Goal: Task Accomplishment & Management: Manage account settings

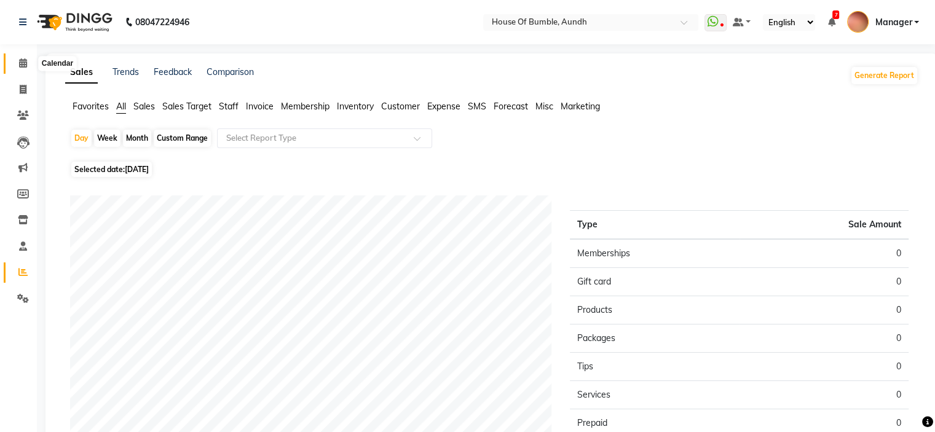
click at [23, 63] on icon at bounding box center [23, 62] width 8 height 9
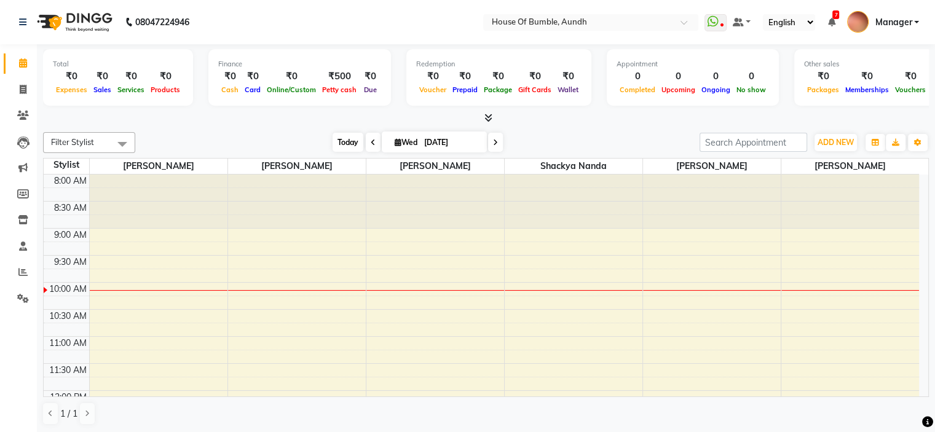
click at [351, 138] on span "Today" at bounding box center [348, 142] width 31 height 19
click at [343, 141] on span "Today" at bounding box center [348, 142] width 31 height 19
click at [371, 142] on icon at bounding box center [373, 142] width 5 height 7
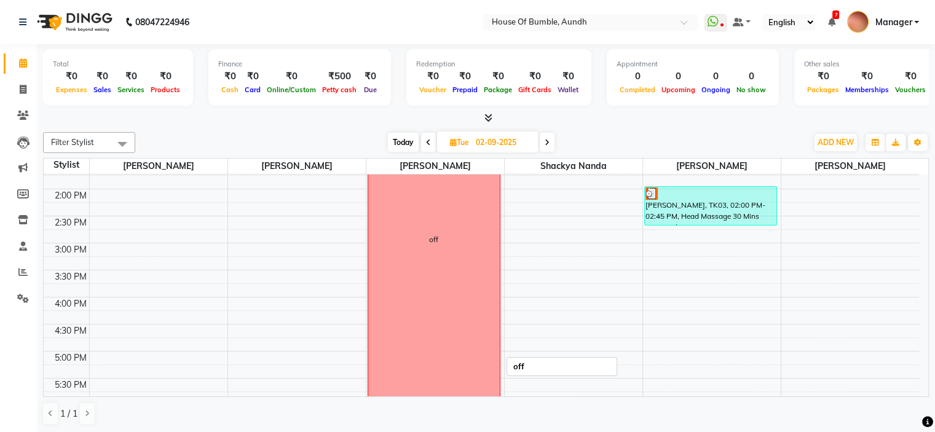
scroll to position [351, 0]
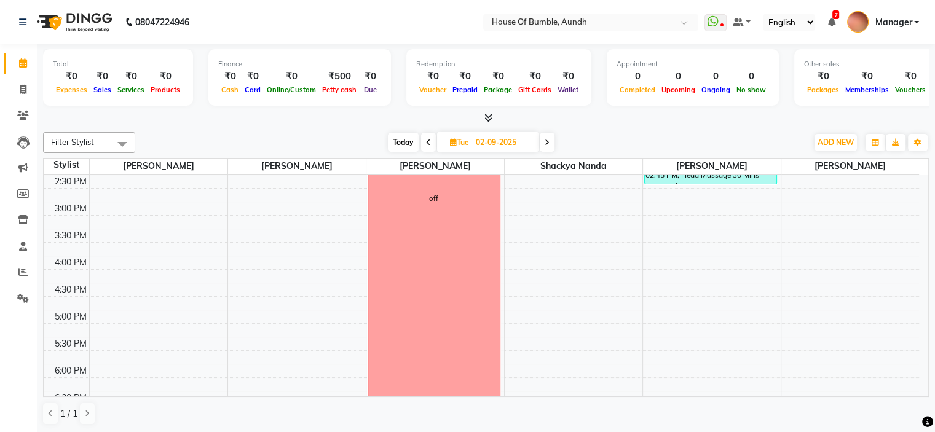
click at [546, 145] on icon at bounding box center [547, 142] width 5 height 7
type input "[DATE]"
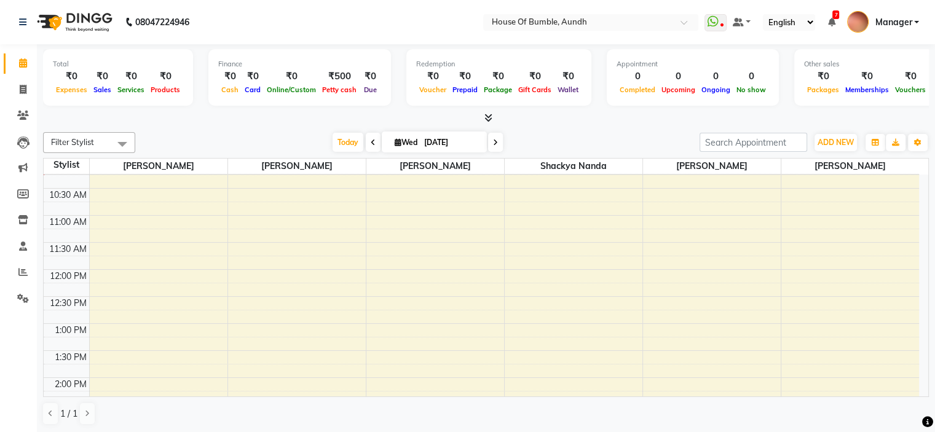
scroll to position [123, 0]
click at [169, 228] on div "8:00 AM 8:30 AM 9:00 AM 9:30 AM 10:00 AM 10:30 AM 11:00 AM 11:30 AM 12:00 PM 12…" at bounding box center [482, 403] width 876 height 703
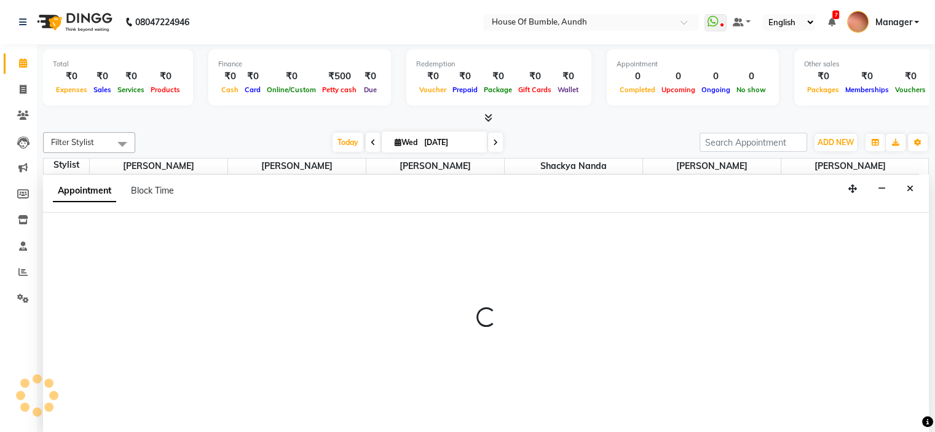
scroll to position [0, 0]
select select "7795"
select select "tentative"
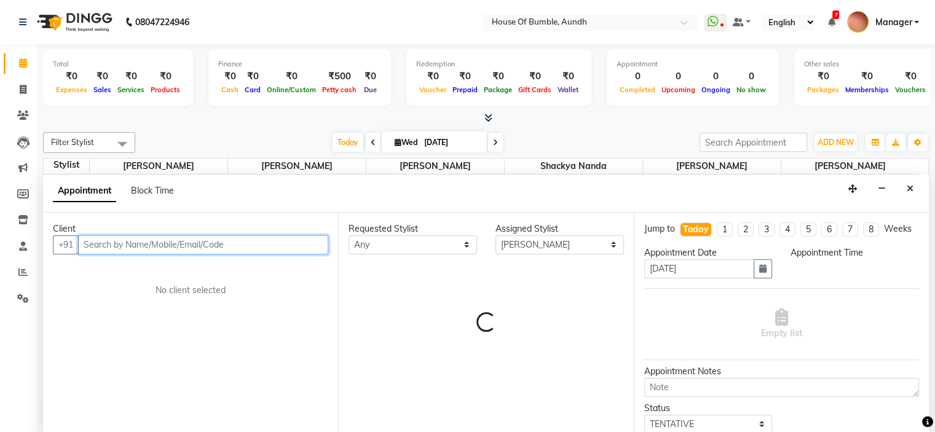
select select "675"
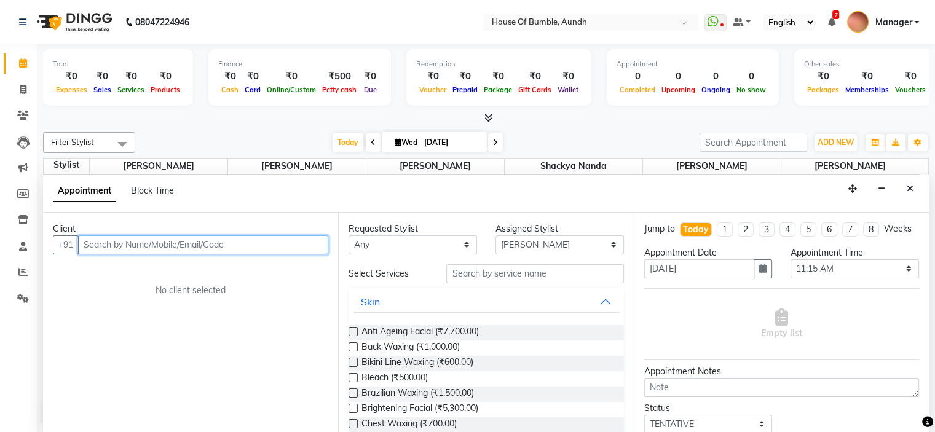
click at [140, 252] on input "text" at bounding box center [203, 245] width 250 height 19
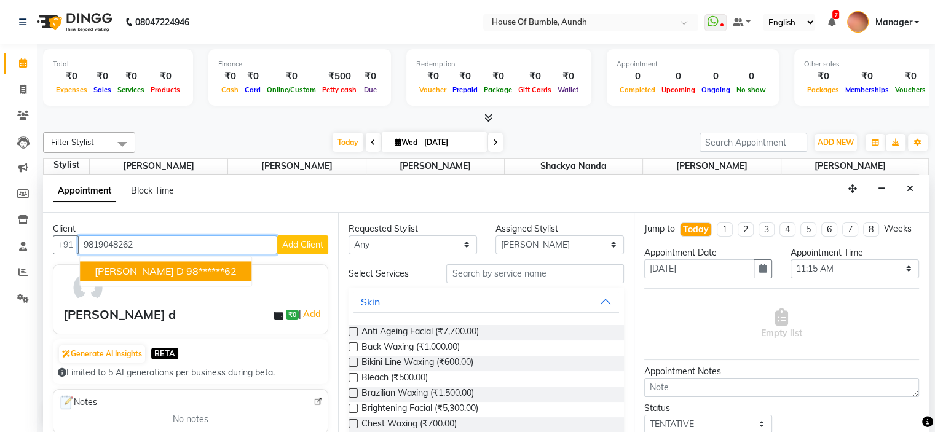
click at [186, 265] on ngb-highlight "98******62" at bounding box center [211, 271] width 50 height 12
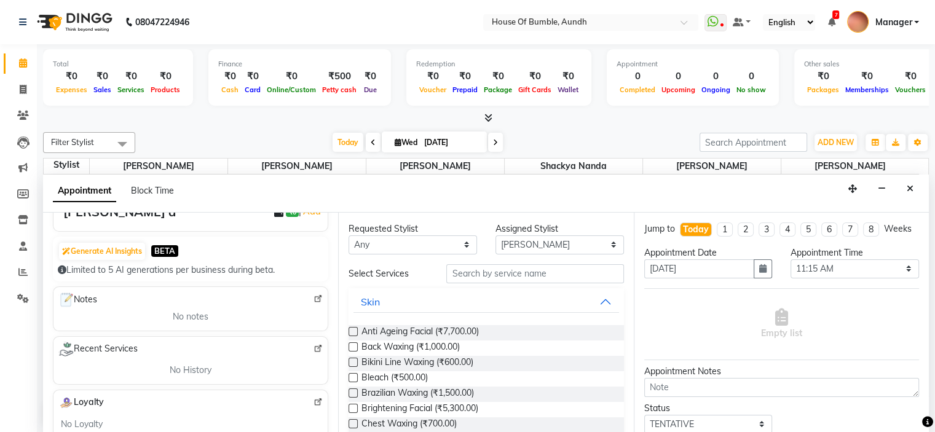
scroll to position [61, 0]
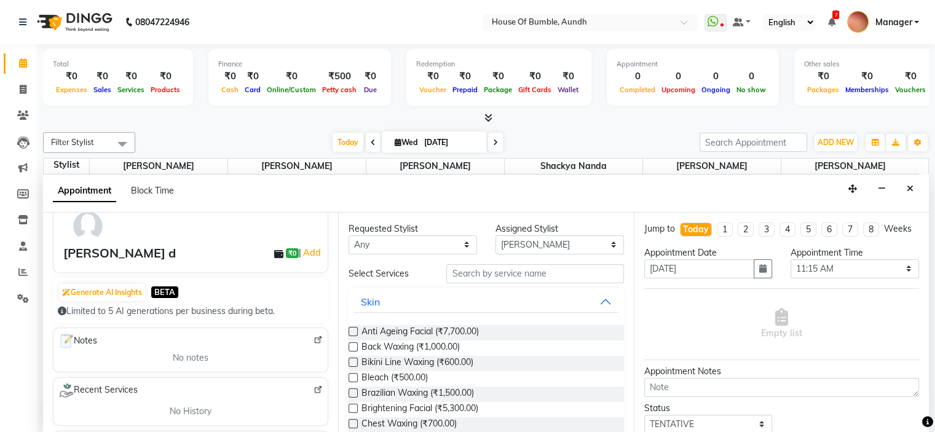
type input "98******62"
click at [534, 277] on input "text" at bounding box center [534, 273] width 177 height 19
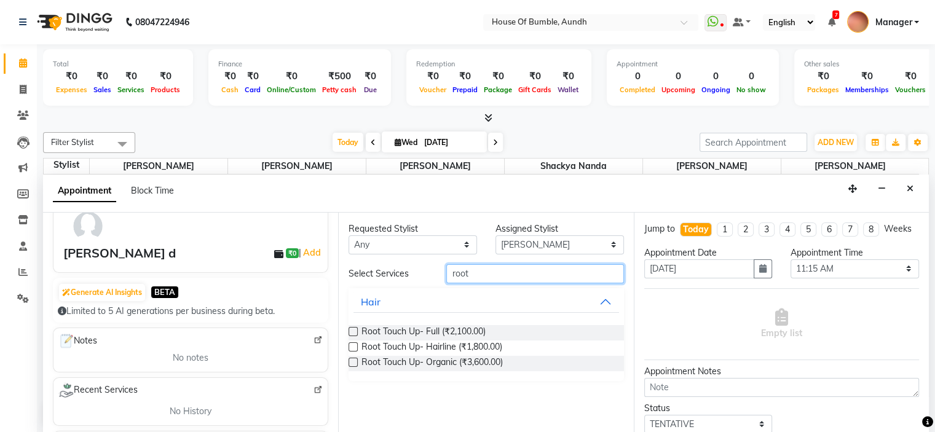
type input "root"
click at [492, 326] on div "Root Touch Up- Full (₹2,100.00)" at bounding box center [486, 332] width 275 height 15
click at [470, 330] on span "Root Touch Up- Full (₹2,100.00)" at bounding box center [424, 332] width 124 height 15
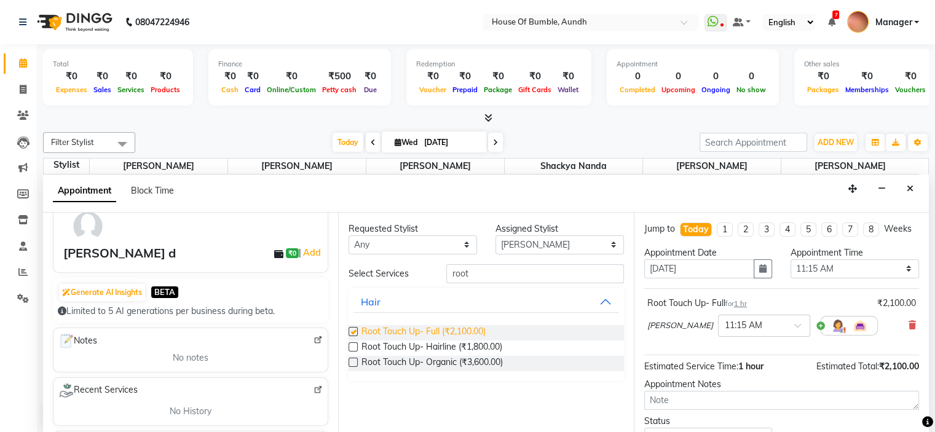
checkbox input "false"
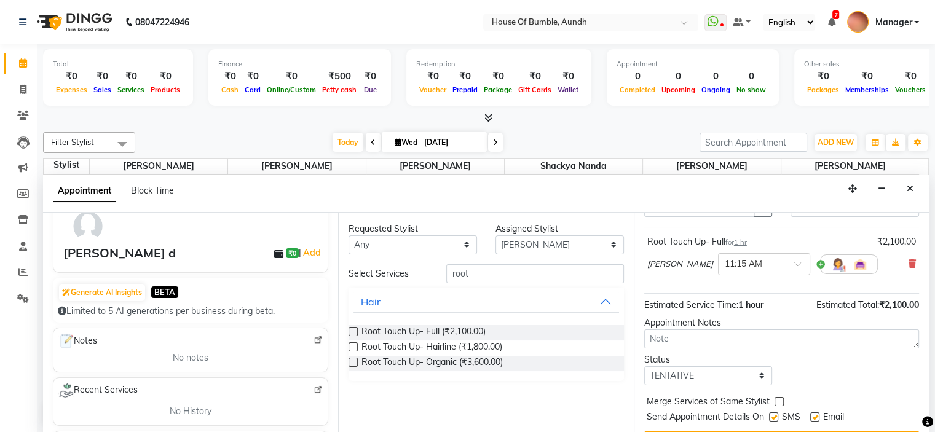
scroll to position [0, 0]
click at [542, 236] on select "Select [PERSON_NAME] [PERSON_NAME] [PERSON_NAME] [PERSON_NAME] Pooja Kalbhor Sh…" at bounding box center [560, 245] width 129 height 19
select select "10291"
click at [496, 236] on select "Select [PERSON_NAME] [PERSON_NAME] [PERSON_NAME] [PERSON_NAME] Pooja Kalbhor Sh…" at bounding box center [560, 245] width 129 height 19
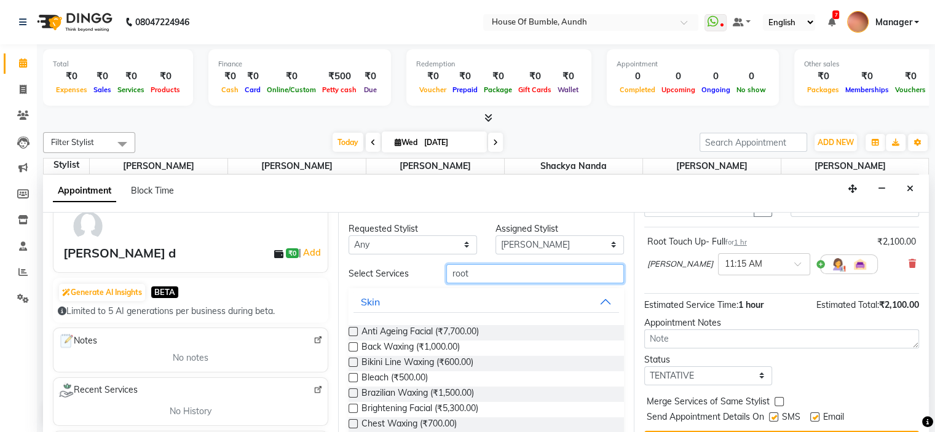
click at [534, 276] on input "root" at bounding box center [534, 273] width 177 height 19
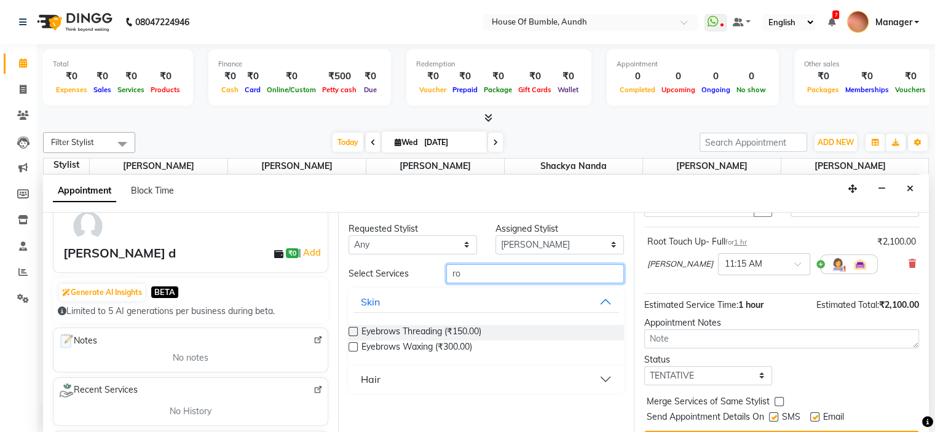
type input "r"
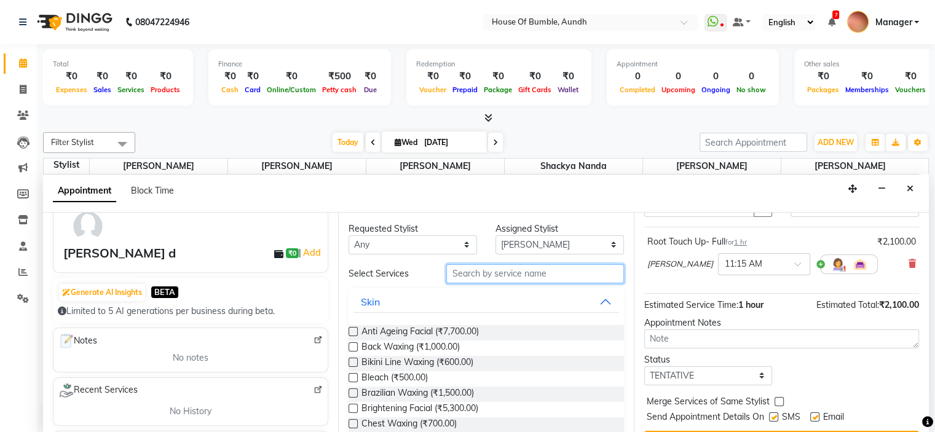
click at [536, 277] on input "text" at bounding box center [534, 273] width 177 height 19
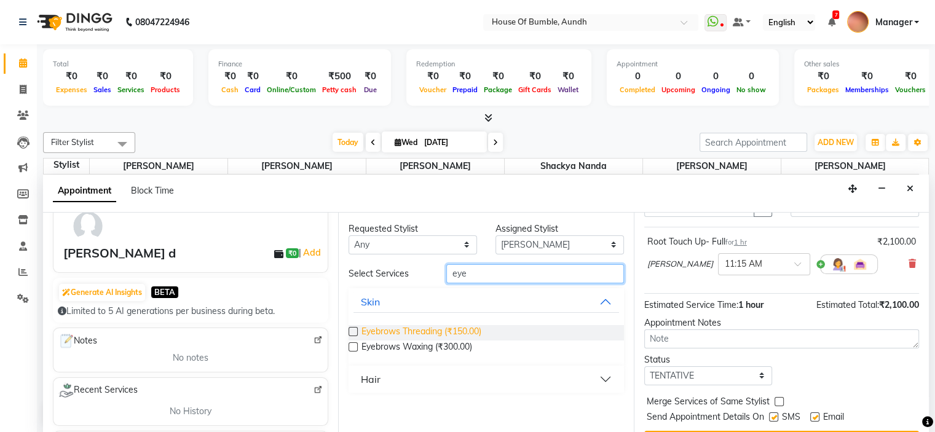
type input "eye"
click at [432, 330] on span "Eyebrows Threading (₹150.00)" at bounding box center [422, 332] width 120 height 15
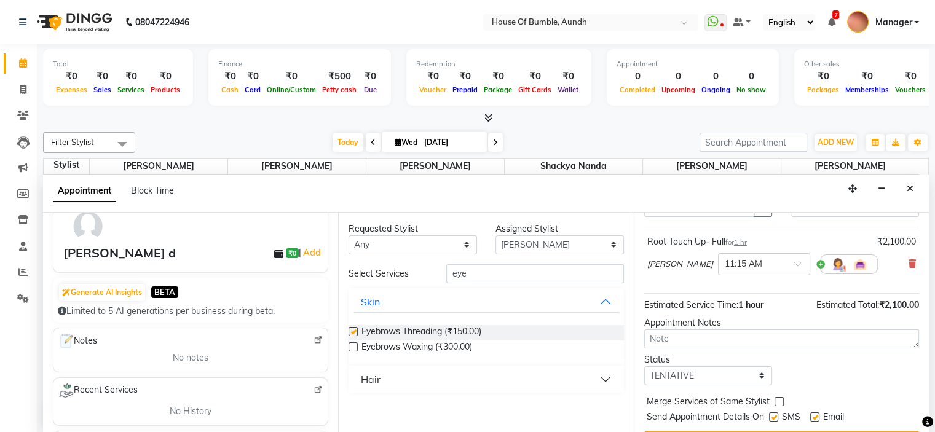
checkbox input "false"
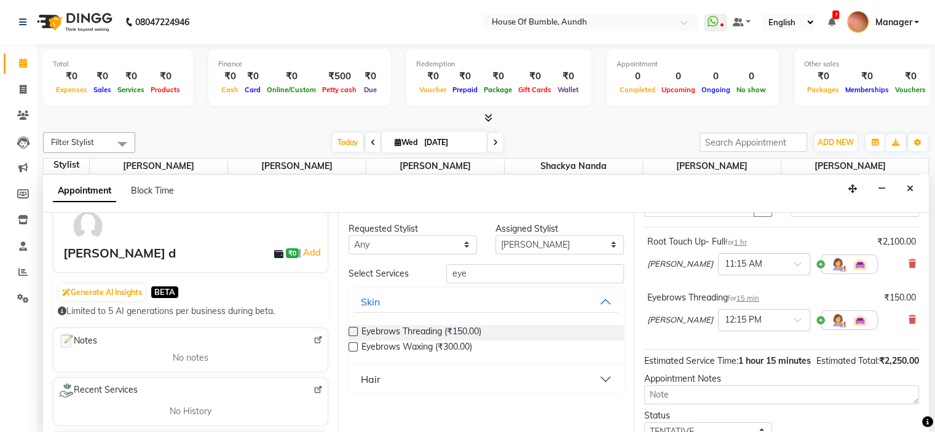
scroll to position [170, 0]
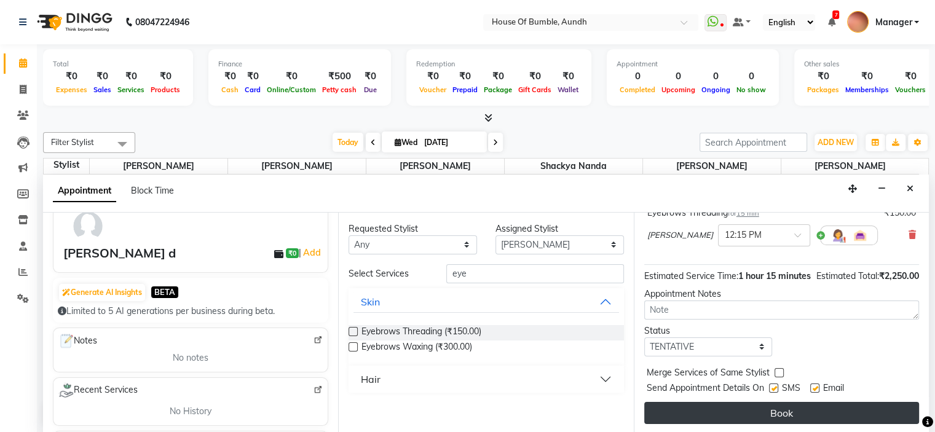
click at [775, 408] on button "Book" at bounding box center [781, 413] width 275 height 22
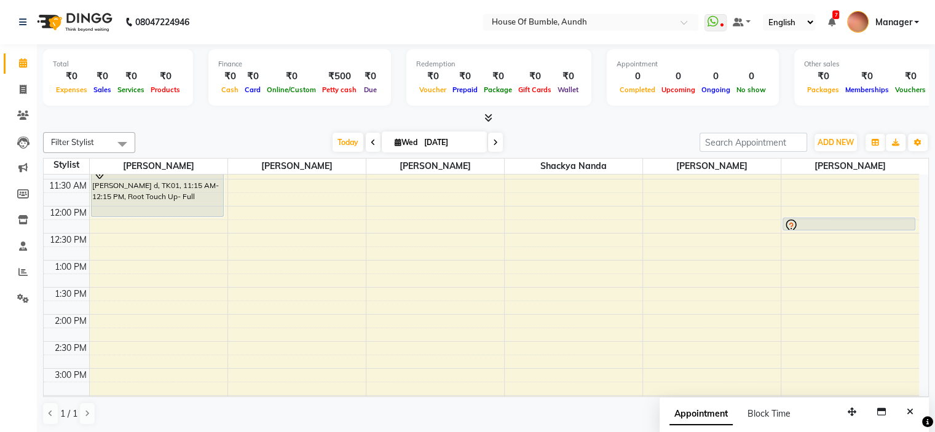
scroll to position [0, 0]
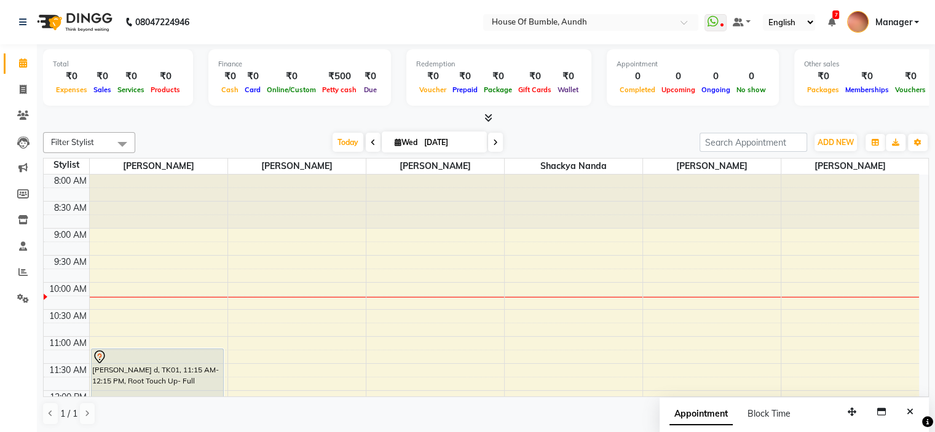
click at [366, 142] on span at bounding box center [373, 142] width 15 height 19
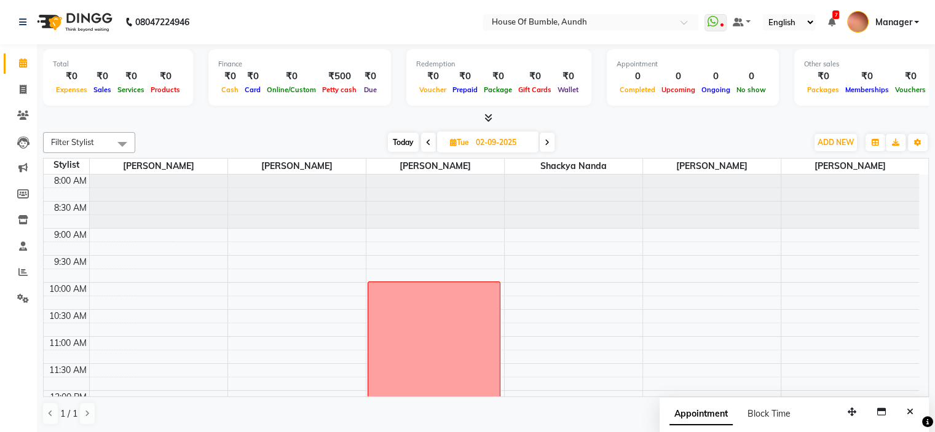
click at [545, 140] on icon at bounding box center [547, 142] width 5 height 7
type input "[DATE]"
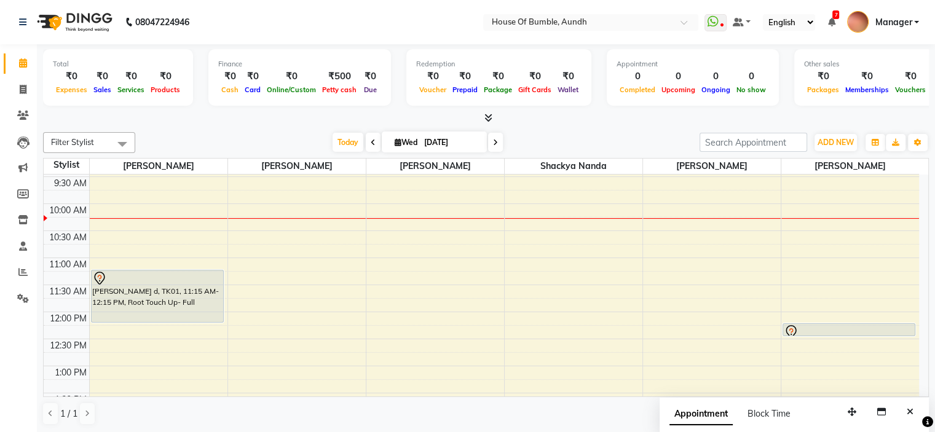
scroll to position [54, 0]
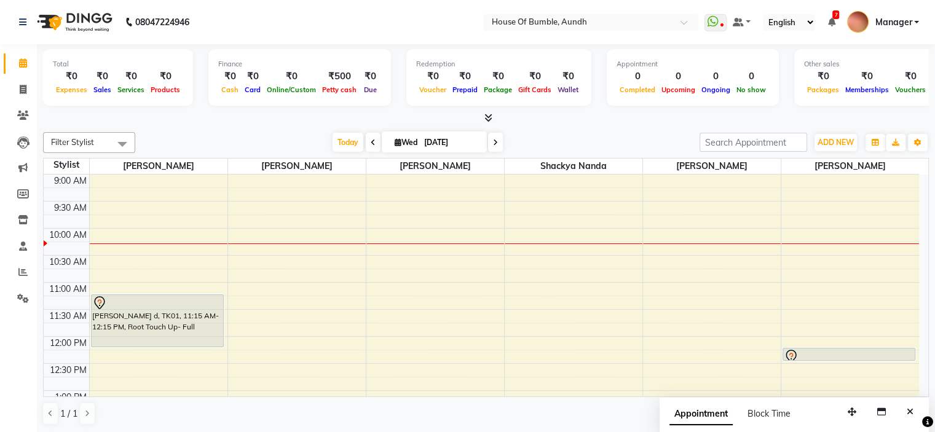
select select "8141"
select select "tentative"
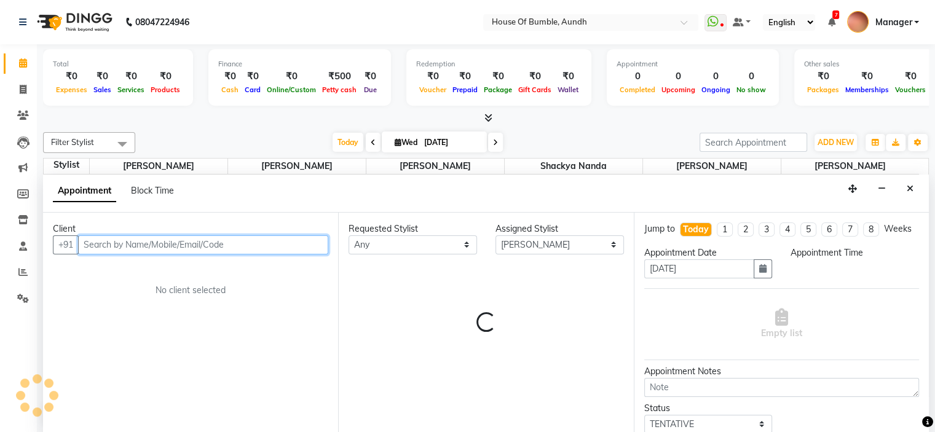
select select "660"
click at [123, 247] on input "text" at bounding box center [203, 245] width 250 height 19
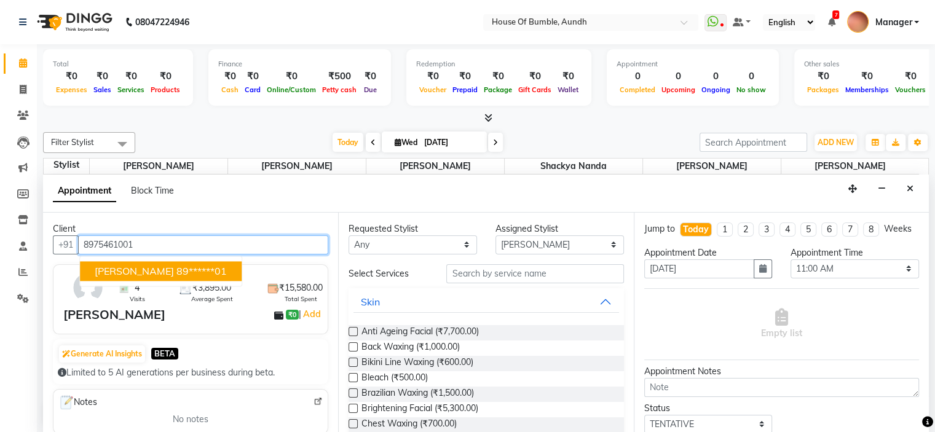
click at [180, 267] on ngb-highlight "89******01" at bounding box center [201, 271] width 50 height 12
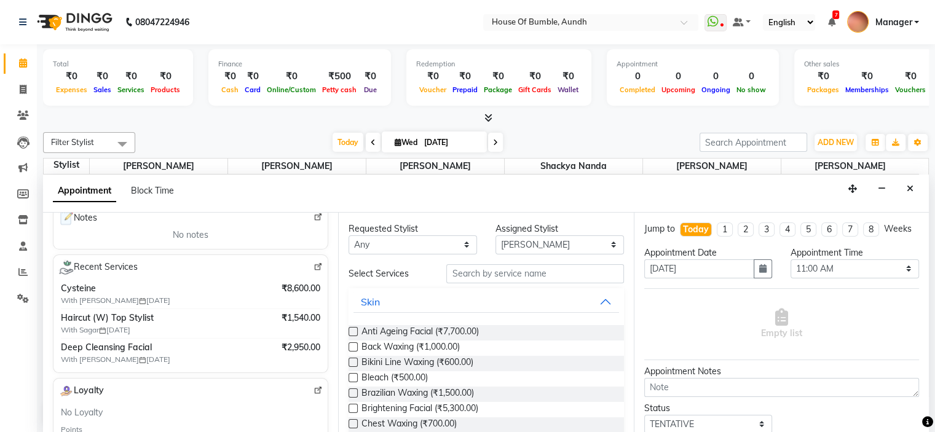
type input "89******01"
click at [314, 261] on span at bounding box center [318, 266] width 9 height 11
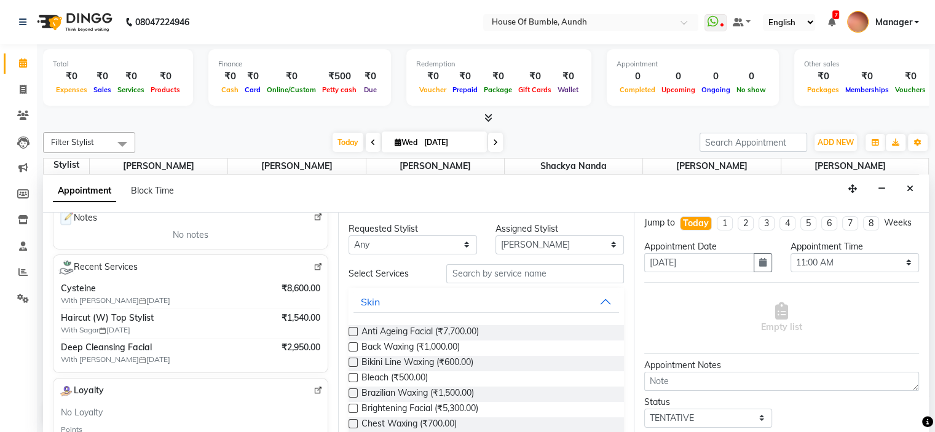
scroll to position [0, 0]
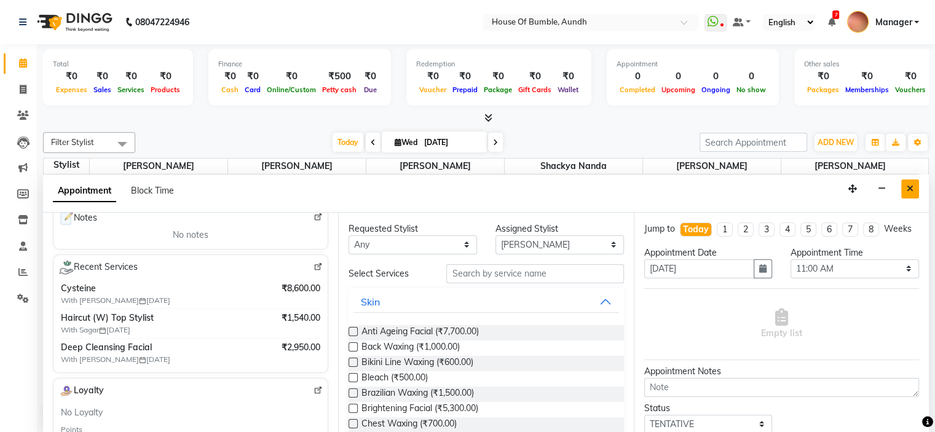
click at [916, 196] on button "Close" at bounding box center [910, 189] width 18 height 19
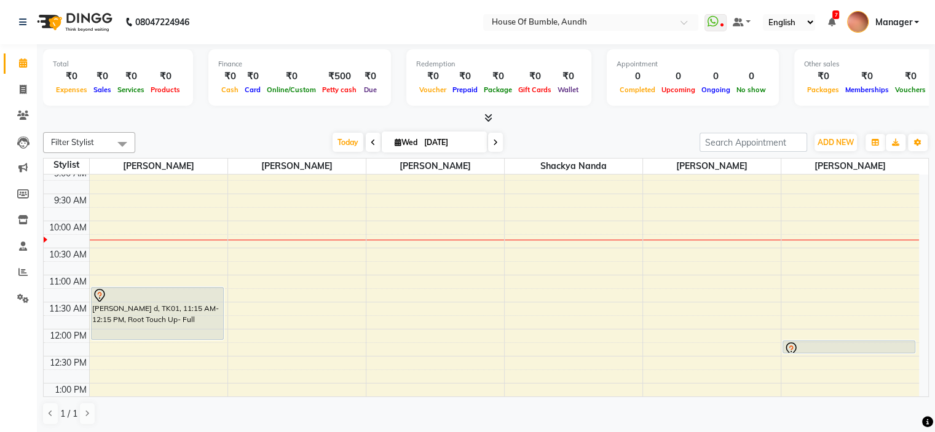
scroll to position [123, 0]
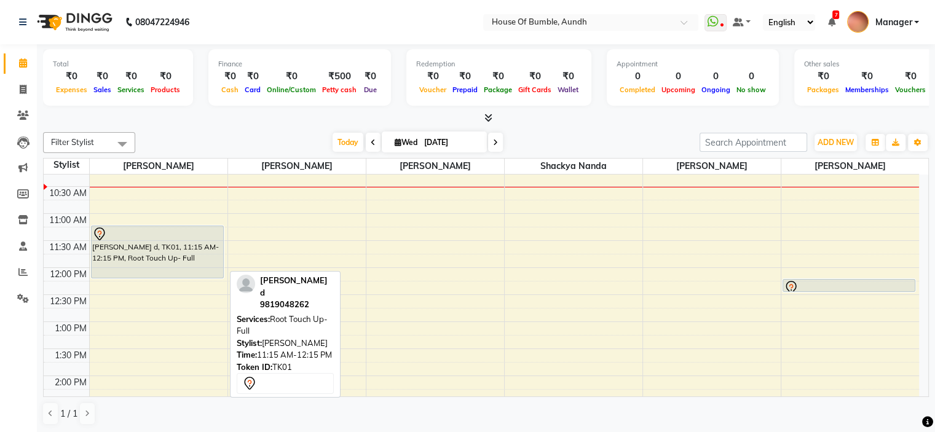
click at [215, 240] on div "Tanvi d, TK01, 11:15 AM-12:15 PM, Root Touch Up- Full" at bounding box center [158, 252] width 132 height 52
select select "7"
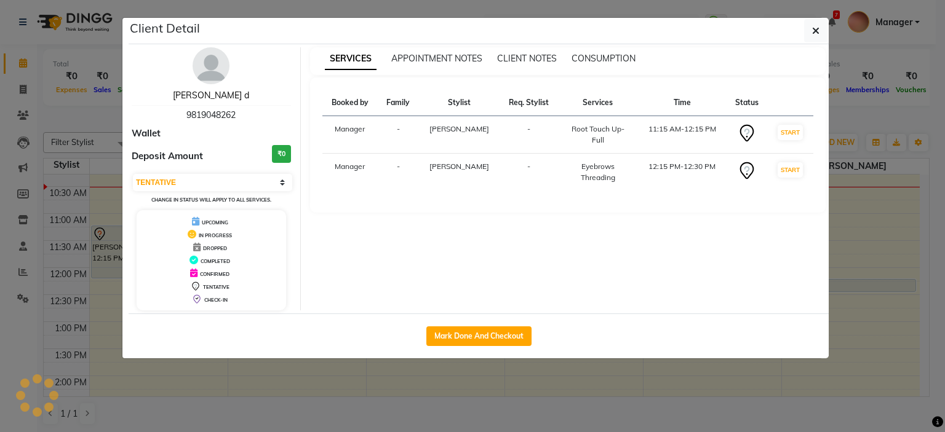
click at [218, 95] on link "Tanvi d" at bounding box center [211, 95] width 76 height 11
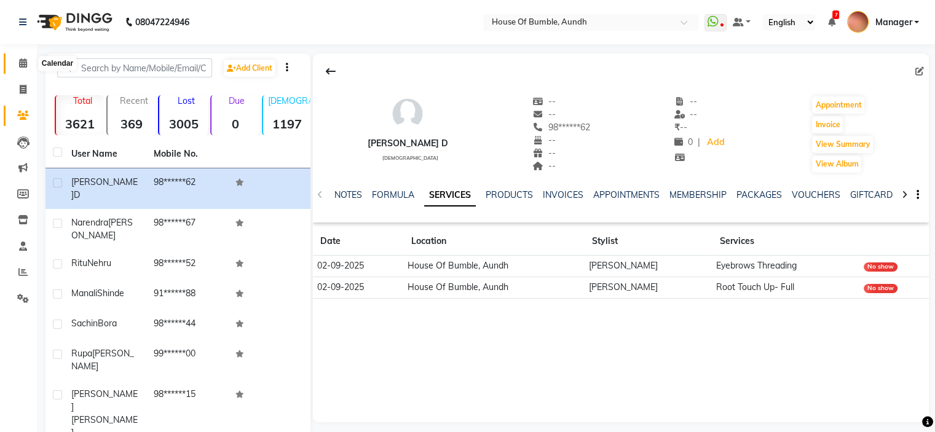
click at [22, 59] on icon at bounding box center [23, 62] width 8 height 9
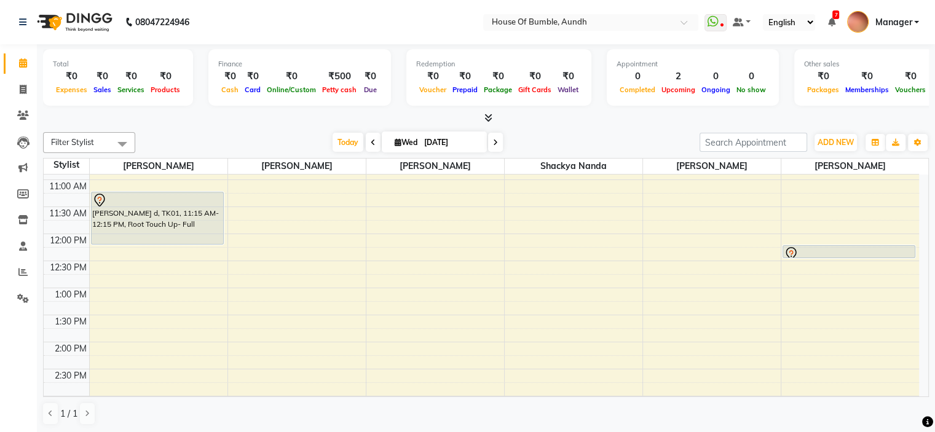
scroll to position [123, 0]
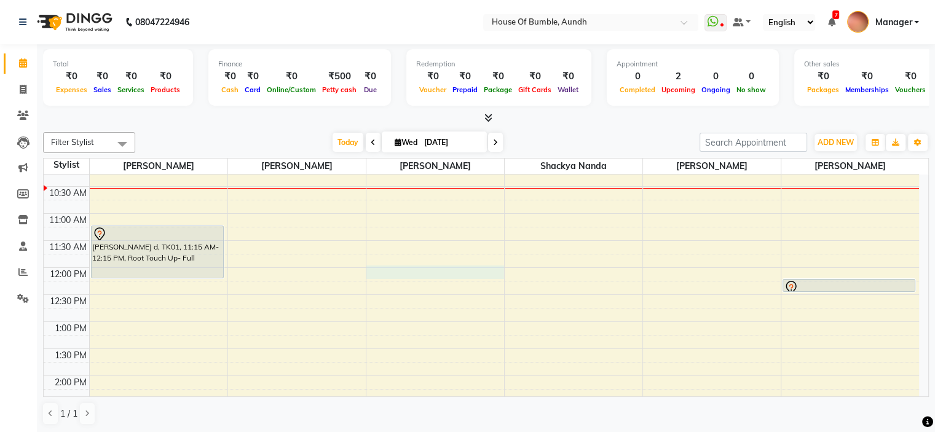
click at [421, 277] on div "8:00 AM 8:30 AM 9:00 AM 9:30 AM 10:00 AM 10:30 AM 11:00 AM 11:30 AM 12:00 PM 12…" at bounding box center [482, 403] width 876 height 703
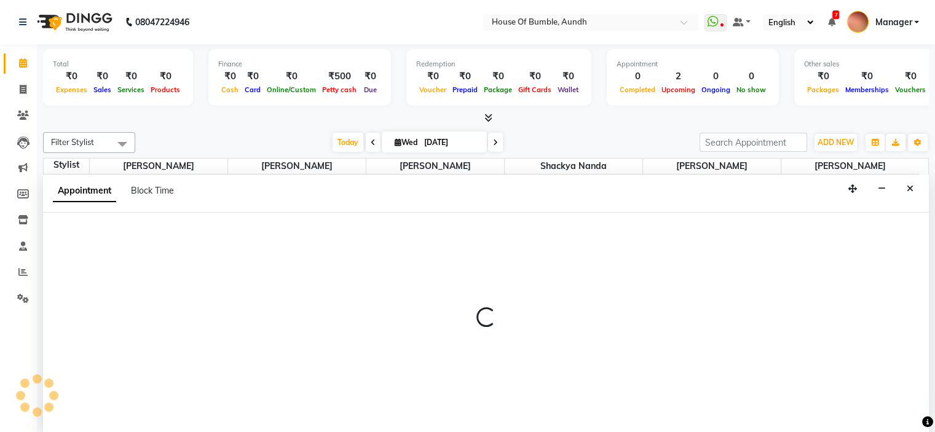
scroll to position [0, 0]
select select "8141"
select select "720"
select select "tentative"
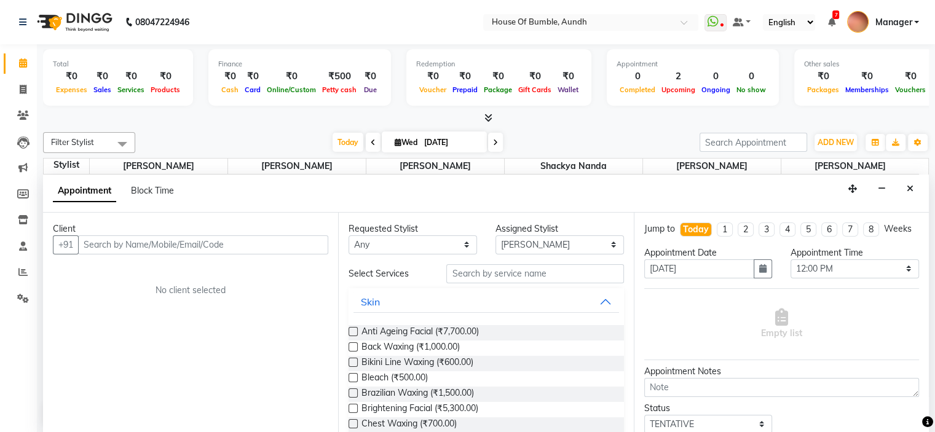
click at [162, 237] on input "text" at bounding box center [203, 245] width 250 height 19
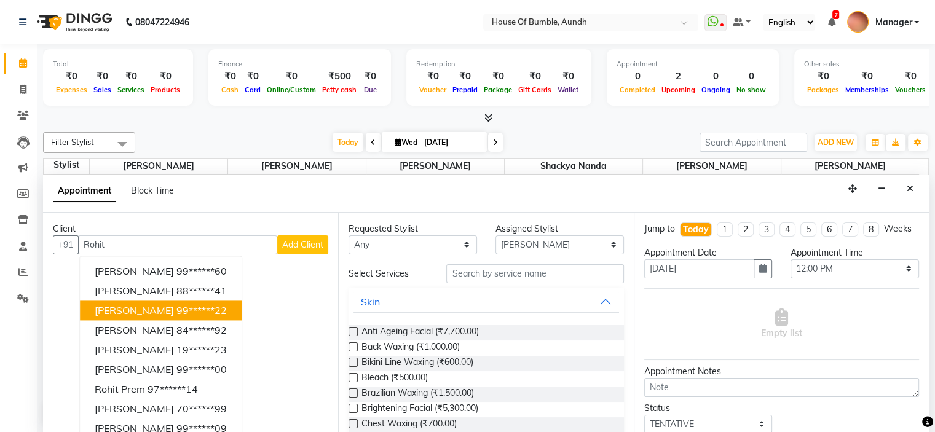
click at [139, 317] on button "Rohit Ganage 99******22" at bounding box center [161, 311] width 162 height 20
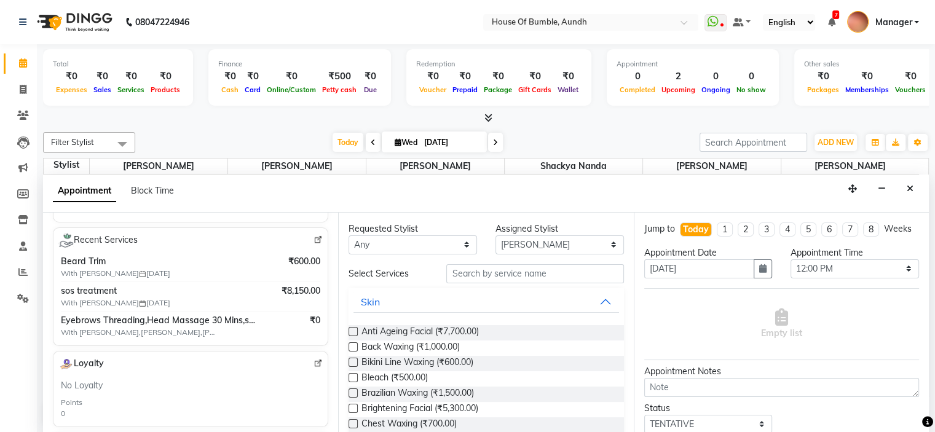
scroll to position [184, 0]
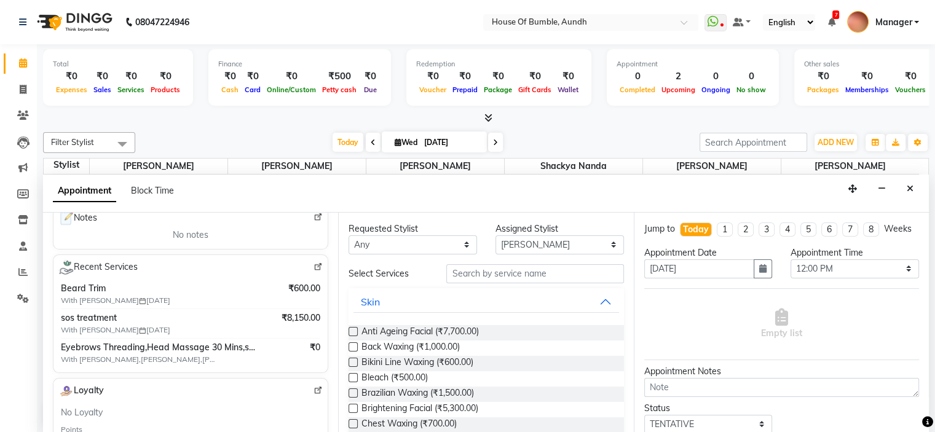
type input "99******22"
click at [314, 266] on img at bounding box center [318, 267] width 9 height 9
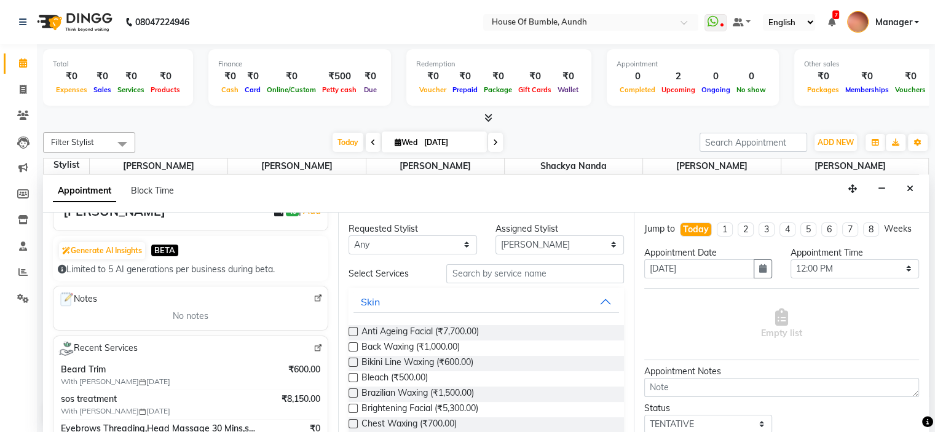
scroll to position [0, 0]
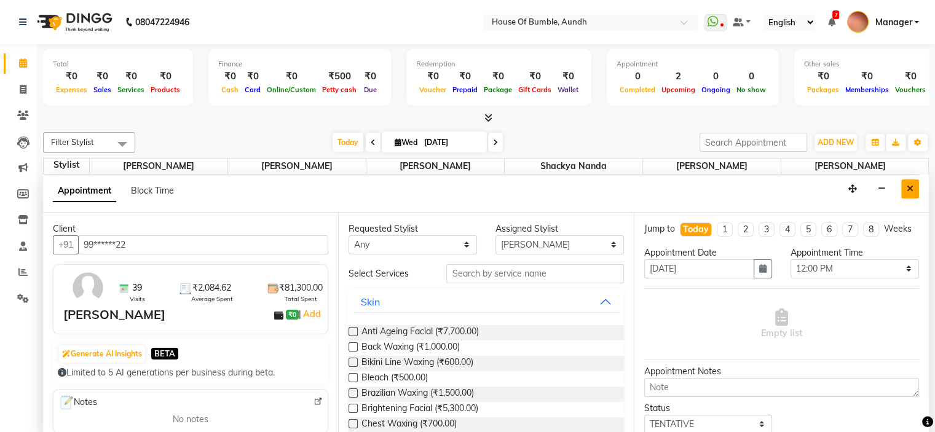
click at [904, 189] on button "Close" at bounding box center [910, 189] width 18 height 19
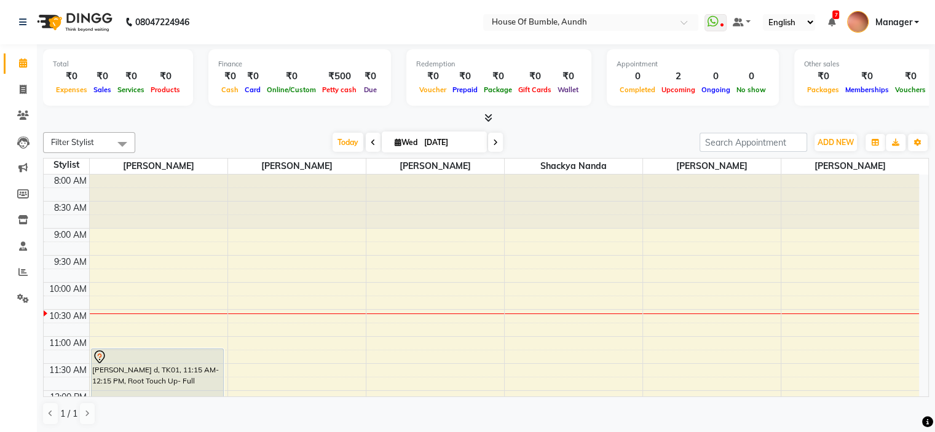
scroll to position [123, 0]
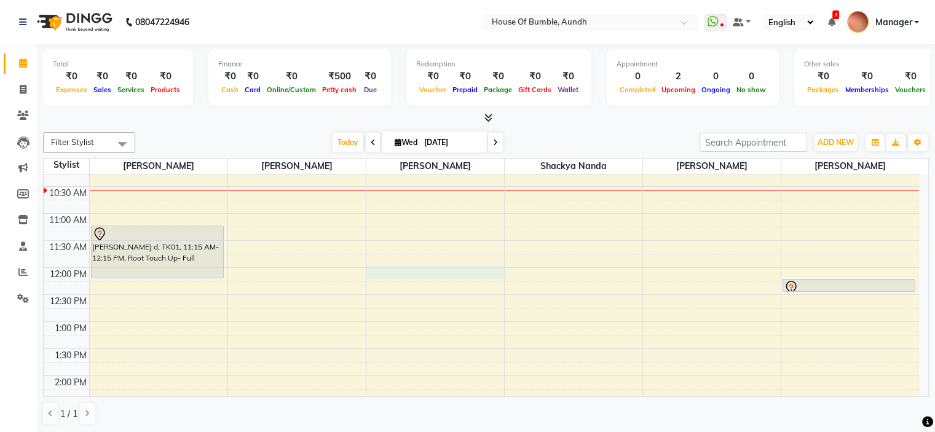
click at [470, 275] on div "8:00 AM 8:30 AM 9:00 AM 9:30 AM 10:00 AM 10:30 AM 11:00 AM 11:30 AM 12:00 PM 12…" at bounding box center [482, 403] width 876 height 703
select select "8141"
select select "720"
select select "tentative"
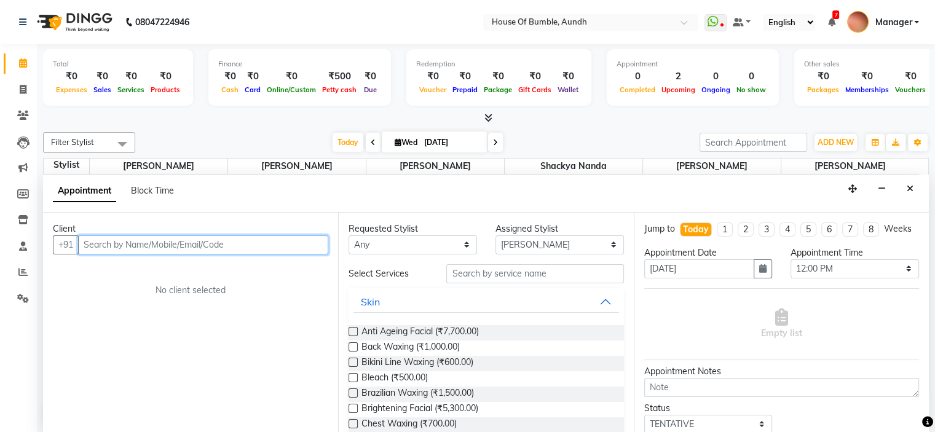
click at [279, 240] on input "text" at bounding box center [203, 245] width 250 height 19
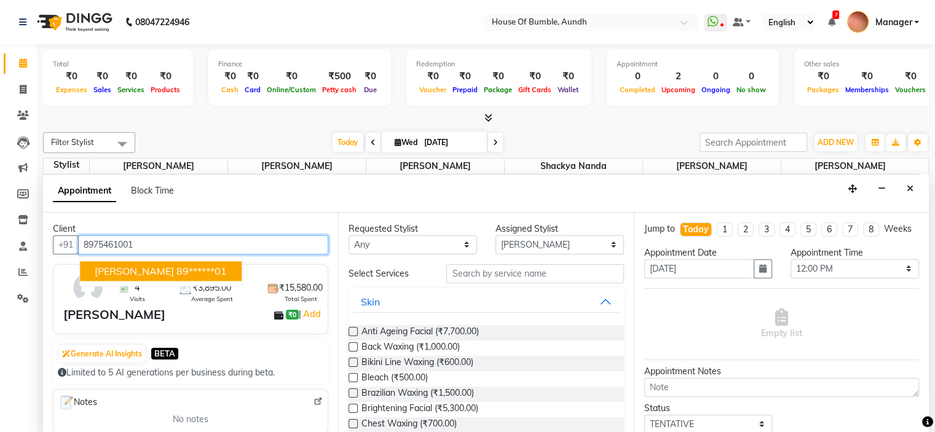
click at [129, 243] on input "8975461001" at bounding box center [203, 245] width 250 height 19
type input "8975461001"
click at [915, 190] on button "Close" at bounding box center [910, 189] width 18 height 19
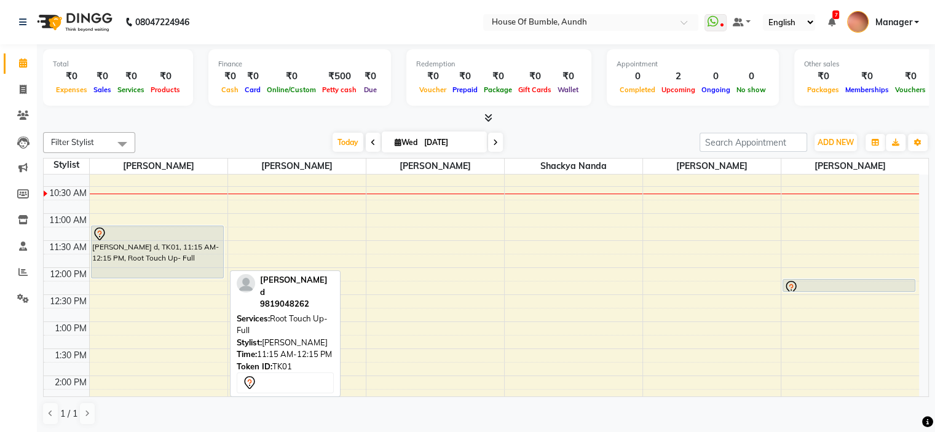
scroll to position [184, 0]
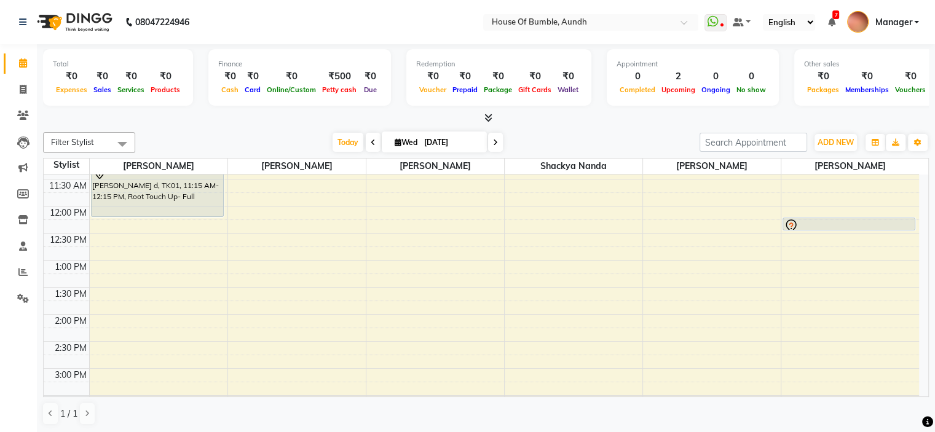
click at [132, 243] on div "8:00 AM 8:30 AM 9:00 AM 9:30 AM 10:00 AM 10:30 AM 11:00 AM 11:30 AM 12:00 PM 12…" at bounding box center [482, 341] width 876 height 703
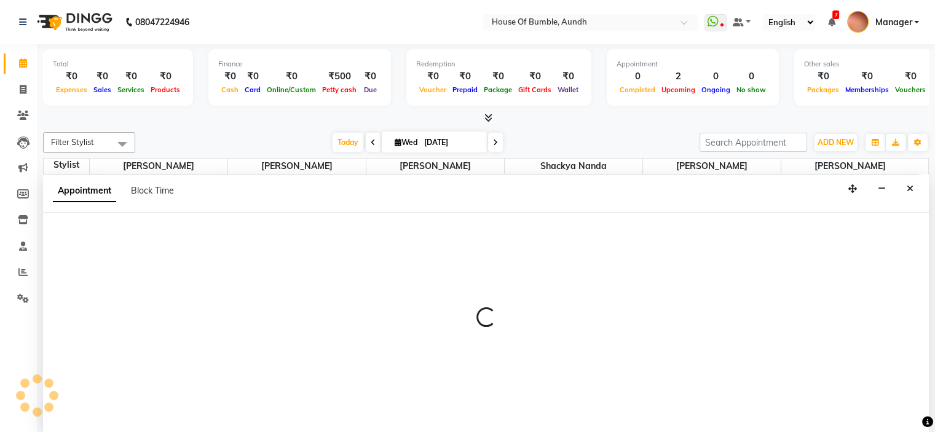
select select "7795"
select select "765"
select select "tentative"
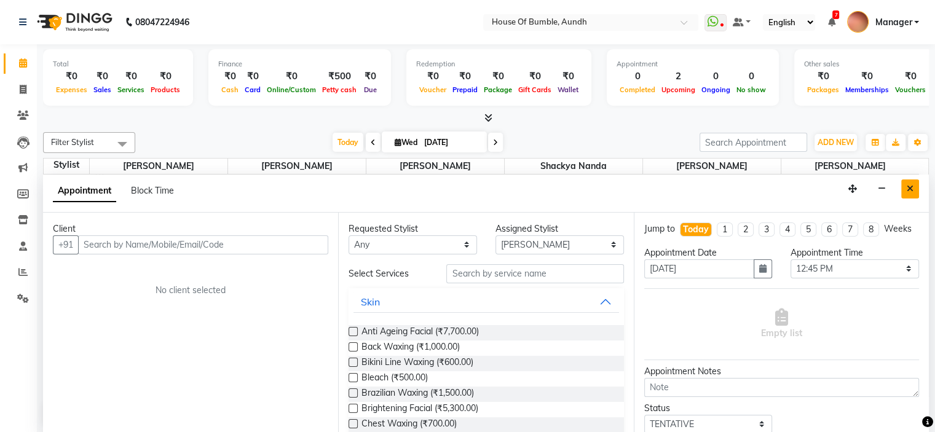
click at [914, 181] on button "Close" at bounding box center [910, 189] width 18 height 19
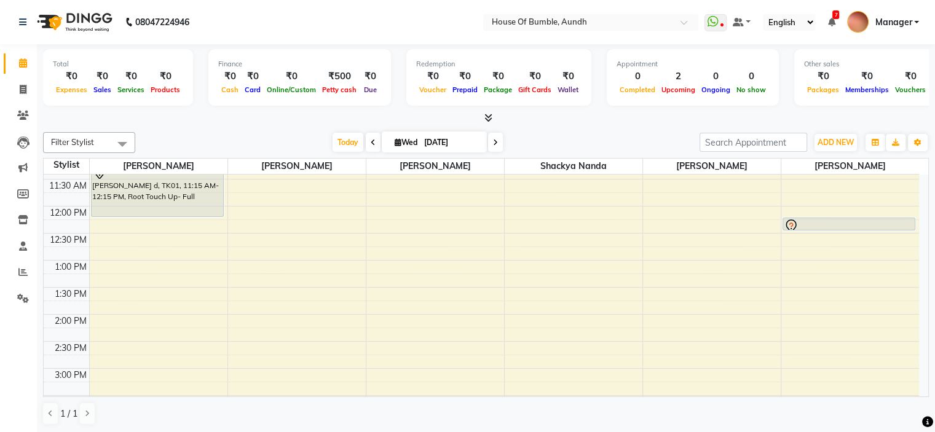
scroll to position [246, 0]
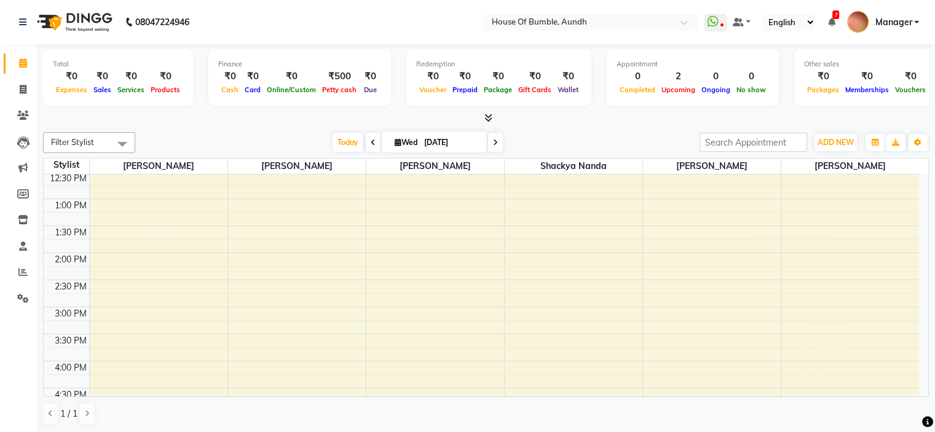
click at [133, 229] on div "8:00 AM 8:30 AM 9:00 AM 9:30 AM 10:00 AM 10:30 AM 11:00 AM 11:30 AM 12:00 PM 12…" at bounding box center [482, 280] width 876 height 703
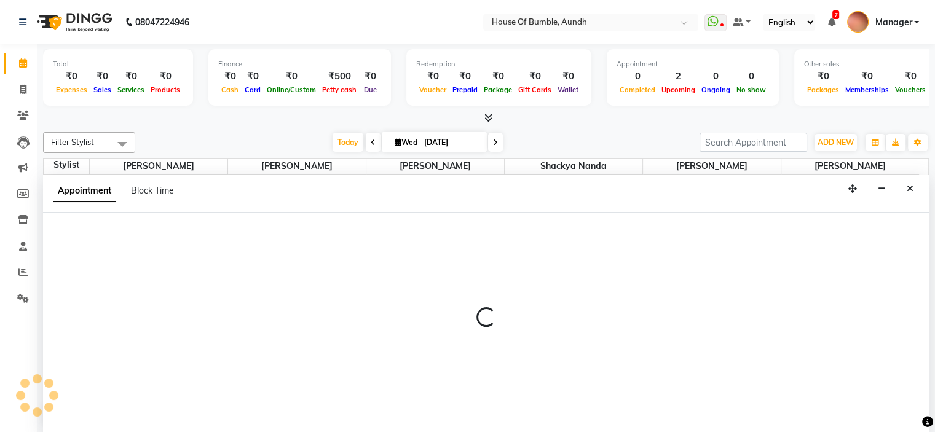
select select "7795"
select select "810"
select select "tentative"
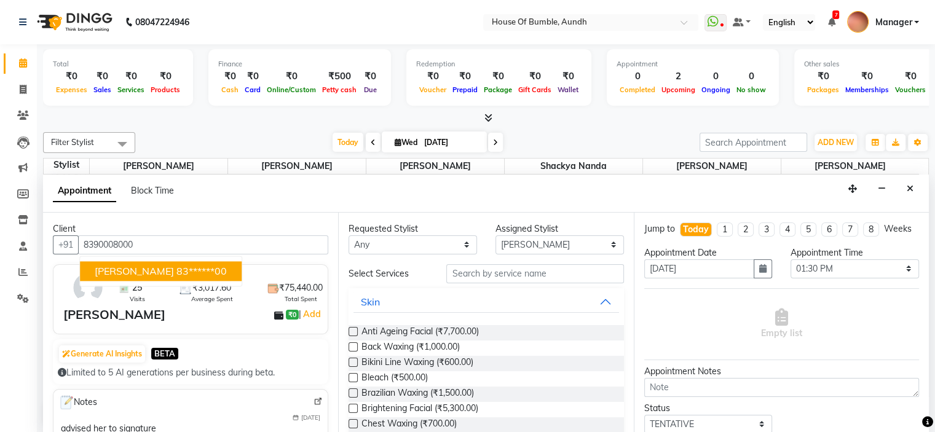
click at [152, 278] on button "Shriya Kolte 83******00" at bounding box center [161, 271] width 162 height 20
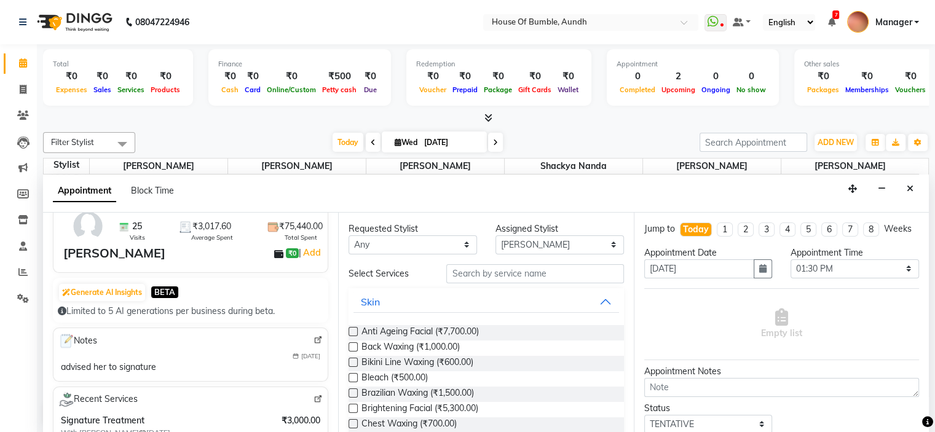
scroll to position [0, 0]
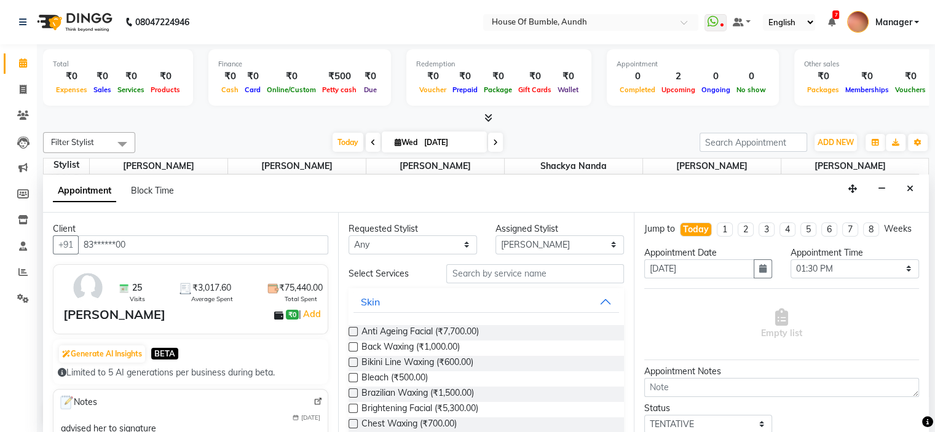
type input "83******00"
click at [475, 275] on input "text" at bounding box center [534, 273] width 177 height 19
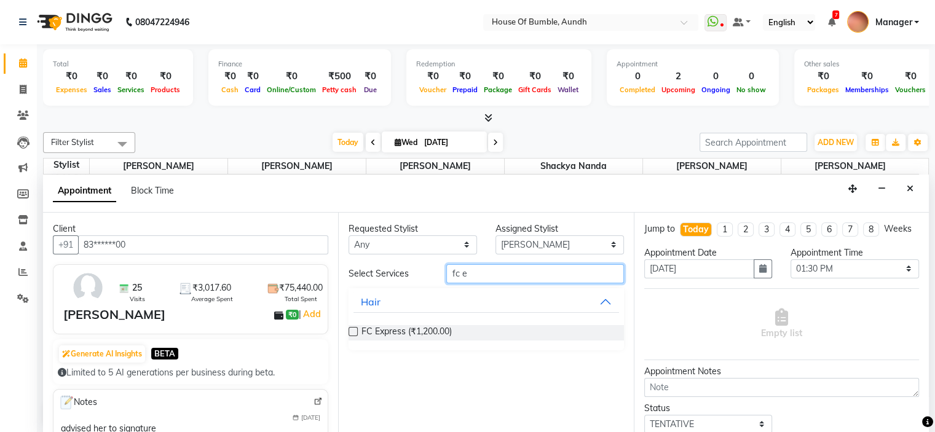
type input "fc e"
click at [462, 335] on div "FC Express (₹1,200.00)" at bounding box center [486, 332] width 275 height 15
click at [480, 333] on div "FC Express (₹1,200.00)" at bounding box center [486, 332] width 275 height 15
click at [389, 334] on span "FC Express (₹1,200.00)" at bounding box center [407, 332] width 90 height 15
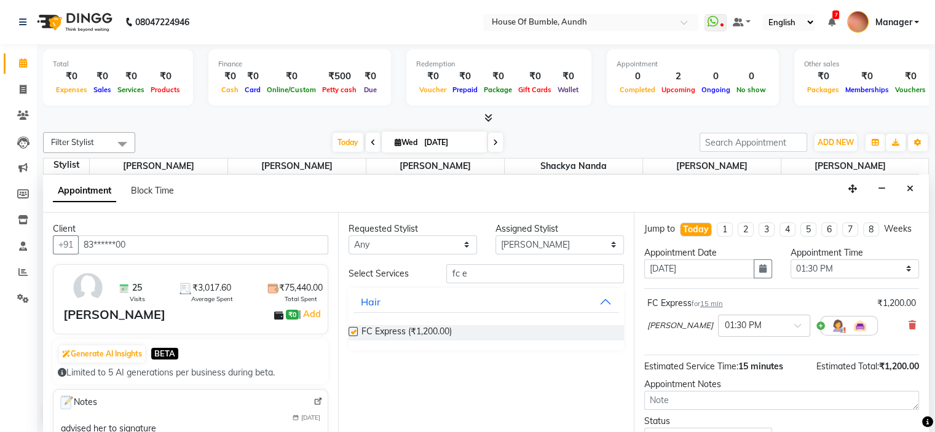
checkbox input "false"
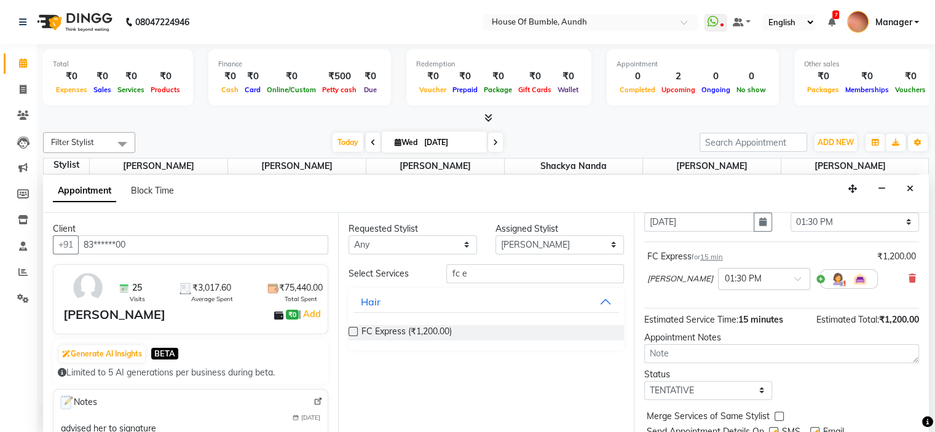
scroll to position [101, 0]
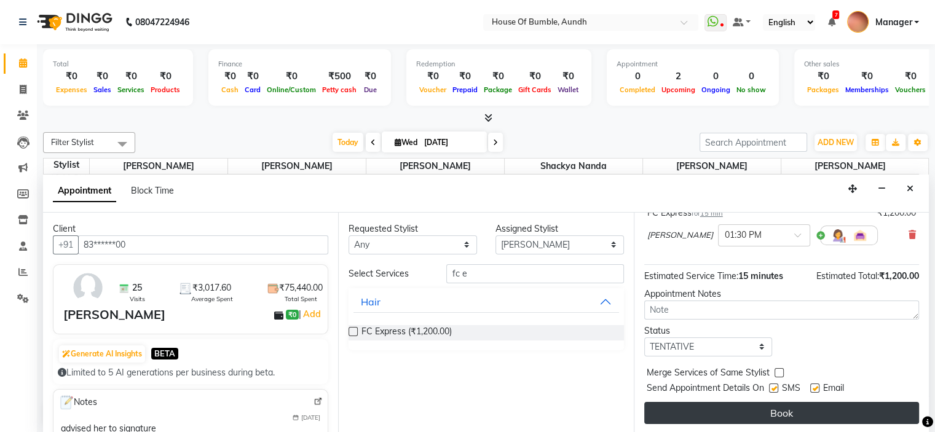
click at [740, 415] on button "Book" at bounding box center [781, 413] width 275 height 22
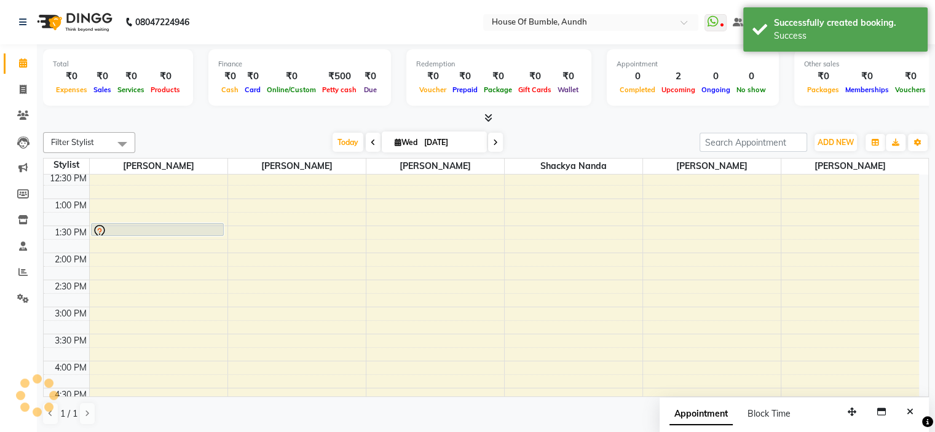
scroll to position [0, 0]
drag, startPoint x: 186, startPoint y: 234, endPoint x: 189, endPoint y: 258, distance: 24.7
click at [189, 258] on div "Tanvi d, TK01, 11:15 AM-12:15 PM, Root Touch Up- Full Shriya Kolte, TK02, 01:30…" at bounding box center [159, 280] width 138 height 703
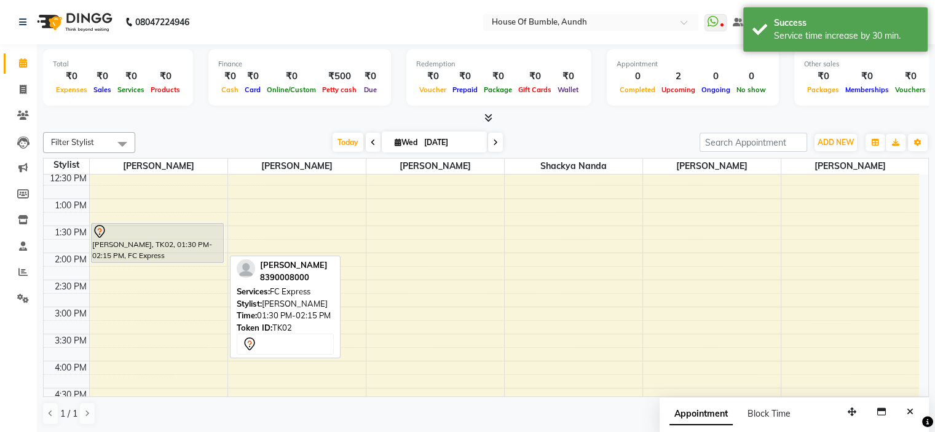
click at [175, 250] on div "Shriya Kolte, TK02, 01:30 PM-02:15 PM, FC Express" at bounding box center [158, 243] width 132 height 39
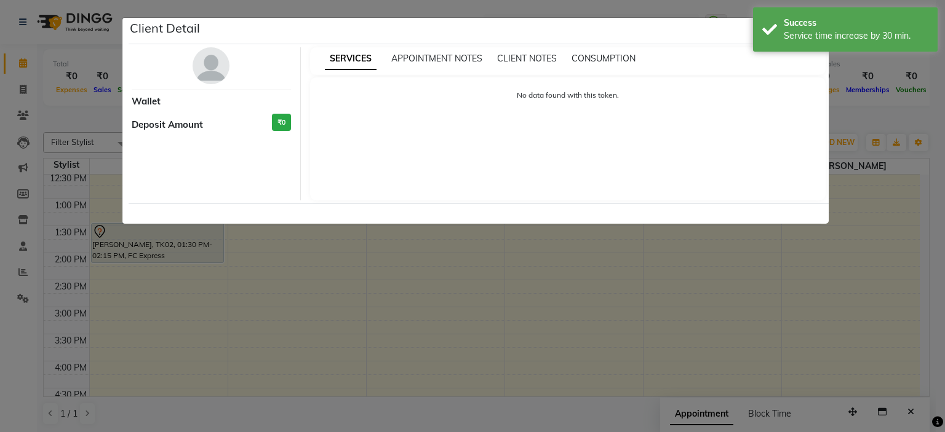
select select "7"
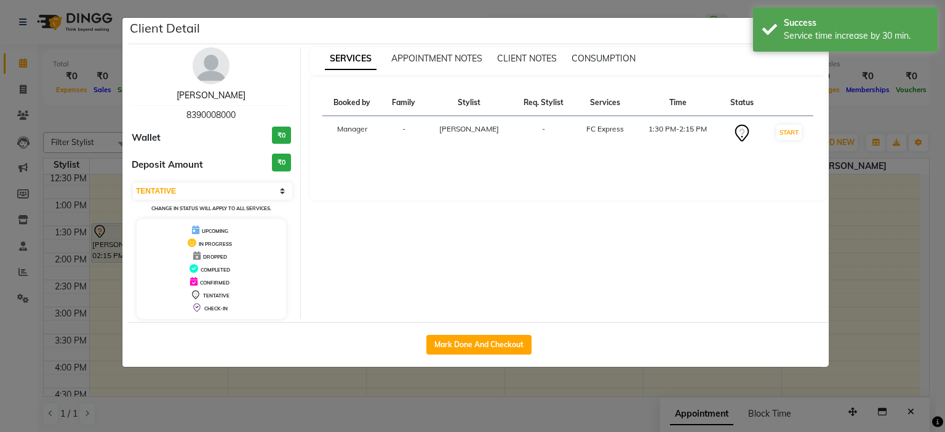
click at [221, 93] on link "Shriya Kolte" at bounding box center [210, 95] width 69 height 11
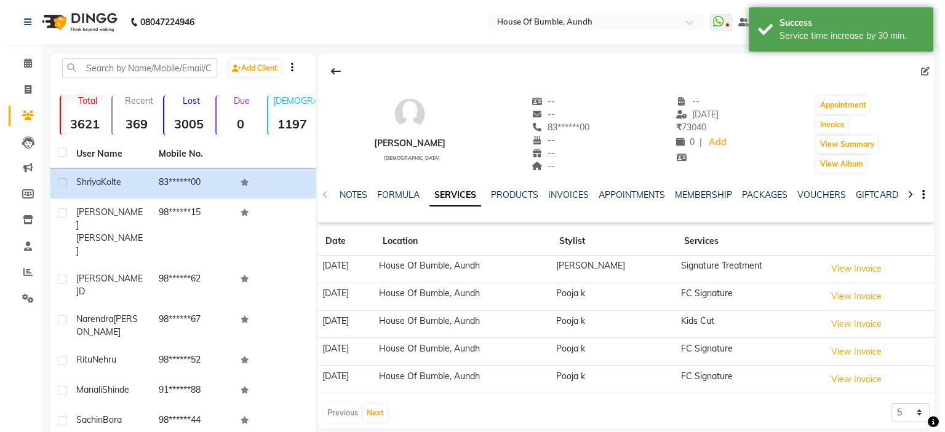
scroll to position [111, 0]
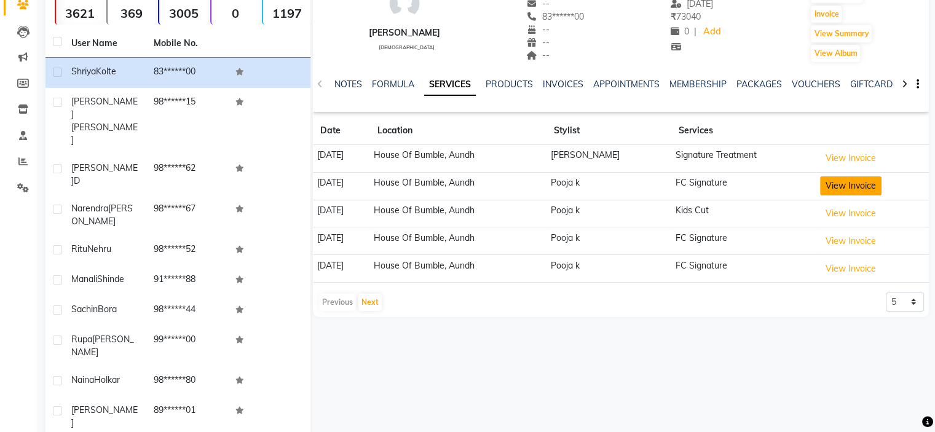
click at [826, 191] on button "View Invoice" at bounding box center [850, 185] width 61 height 19
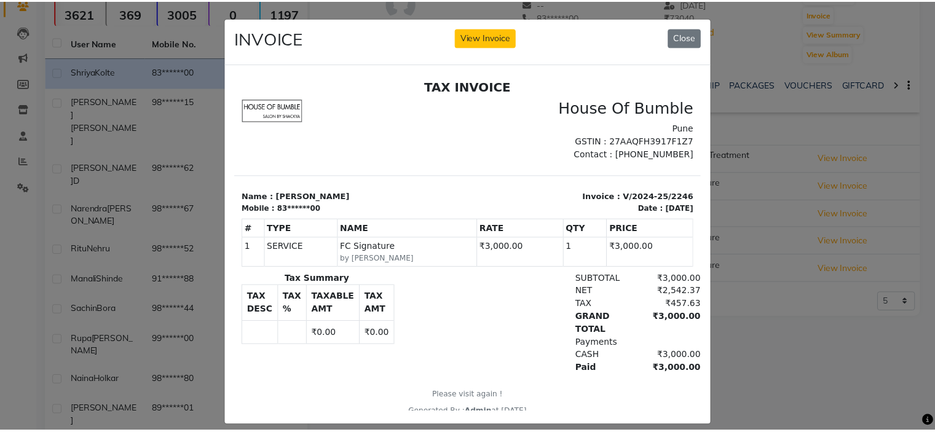
scroll to position [0, 0]
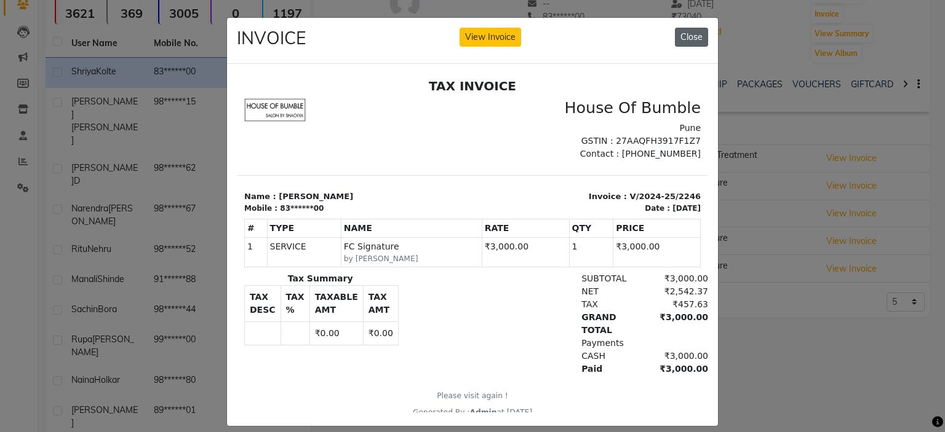
click at [680, 34] on button "Close" at bounding box center [691, 37] width 33 height 19
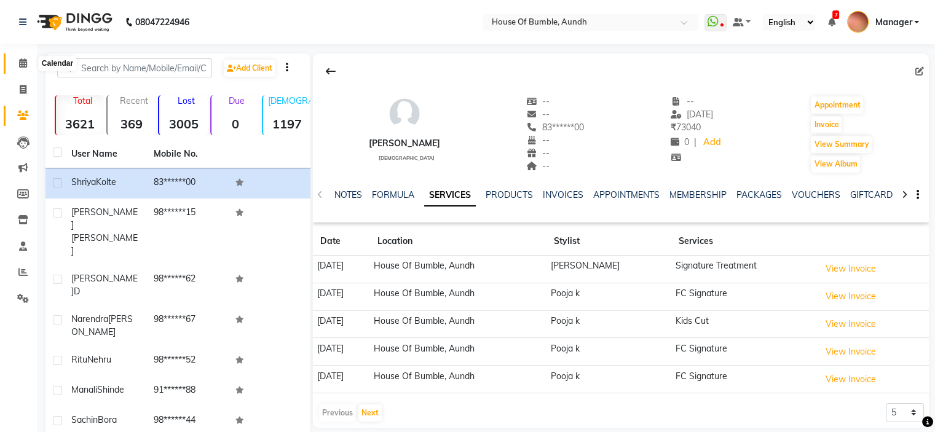
click at [22, 68] on icon at bounding box center [23, 62] width 8 height 9
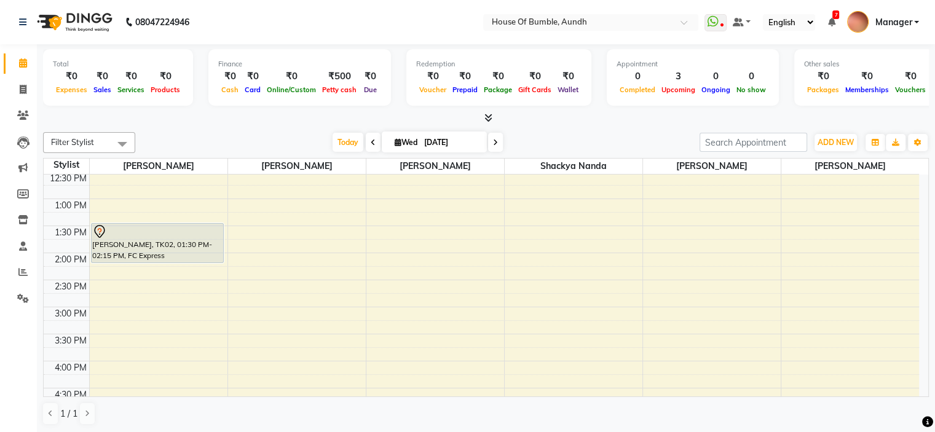
scroll to position [184, 0]
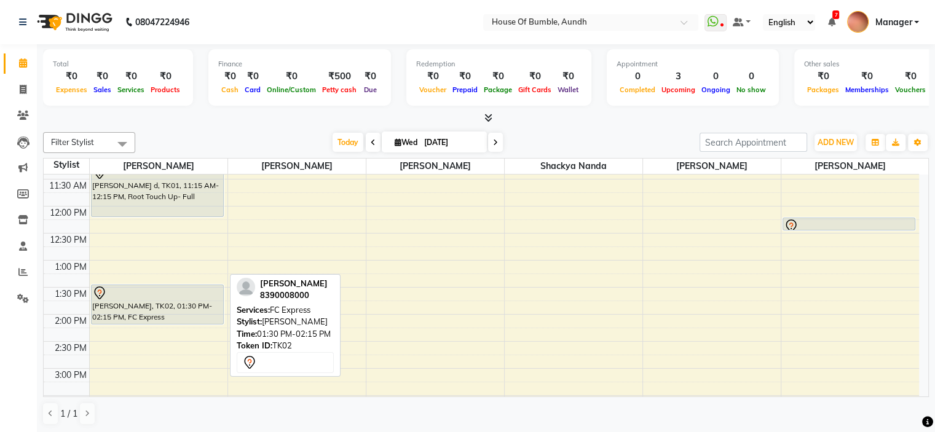
click at [187, 291] on div at bounding box center [157, 293] width 130 height 15
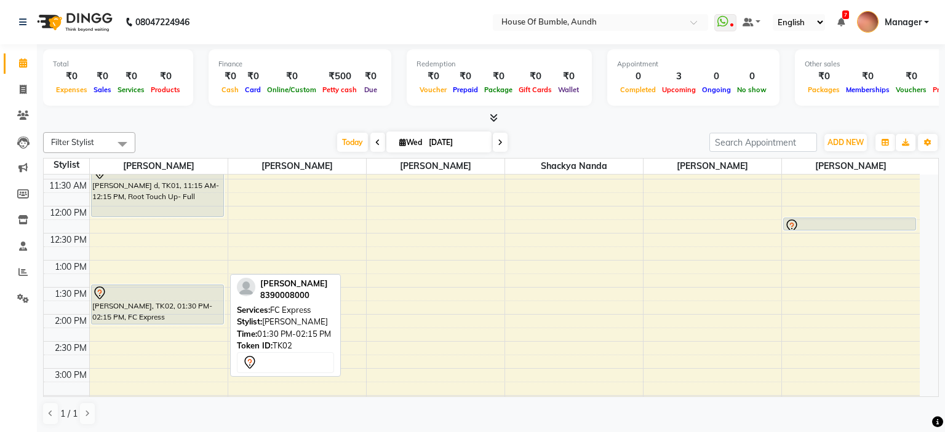
select select "7"
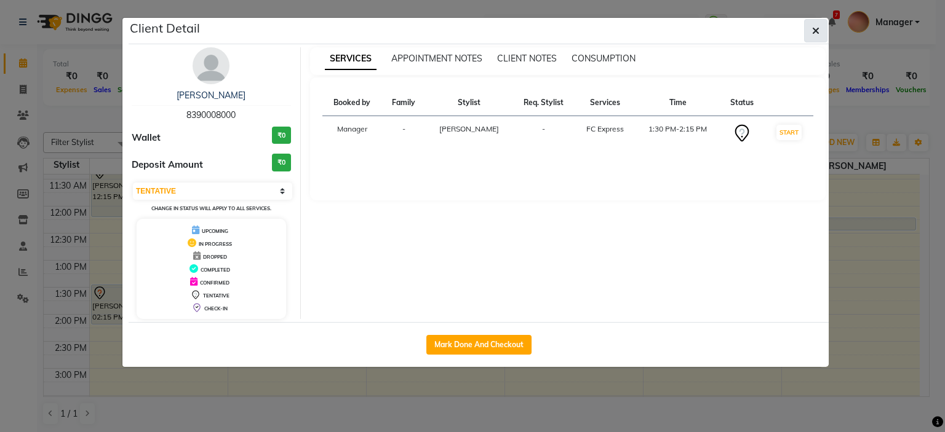
click at [817, 26] on icon "button" at bounding box center [815, 31] width 7 height 10
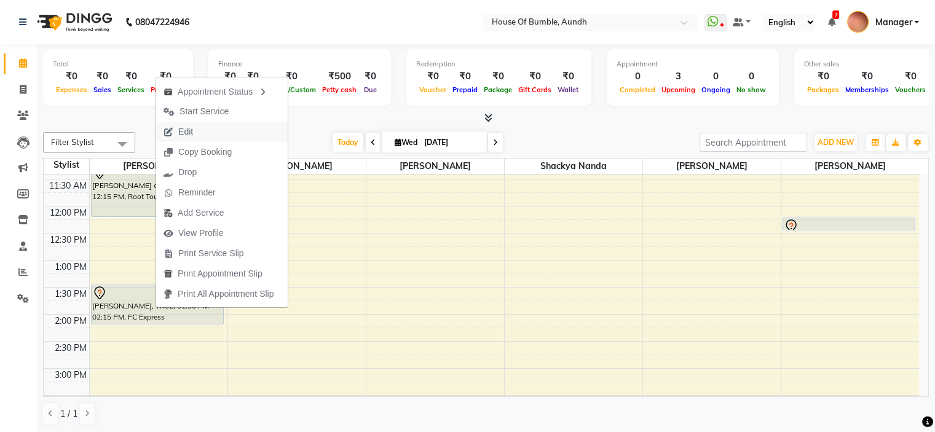
click at [241, 123] on button "Edit" at bounding box center [222, 132] width 132 height 20
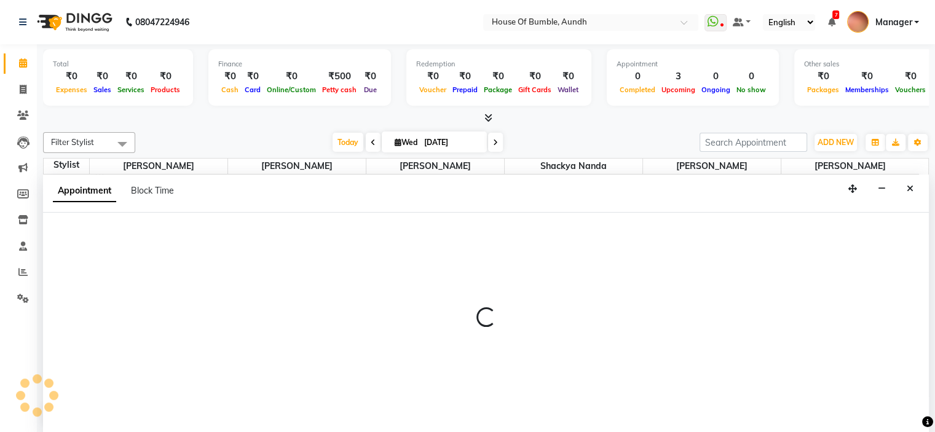
select select "tentative"
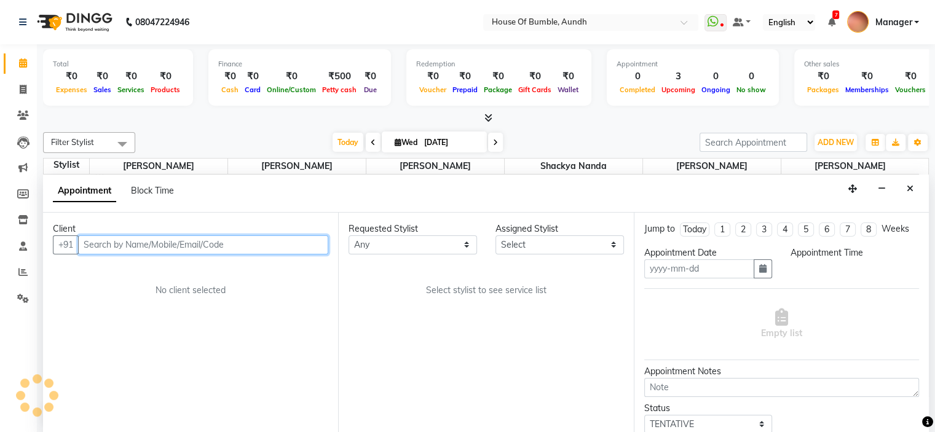
scroll to position [0, 0]
type input "[DATE]"
select select "810"
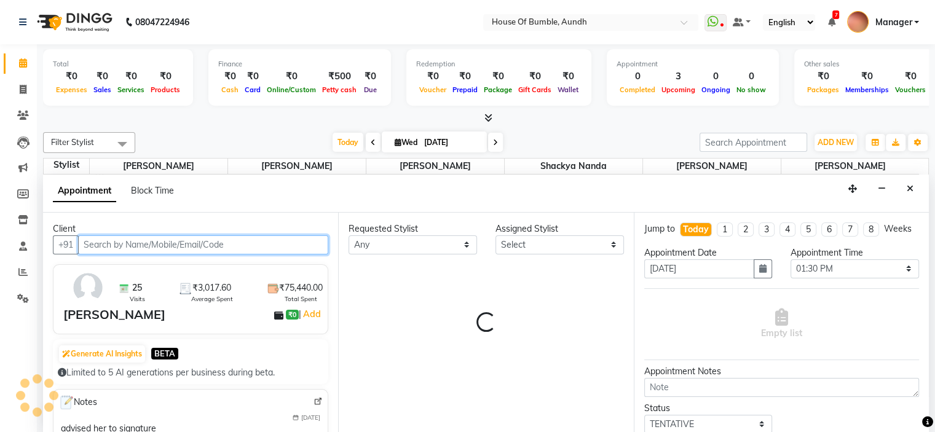
select select "7795"
select select "251"
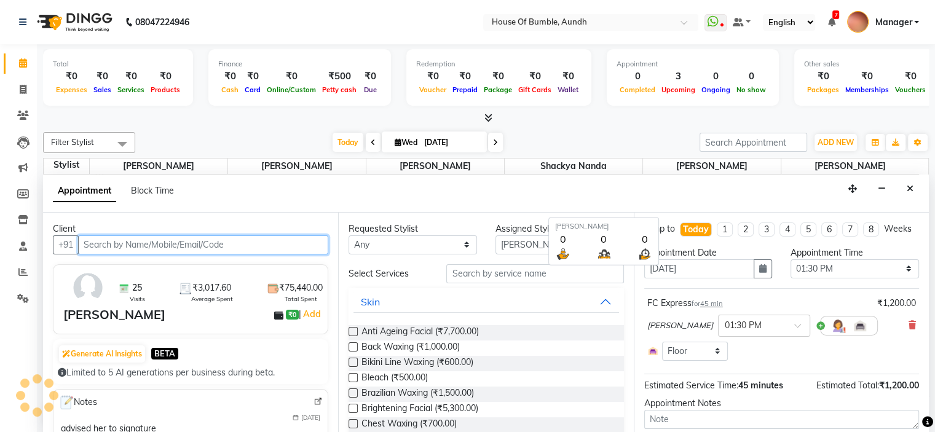
scroll to position [108, 0]
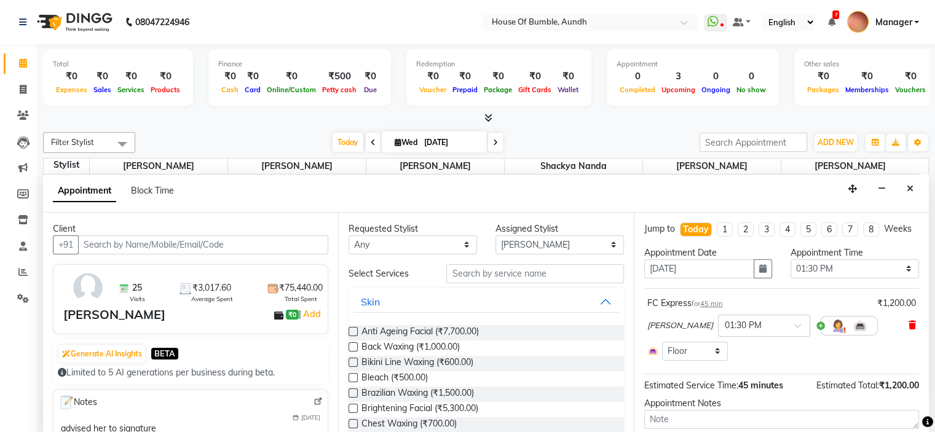
click at [909, 330] on icon at bounding box center [912, 325] width 7 height 9
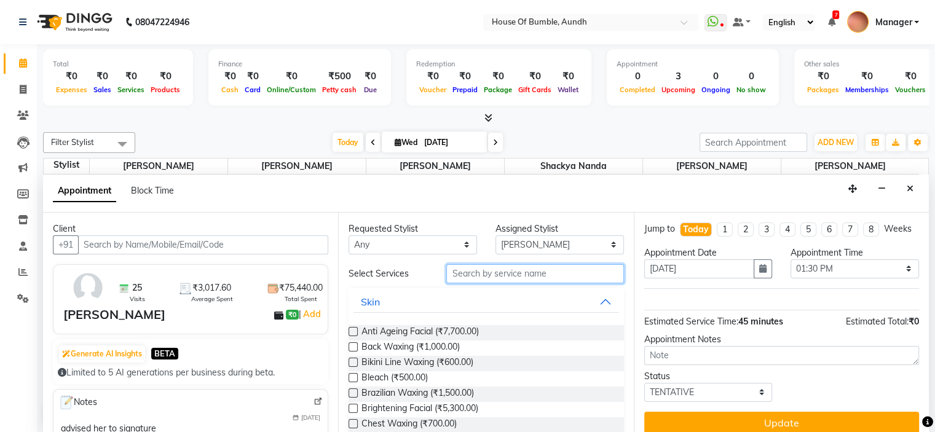
click at [475, 265] on input "text" at bounding box center [534, 273] width 177 height 19
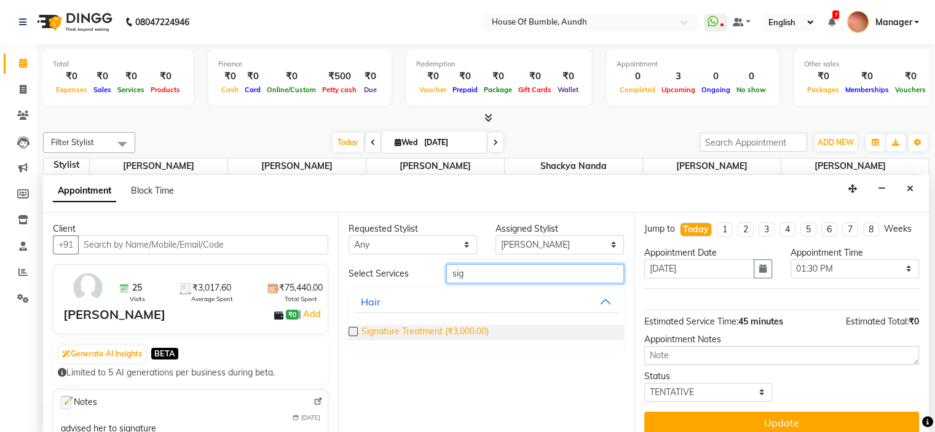
type input "sig"
click at [462, 329] on span "Signature Treatment (₹3,000.00)" at bounding box center [425, 332] width 127 height 15
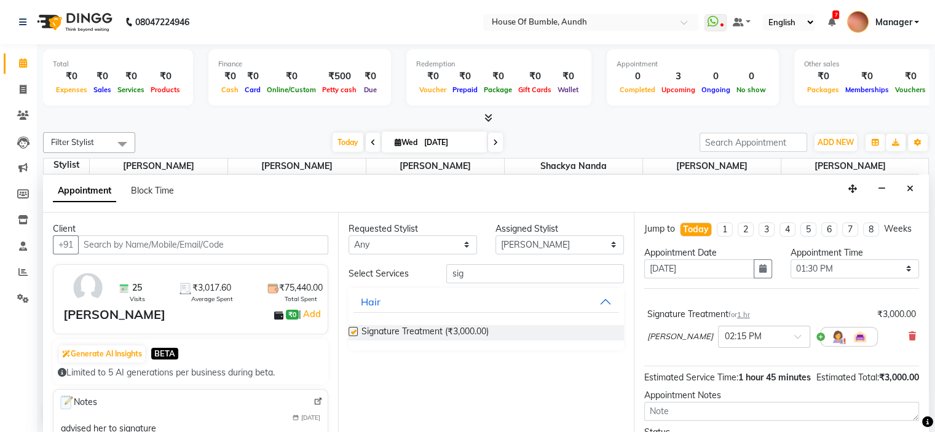
checkbox input "false"
click at [764, 356] on div "Signature Treatment for 1 hr ₹3,000.00 Pooja Kalbhor × 02:15 PM" at bounding box center [781, 330] width 275 height 51
click at [777, 343] on div at bounding box center [764, 336] width 91 height 13
click at [752, 363] on div "01:30 PM" at bounding box center [764, 354] width 91 height 23
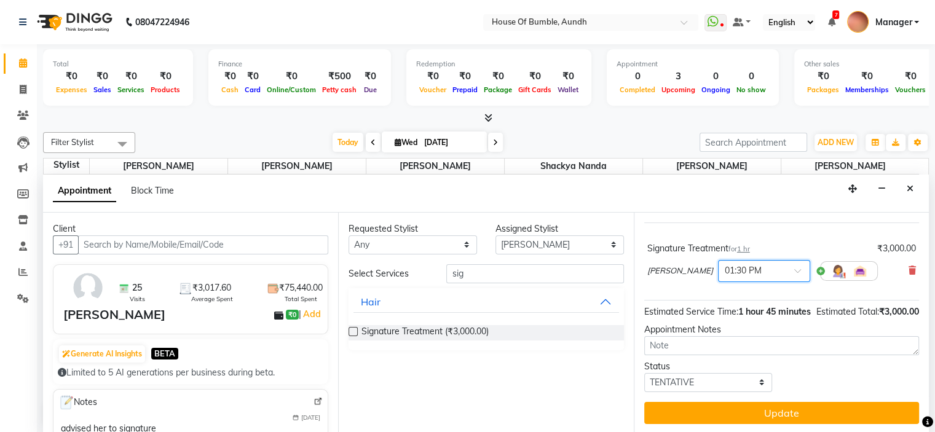
scroll to position [90, 0]
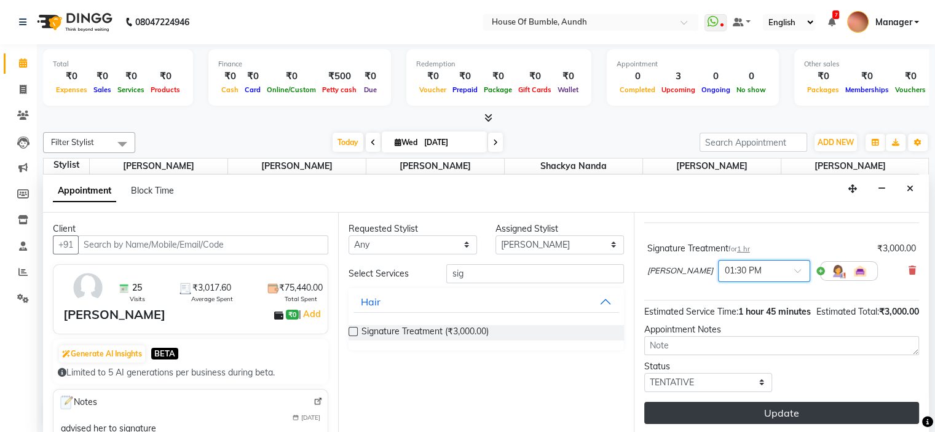
click at [749, 404] on button "Update" at bounding box center [781, 413] width 275 height 22
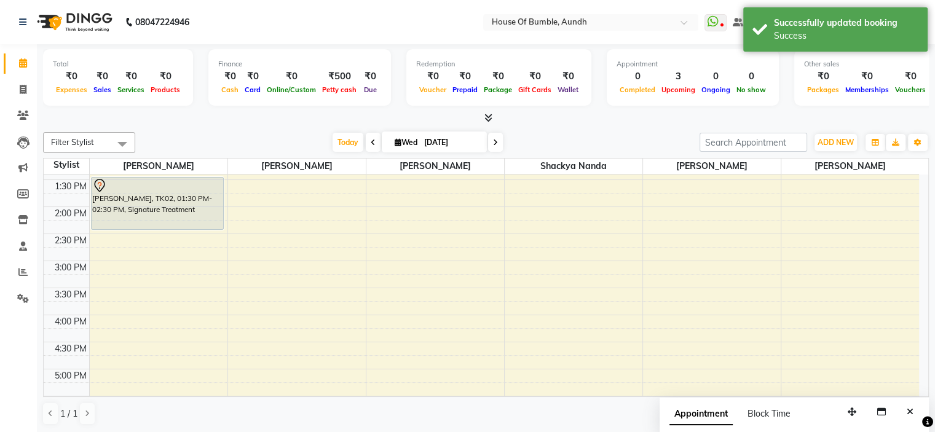
scroll to position [169, 0]
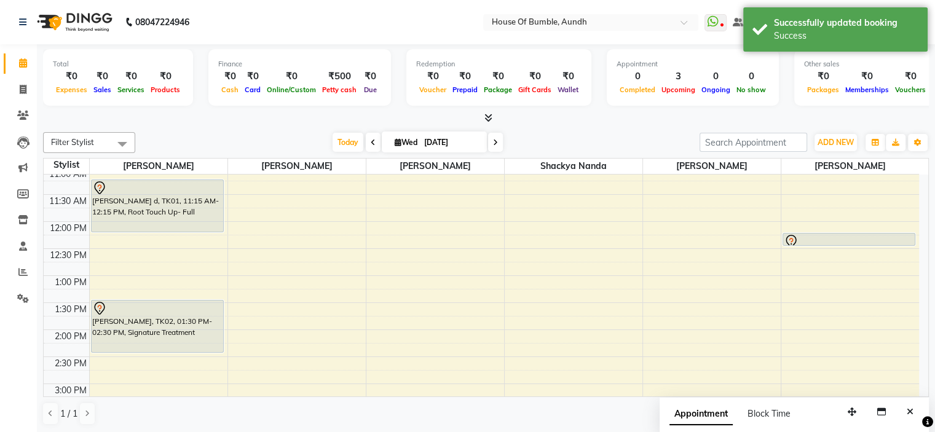
click at [366, 139] on span at bounding box center [373, 142] width 15 height 19
type input "02-09-2025"
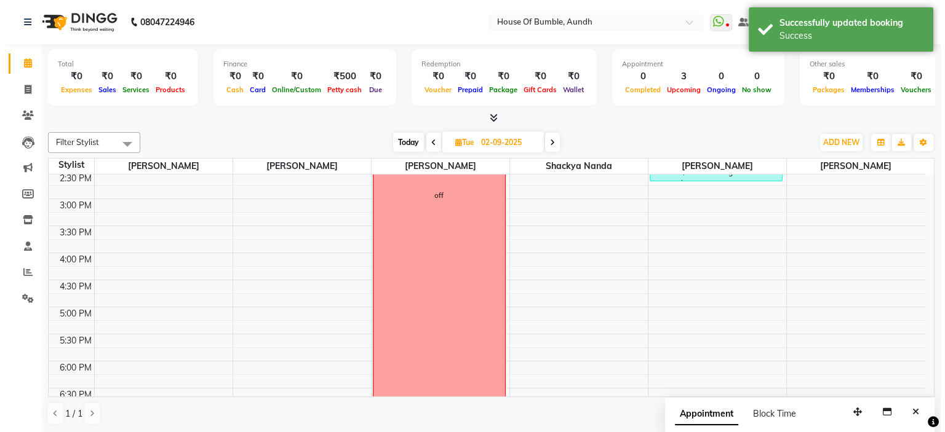
scroll to position [231, 0]
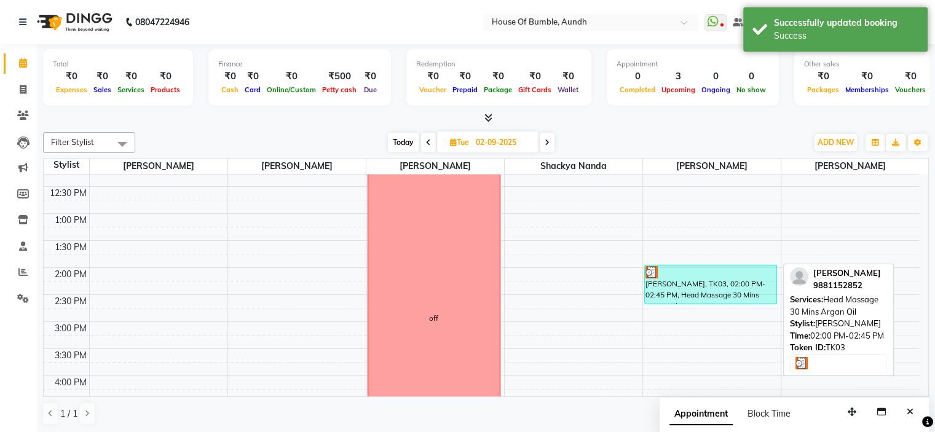
click at [732, 284] on div "Ritu Nehru, TK03, 02:00 PM-02:45 PM, Head Massage 30 Mins Argan Oil" at bounding box center [711, 285] width 132 height 38
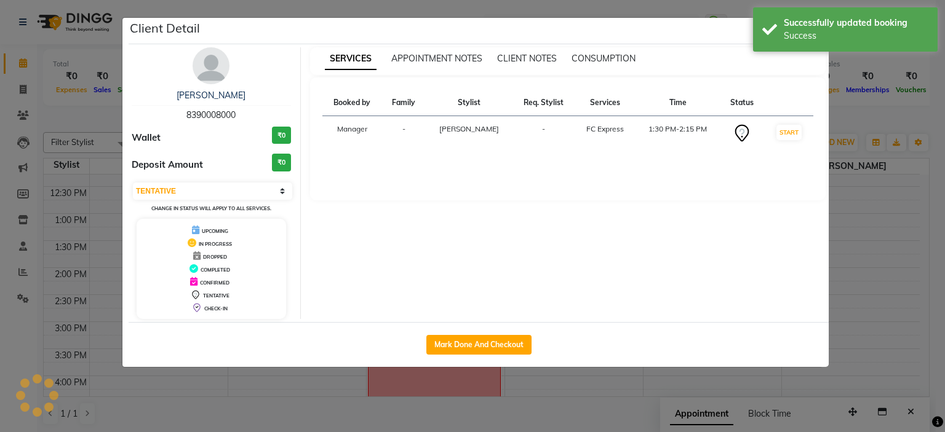
select select "3"
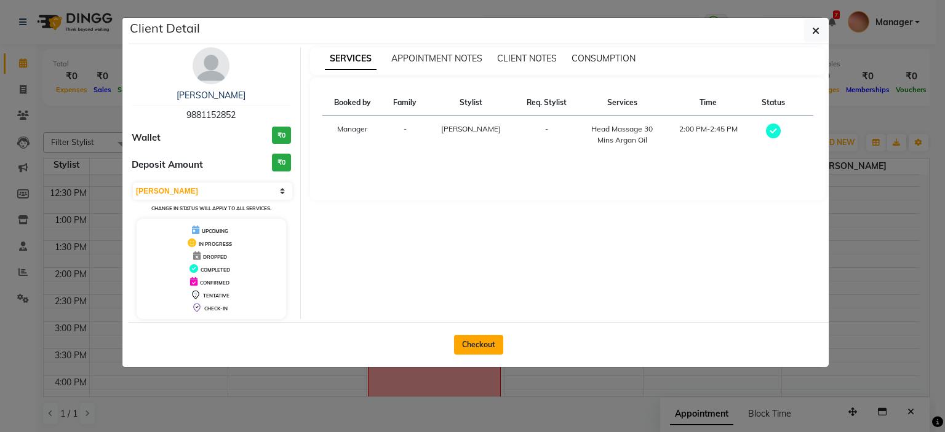
click at [488, 342] on button "Checkout" at bounding box center [478, 345] width 49 height 20
select select "service"
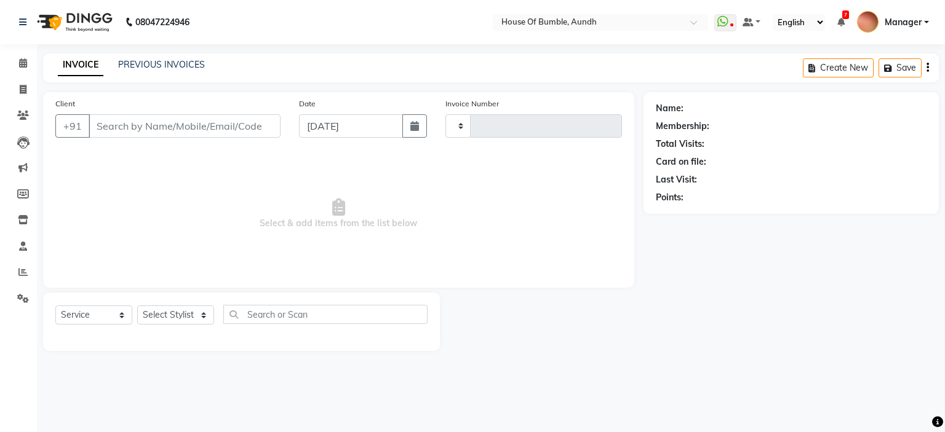
type input "1283"
select select "581"
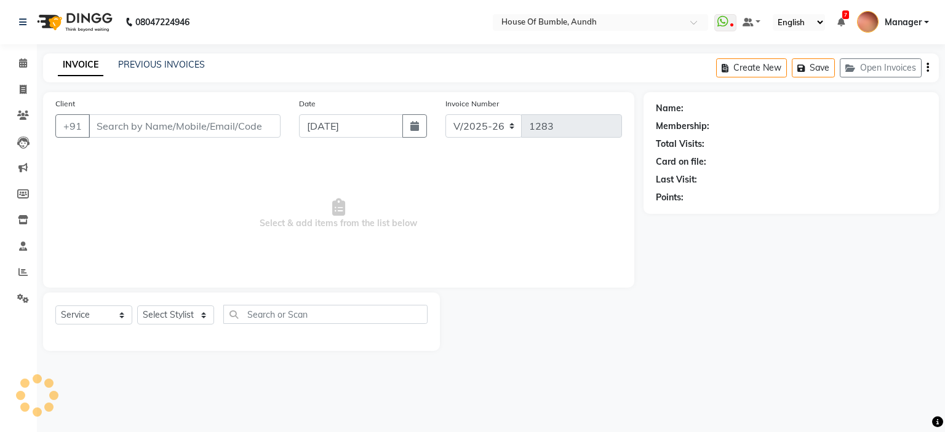
type input "98******52"
type input "02-09-2025"
select select "7792"
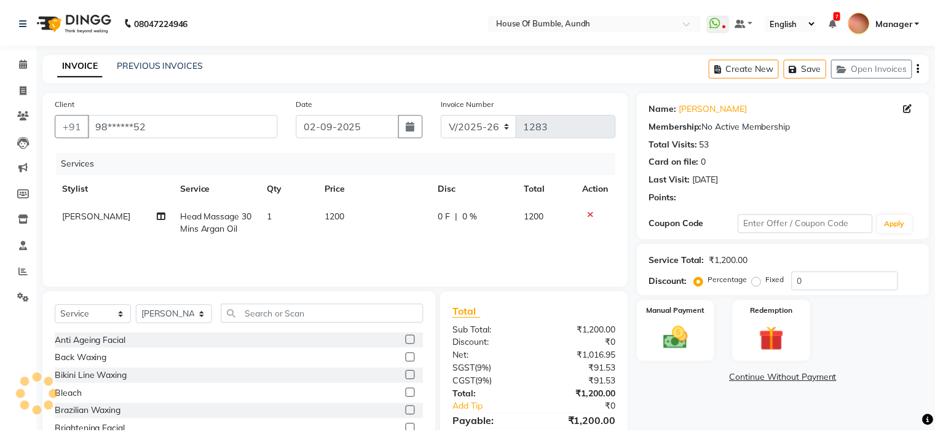
scroll to position [60, 0]
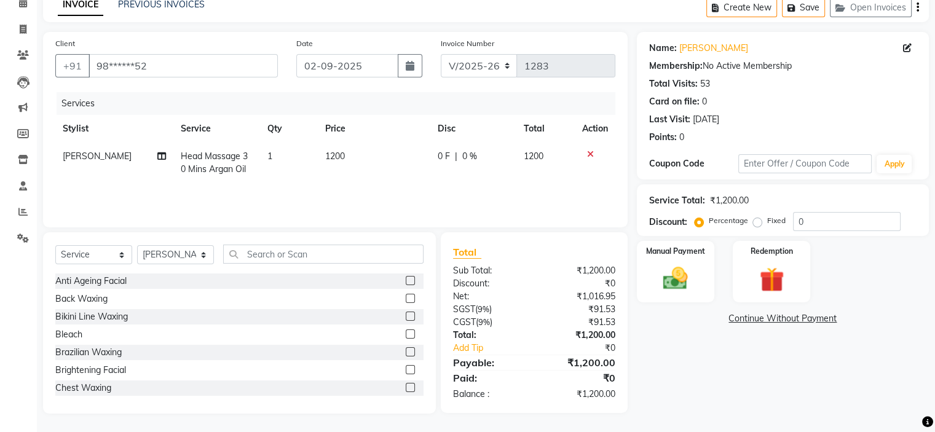
click at [335, 244] on div "Select Service Product Membership Package Voucher Prepaid Gift Card Select Styl…" at bounding box center [239, 322] width 393 height 181
click at [339, 253] on input "text" at bounding box center [323, 254] width 200 height 19
click at [239, 160] on span "Head Massage 30 Mins Argan Oil" at bounding box center [214, 163] width 67 height 24
select select "7792"
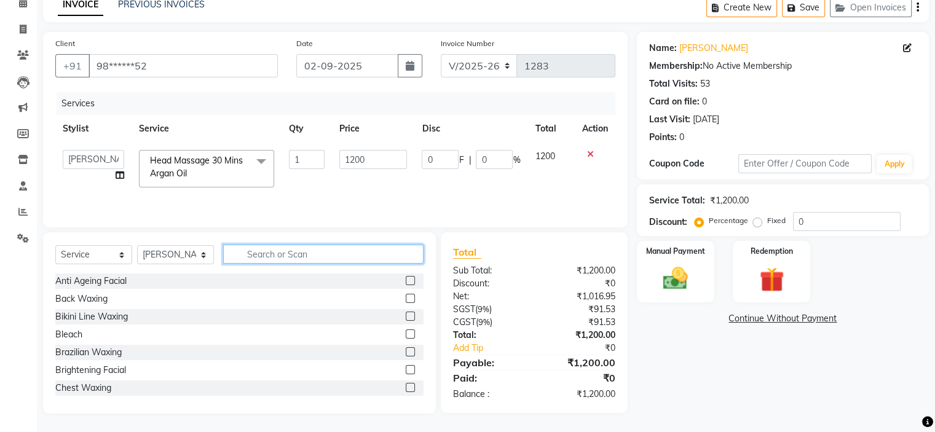
click at [274, 252] on input "text" at bounding box center [323, 254] width 200 height 19
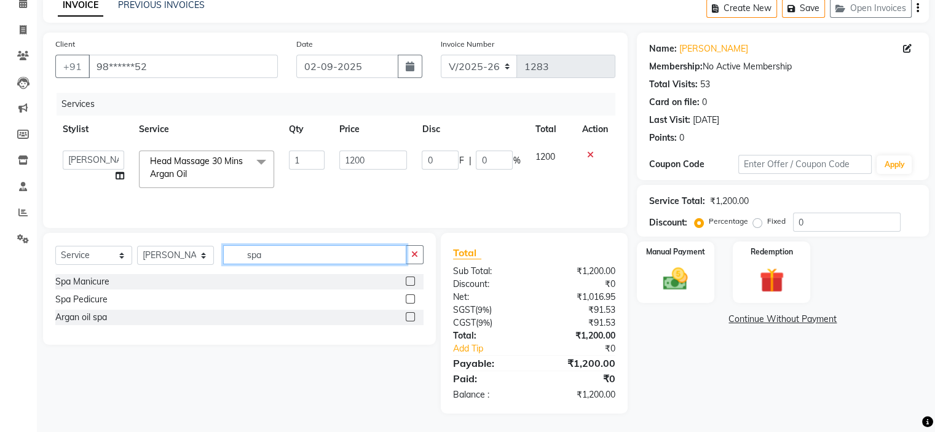
scroll to position [60, 0]
type input "spa"
click at [413, 282] on label at bounding box center [410, 281] width 9 height 9
click at [413, 282] on input "checkbox" at bounding box center [410, 282] width 8 height 8
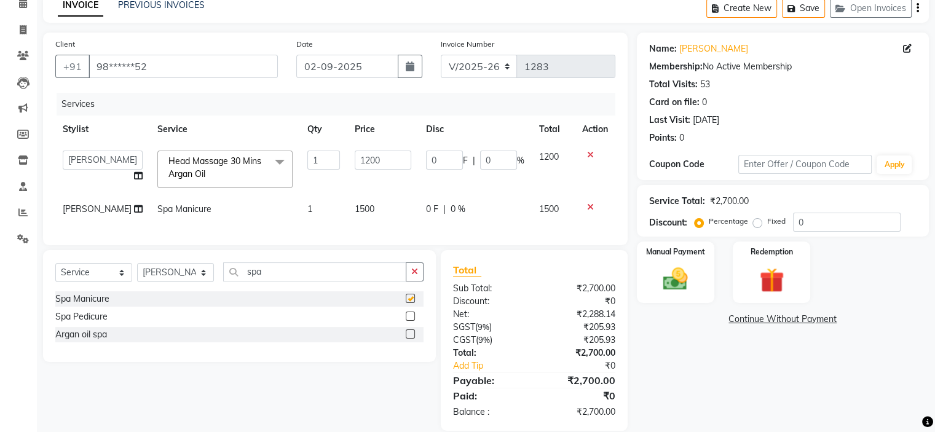
checkbox input "false"
click at [407, 321] on label at bounding box center [410, 316] width 9 height 9
click at [407, 321] on input "checkbox" at bounding box center [410, 317] width 8 height 8
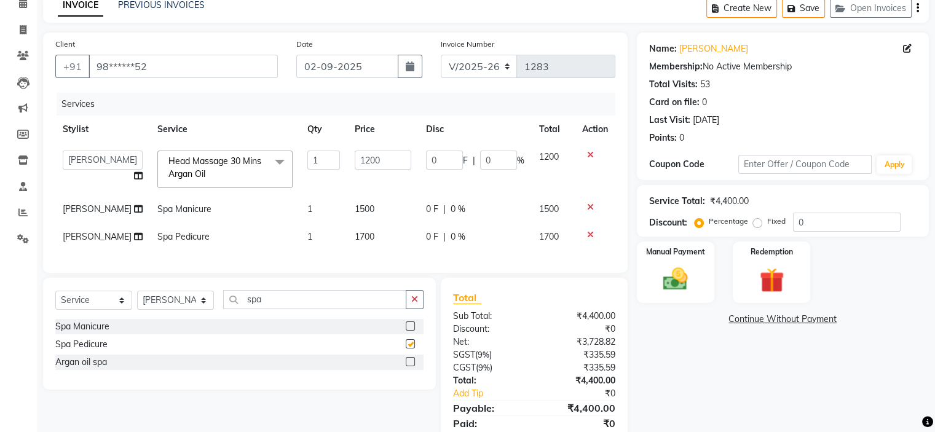
checkbox input "false"
click at [301, 309] on input "spa" at bounding box center [314, 299] width 183 height 19
type input "s"
type input "eye"
click at [406, 331] on label at bounding box center [410, 326] width 9 height 9
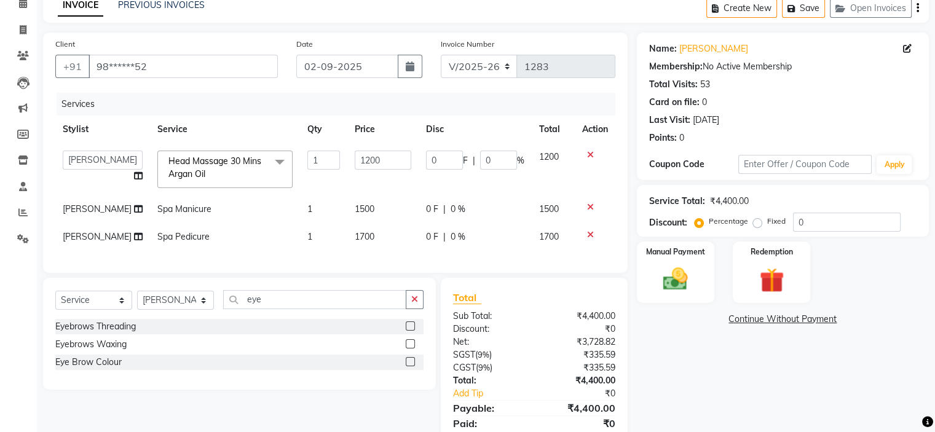
click at [406, 331] on input "checkbox" at bounding box center [410, 327] width 8 height 8
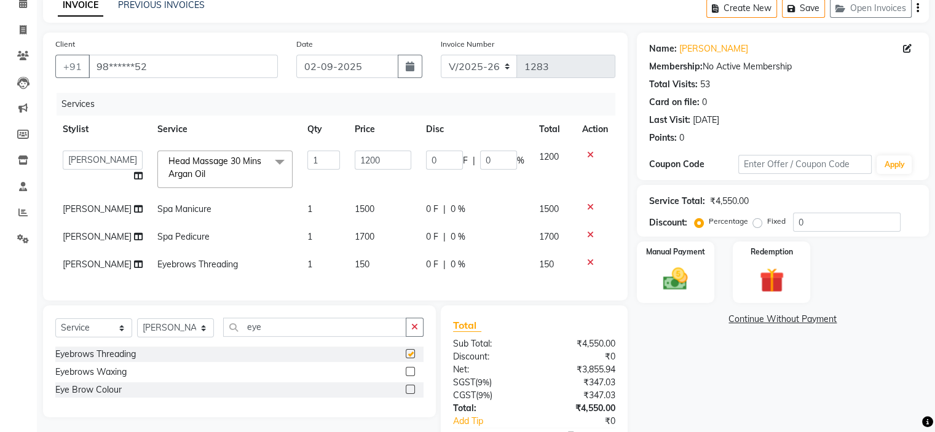
checkbox input "false"
click at [336, 337] on input "eye" at bounding box center [314, 327] width 183 height 19
type input "e"
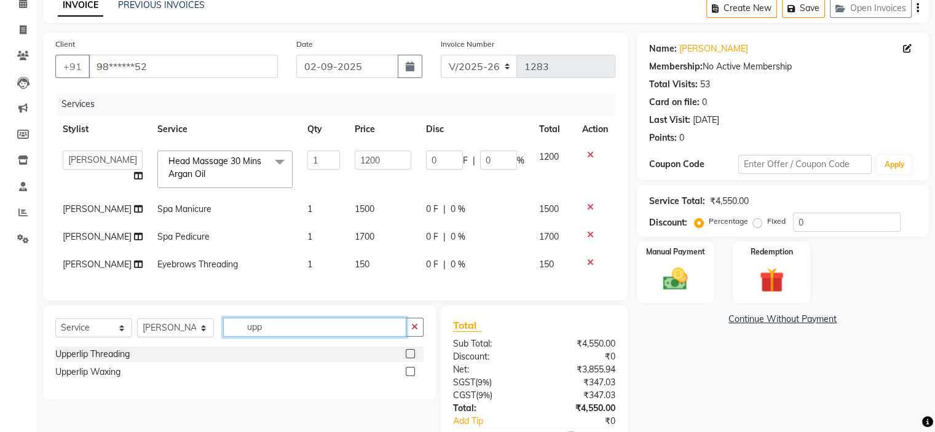
scroll to position [121, 0]
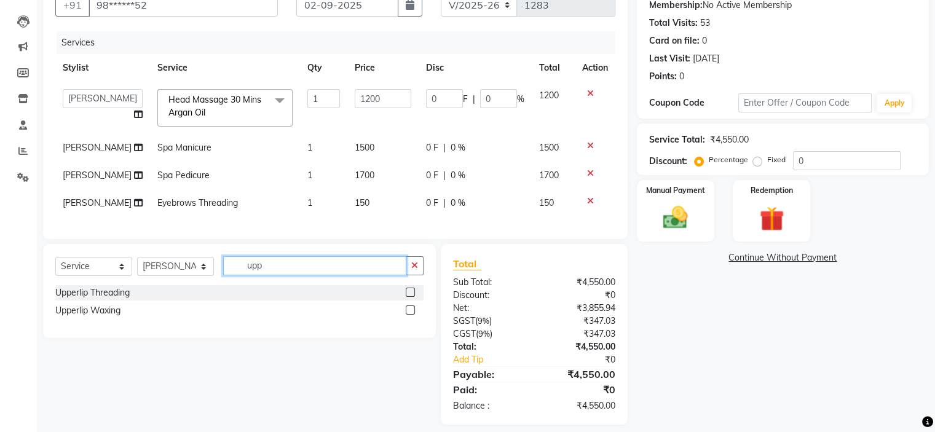
type input "upp"
click at [410, 297] on label at bounding box center [410, 292] width 9 height 9
click at [410, 297] on input "checkbox" at bounding box center [410, 293] width 8 height 8
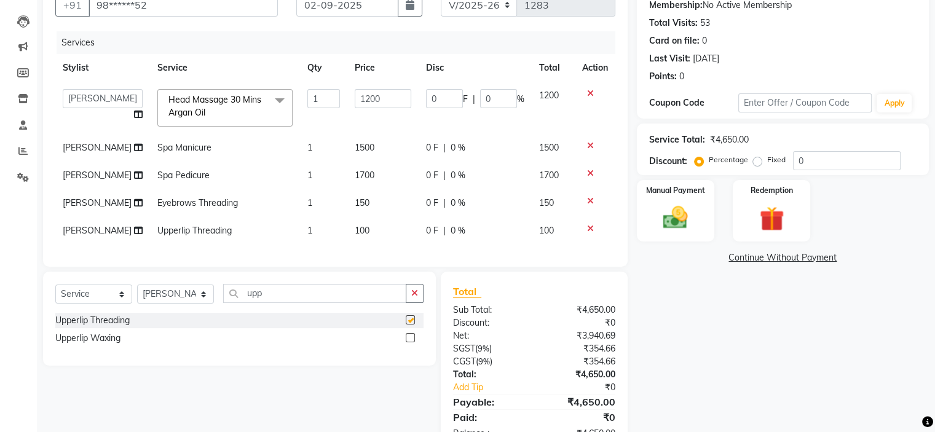
checkbox input "false"
click at [355, 303] on input "upp" at bounding box center [314, 293] width 183 height 19
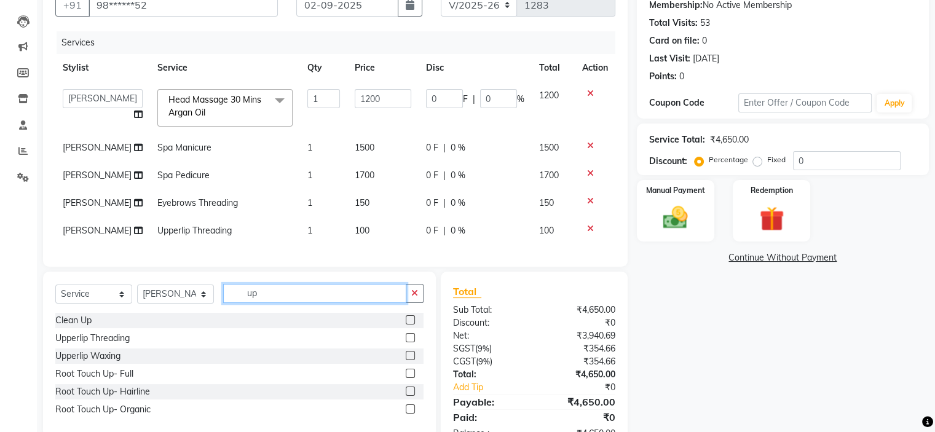
type input "u"
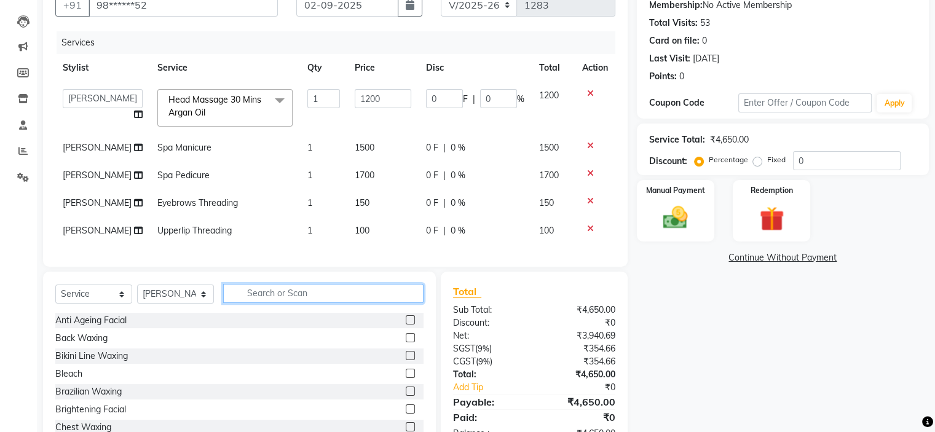
type input "d"
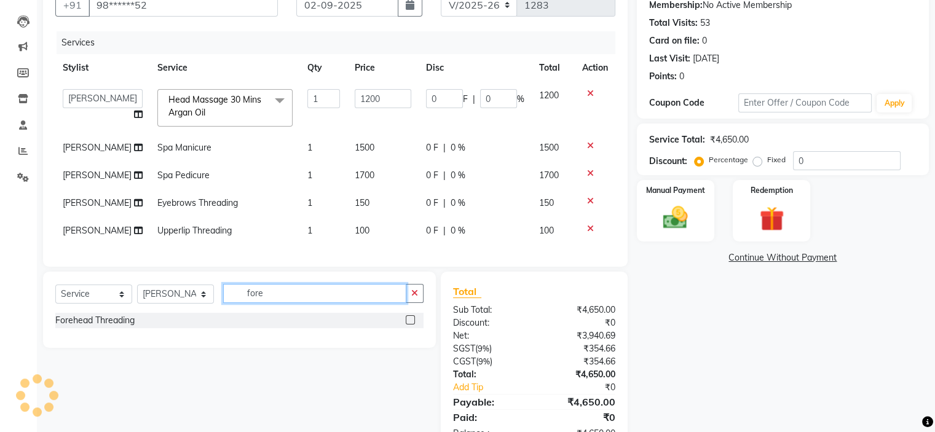
type input "fore"
click at [404, 328] on div "Forehead Threading" at bounding box center [239, 320] width 368 height 15
click at [416, 328] on div at bounding box center [415, 320] width 18 height 15
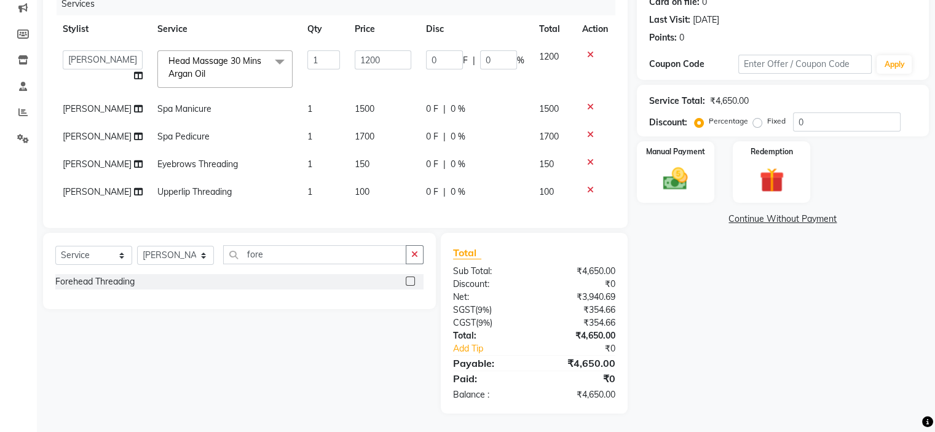
scroll to position [221, 0]
click at [406, 280] on label at bounding box center [410, 281] width 9 height 9
click at [406, 280] on input "checkbox" at bounding box center [410, 282] width 8 height 8
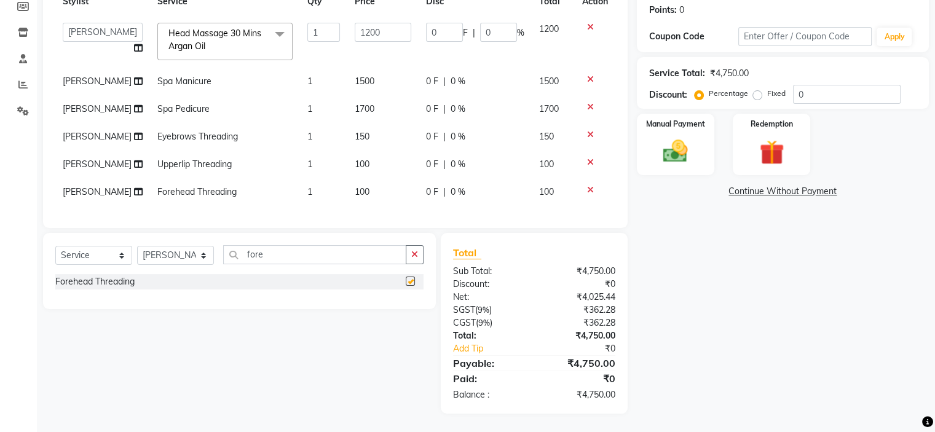
checkbox input "false"
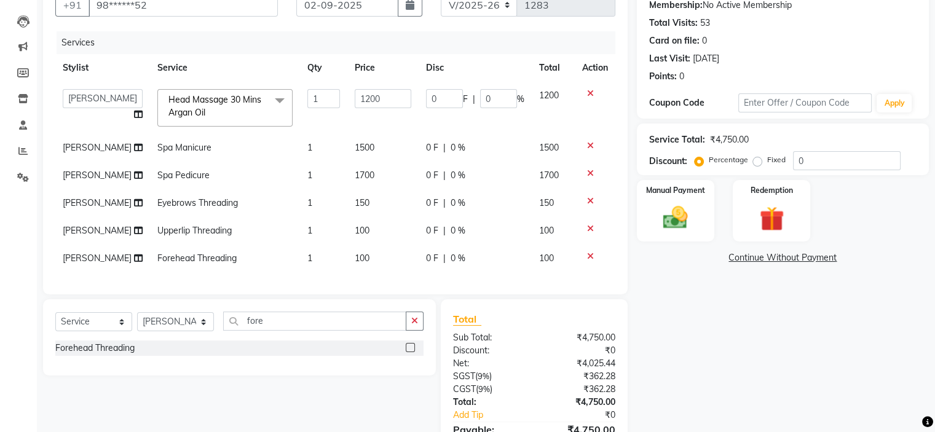
scroll to position [0, 0]
click at [686, 223] on img at bounding box center [675, 219] width 41 height 30
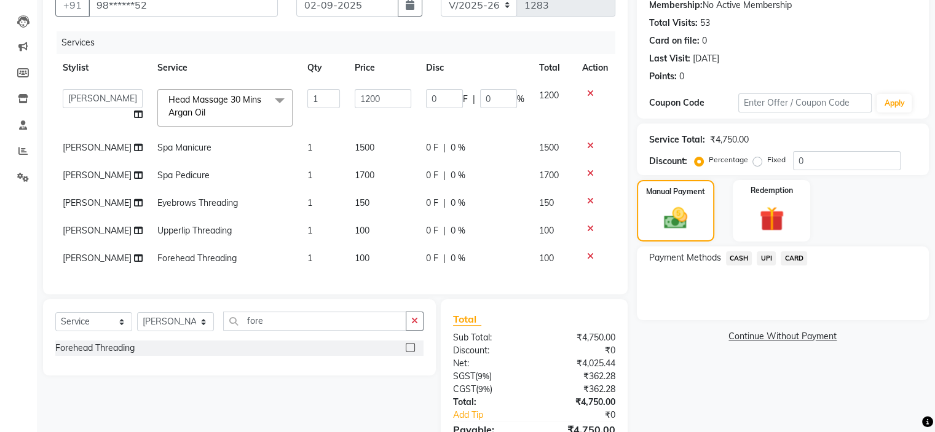
click at [773, 261] on span "UPI" at bounding box center [766, 259] width 19 height 14
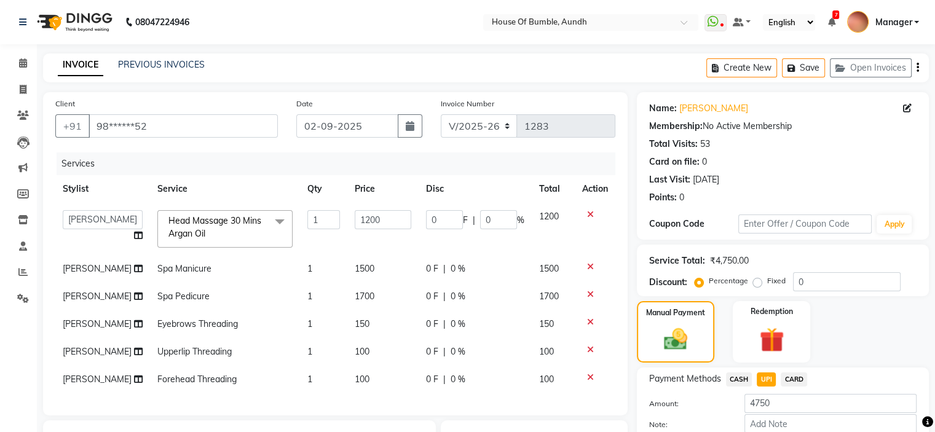
scroll to position [123, 0]
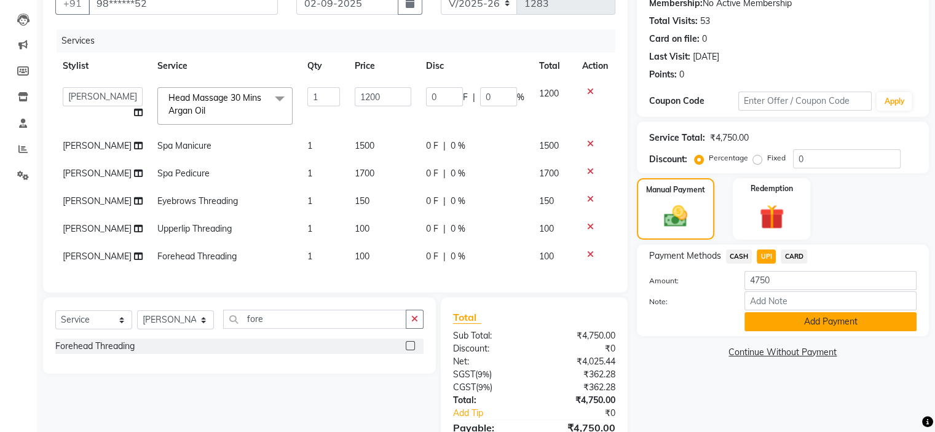
click at [798, 328] on button "Add Payment" at bounding box center [831, 321] width 172 height 19
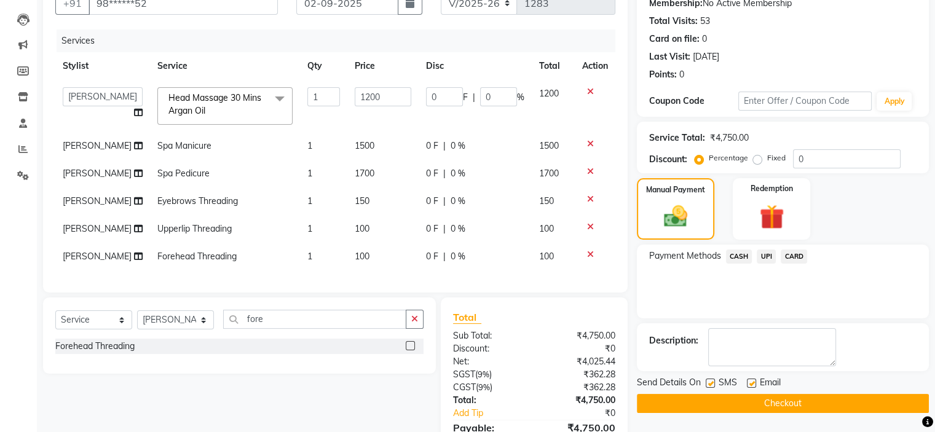
scroll to position [184, 0]
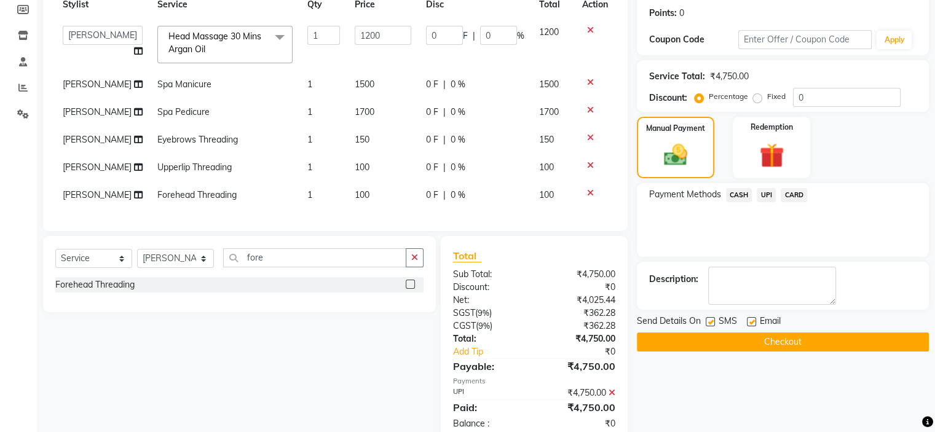
click at [701, 346] on button "Checkout" at bounding box center [783, 342] width 292 height 19
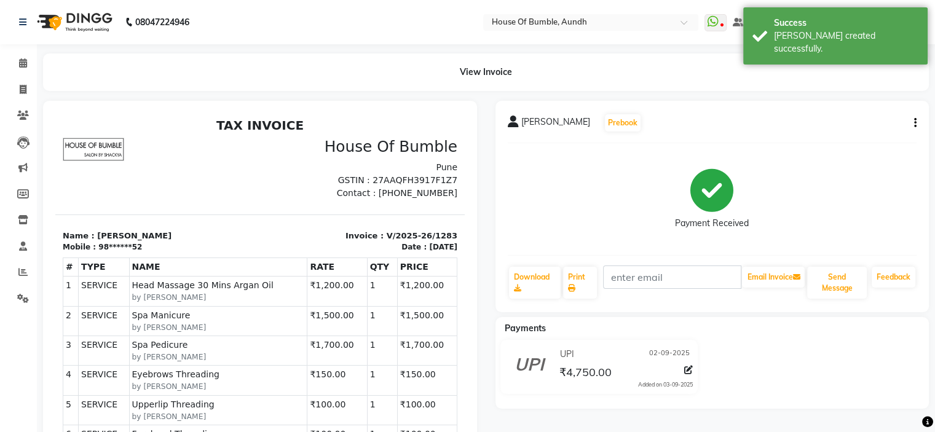
scroll to position [10, 0]
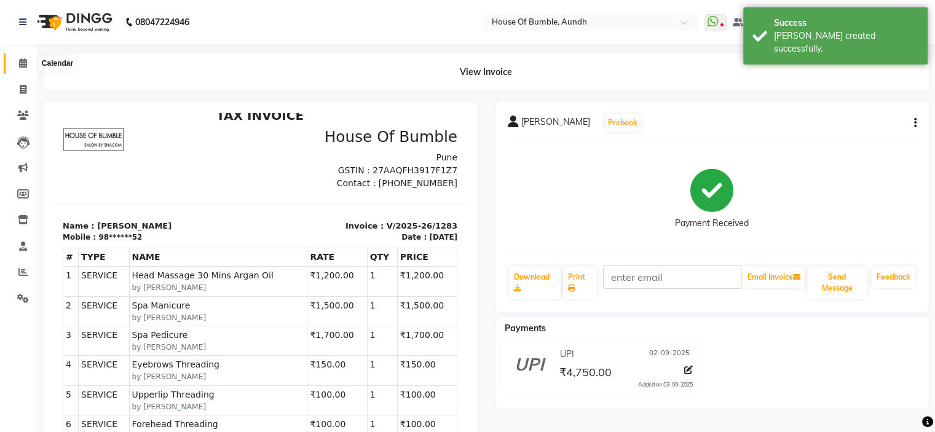
click at [15, 58] on span at bounding box center [23, 64] width 22 height 14
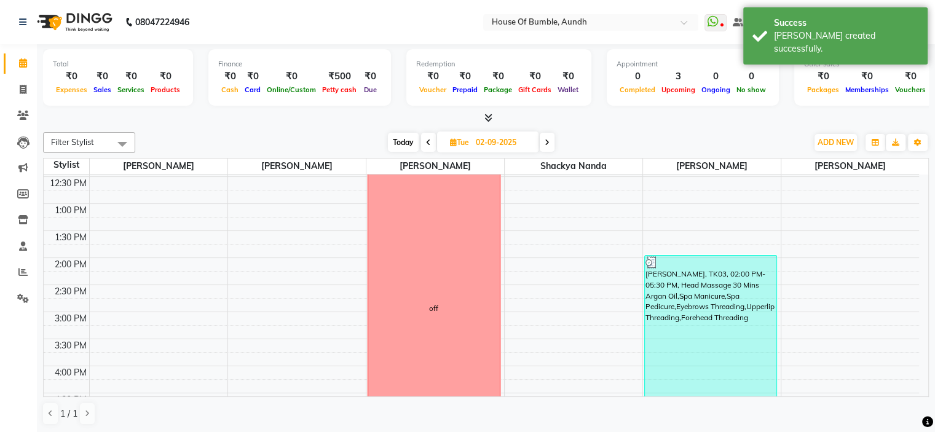
scroll to position [246, 0]
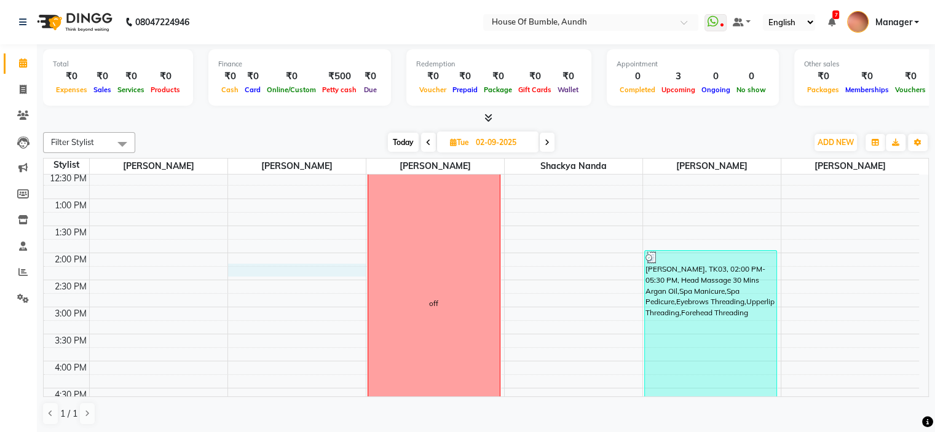
click at [285, 274] on div "8:00 AM 8:30 AM 9:00 AM 9:30 AM 10:00 AM 10:30 AM 11:00 AM 11:30 AM 12:00 PM 12…" at bounding box center [482, 280] width 876 height 703
select select "12465"
select select "tentative"
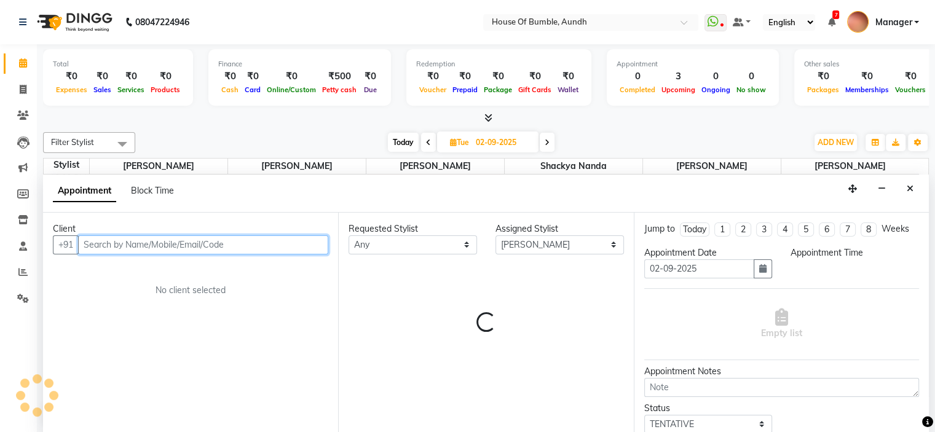
scroll to position [0, 0]
select select "855"
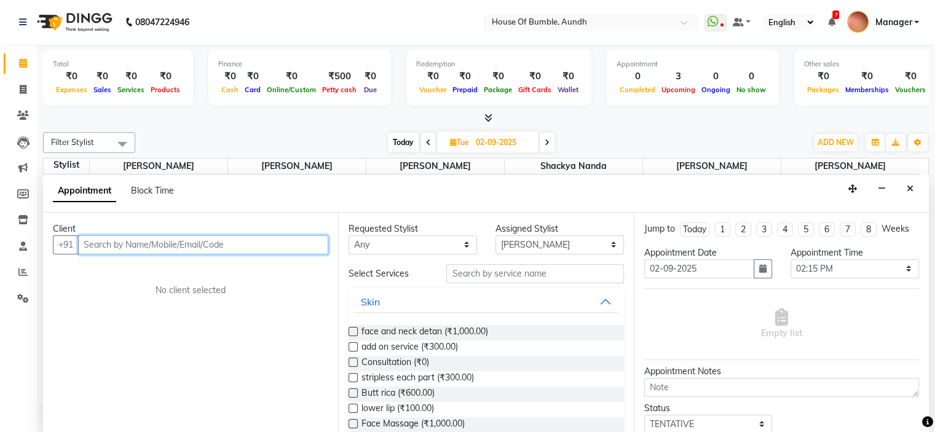
click at [157, 237] on input "text" at bounding box center [203, 245] width 250 height 19
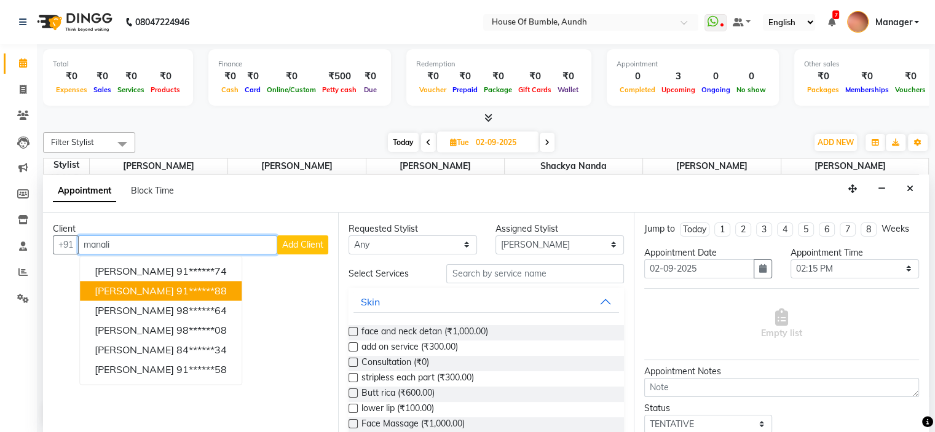
click at [150, 287] on span "Manali Shinde" at bounding box center [134, 291] width 79 height 12
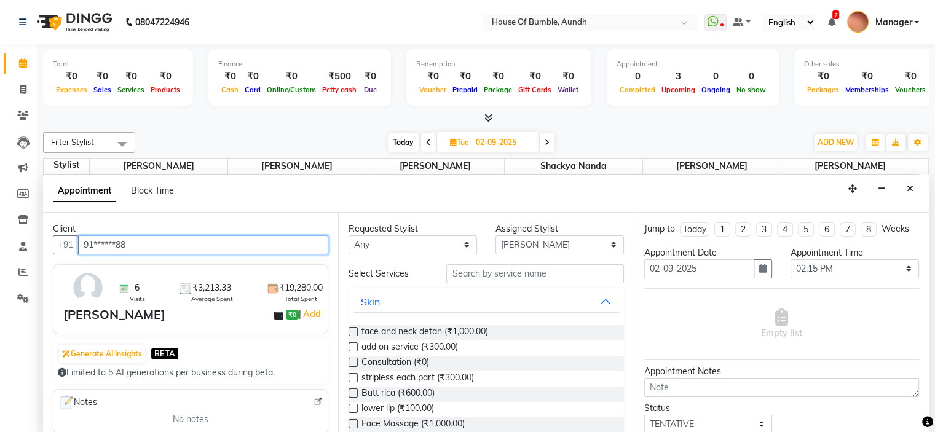
type input "91******88"
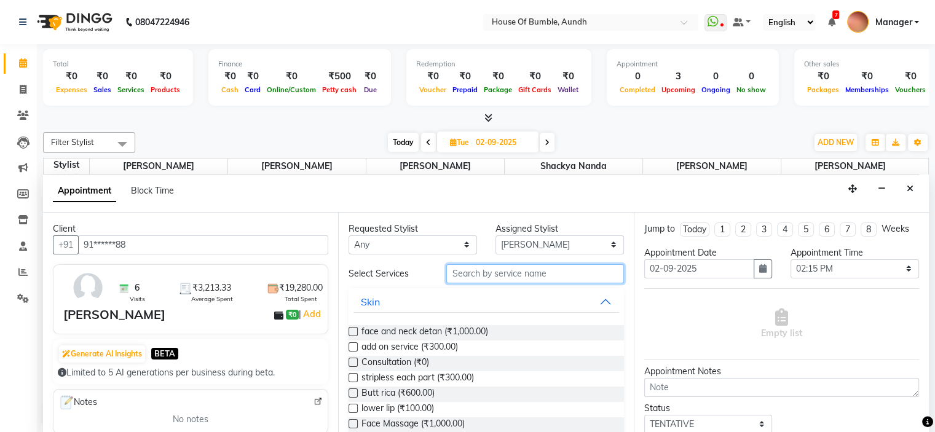
click at [548, 280] on input "text" at bounding box center [534, 273] width 177 height 19
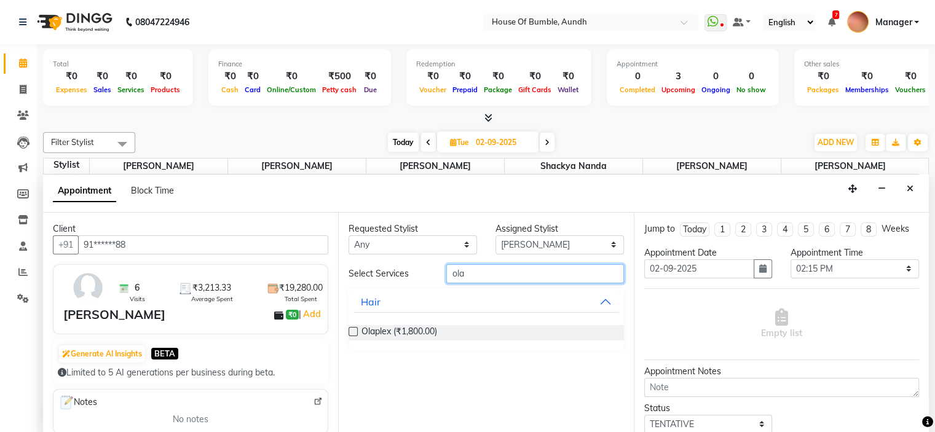
type input "ola"
click at [461, 333] on div "Olaplex (₹1,800.00)" at bounding box center [486, 332] width 275 height 15
click at [398, 325] on span "Olaplex (₹1,800.00)" at bounding box center [400, 332] width 76 height 15
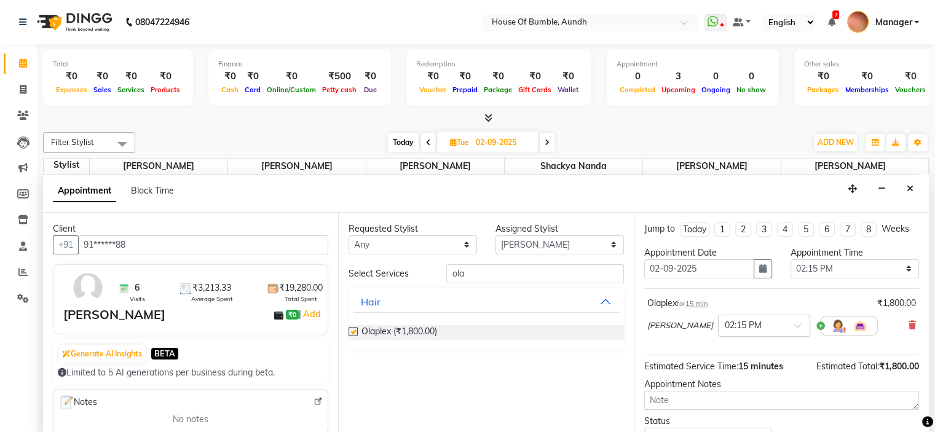
checkbox input "false"
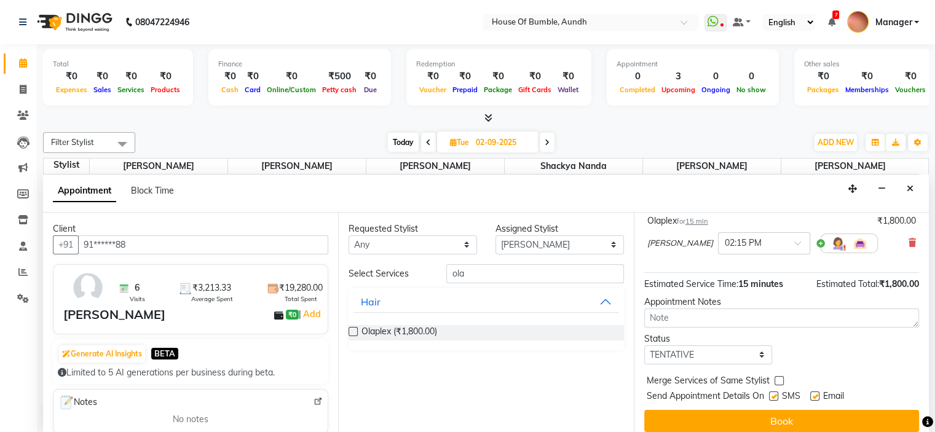
scroll to position [101, 0]
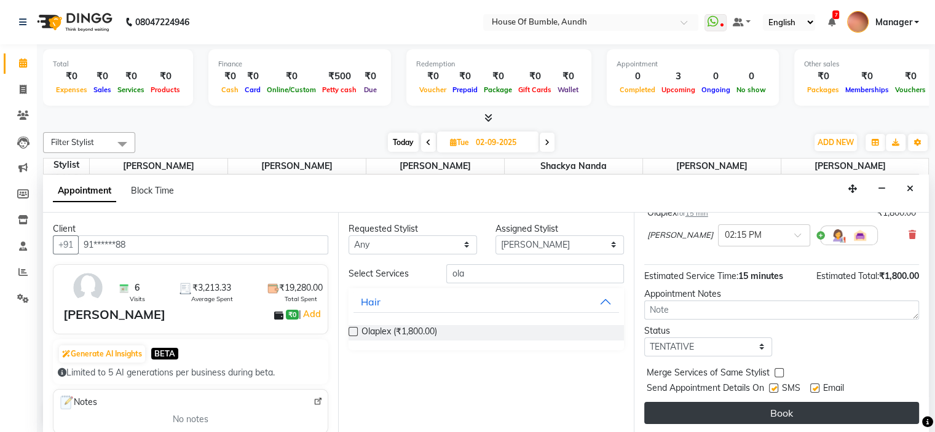
click at [760, 407] on button "Book" at bounding box center [781, 413] width 275 height 22
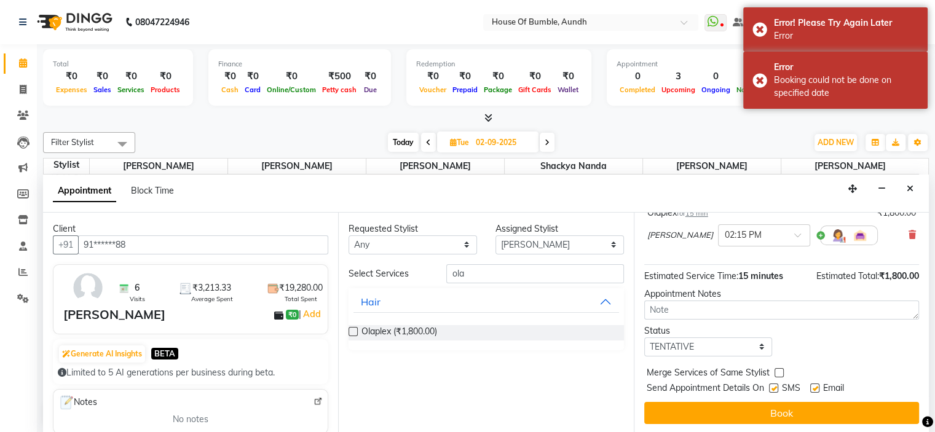
drag, startPoint x: 915, startPoint y: 187, endPoint x: 892, endPoint y: 196, distance: 25.1
click at [913, 187] on button "Close" at bounding box center [910, 189] width 18 height 19
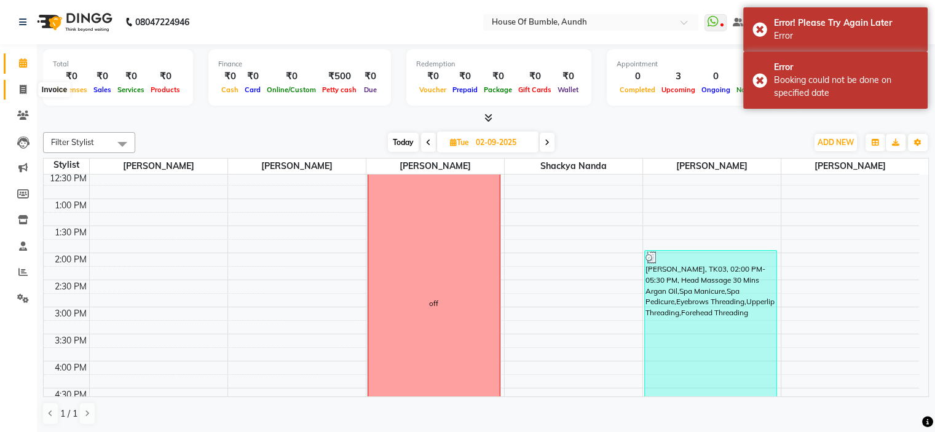
click at [20, 90] on icon at bounding box center [23, 89] width 7 height 9
select select "581"
select select "service"
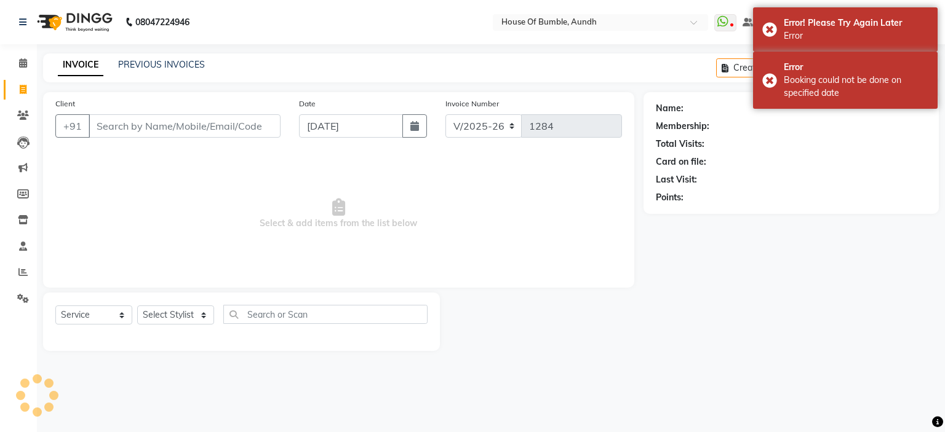
click at [138, 116] on input "Client" at bounding box center [185, 125] width 192 height 23
click at [144, 124] on input "Client" at bounding box center [185, 125] width 192 height 23
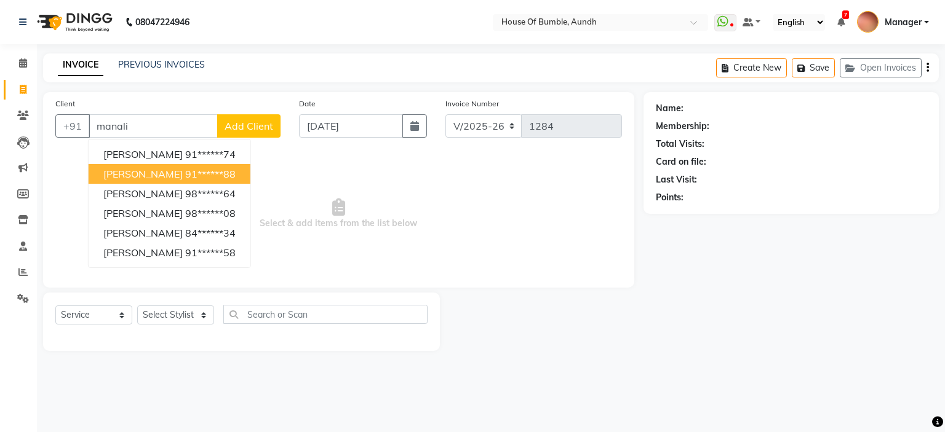
click at [143, 177] on span "Manali Shinde" at bounding box center [142, 174] width 79 height 12
type input "91******88"
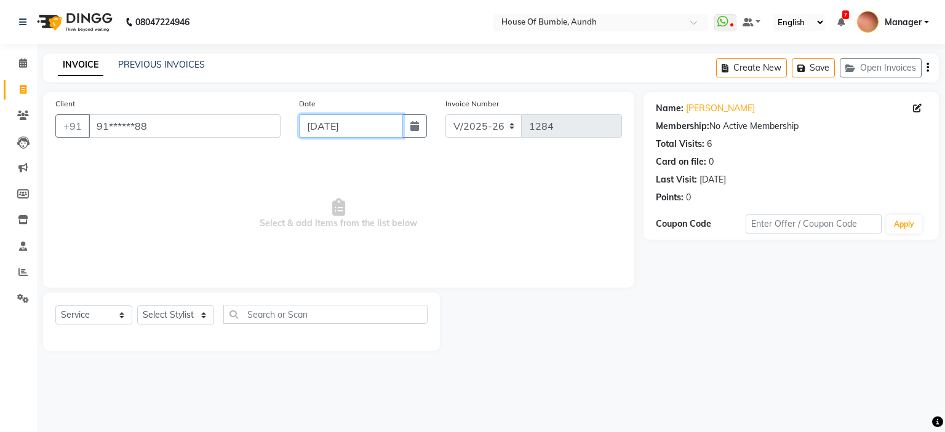
click at [327, 120] on input "[DATE]" at bounding box center [351, 125] width 104 height 23
select select "9"
select select "2025"
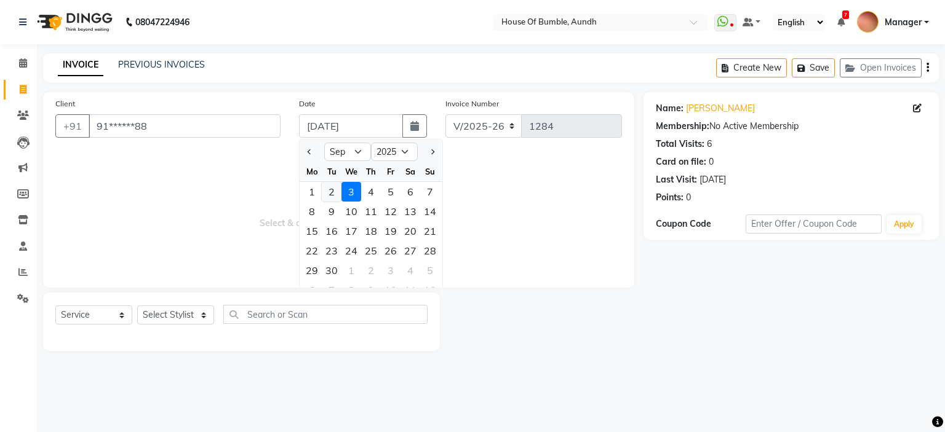
click at [334, 197] on div "2" at bounding box center [332, 192] width 20 height 20
type input "02-09-2025"
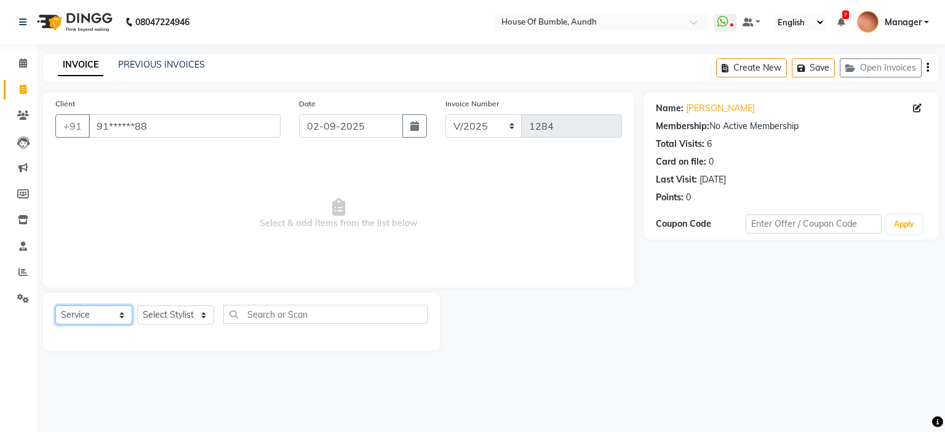
click at [69, 312] on select "Select Service Product Membership Package Voucher Prepaid Gift Card" at bounding box center [93, 315] width 77 height 19
click at [192, 317] on select "Select Stylist - Ashwini Rathod Gauri Korday Hema Anthony Manager Naim Shaeikh …" at bounding box center [175, 315] width 77 height 19
select select "12465"
click at [137, 306] on select "Select Stylist - Ashwini Rathod Gauri Korday Hema Anthony Manager Naim Shaeikh …" at bounding box center [175, 315] width 77 height 19
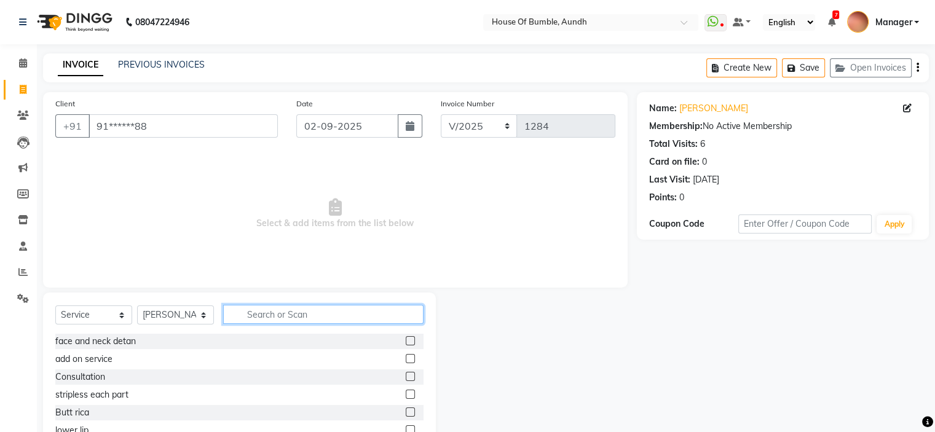
click at [279, 313] on input "text" at bounding box center [323, 314] width 200 height 19
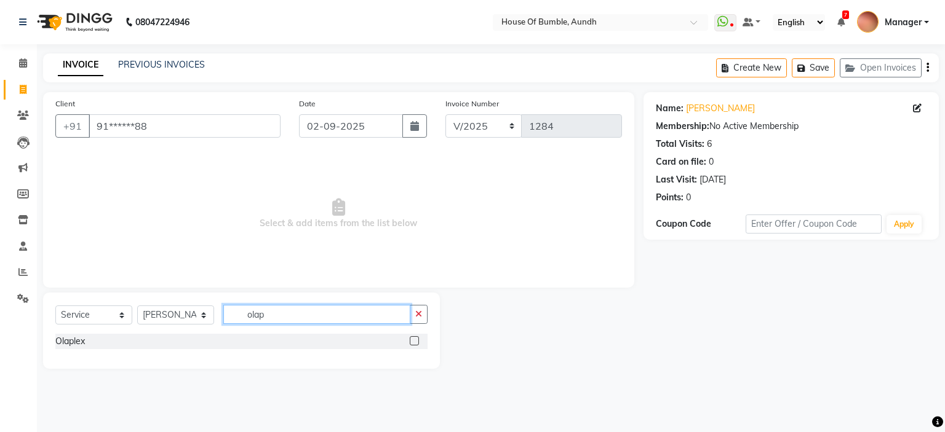
type input "olap"
click at [416, 341] on label at bounding box center [414, 340] width 9 height 9
click at [416, 341] on input "checkbox" at bounding box center [414, 342] width 8 height 8
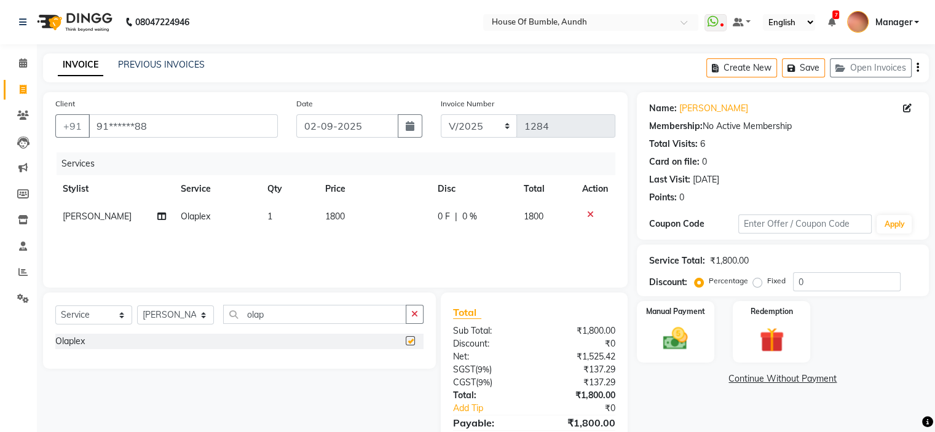
checkbox input "false"
click at [708, 343] on div "Manual Payment" at bounding box center [675, 331] width 81 height 63
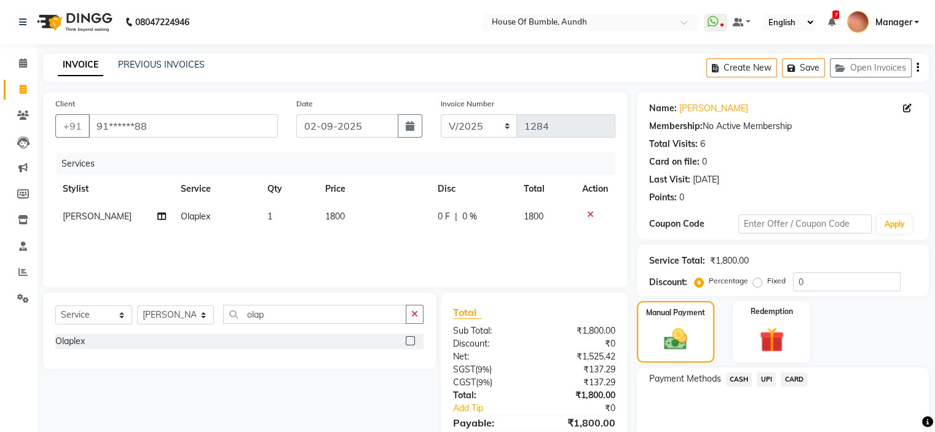
click at [776, 378] on span "UPI" at bounding box center [766, 380] width 19 height 14
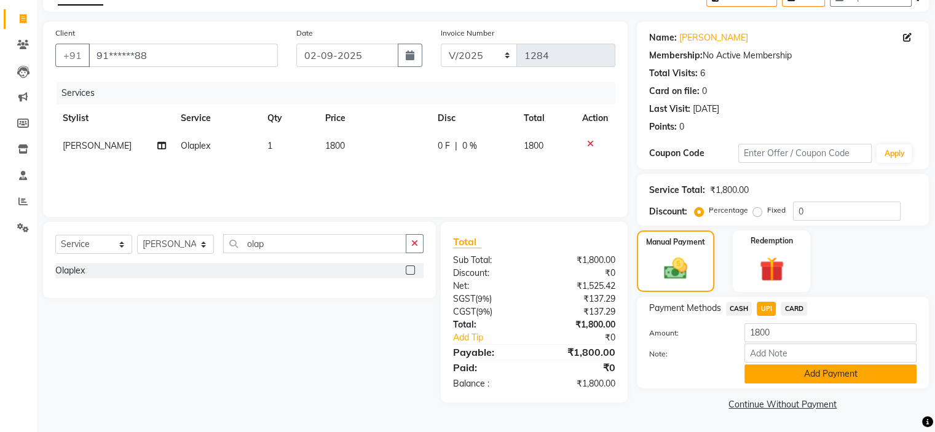
click at [783, 383] on button "Add Payment" at bounding box center [831, 374] width 172 height 19
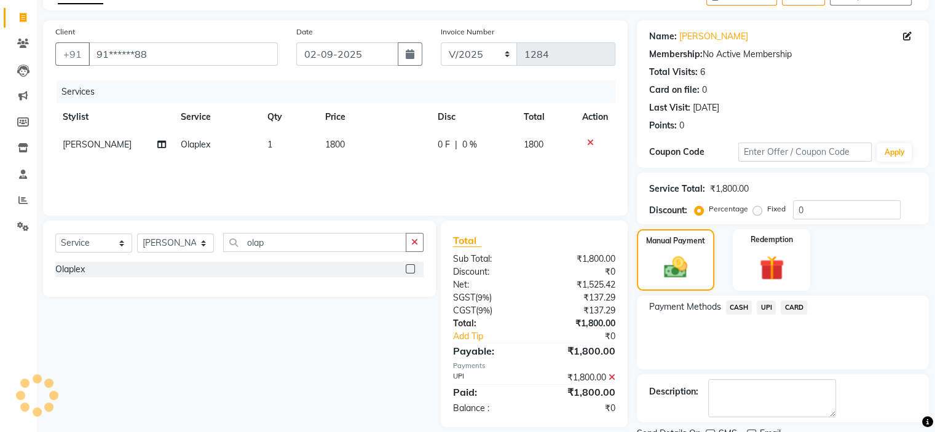
scroll to position [121, 0]
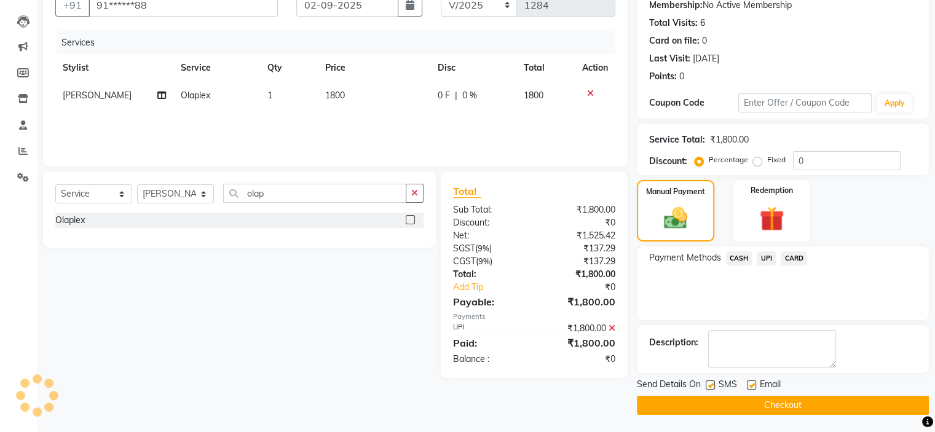
click at [772, 409] on button "Checkout" at bounding box center [783, 405] width 292 height 19
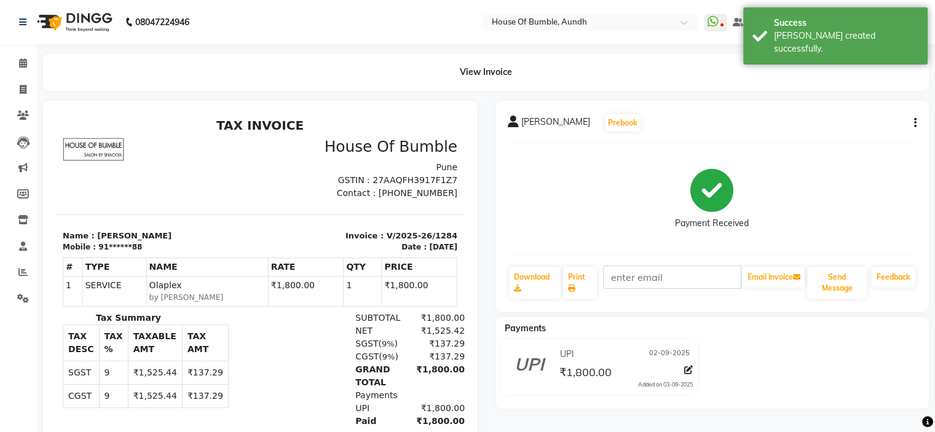
scroll to position [10, 0]
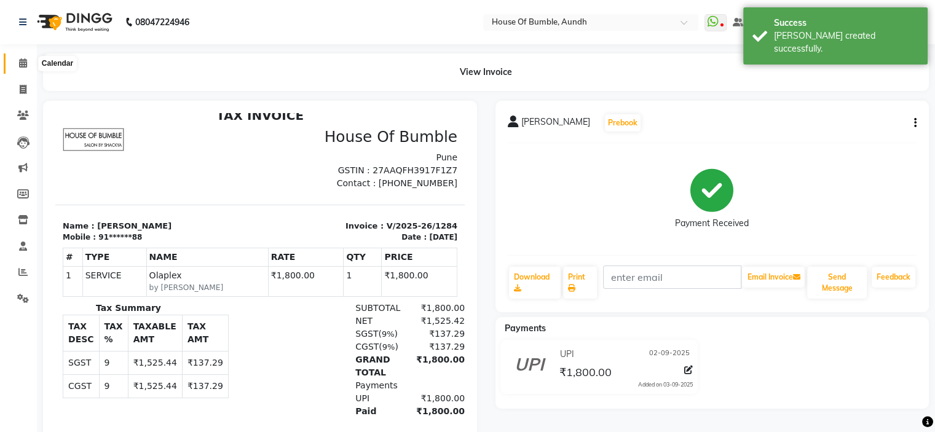
click at [19, 63] on icon at bounding box center [23, 62] width 8 height 9
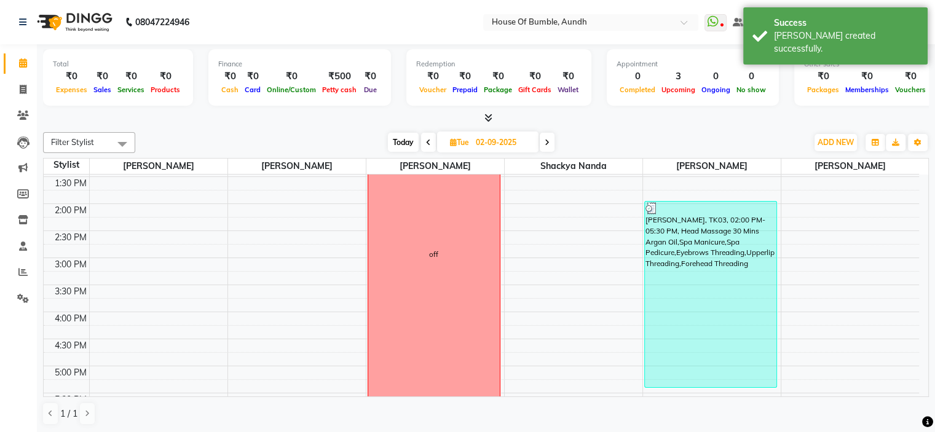
scroll to position [309, 0]
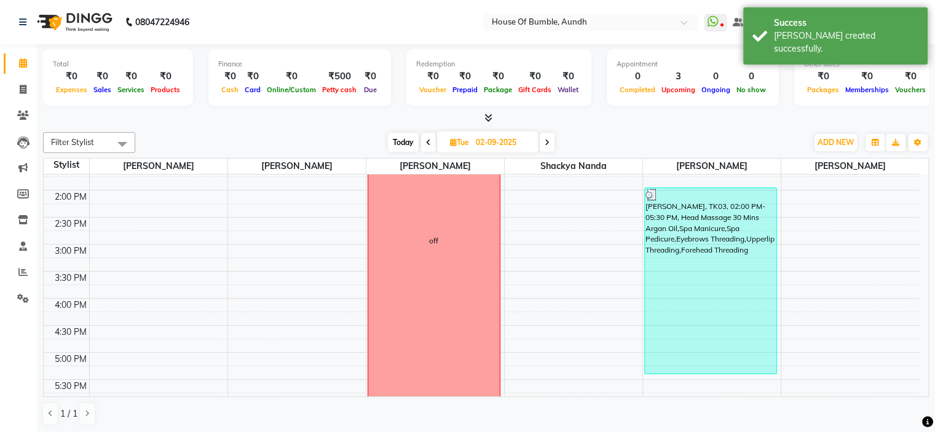
click at [414, 145] on span "Today" at bounding box center [403, 142] width 31 height 19
type input "[DATE]"
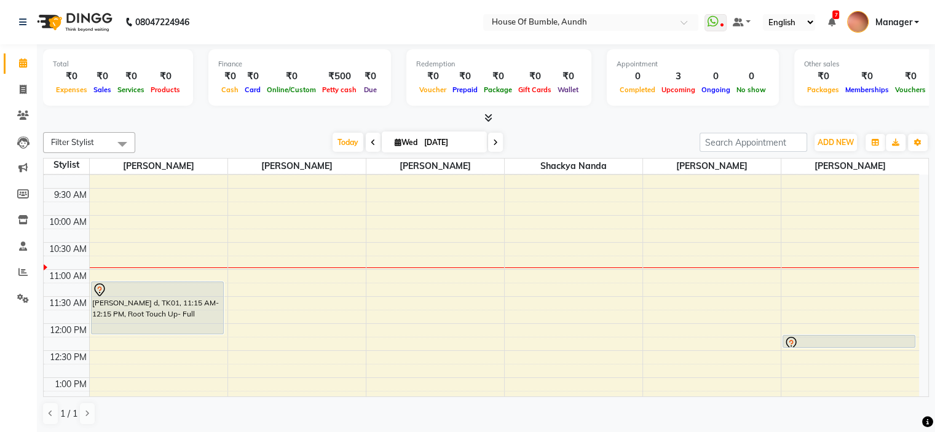
scroll to position [61, 0]
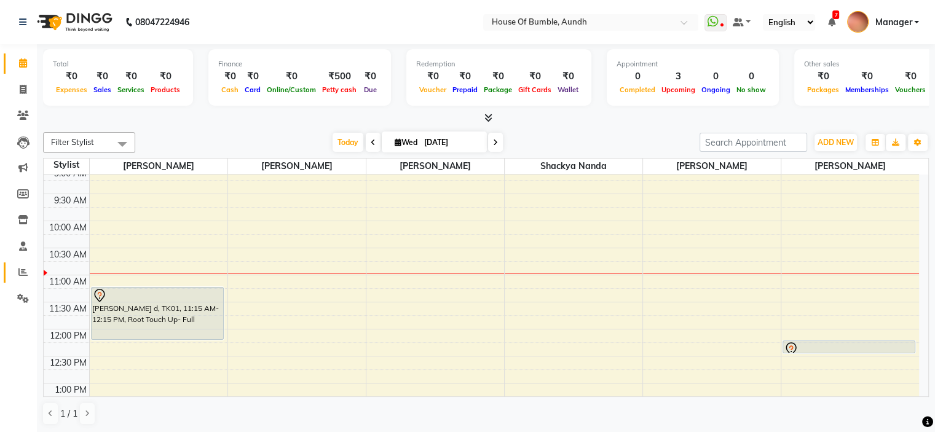
click at [22, 264] on link "Reports" at bounding box center [19, 273] width 30 height 20
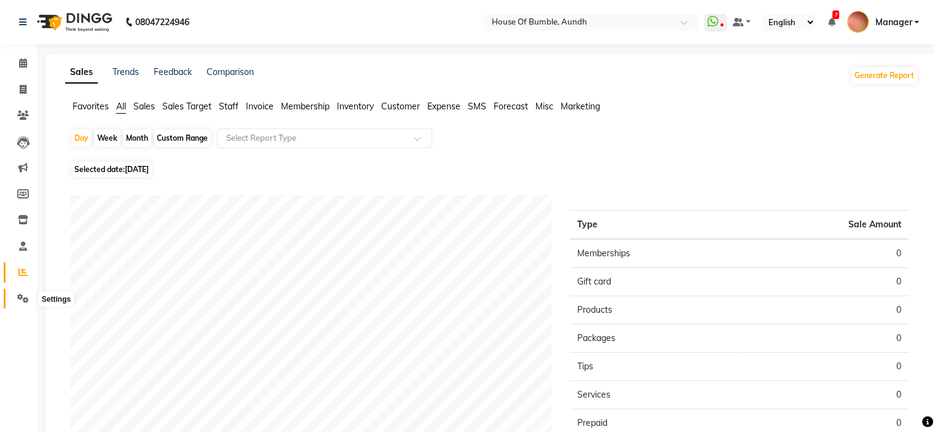
click at [26, 300] on icon at bounding box center [23, 298] width 12 height 9
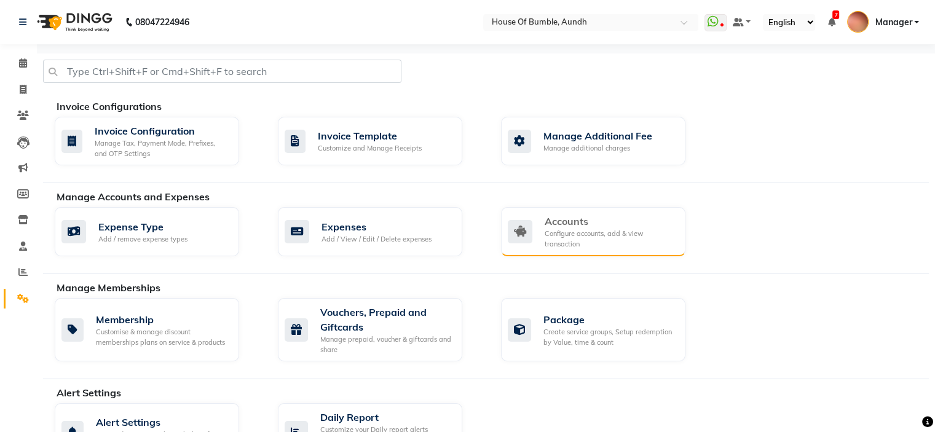
click at [590, 227] on div "Accounts" at bounding box center [610, 221] width 131 height 15
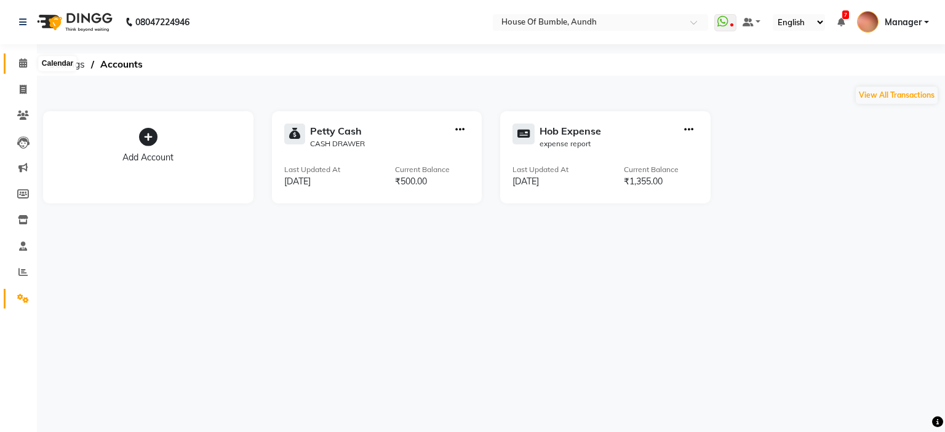
click at [20, 63] on icon at bounding box center [23, 62] width 8 height 9
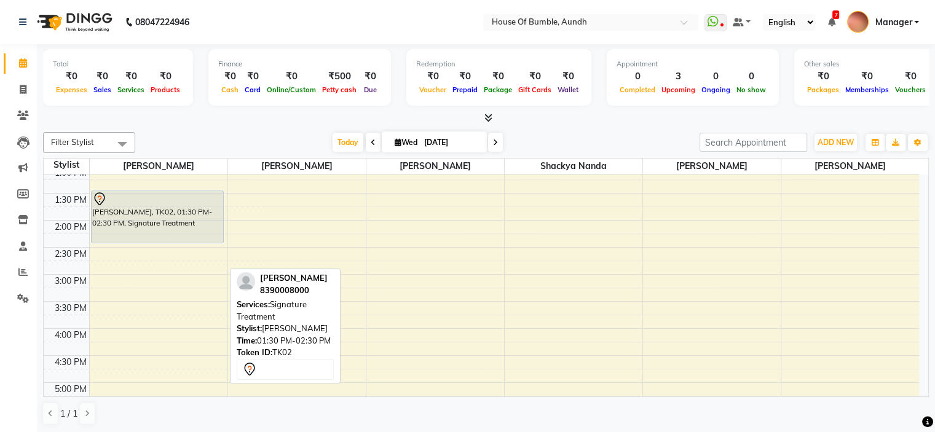
scroll to position [307, 0]
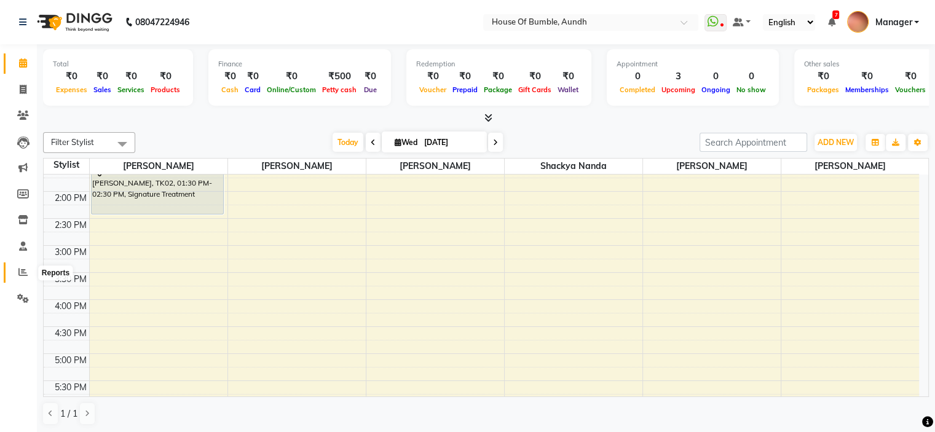
click at [14, 269] on span at bounding box center [23, 273] width 22 height 14
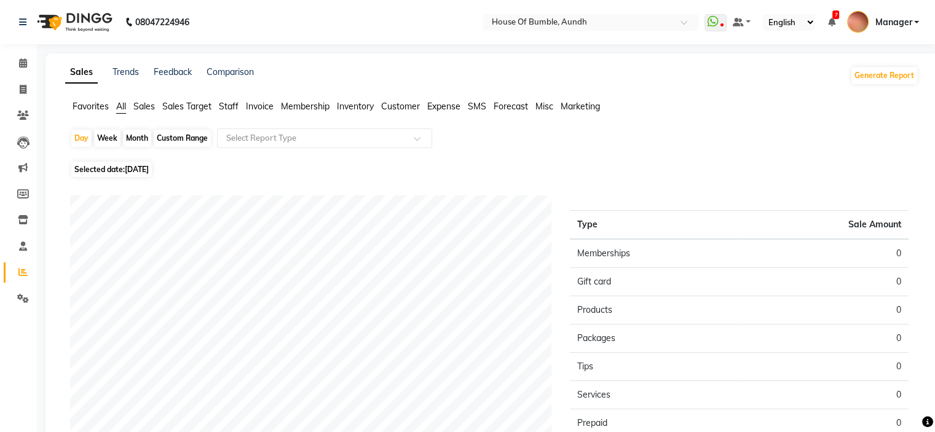
click at [123, 132] on div "Month" at bounding box center [137, 138] width 28 height 17
select select "9"
select select "2025"
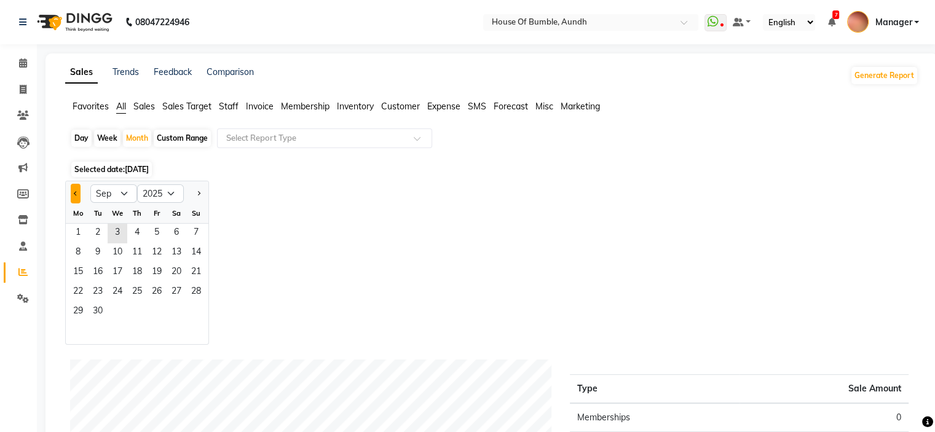
click at [74, 191] on span "Previous month" at bounding box center [76, 193] width 4 height 4
select select "8"
click at [160, 224] on span "1" at bounding box center [157, 234] width 20 height 20
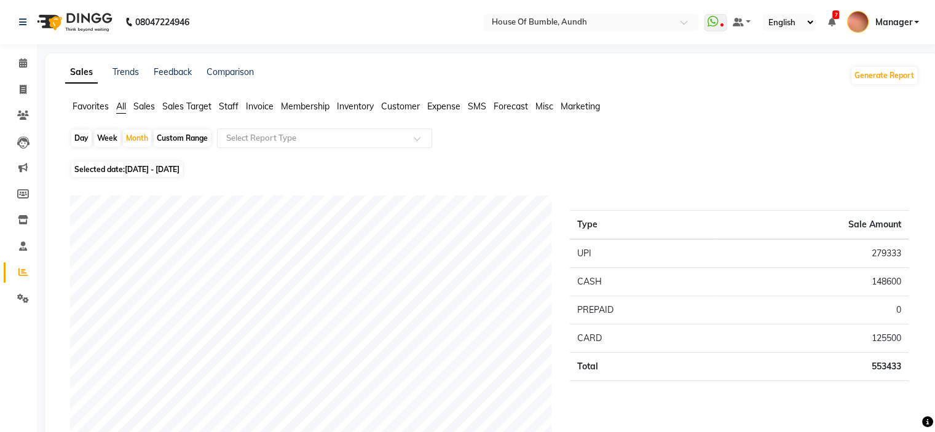
click at [144, 108] on span "Sales" at bounding box center [144, 106] width 22 height 11
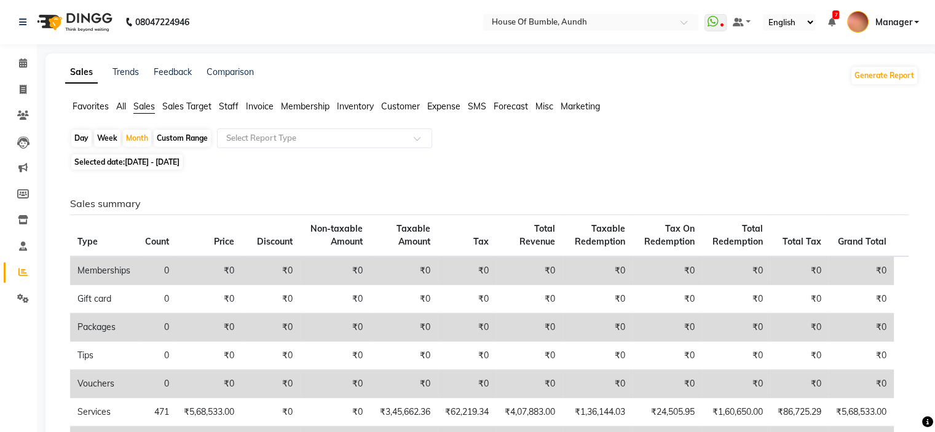
click at [125, 110] on span "All" at bounding box center [121, 106] width 10 height 11
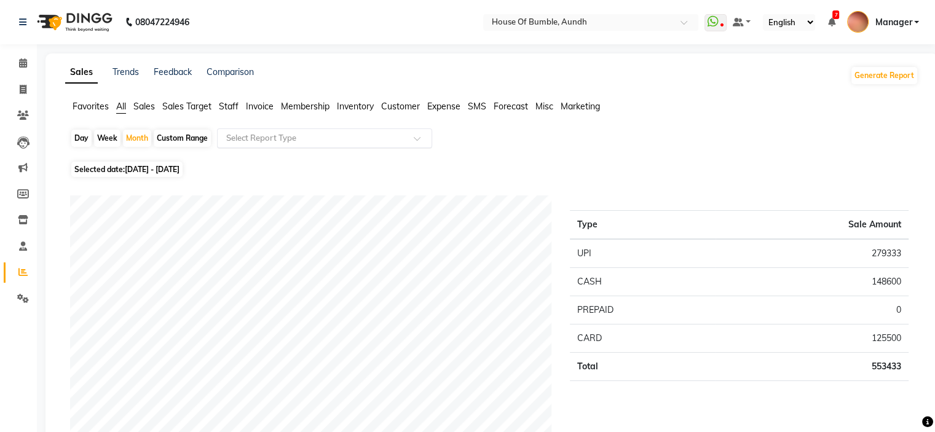
click at [244, 147] on div "Select Report Type" at bounding box center [324, 139] width 215 height 20
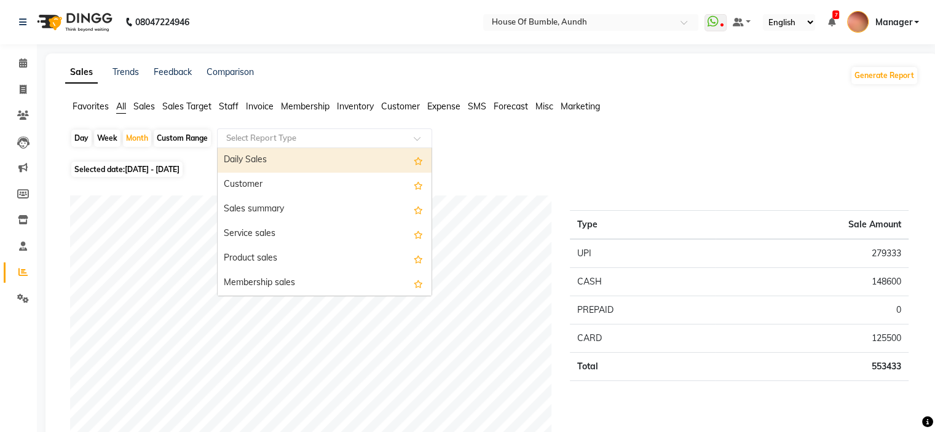
click at [255, 140] on input "text" at bounding box center [312, 138] width 177 height 12
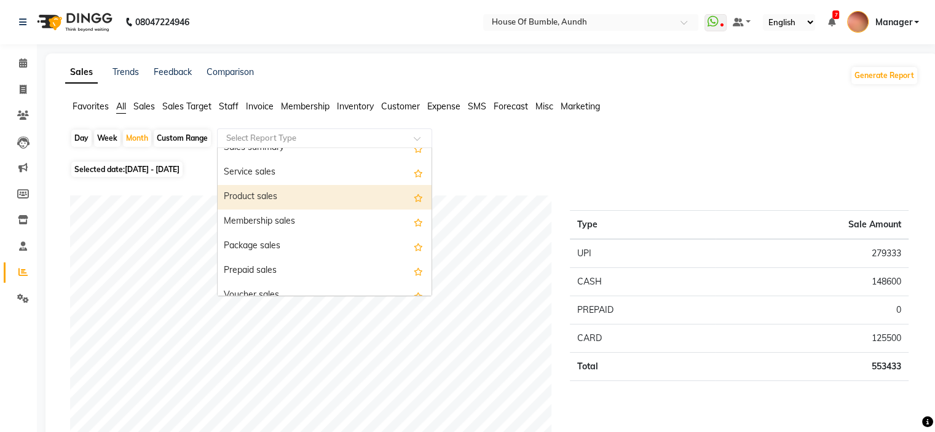
scroll to position [123, 0]
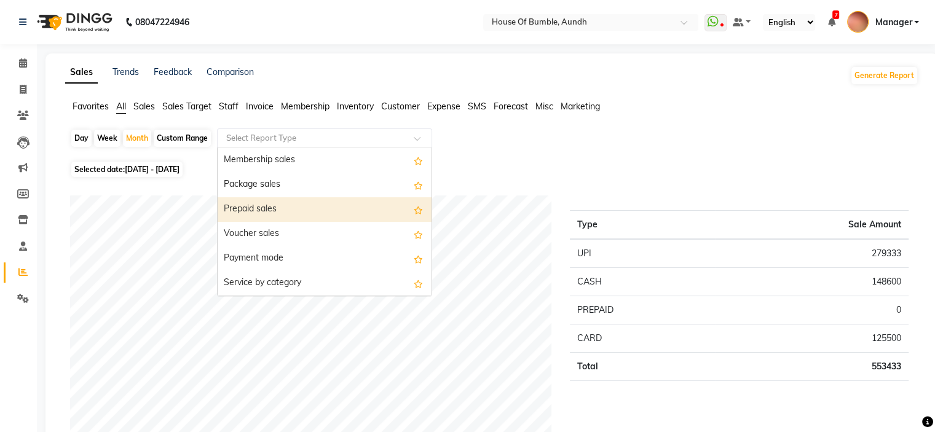
click at [277, 204] on div "Prepaid sales" at bounding box center [325, 209] width 214 height 25
select select "csv"
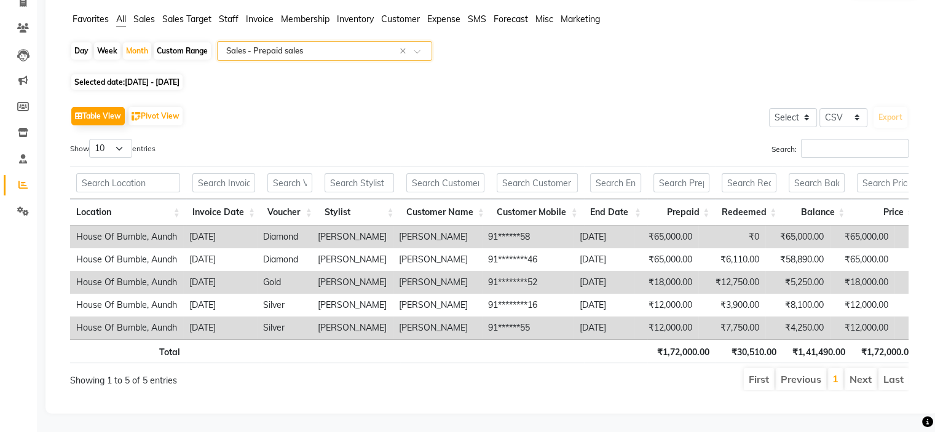
scroll to position [0, 0]
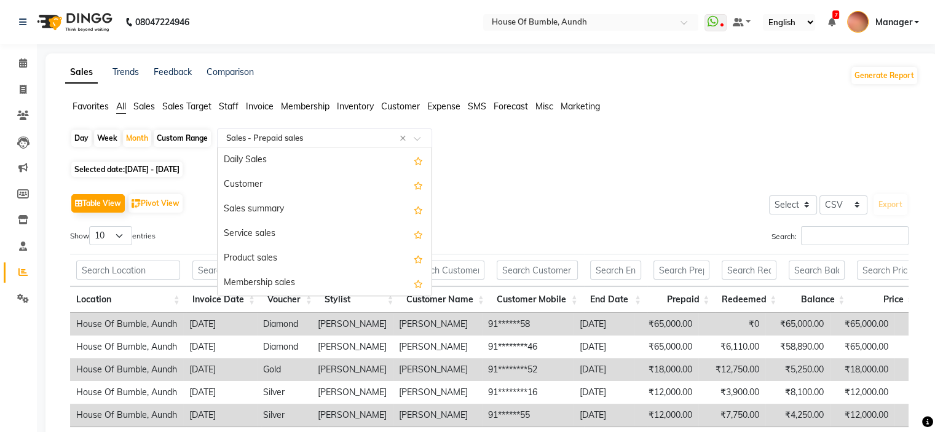
click at [359, 141] on input "text" at bounding box center [312, 138] width 177 height 12
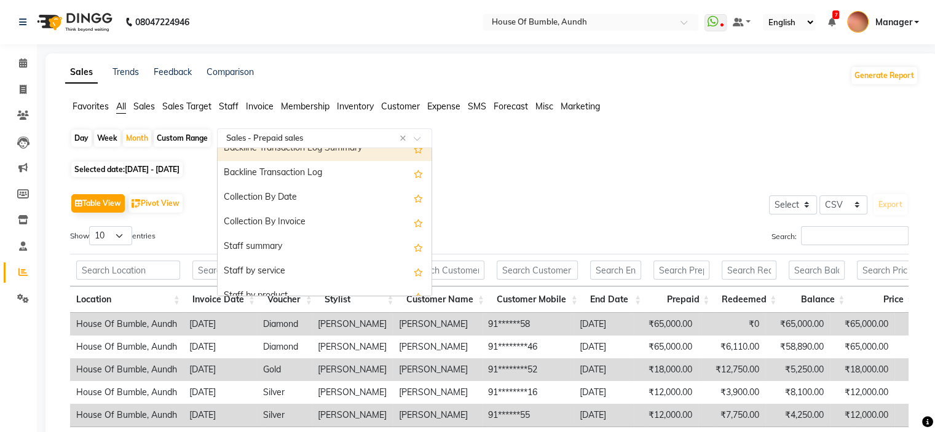
scroll to position [357, 0]
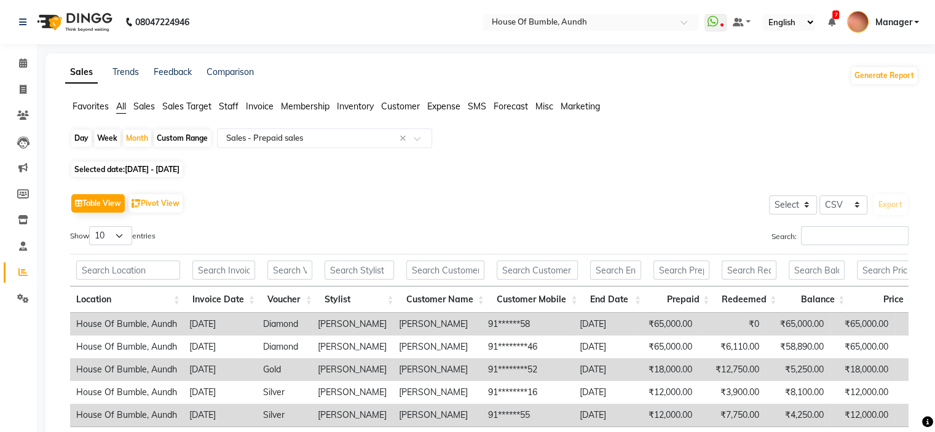
click at [239, 112] on span "Staff" at bounding box center [229, 106] width 20 height 11
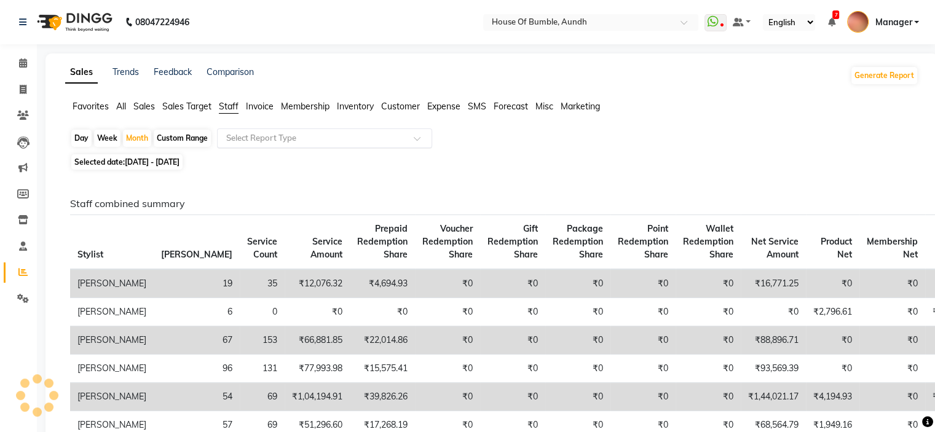
click at [260, 144] on div "Select Report Type" at bounding box center [261, 138] width 70 height 12
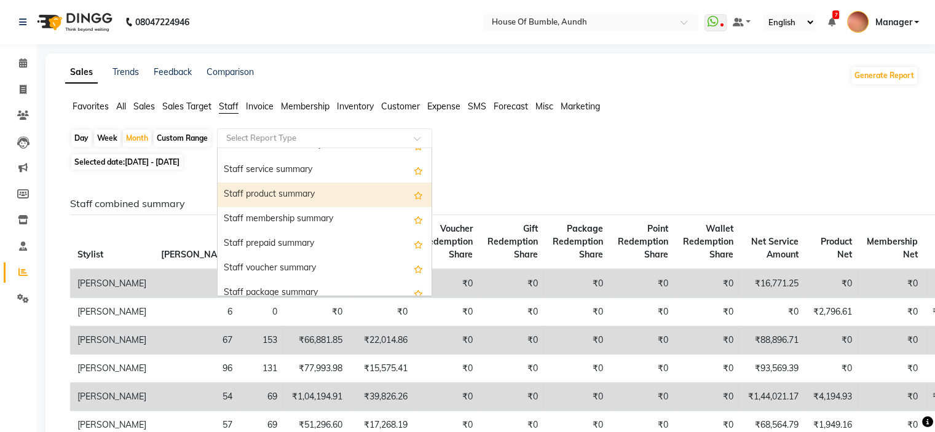
scroll to position [307, 0]
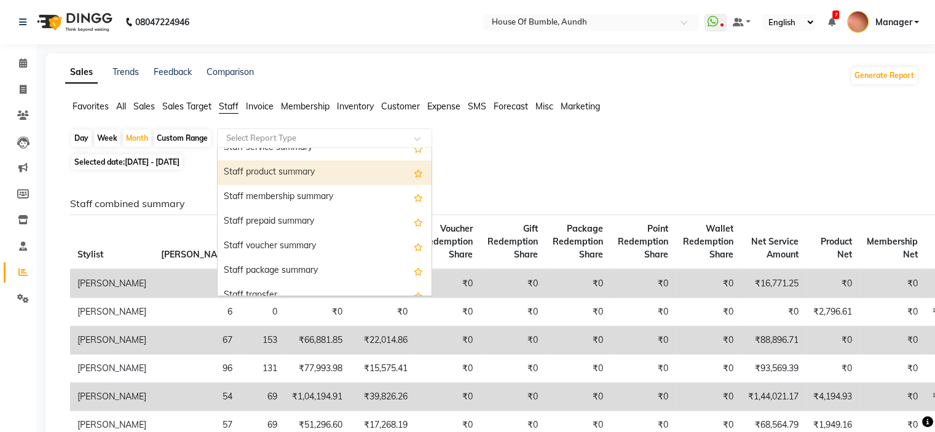
click at [291, 232] on div "Staff prepaid summary" at bounding box center [325, 222] width 214 height 25
select select "csv"
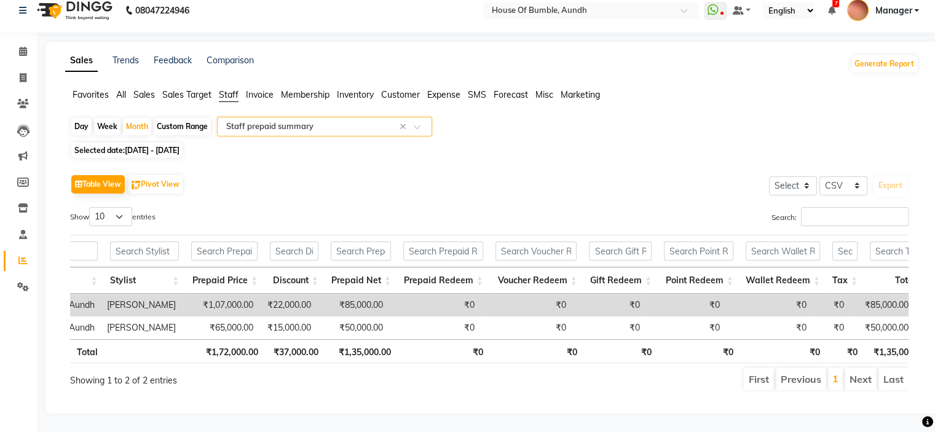
scroll to position [0, 0]
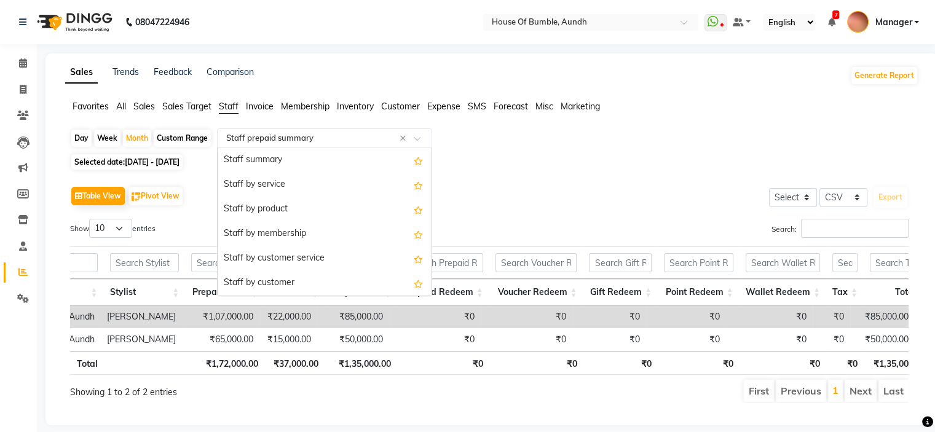
click at [261, 140] on input "text" at bounding box center [312, 138] width 177 height 12
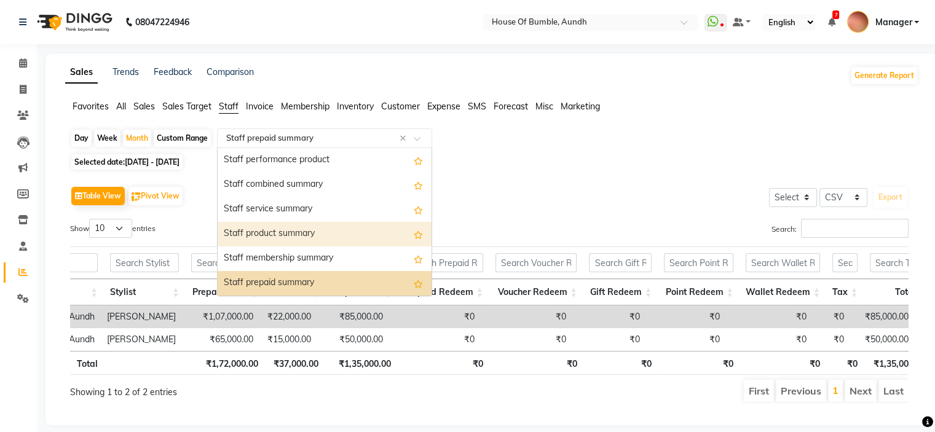
scroll to position [184, 0]
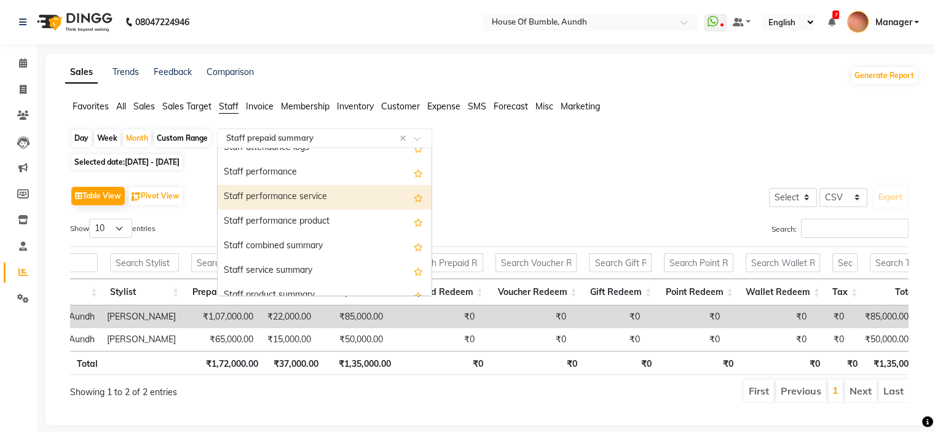
click at [122, 105] on span "All" at bounding box center [121, 106] width 10 height 11
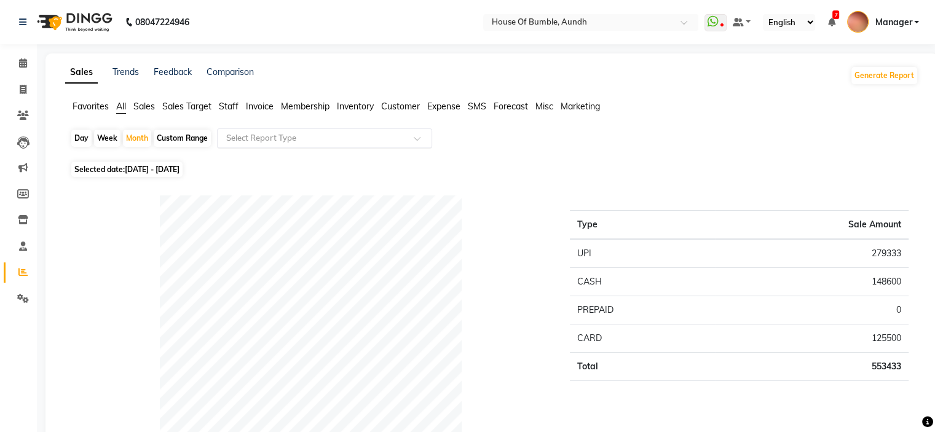
click at [293, 135] on input "text" at bounding box center [312, 138] width 177 height 12
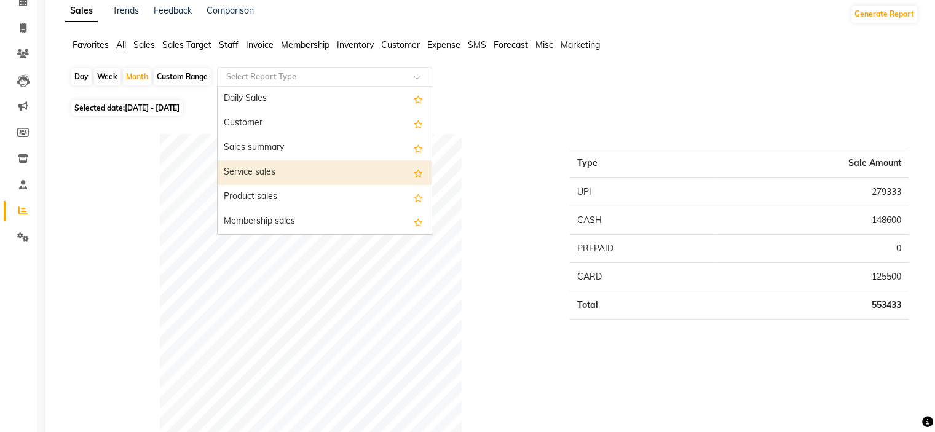
scroll to position [61, 0]
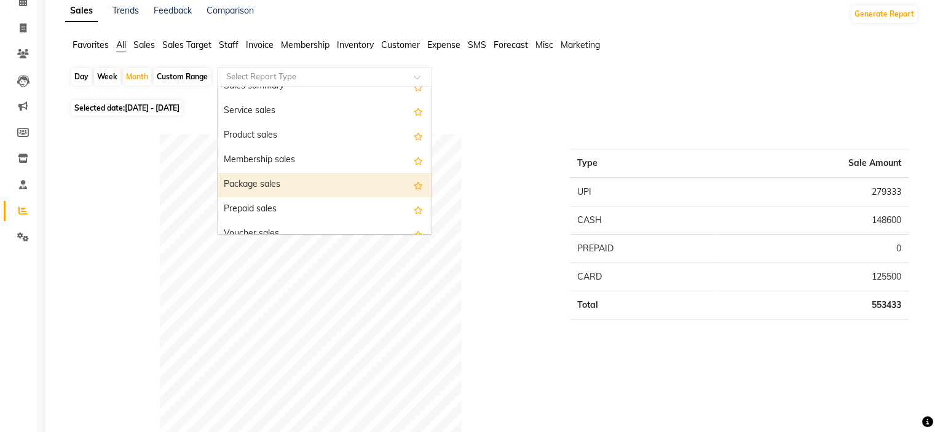
click at [359, 181] on div "Package sales" at bounding box center [325, 185] width 214 height 25
select select "csv"
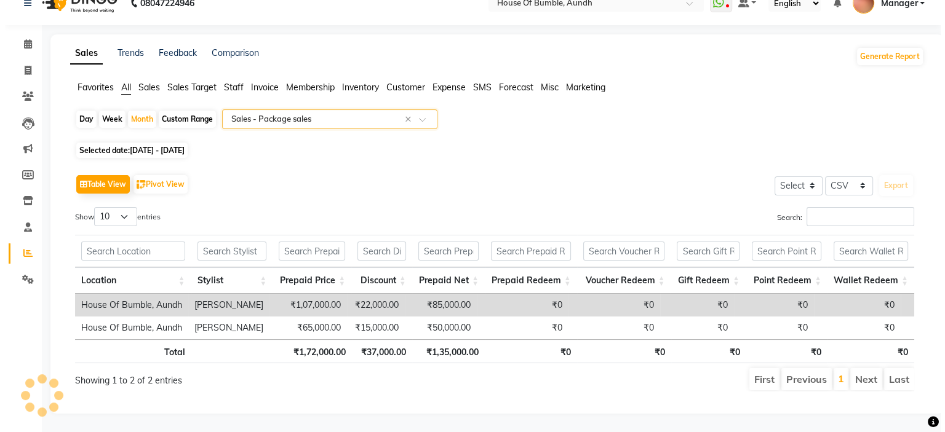
scroll to position [0, 0]
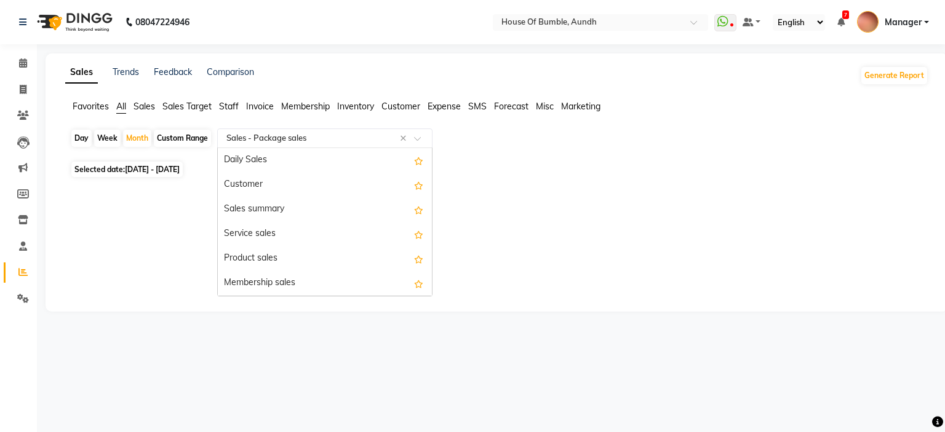
click at [349, 135] on input "text" at bounding box center [312, 138] width 177 height 12
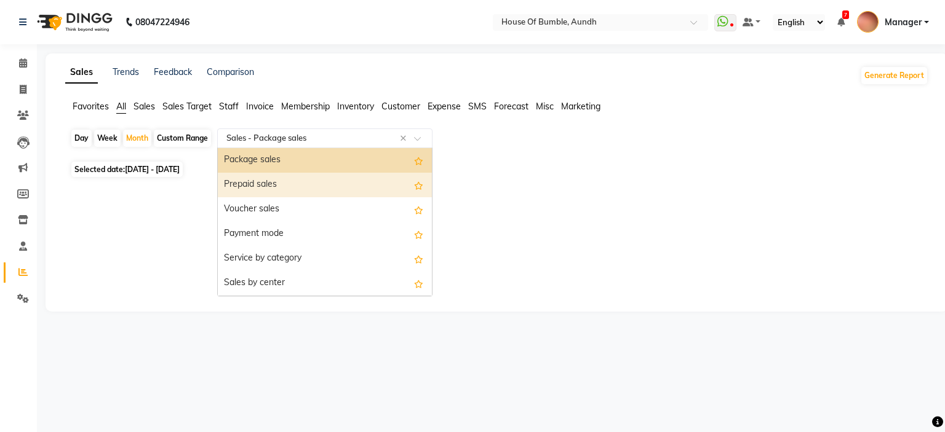
click at [323, 186] on div "Prepaid sales" at bounding box center [325, 185] width 214 height 25
select select "csv"
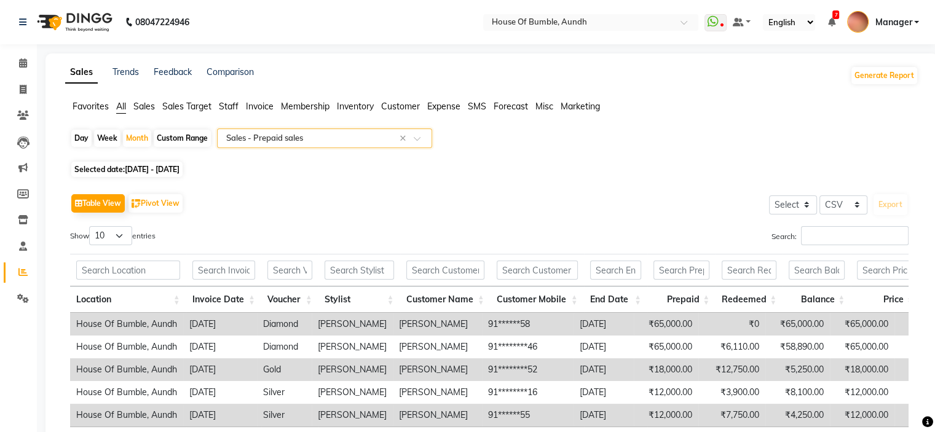
scroll to position [105, 0]
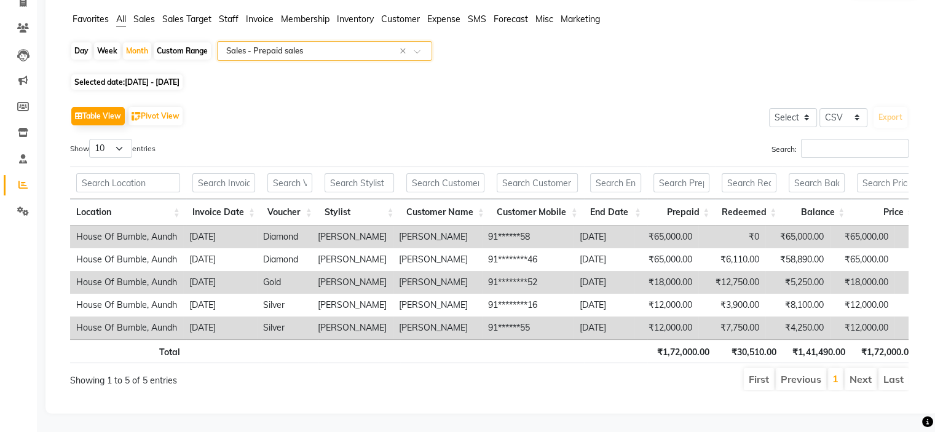
click at [421, 339] on th at bounding box center [445, 351] width 90 height 24
drag, startPoint x: 770, startPoint y: 319, endPoint x: 820, endPoint y: 318, distance: 49.8
click at [820, 318] on tr "House Of Bumble, Aundh 2025-08-20 Silver Gauri Korday Prajakta Bhonsule 91*****…" at bounding box center [533, 328] width 927 height 23
click at [652, 368] on ul "First Previous 1 Next Last" at bounding box center [667, 379] width 481 height 22
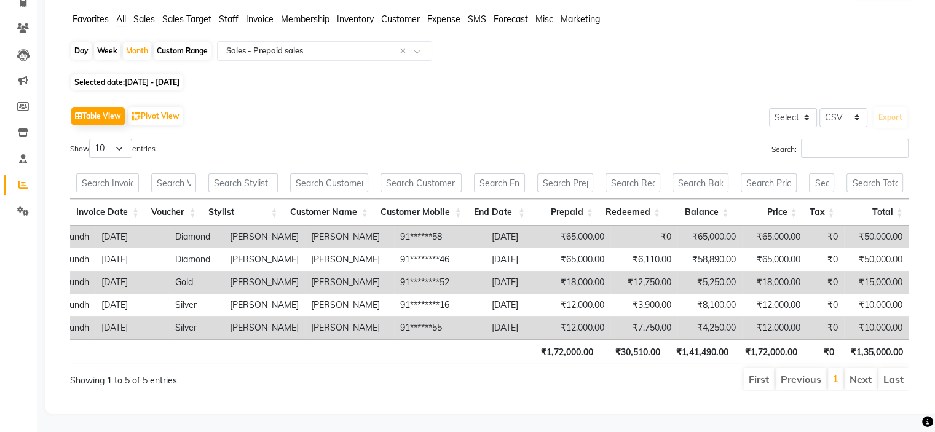
scroll to position [0, 0]
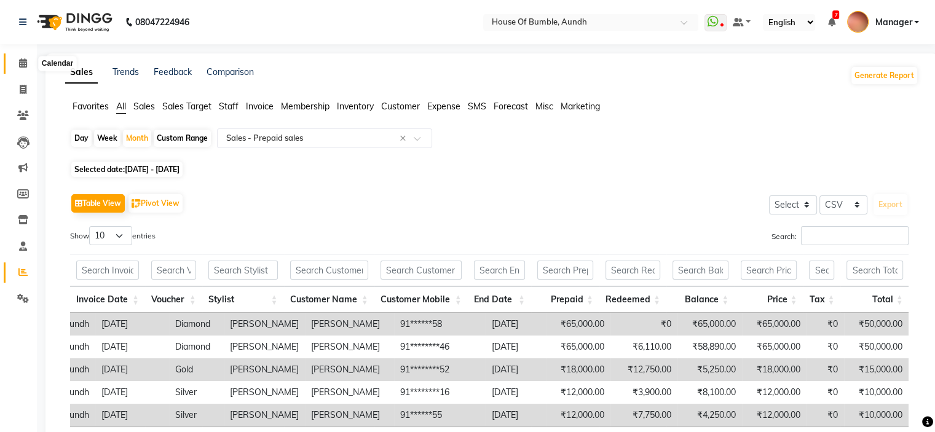
click at [23, 65] on icon at bounding box center [23, 62] width 8 height 9
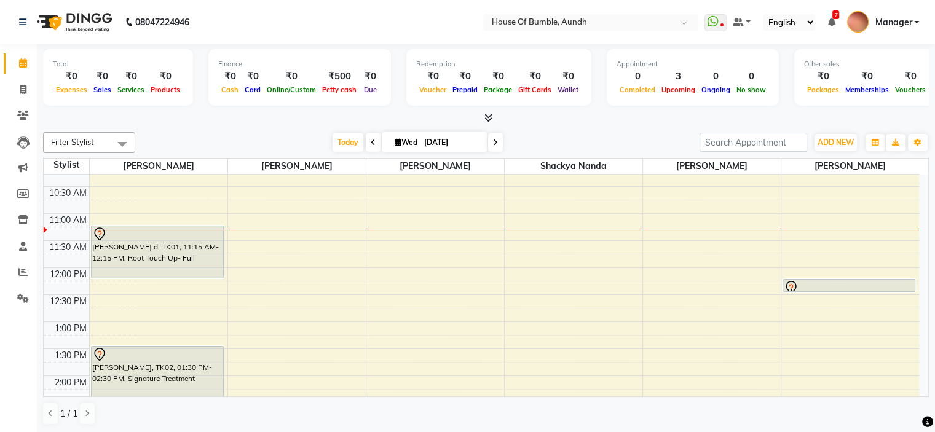
scroll to position [184, 0]
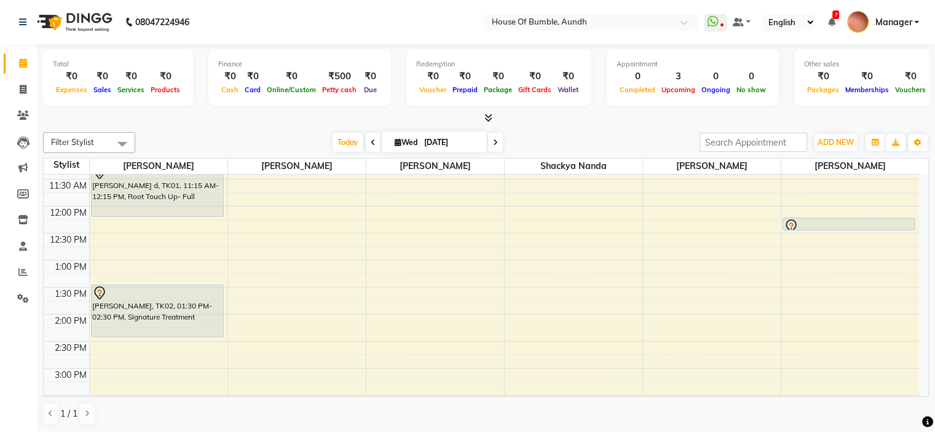
click at [496, 135] on span at bounding box center [495, 142] width 15 height 19
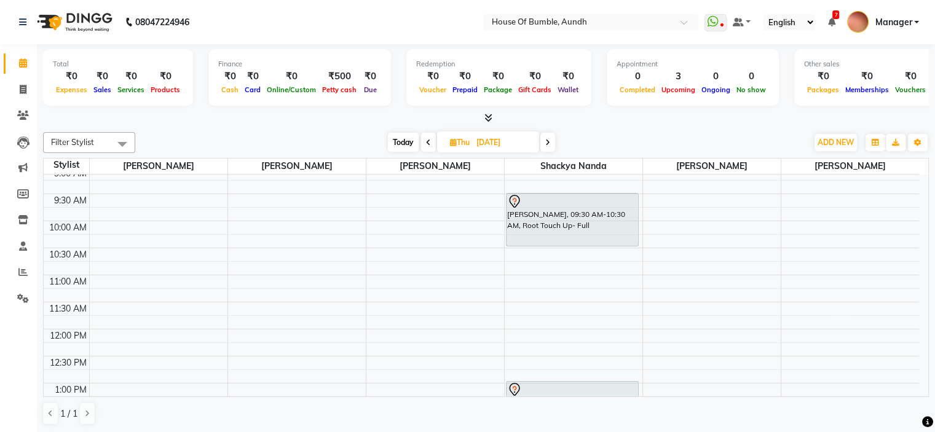
scroll to position [123, 0]
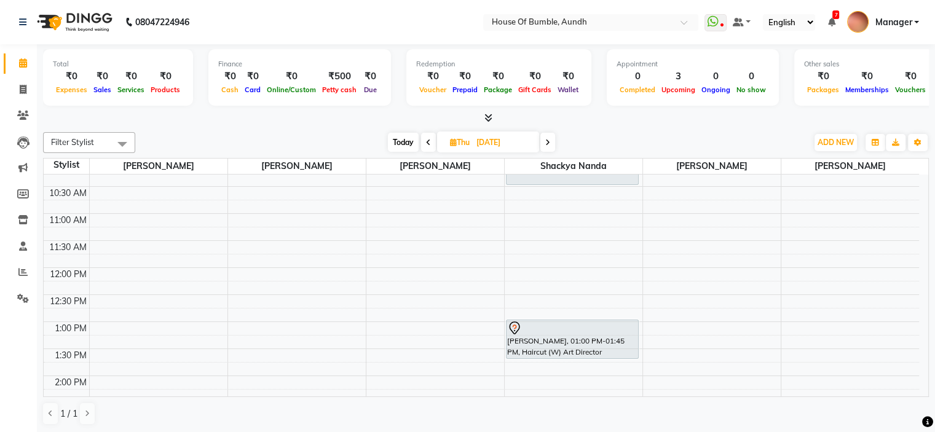
click at [392, 141] on span "Today" at bounding box center [403, 142] width 31 height 19
type input "[DATE]"
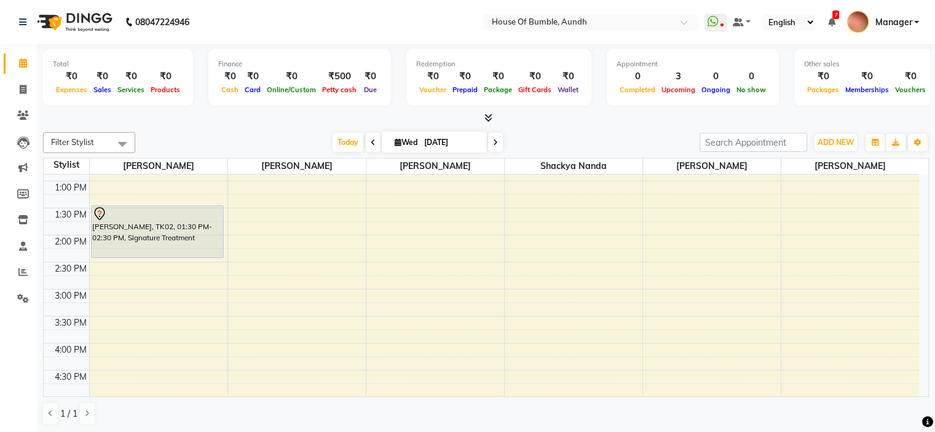
scroll to position [285, 0]
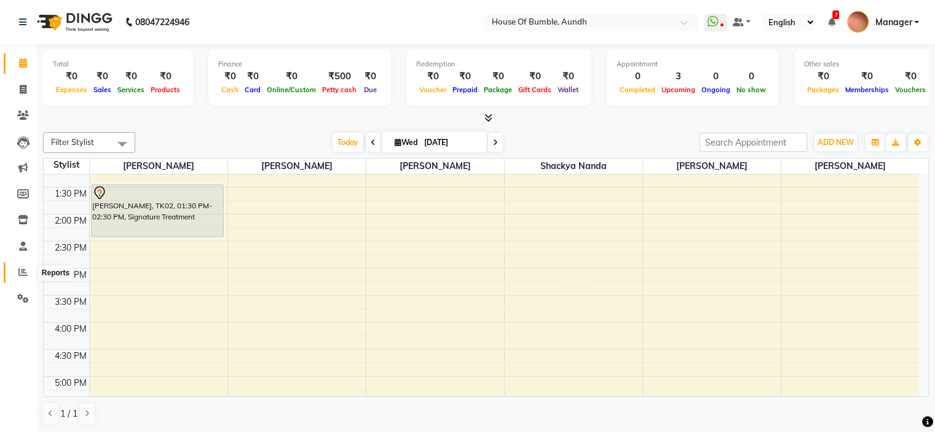
click at [22, 274] on icon at bounding box center [22, 271] width 9 height 9
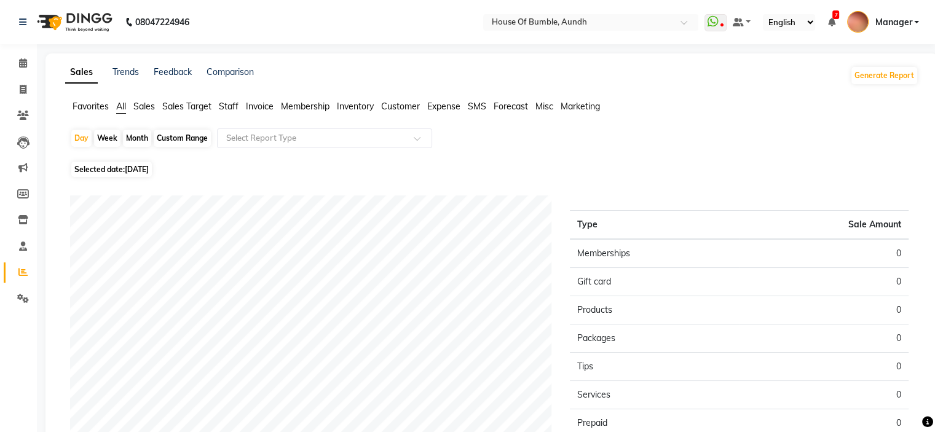
click at [141, 130] on div "Day Week Month Custom Range Select Report Type" at bounding box center [492, 144] width 844 height 30
click at [140, 134] on div "Month" at bounding box center [137, 138] width 28 height 17
select select "9"
select select "2025"
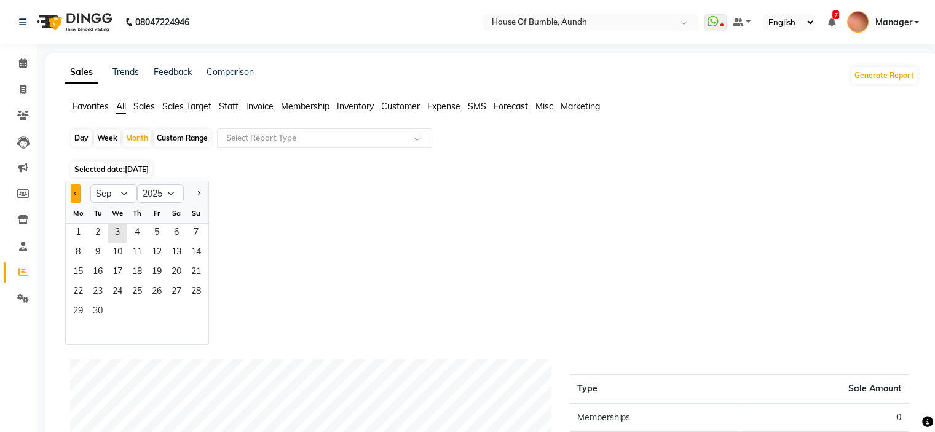
click at [76, 190] on button "Previous month" at bounding box center [76, 194] width 10 height 20
select select "8"
click at [115, 287] on span "20" at bounding box center [118, 293] width 20 height 20
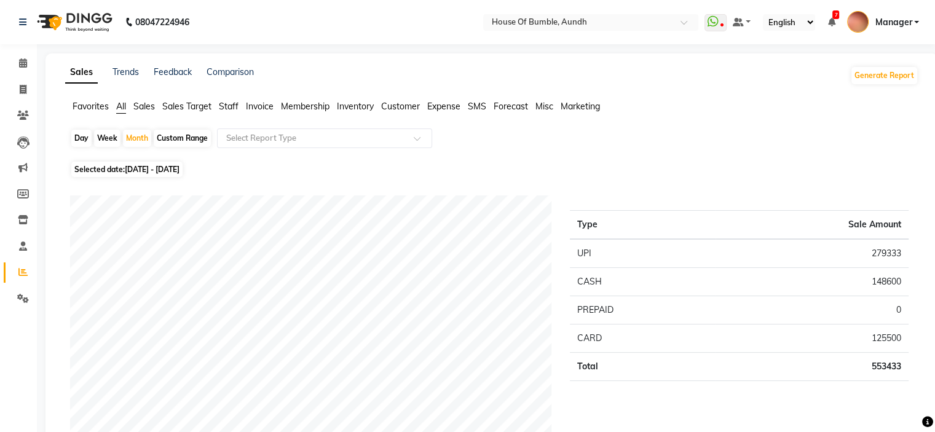
click at [87, 141] on div "Day" at bounding box center [81, 138] width 20 height 17
select select "8"
select select "2025"
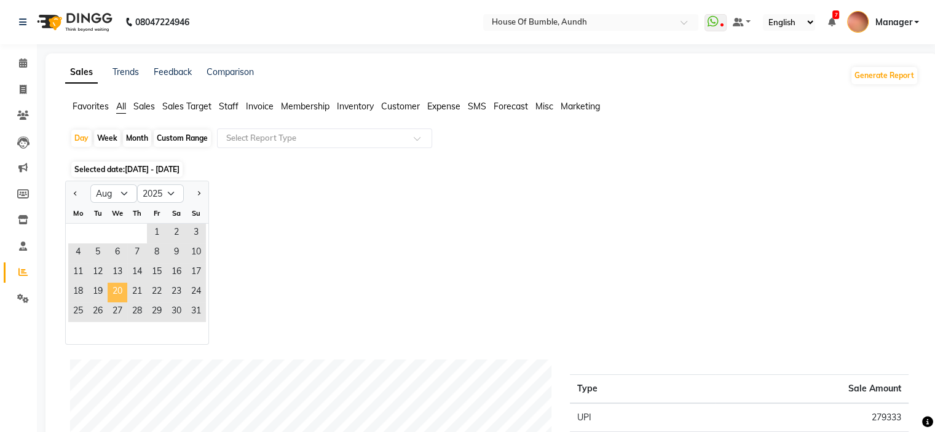
click at [118, 285] on span "20" at bounding box center [118, 293] width 20 height 20
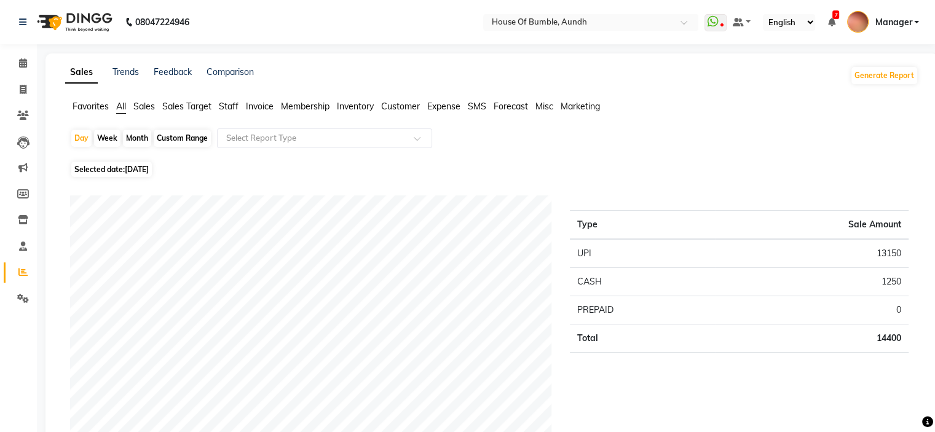
click at [118, 172] on span "Selected date: 20-08-2025" at bounding box center [111, 169] width 81 height 15
select select "8"
select select "2025"
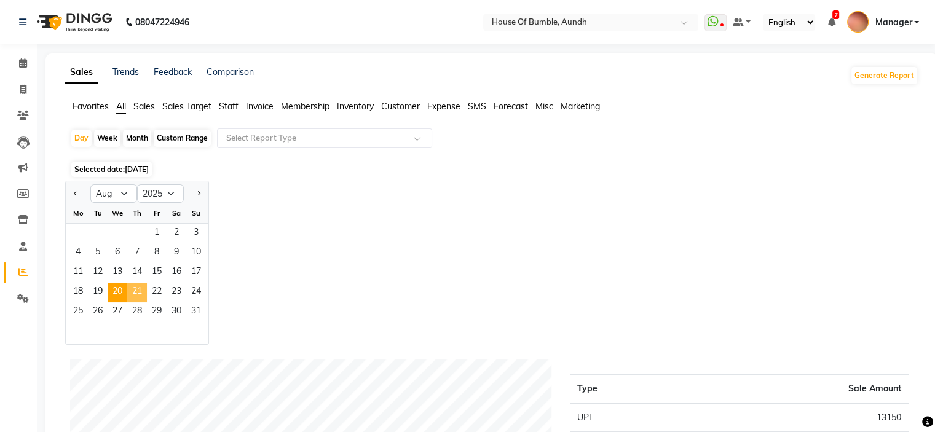
click at [133, 299] on span "21" at bounding box center [137, 293] width 20 height 20
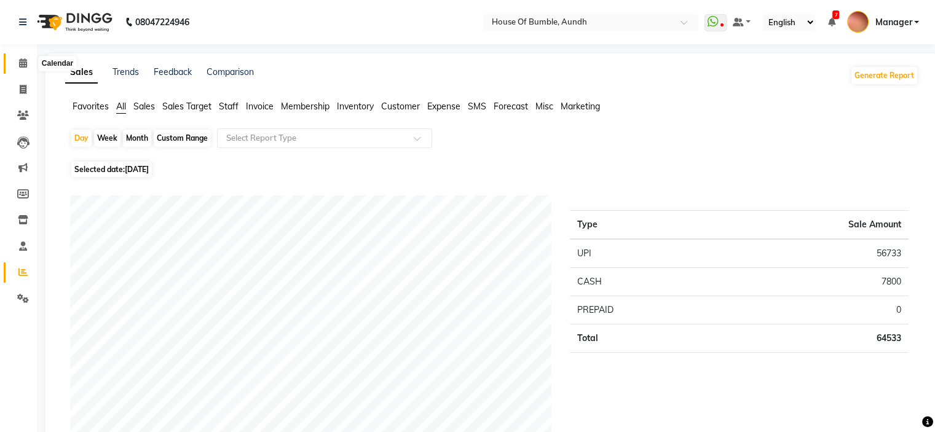
click at [21, 61] on icon at bounding box center [23, 62] width 8 height 9
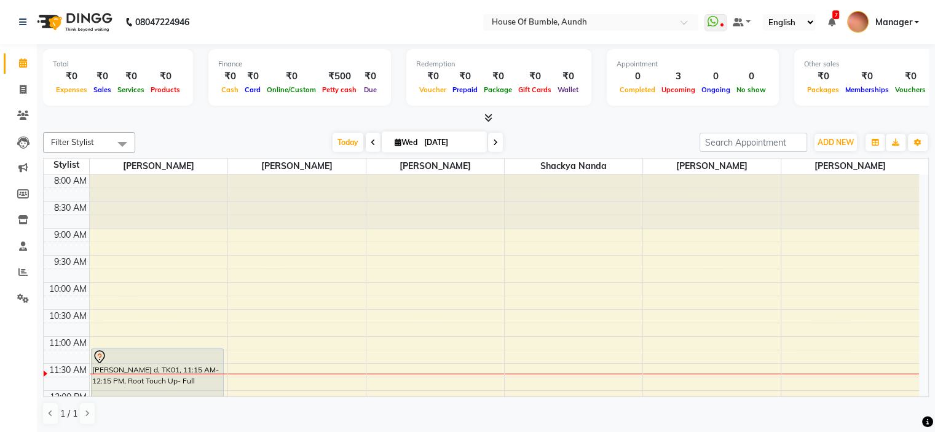
click at [423, 134] on input "[DATE]" at bounding box center [451, 142] width 61 height 18
select select "9"
select select "2025"
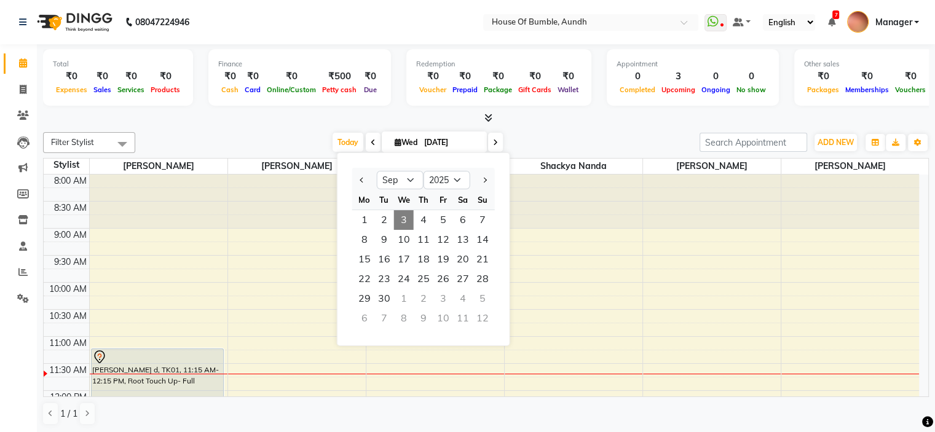
click at [369, 178] on div at bounding box center [364, 180] width 25 height 20
click at [363, 181] on button "Previous month" at bounding box center [362, 180] width 10 height 20
select select "8"
click at [417, 277] on span "21" at bounding box center [424, 279] width 20 height 20
type input "21-08-2025"
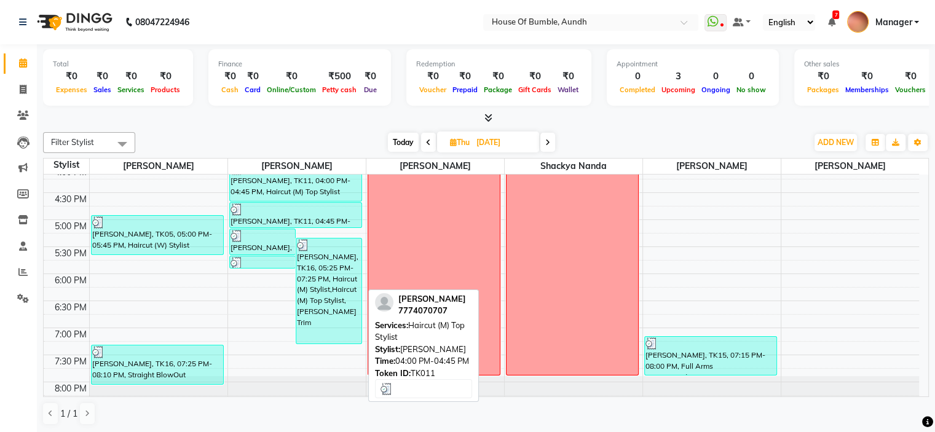
scroll to position [469, 0]
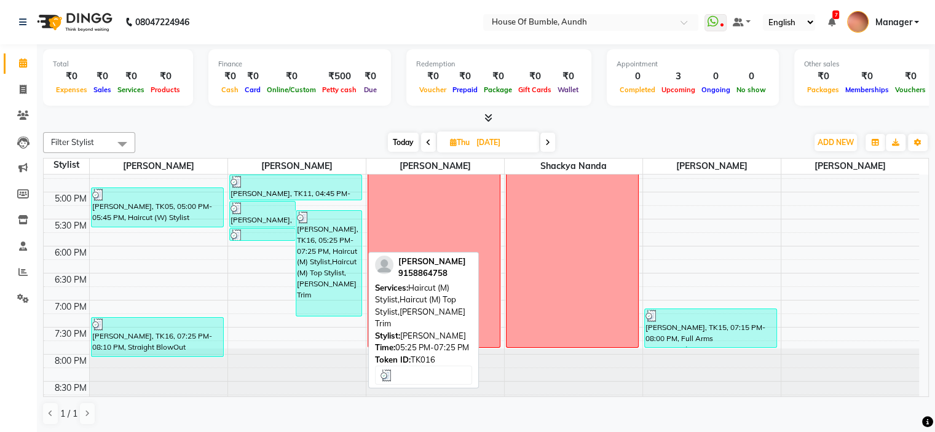
click at [333, 289] on div "Manali Navlakha, TK16, 05:25 PM-07:25 PM, Haircut (M) Stylist,Haircut (M) Top S…" at bounding box center [328, 263] width 65 height 105
select select "3"
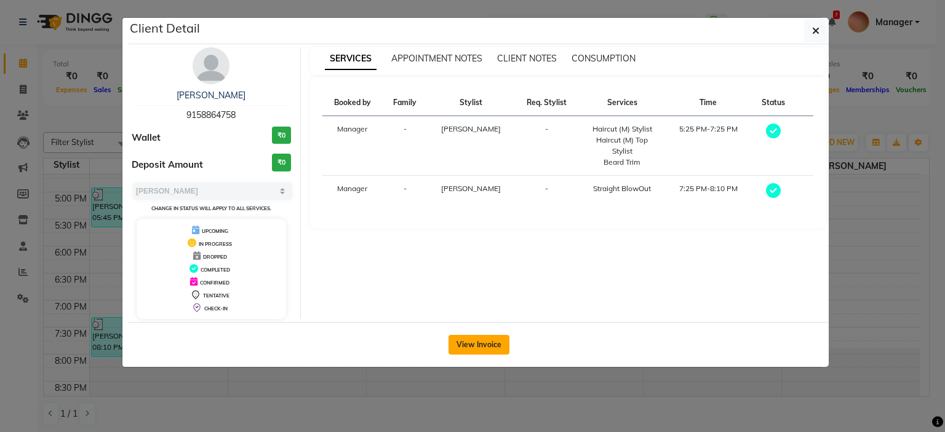
click at [475, 344] on button "View Invoice" at bounding box center [478, 345] width 61 height 20
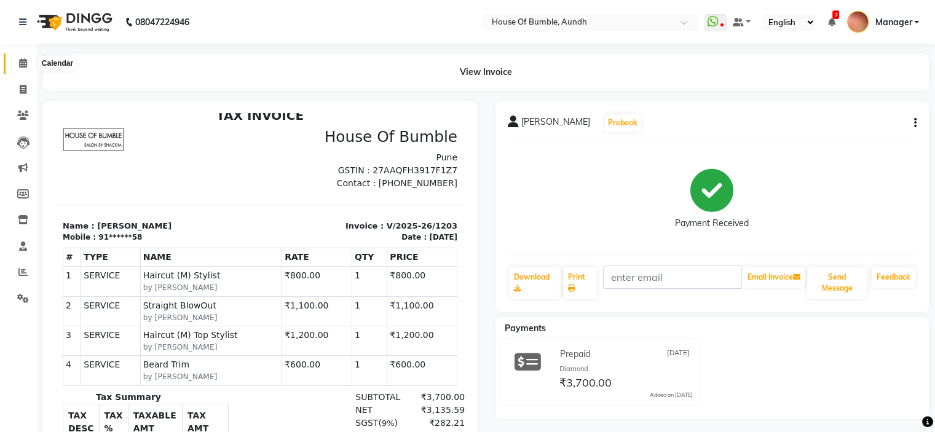
click at [19, 62] on icon at bounding box center [23, 62] width 8 height 9
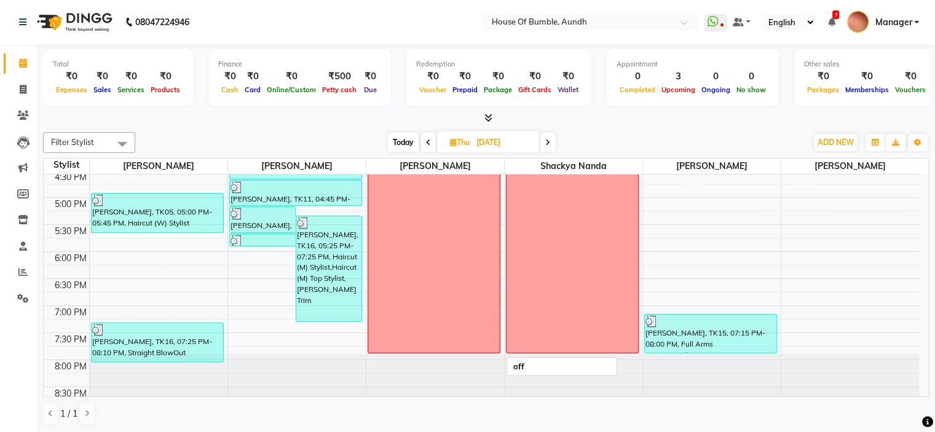
scroll to position [473, 0]
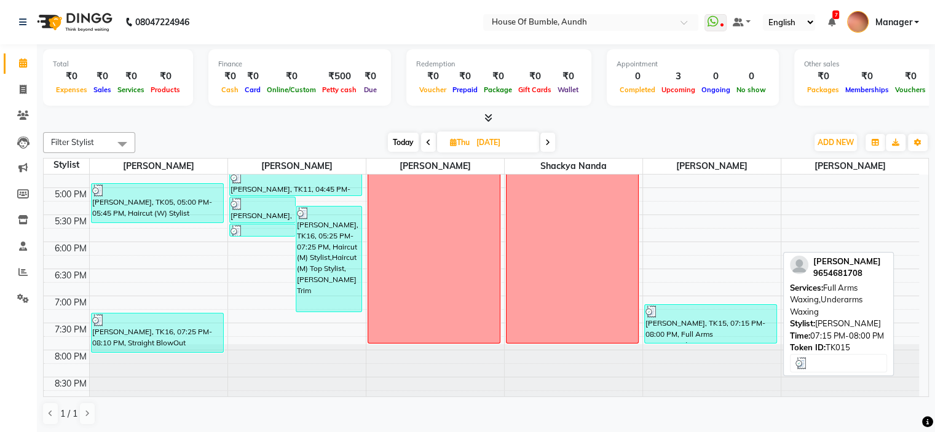
click at [703, 317] on div "Sanchita Majumdar, TK15, 07:15 PM-08:00 PM, Full Arms Waxing,Underarms Waxing" at bounding box center [711, 324] width 132 height 38
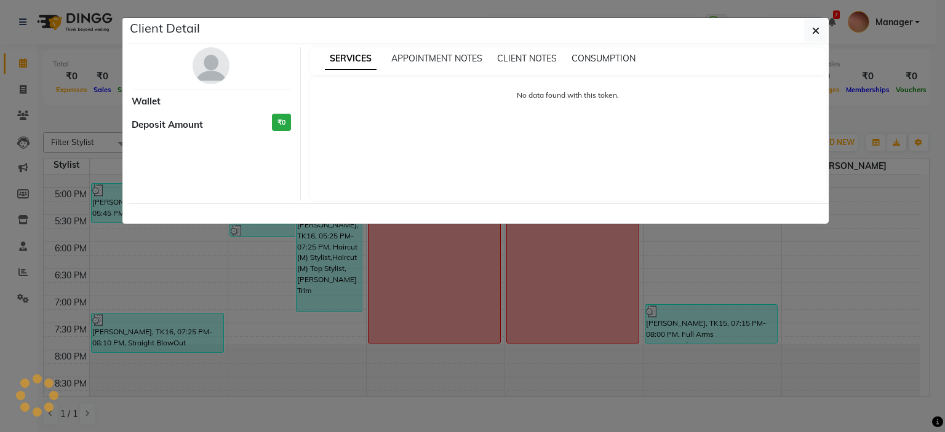
select select "3"
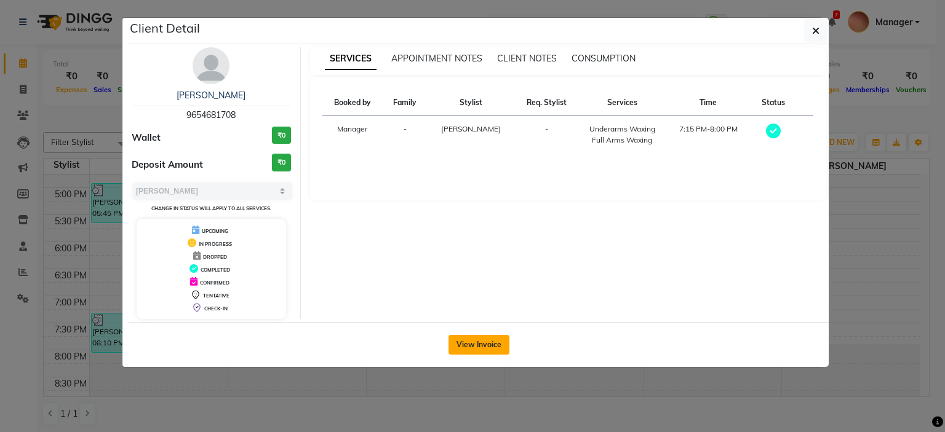
click at [493, 349] on button "View Invoice" at bounding box center [478, 345] width 61 height 20
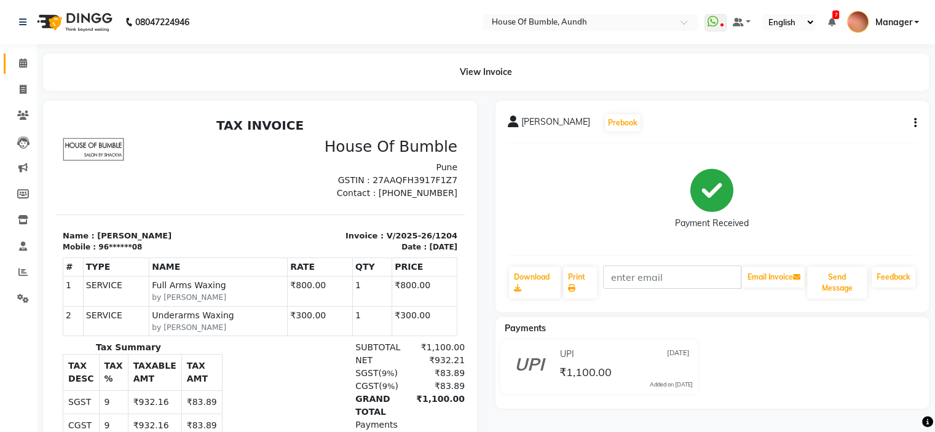
click at [15, 55] on link "Calendar" at bounding box center [19, 63] width 30 height 20
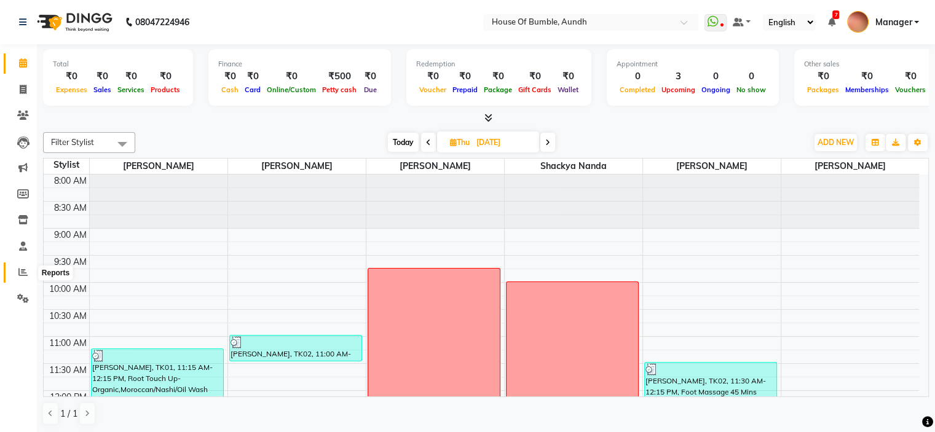
click at [30, 267] on span at bounding box center [23, 273] width 22 height 14
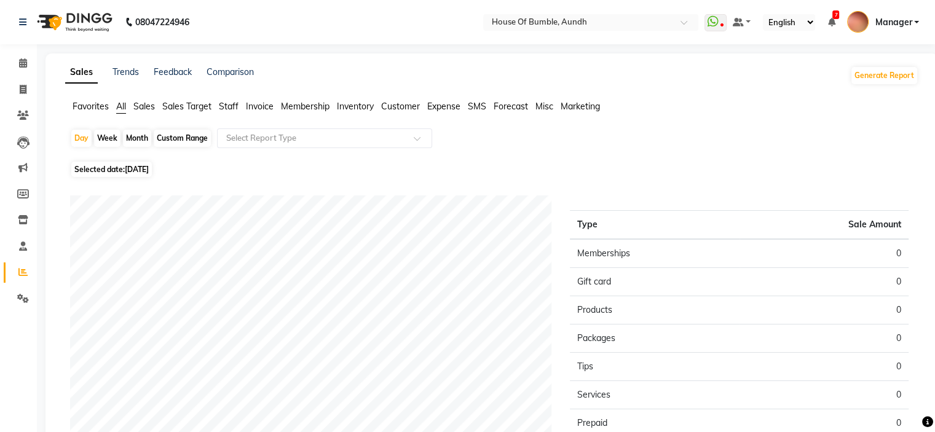
click at [140, 176] on span "Selected date: 03-09-2025" at bounding box center [111, 169] width 81 height 15
select select "9"
select select "2025"
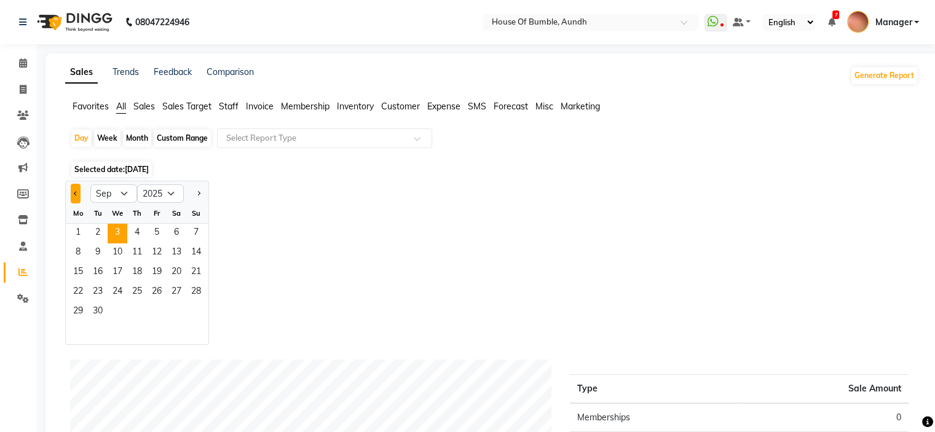
click at [74, 186] on button "Previous month" at bounding box center [76, 194] width 10 height 20
select select "8"
click at [137, 290] on span "21" at bounding box center [137, 293] width 20 height 20
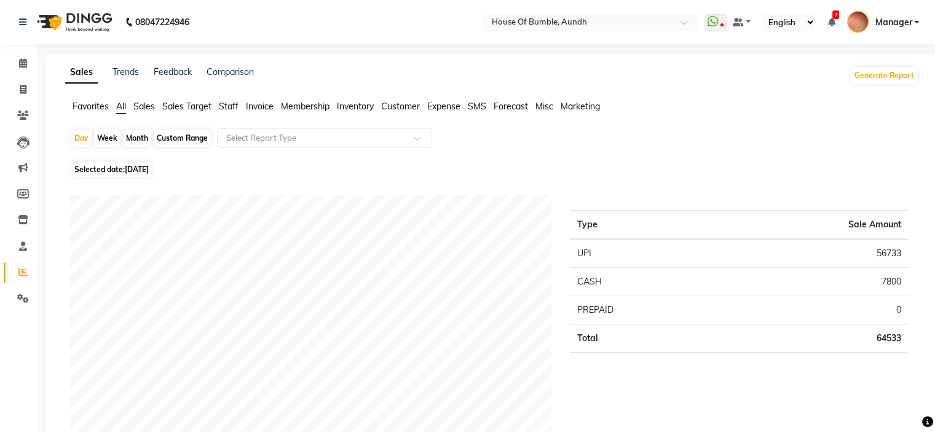
click at [123, 164] on span "Selected date: 21-08-2025" at bounding box center [111, 169] width 81 height 15
select select "8"
select select "2025"
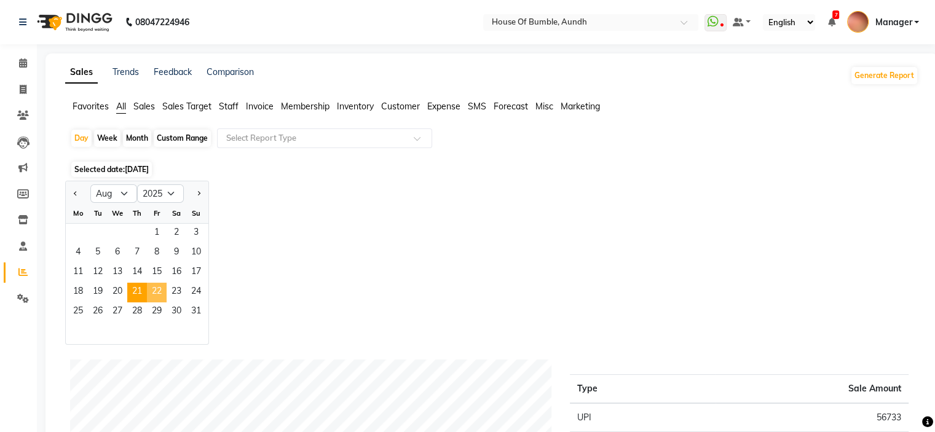
click at [164, 299] on span "22" at bounding box center [157, 293] width 20 height 20
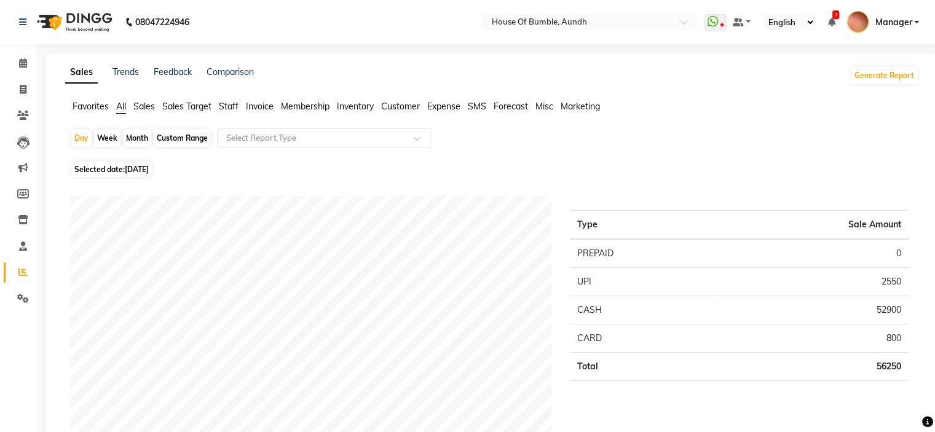
scroll to position [184, 0]
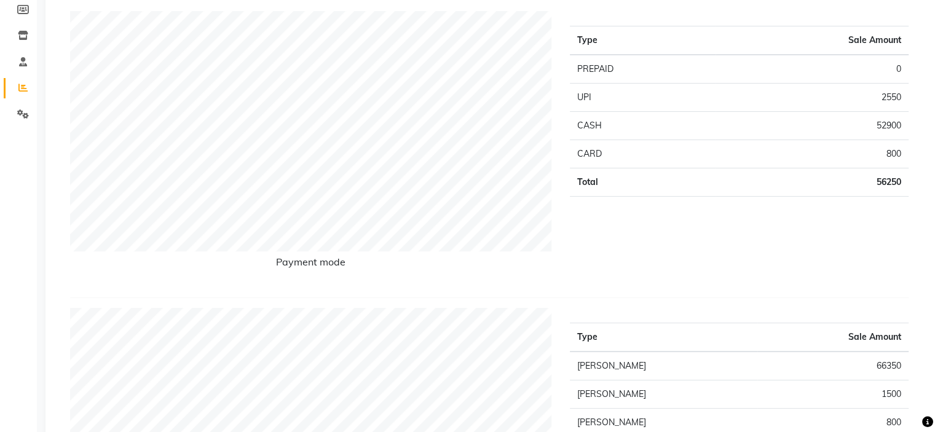
click at [617, 133] on td "CASH" at bounding box center [643, 126] width 146 height 28
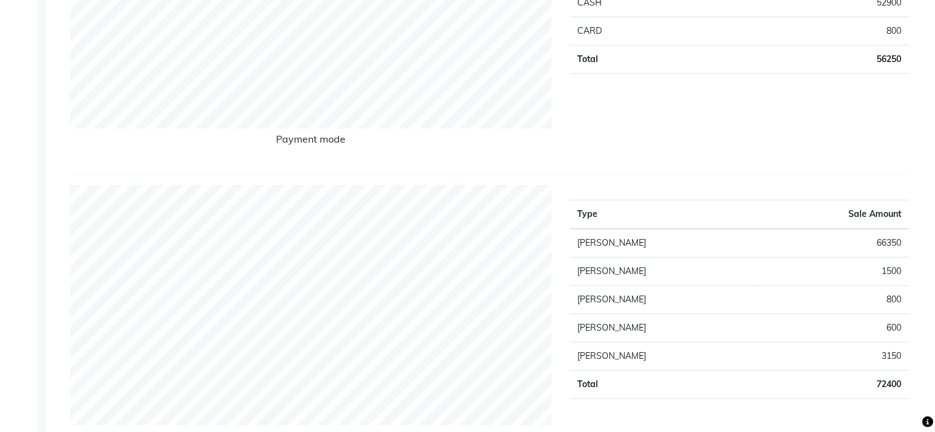
scroll to position [61, 0]
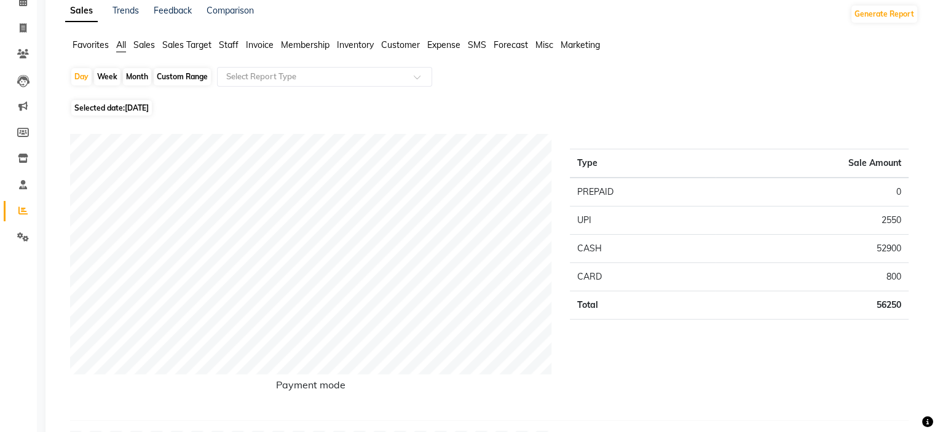
click at [138, 114] on span "Selected date: 22-08-2025" at bounding box center [111, 107] width 81 height 15
select select "8"
select select "2025"
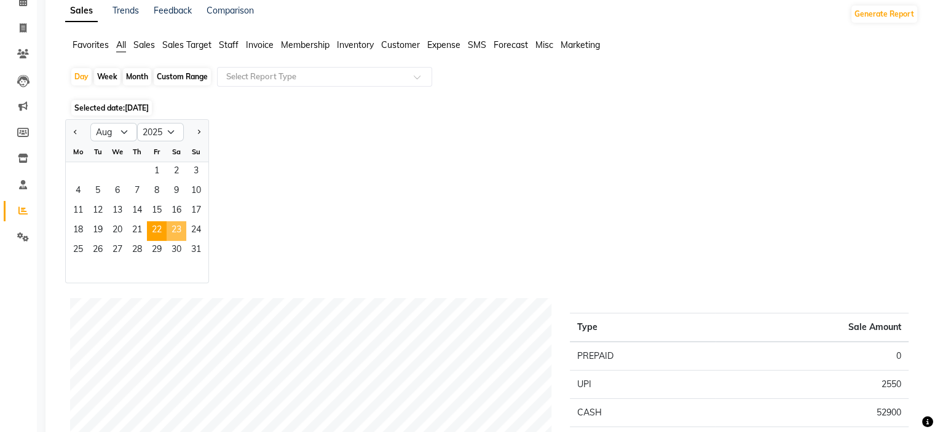
click at [176, 236] on span "23" at bounding box center [177, 231] width 20 height 20
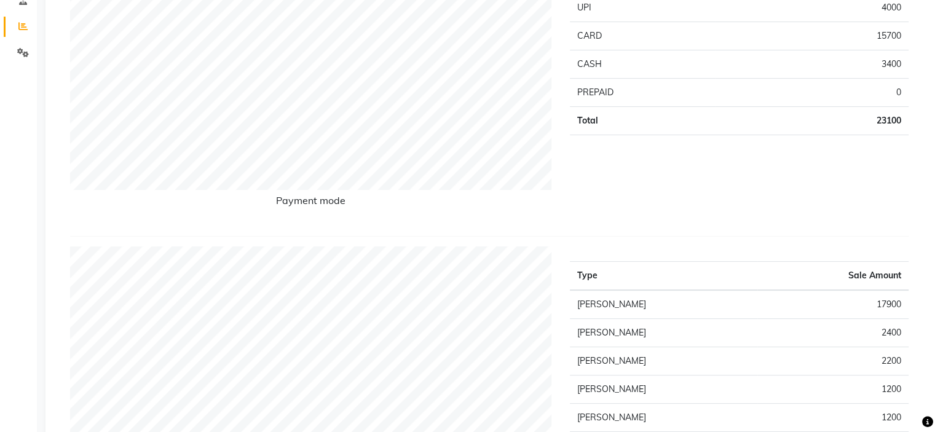
scroll to position [0, 0]
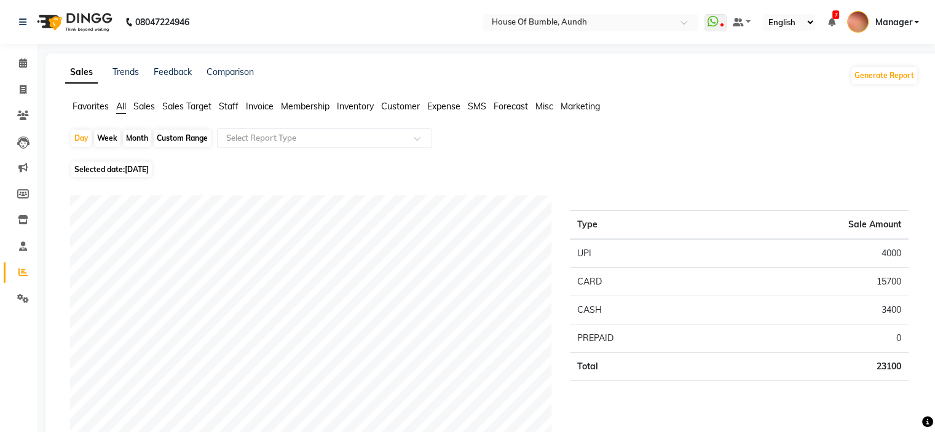
click at [138, 167] on span "23-08-2025" at bounding box center [137, 169] width 24 height 9
select select "8"
select select "2025"
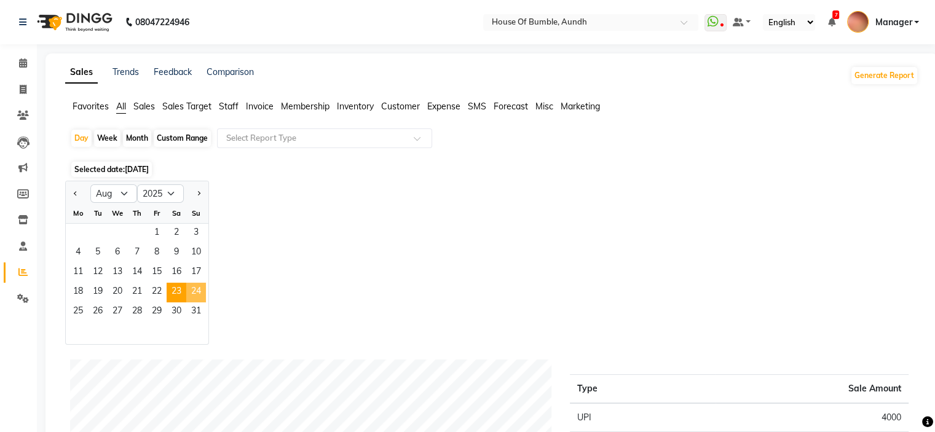
click at [190, 301] on span "24" at bounding box center [196, 293] width 20 height 20
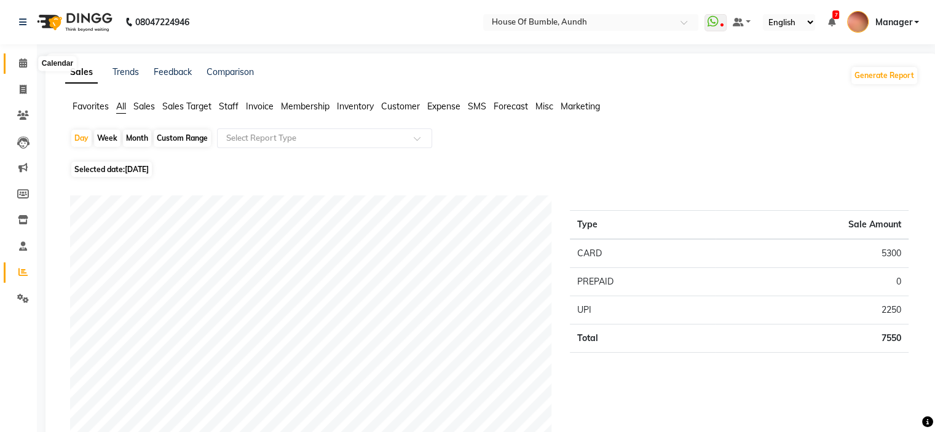
click at [27, 66] on span at bounding box center [23, 64] width 22 height 14
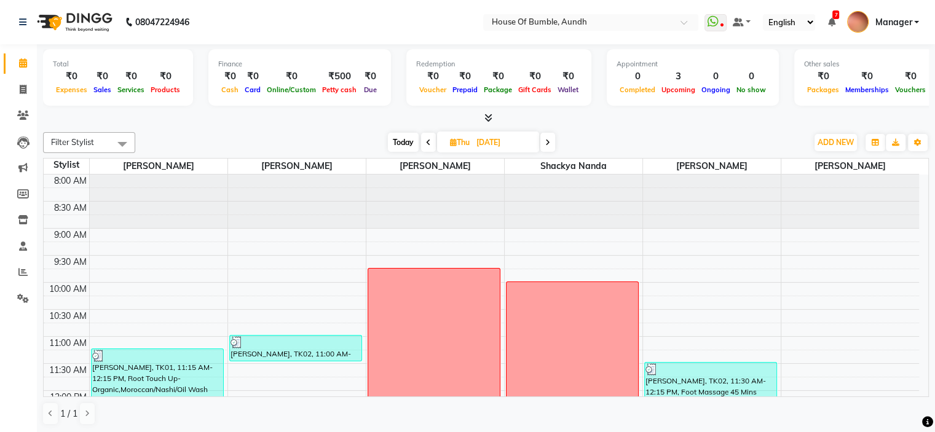
click at [459, 141] on span "Thu" at bounding box center [460, 142] width 26 height 9
select select "8"
select select "2025"
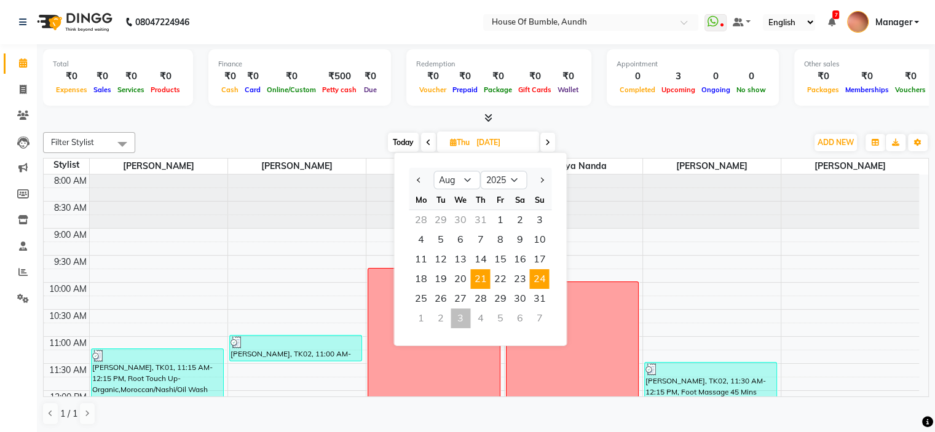
click at [539, 277] on span "24" at bounding box center [539, 279] width 20 height 20
type input "24-08-2025"
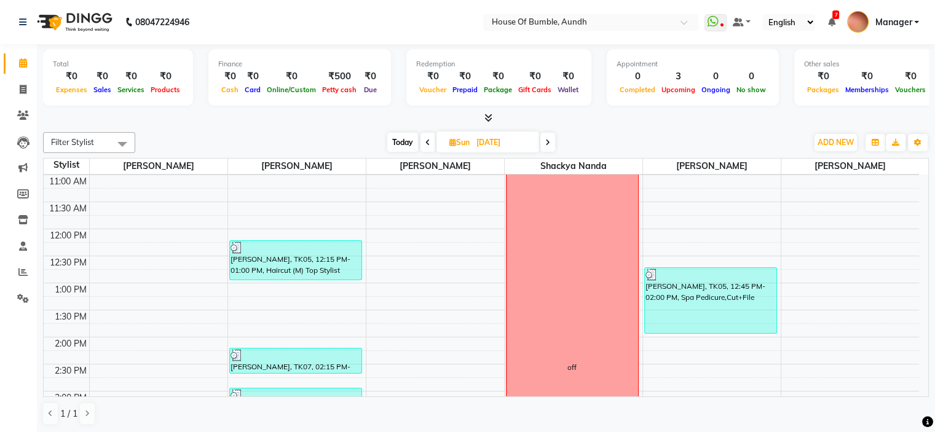
scroll to position [223, 0]
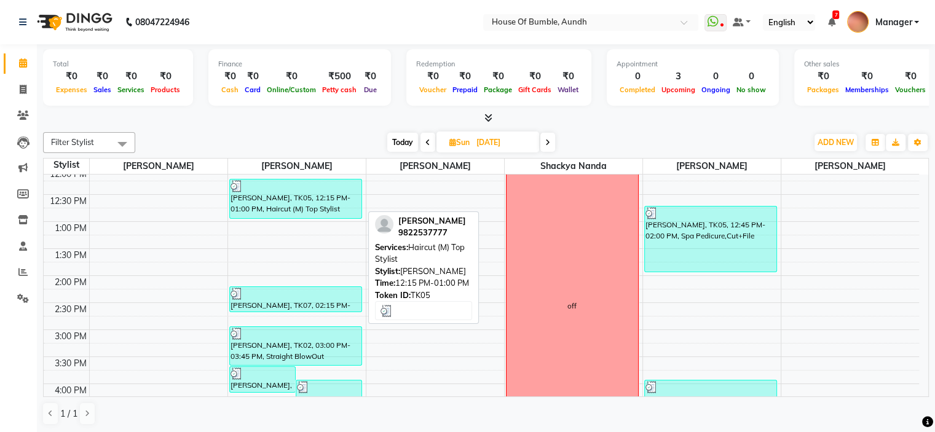
click at [294, 196] on div "Vinayak Bhosale, TK05, 12:15 PM-01:00 PM, Haircut (M) Top Stylist" at bounding box center [296, 199] width 132 height 39
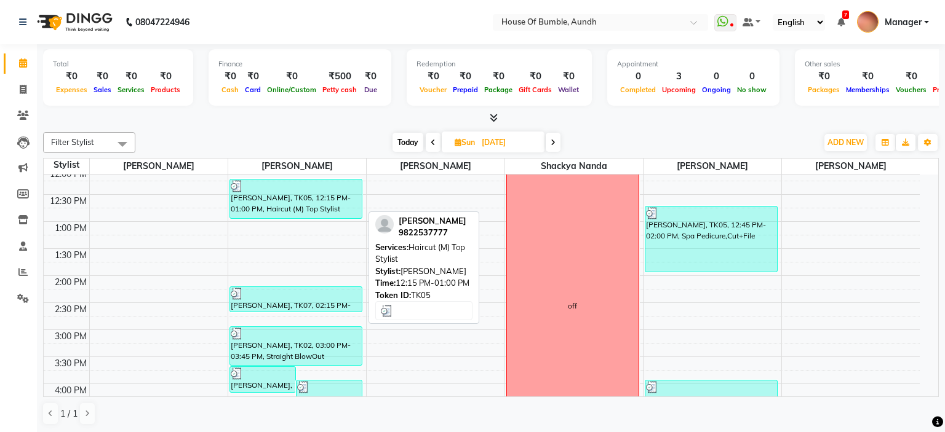
select select "3"
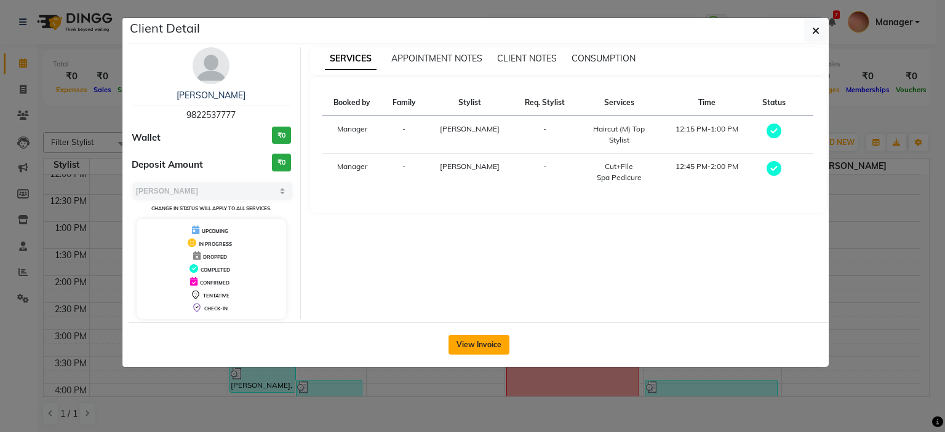
click at [469, 338] on button "View Invoice" at bounding box center [478, 345] width 61 height 20
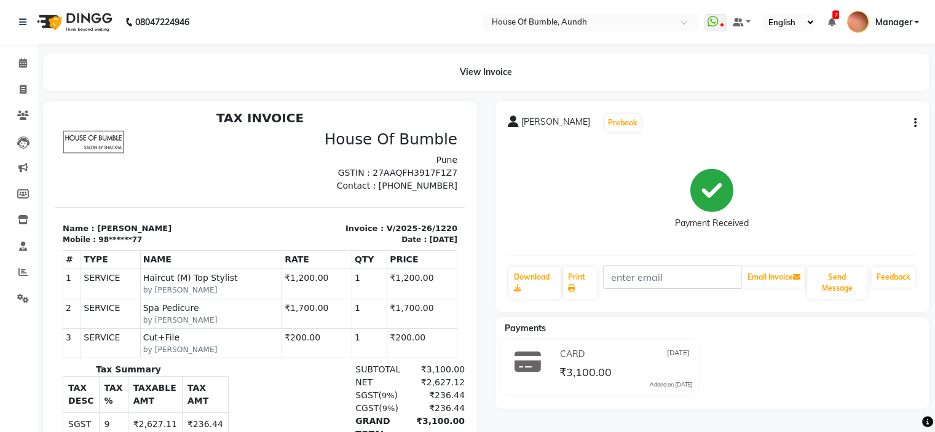
scroll to position [10, 0]
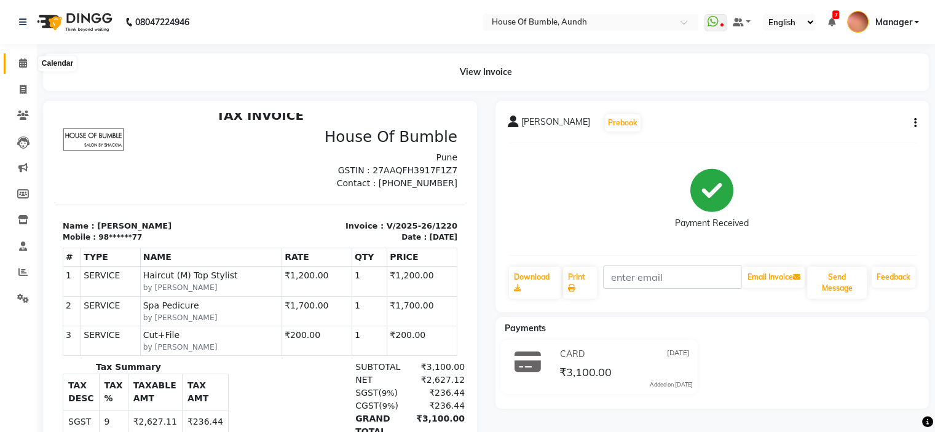
click at [20, 65] on icon at bounding box center [23, 62] width 8 height 9
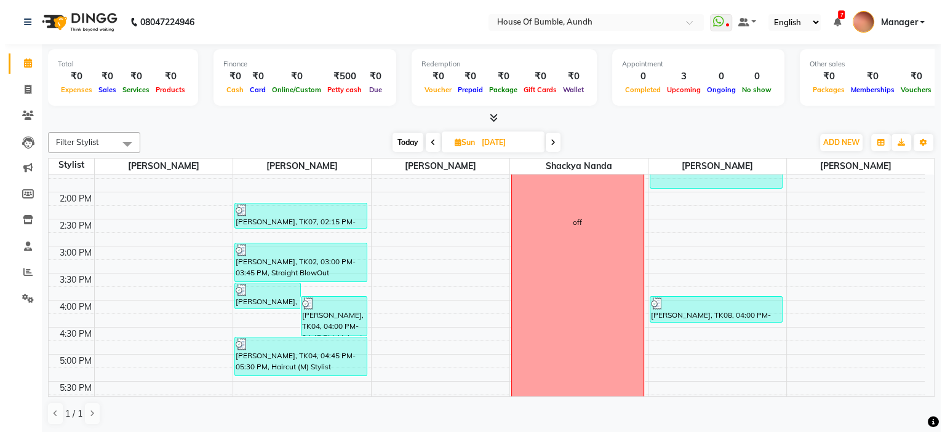
scroll to position [307, 0]
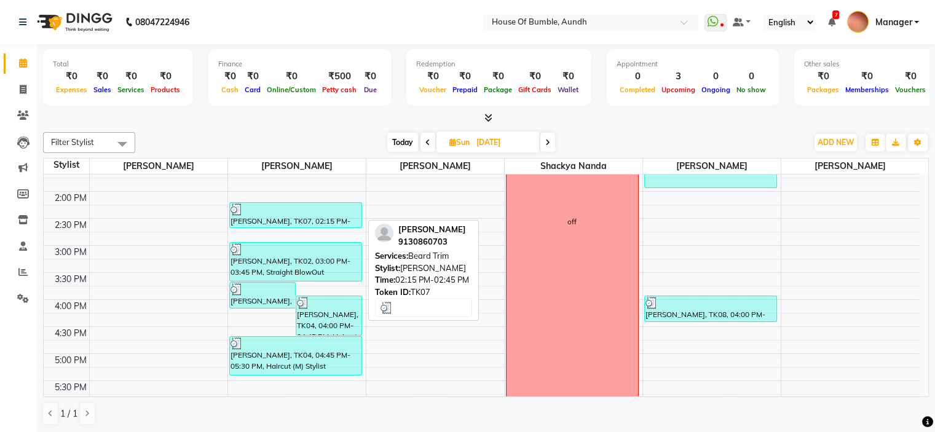
click at [269, 215] on div "Aniruddh Joardar, TK07, 02:15 PM-02:45 PM, Beard Trim" at bounding box center [296, 215] width 132 height 25
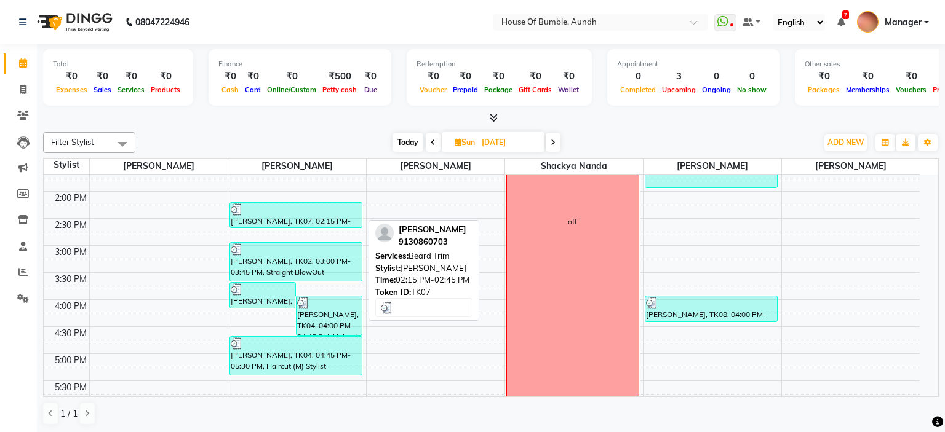
select select "3"
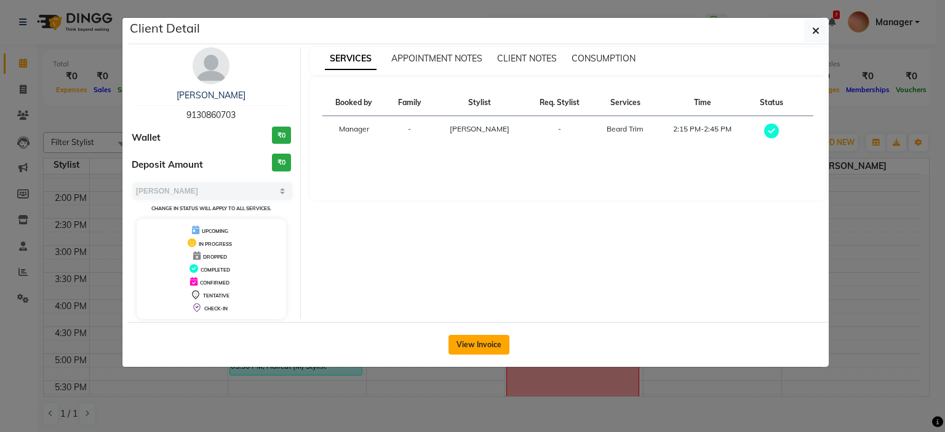
click at [488, 345] on button "View Invoice" at bounding box center [478, 345] width 61 height 20
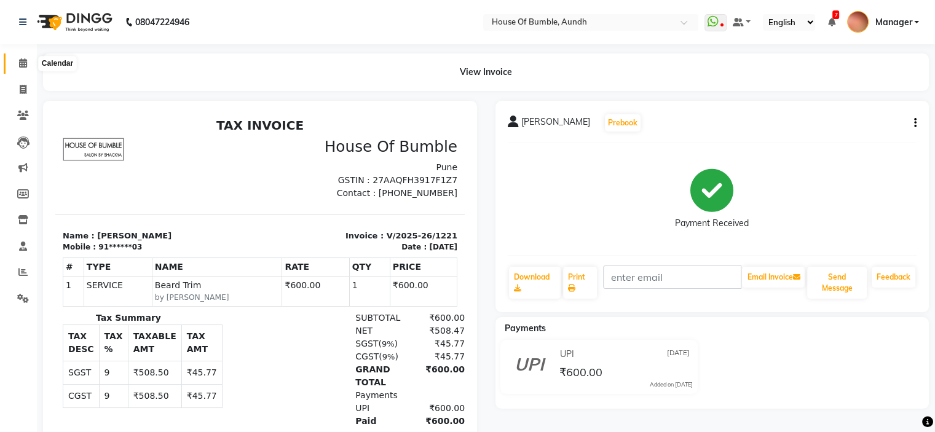
click at [23, 58] on icon at bounding box center [23, 62] width 8 height 9
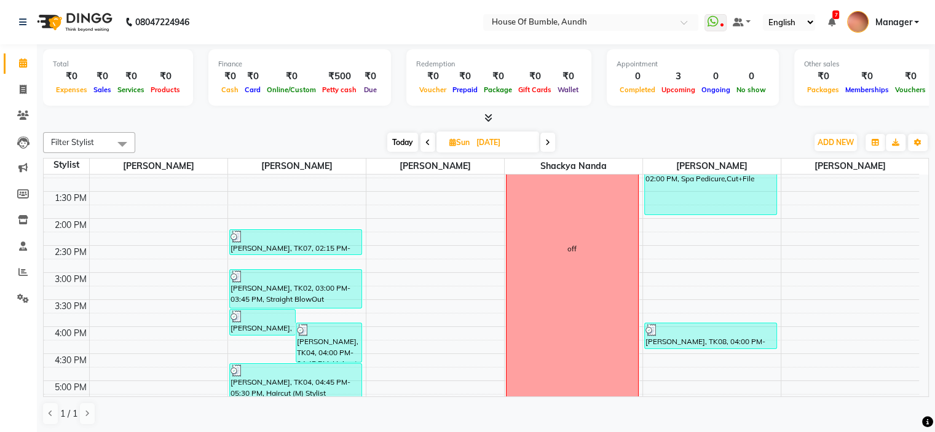
scroll to position [307, 0]
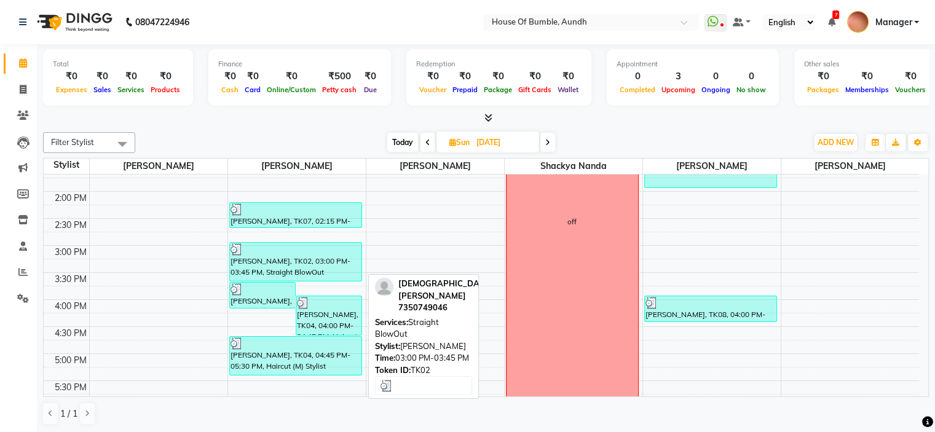
click at [330, 249] on div at bounding box center [296, 250] width 130 height 12
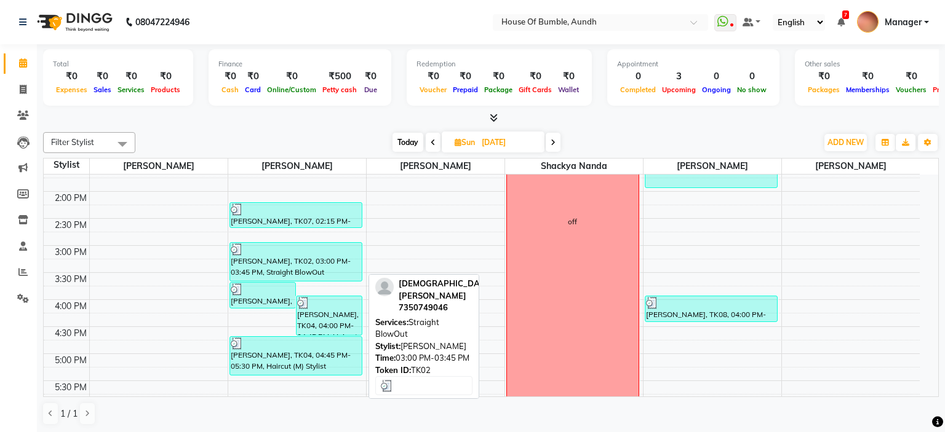
select select "3"
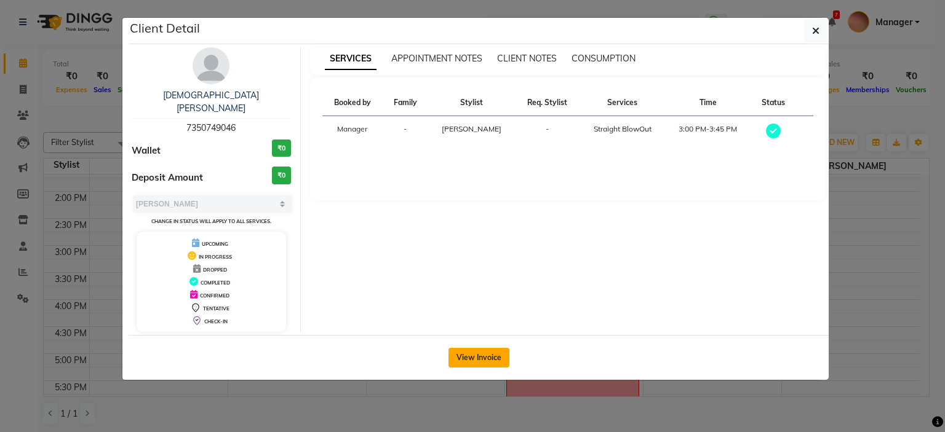
click at [494, 348] on button "View Invoice" at bounding box center [478, 358] width 61 height 20
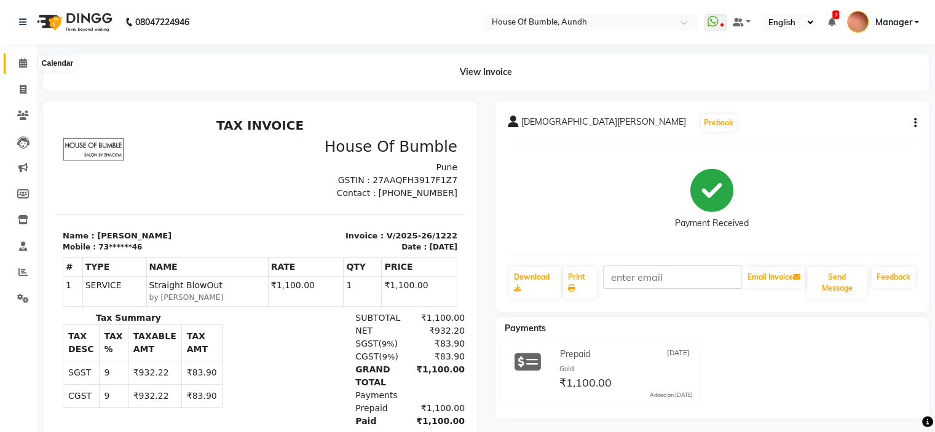
click at [27, 68] on span at bounding box center [23, 64] width 22 height 14
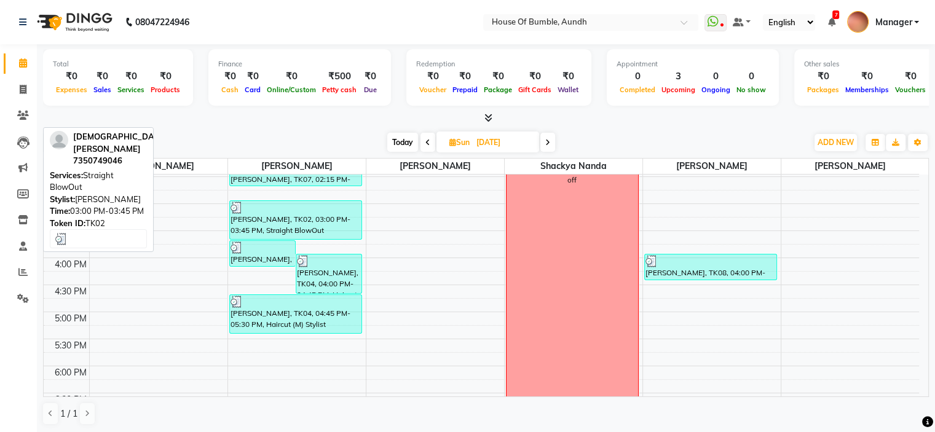
scroll to position [369, 0]
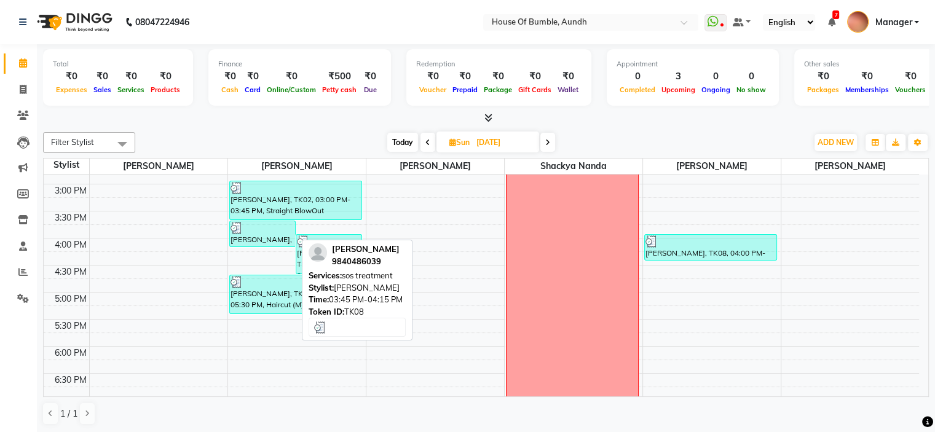
click at [280, 232] on div at bounding box center [263, 228] width 64 height 12
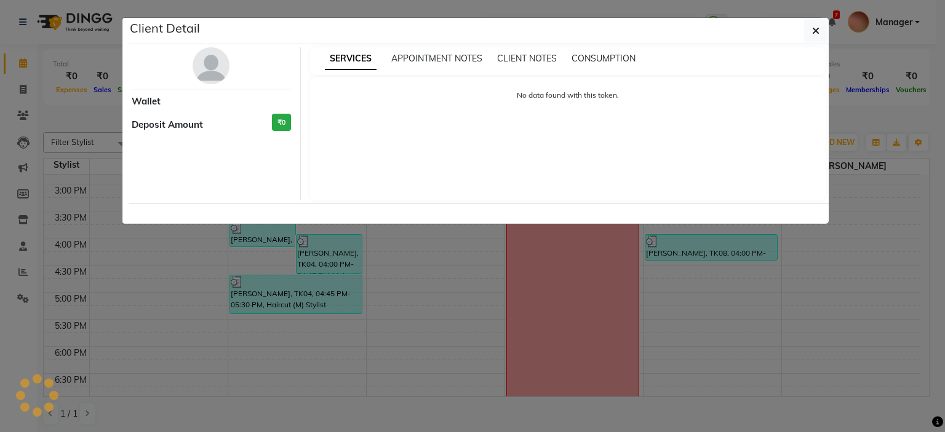
select select "3"
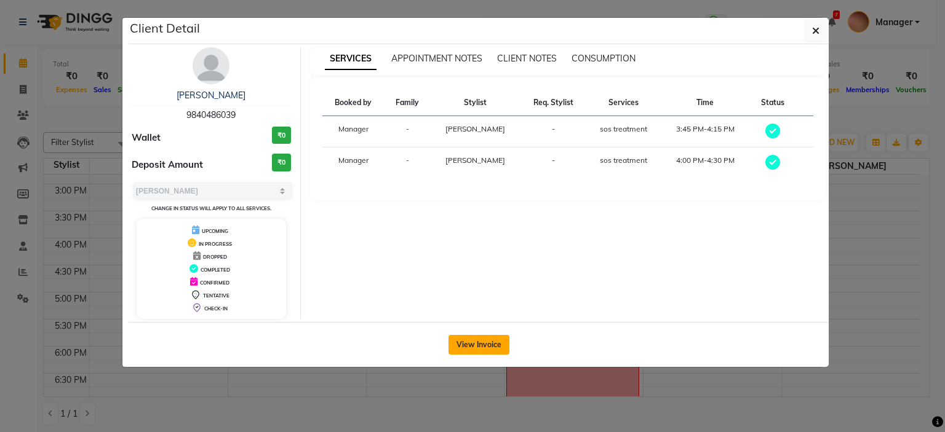
click at [472, 343] on button "View Invoice" at bounding box center [478, 345] width 61 height 20
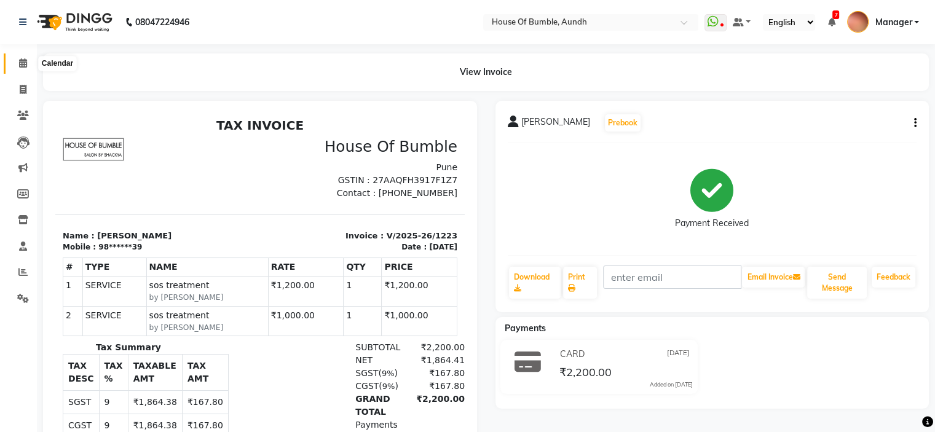
click at [14, 67] on span at bounding box center [23, 64] width 22 height 14
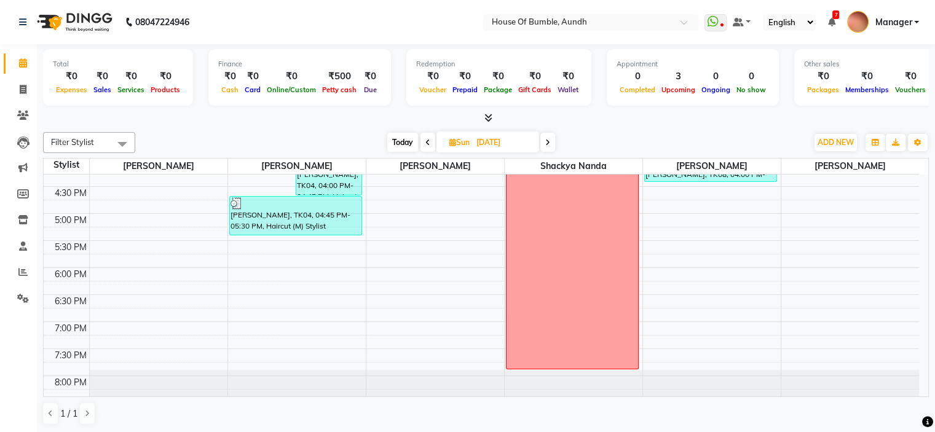
scroll to position [473, 0]
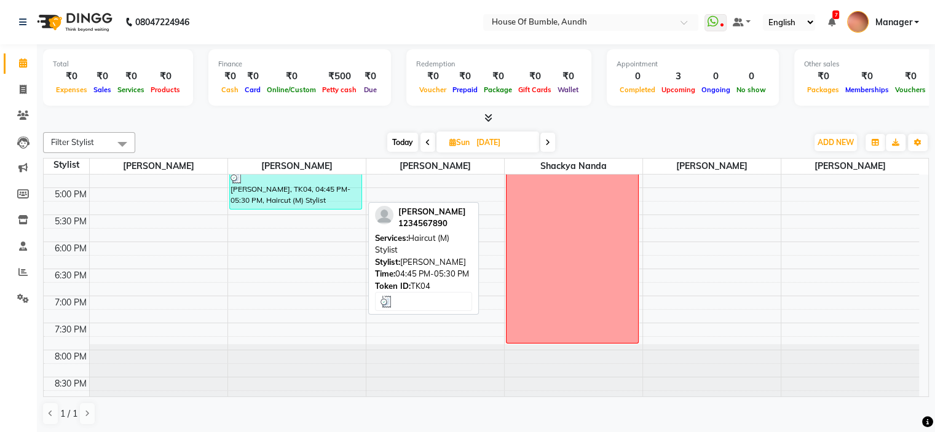
click at [319, 205] on div "Luzo Luzo, TK04, 04:45 PM-05:30 PM, Haircut (M) Stylist" at bounding box center [296, 190] width 132 height 38
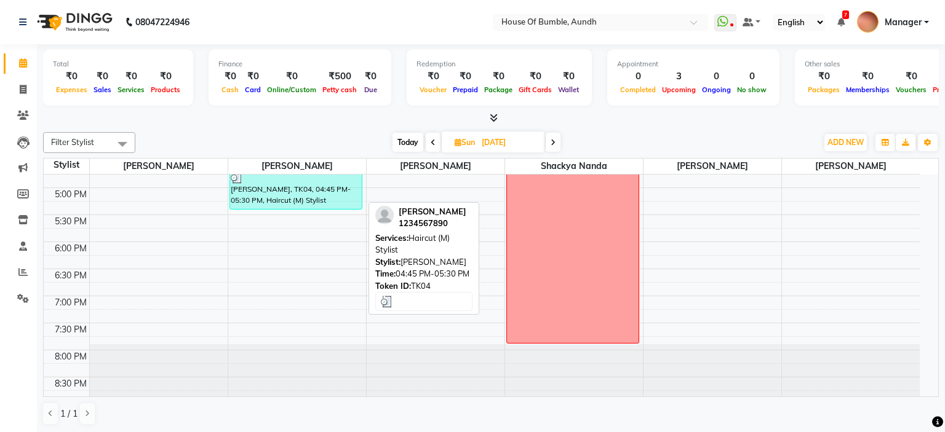
select select "3"
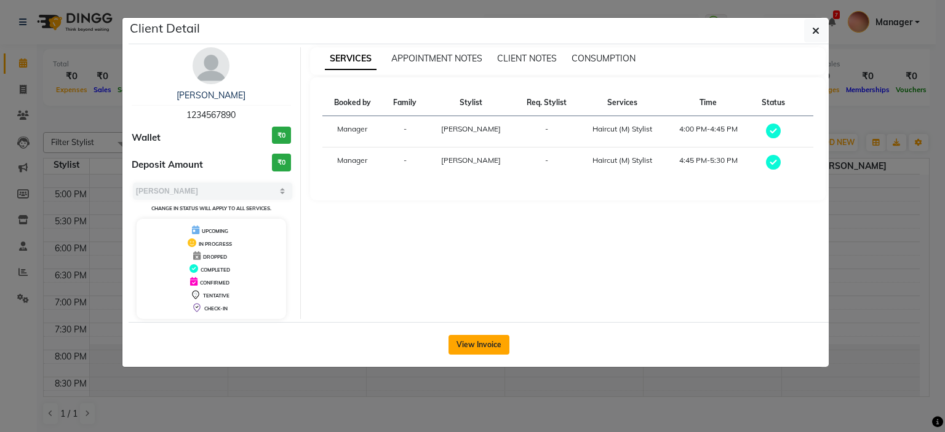
click at [484, 348] on button "View Invoice" at bounding box center [478, 345] width 61 height 20
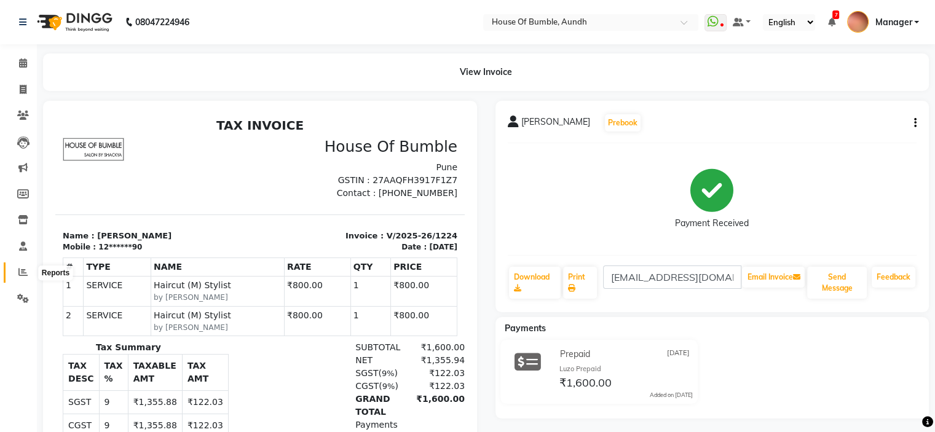
click at [23, 277] on icon at bounding box center [22, 271] width 9 height 9
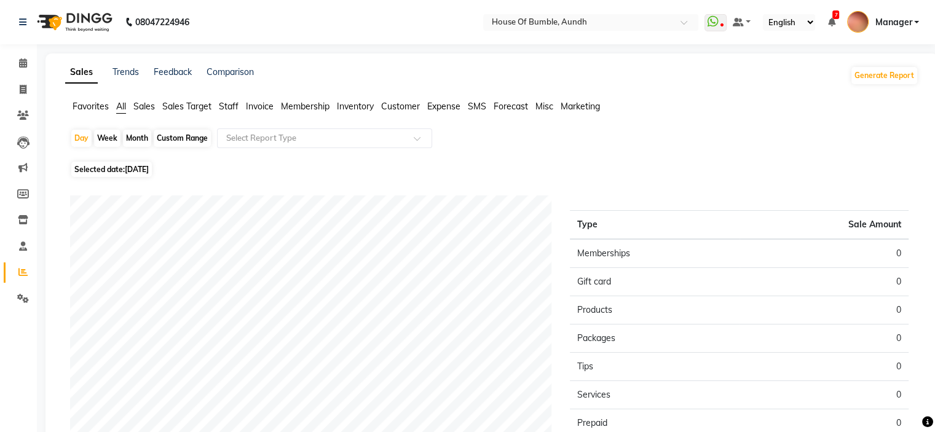
click at [125, 162] on span "Selected date: 03-09-2025" at bounding box center [111, 169] width 81 height 15
select select "9"
select select "2025"
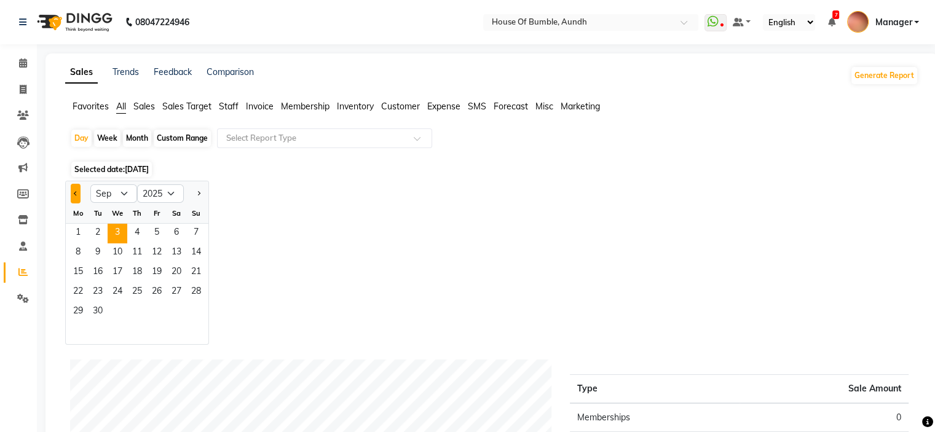
click at [79, 189] on button "Previous month" at bounding box center [76, 194] width 10 height 20
select select "8"
click at [199, 303] on span "31" at bounding box center [196, 313] width 20 height 20
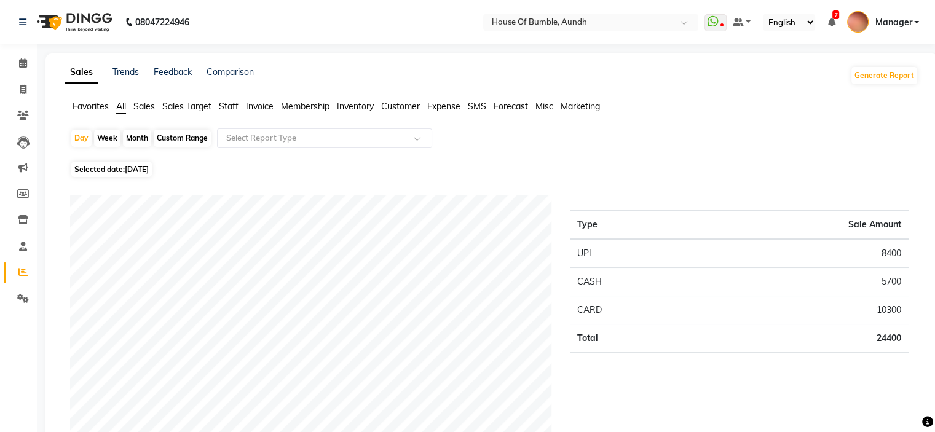
click at [149, 172] on span "31-08-2025" at bounding box center [137, 169] width 24 height 9
select select "8"
select select "2025"
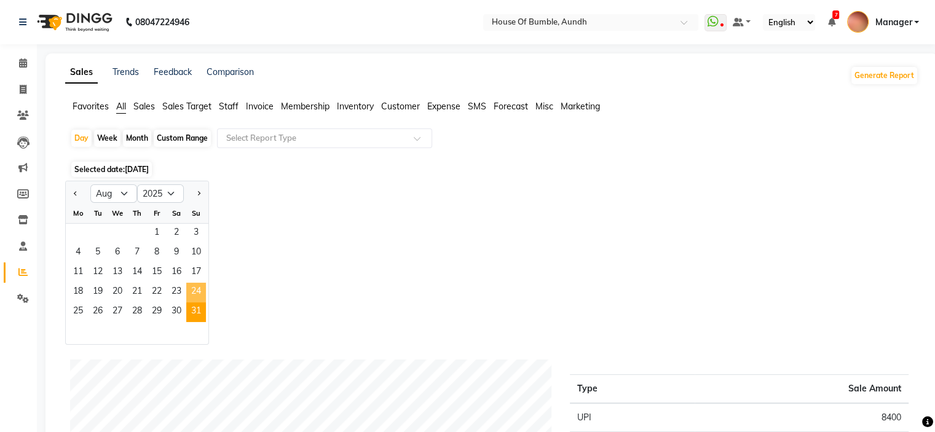
click at [190, 290] on span "24" at bounding box center [196, 293] width 20 height 20
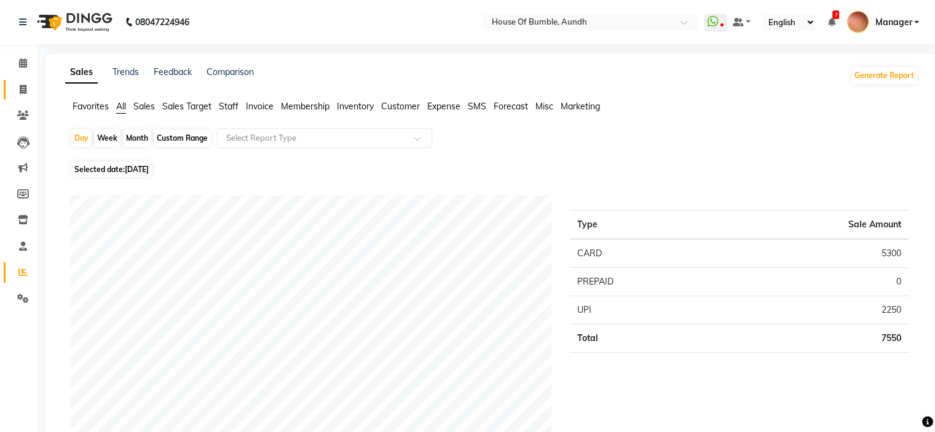
click at [27, 82] on link "Invoice" at bounding box center [19, 90] width 30 height 20
select select "service"
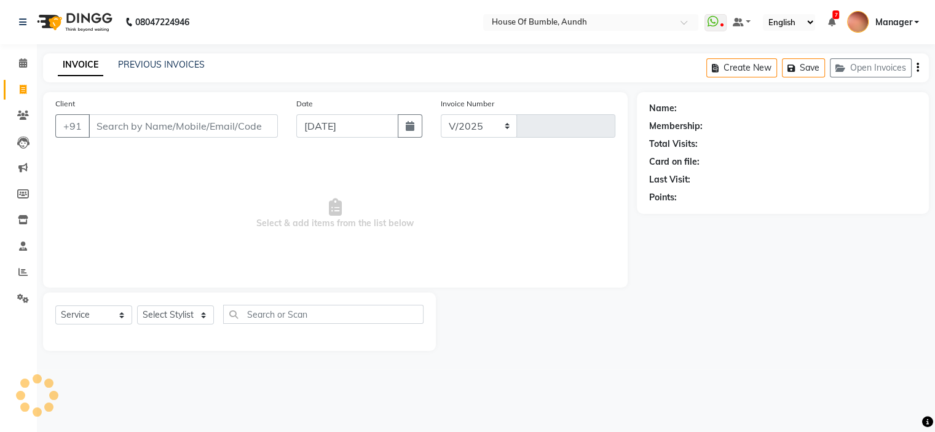
select select "581"
type input "1285"
click at [343, 131] on input "[DATE]" at bounding box center [351, 125] width 104 height 23
select select "9"
select select "2025"
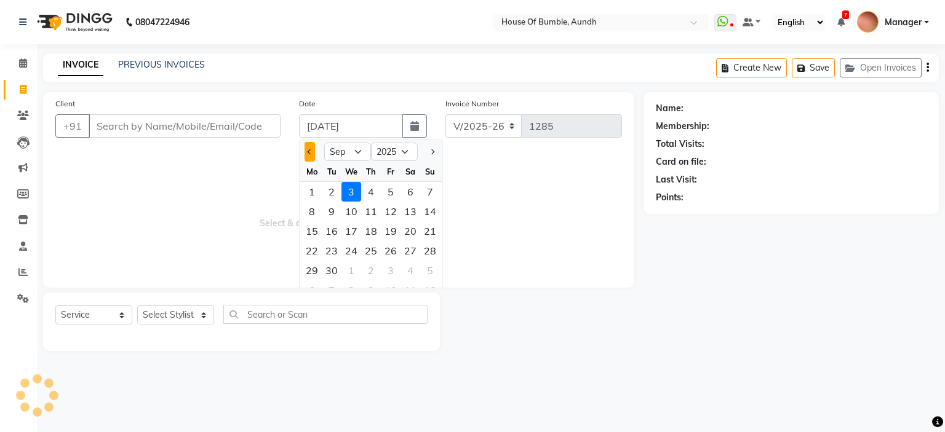
click at [310, 156] on button "Previous month" at bounding box center [309, 152] width 10 height 20
select select "8"
click at [424, 253] on div "24" at bounding box center [430, 251] width 20 height 20
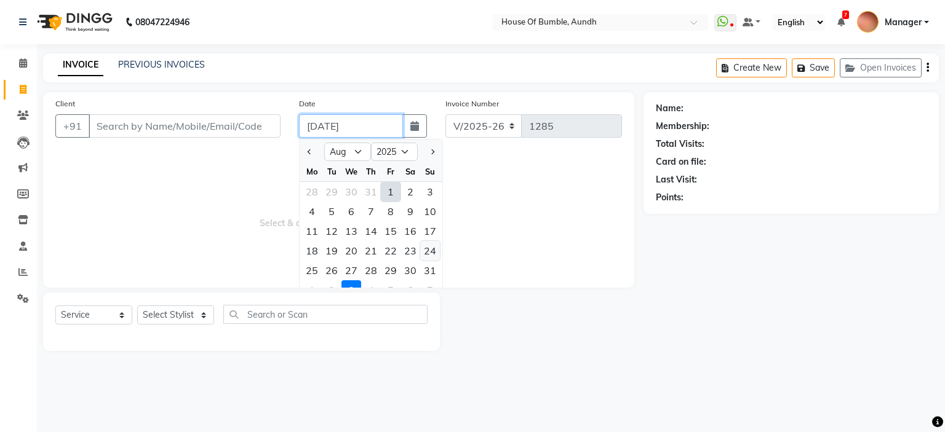
type input "24-08-2025"
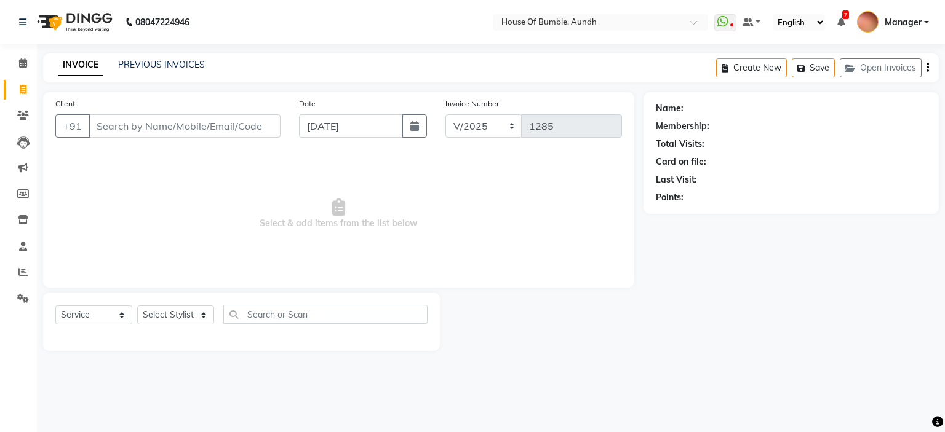
click at [160, 55] on div "INVOICE PREVIOUS INVOICES Create New Save Open Invoices" at bounding box center [490, 67] width 895 height 29
click at [160, 68] on link "PREVIOUS INVOICES" at bounding box center [161, 64] width 87 height 11
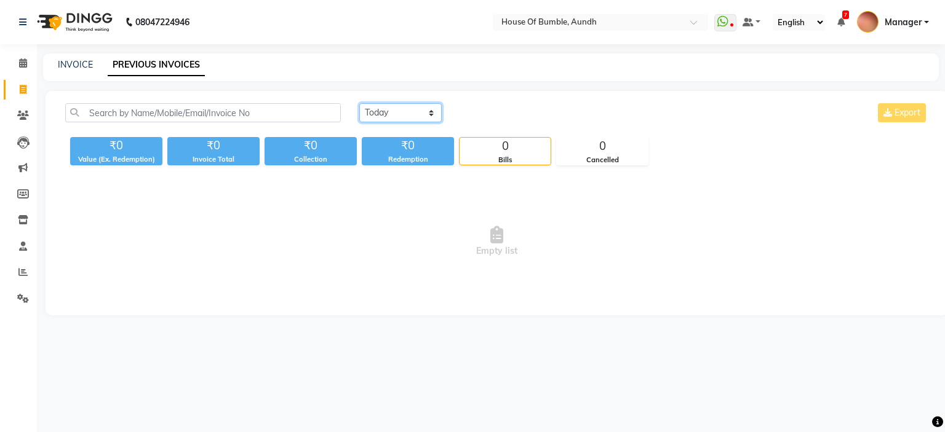
click at [428, 119] on select "Today Yesterday Custom Range" at bounding box center [400, 112] width 82 height 19
select select "range"
click at [359, 103] on select "Today Yesterday Custom Range" at bounding box center [400, 112] width 82 height 19
click at [512, 110] on input "[DATE]" at bounding box center [501, 113] width 86 height 17
select select "9"
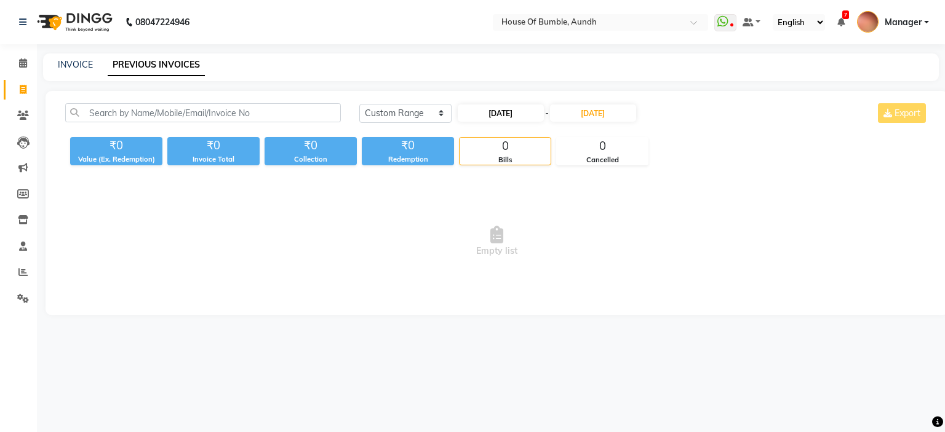
select select "2025"
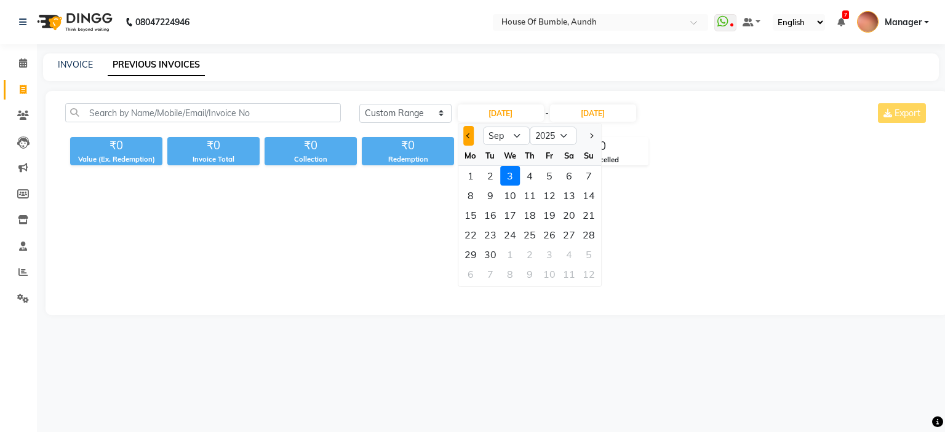
click at [466, 138] on button "Previous month" at bounding box center [468, 136] width 10 height 20
select select "8"
click at [563, 236] on div "23" at bounding box center [569, 235] width 20 height 20
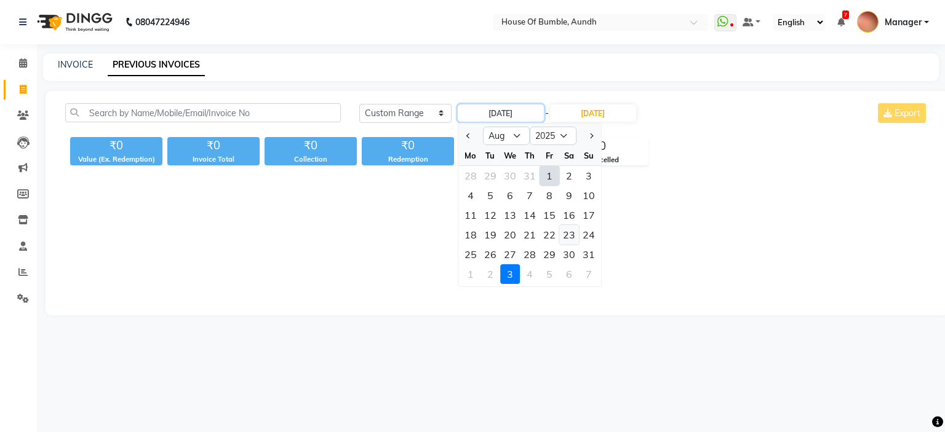
type input "23-08-2025"
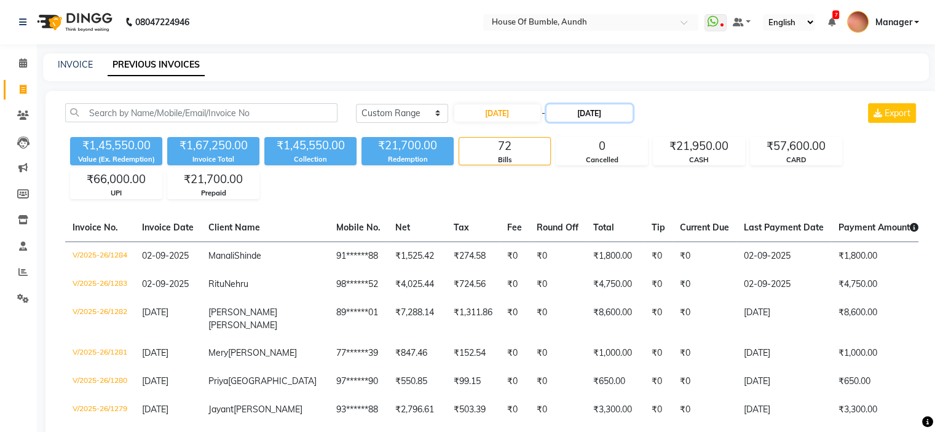
click at [602, 119] on input "[DATE]" at bounding box center [590, 113] width 86 height 17
select select "9"
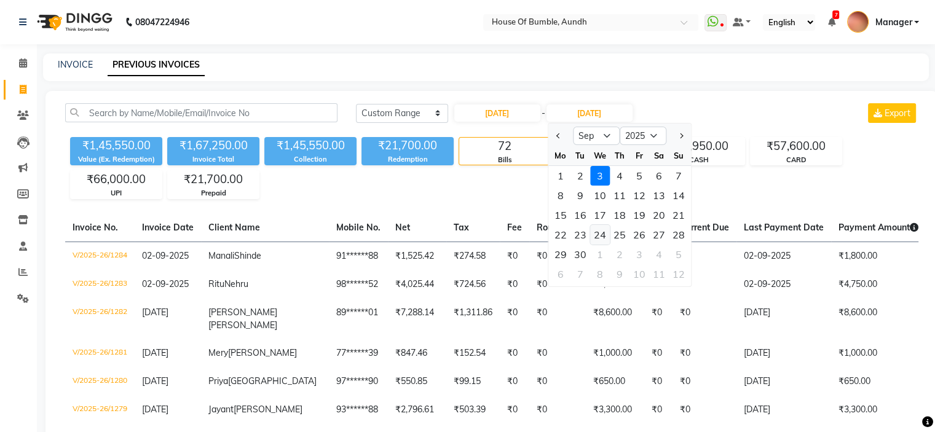
click at [603, 237] on div "24" at bounding box center [600, 235] width 20 height 20
type input "24-09-2025"
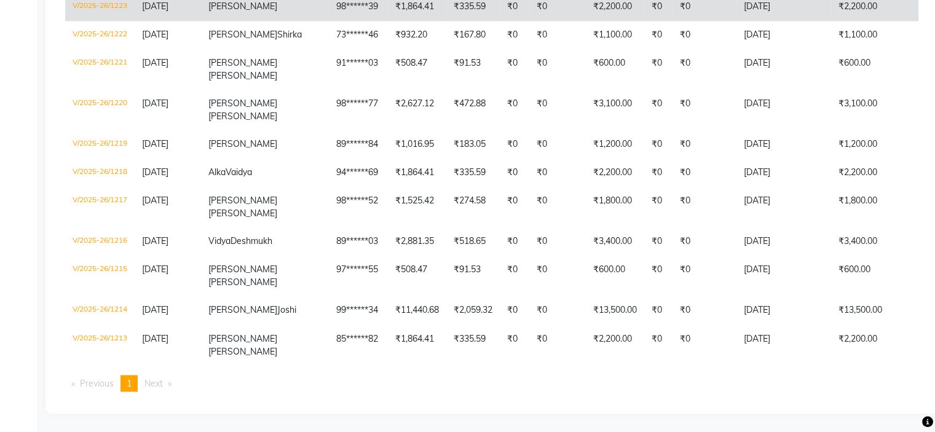
scroll to position [2337, 0]
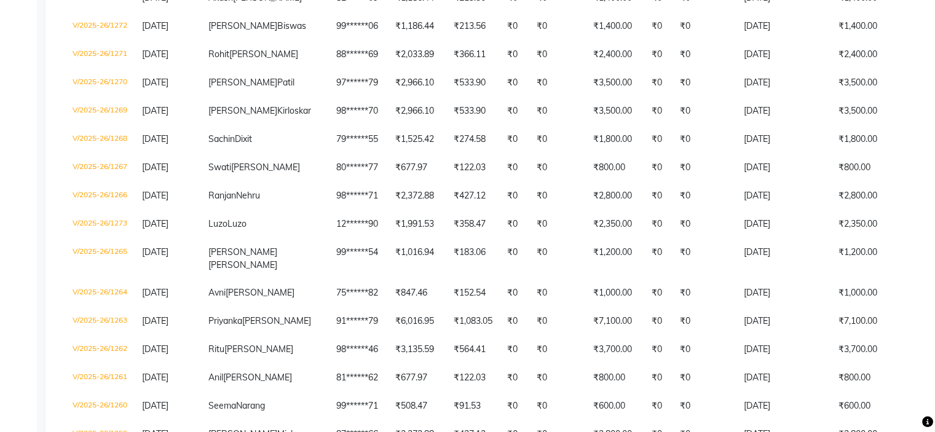
scroll to position [0, 0]
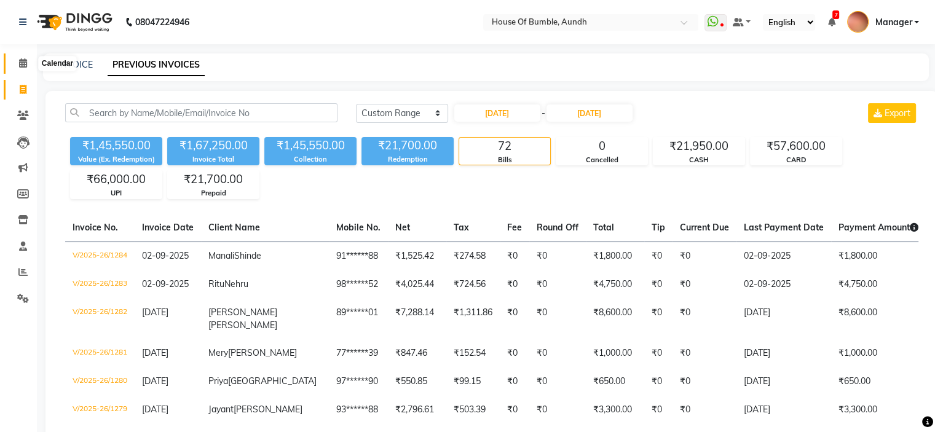
click at [27, 61] on span at bounding box center [23, 64] width 22 height 14
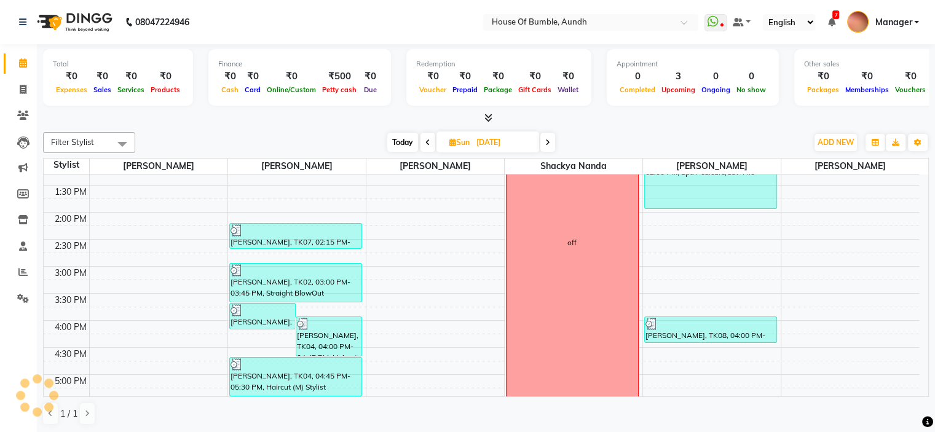
scroll to position [408, 0]
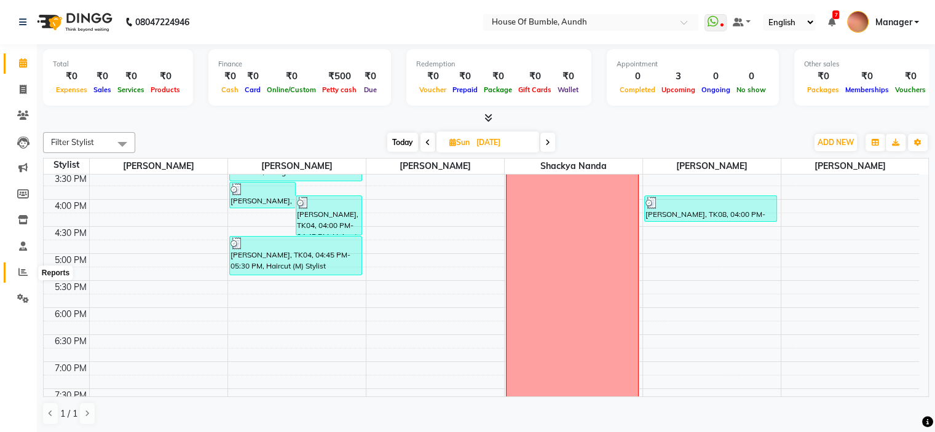
click at [25, 275] on icon at bounding box center [22, 271] width 9 height 9
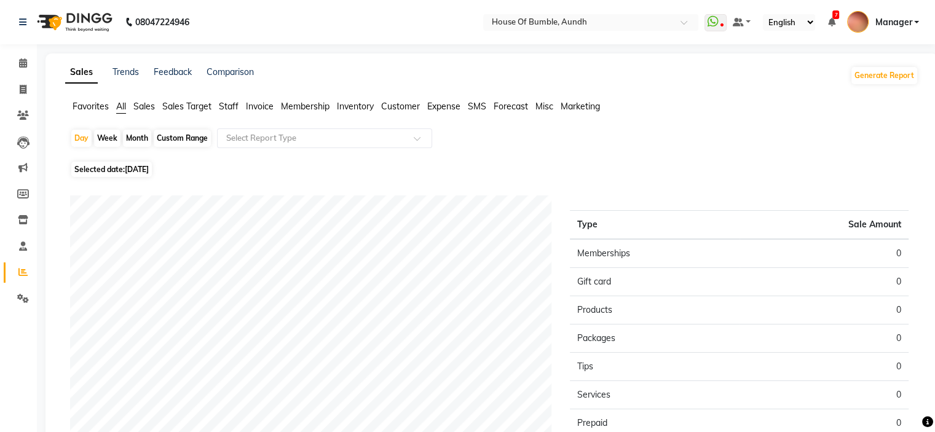
click at [125, 137] on div "Month" at bounding box center [137, 138] width 28 height 17
select select "9"
select select "2025"
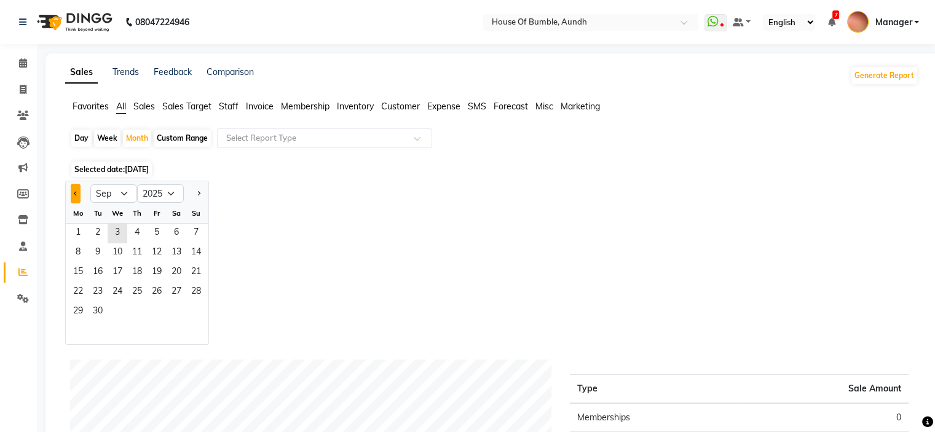
click at [76, 191] on span "Previous month" at bounding box center [76, 193] width 4 height 4
select select "8"
click at [196, 284] on span "24" at bounding box center [196, 293] width 20 height 20
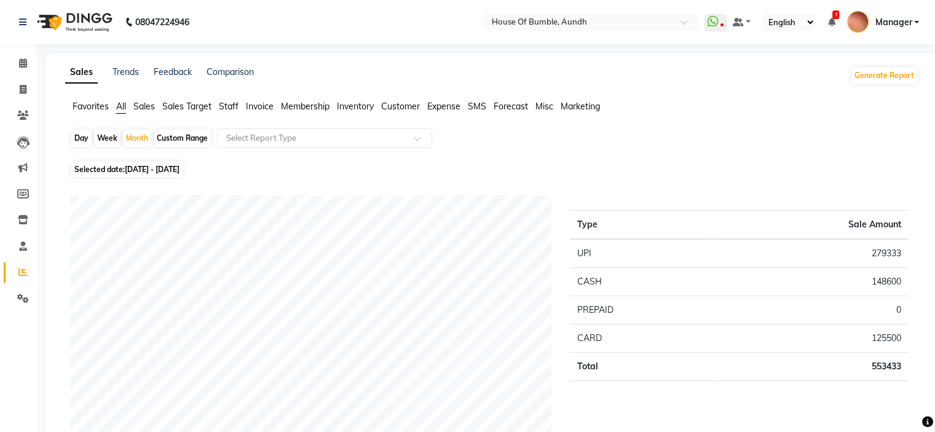
click at [75, 141] on div "Day" at bounding box center [81, 138] width 20 height 17
select select "8"
select select "2025"
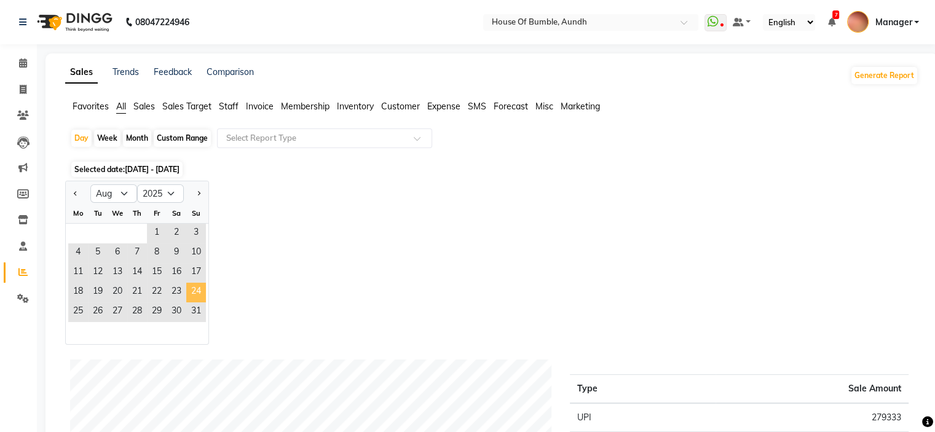
click at [192, 287] on span "24" at bounding box center [196, 293] width 20 height 20
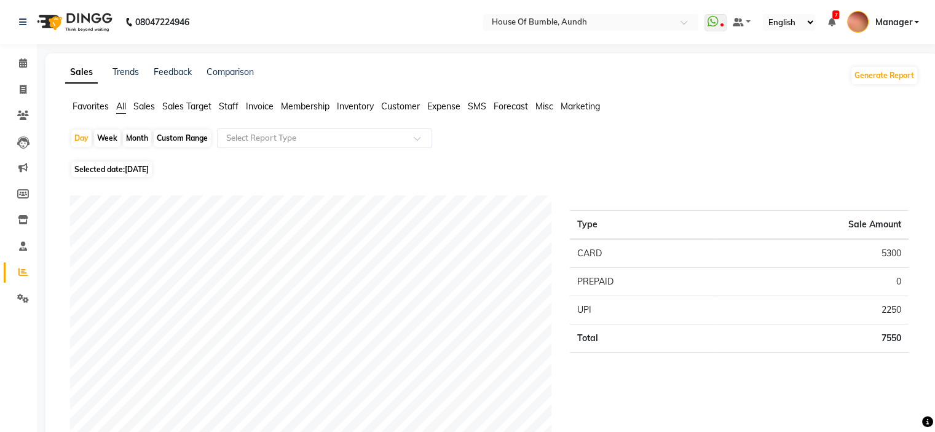
click at [149, 169] on span "24-08-2025" at bounding box center [137, 169] width 24 height 9
select select "8"
select select "2025"
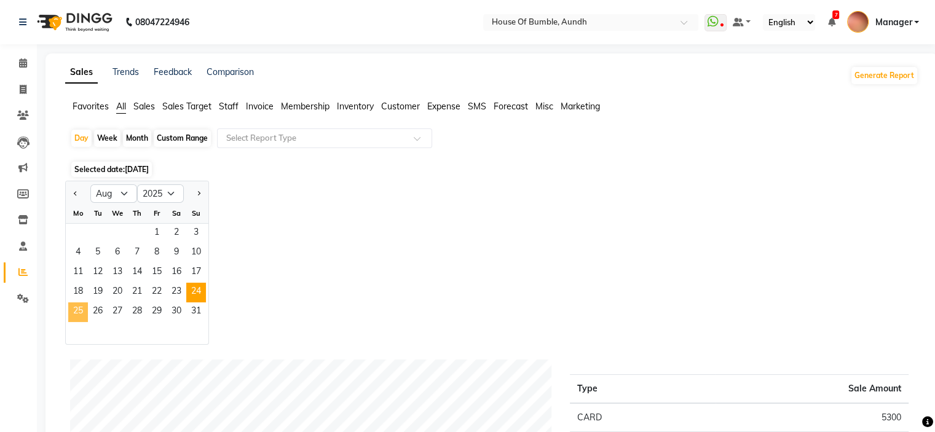
click at [77, 317] on span "25" at bounding box center [78, 313] width 20 height 20
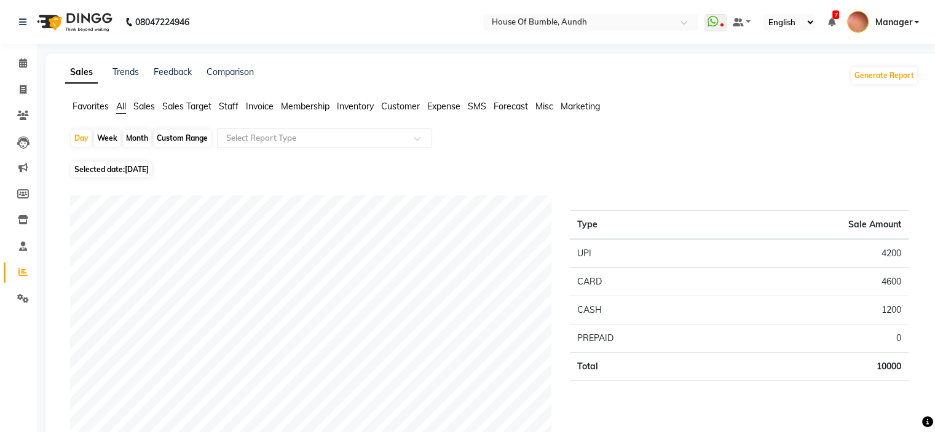
click at [95, 165] on span "Selected date: 25-08-2025" at bounding box center [111, 169] width 81 height 15
select select "8"
select select "2025"
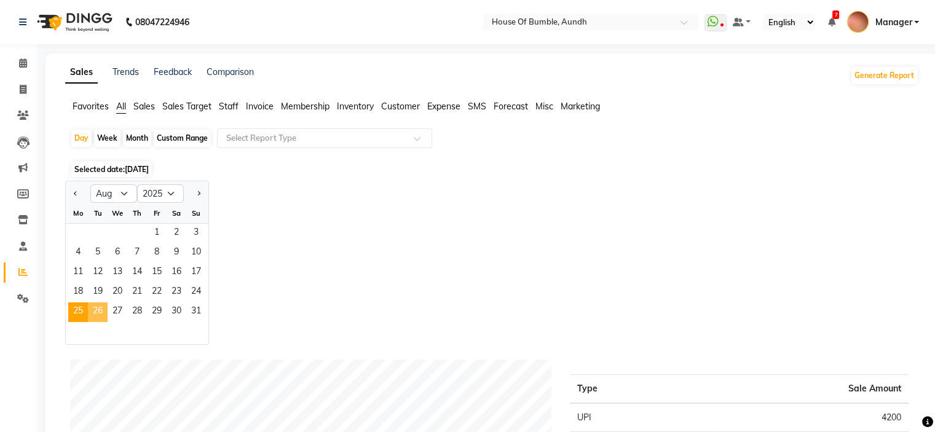
click at [101, 310] on span "26" at bounding box center [98, 313] width 20 height 20
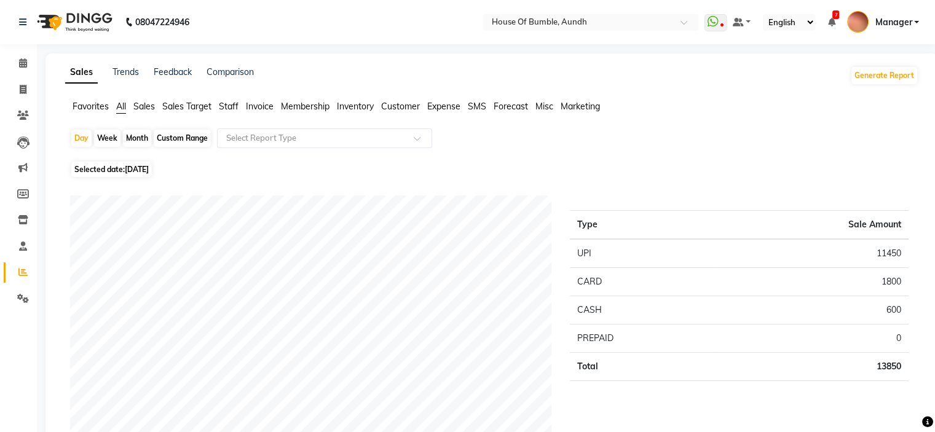
click at [149, 169] on span "26-08-2025" at bounding box center [137, 169] width 24 height 9
select select "8"
select select "2025"
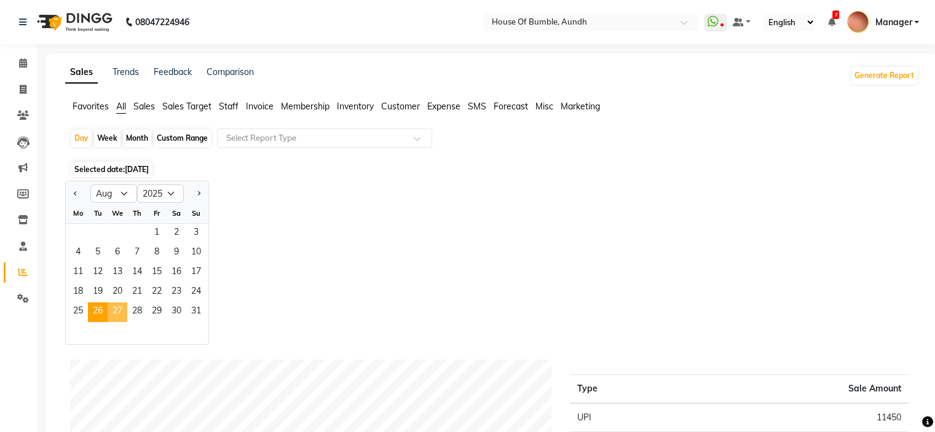
click at [119, 317] on span "27" at bounding box center [118, 313] width 20 height 20
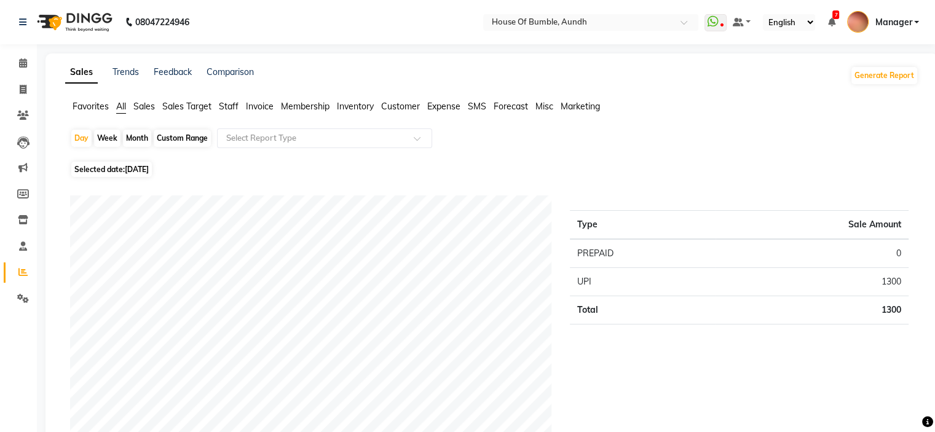
click at [113, 164] on span "Selected date: 27-08-2025" at bounding box center [111, 169] width 81 height 15
select select "8"
select select "2025"
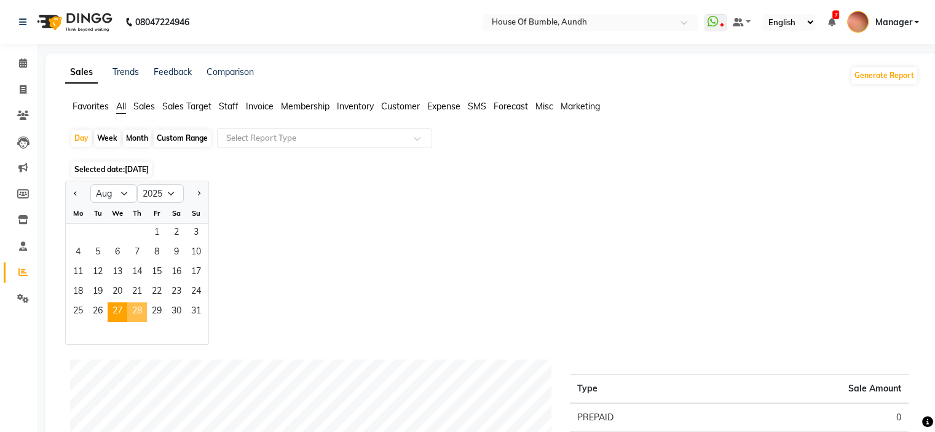
click at [135, 304] on span "28" at bounding box center [137, 313] width 20 height 20
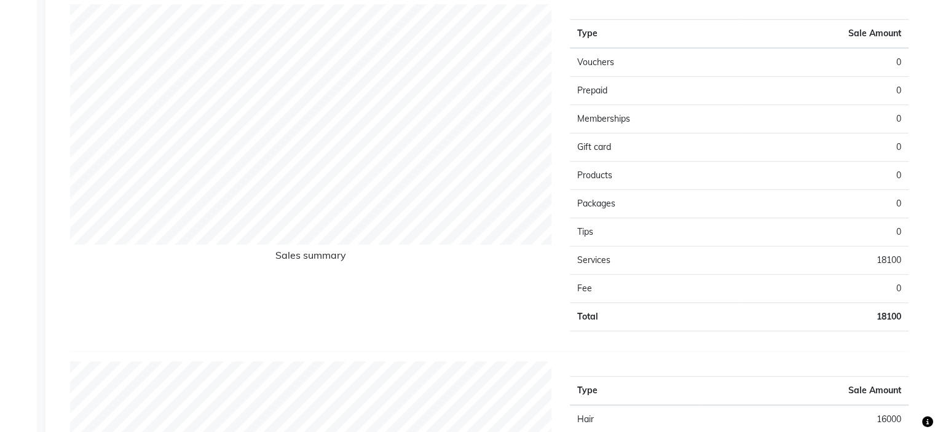
scroll to position [47, 0]
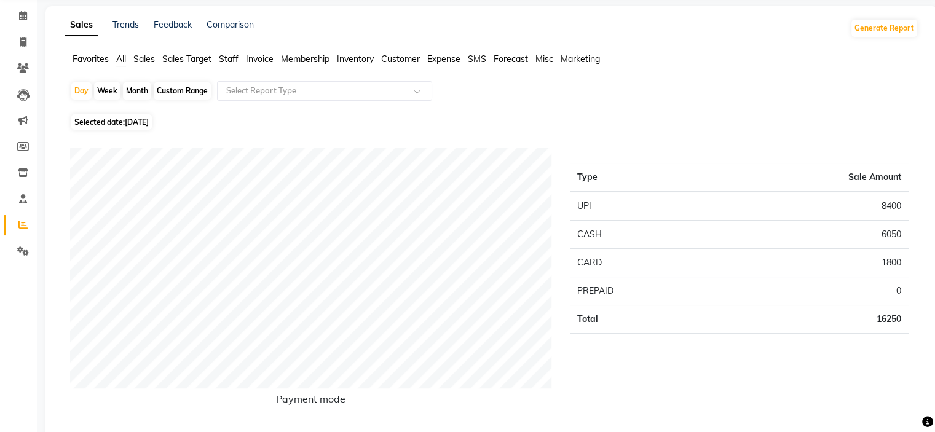
click at [101, 127] on span "Selected date: 28-08-2025" at bounding box center [111, 121] width 81 height 15
select select "8"
select select "2025"
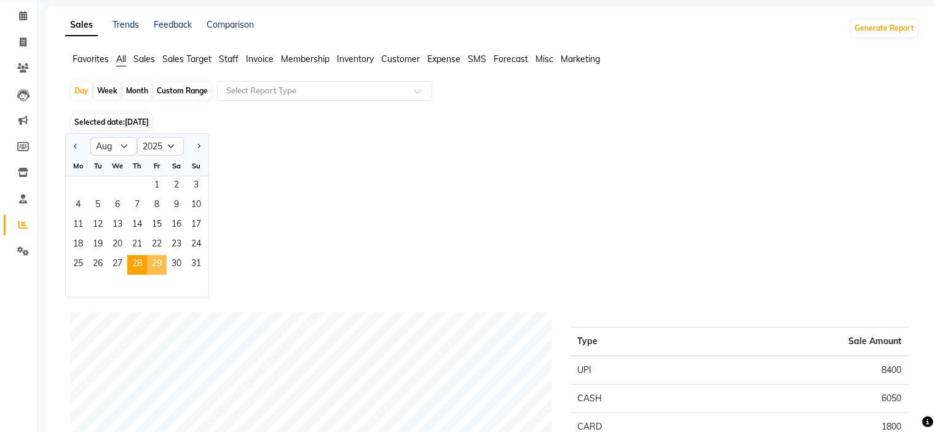
click at [162, 266] on span "29" at bounding box center [157, 265] width 20 height 20
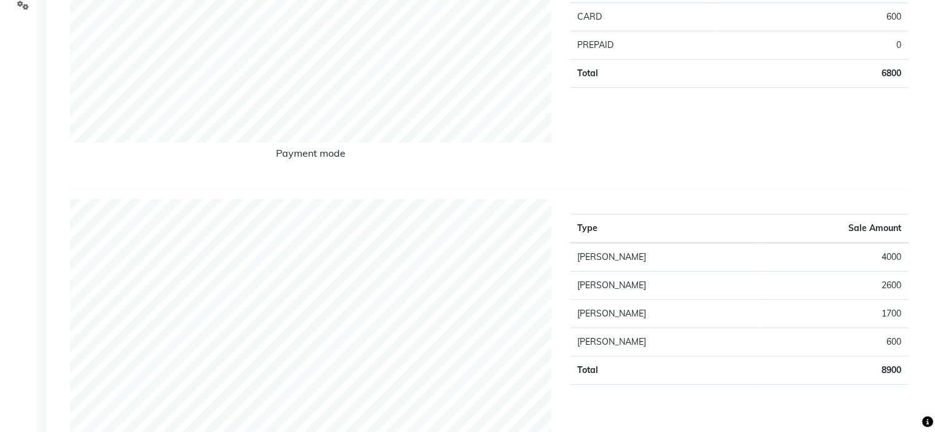
scroll to position [0, 0]
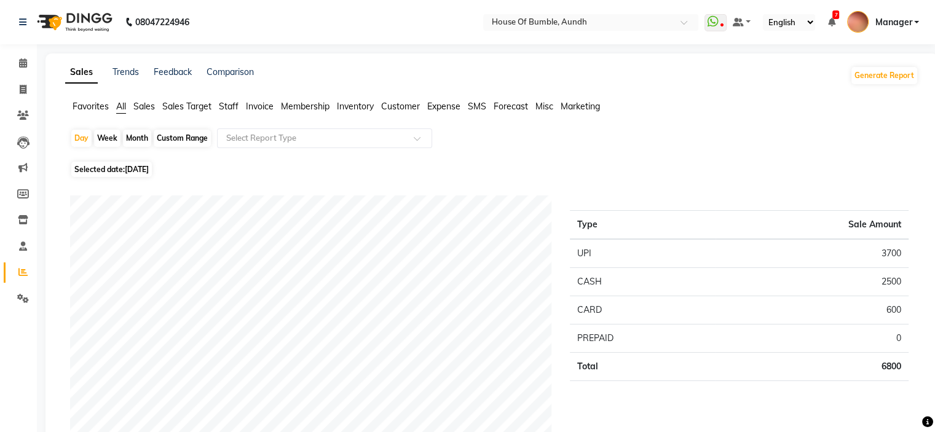
click at [133, 164] on span "Selected date: 29-08-2025" at bounding box center [111, 169] width 81 height 15
select select "8"
select select "2025"
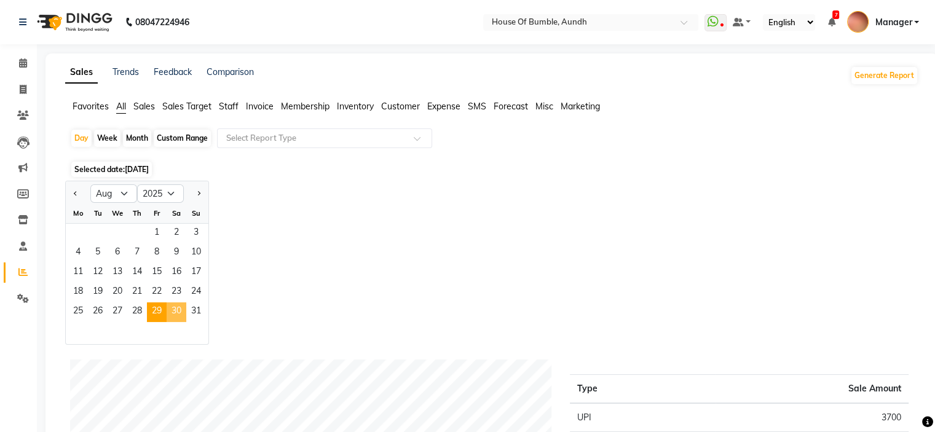
click at [177, 311] on span "30" at bounding box center [177, 313] width 20 height 20
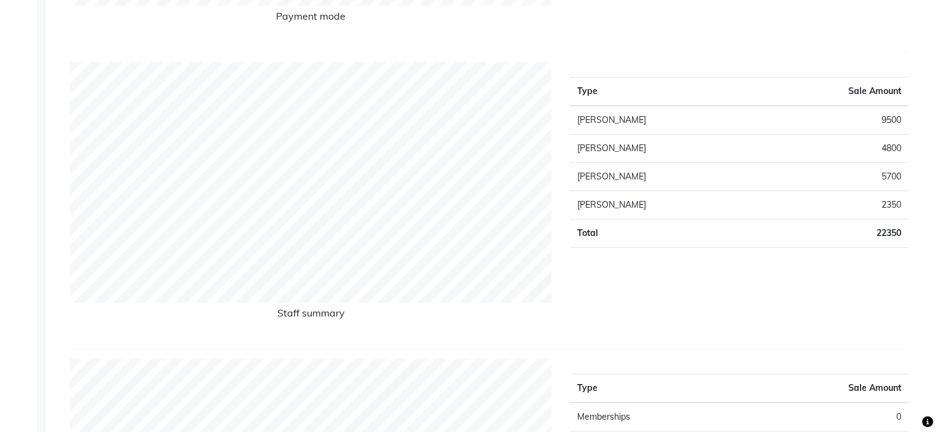
scroll to position [61, 0]
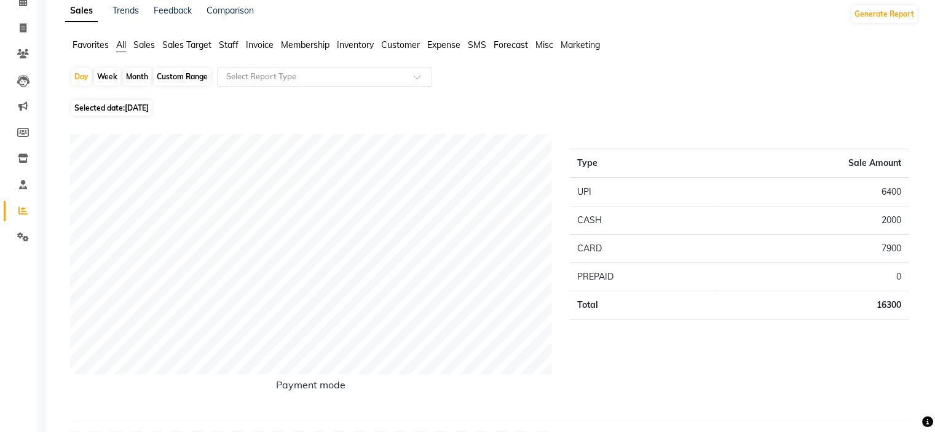
click at [135, 110] on span "30-08-2025" at bounding box center [137, 107] width 24 height 9
select select "8"
select select "2025"
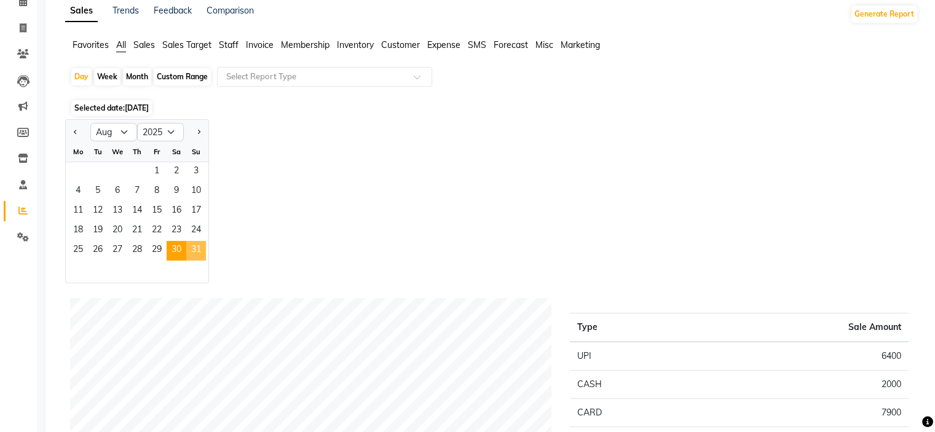
click at [204, 253] on span "31" at bounding box center [196, 251] width 20 height 20
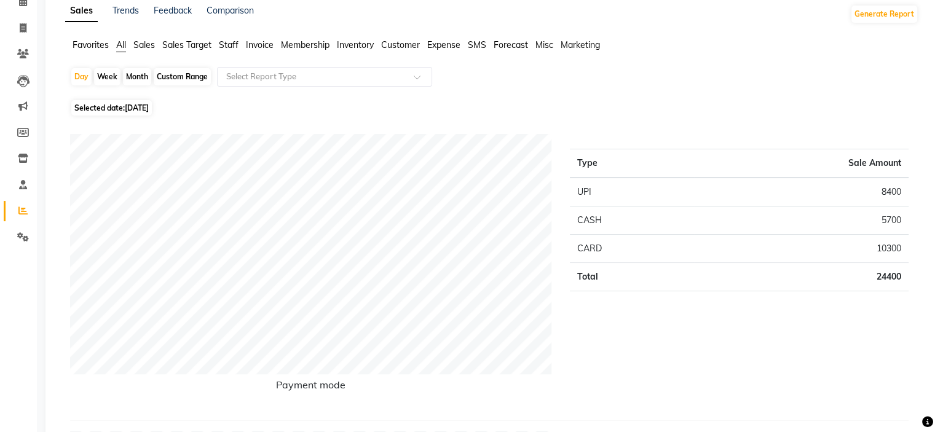
scroll to position [0, 0]
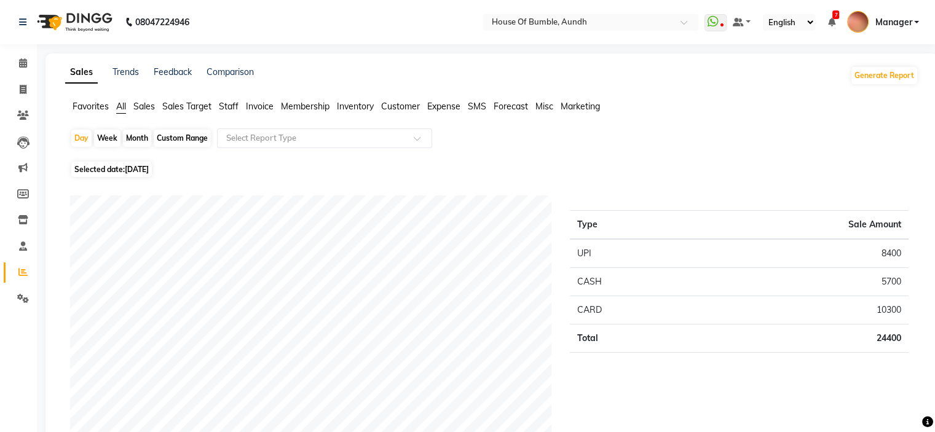
click at [149, 172] on span "31-08-2025" at bounding box center [137, 169] width 24 height 9
select select "8"
select select "2025"
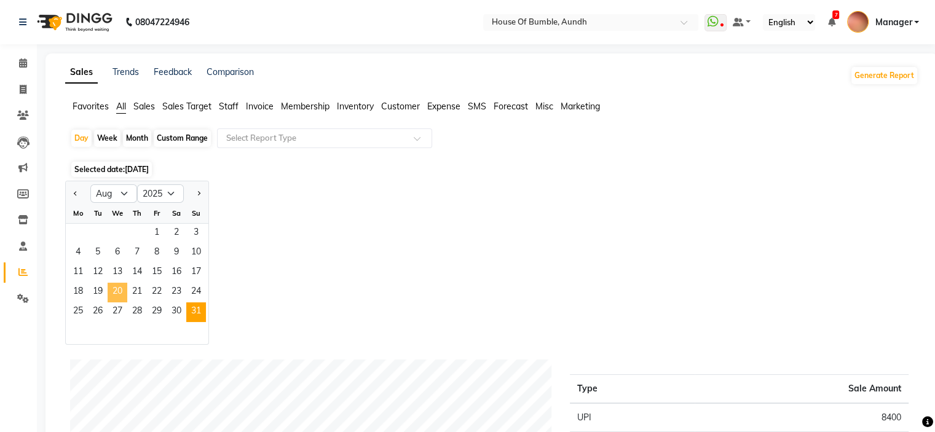
click at [123, 290] on span "20" at bounding box center [118, 293] width 20 height 20
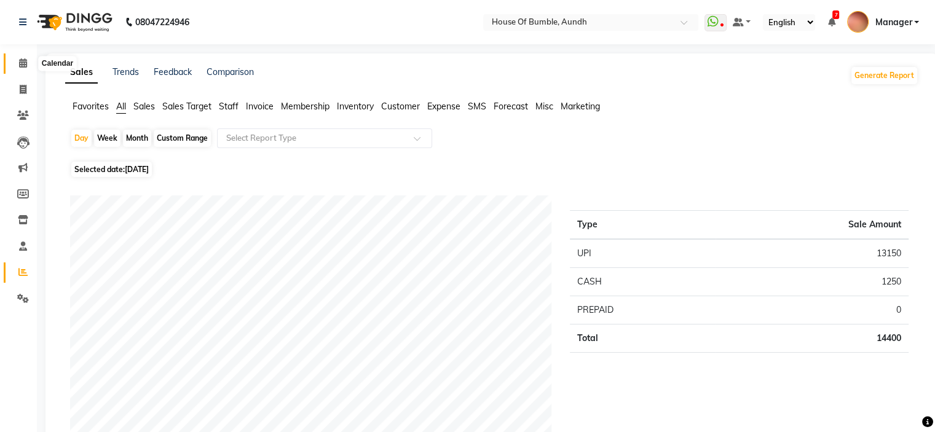
click at [22, 63] on icon at bounding box center [23, 62] width 8 height 9
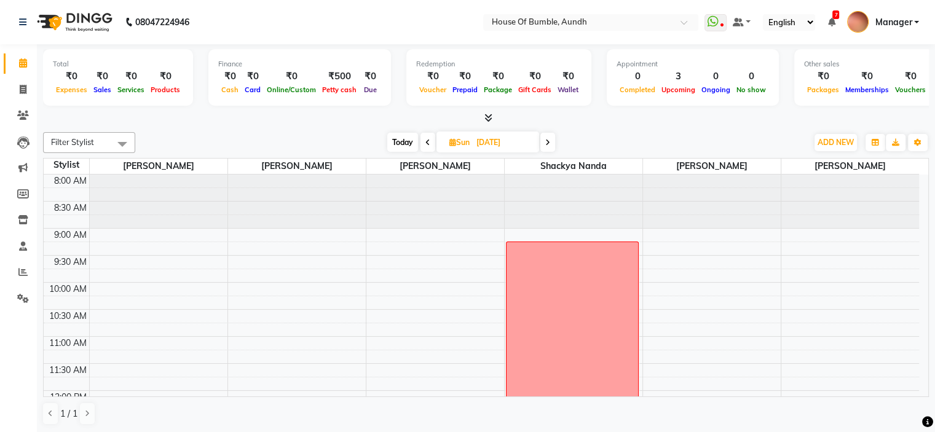
click at [479, 146] on input "24-08-2025" at bounding box center [503, 142] width 61 height 18
select select "8"
select select "2025"
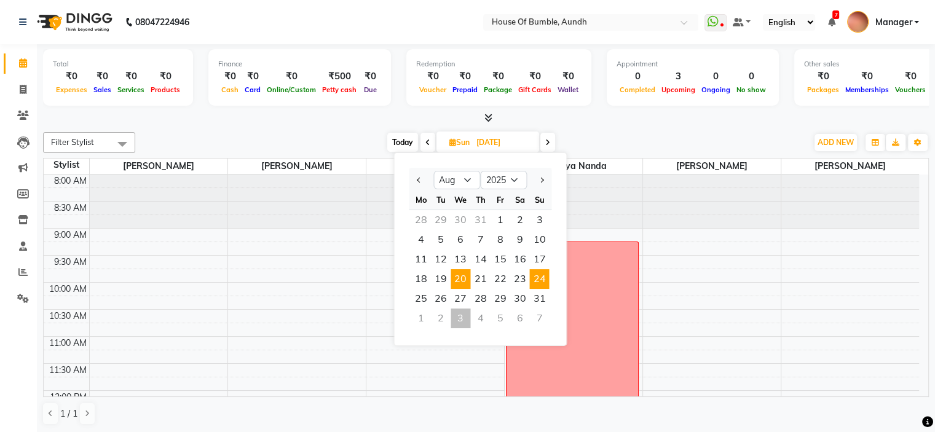
click at [464, 280] on span "20" at bounding box center [461, 279] width 20 height 20
type input "20-08-2025"
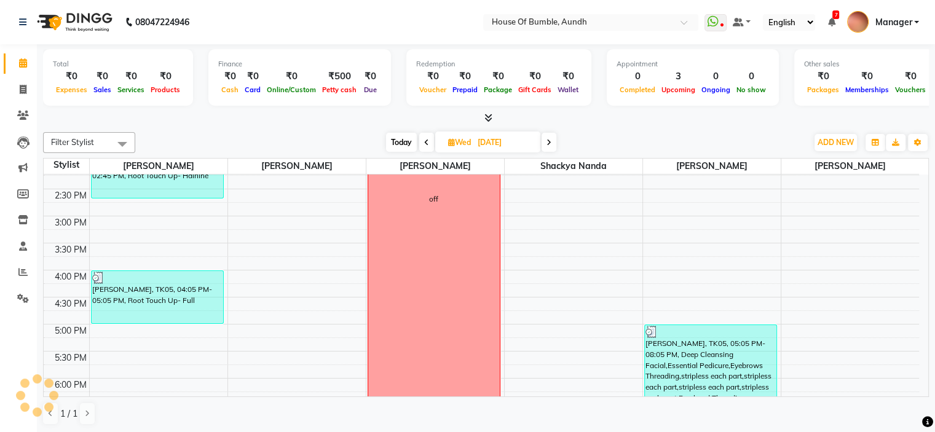
scroll to position [338, 0]
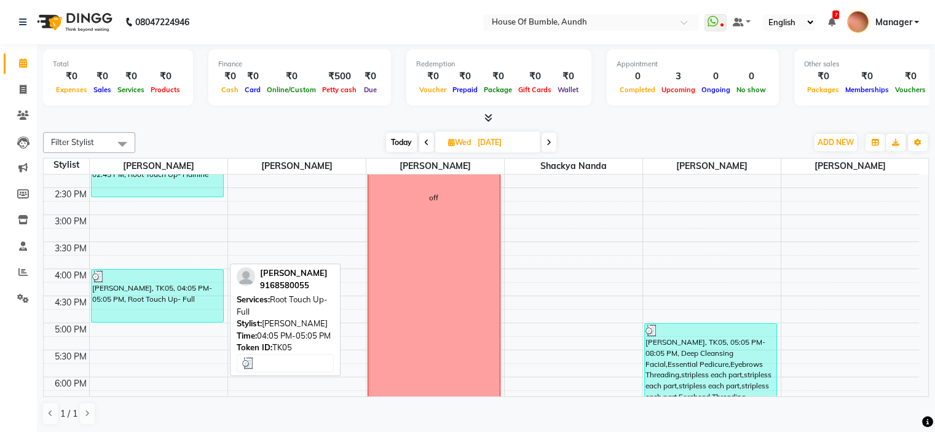
click at [155, 294] on div "Prajakta Bhonsule, TK05, 04:05 PM-05:05 PM, Root Touch Up- Full" at bounding box center [158, 296] width 132 height 52
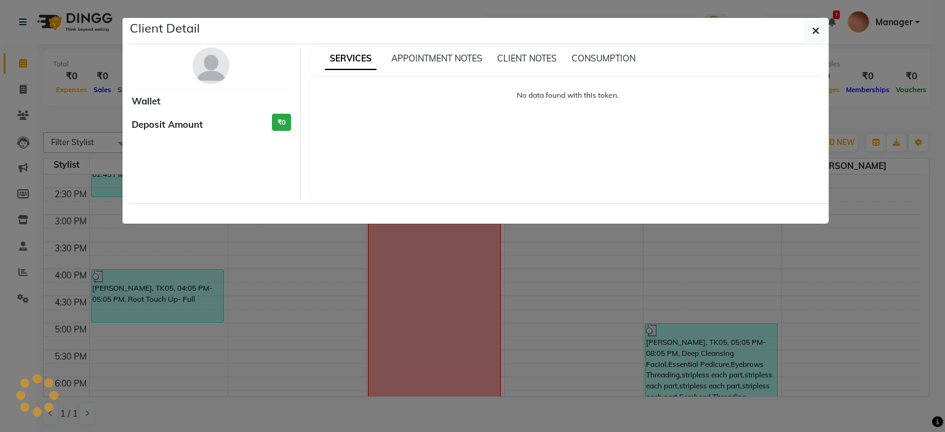
select select "3"
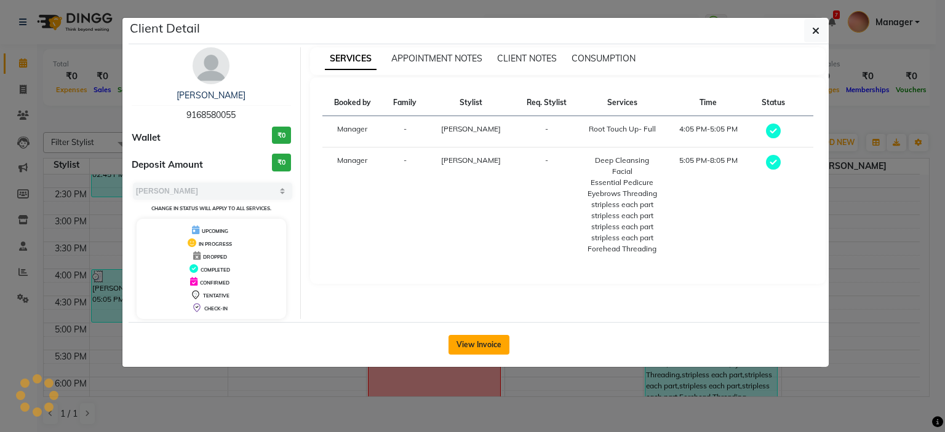
click at [454, 341] on button "View Invoice" at bounding box center [478, 345] width 61 height 20
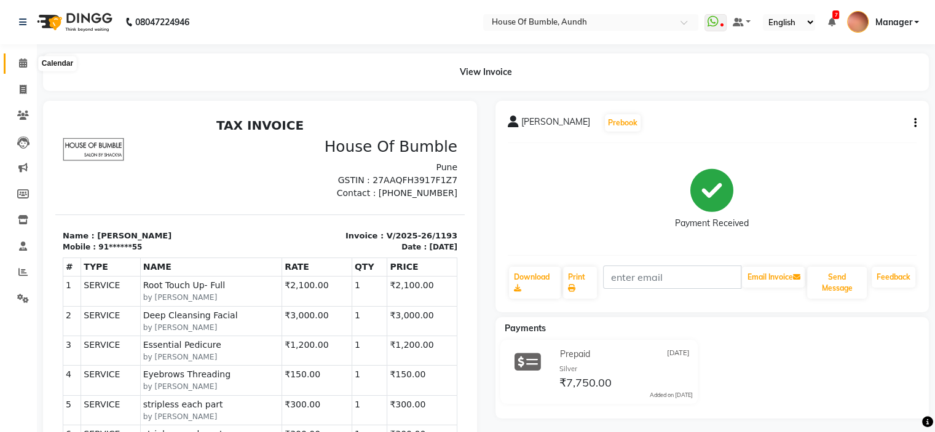
click at [20, 61] on icon at bounding box center [23, 62] width 8 height 9
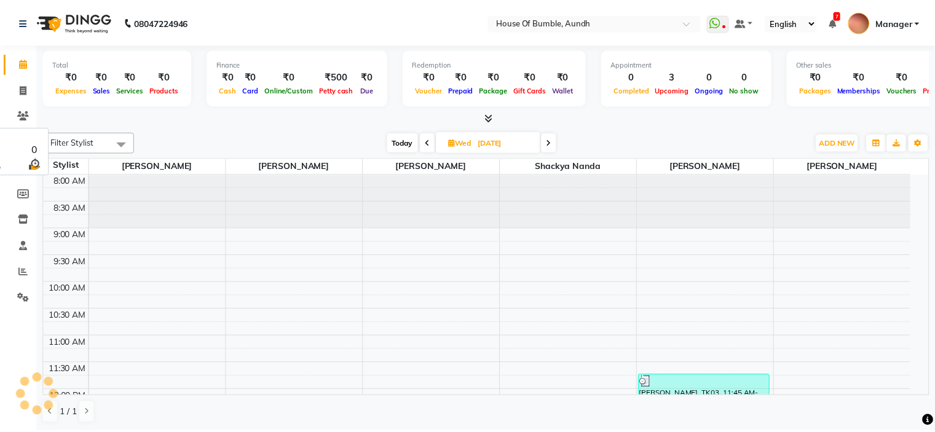
scroll to position [215, 0]
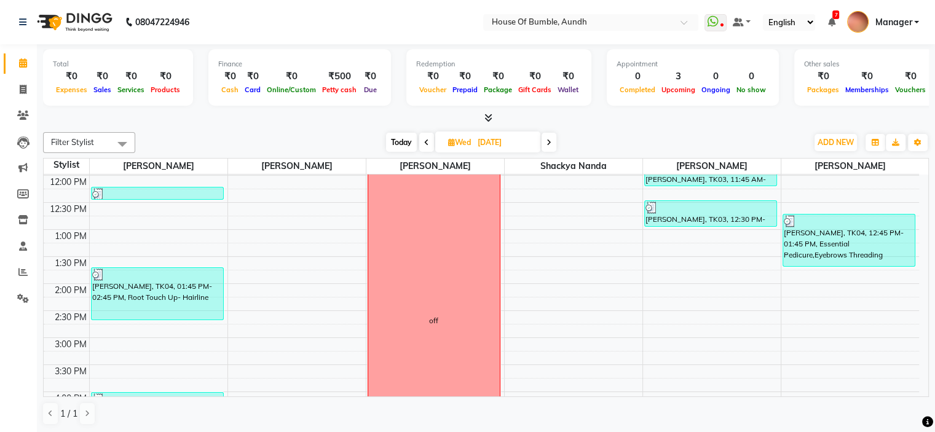
click at [408, 139] on span "Today" at bounding box center [401, 142] width 31 height 19
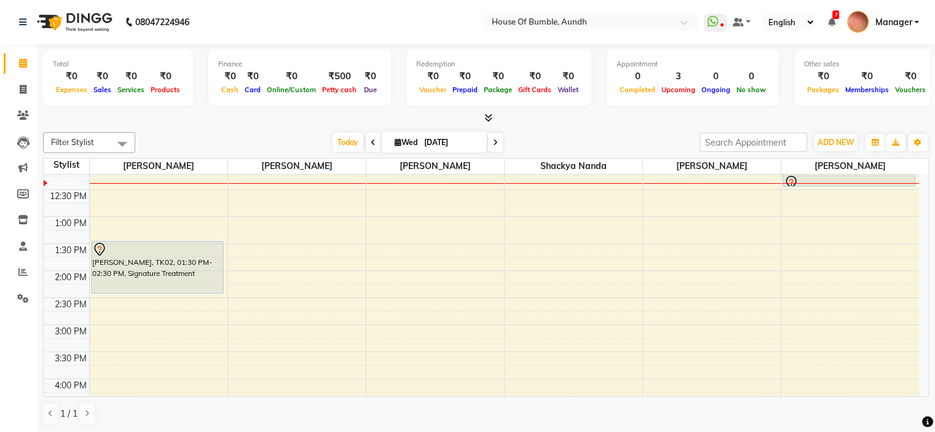
scroll to position [167, 0]
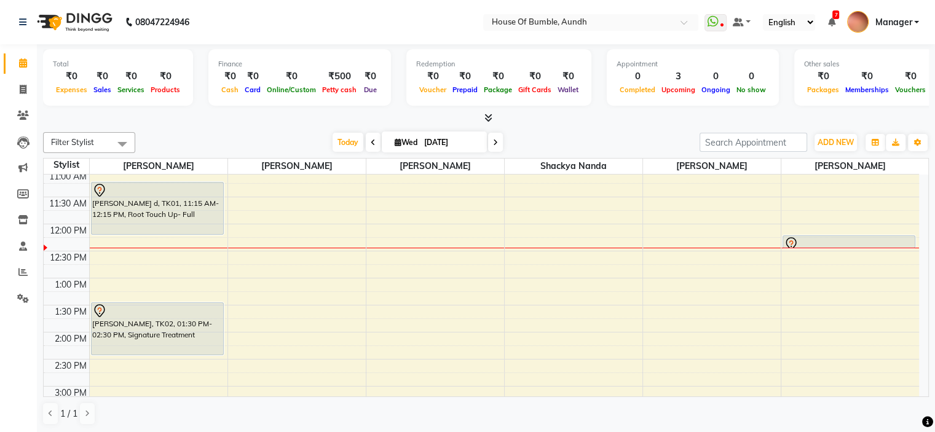
click at [371, 139] on icon at bounding box center [373, 142] width 5 height 7
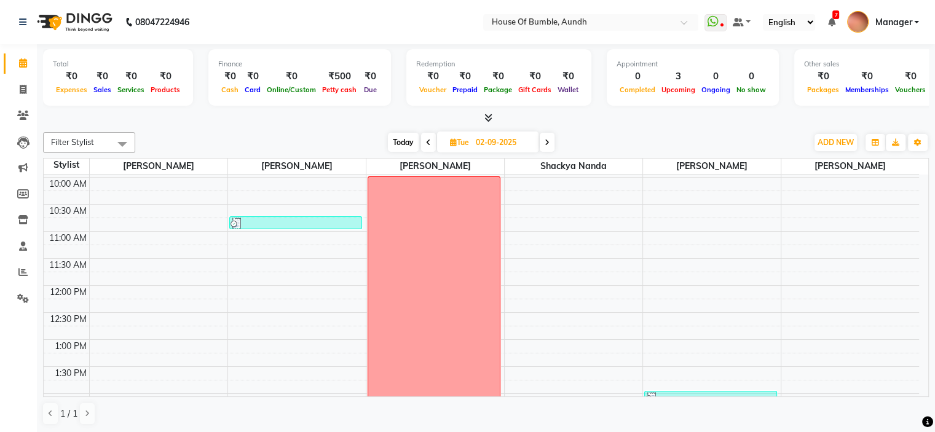
scroll to position [44, 0]
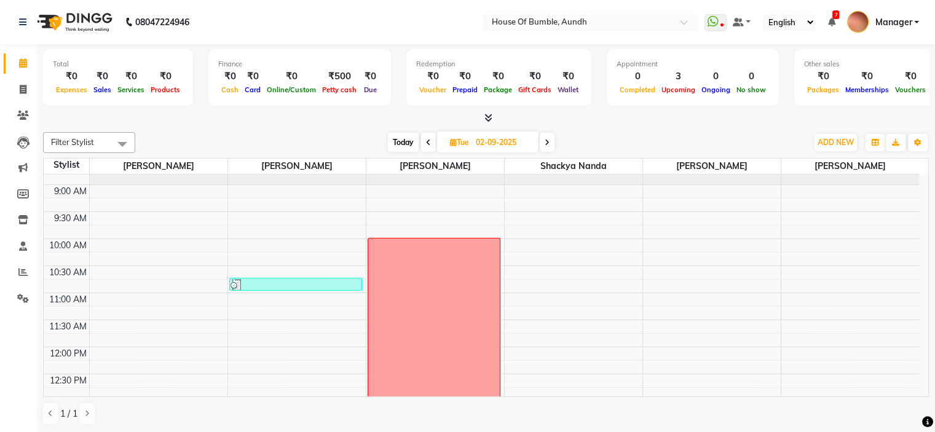
click at [406, 138] on span "Today" at bounding box center [403, 142] width 31 height 19
type input "[DATE]"
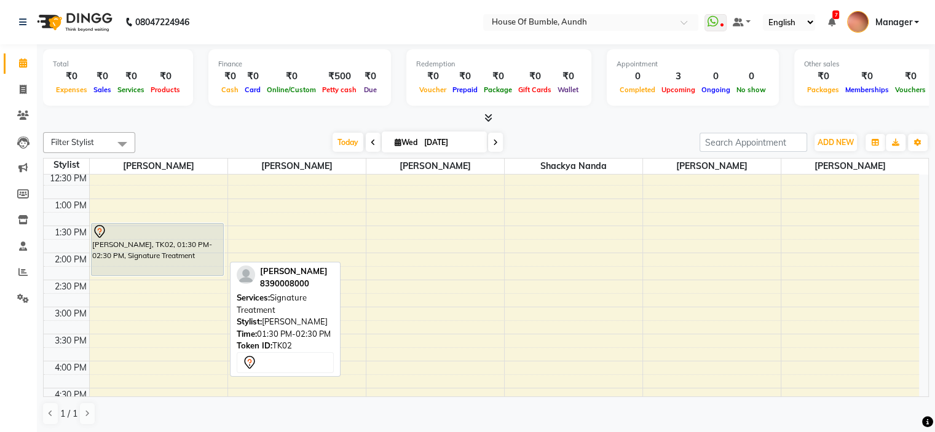
scroll to position [184, 0]
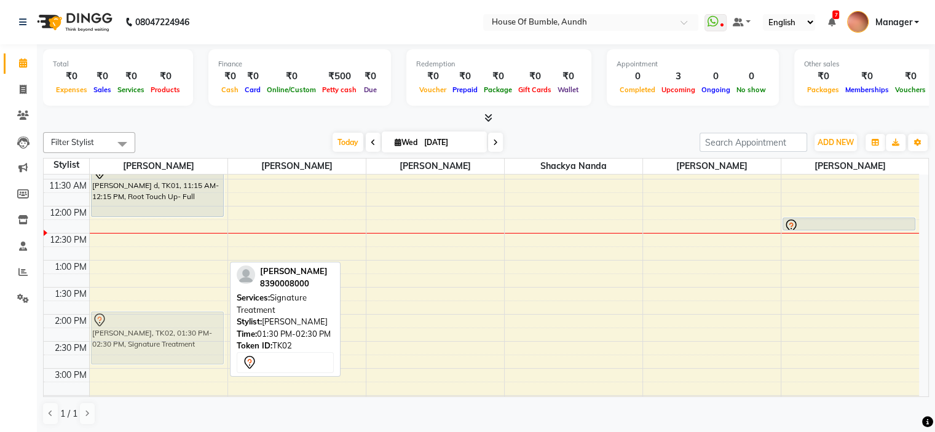
drag, startPoint x: 158, startPoint y: 309, endPoint x: 165, endPoint y: 340, distance: 32.1
click at [165, 340] on div "Tanvi d, TK01, 11:15 AM-12:15 PM, Root Touch Up- Full Shriya Kolte, TK02, 01:30…" at bounding box center [159, 341] width 138 height 703
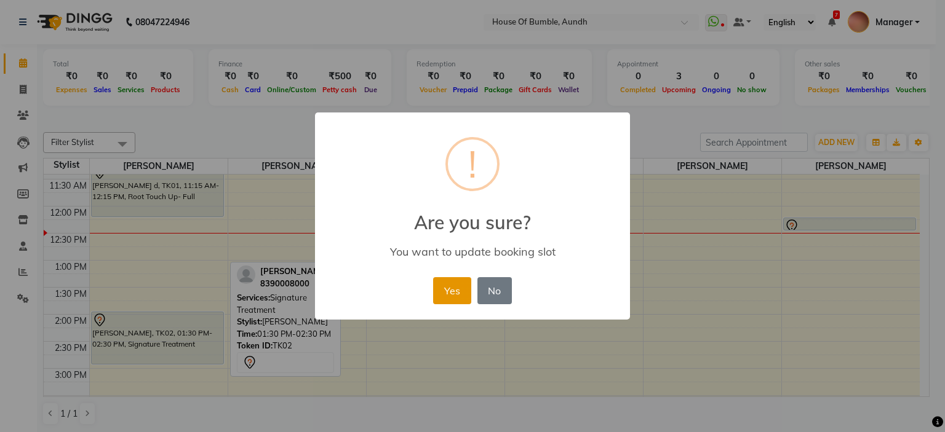
click at [465, 288] on button "Yes" at bounding box center [452, 290] width 38 height 27
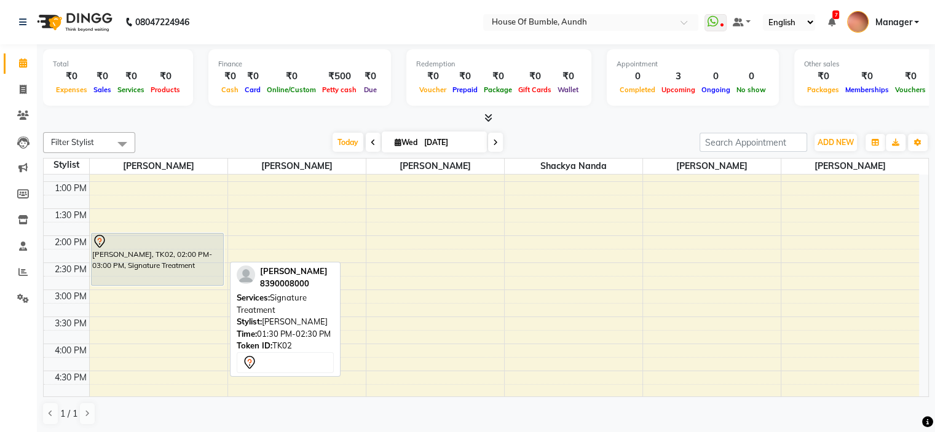
scroll to position [290, 0]
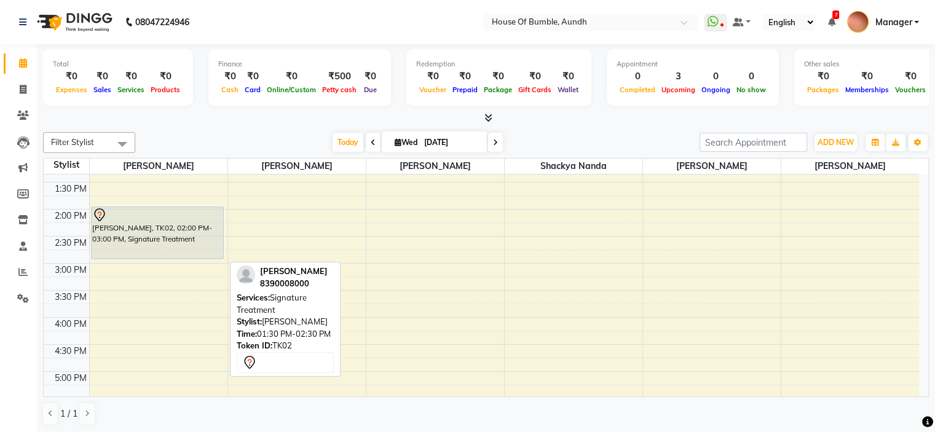
click at [118, 294] on div "8:00 AM 8:30 AM 9:00 AM 9:30 AM 10:00 AM 10:30 AM 11:00 AM 11:30 AM 12:00 PM 12…" at bounding box center [482, 236] width 876 height 703
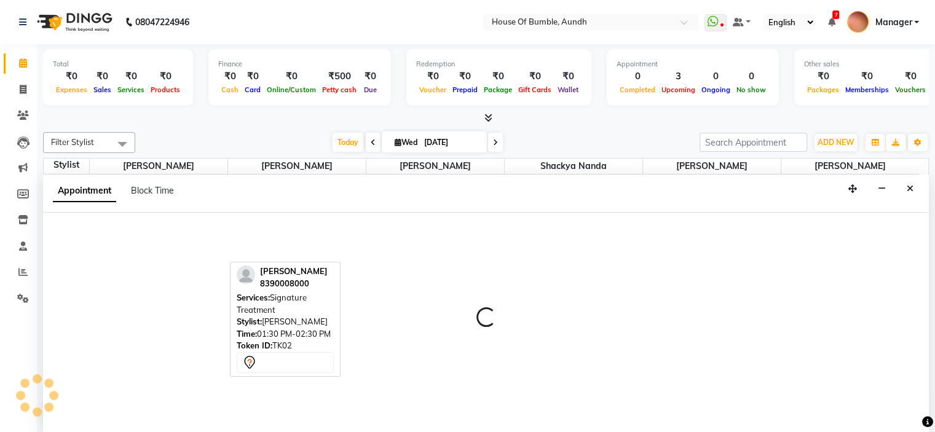
select select "7795"
select select "tentative"
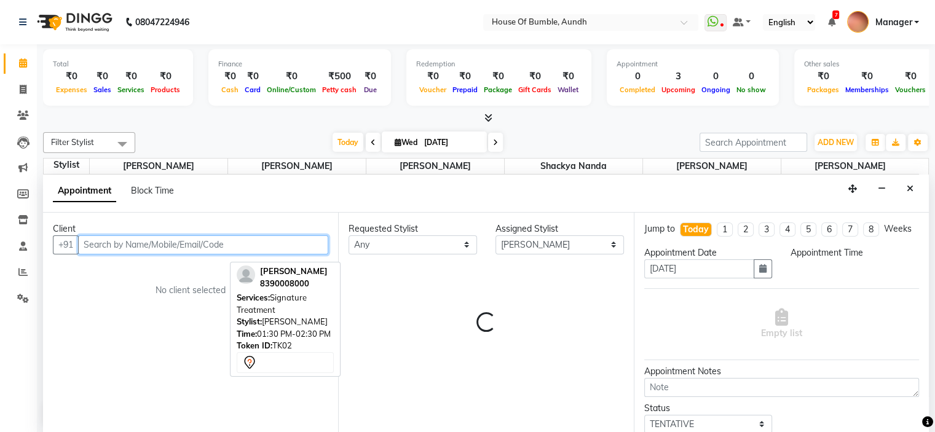
select select "930"
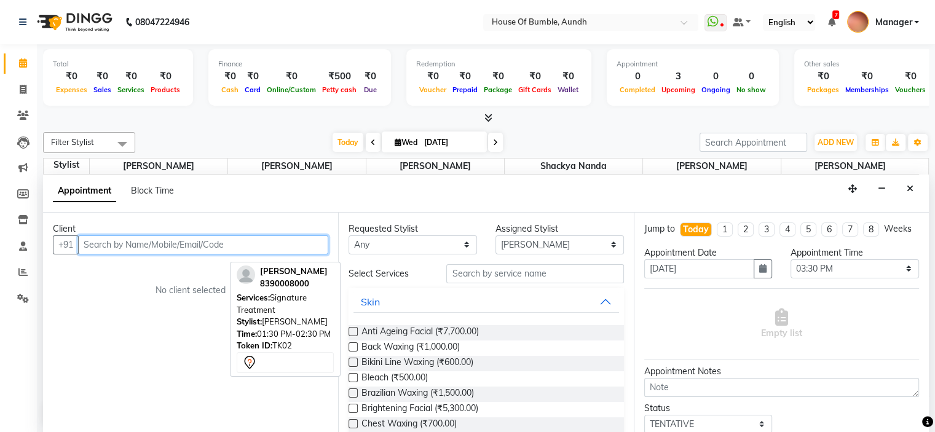
scroll to position [0, 0]
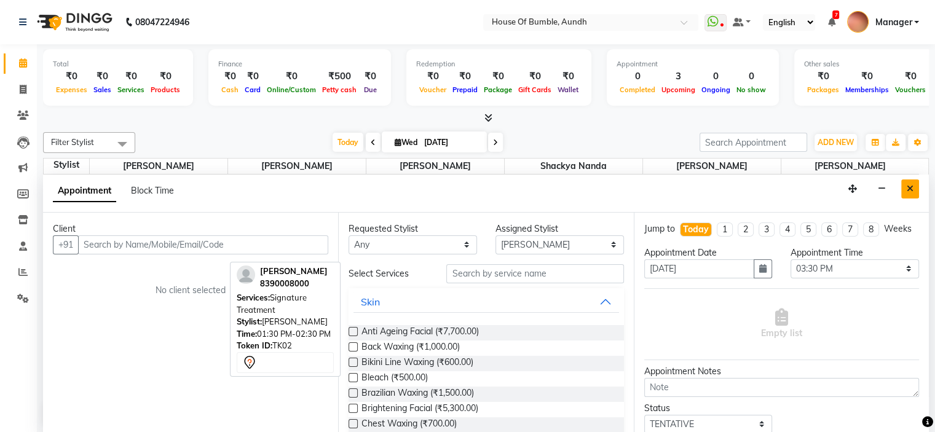
click at [909, 193] on button "Close" at bounding box center [910, 189] width 18 height 19
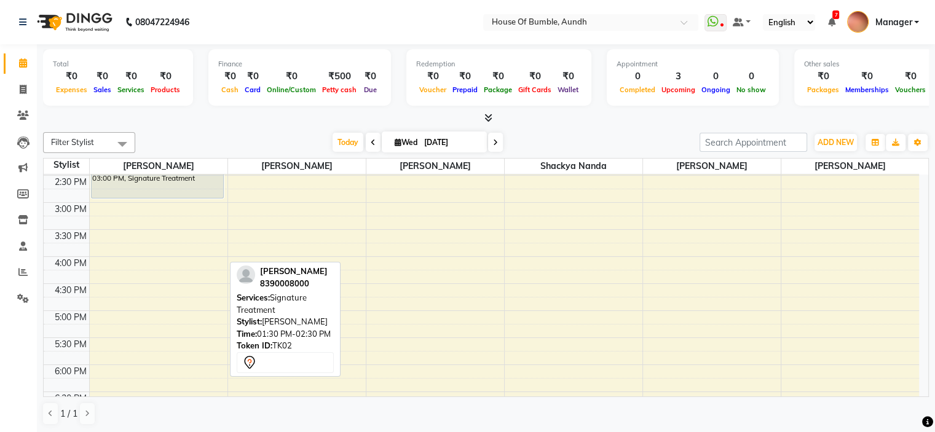
scroll to position [351, 0]
click at [128, 228] on div "8:00 AM 8:30 AM 9:00 AM 9:30 AM 10:00 AM 10:30 AM 11:00 AM 11:30 AM 12:00 PM 12…" at bounding box center [482, 175] width 876 height 703
select select "7795"
select select "tentative"
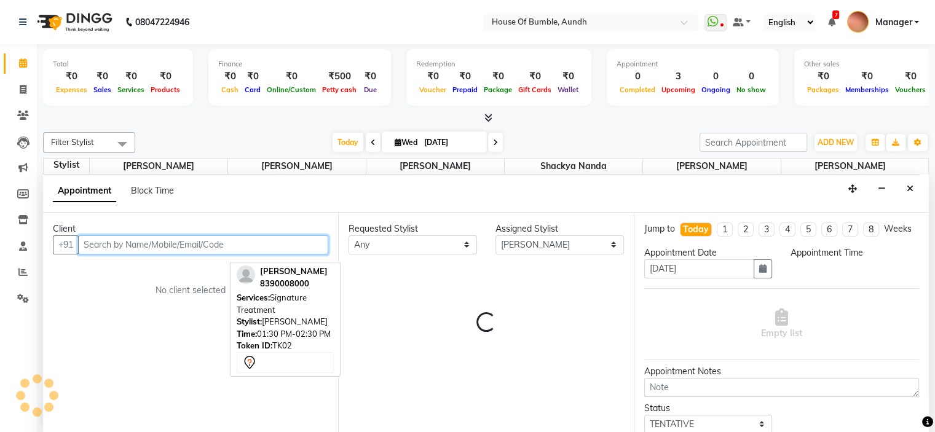
select select "930"
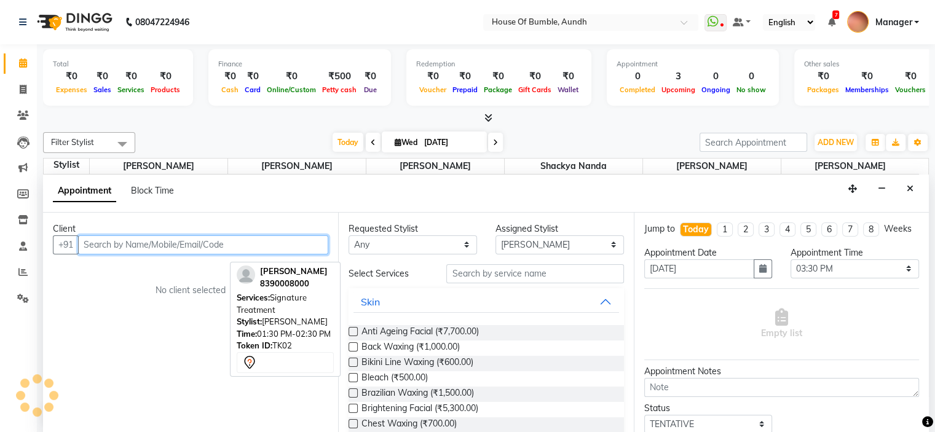
click at [145, 236] on input "text" at bounding box center [203, 245] width 250 height 19
click at [148, 240] on input "text" at bounding box center [203, 245] width 250 height 19
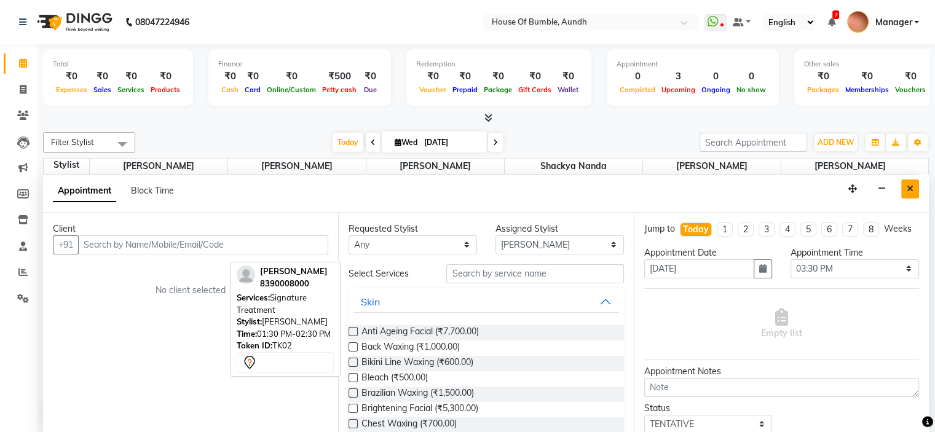
click at [907, 180] on button "Close" at bounding box center [910, 189] width 18 height 19
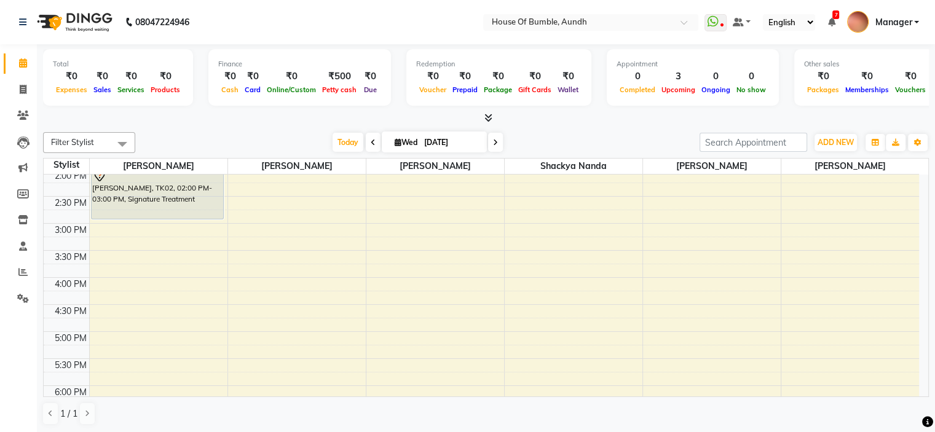
scroll to position [351, 0]
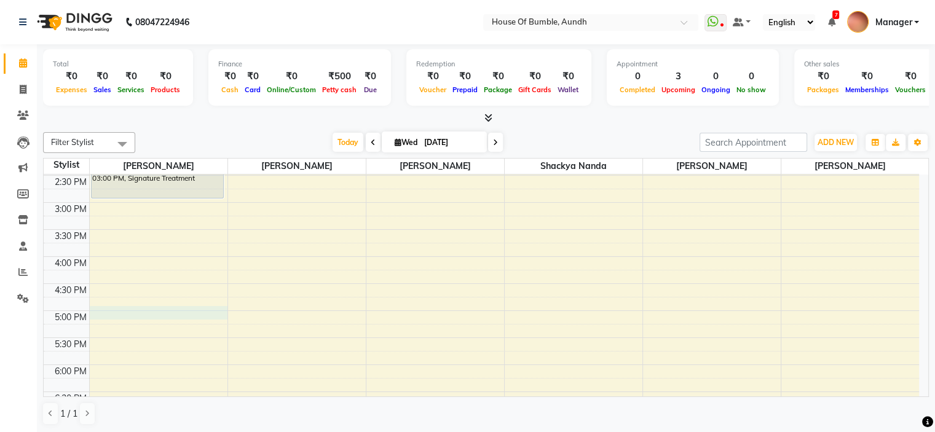
click at [121, 311] on div "8:00 AM 8:30 AM 9:00 AM 9:30 AM 10:00 AM 10:30 AM 11:00 AM 11:30 AM 12:00 PM 12…" at bounding box center [482, 175] width 876 height 703
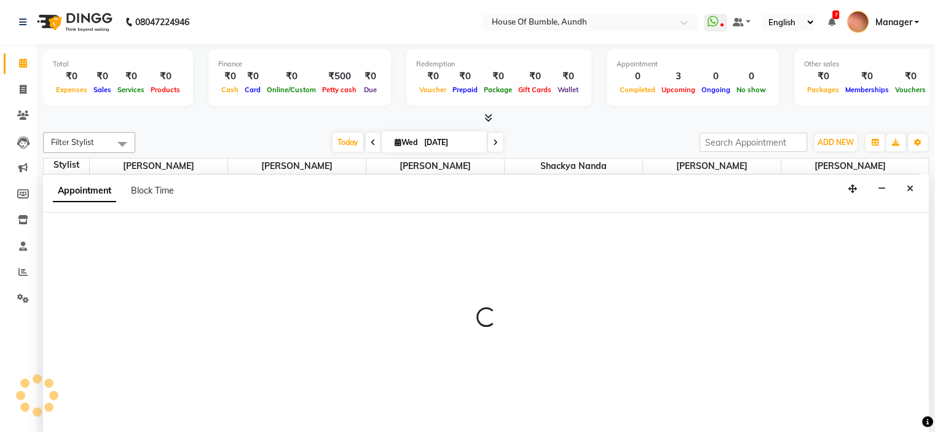
select select "7795"
select select "1020"
select select "tentative"
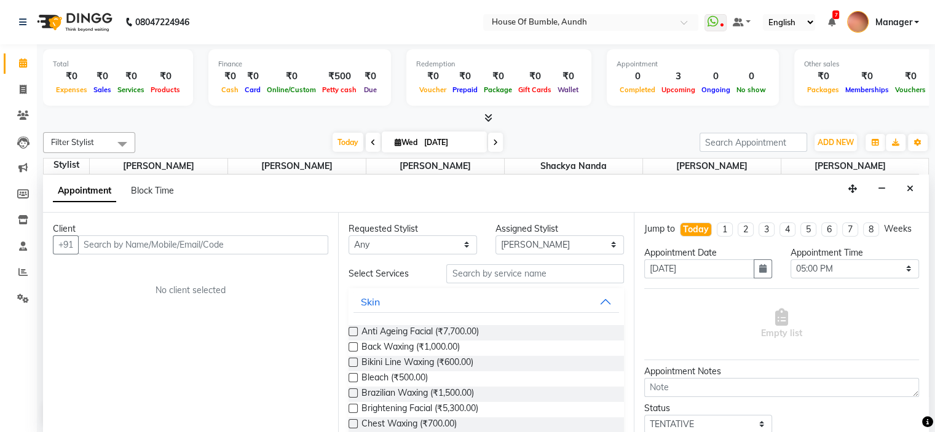
click at [145, 248] on input "text" at bounding box center [203, 245] width 250 height 19
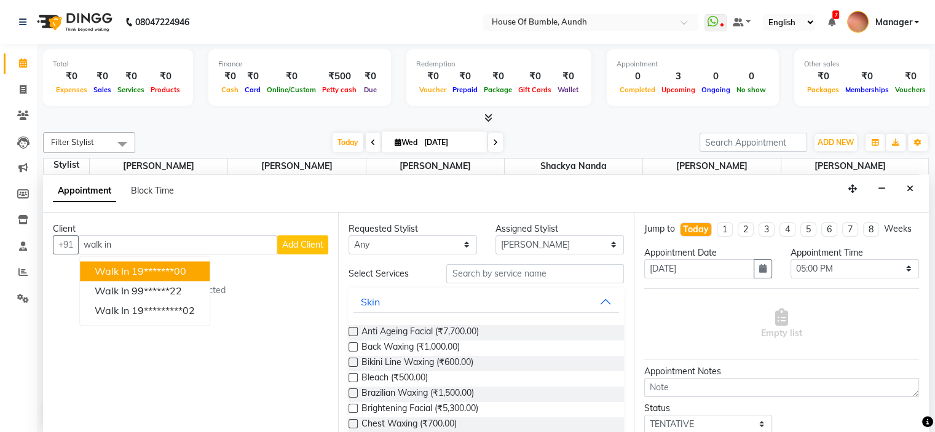
click at [161, 265] on ngb-highlight "19*******00" at bounding box center [159, 271] width 55 height 12
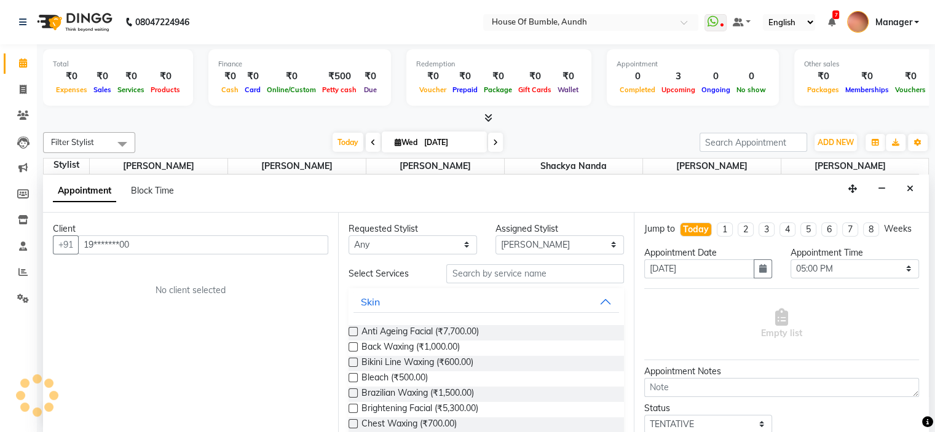
type input "19*******00"
click at [533, 269] on input "text" at bounding box center [534, 273] width 177 height 19
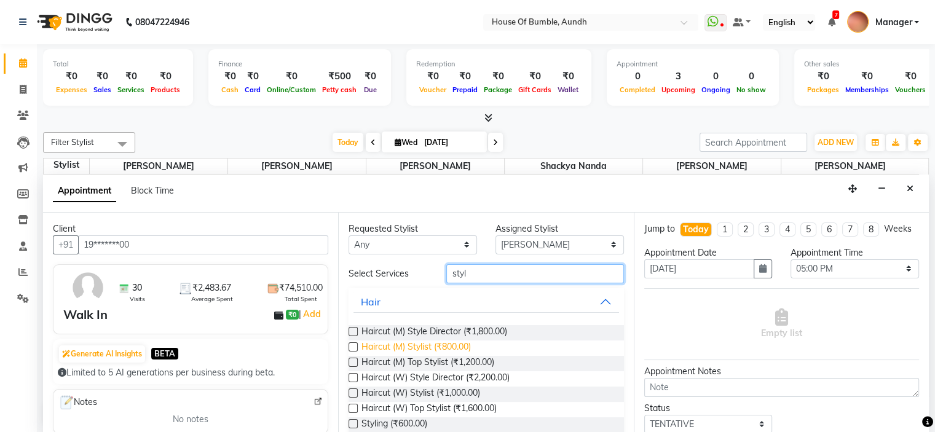
type input "styl"
click at [471, 341] on span "Haircut (M) Stylist (₹800.00)" at bounding box center [416, 348] width 109 height 15
checkbox input "false"
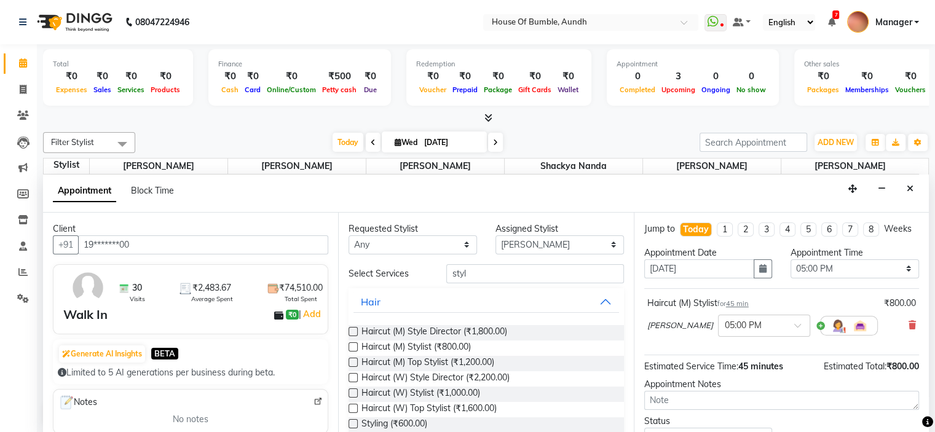
scroll to position [101, 0]
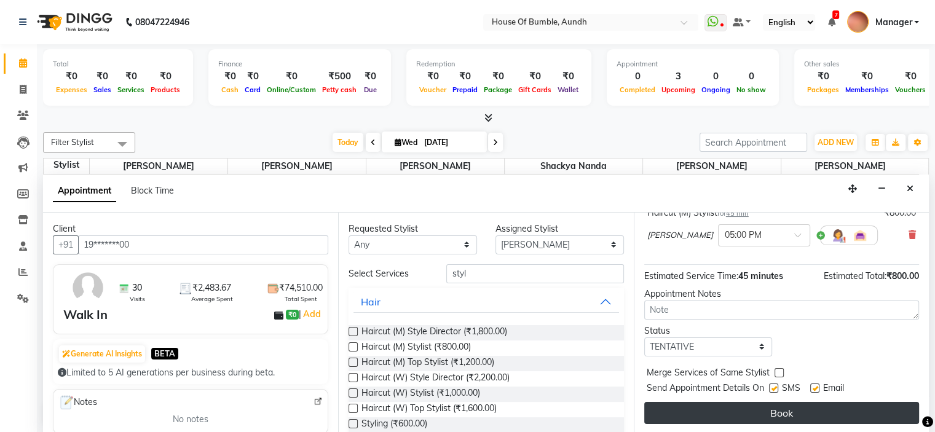
click at [775, 414] on button "Book" at bounding box center [781, 413] width 275 height 22
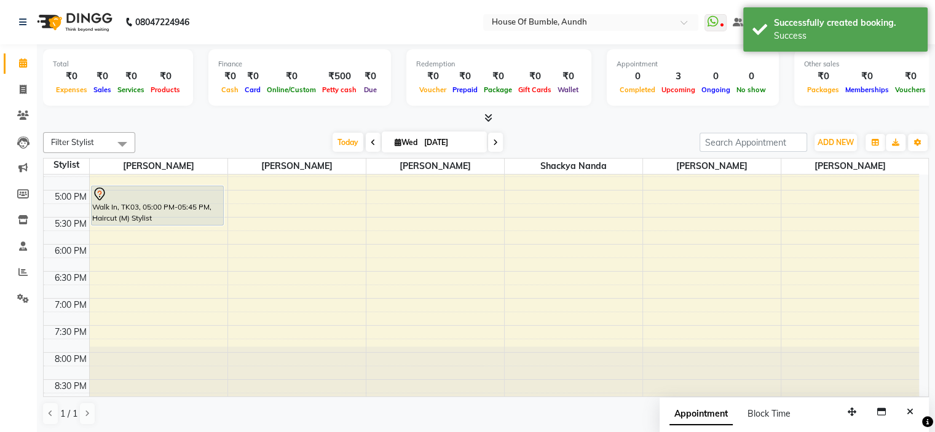
scroll to position [473, 0]
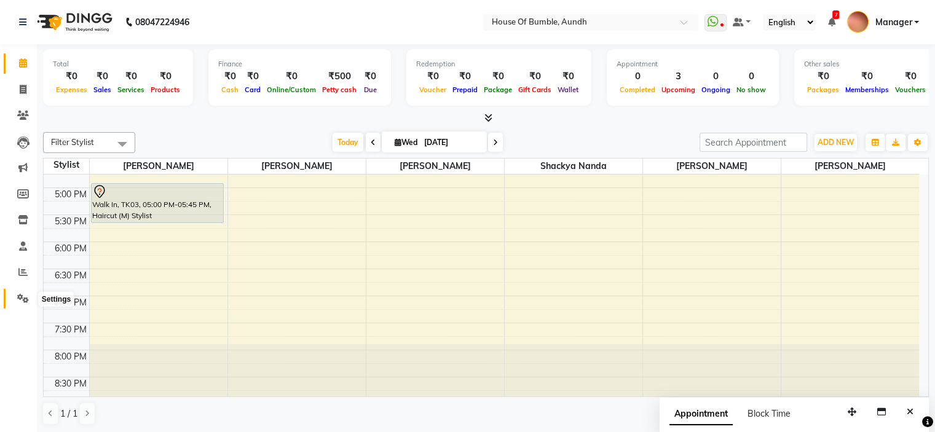
click at [20, 297] on icon at bounding box center [23, 298] width 12 height 9
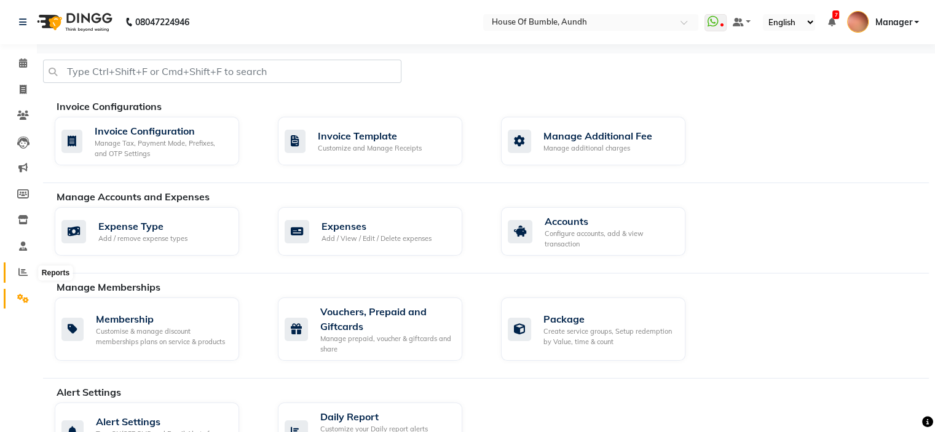
click at [19, 270] on icon at bounding box center [22, 271] width 9 height 9
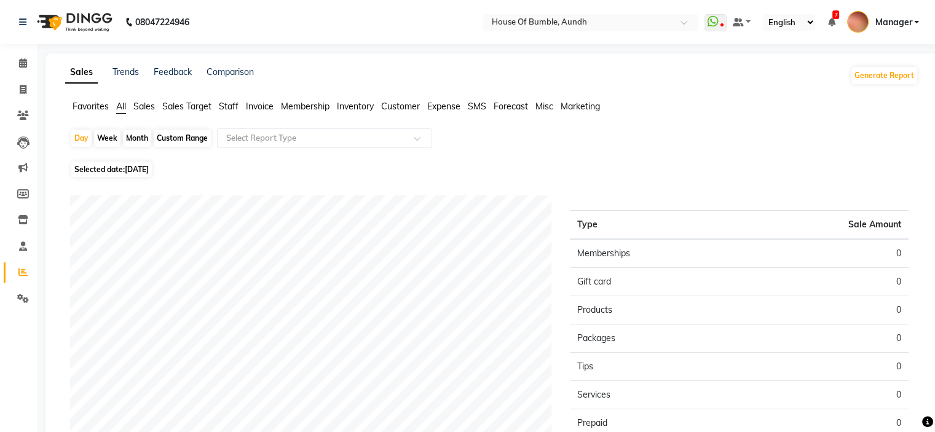
click at [144, 173] on span "[DATE]" at bounding box center [137, 169] width 24 height 9
select select "9"
select select "2025"
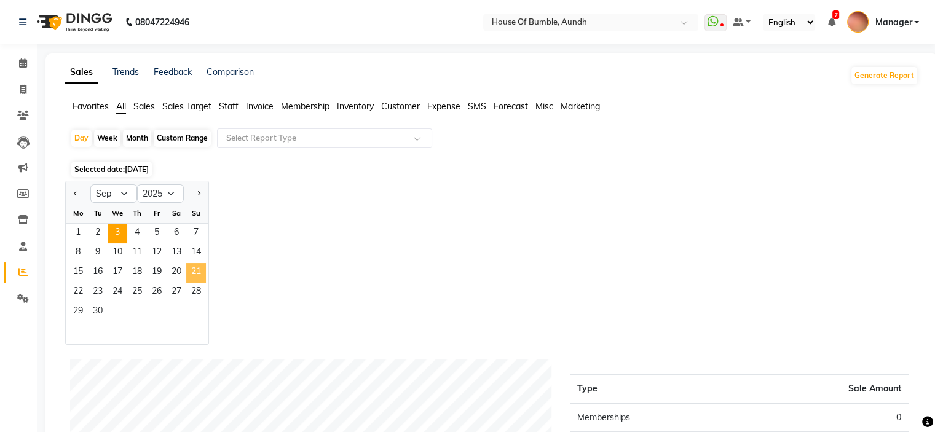
click at [194, 270] on span "21" at bounding box center [196, 273] width 20 height 20
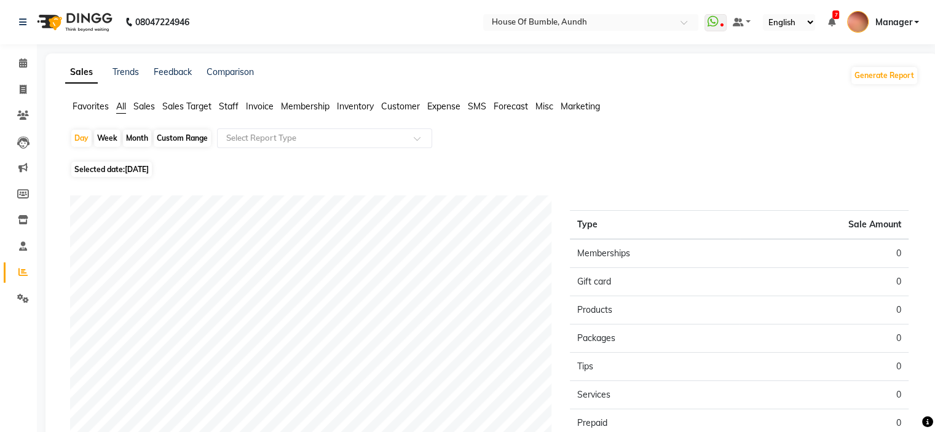
click at [144, 164] on span "Selected date: 21-09-2025" at bounding box center [111, 169] width 81 height 15
select select "9"
select select "2025"
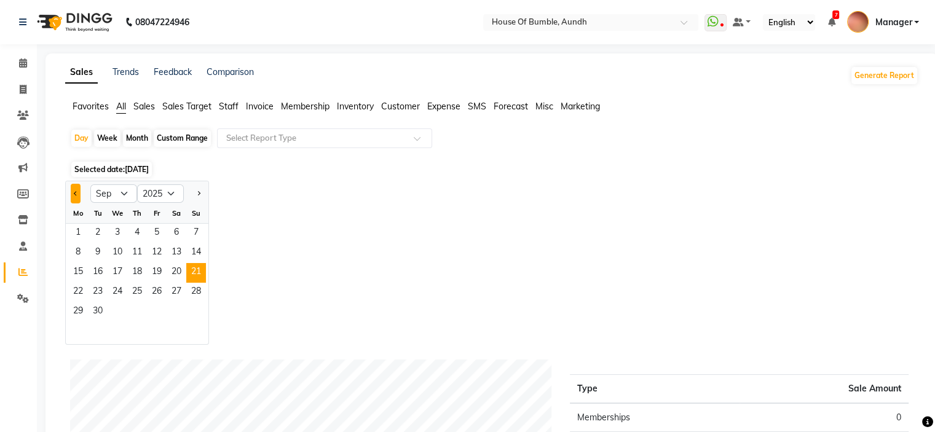
click at [71, 191] on button "Previous month" at bounding box center [76, 194] width 10 height 20
select select "8"
click at [125, 284] on span "20" at bounding box center [118, 293] width 20 height 20
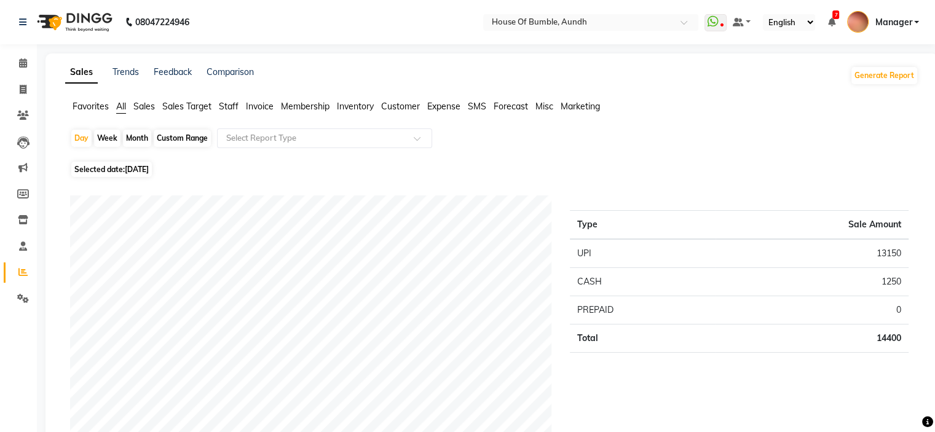
click at [149, 167] on span "20-08-2025" at bounding box center [137, 169] width 24 height 9
select select "8"
select select "2025"
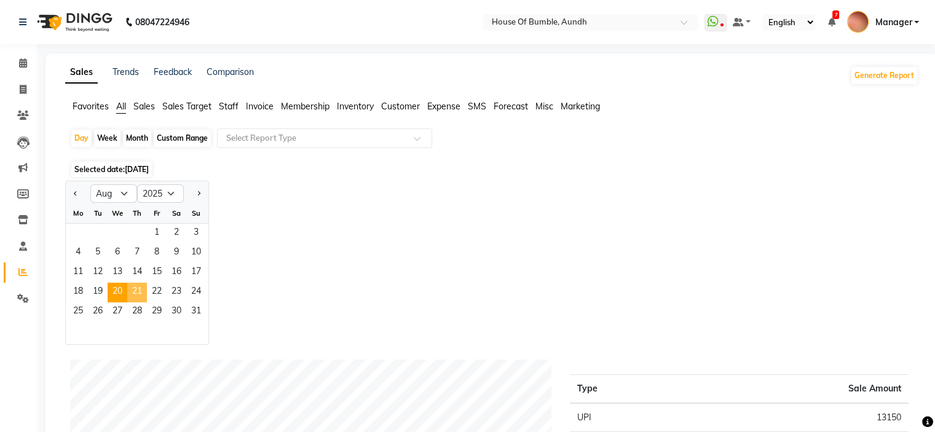
click at [132, 291] on span "21" at bounding box center [137, 293] width 20 height 20
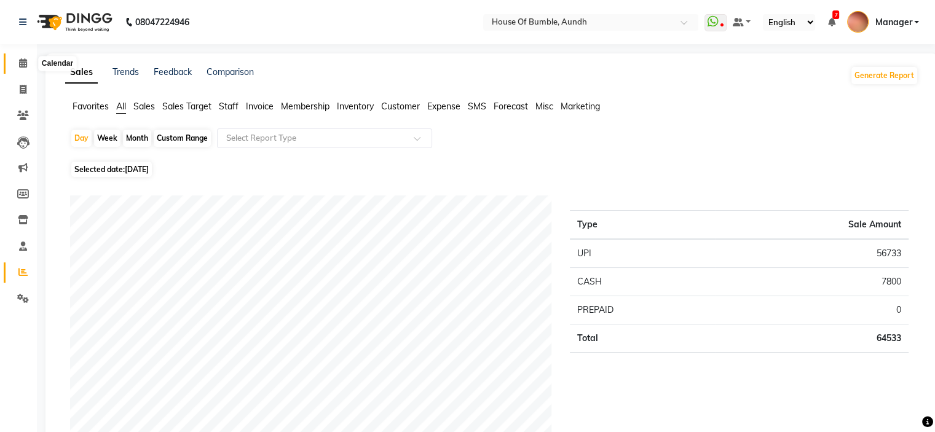
click at [31, 65] on span at bounding box center [23, 64] width 22 height 14
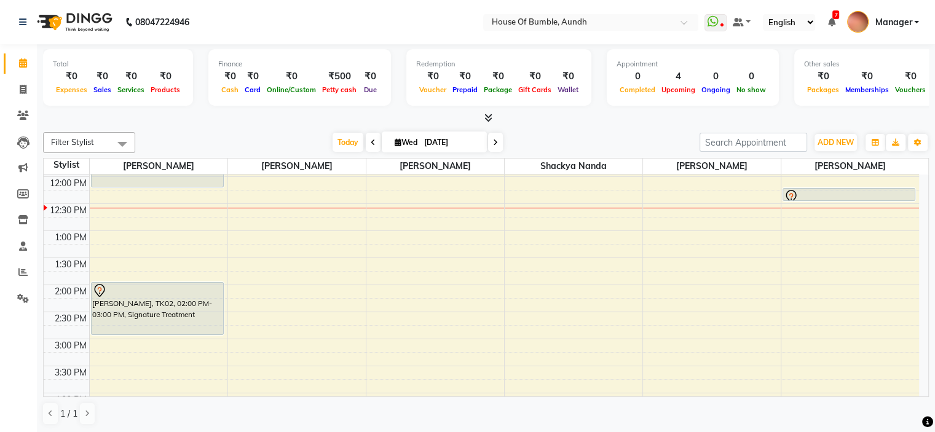
scroll to position [184, 0]
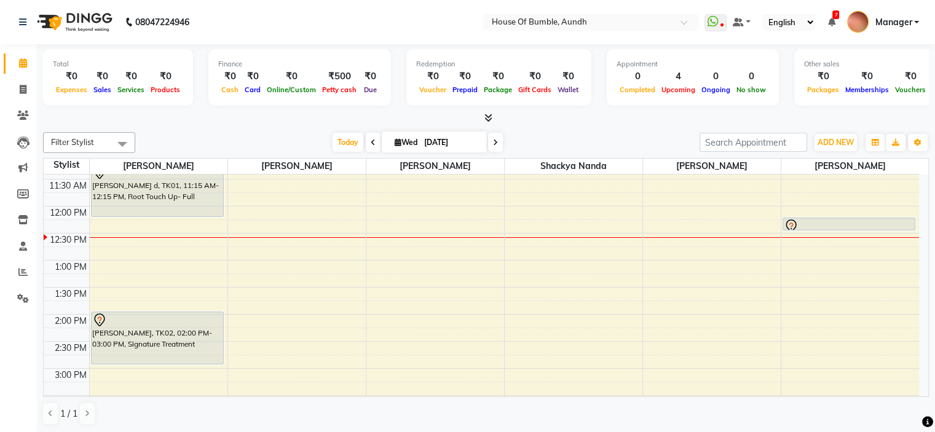
click at [494, 142] on span at bounding box center [495, 142] width 15 height 19
type input "[DATE]"
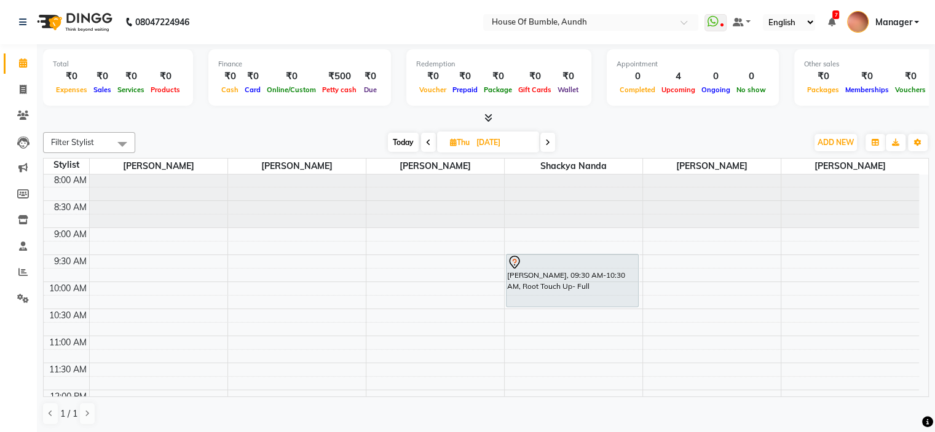
scroll to position [0, 0]
click at [516, 142] on input "[DATE]" at bounding box center [503, 142] width 61 height 18
select select "9"
select select "2025"
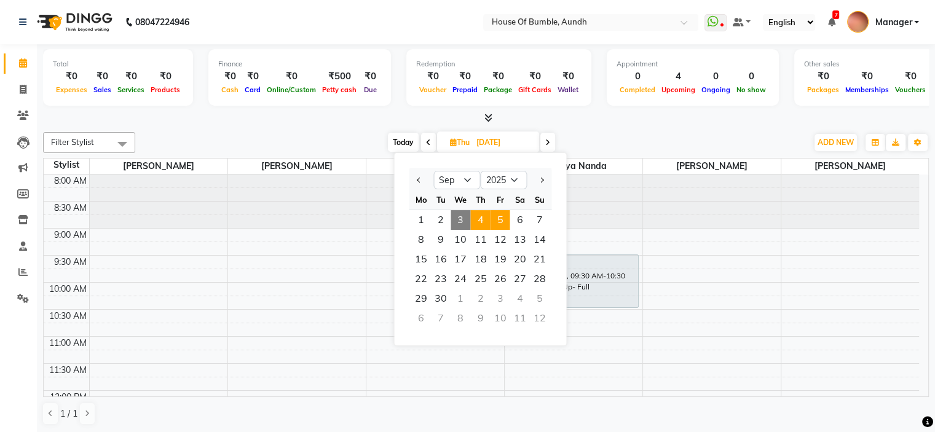
click at [509, 221] on span "5" at bounding box center [500, 220] width 20 height 20
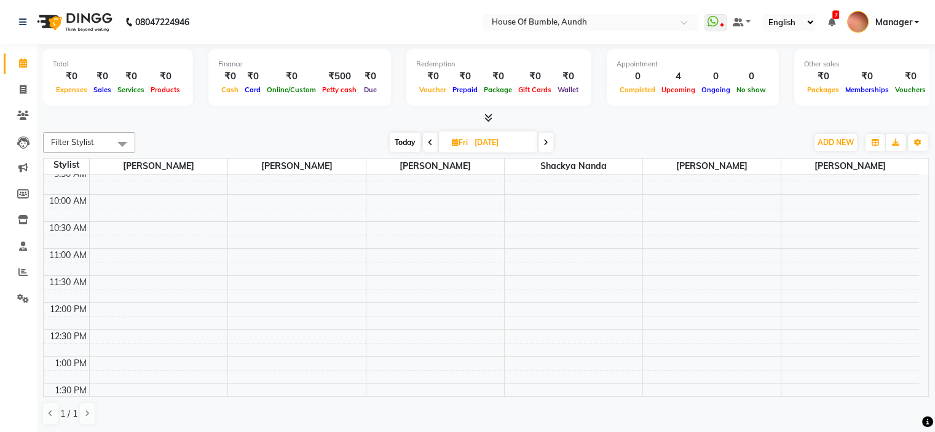
scroll to position [61, 0]
click at [416, 144] on span "Today" at bounding box center [405, 142] width 31 height 19
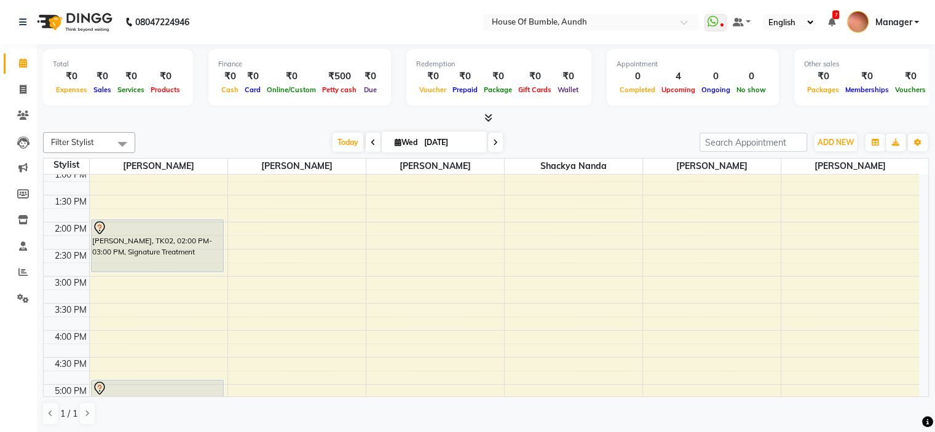
scroll to position [400, 0]
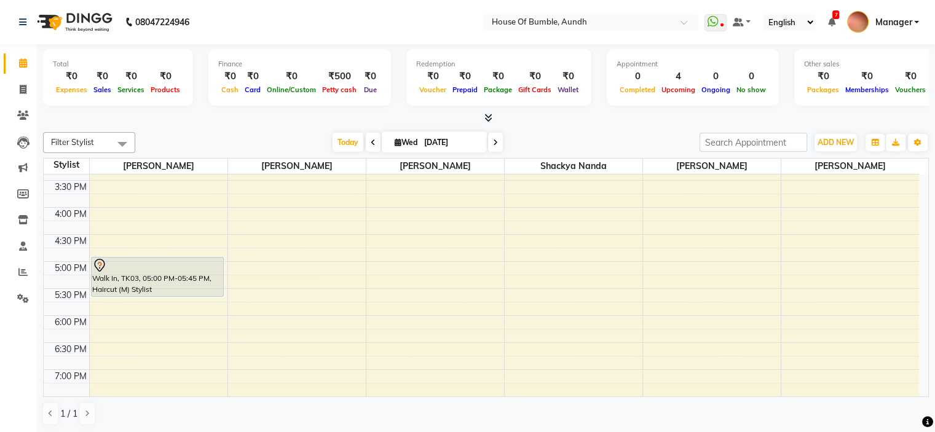
click at [494, 149] on span at bounding box center [495, 142] width 15 height 19
type input "[DATE]"
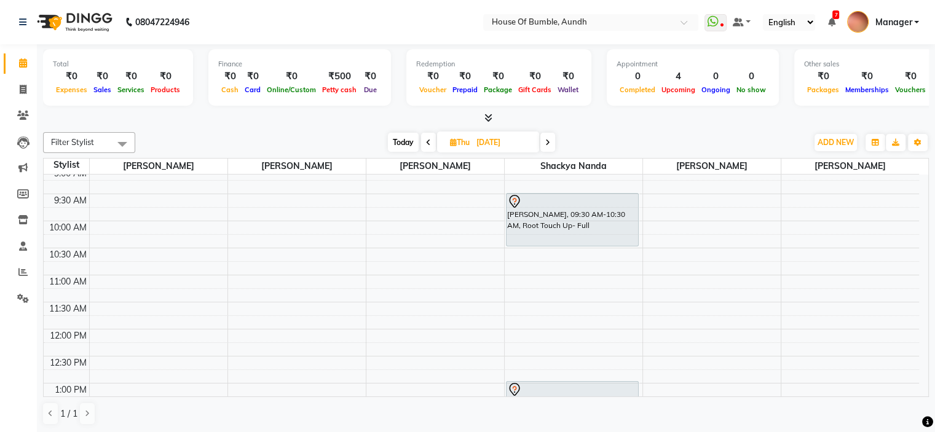
scroll to position [0, 0]
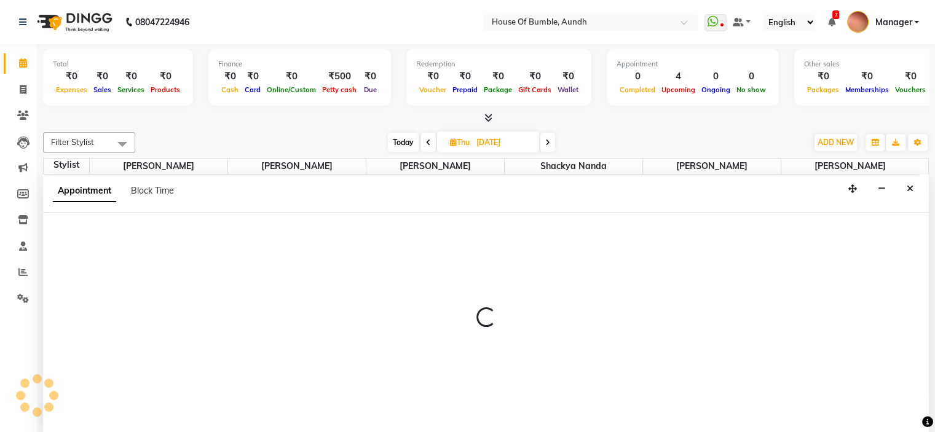
select select "8141"
select select "600"
select select "tentative"
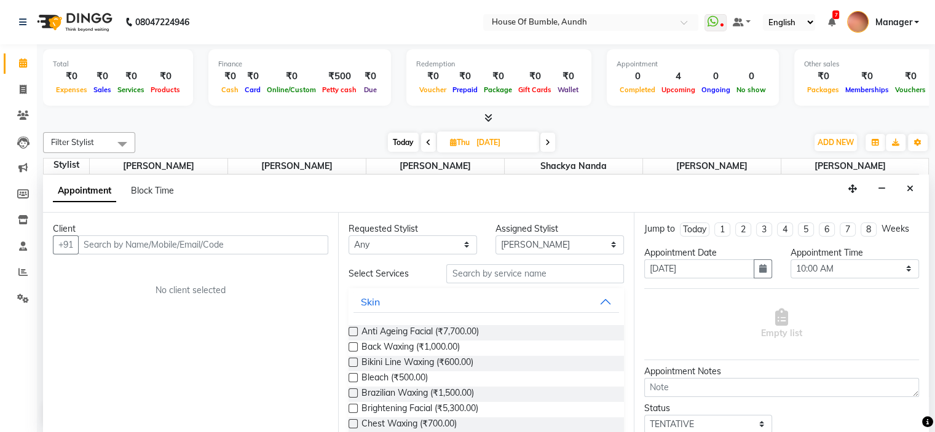
click at [172, 240] on input "text" at bounding box center [203, 245] width 250 height 19
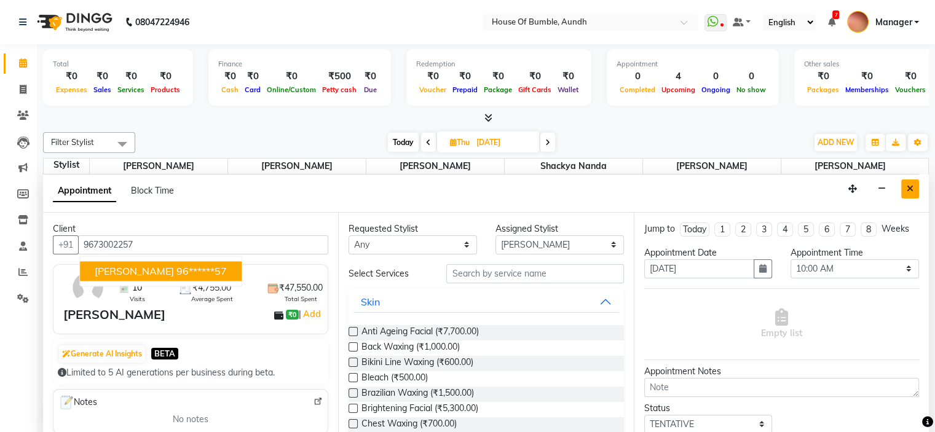
type input "9673002257"
click at [906, 192] on button "Close" at bounding box center [910, 189] width 18 height 19
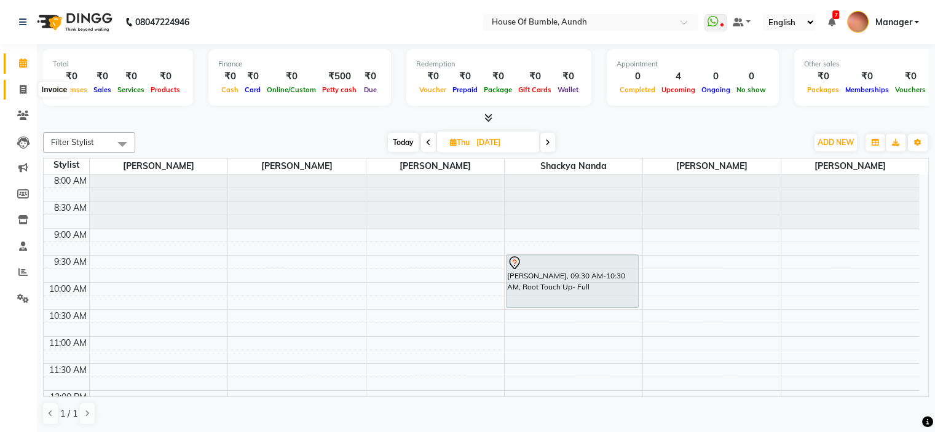
click at [25, 84] on span at bounding box center [23, 90] width 22 height 14
select select "service"
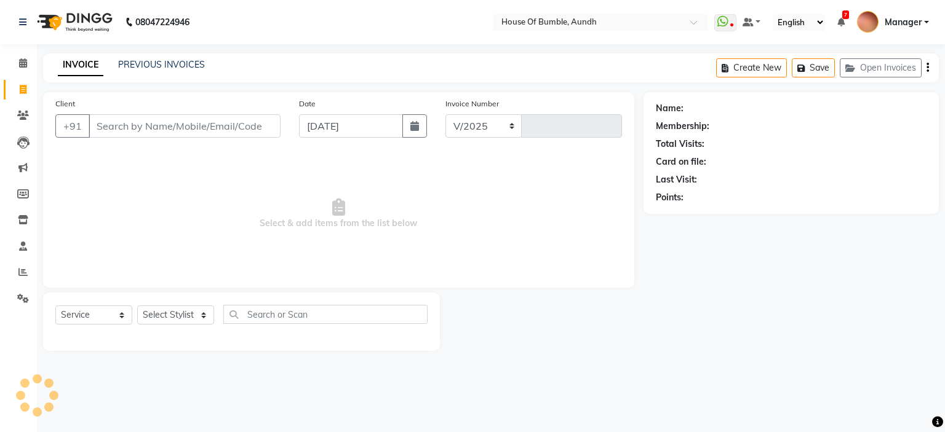
select select "581"
type input "1285"
click at [191, 59] on link "PREVIOUS INVOICES" at bounding box center [161, 64] width 87 height 11
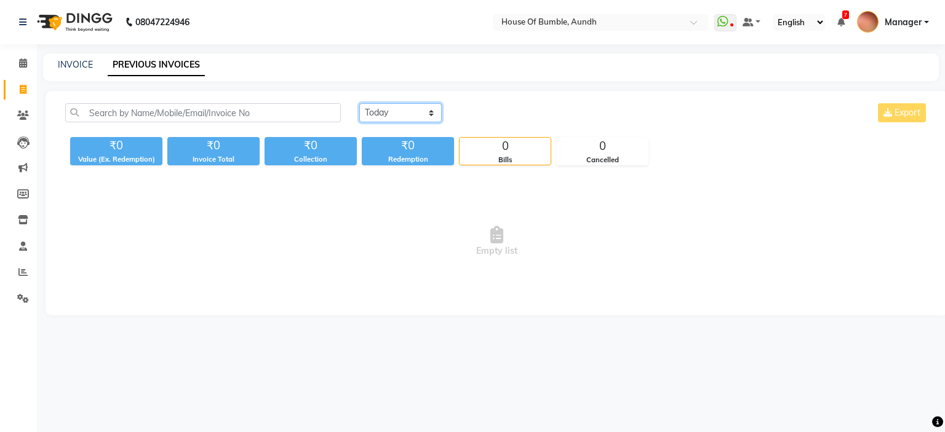
click at [419, 113] on select "Today Yesterday Custom Range" at bounding box center [400, 112] width 82 height 19
select select "range"
click at [359, 103] on select "Today Yesterday Custom Range" at bounding box center [400, 112] width 82 height 19
click at [510, 105] on input "[DATE]" at bounding box center [501, 113] width 86 height 17
select select "9"
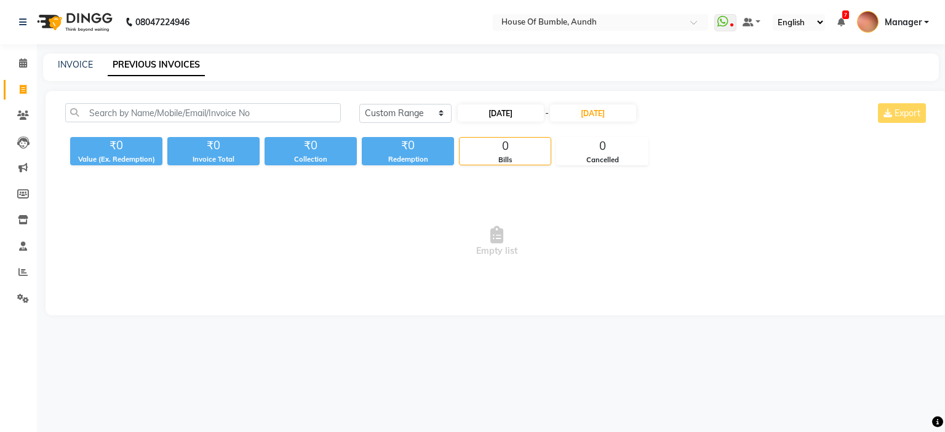
select select "2025"
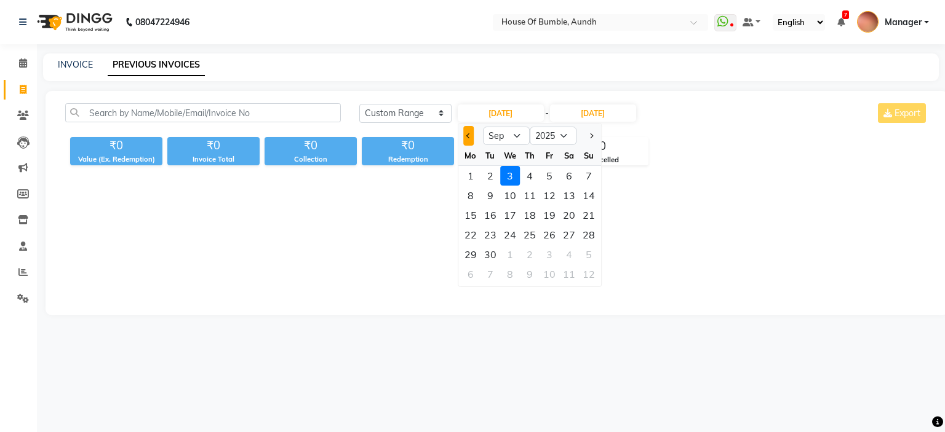
click at [463, 135] on button "Previous month" at bounding box center [468, 136] width 10 height 20
select select "8"
click at [525, 231] on div "21" at bounding box center [530, 235] width 20 height 20
type input "21-08-2025"
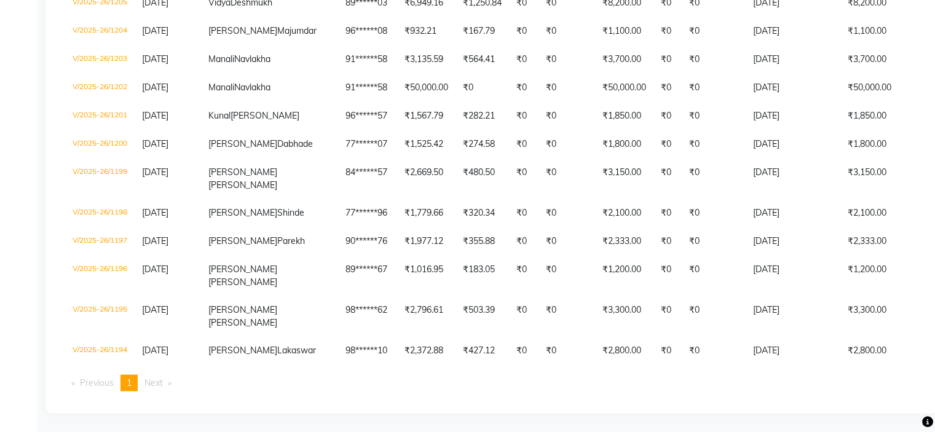
scroll to position [3225, 0]
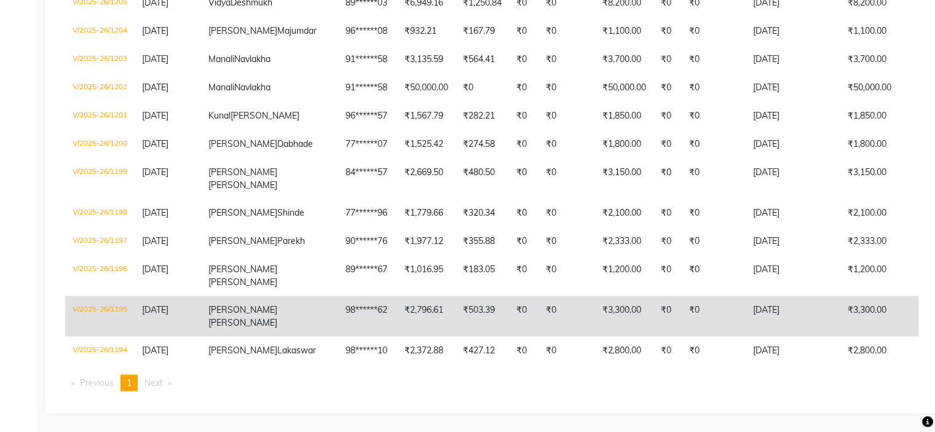
click at [87, 301] on td "V/2025-26/1195" at bounding box center [99, 316] width 69 height 41
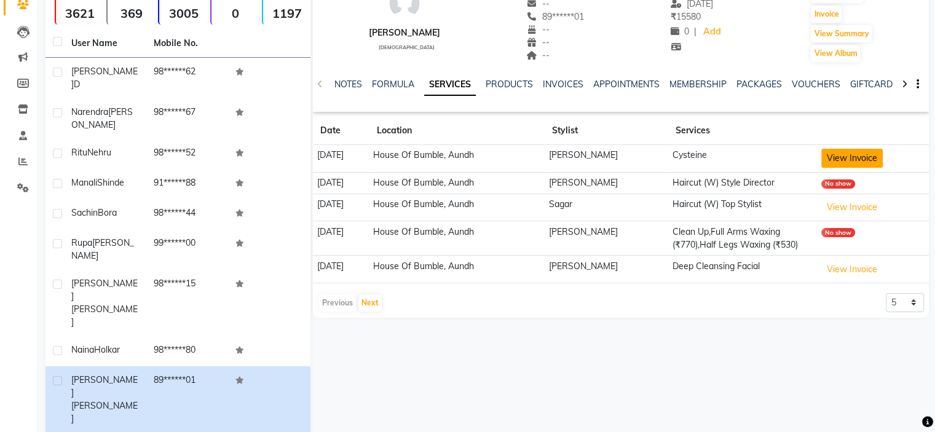
click at [842, 164] on button "View Invoice" at bounding box center [852, 158] width 61 height 19
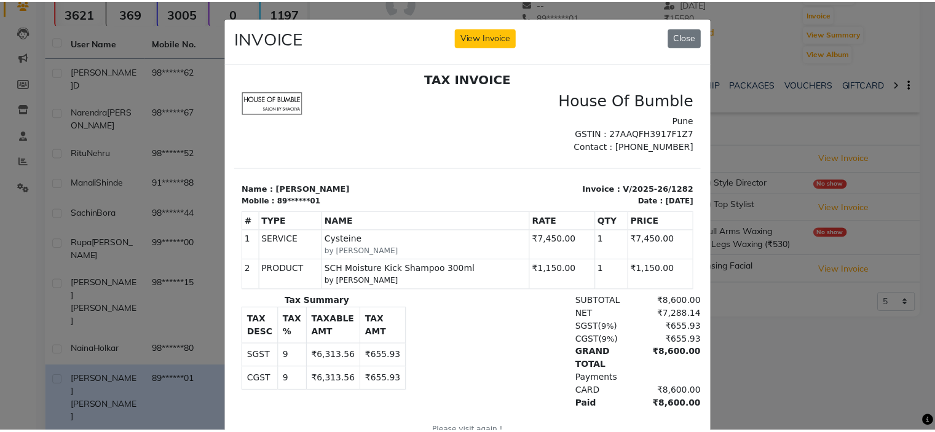
scroll to position [10, 0]
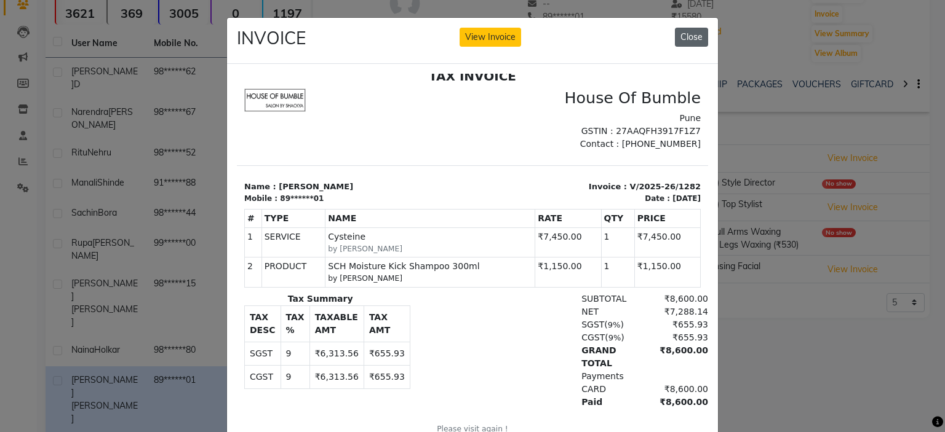
click at [683, 30] on button "Close" at bounding box center [691, 37] width 33 height 19
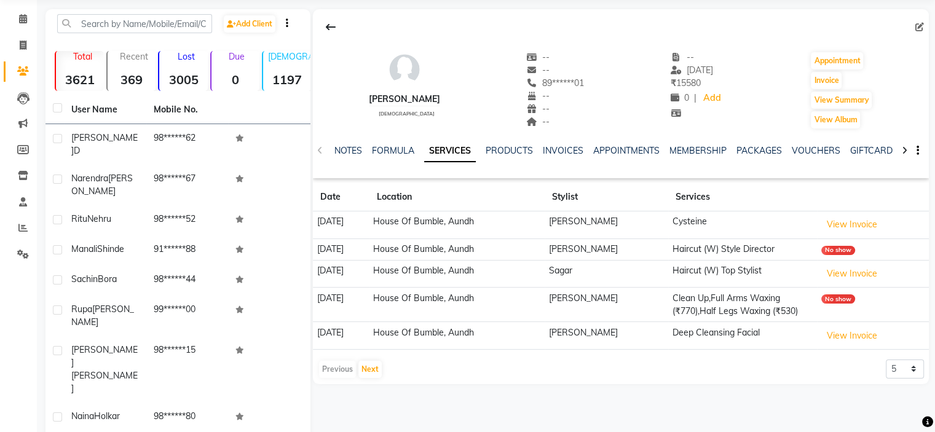
scroll to position [0, 0]
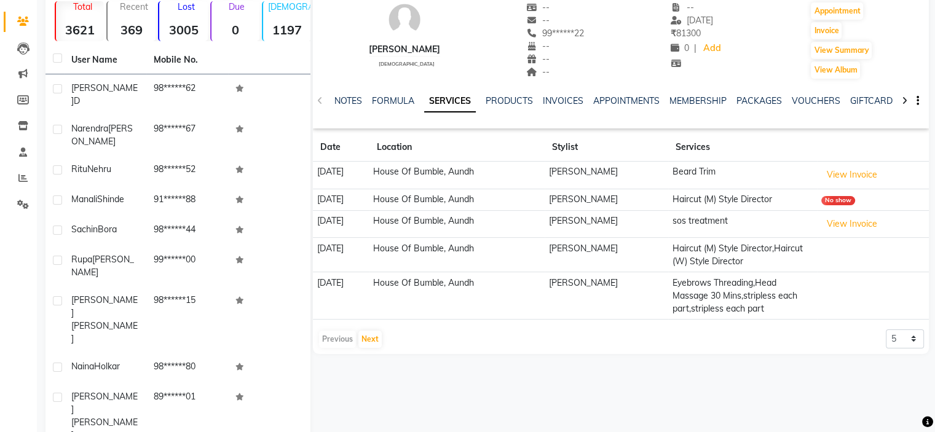
scroll to position [111, 0]
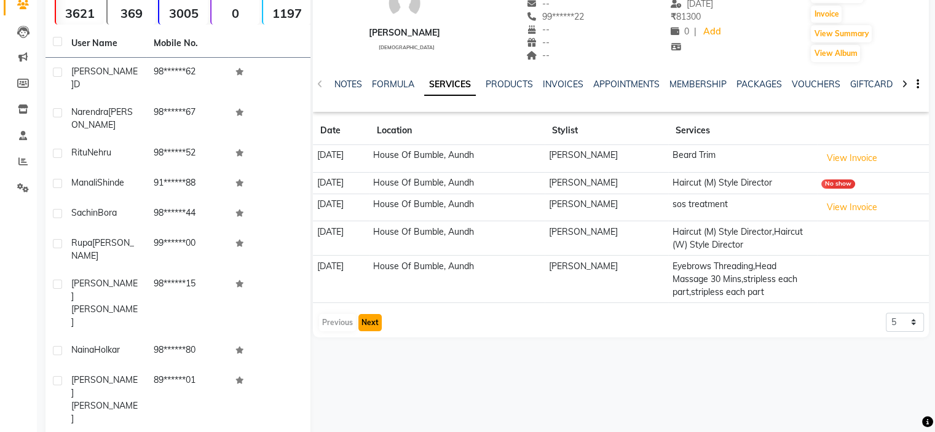
click at [376, 331] on button "Next" at bounding box center [370, 322] width 23 height 17
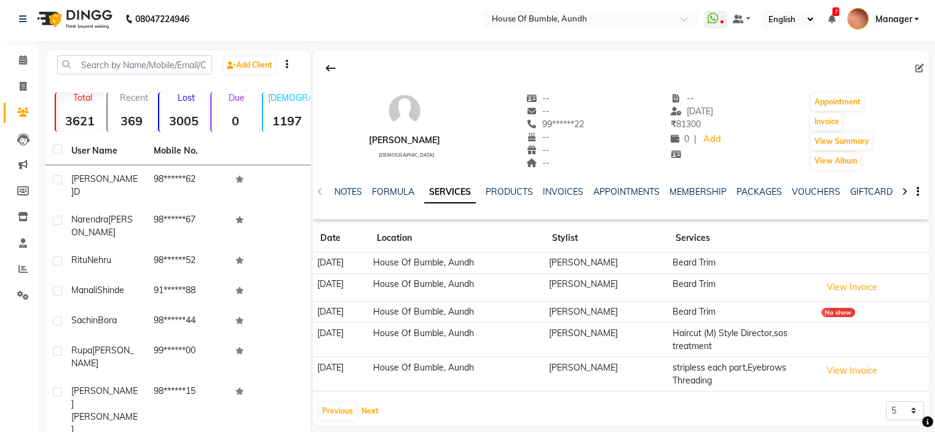
scroll to position [0, 0]
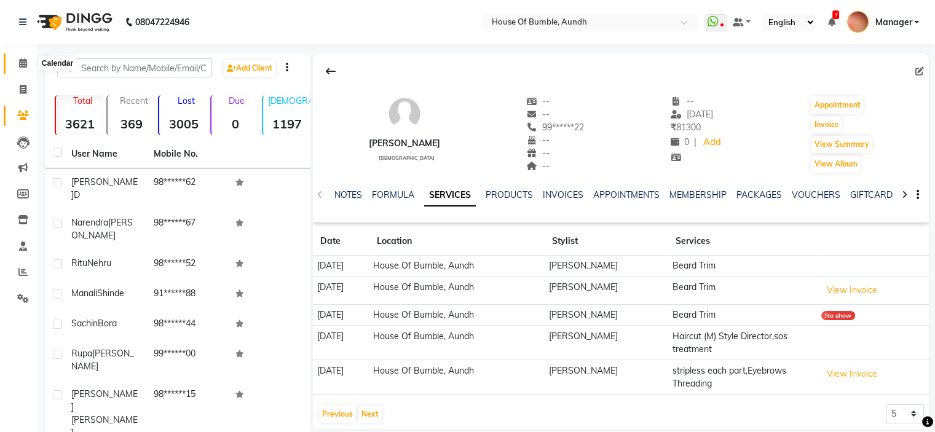
click at [22, 63] on icon at bounding box center [23, 62] width 8 height 9
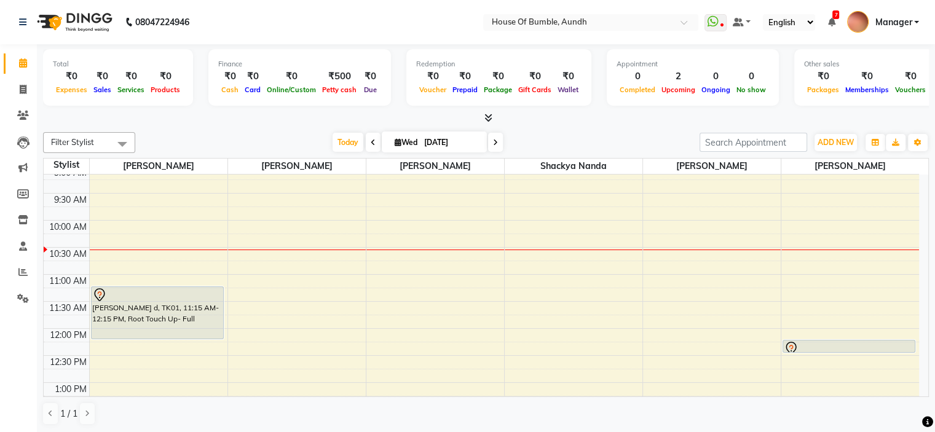
scroll to position [61, 0]
click at [339, 139] on span "Today" at bounding box center [348, 142] width 31 height 19
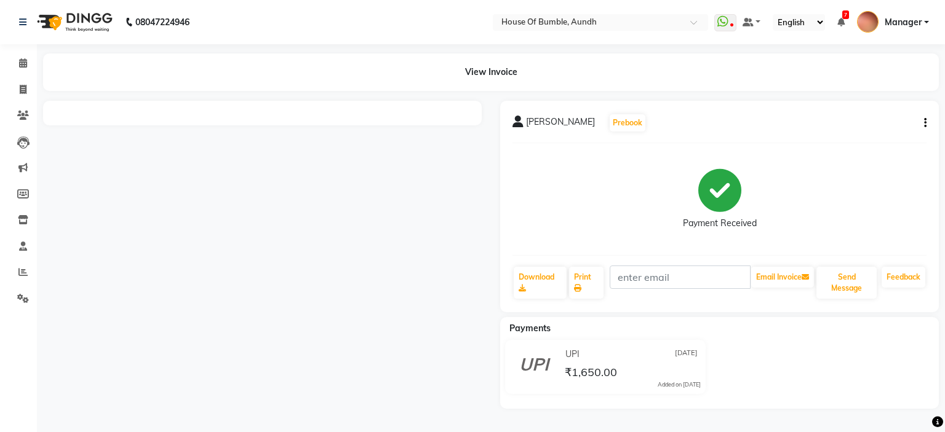
click at [105, 172] on div at bounding box center [262, 255] width 457 height 308
click at [448, 118] on div at bounding box center [262, 113] width 438 height 25
click at [22, 61] on icon at bounding box center [23, 62] width 8 height 9
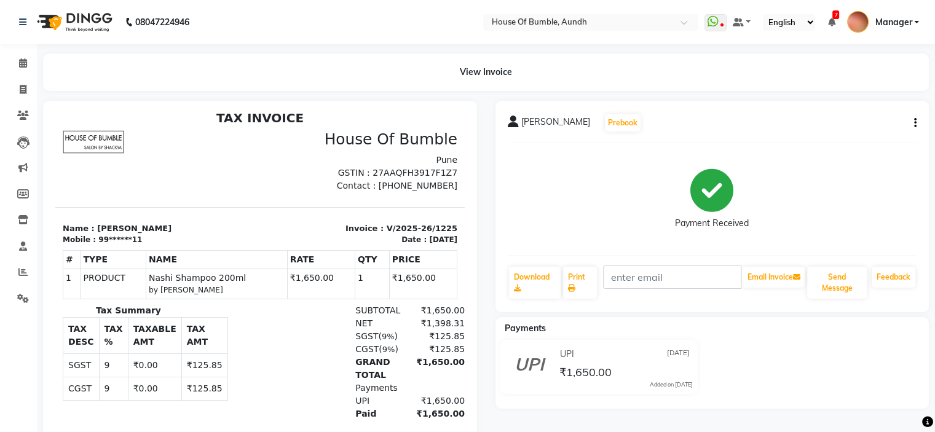
scroll to position [10, 0]
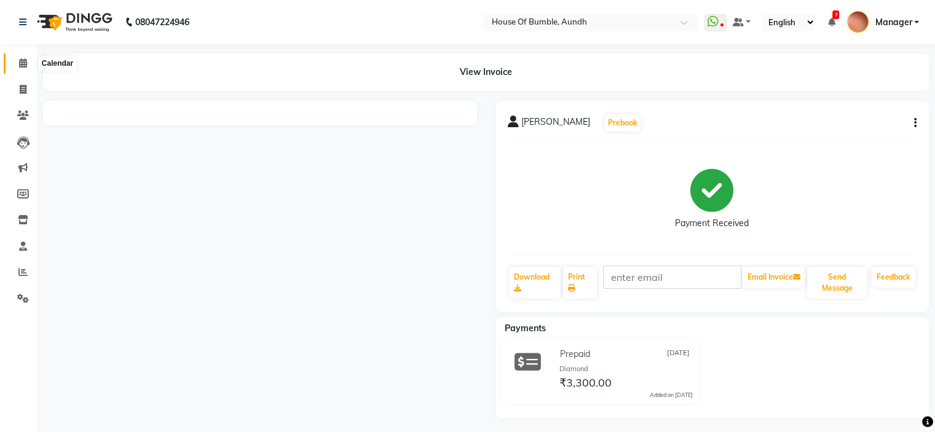
click at [28, 63] on span at bounding box center [23, 64] width 22 height 14
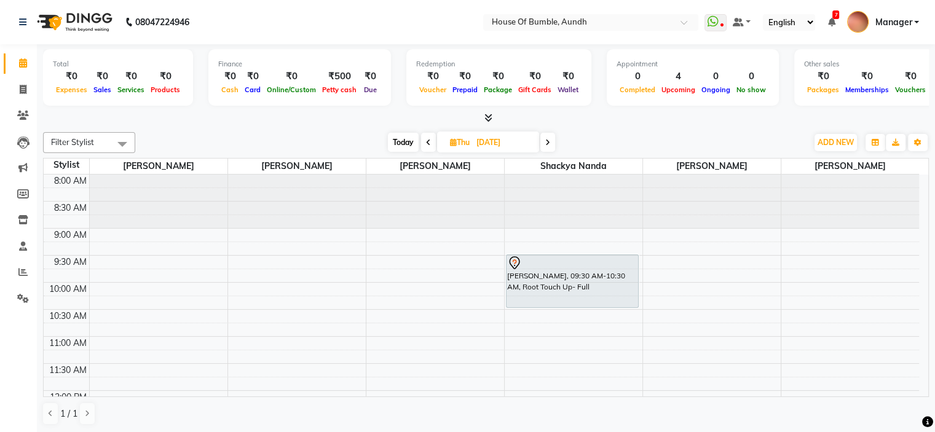
click at [486, 133] on input "04-09-2025" at bounding box center [503, 142] width 61 height 18
select select "9"
select select "2025"
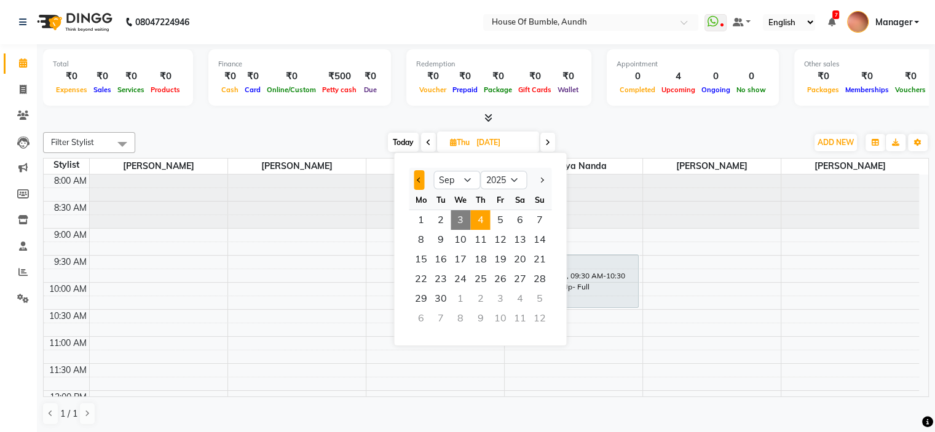
click at [414, 182] on button "Previous month" at bounding box center [419, 180] width 10 height 20
select select "8"
click at [478, 279] on span "21" at bounding box center [480, 279] width 20 height 20
type input "21-08-2025"
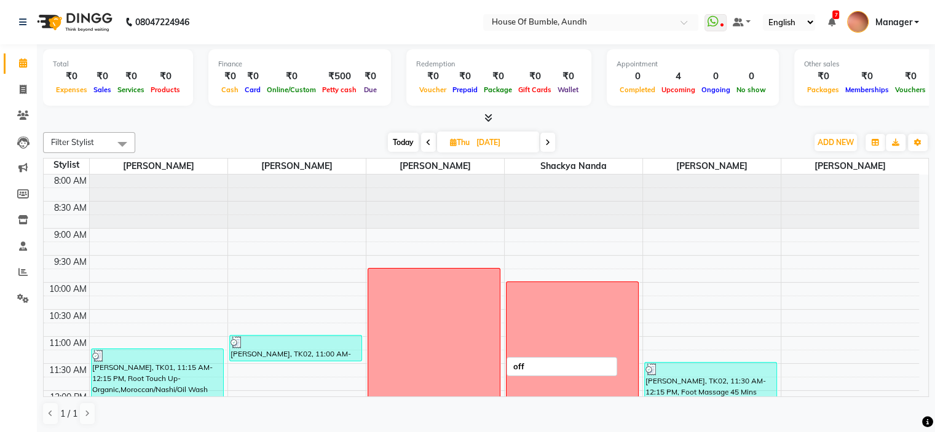
scroll to position [61, 0]
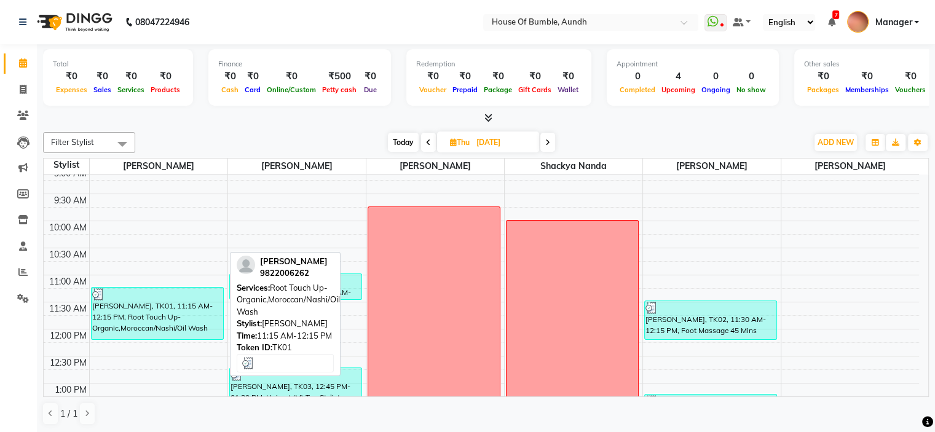
click at [146, 307] on div "Nishita Shah, TK01, 11:15 AM-12:15 PM, Root Touch Up- Organic,Moroccan/Nashi/Oi…" at bounding box center [158, 314] width 132 height 52
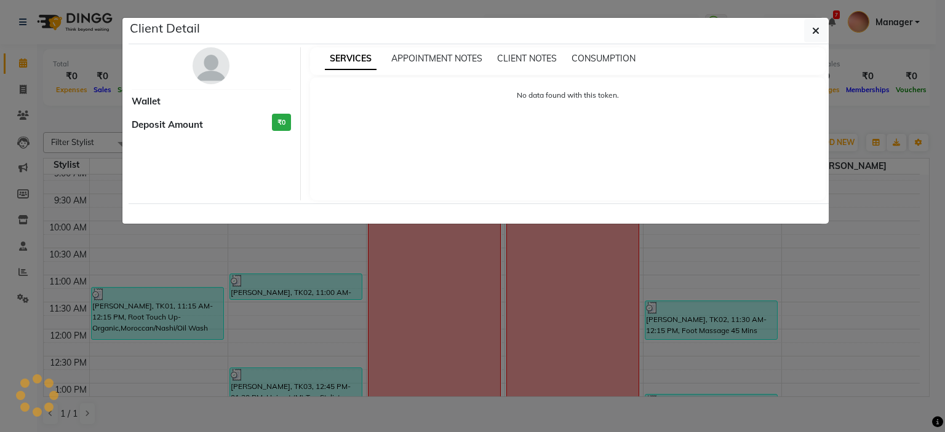
select select "3"
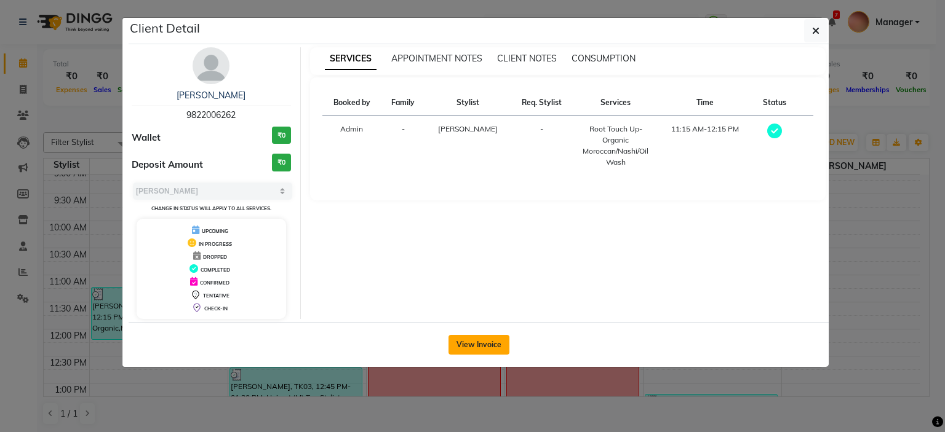
click at [495, 346] on button "View Invoice" at bounding box center [478, 345] width 61 height 20
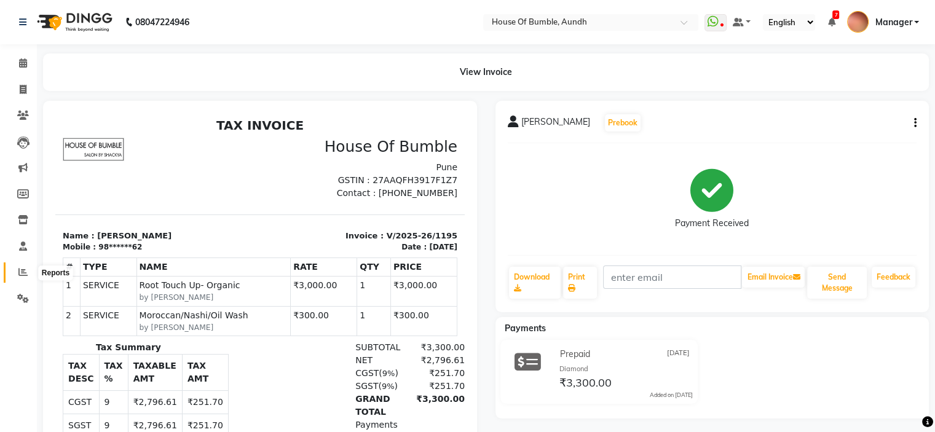
click at [17, 270] on span at bounding box center [23, 273] width 22 height 14
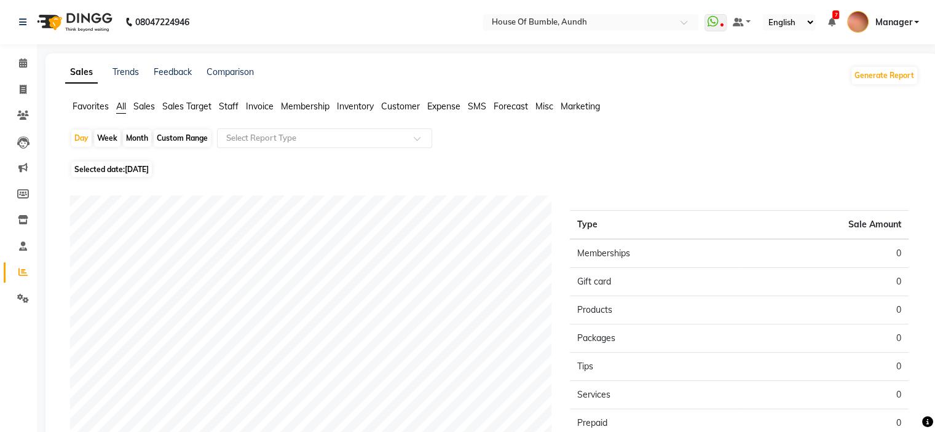
click at [140, 138] on div "Month" at bounding box center [137, 138] width 28 height 17
select select "9"
select select "2025"
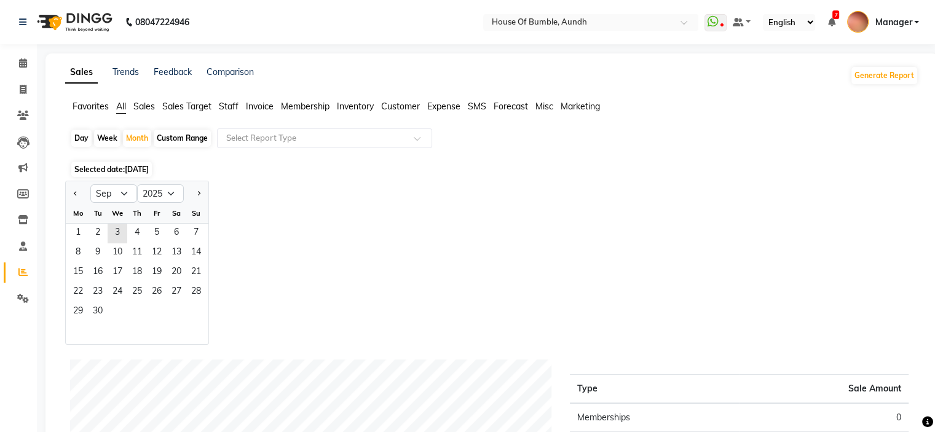
click at [82, 135] on div "Day" at bounding box center [81, 138] width 20 height 17
select select "9"
select select "2025"
click at [74, 197] on button "Previous month" at bounding box center [76, 194] width 10 height 20
select select "8"
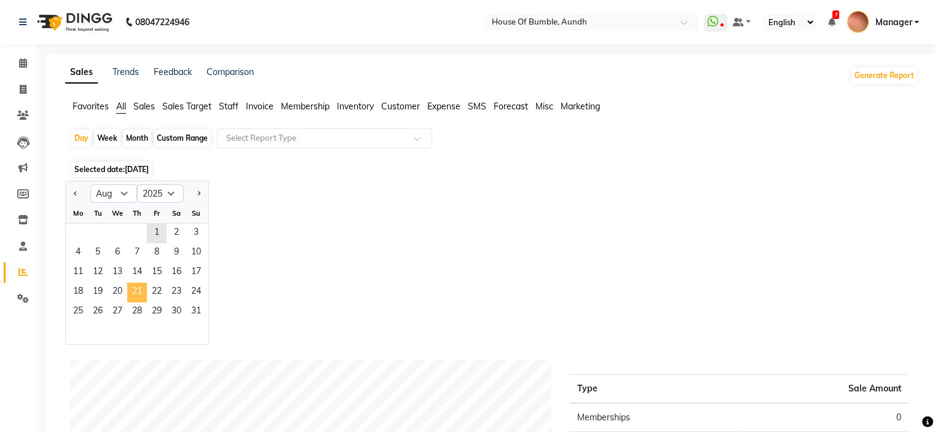
click at [145, 297] on span "21" at bounding box center [137, 293] width 20 height 20
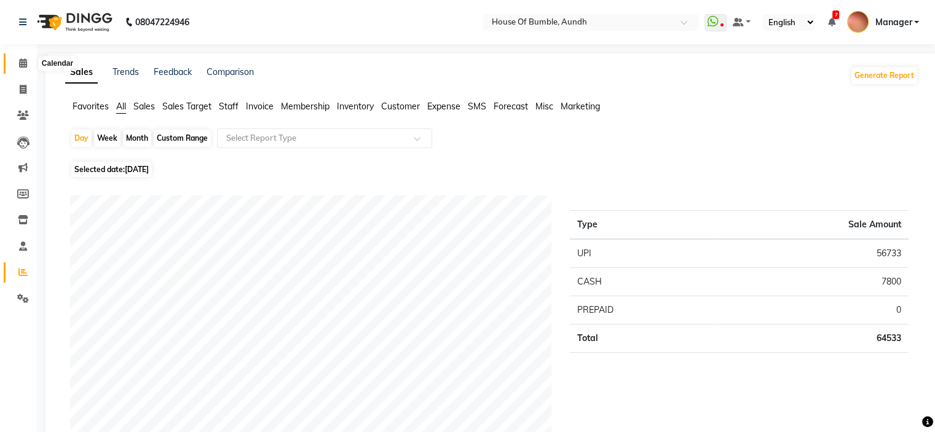
click at [28, 68] on span at bounding box center [23, 64] width 22 height 14
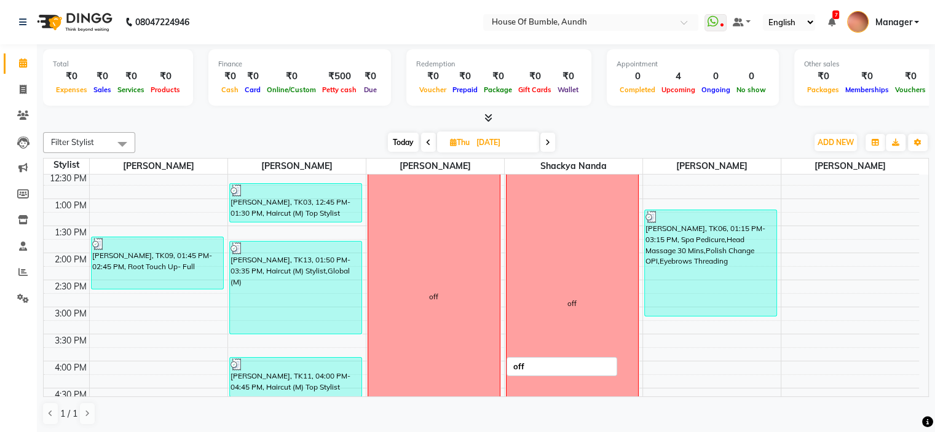
scroll to position [307, 0]
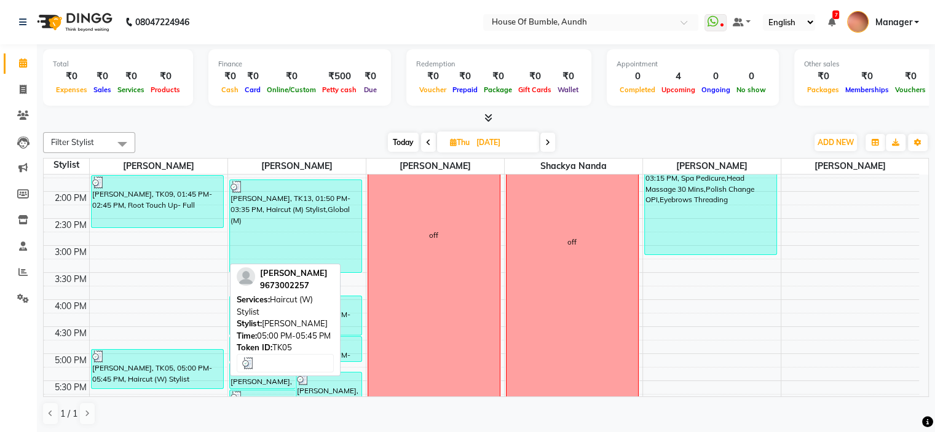
click at [176, 356] on div at bounding box center [157, 357] width 130 height 12
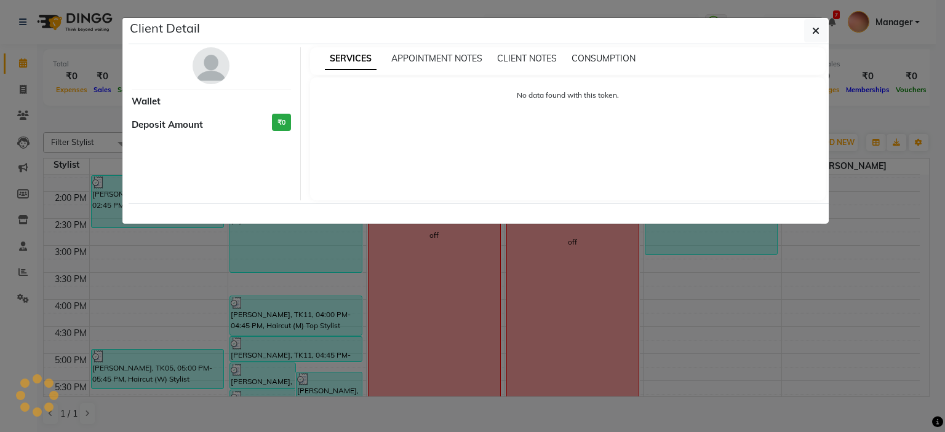
select select "3"
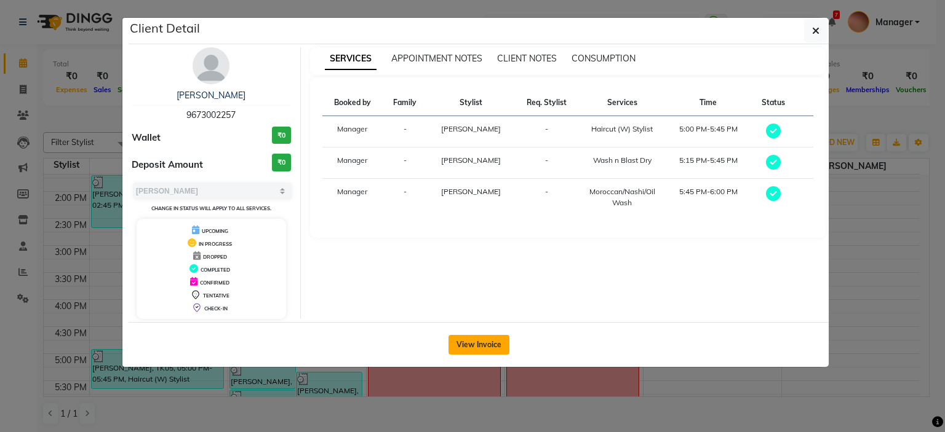
click at [485, 338] on button "View Invoice" at bounding box center [478, 345] width 61 height 20
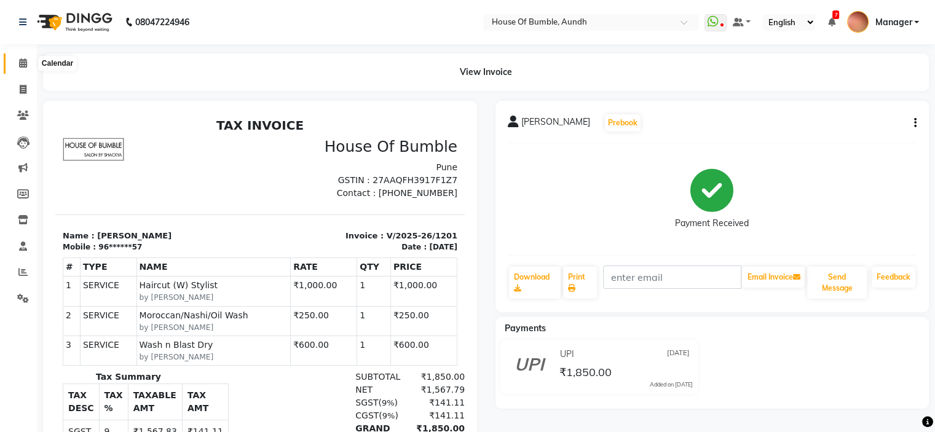
click at [27, 63] on span at bounding box center [23, 64] width 22 height 14
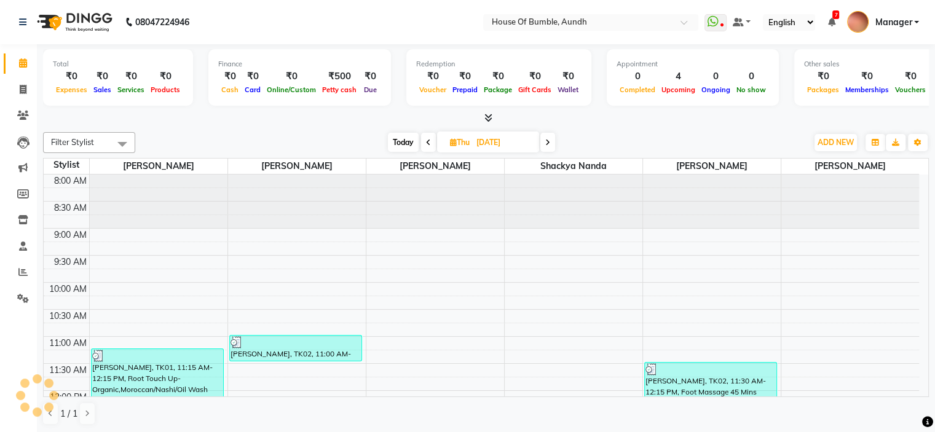
scroll to position [215, 0]
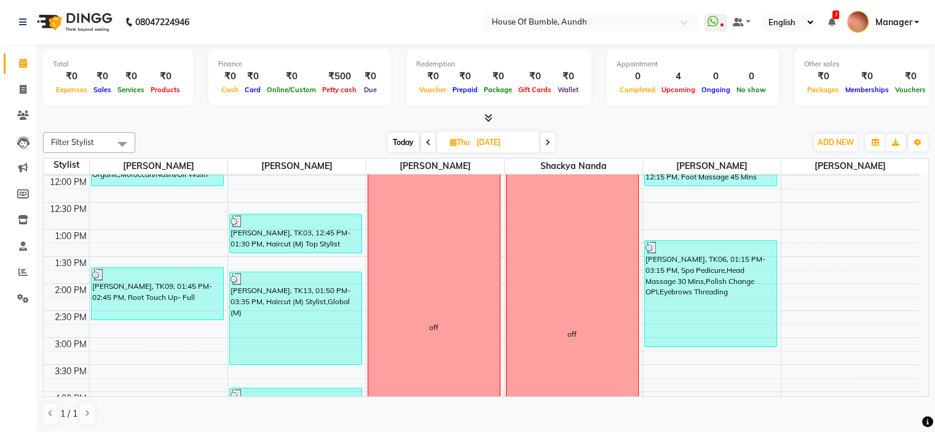
click at [411, 129] on div "Filter Stylist Select All Pooja Kalbhor Naim Shaeikh Neha Sonawane Shackya Nand…" at bounding box center [486, 278] width 886 height 303
click at [410, 140] on span "Today" at bounding box center [403, 142] width 31 height 19
type input "[DATE]"
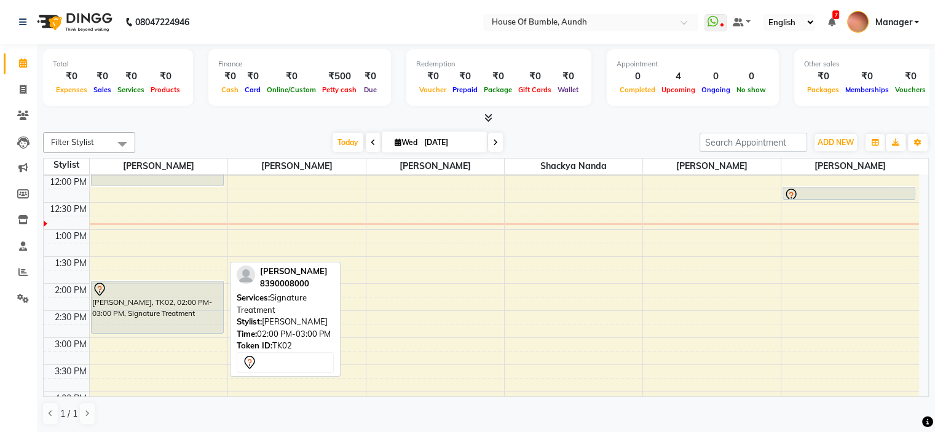
scroll to position [277, 0]
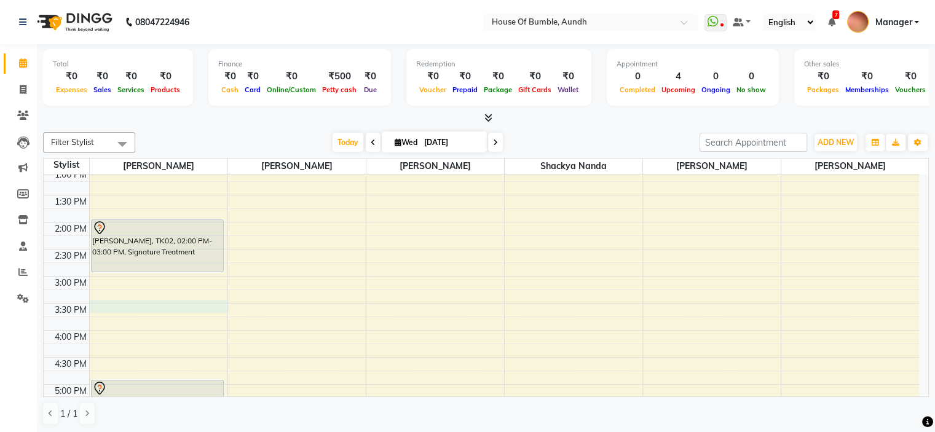
click at [165, 306] on div "8:00 AM 8:30 AM 9:00 AM 9:30 AM 10:00 AM 10:30 AM 11:00 AM 11:30 AM 12:00 PM 12…" at bounding box center [482, 249] width 876 height 703
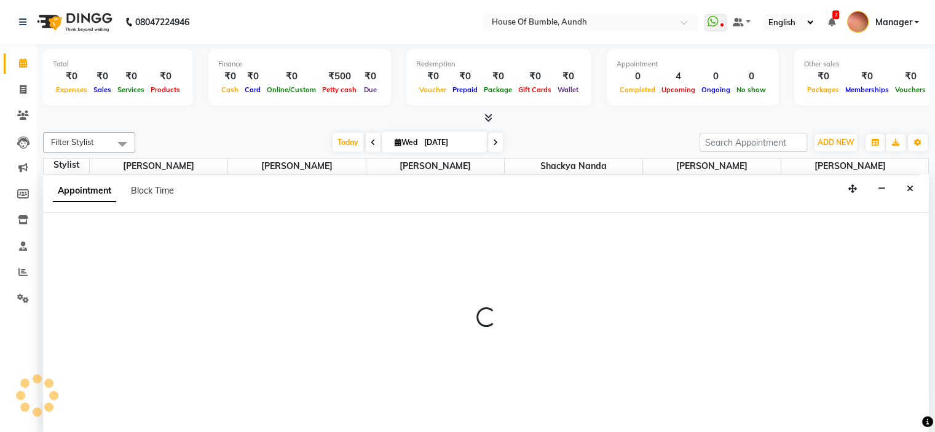
select select "7795"
select select "tentative"
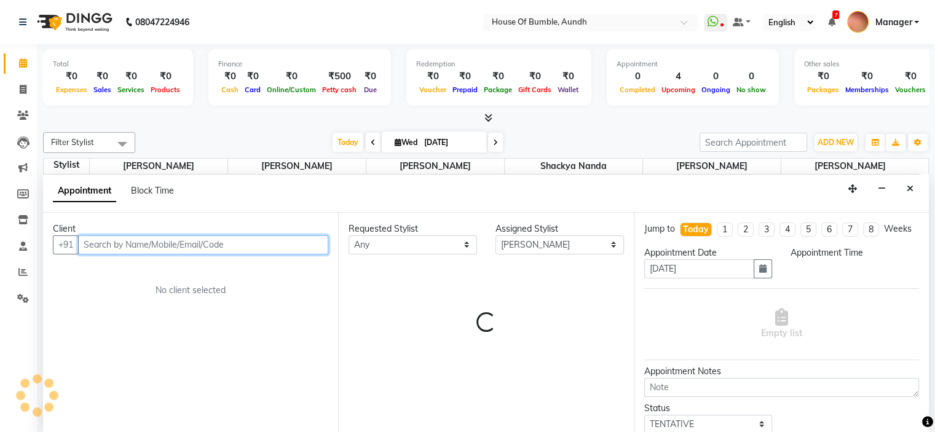
select select "930"
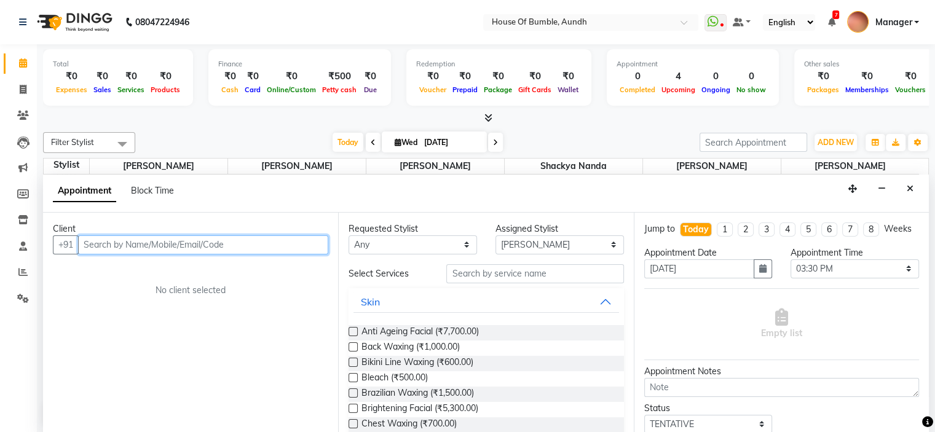
scroll to position [0, 0]
click at [191, 252] on input "text" at bounding box center [203, 245] width 250 height 19
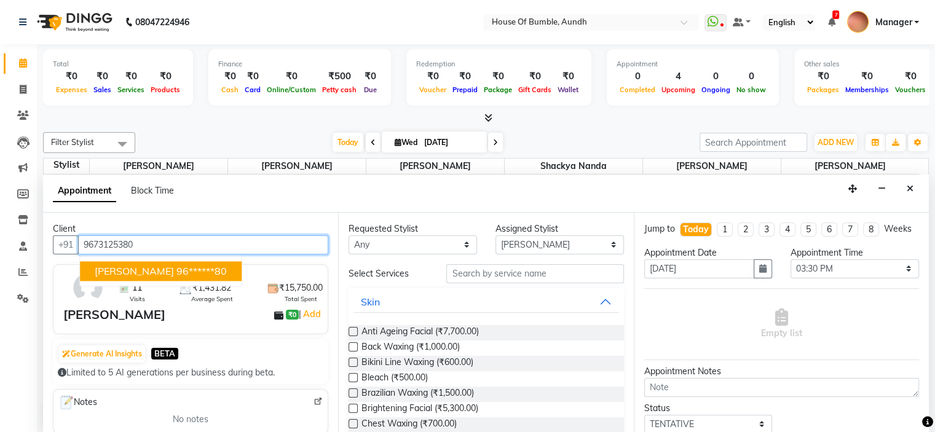
click at [207, 267] on ngb-highlight "96******80" at bounding box center [201, 271] width 50 height 12
type input "96******80"
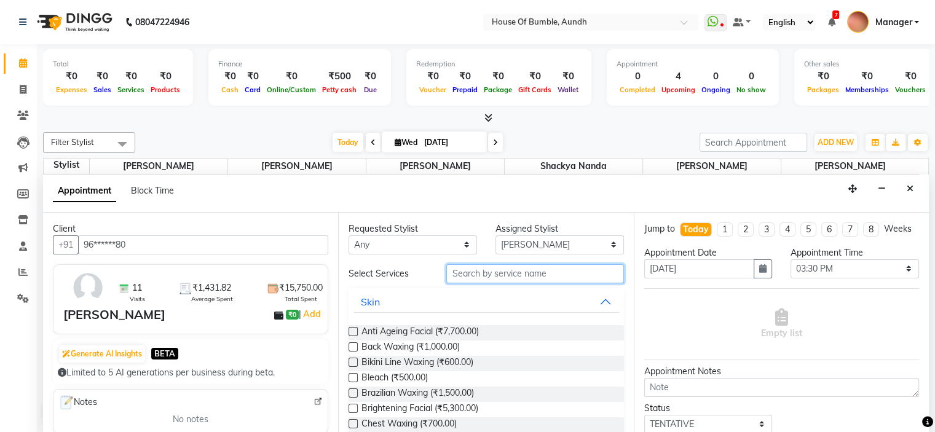
click at [522, 272] on input "text" at bounding box center [534, 273] width 177 height 19
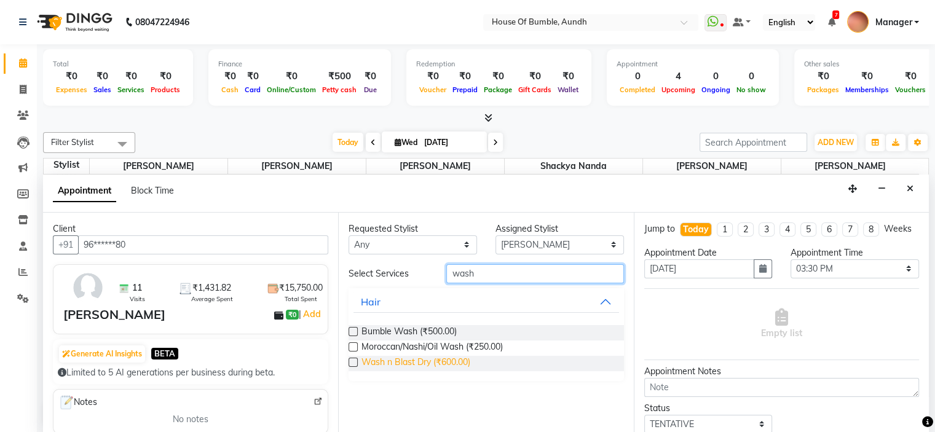
type input "wash"
click at [429, 360] on span "Wash n Blast Dry (₹600.00)" at bounding box center [416, 363] width 109 height 15
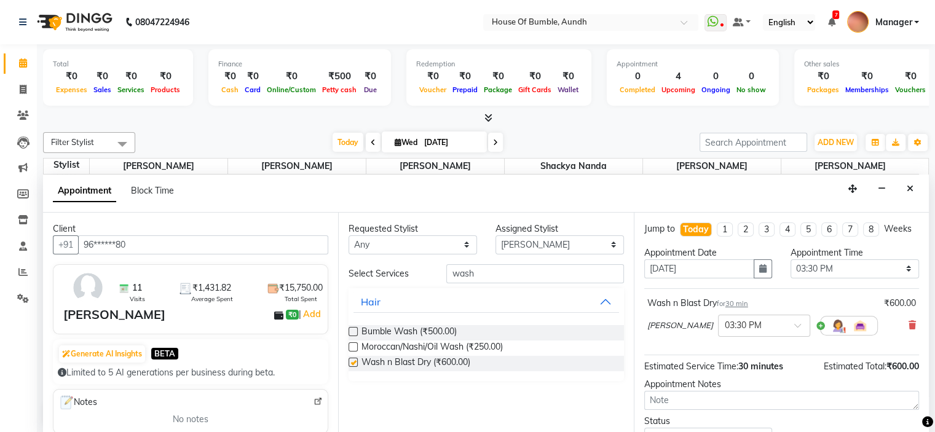
checkbox input "false"
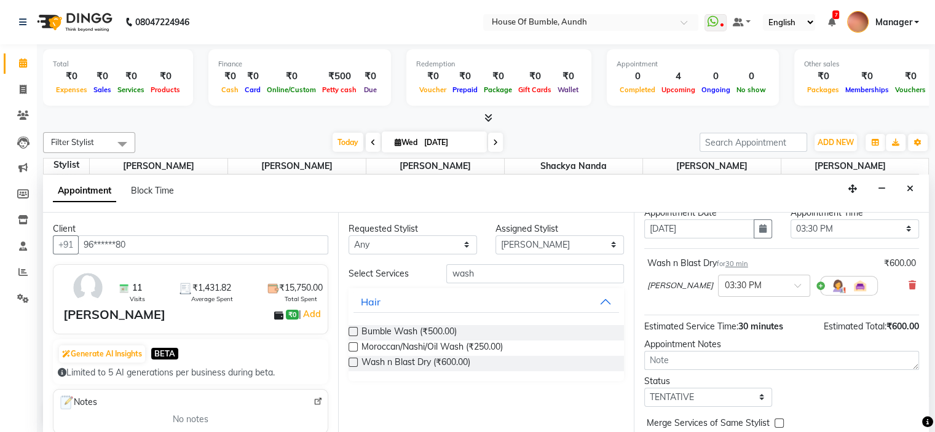
scroll to position [101, 0]
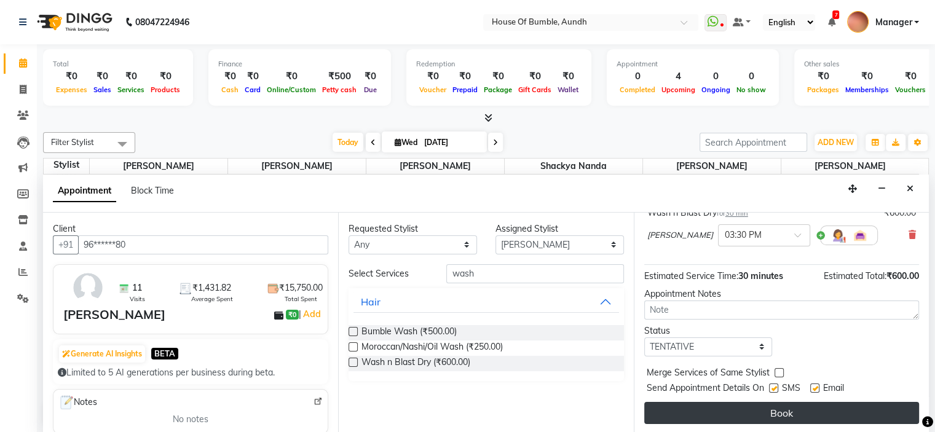
click at [694, 413] on button "Book" at bounding box center [781, 413] width 275 height 22
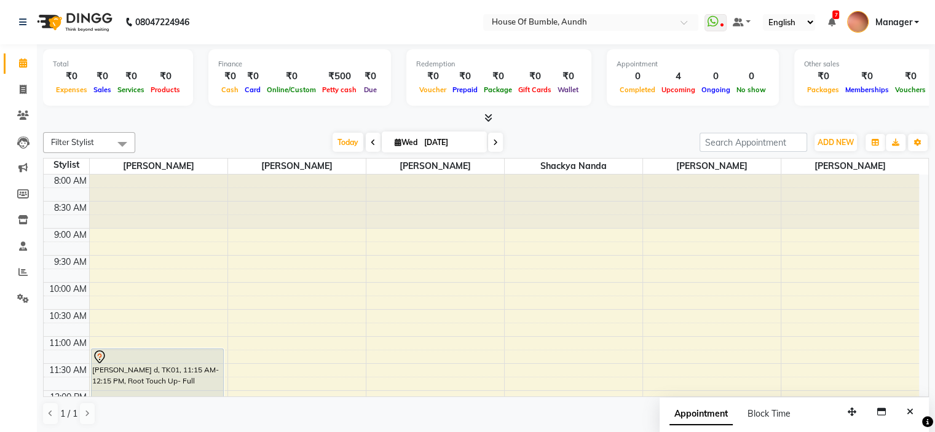
scroll to position [184, 0]
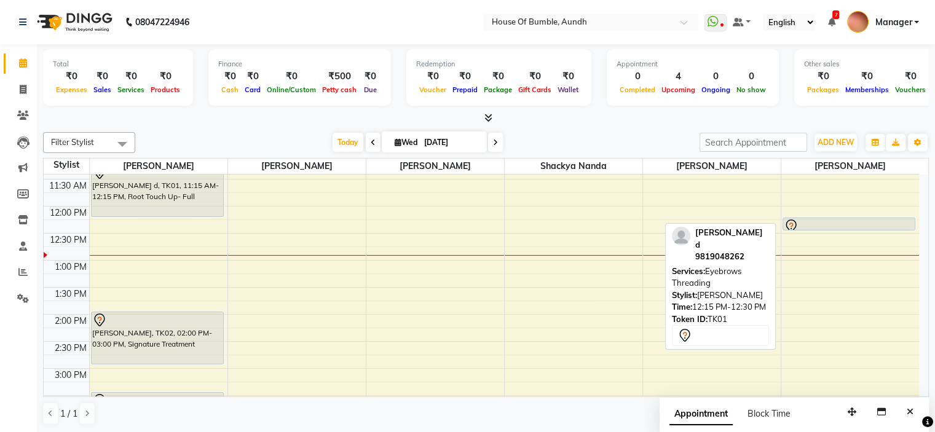
click at [839, 224] on div at bounding box center [849, 226] width 131 height 15
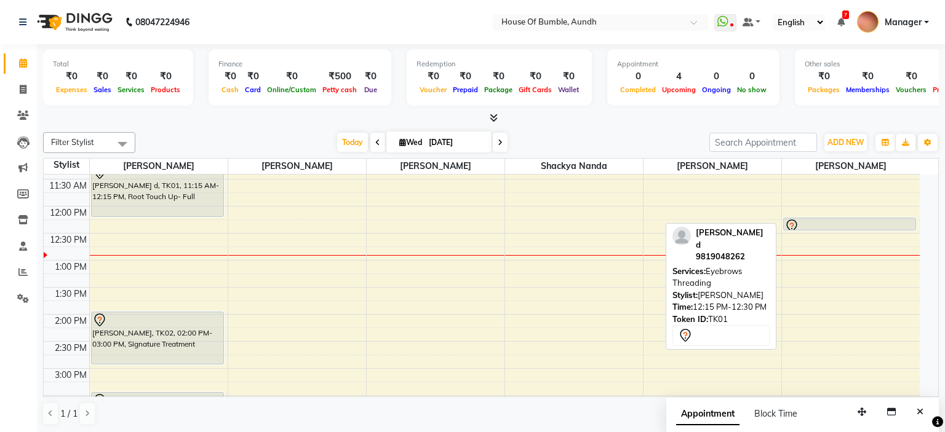
select select "7"
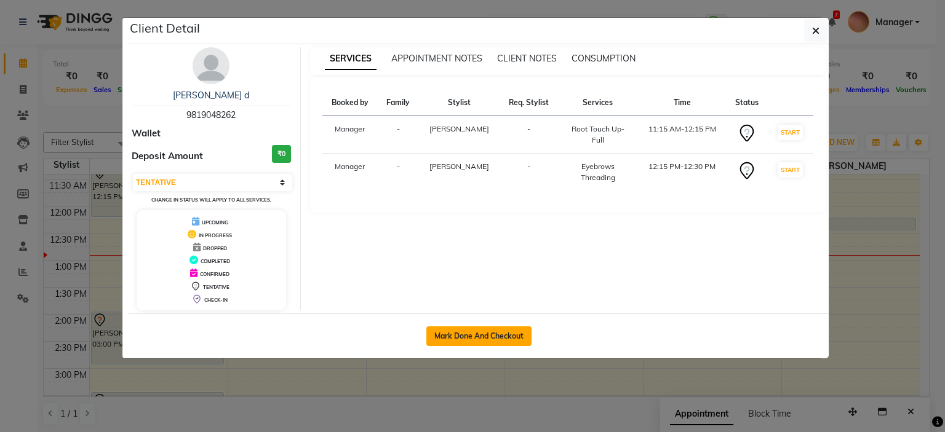
click at [469, 335] on button "Mark Done And Checkout" at bounding box center [478, 337] width 105 height 20
select select "service"
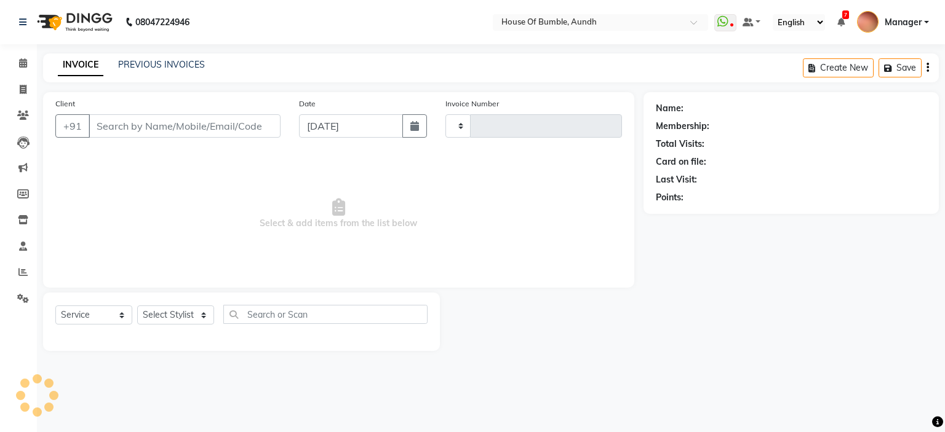
type input "1285"
select select "581"
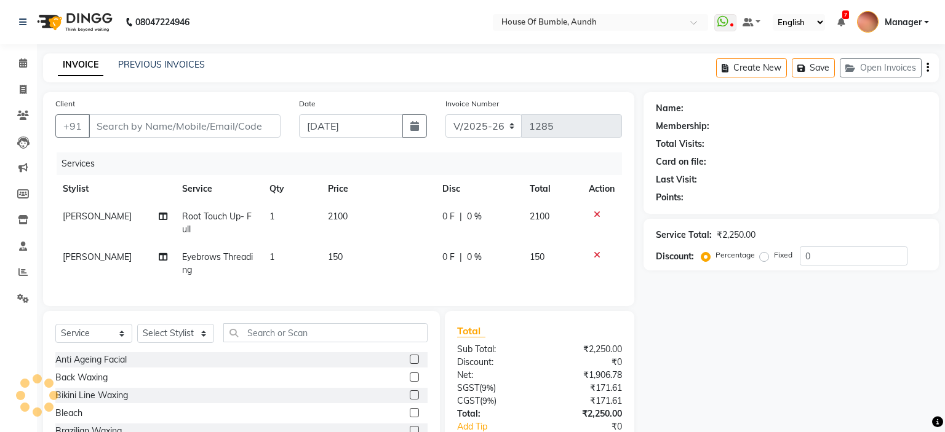
type input "98******62"
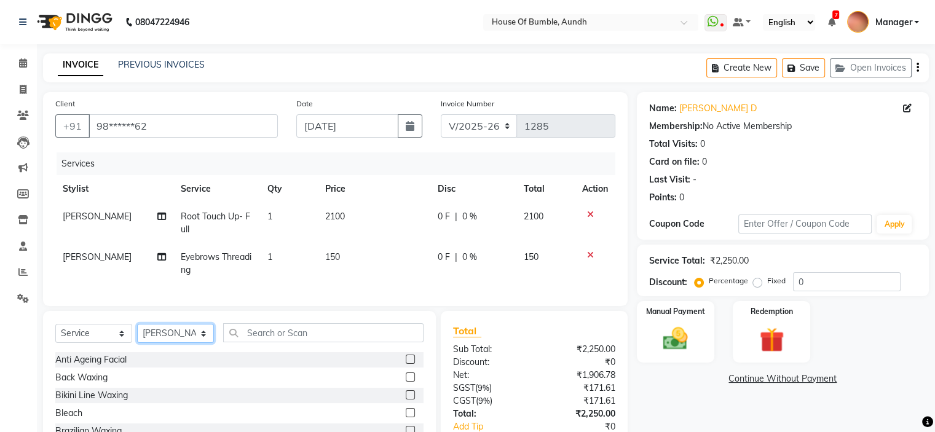
click at [203, 336] on select "Select Stylist - Ashwini Rathod Gauri Korday Hema Anthony Manager Naim Shaeikh …" at bounding box center [175, 333] width 77 height 19
select select "7795"
click at [137, 335] on select "Select Stylist - Ashwini Rathod Gauri Korday Hema Anthony Manager Naim Shaeikh …" at bounding box center [175, 333] width 77 height 19
click at [299, 335] on input "text" at bounding box center [323, 332] width 200 height 19
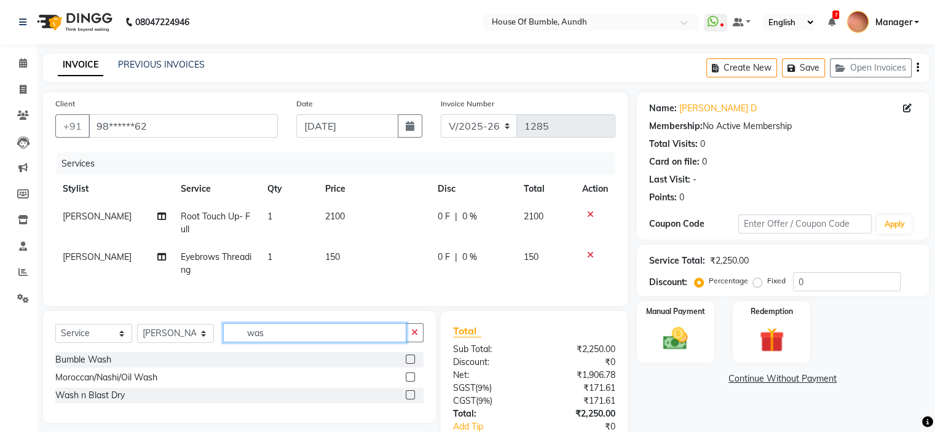
type input "was"
click at [411, 382] on label at bounding box center [410, 377] width 9 height 9
click at [411, 382] on input "checkbox" at bounding box center [410, 378] width 8 height 8
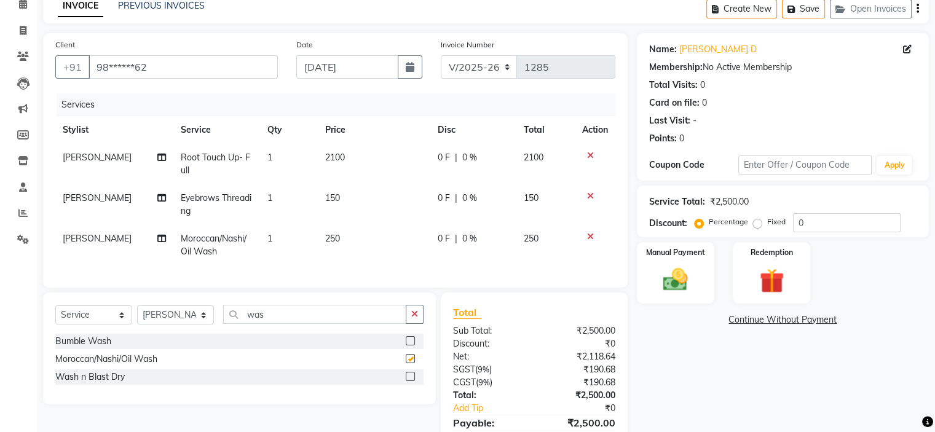
checkbox input "false"
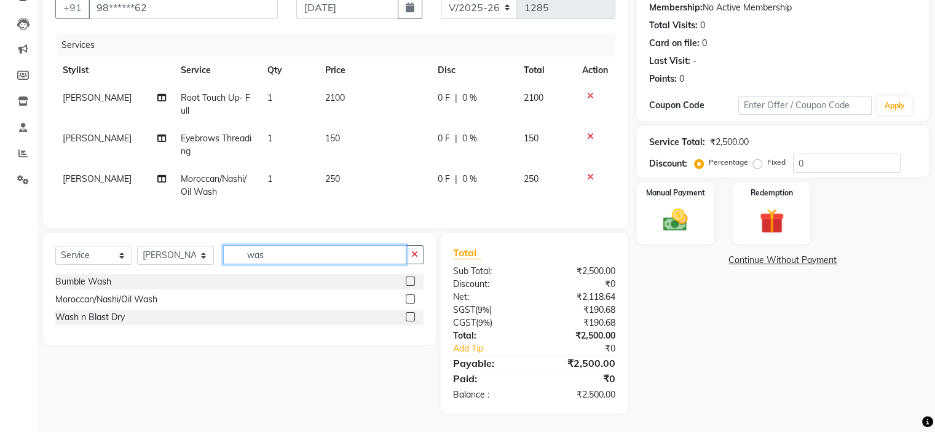
click at [312, 256] on input "was" at bounding box center [314, 254] width 183 height 19
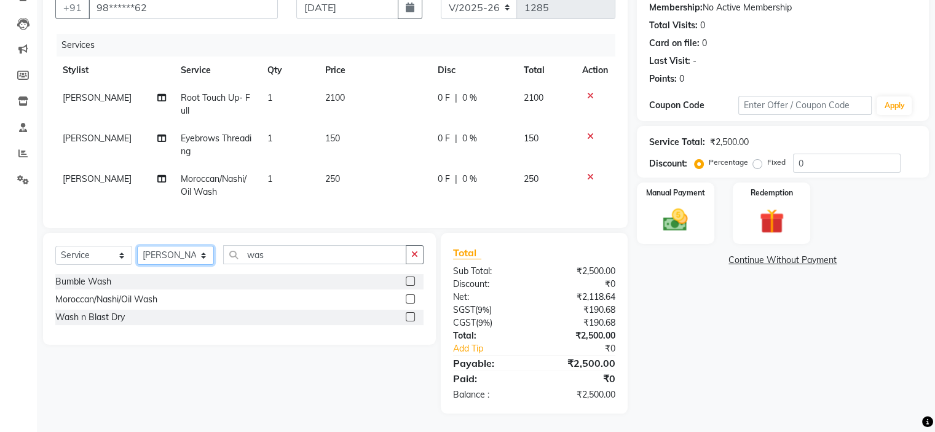
click at [209, 258] on select "Select Stylist - Ashwini Rathod Gauri Korday Hema Anthony Manager Naim Shaeikh …" at bounding box center [175, 255] width 77 height 19
select select "10291"
click at [137, 252] on select "Select Stylist - Ashwini Rathod Gauri Korday Hema Anthony Manager Naim Shaeikh …" at bounding box center [175, 255] width 77 height 19
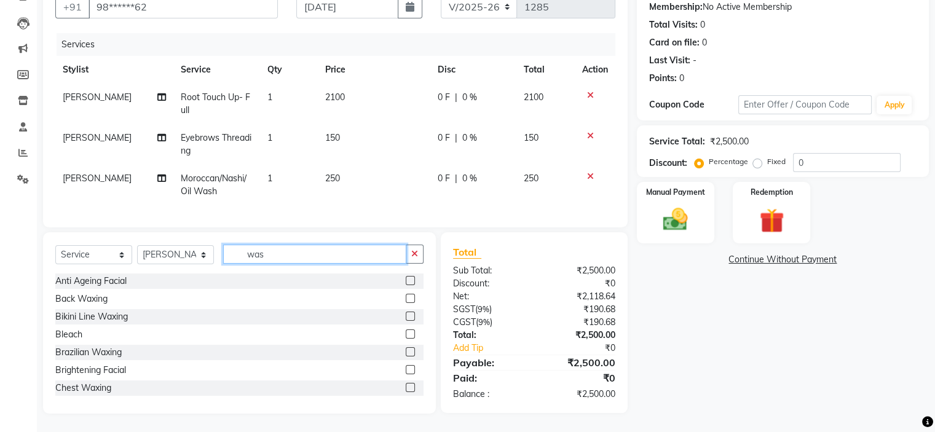
click at [277, 259] on input "was" at bounding box center [314, 254] width 183 height 19
type input "w"
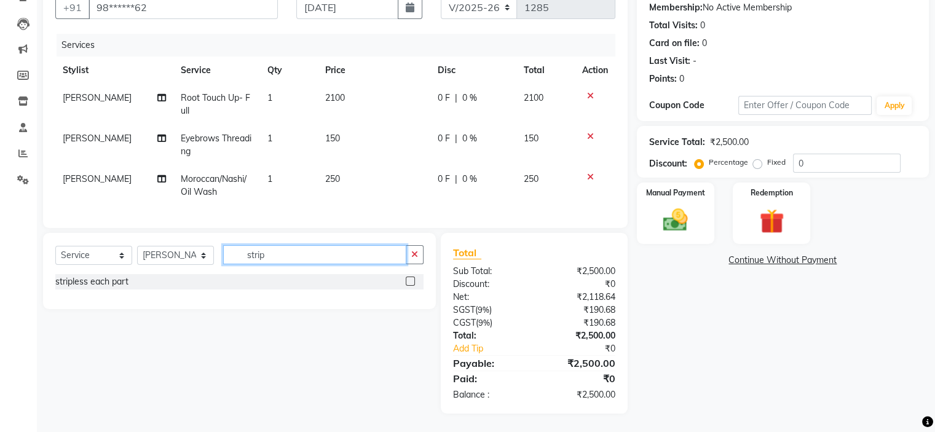
type input "strip"
click at [408, 286] on label at bounding box center [410, 281] width 9 height 9
click at [408, 286] on input "checkbox" at bounding box center [410, 282] width 8 height 8
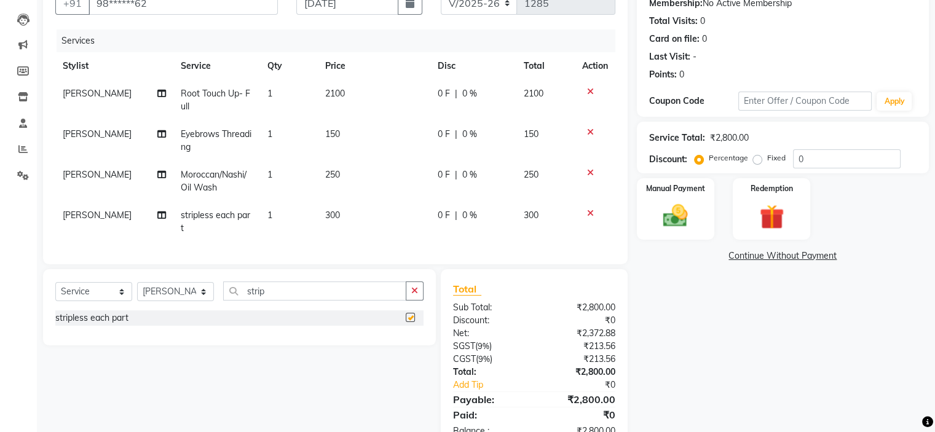
checkbox input "false"
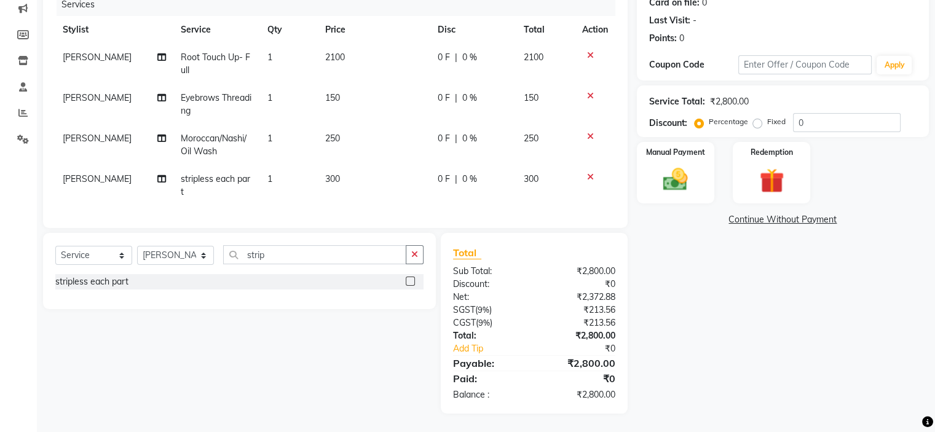
scroll to position [0, 0]
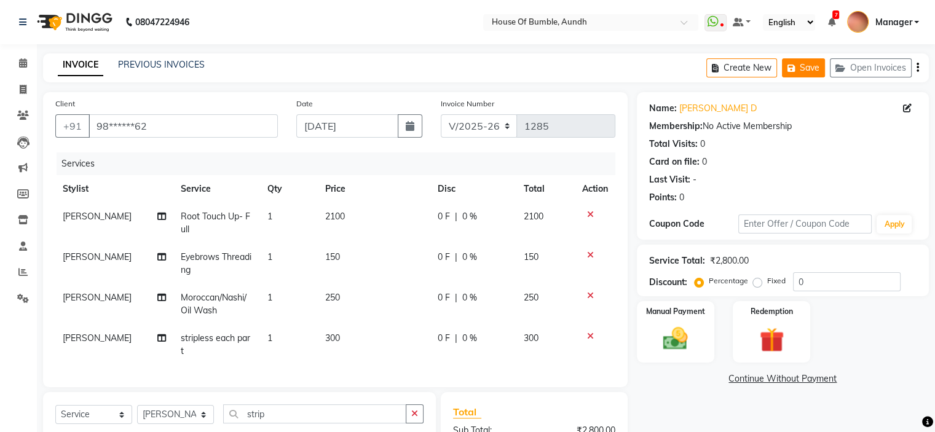
click at [794, 64] on icon "button" at bounding box center [794, 68] width 12 height 9
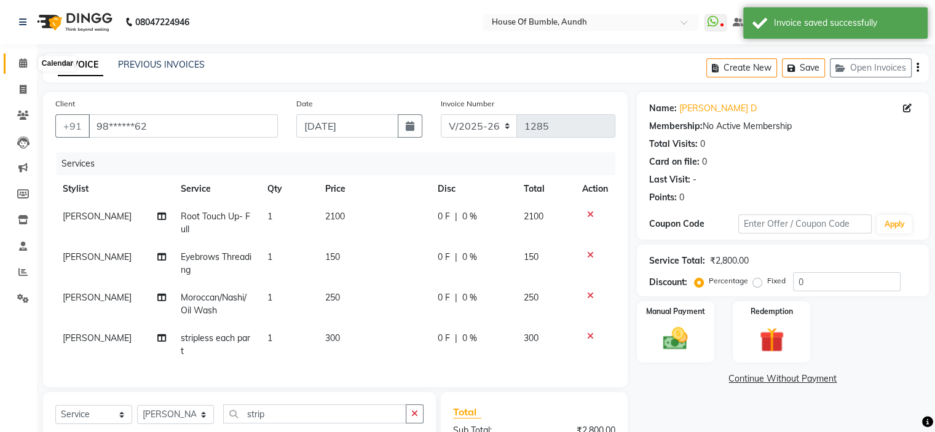
click at [24, 65] on icon at bounding box center [23, 62] width 8 height 9
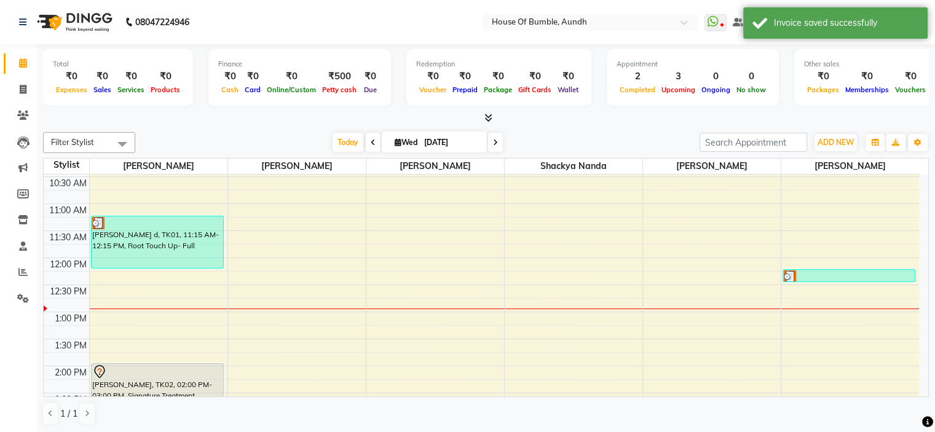
scroll to position [184, 0]
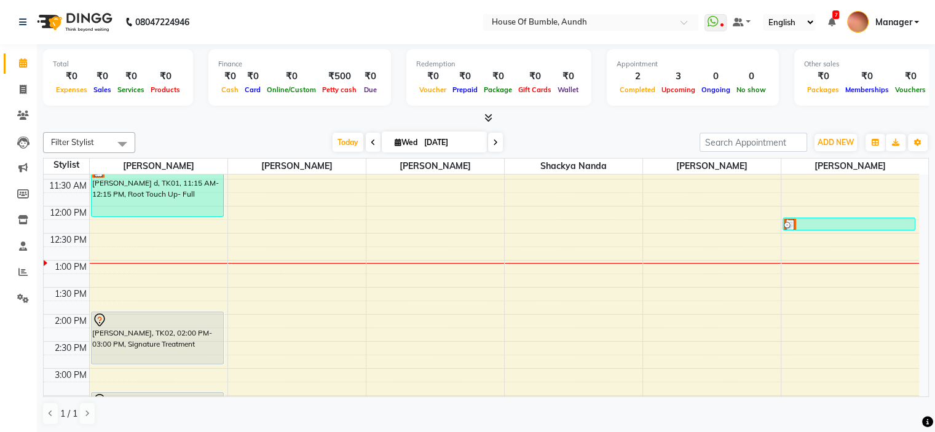
click at [403, 148] on span "Wed 03-09-2025" at bounding box center [434, 142] width 105 height 21
click at [430, 141] on input "[DATE]" at bounding box center [451, 142] width 61 height 18
select select "9"
select select "2025"
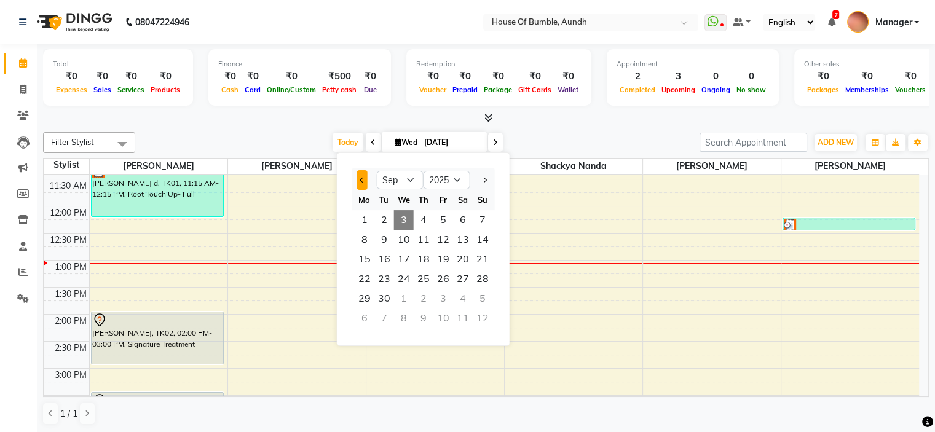
click at [357, 179] on button "Previous month" at bounding box center [362, 180] width 10 height 20
select select "8"
click at [434, 280] on span "22" at bounding box center [444, 279] width 20 height 20
type input "22-08-2025"
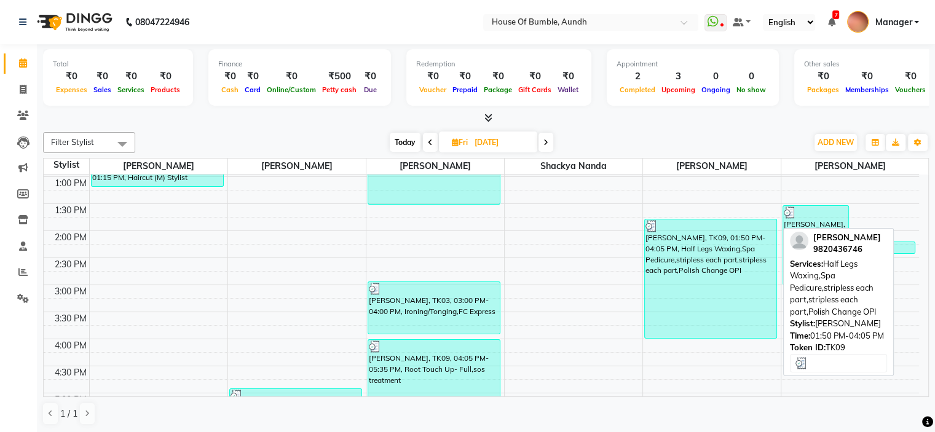
click at [711, 306] on div "Ritu Patange, TK09, 01:50 PM-04:05 PM, Half Legs Waxing,Spa Pedicure,stripless …" at bounding box center [711, 279] width 132 height 119
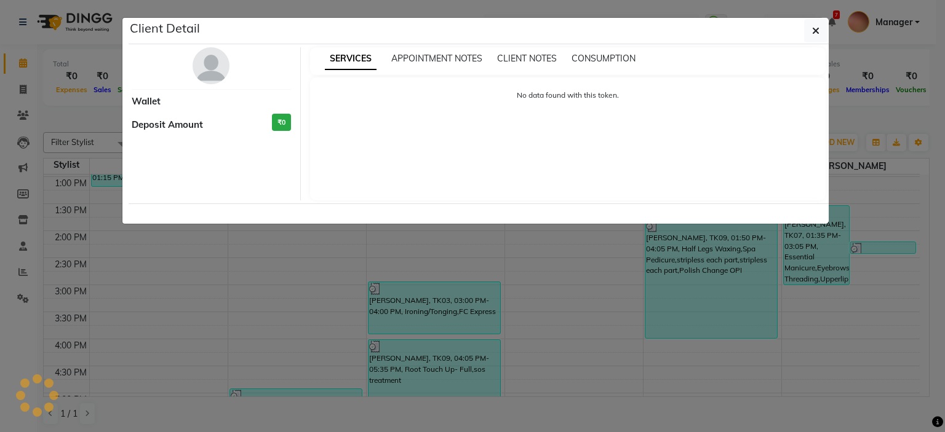
select select "3"
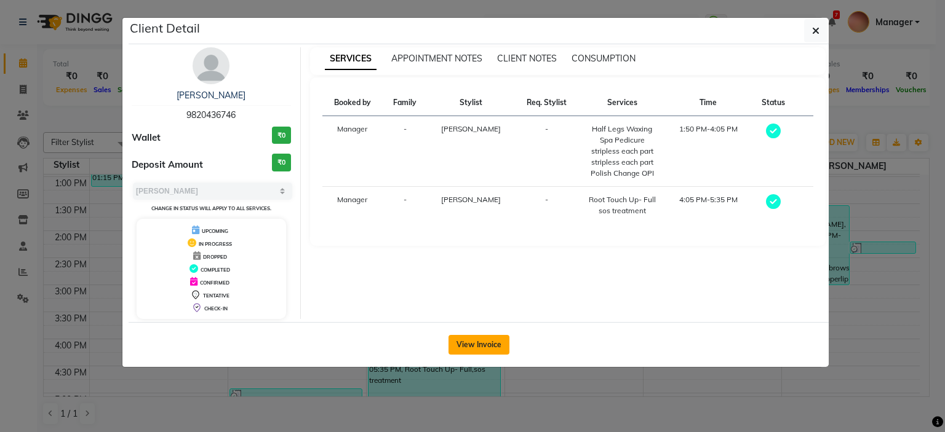
click at [489, 343] on button "View Invoice" at bounding box center [478, 345] width 61 height 20
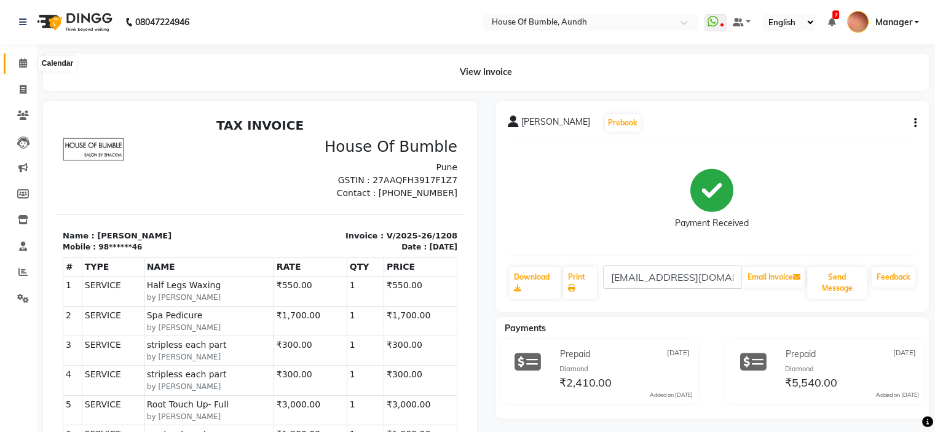
click at [17, 61] on span at bounding box center [23, 64] width 22 height 14
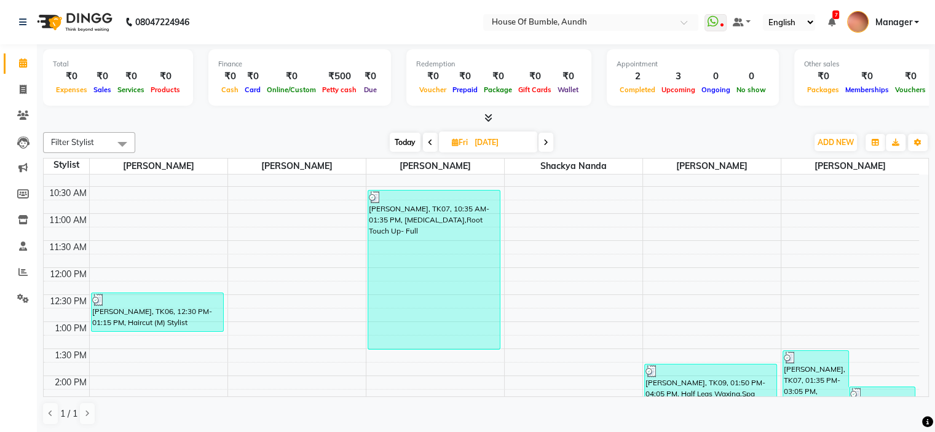
scroll to position [184, 0]
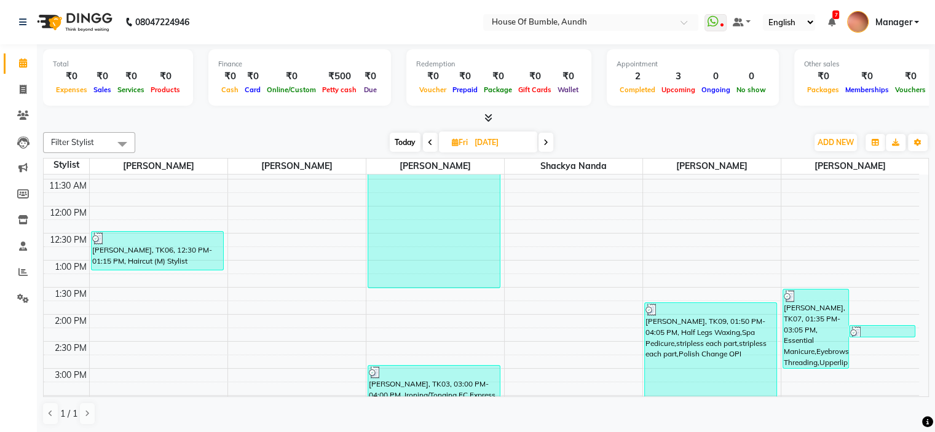
click at [406, 138] on span "Today" at bounding box center [405, 142] width 31 height 19
type input "[DATE]"
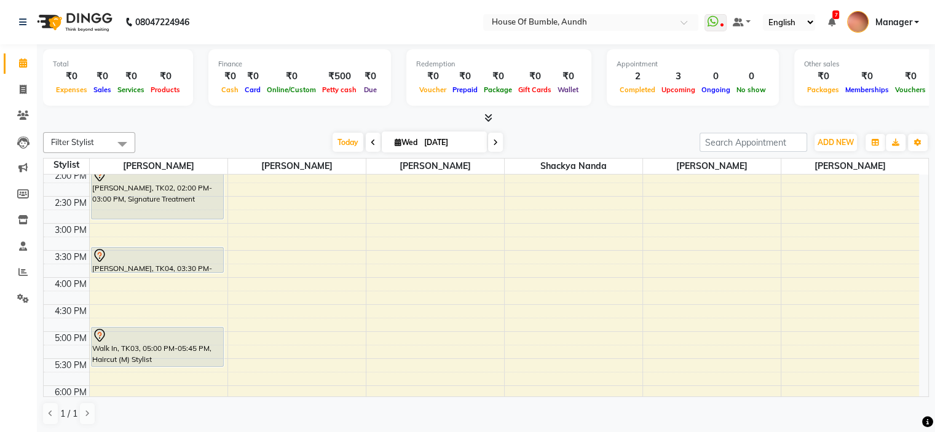
scroll to position [207, 0]
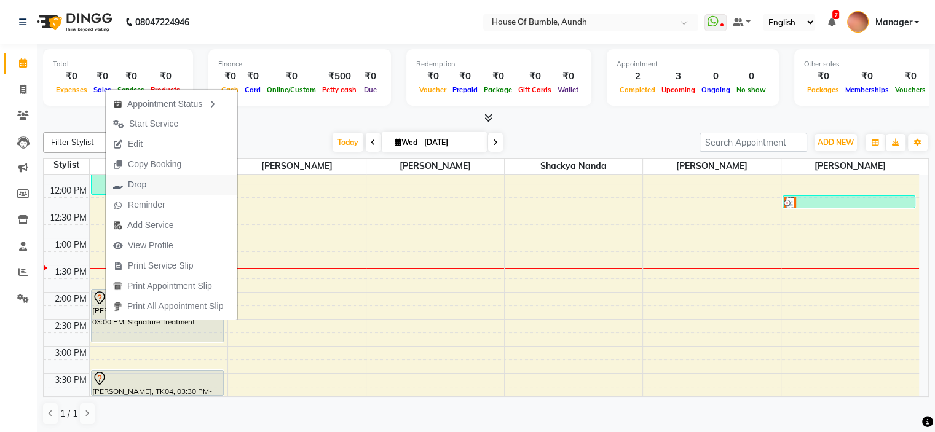
click at [205, 191] on button "Drop" at bounding box center [172, 185] width 132 height 20
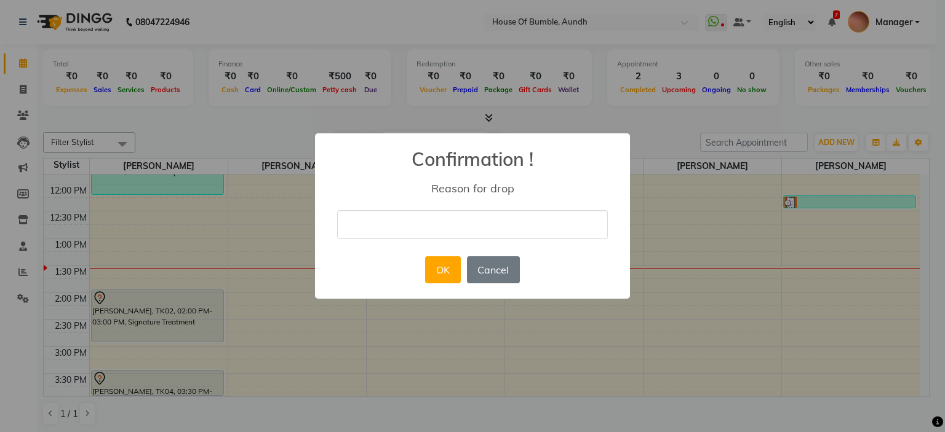
click at [415, 239] on div "× Confirmation ! Reason for drop OK No Cancel" at bounding box center [472, 215] width 315 height 165
click at [438, 220] on input "text" at bounding box center [472, 224] width 271 height 29
click at [440, 216] on input "text" at bounding box center [472, 224] width 271 height 29
type input "cancelled"
click at [449, 269] on button "OK" at bounding box center [442, 269] width 35 height 27
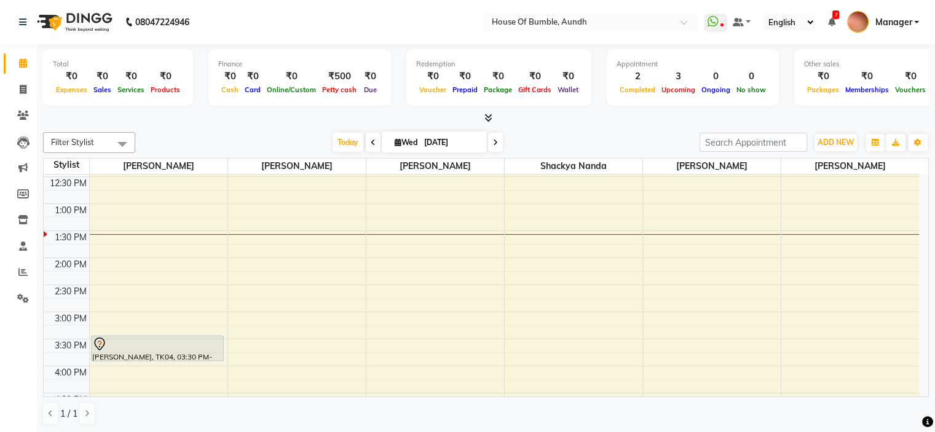
scroll to position [268, 0]
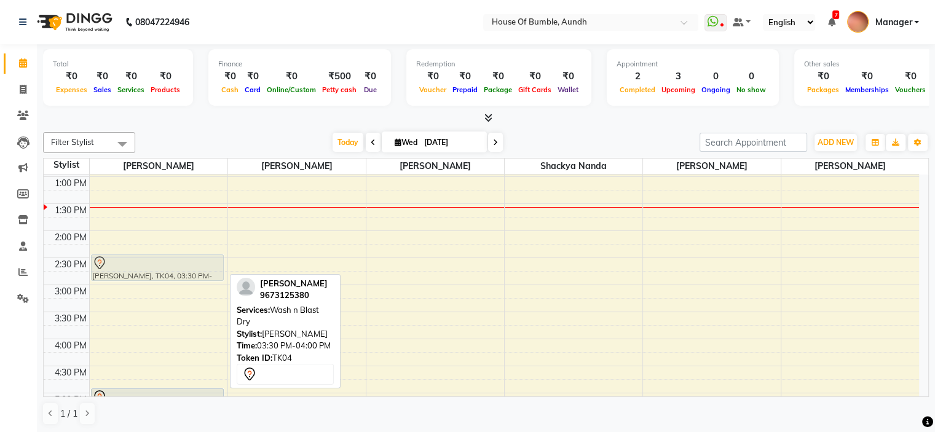
drag, startPoint x: 162, startPoint y: 325, endPoint x: 166, endPoint y: 272, distance: 53.0
click at [166, 272] on div "Tanvi d, TK01, 11:15 AM-12:15 PM, Root Touch Up- Full Palak Sharma, TK04, 03:30…" at bounding box center [159, 258] width 138 height 703
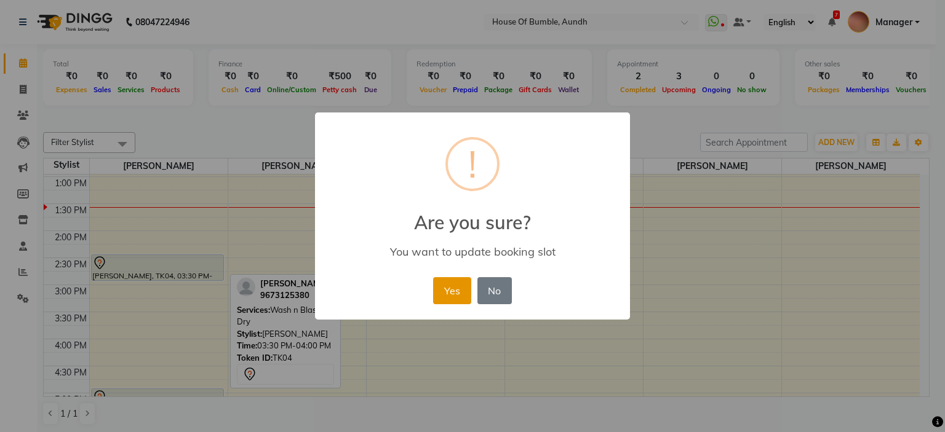
click at [450, 290] on button "Yes" at bounding box center [452, 290] width 38 height 27
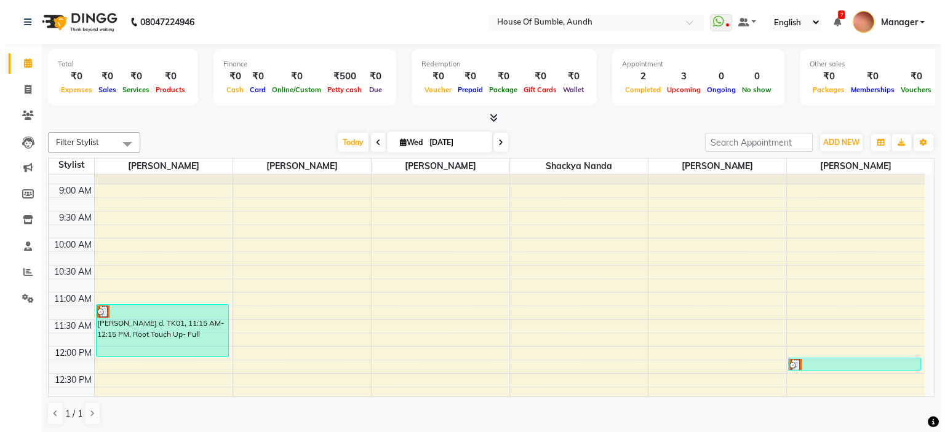
scroll to position [22, 0]
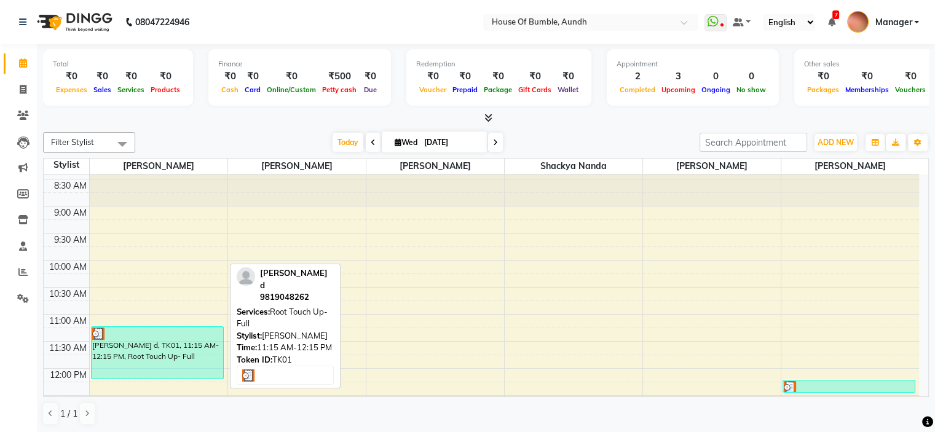
click at [191, 357] on div "Tanvi d, TK01, 11:15 AM-12:15 PM, Root Touch Up- Full" at bounding box center [158, 353] width 132 height 52
click at [193, 339] on div "Tanvi d, TK01, 11:15 AM-12:15 PM, Root Touch Up- Full" at bounding box center [158, 353] width 132 height 52
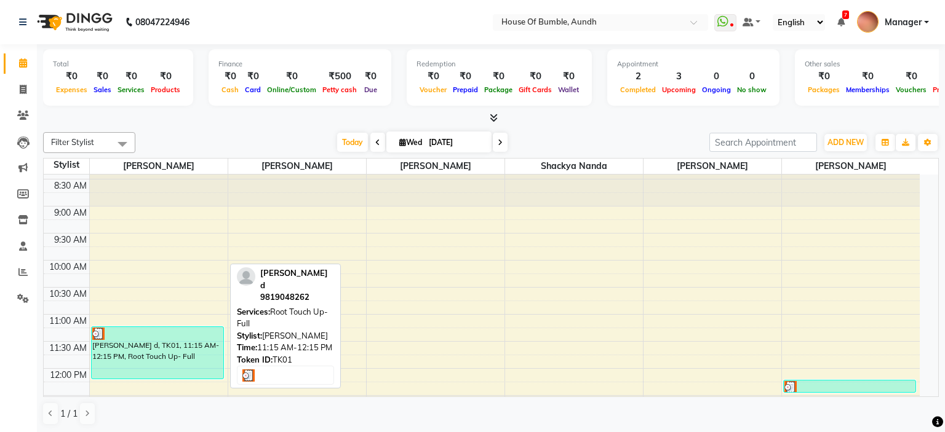
select select "3"
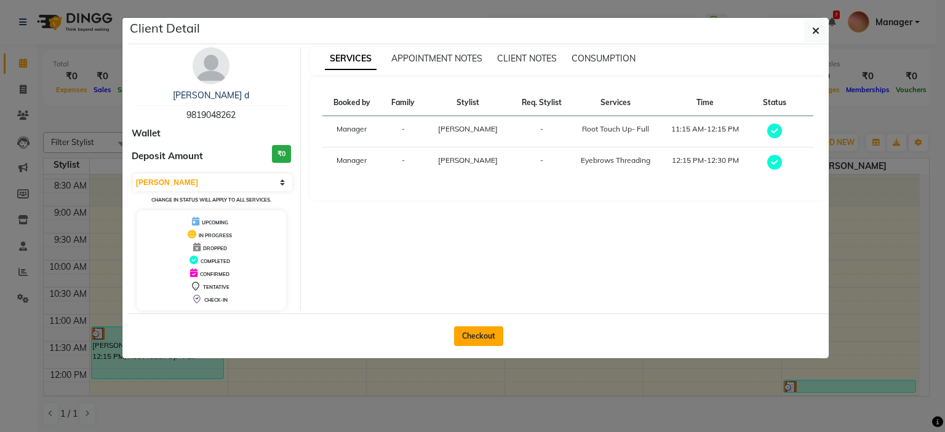
click at [475, 331] on button "Checkout" at bounding box center [478, 337] width 49 height 20
select select "service"
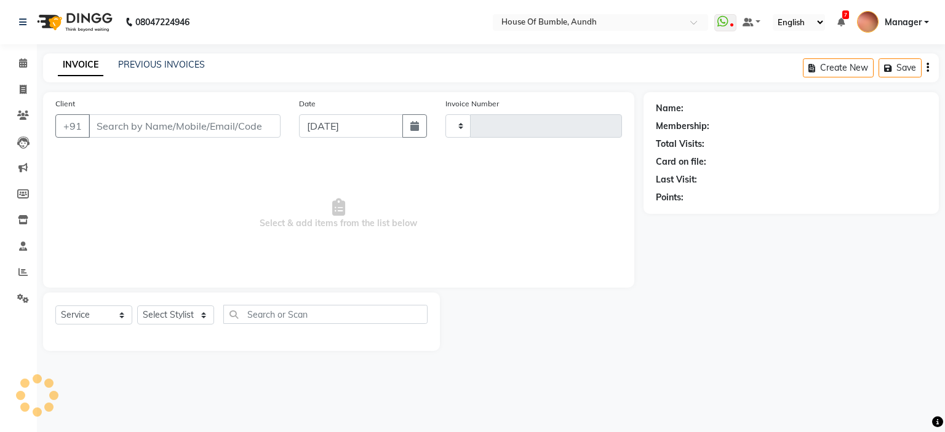
type input "1285"
select select "581"
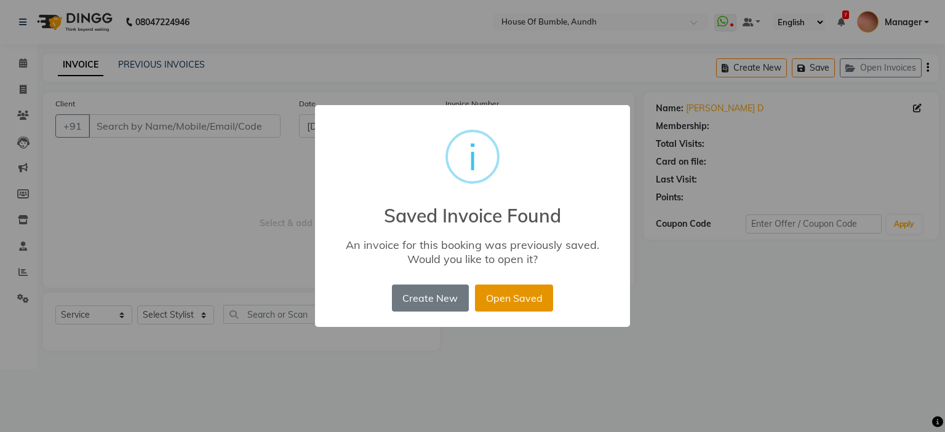
click at [531, 293] on button "Open Saved" at bounding box center [514, 298] width 78 height 27
type input "98******62"
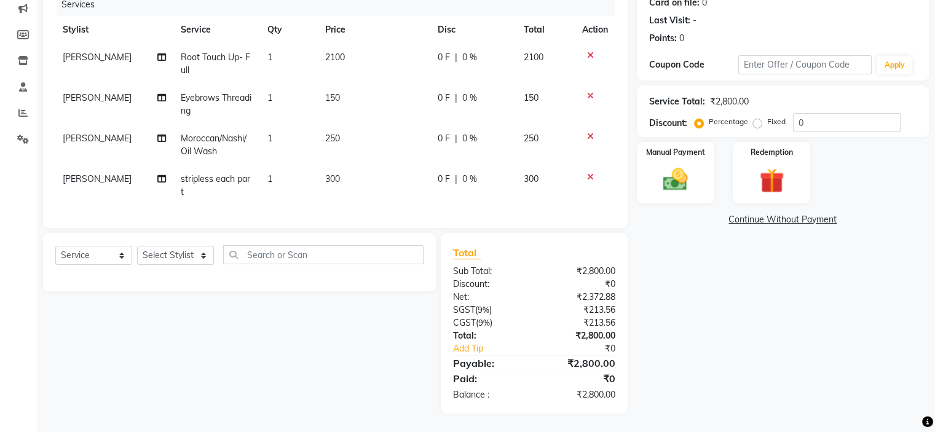
scroll to position [107, 0]
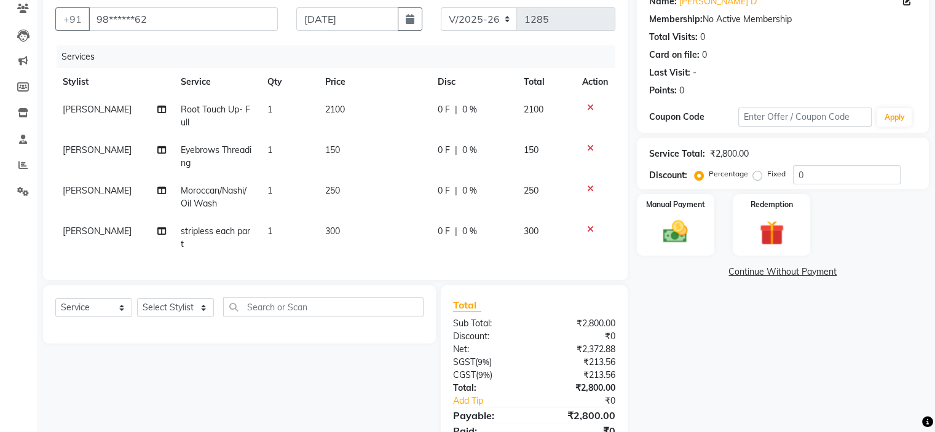
click at [715, 218] on div "Manual Payment Redemption" at bounding box center [783, 224] width 311 height 61
click at [707, 219] on div "Manual Payment" at bounding box center [675, 224] width 81 height 63
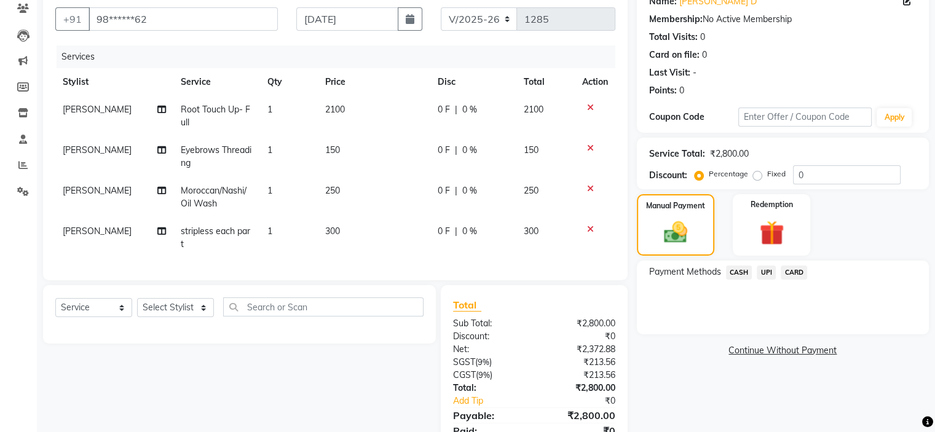
click at [806, 270] on span "CARD" at bounding box center [794, 273] width 26 height 14
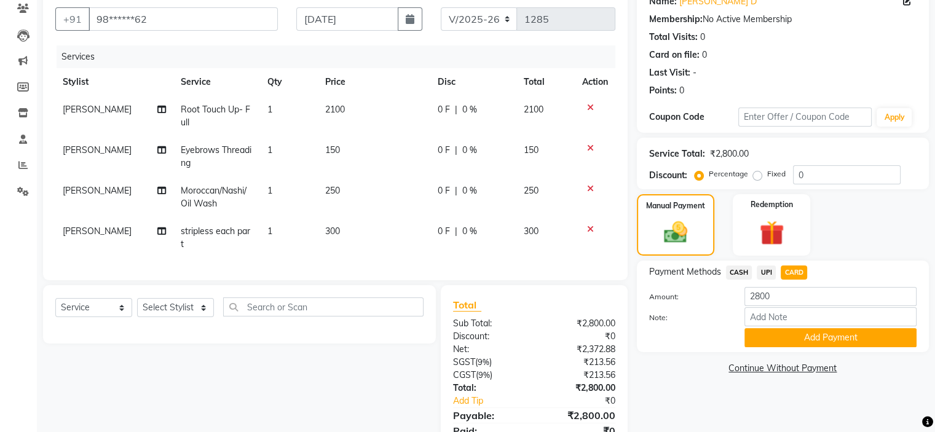
scroll to position [168, 0]
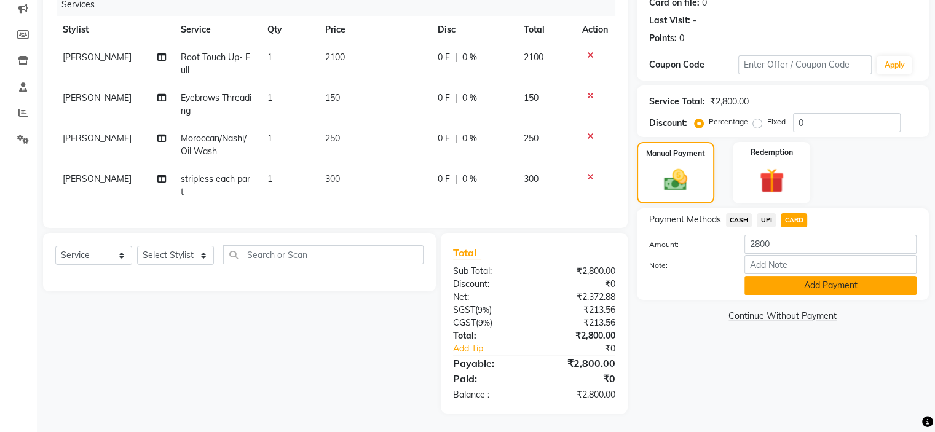
click at [808, 276] on button "Add Payment" at bounding box center [831, 285] width 172 height 19
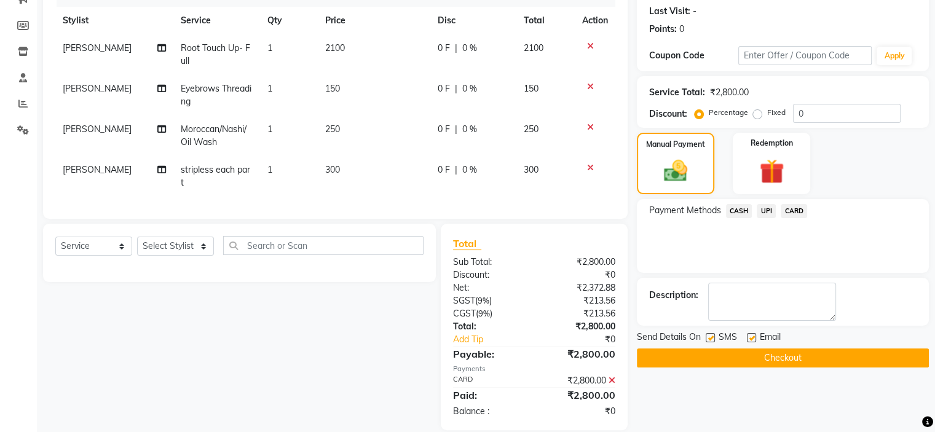
scroll to position [194, 0]
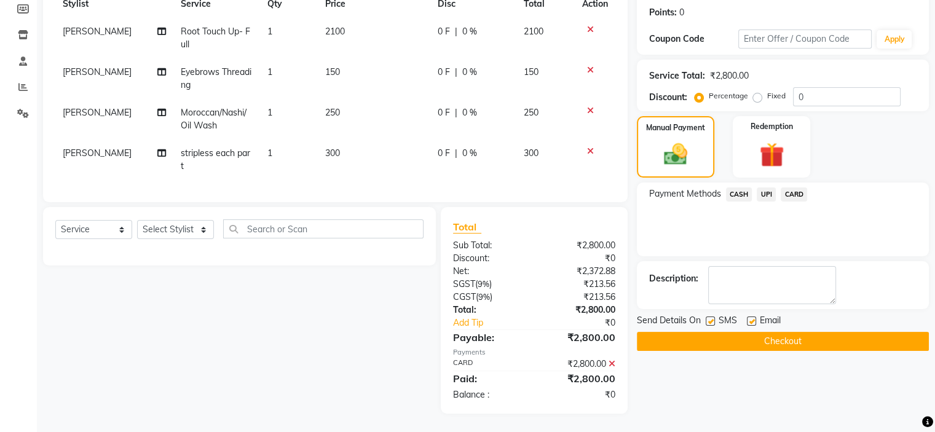
click at [695, 333] on button "Checkout" at bounding box center [783, 341] width 292 height 19
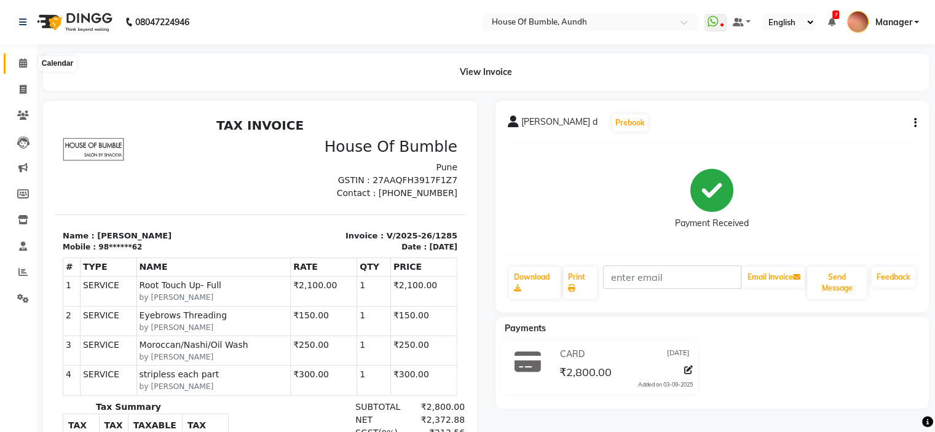
click at [20, 57] on span at bounding box center [23, 64] width 22 height 14
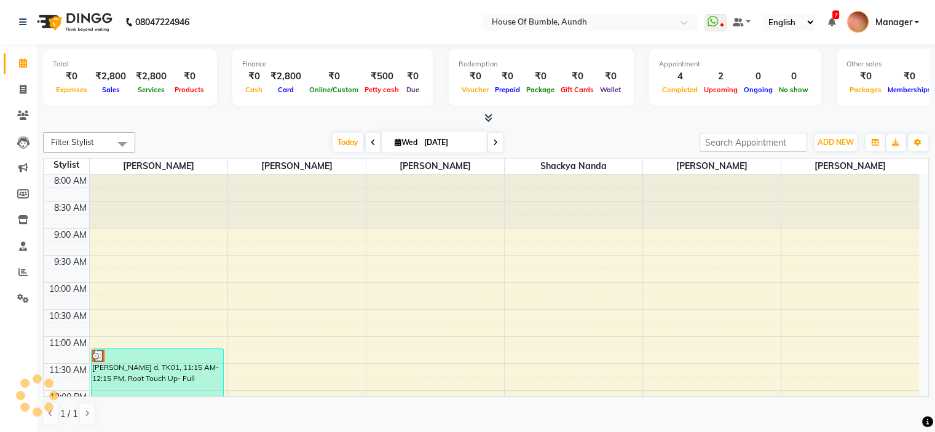
scroll to position [123, 0]
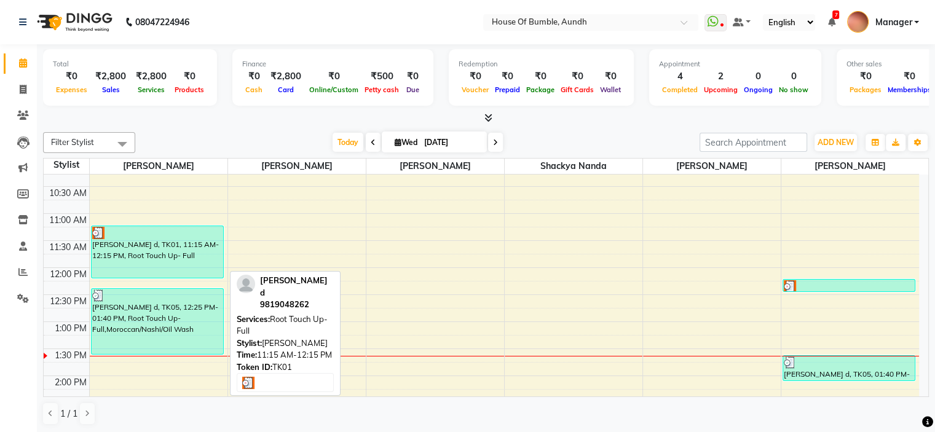
click at [155, 253] on div "Tanvi d, TK01, 11:15 AM-12:15 PM, Root Touch Up- Full" at bounding box center [158, 252] width 132 height 52
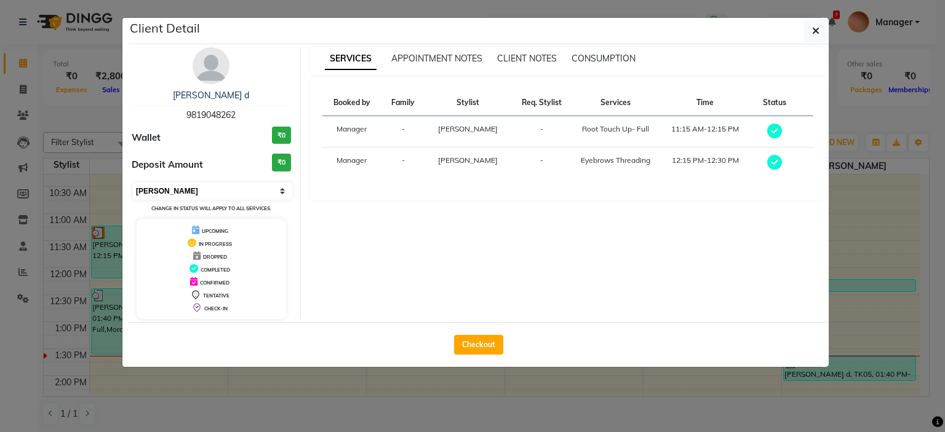
drag, startPoint x: 275, startPoint y: 184, endPoint x: 277, endPoint y: 195, distance: 10.6
click at [275, 184] on select "Select MARK DONE UPCOMING" at bounding box center [212, 191] width 159 height 17
select select "5"
click at [133, 183] on select "Select MARK DONE UPCOMING" at bounding box center [212, 191] width 159 height 17
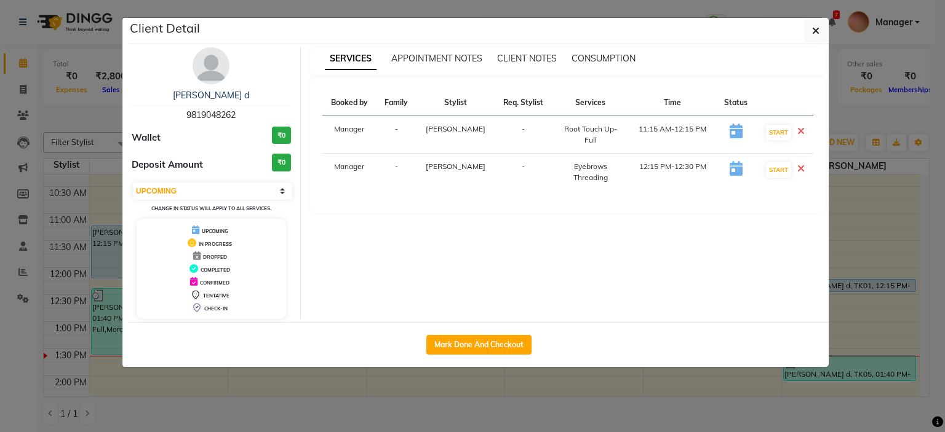
click at [801, 167] on icon at bounding box center [800, 169] width 7 height 10
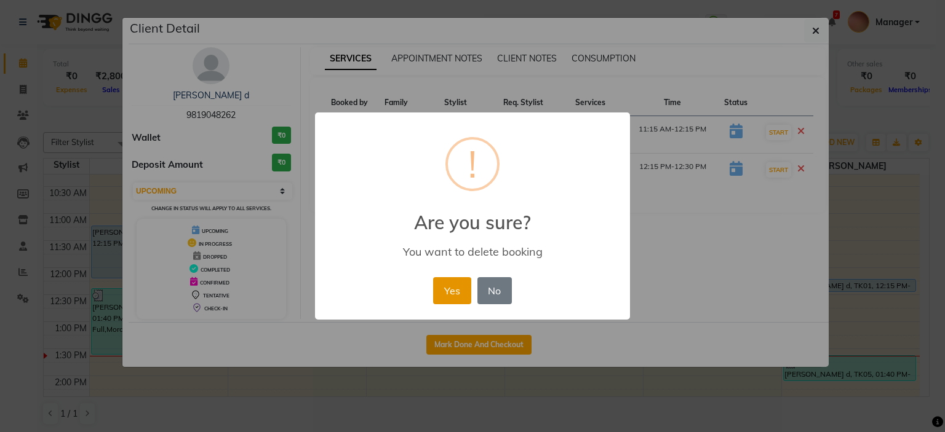
click at [453, 281] on button "Yes" at bounding box center [452, 290] width 38 height 27
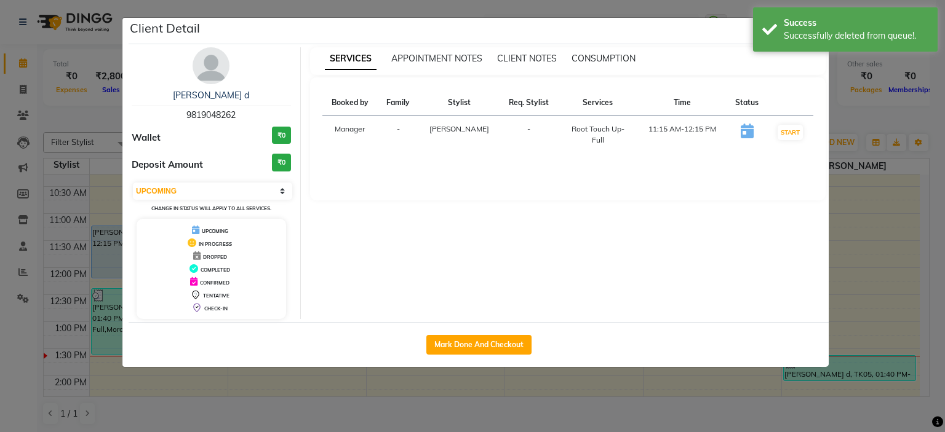
click at [854, 191] on ngb-modal-window "Client Detail Tanvi d 9819048262 Wallet ₹0 Deposit Amount ₹0 Select IN SERVICE …" at bounding box center [472, 216] width 945 height 432
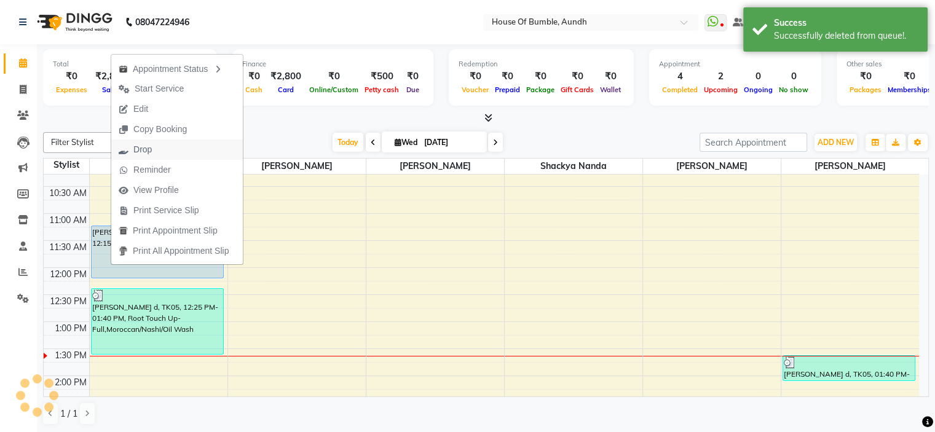
click at [187, 148] on button "Drop" at bounding box center [177, 150] width 132 height 20
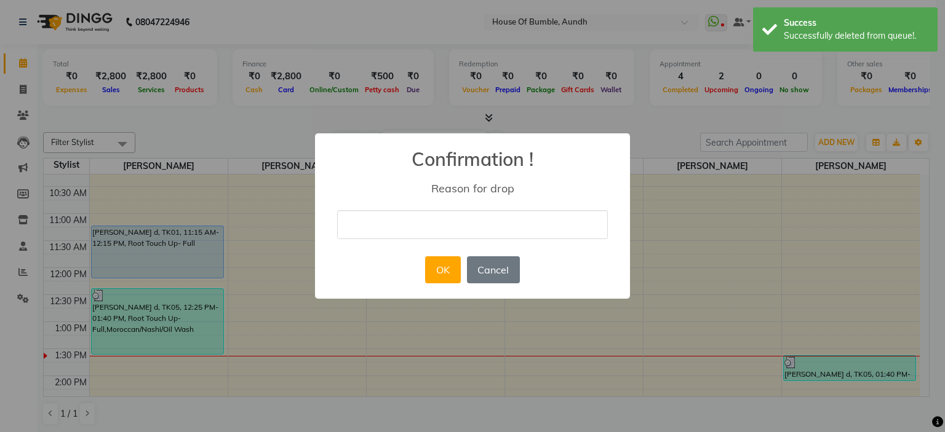
click at [413, 223] on input "text" at bounding box center [472, 224] width 271 height 29
type input "cancelled"
click at [440, 263] on button "OK" at bounding box center [442, 269] width 35 height 27
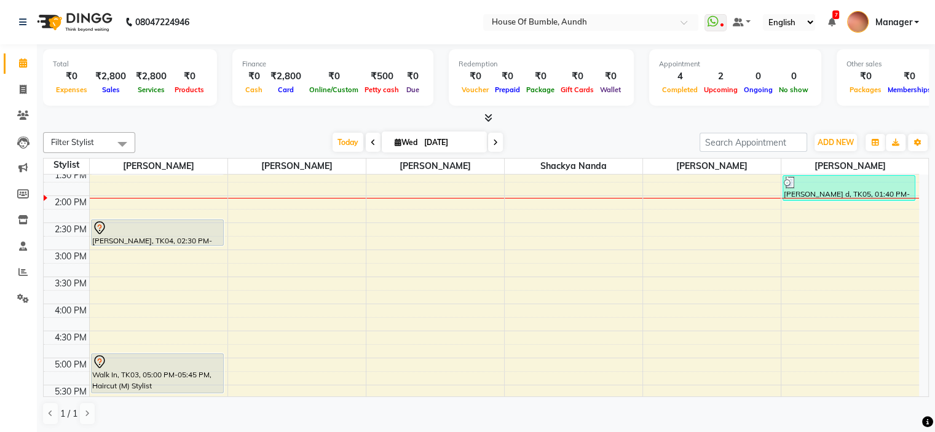
scroll to position [228, 0]
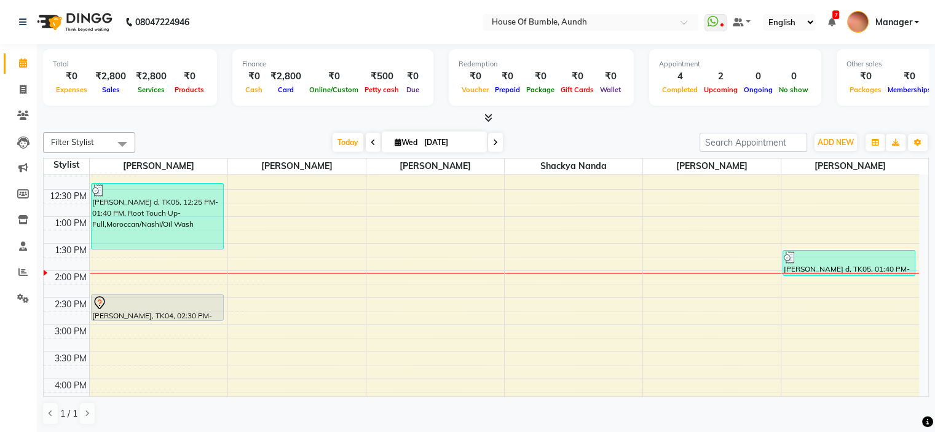
click at [439, 144] on input "[DATE]" at bounding box center [451, 142] width 61 height 18
select select "9"
select select "2025"
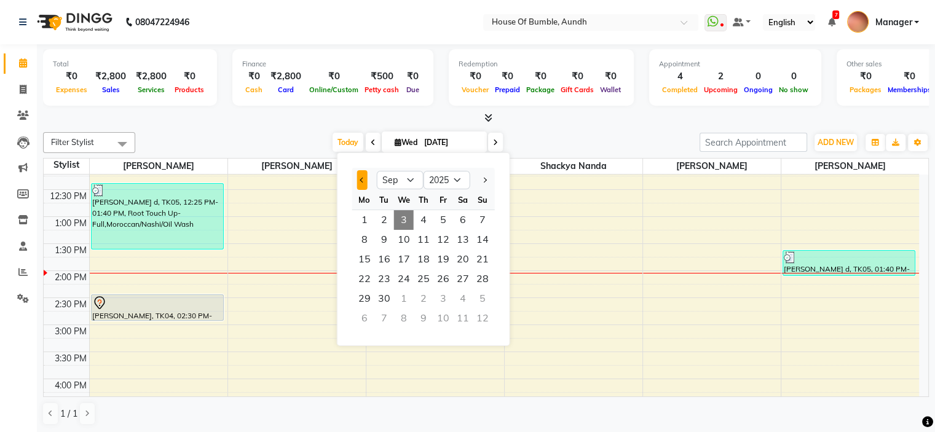
click at [363, 189] on button "Previous month" at bounding box center [362, 180] width 10 height 20
select select "8"
click at [380, 305] on span "26" at bounding box center [384, 299] width 20 height 20
type input "26-08-2025"
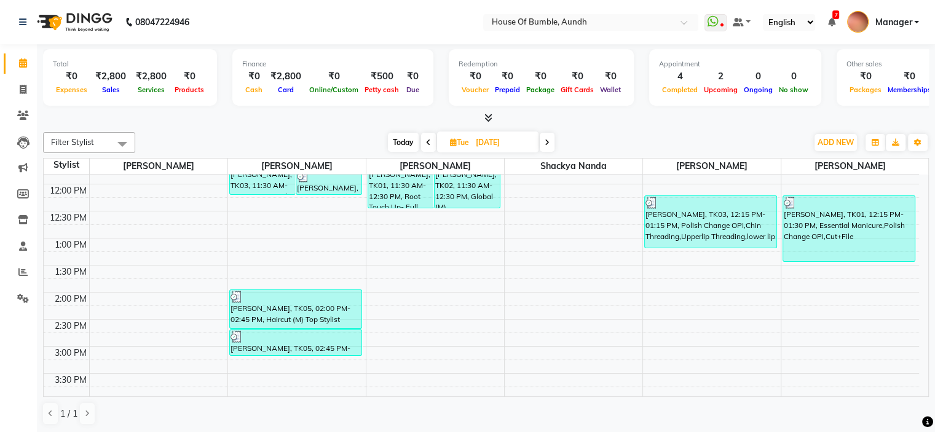
scroll to position [199, 0]
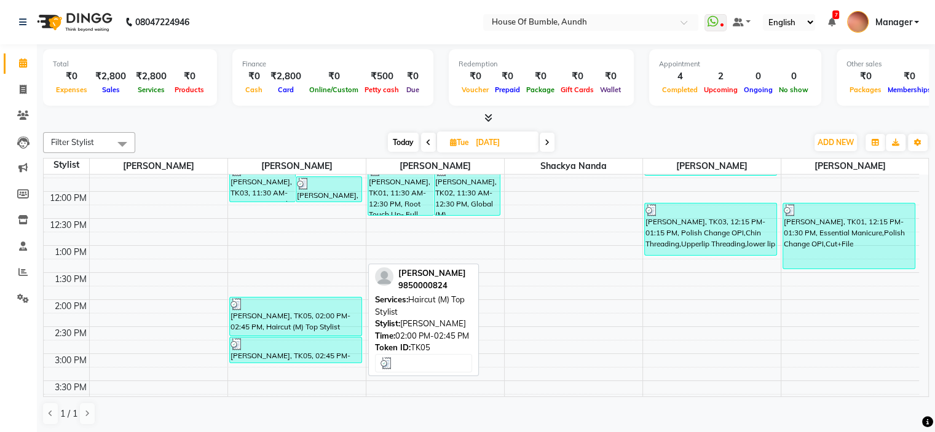
click at [278, 306] on div at bounding box center [296, 304] width 130 height 12
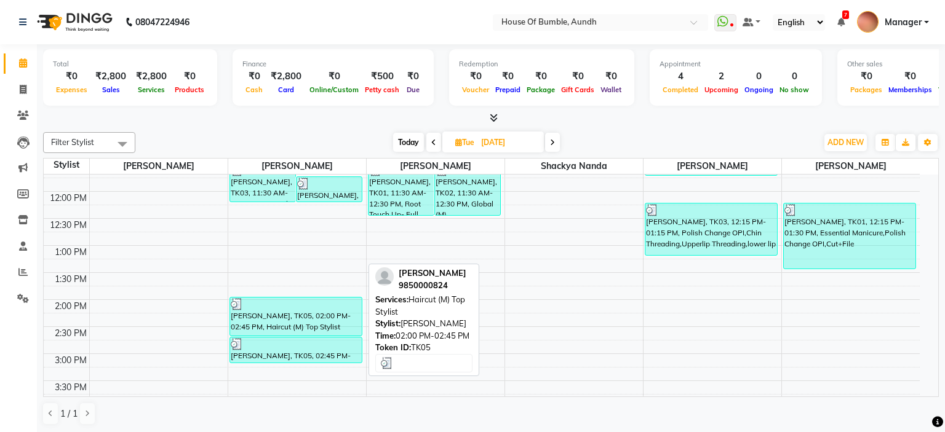
select select "3"
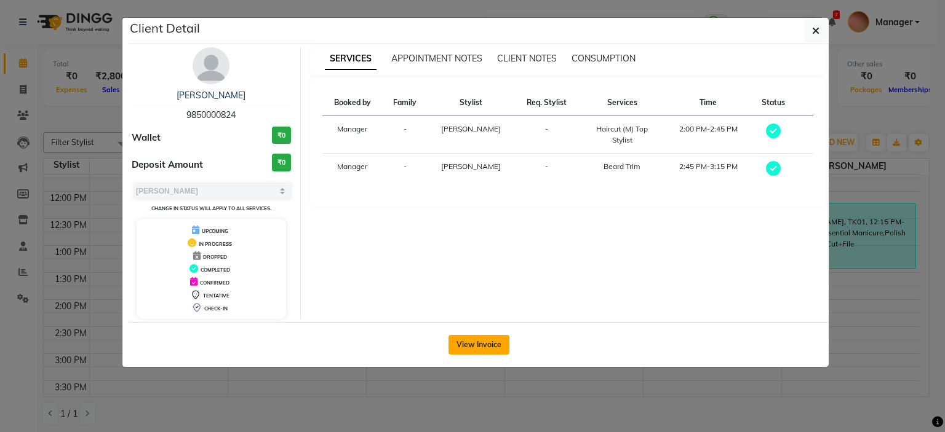
click at [499, 348] on button "View Invoice" at bounding box center [478, 345] width 61 height 20
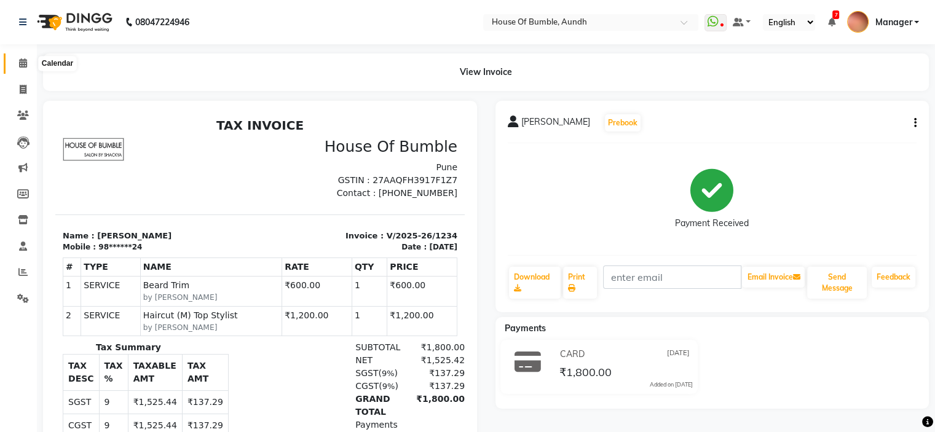
click at [20, 63] on icon at bounding box center [23, 62] width 8 height 9
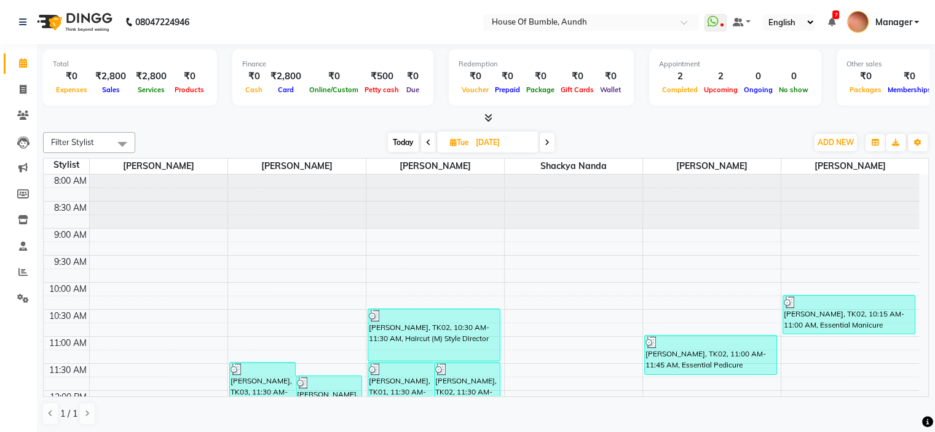
click at [411, 138] on span "Today" at bounding box center [403, 142] width 31 height 19
type input "[DATE]"
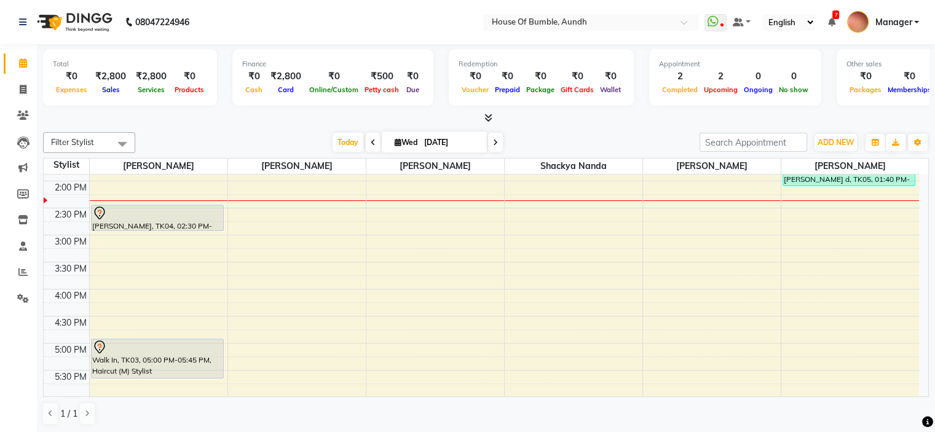
scroll to position [289, 0]
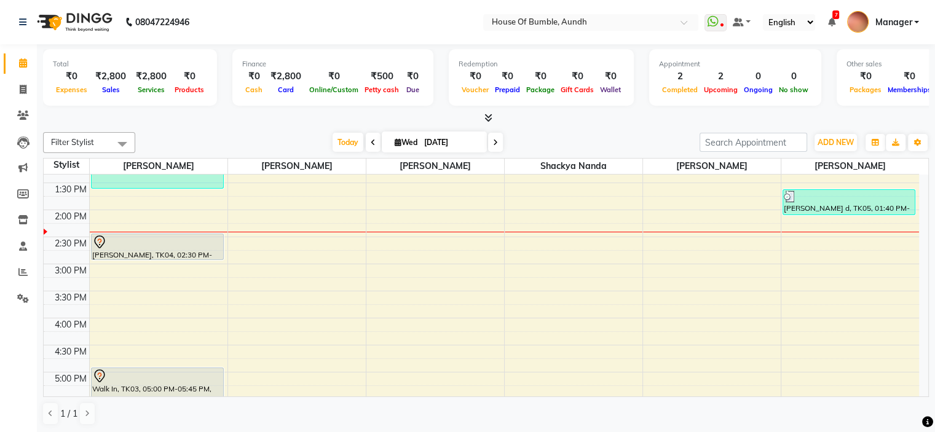
click at [426, 142] on input "[DATE]" at bounding box center [451, 142] width 61 height 18
select select "9"
select select "2025"
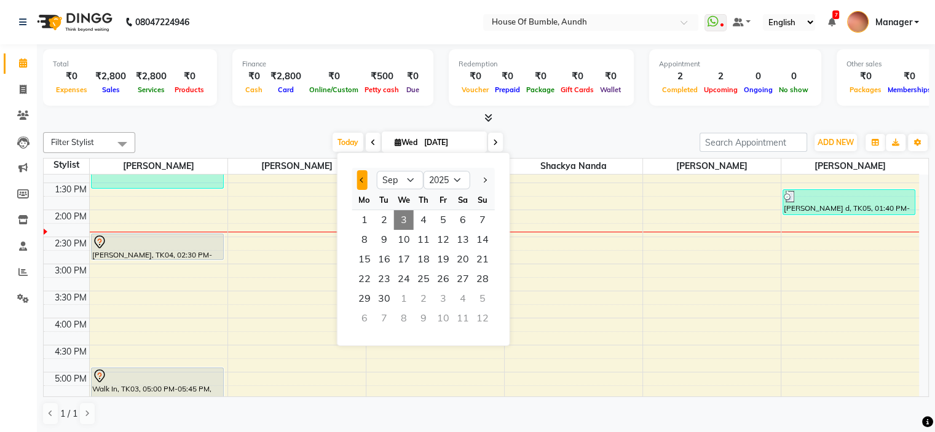
click at [364, 178] on button "Previous month" at bounding box center [362, 180] width 10 height 20
select select "8"
click at [406, 302] on span "27" at bounding box center [404, 299] width 20 height 20
type input "27-08-2025"
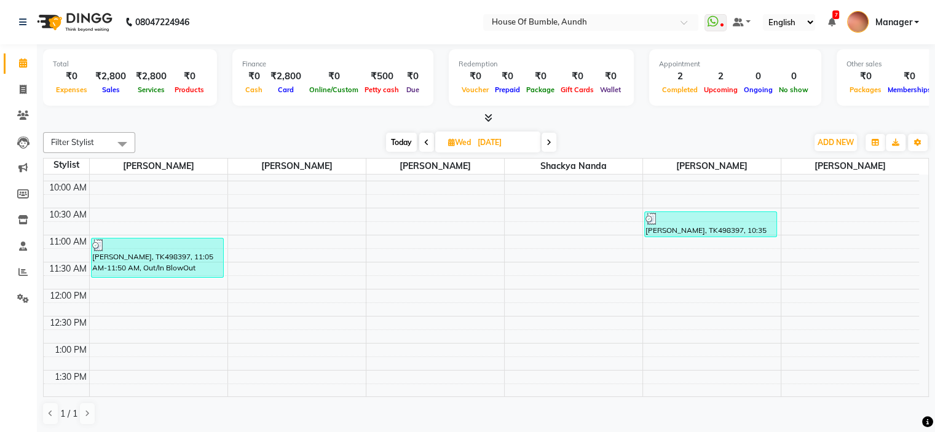
scroll to position [76, 0]
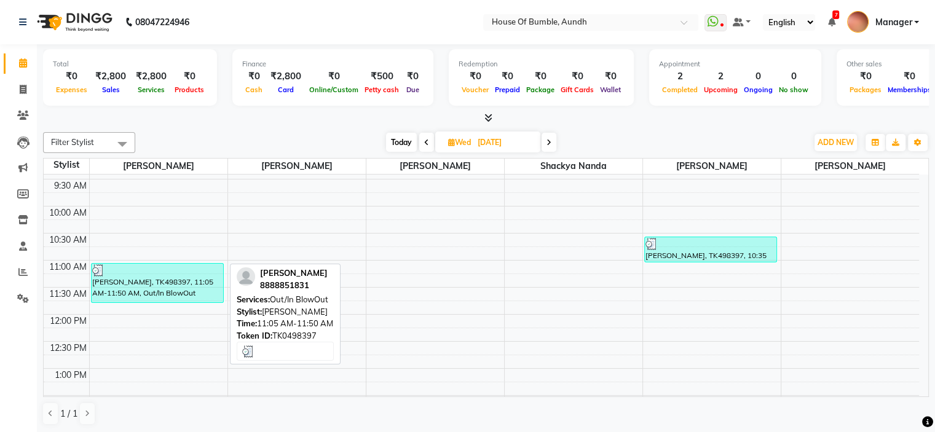
click at [172, 292] on div "Dipti Maniyar, TK498397, 11:05 AM-11:50 AM, Out/In BlowOut" at bounding box center [158, 283] width 132 height 39
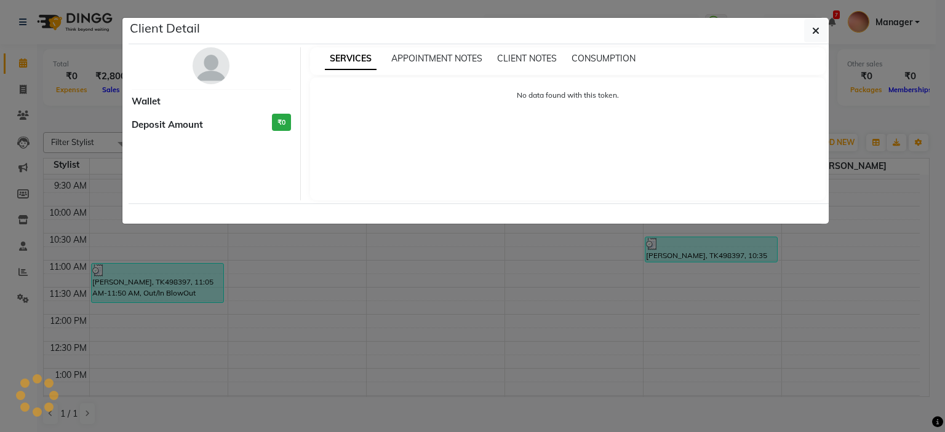
select select "3"
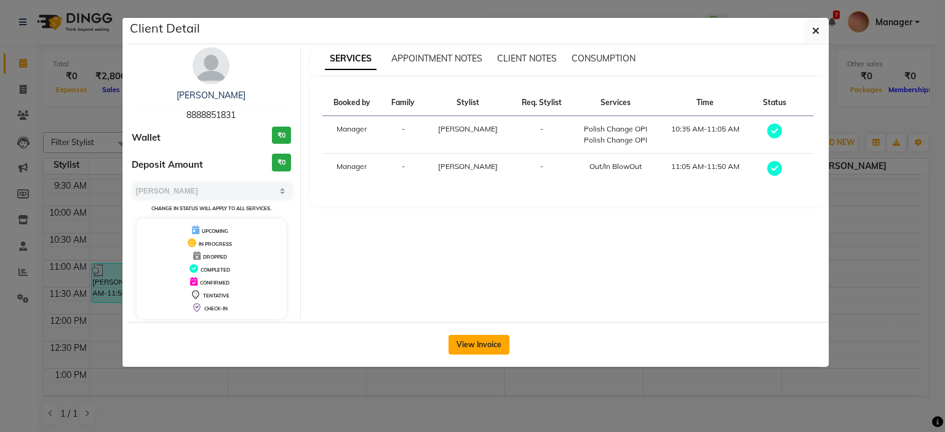
click at [488, 344] on button "View Invoice" at bounding box center [478, 345] width 61 height 20
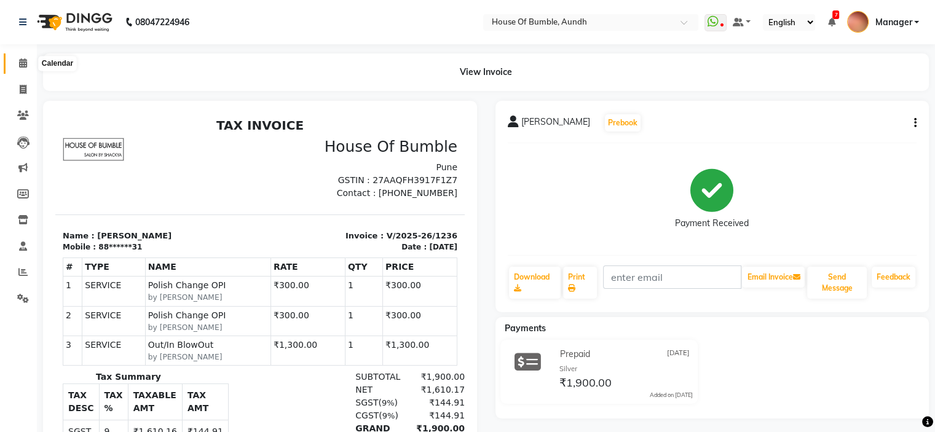
click at [19, 63] on icon at bounding box center [23, 62] width 8 height 9
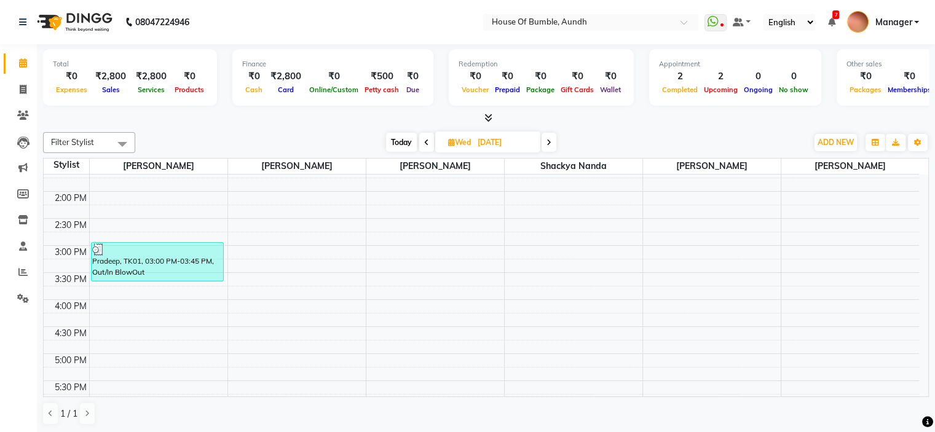
scroll to position [184, 0]
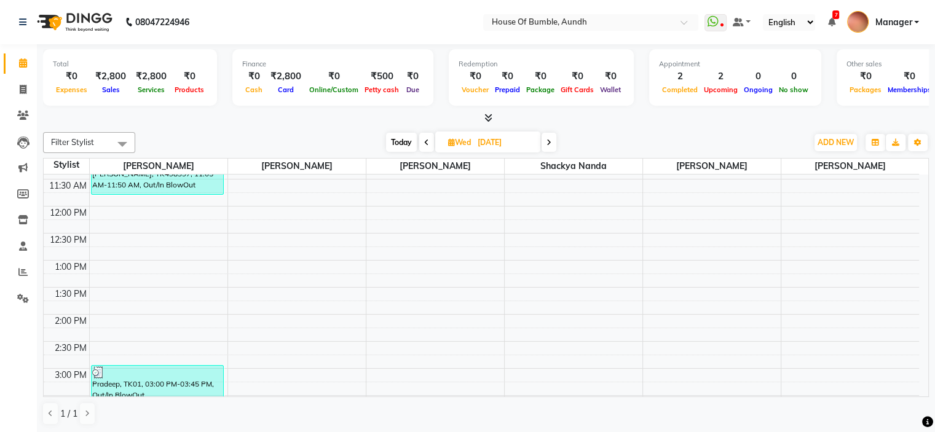
click at [385, 140] on div "Today Wed 27-08-2025" at bounding box center [471, 142] width 173 height 18
click at [398, 142] on span "Today" at bounding box center [401, 142] width 31 height 19
type input "[DATE]"
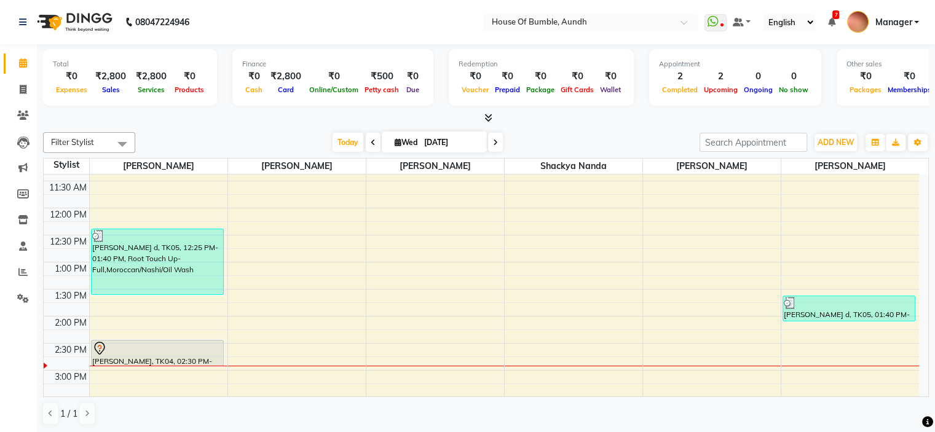
scroll to position [199, 0]
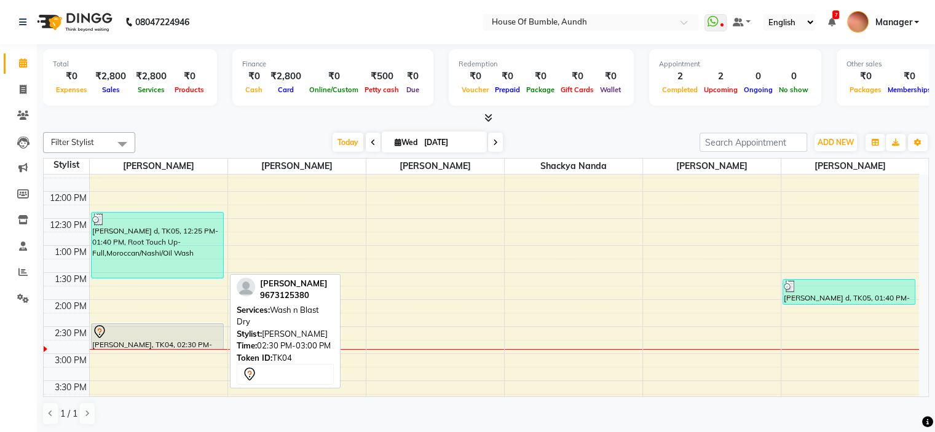
click at [214, 336] on div at bounding box center [157, 332] width 130 height 15
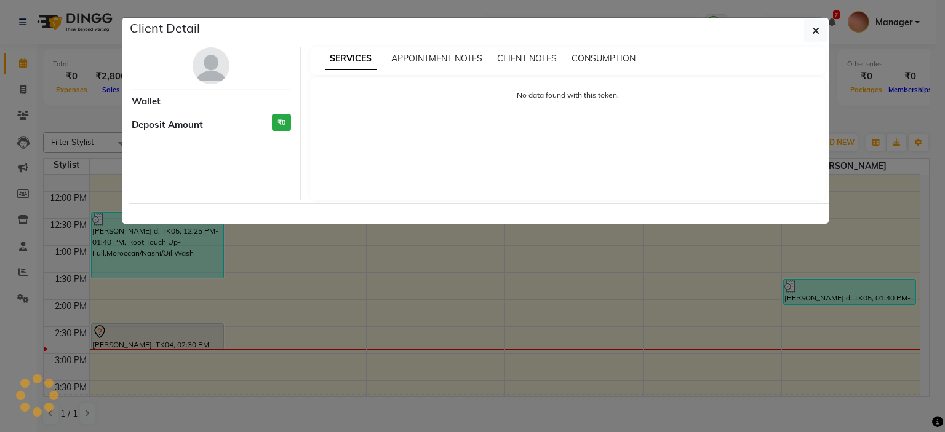
select select "7"
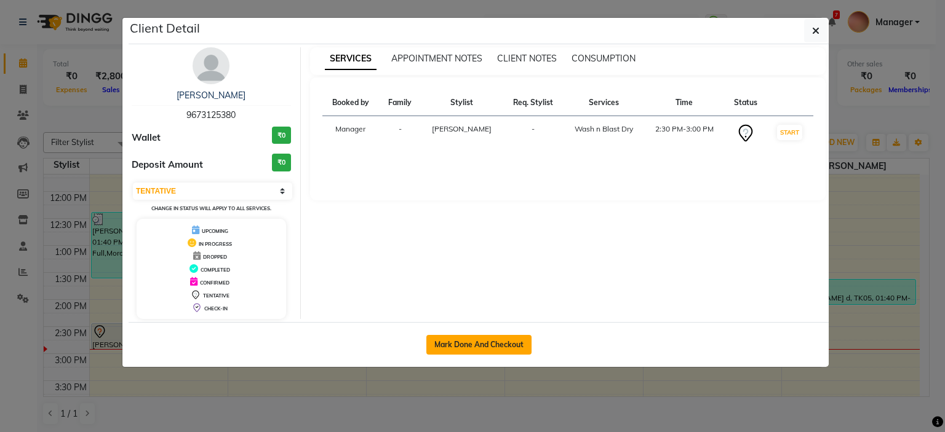
click at [470, 335] on button "Mark Done And Checkout" at bounding box center [478, 345] width 105 height 20
select select "service"
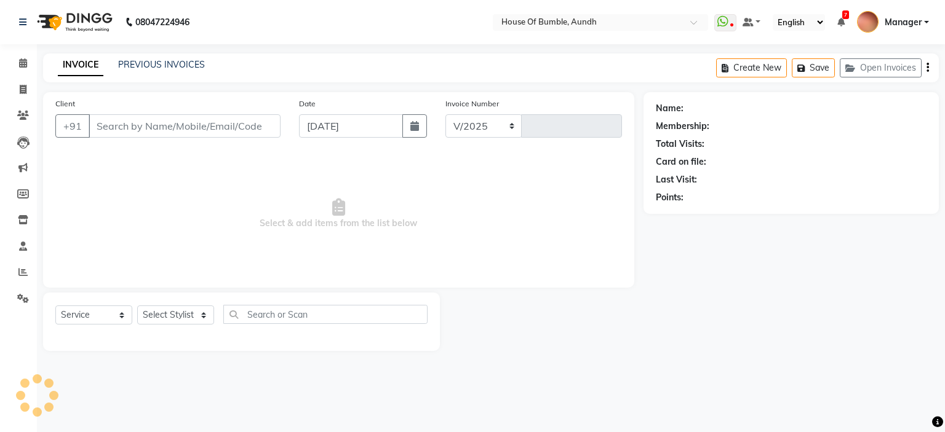
select select "581"
type input "1286"
type input "96******80"
select select "7795"
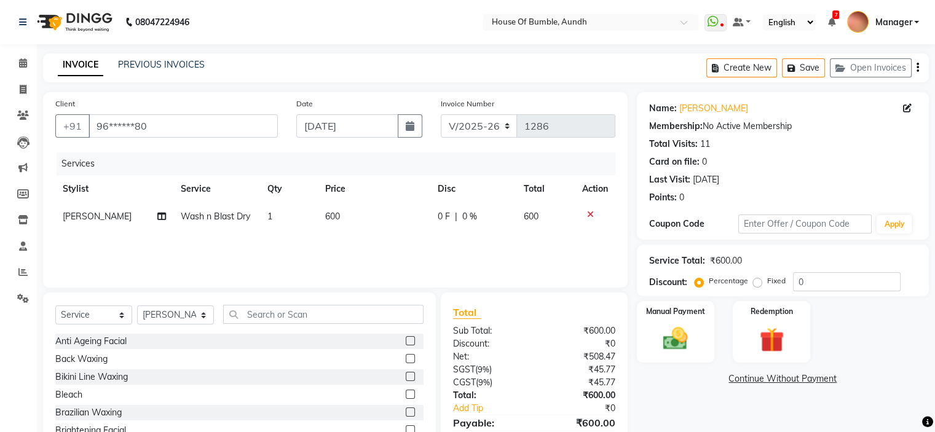
scroll to position [60, 0]
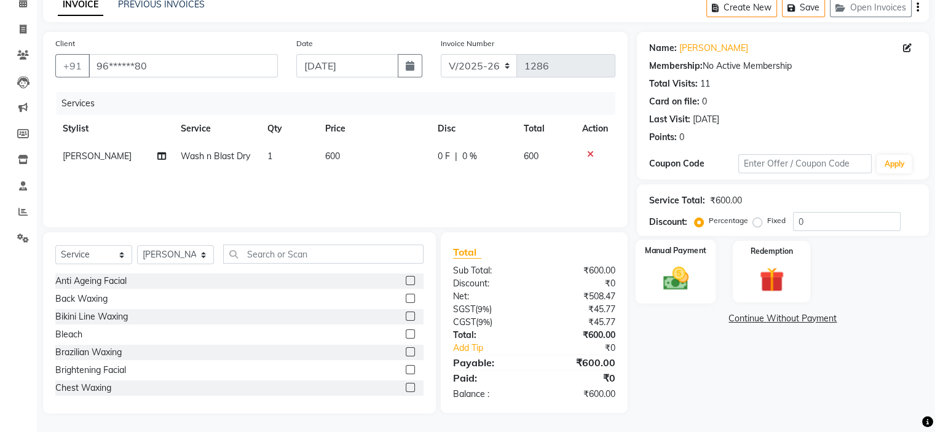
click at [681, 265] on img at bounding box center [675, 279] width 41 height 30
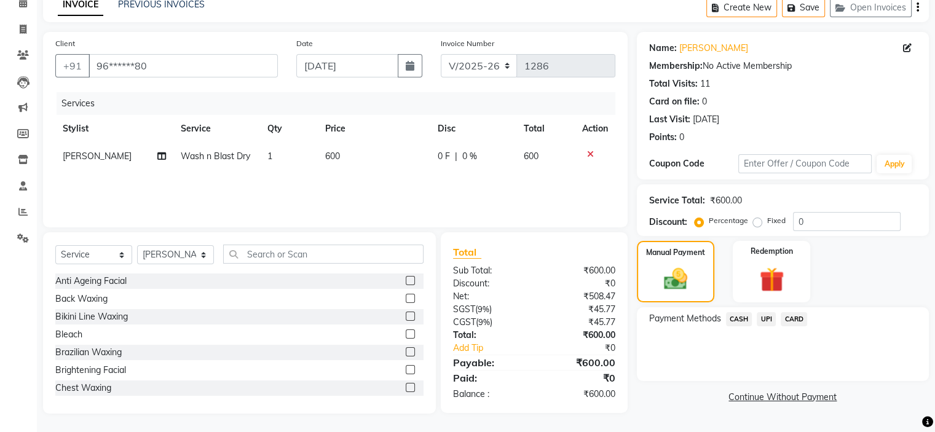
click at [773, 321] on span "UPI" at bounding box center [766, 319] width 19 height 14
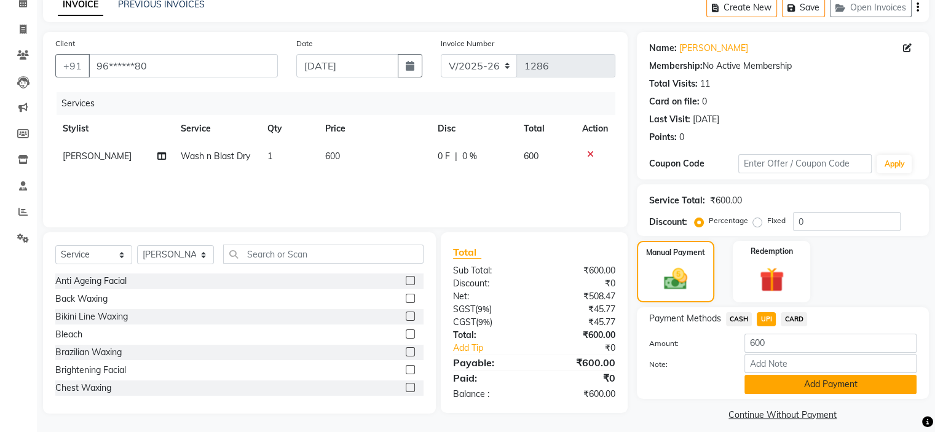
click at [787, 378] on button "Add Payment" at bounding box center [831, 384] width 172 height 19
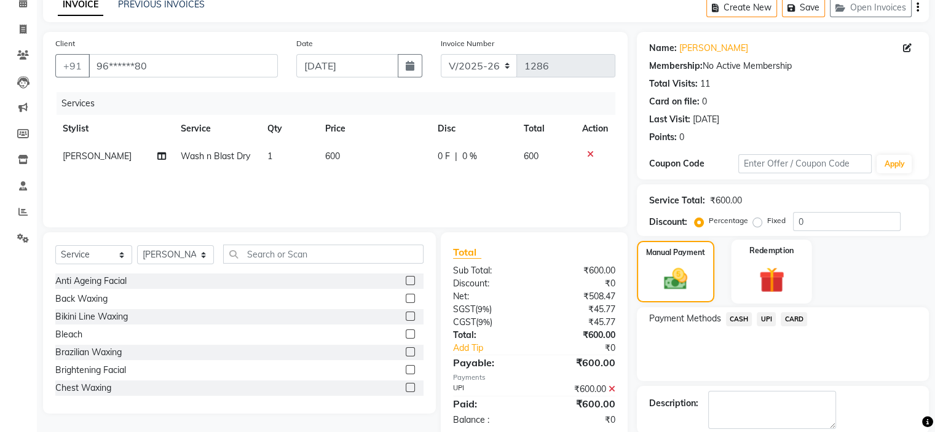
scroll to position [121, 0]
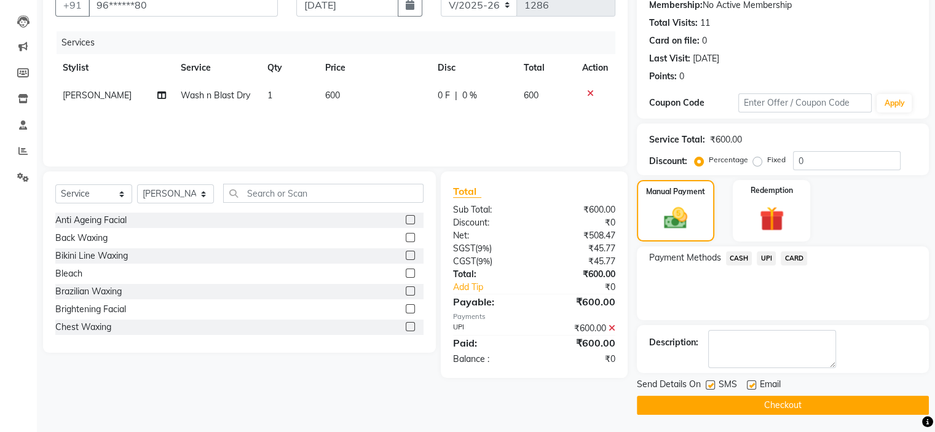
click at [771, 403] on button "Checkout" at bounding box center [783, 405] width 292 height 19
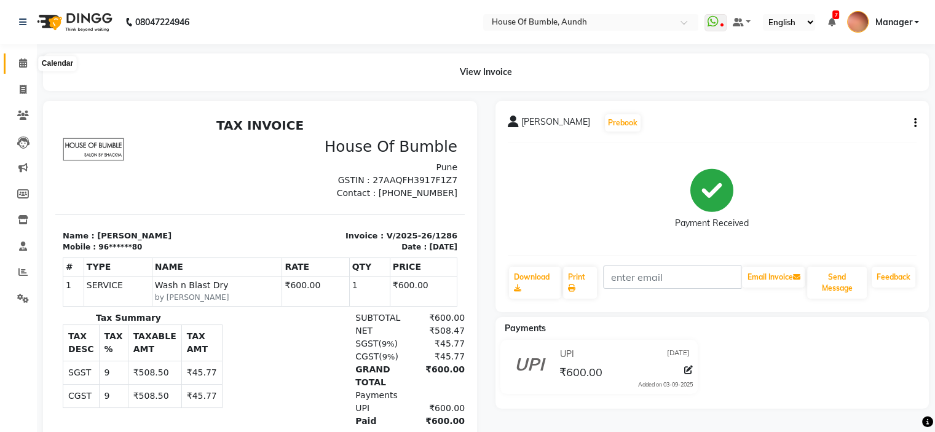
click at [28, 66] on span at bounding box center [23, 64] width 22 height 14
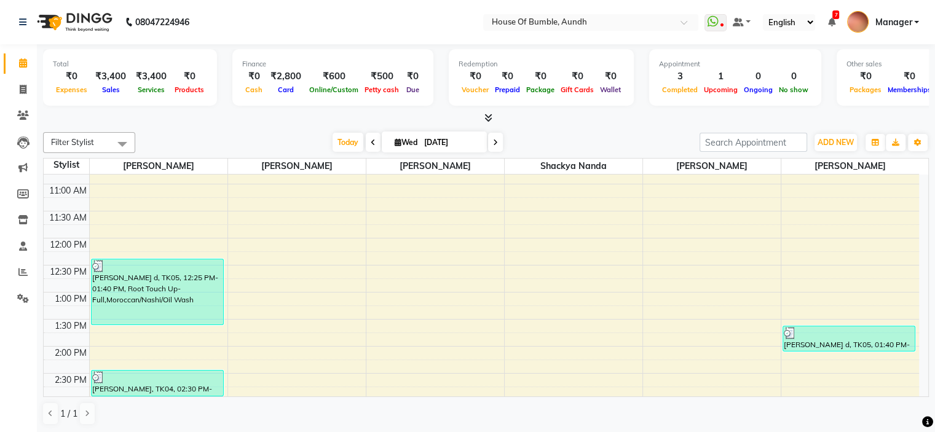
scroll to position [61, 0]
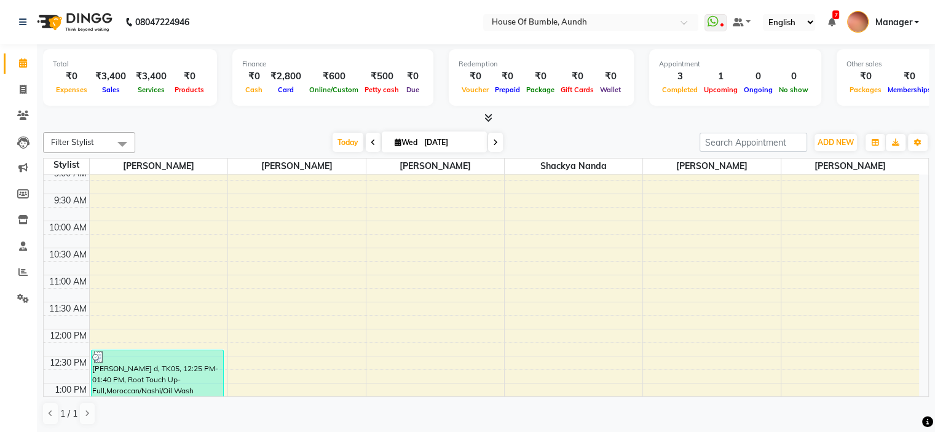
click at [432, 142] on input "[DATE]" at bounding box center [451, 142] width 61 height 18
select select "9"
select select "2025"
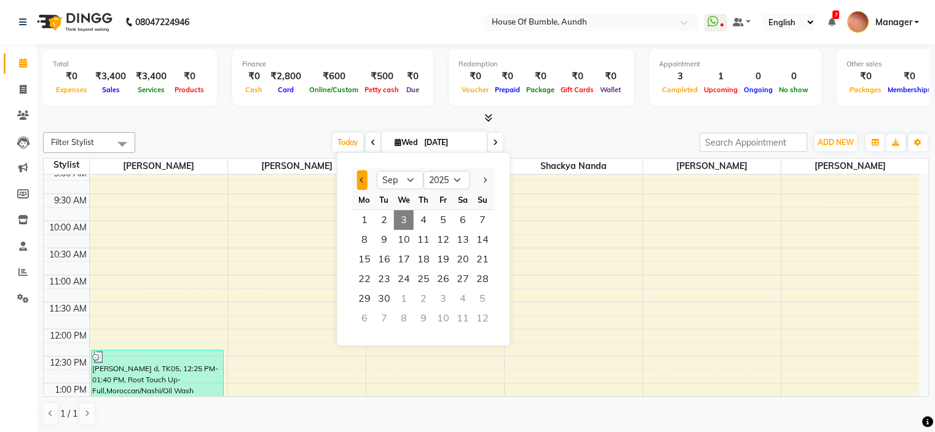
click at [359, 181] on button "Previous month" at bounding box center [362, 180] width 10 height 20
select select "8"
click at [461, 303] on span "30" at bounding box center [463, 299] width 20 height 20
type input "30-08-2025"
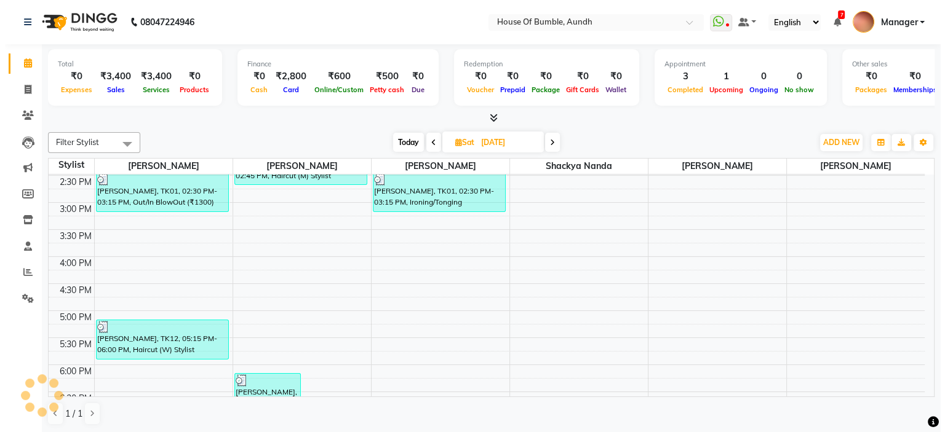
scroll to position [228, 0]
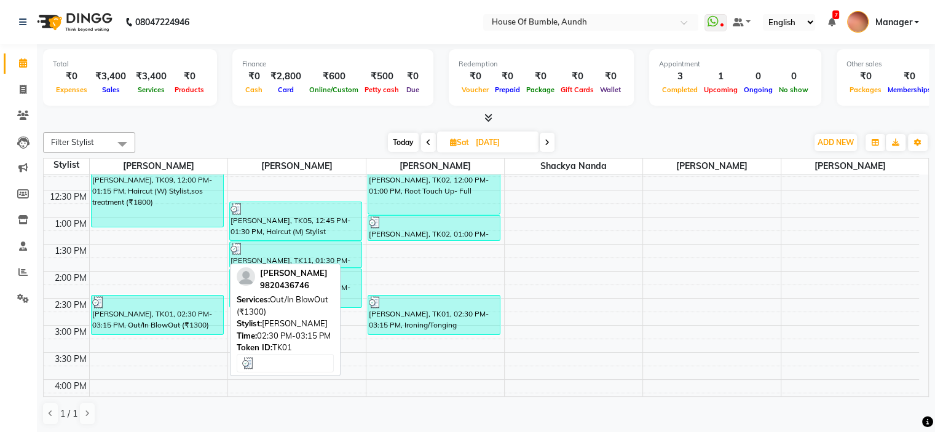
click at [173, 314] on div "Ritu Patange, TK01, 02:30 PM-03:15 PM, Out/In BlowOut (₹1300)" at bounding box center [158, 315] width 132 height 39
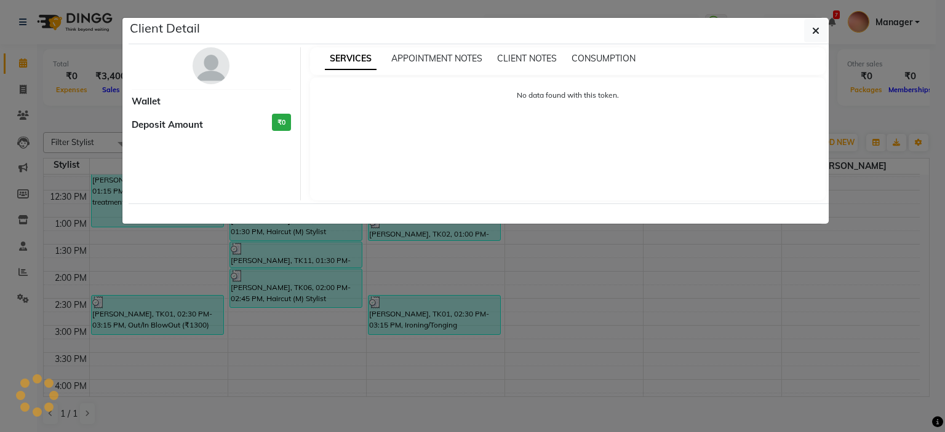
select select "3"
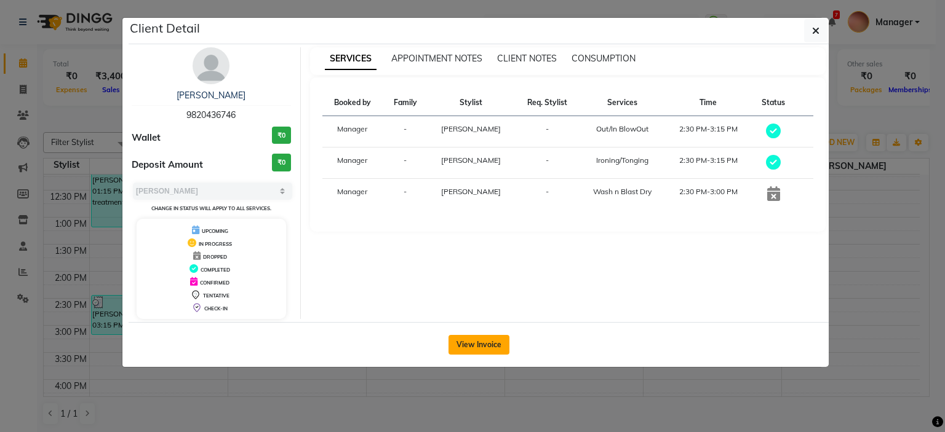
click at [461, 344] on button "View Invoice" at bounding box center [478, 345] width 61 height 20
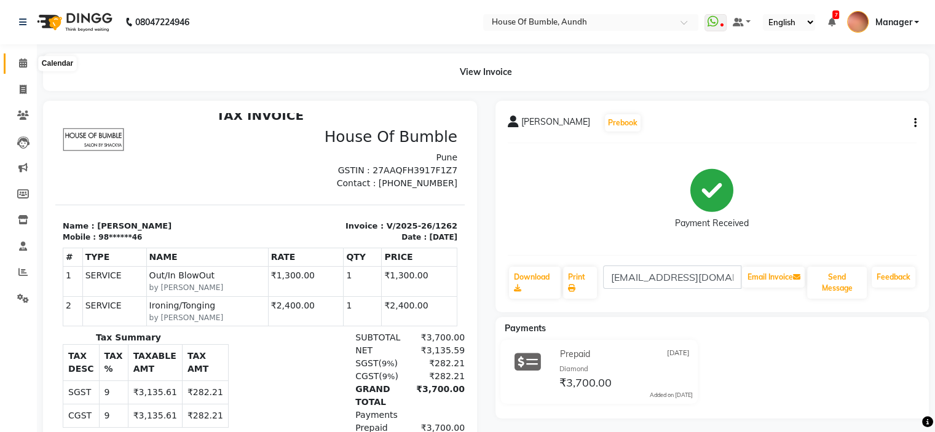
click at [26, 61] on icon at bounding box center [23, 62] width 8 height 9
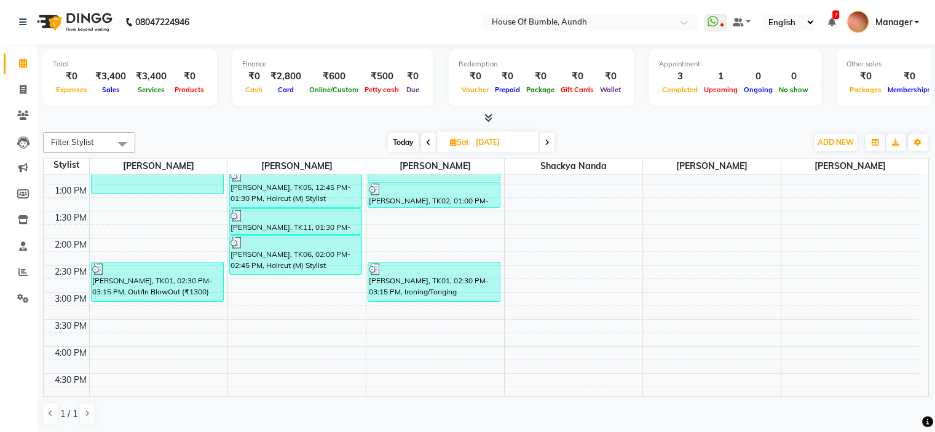
scroll to position [307, 0]
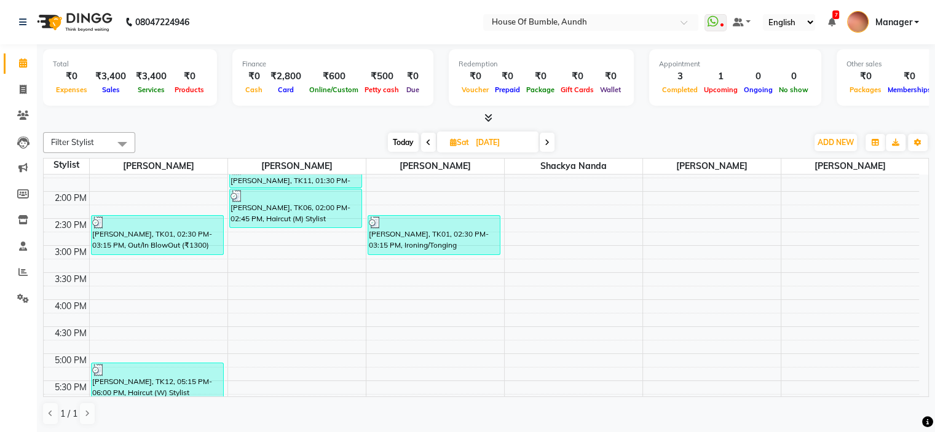
click at [406, 145] on span "Today" at bounding box center [403, 142] width 31 height 19
type input "[DATE]"
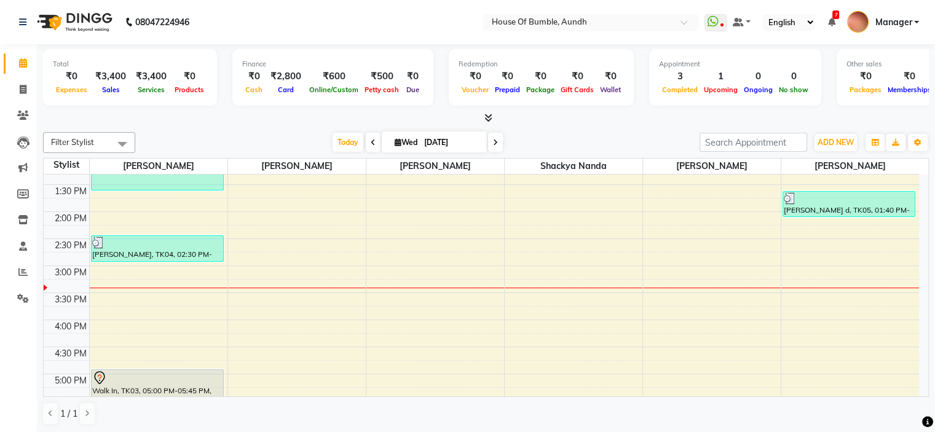
scroll to position [315, 0]
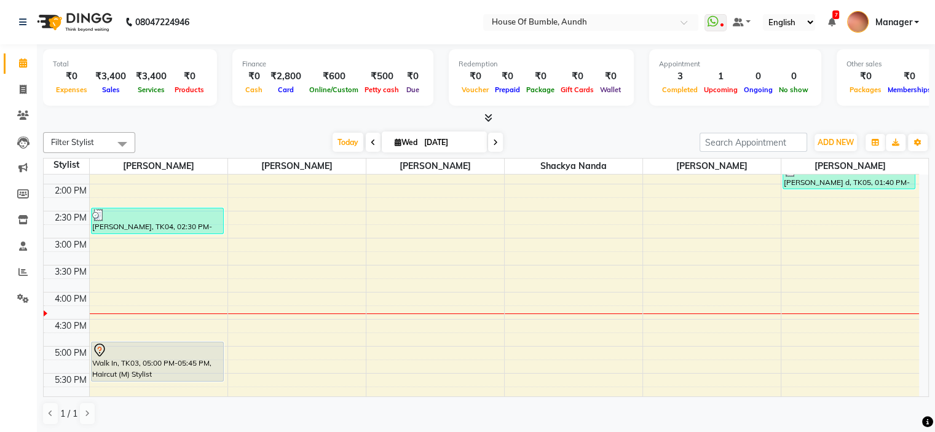
click at [470, 133] on input "[DATE]" at bounding box center [451, 142] width 61 height 18
select select "9"
select select "2025"
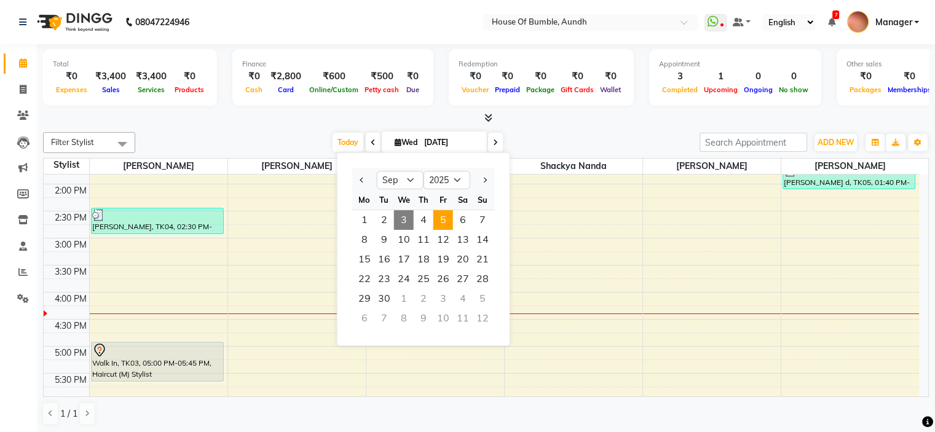
click at [448, 214] on span "5" at bounding box center [444, 220] width 20 height 20
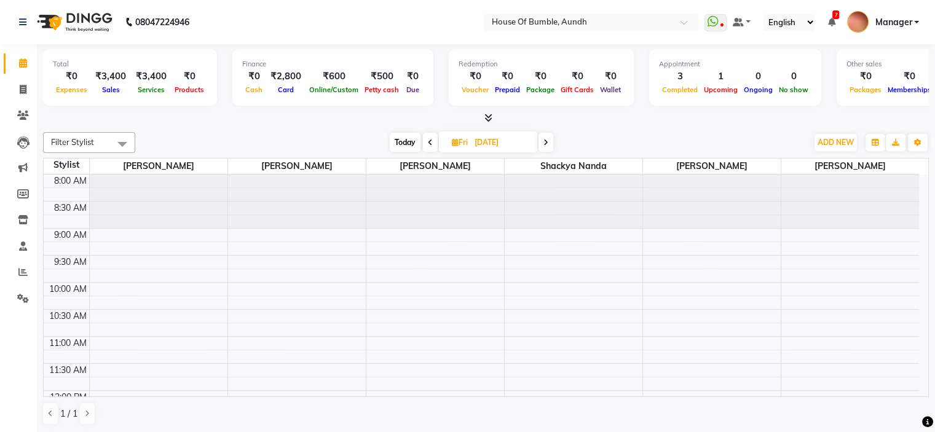
scroll to position [0, 0]
click at [428, 143] on icon at bounding box center [430, 142] width 5 height 7
type input "[DATE]"
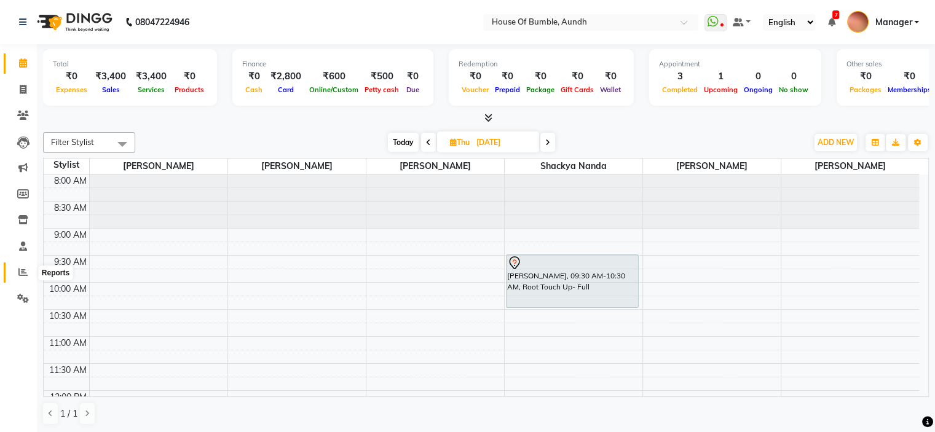
click at [19, 275] on icon at bounding box center [22, 271] width 9 height 9
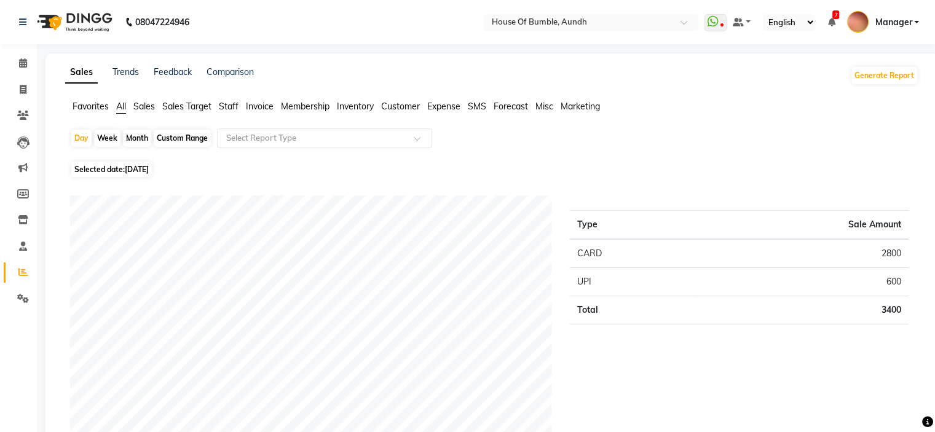
click at [149, 171] on span "[DATE]" at bounding box center [137, 169] width 24 height 9
select select "9"
select select "2025"
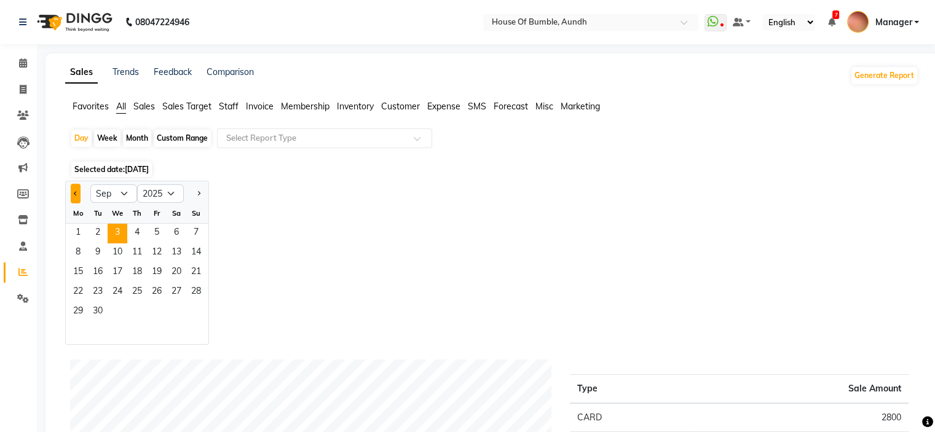
click at [79, 189] on button "Previous month" at bounding box center [76, 194] width 10 height 20
select select "8"
click at [155, 231] on span "1" at bounding box center [157, 234] width 20 height 20
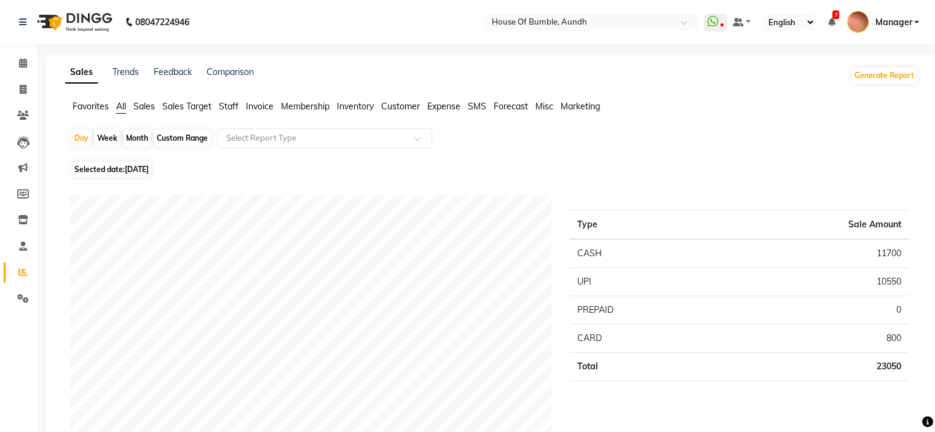
click at [145, 138] on div "Month" at bounding box center [137, 138] width 28 height 17
select select "8"
select select "2025"
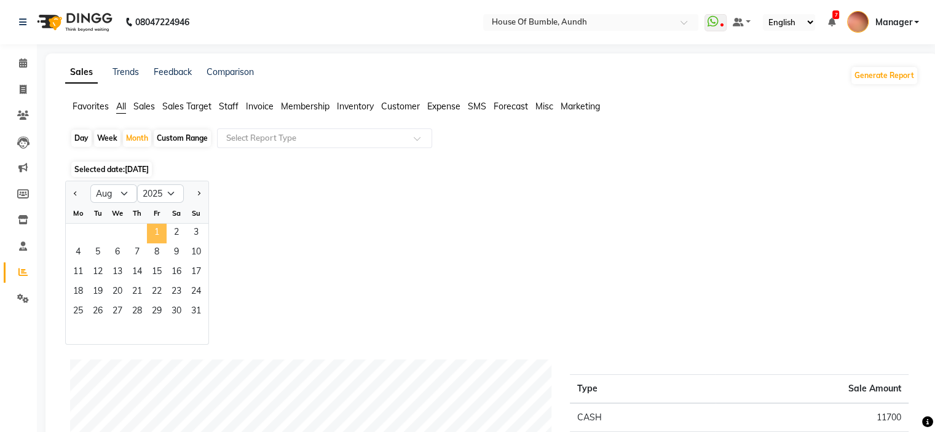
click at [160, 229] on span "1" at bounding box center [157, 234] width 20 height 20
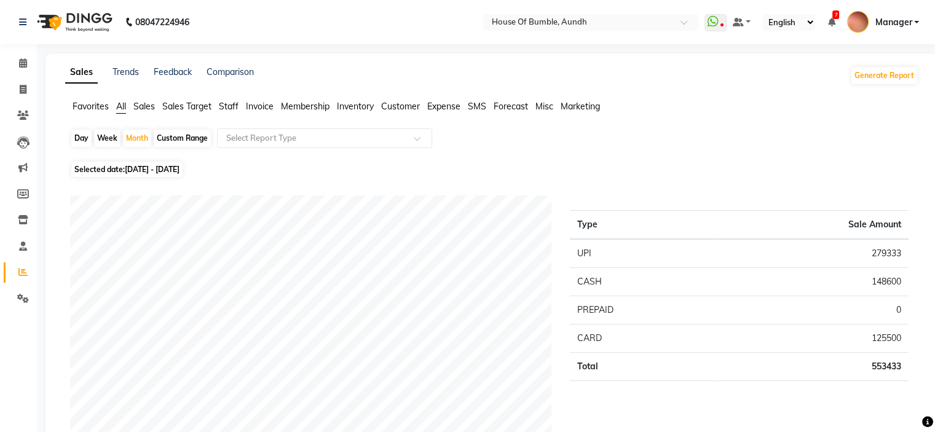
click at [239, 112] on span "Staff" at bounding box center [229, 106] width 20 height 11
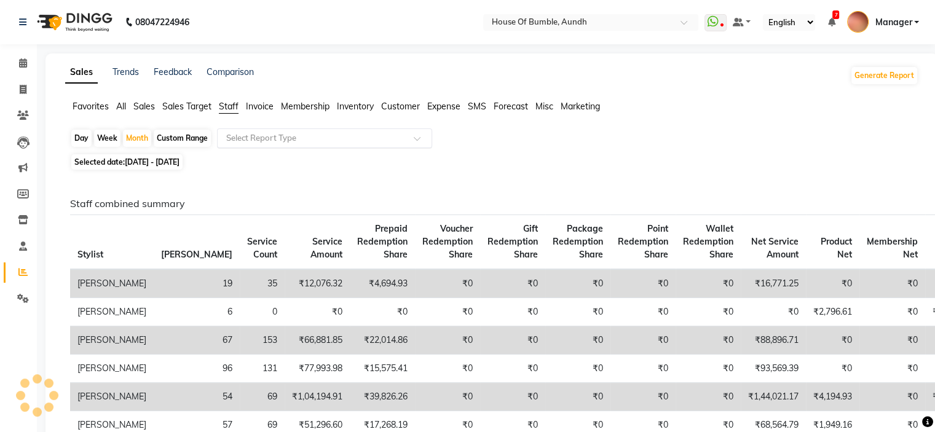
click at [260, 131] on div "Select Report Type" at bounding box center [324, 139] width 215 height 20
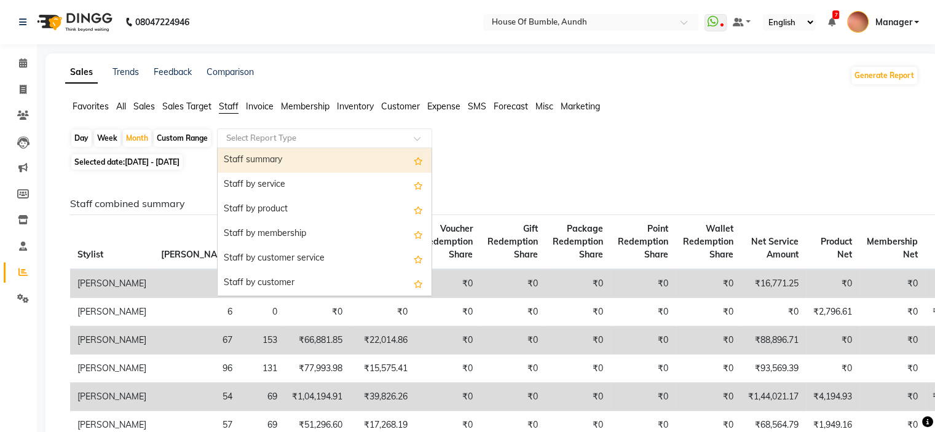
click at [264, 137] on input "text" at bounding box center [312, 138] width 177 height 12
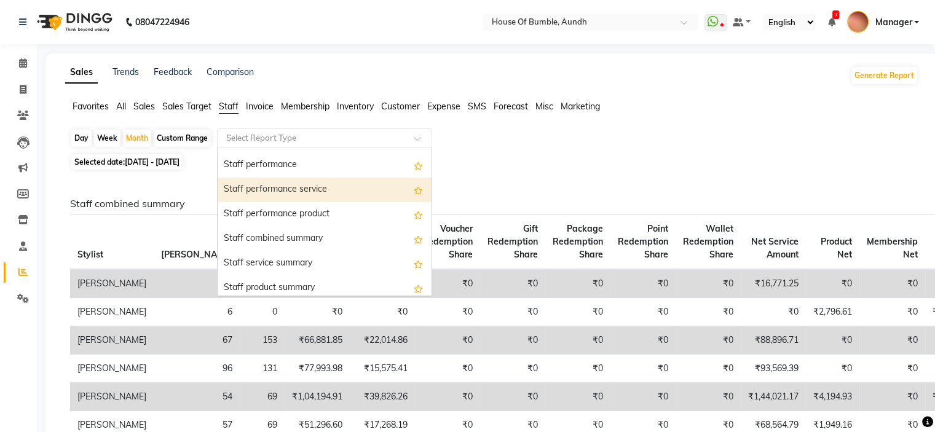
scroll to position [184, 0]
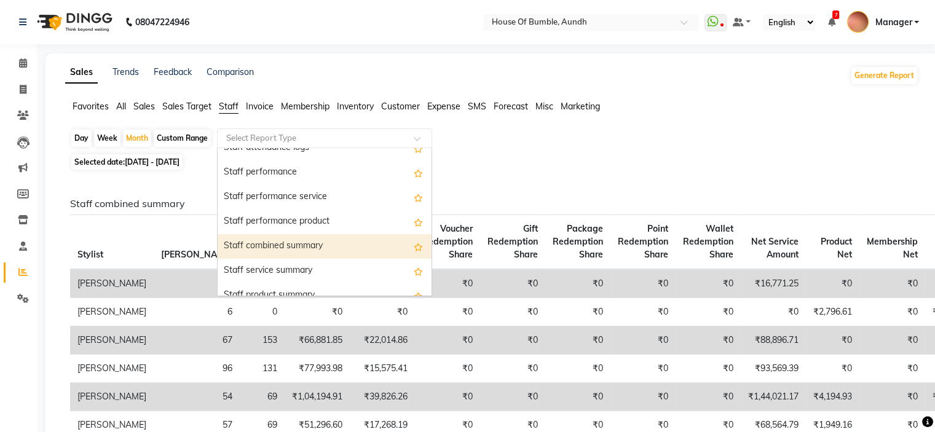
click at [305, 257] on div "Staff combined summary" at bounding box center [325, 246] width 214 height 25
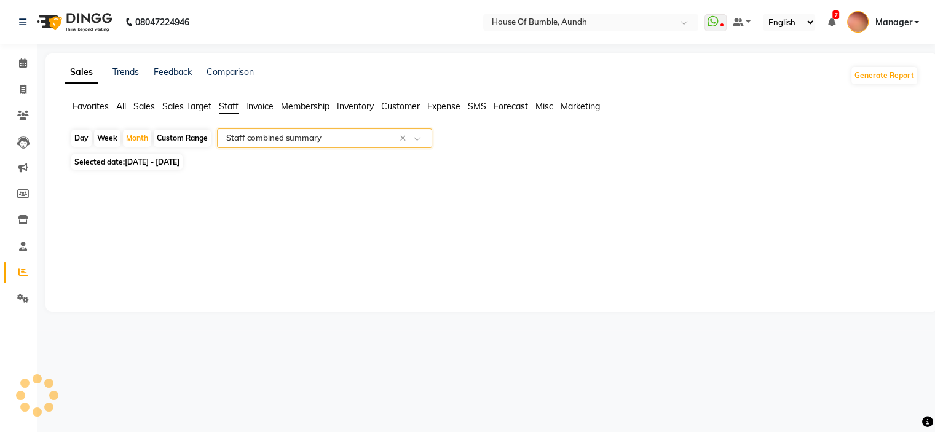
select select "csv"
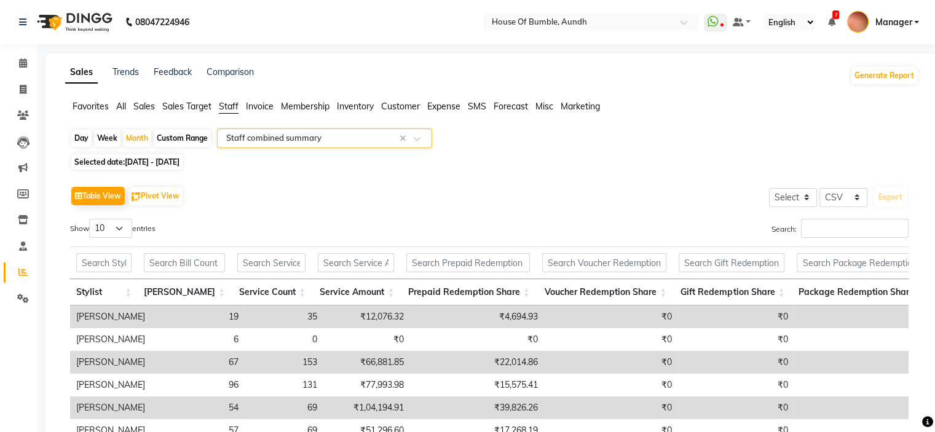
scroll to position [143, 0]
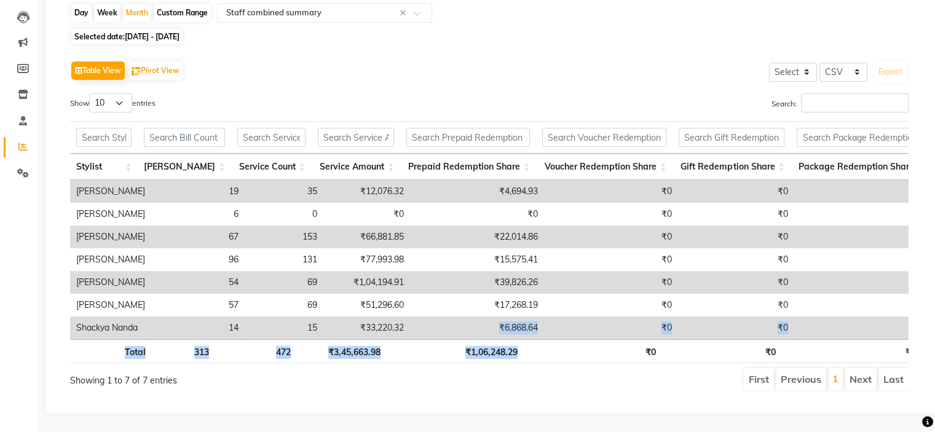
drag, startPoint x: 419, startPoint y: 320, endPoint x: 528, endPoint y: 341, distance: 110.2
click at [528, 341] on div "Stylist Bill Count Service Count Service Amount Prepaid Redemption Share Vouche…" at bounding box center [489, 242] width 839 height 250
click at [526, 351] on th "₹0" at bounding box center [593, 351] width 139 height 24
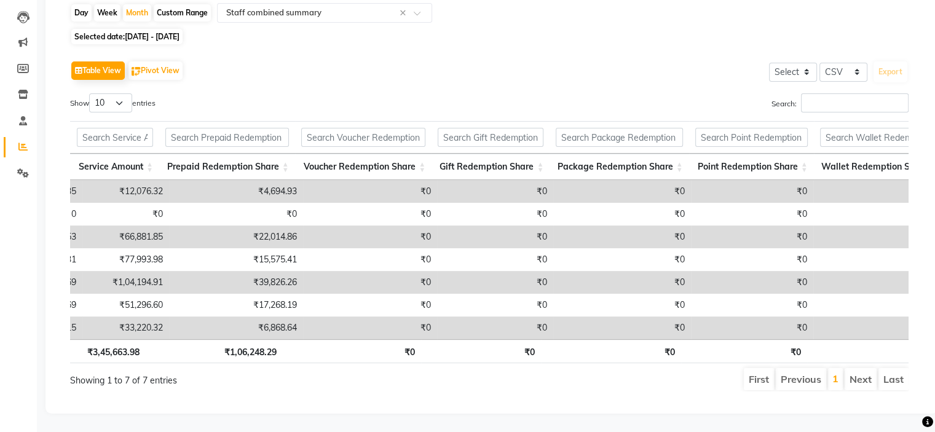
scroll to position [0, 0]
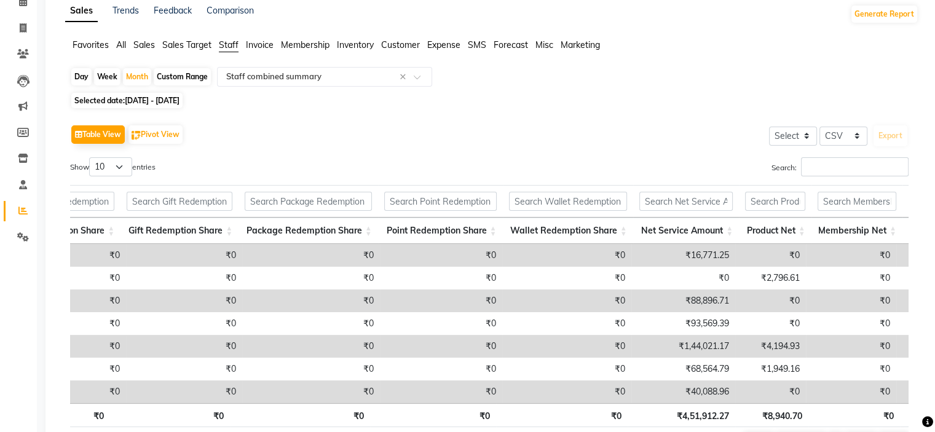
click at [168, 100] on span "01-08-2025 - 31-08-2025" at bounding box center [152, 100] width 55 height 9
select select "8"
select select "2025"
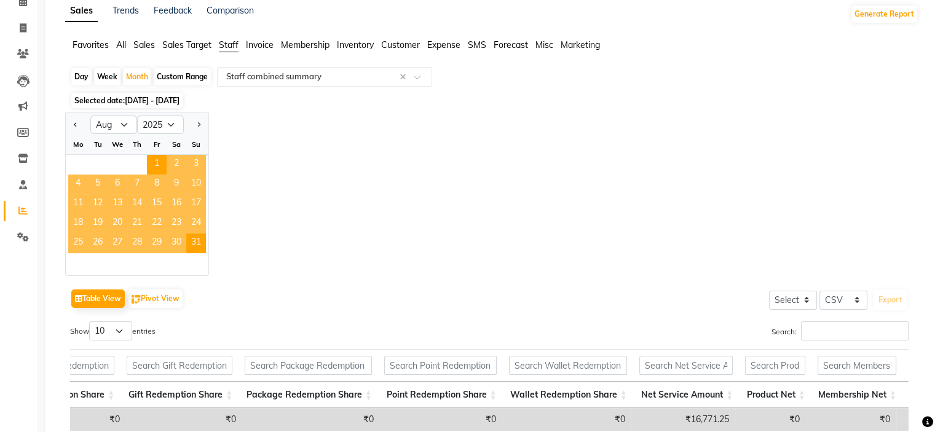
click at [69, 120] on div at bounding box center [78, 125] width 25 height 20
click at [75, 129] on button "Previous month" at bounding box center [76, 125] width 10 height 20
select select "7"
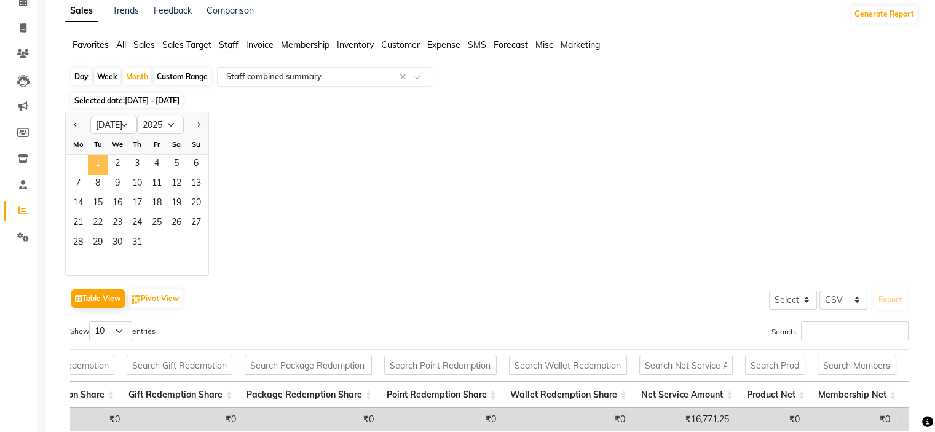
click at [96, 162] on span "1" at bounding box center [98, 165] width 20 height 20
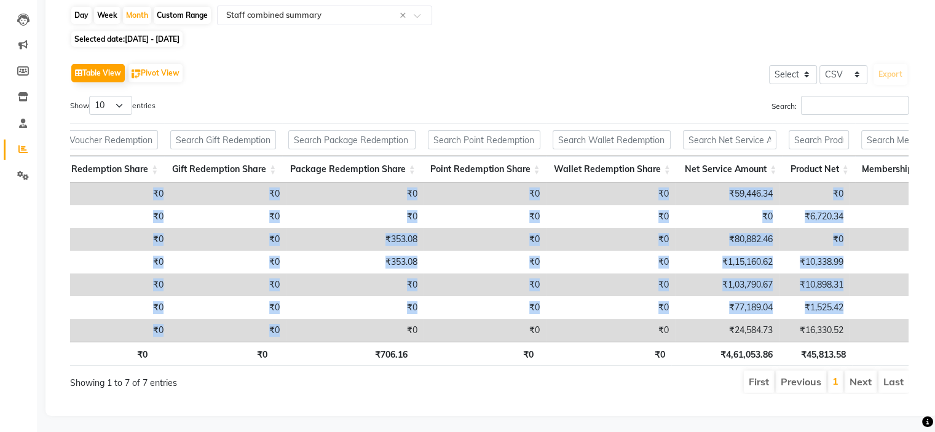
drag, startPoint x: 335, startPoint y: 340, endPoint x: 264, endPoint y: 348, distance: 71.2
click at [264, 342] on div "Stylist Bill Count Service Count Service Amount Prepaid Redemption Share Vouche…" at bounding box center [489, 262] width 839 height 159
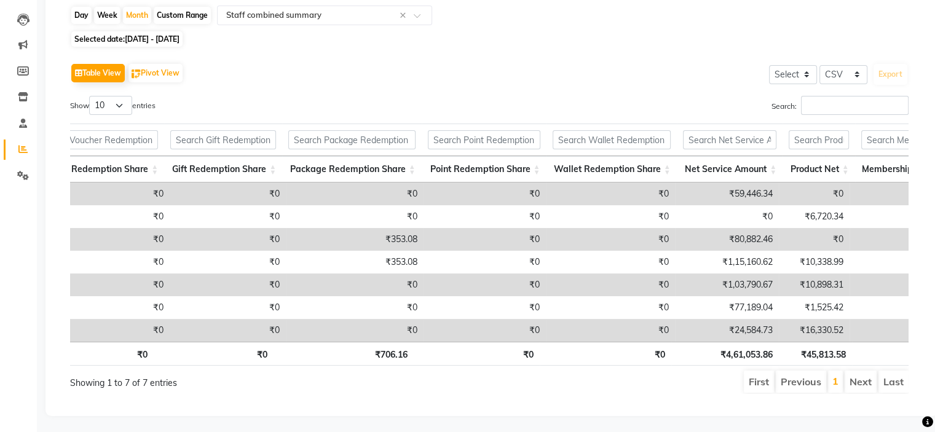
click at [299, 390] on div "Showing 1 to 7 of 7 entries" at bounding box center [239, 380] width 339 height 20
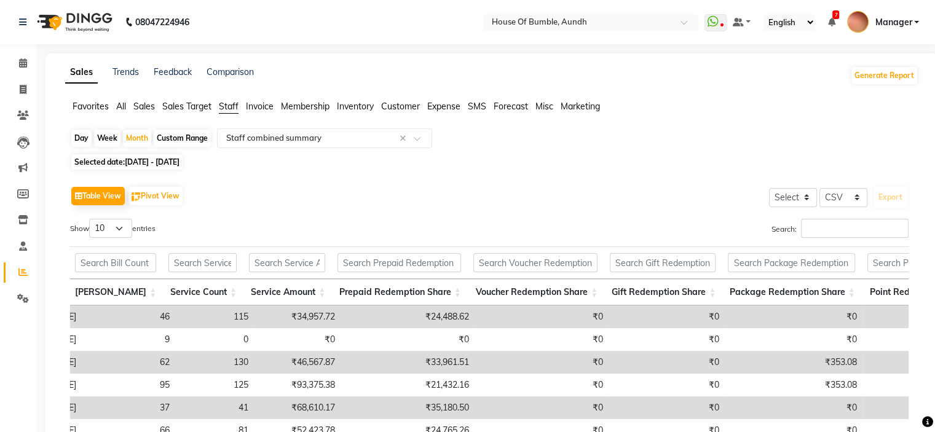
click at [152, 113] on li "Sales" at bounding box center [144, 106] width 22 height 13
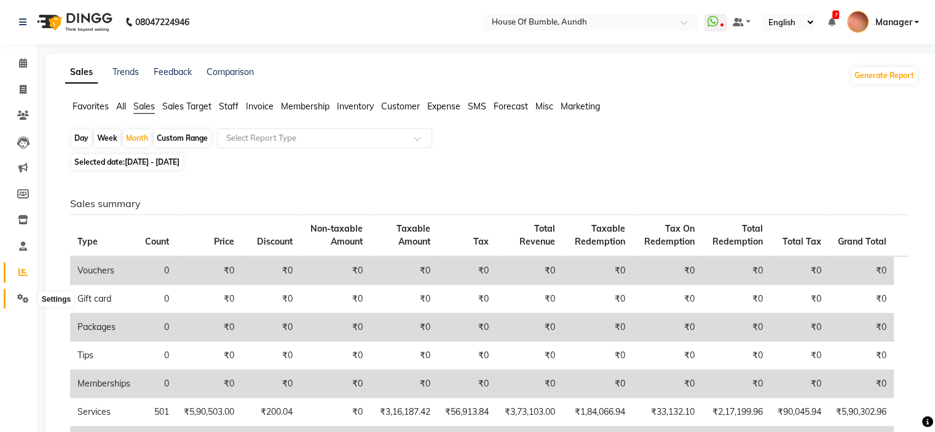
click at [17, 299] on icon at bounding box center [23, 298] width 12 height 9
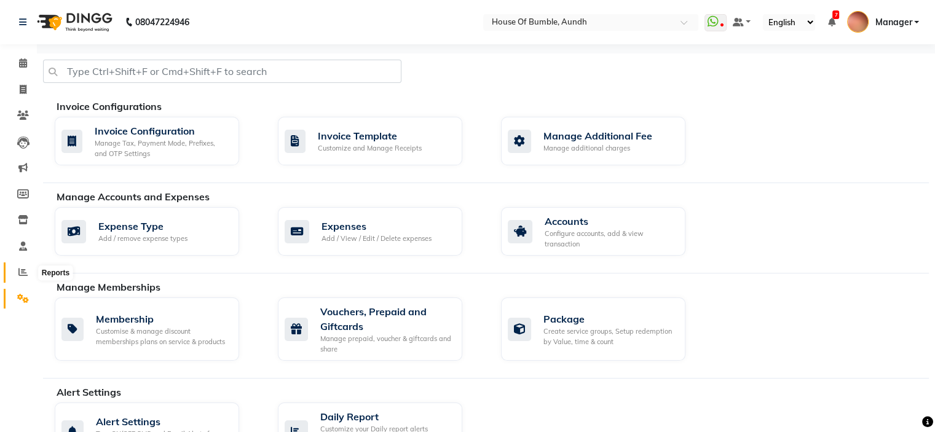
click at [18, 275] on icon at bounding box center [22, 271] width 9 height 9
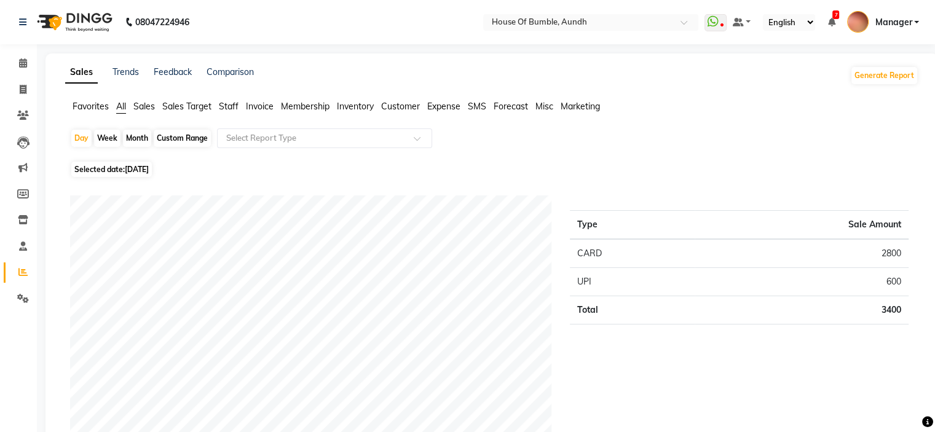
click at [148, 139] on div "Month" at bounding box center [137, 138] width 28 height 17
select select "9"
select select "2025"
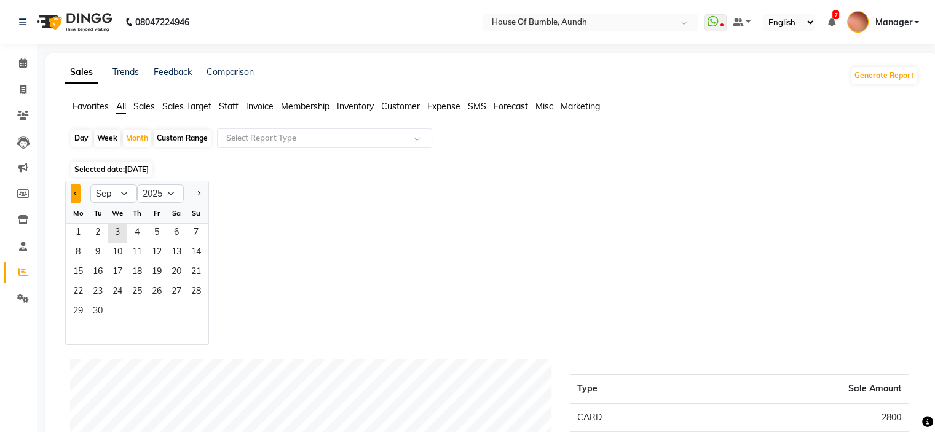
click at [72, 196] on button "Previous month" at bounding box center [76, 194] width 10 height 20
select select "7"
click at [106, 228] on span "1" at bounding box center [98, 234] width 20 height 20
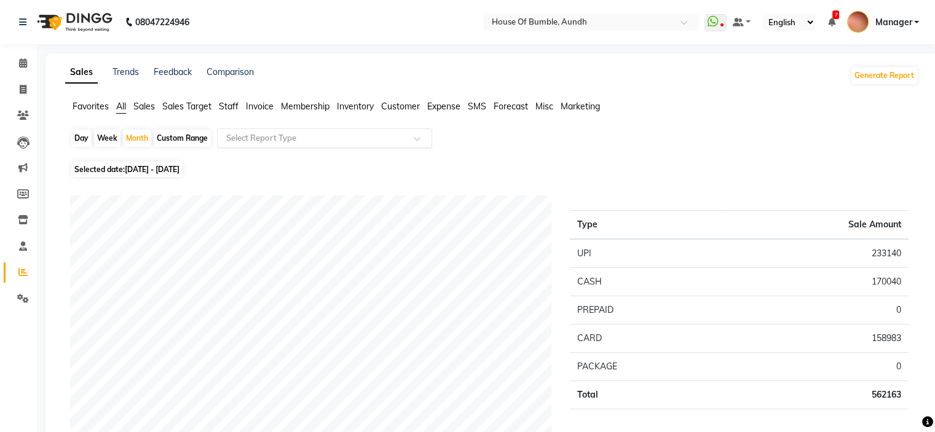
click at [378, 141] on input "text" at bounding box center [312, 138] width 177 height 12
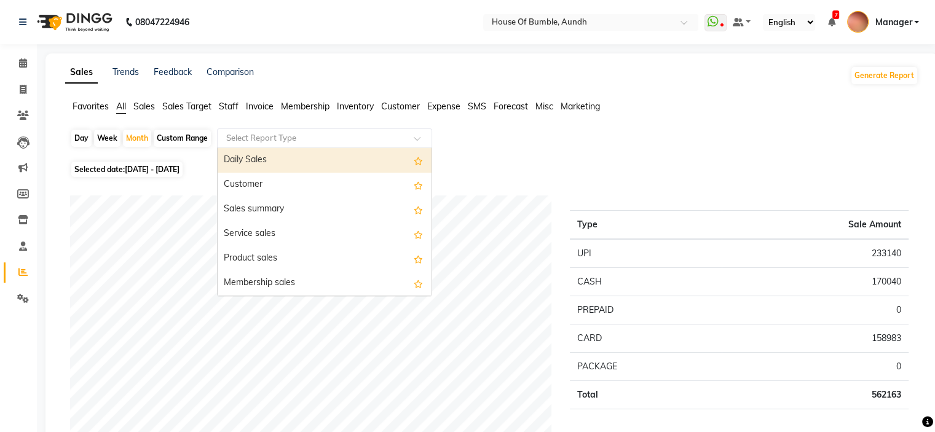
click at [524, 136] on div "Day Week Month Custom Range Select Report Type Daily Sales Customer Sales summa…" at bounding box center [492, 144] width 844 height 30
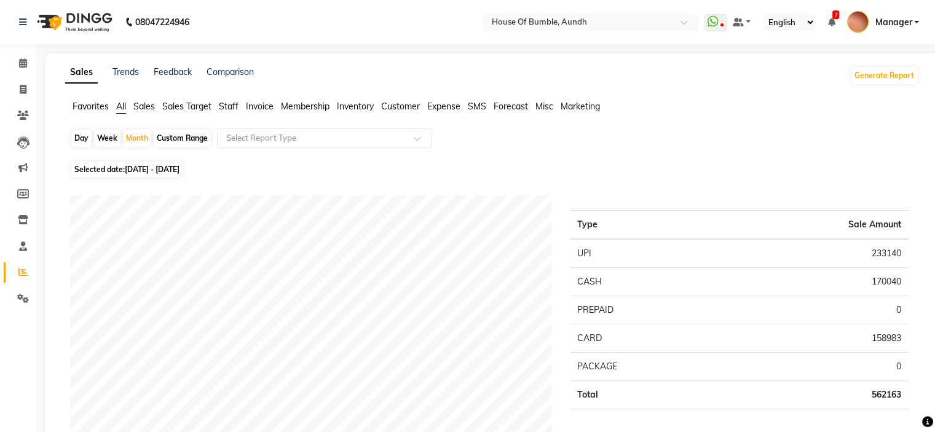
click at [79, 140] on div "Day" at bounding box center [81, 138] width 20 height 17
select select "7"
select select "2025"
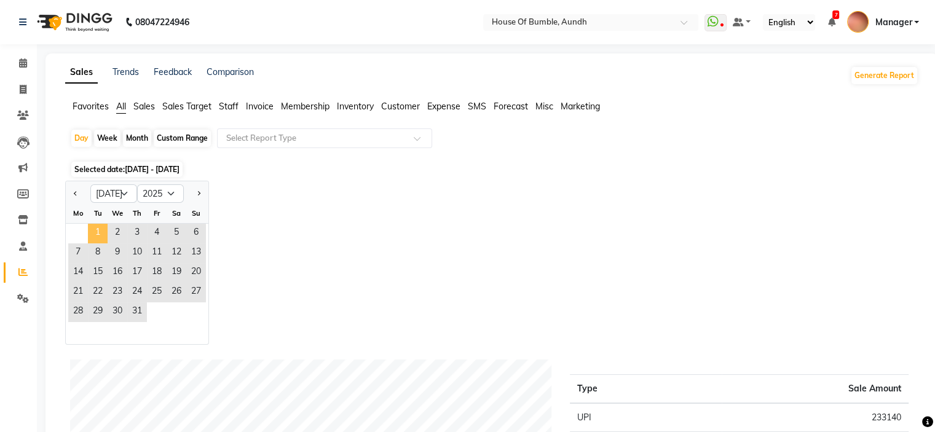
click at [98, 226] on span "1" at bounding box center [98, 234] width 20 height 20
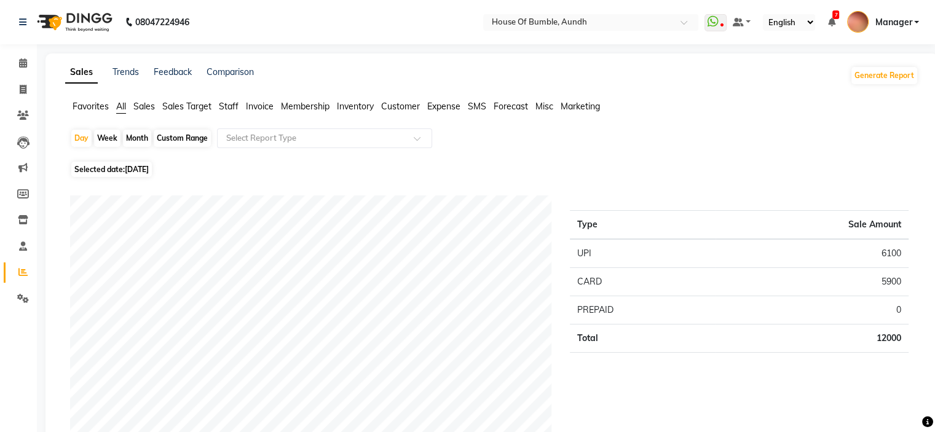
click at [109, 167] on span "Selected date: 01-07-2025" at bounding box center [111, 169] width 81 height 15
select select "7"
select select "2025"
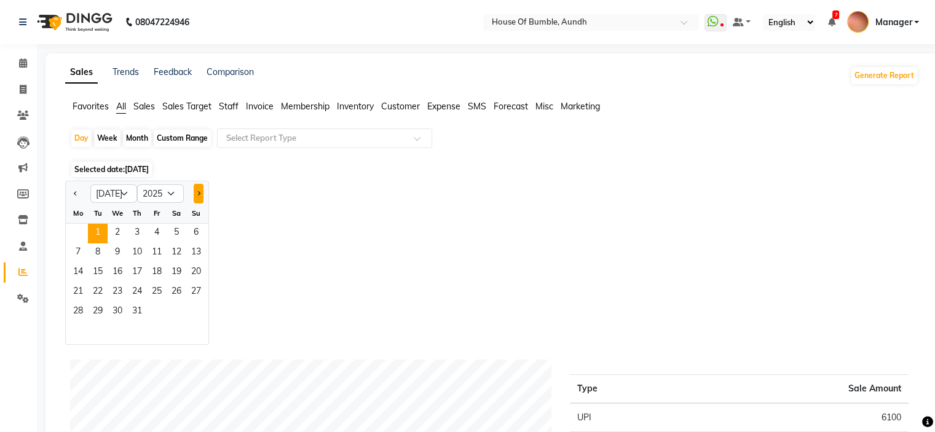
click at [201, 200] on button "Next month" at bounding box center [199, 194] width 10 height 20
select select "8"
click at [157, 231] on span "1" at bounding box center [157, 234] width 20 height 20
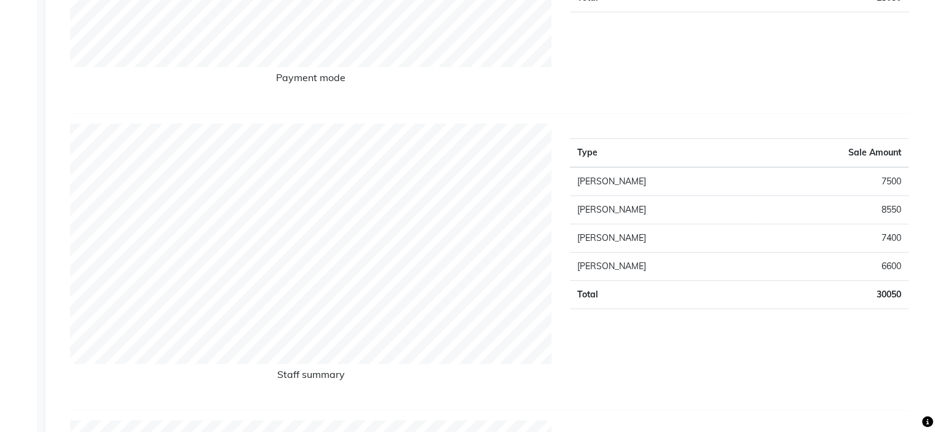
scroll to position [123, 0]
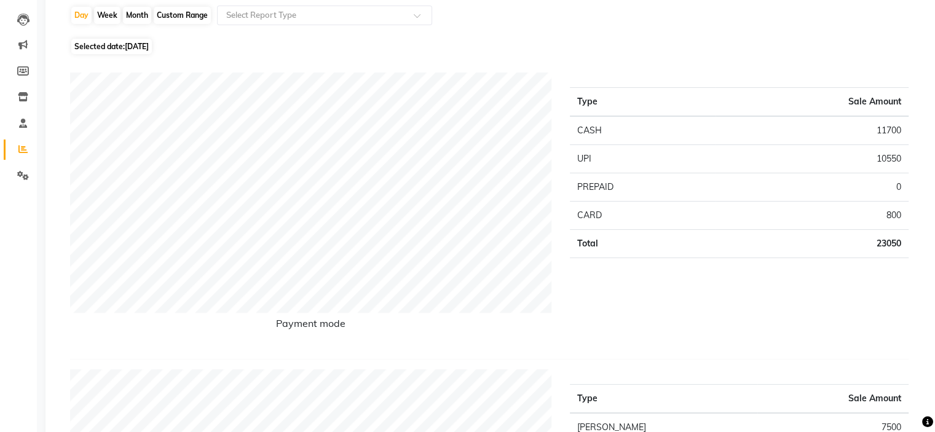
click at [150, 53] on span "Selected date: 01-08-2025" at bounding box center [111, 46] width 81 height 15
select select "8"
select select "2025"
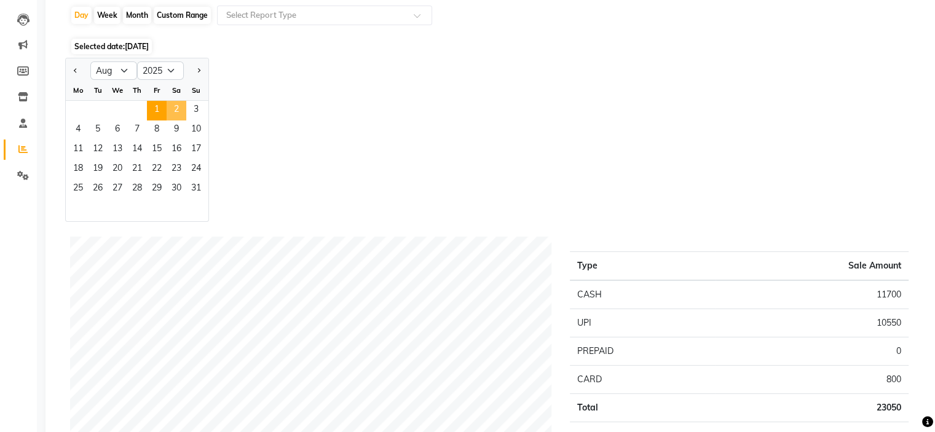
click at [175, 113] on span "2" at bounding box center [177, 111] width 20 height 20
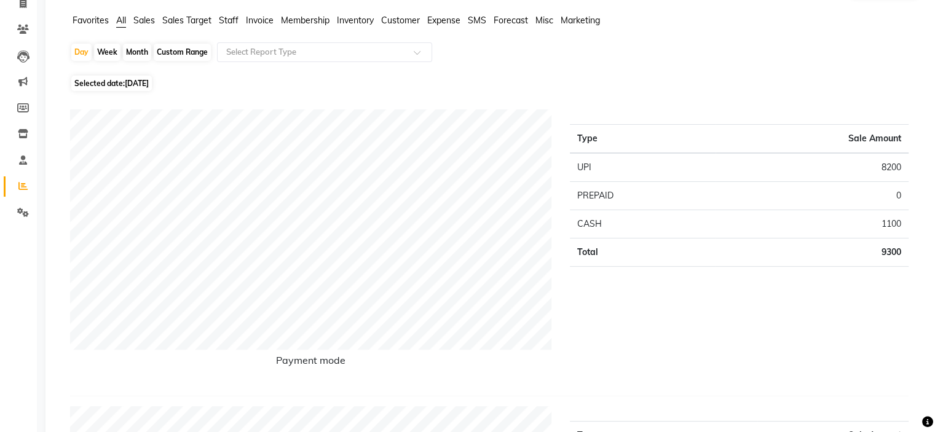
scroll to position [0, 0]
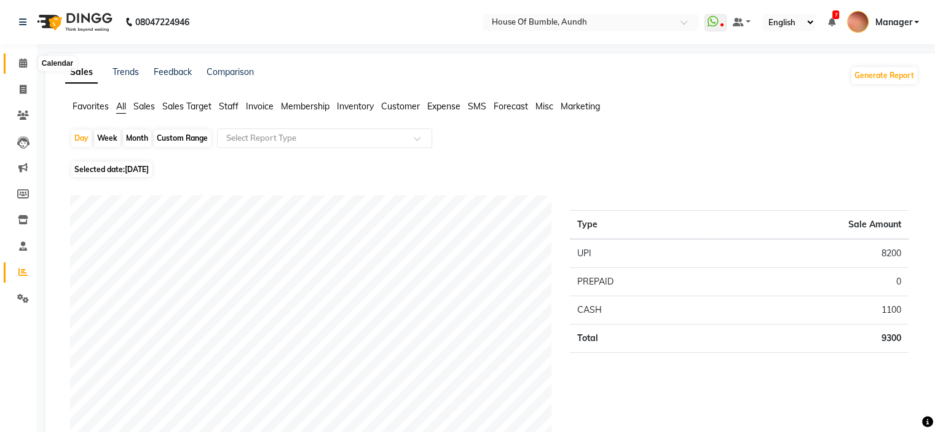
click at [22, 58] on icon at bounding box center [23, 62] width 8 height 9
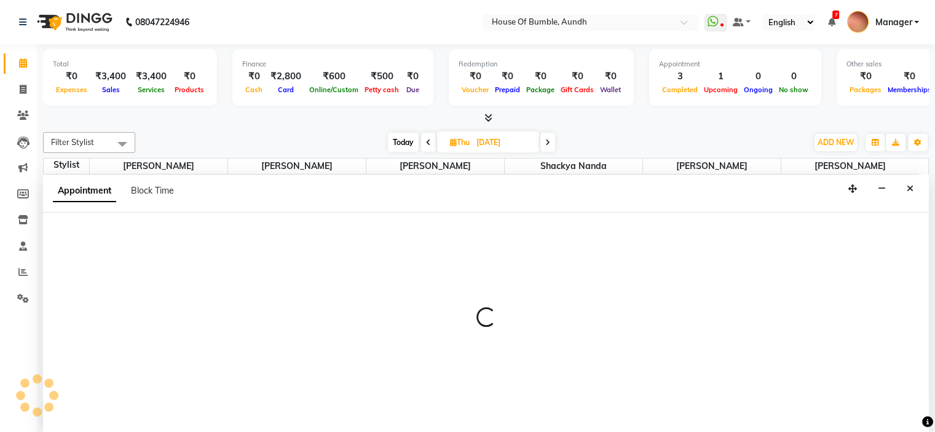
select select "8141"
select select "tentative"
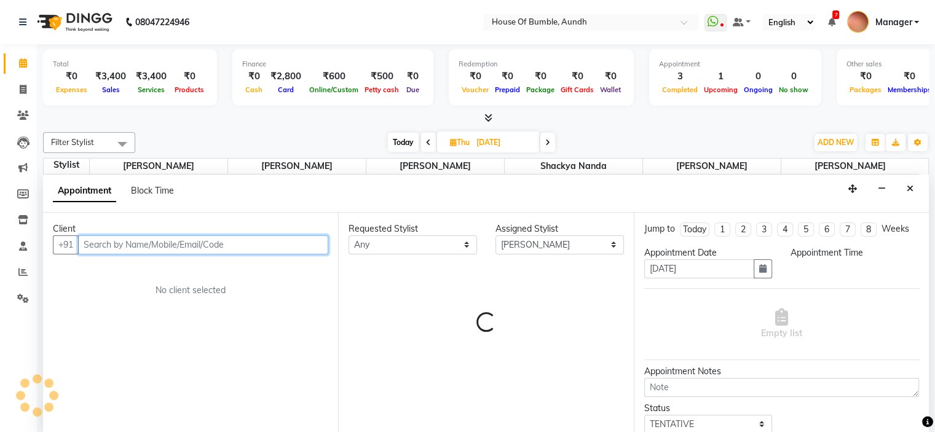
select select "570"
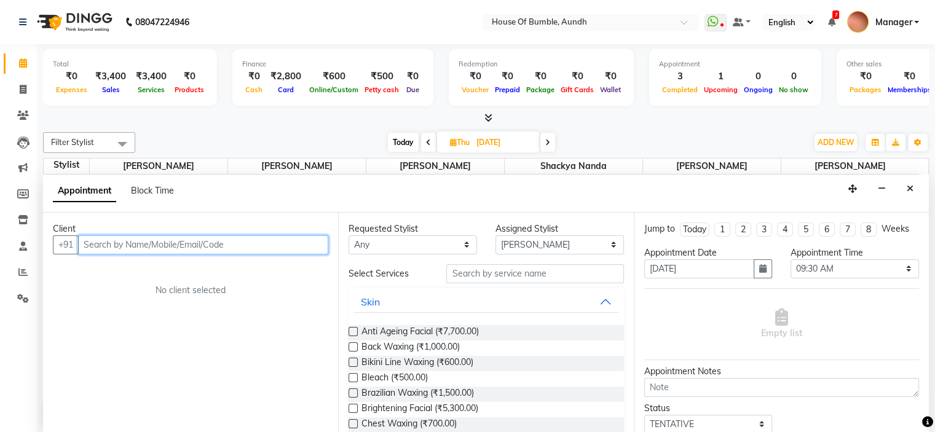
click at [202, 244] on input "text" at bounding box center [203, 245] width 250 height 19
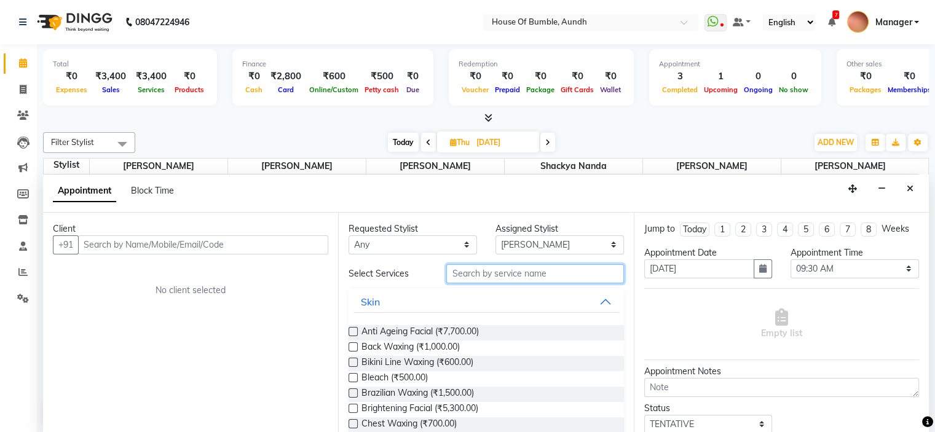
click at [477, 268] on input "text" at bounding box center [534, 273] width 177 height 19
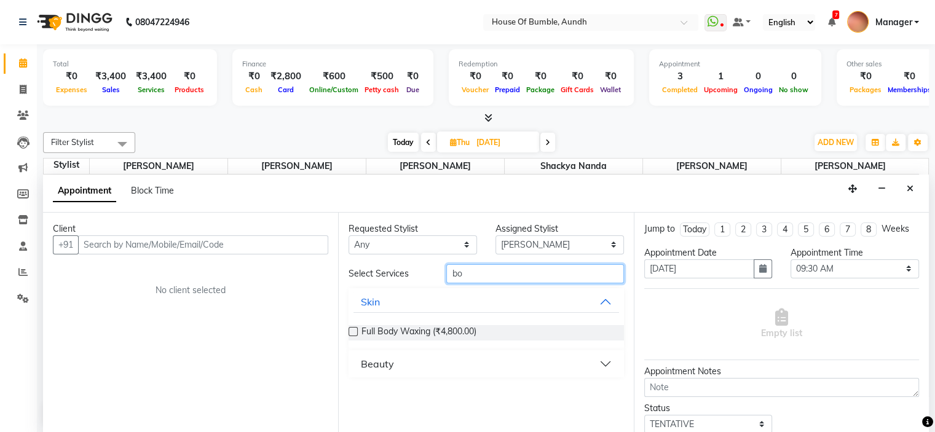
type input "b"
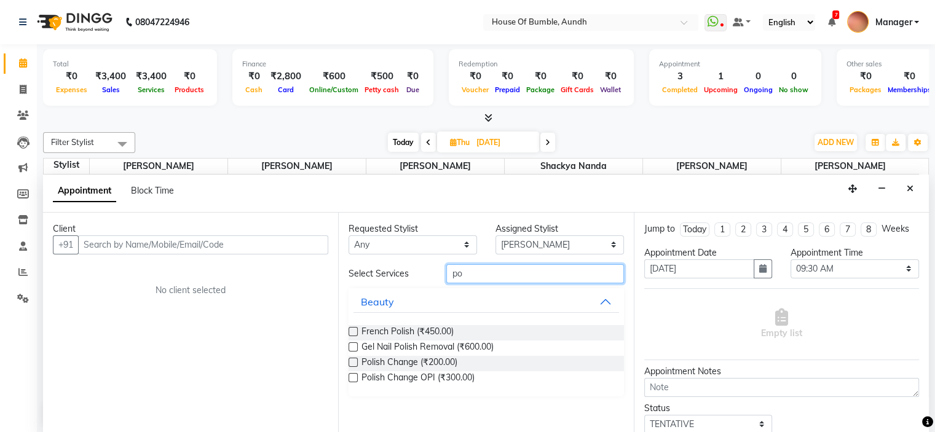
type input "p"
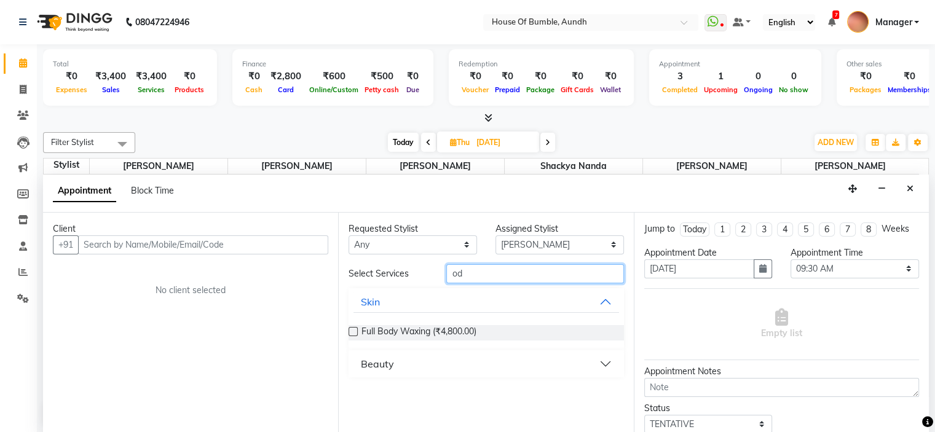
type input "o"
type input "b"
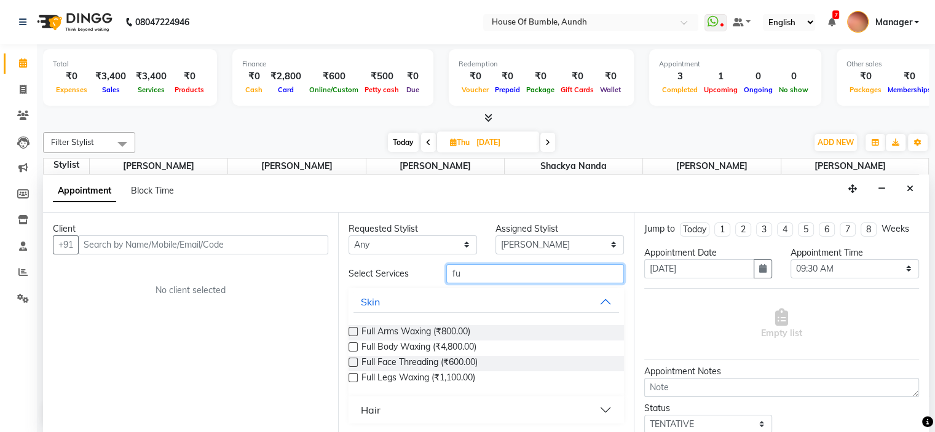
type input "f"
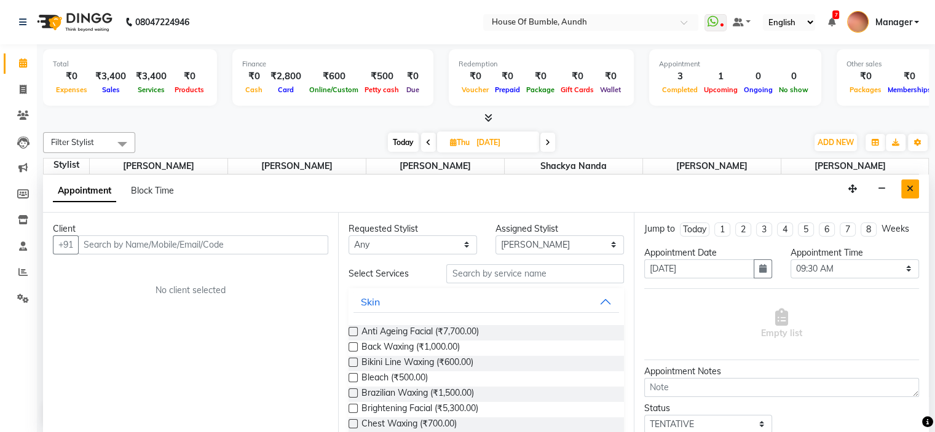
click at [915, 194] on button "Close" at bounding box center [910, 189] width 18 height 19
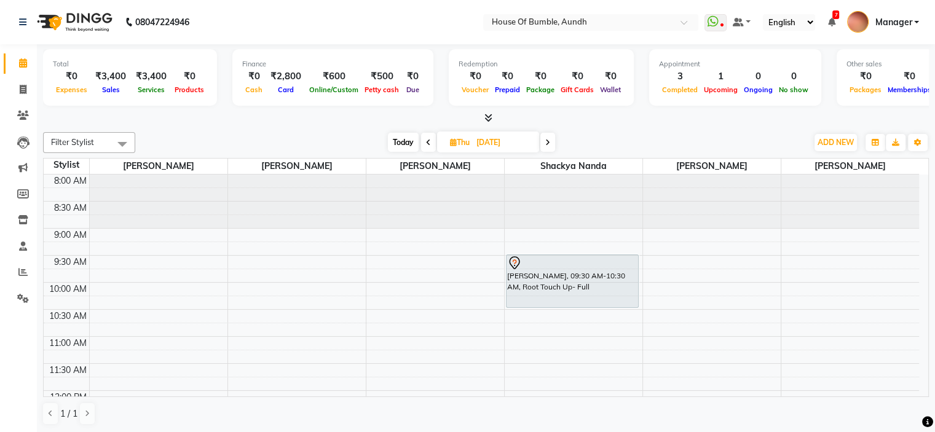
scroll to position [123, 0]
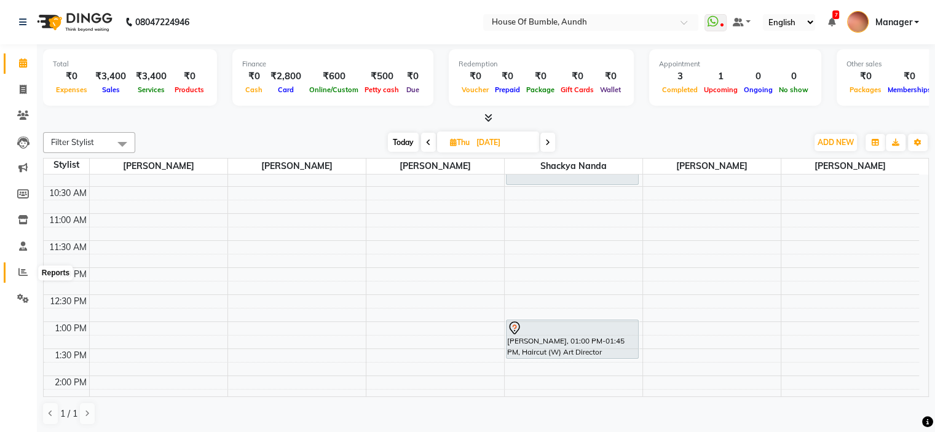
click at [23, 274] on icon at bounding box center [22, 271] width 9 height 9
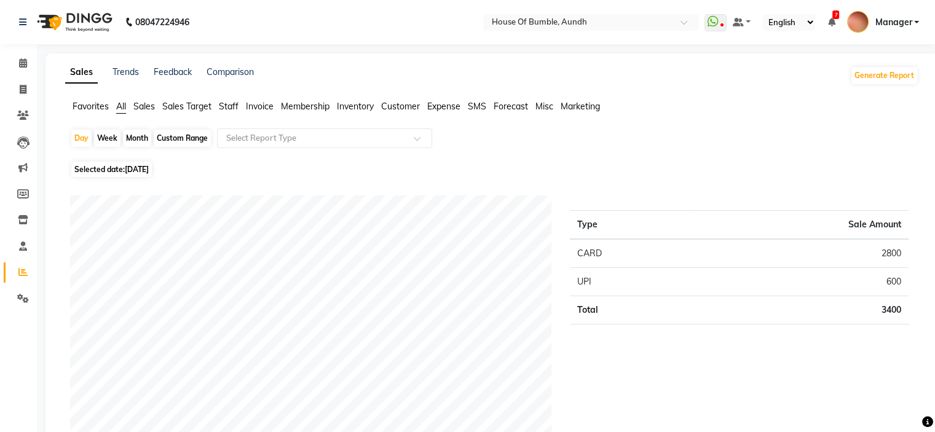
click at [143, 164] on span "Selected date: 03-09-2025" at bounding box center [111, 169] width 81 height 15
select select "9"
select select "2025"
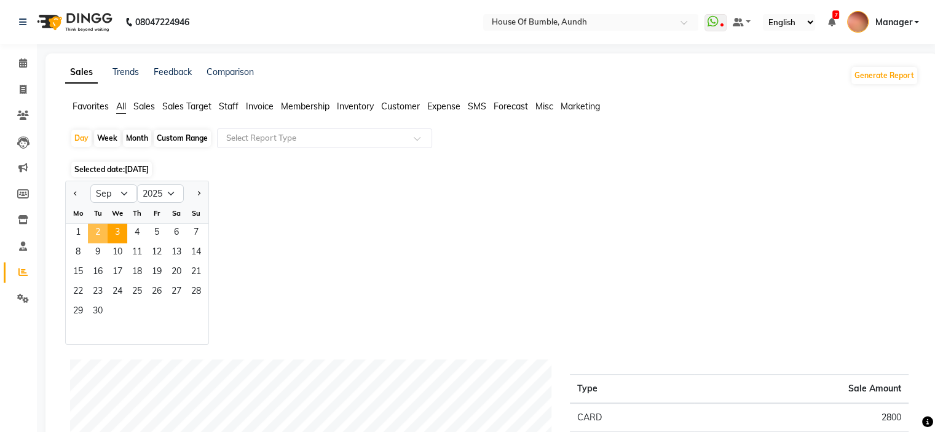
click at [105, 237] on span "2" at bounding box center [98, 234] width 20 height 20
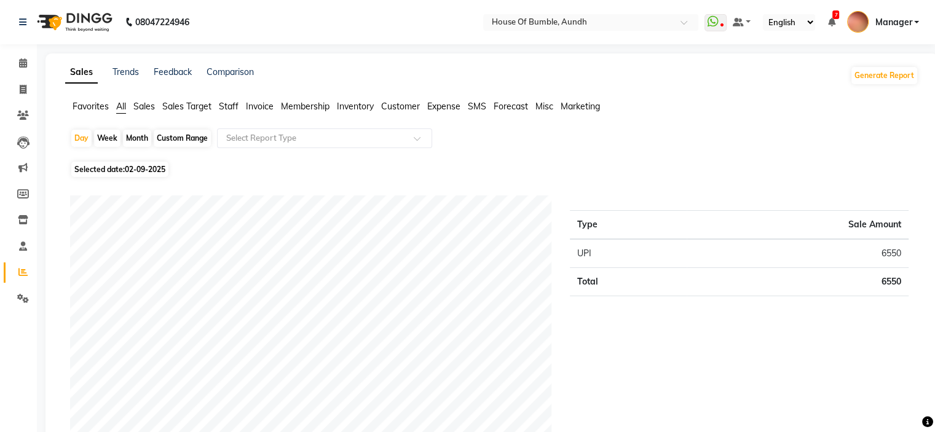
click at [77, 170] on span "Selected date: 02-09-2025" at bounding box center [119, 169] width 97 height 15
select select "9"
select select "2025"
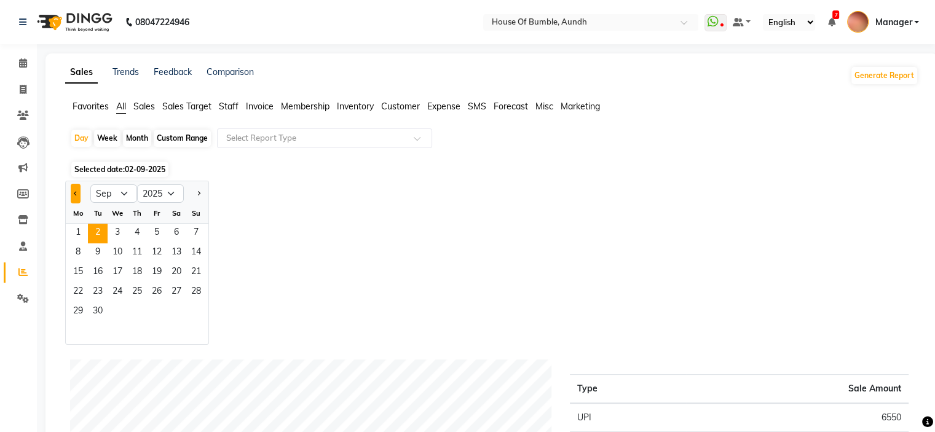
click at [77, 196] on button "Previous month" at bounding box center [76, 194] width 10 height 20
select select "8"
click at [173, 239] on span "2" at bounding box center [177, 234] width 20 height 20
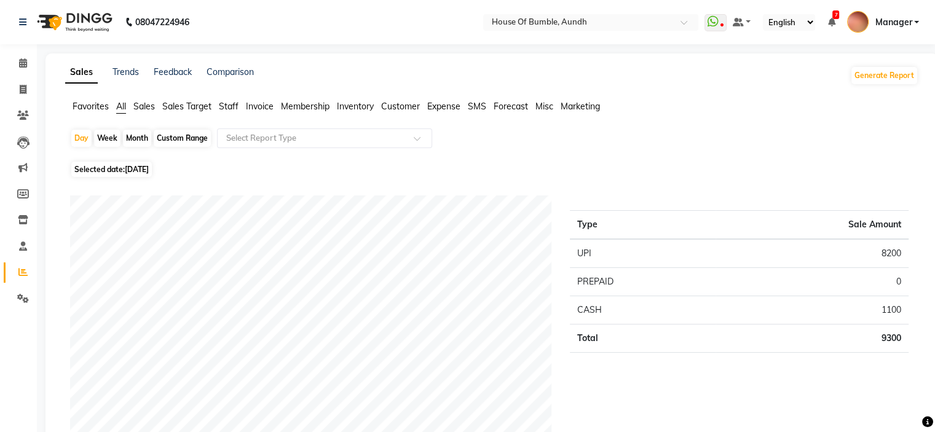
click at [97, 165] on span "Selected date: 02-08-2025" at bounding box center [111, 169] width 81 height 15
select select "8"
select select "2025"
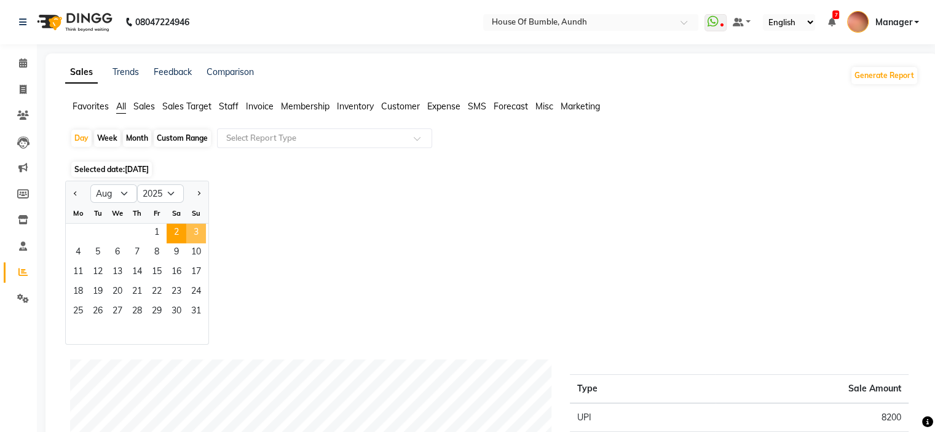
click at [199, 224] on span "3" at bounding box center [196, 234] width 20 height 20
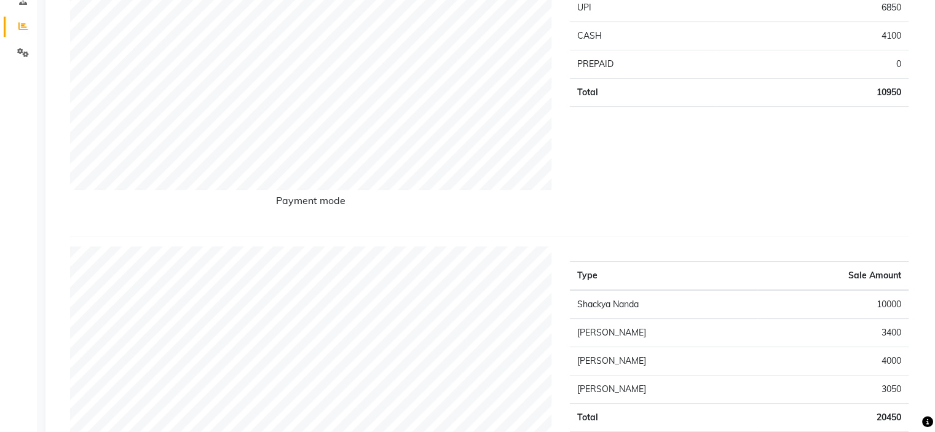
scroll to position [61, 0]
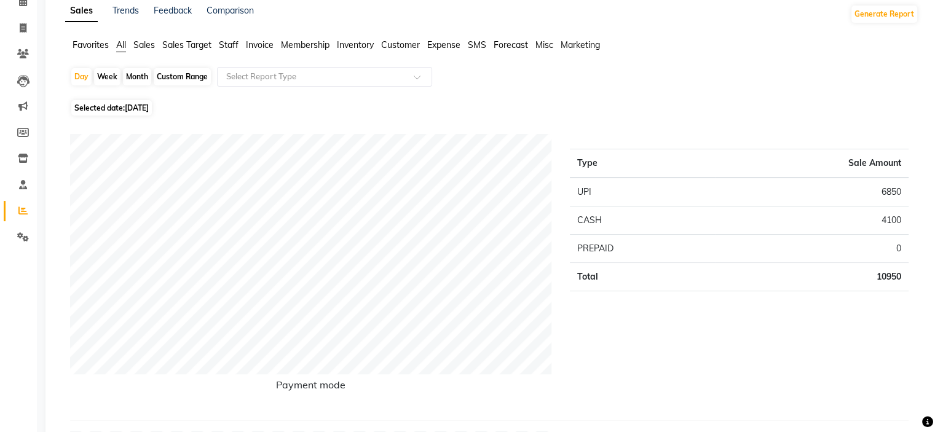
click at [143, 105] on span "03-08-2025" at bounding box center [137, 107] width 24 height 9
select select "8"
select select "2025"
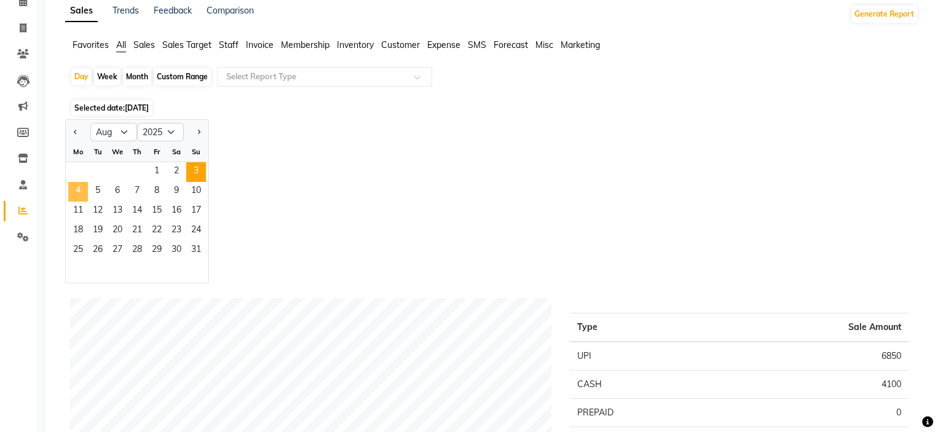
click at [83, 190] on span "4" at bounding box center [78, 192] width 20 height 20
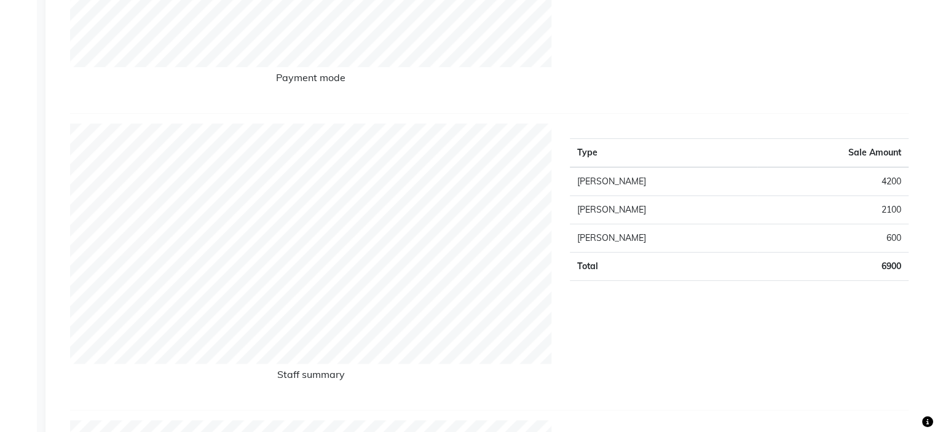
scroll to position [0, 0]
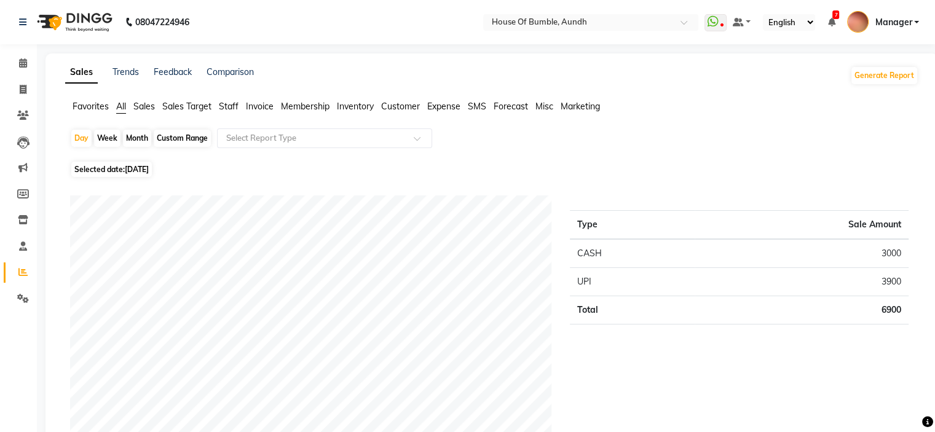
click at [152, 172] on span "Selected date: 04-08-2025" at bounding box center [111, 169] width 81 height 15
select select "8"
select select "2025"
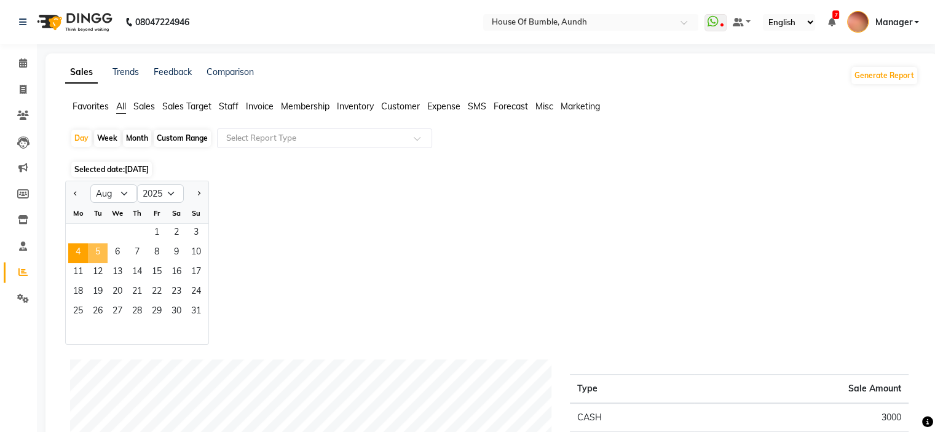
click at [100, 257] on span "5" at bounding box center [98, 254] width 20 height 20
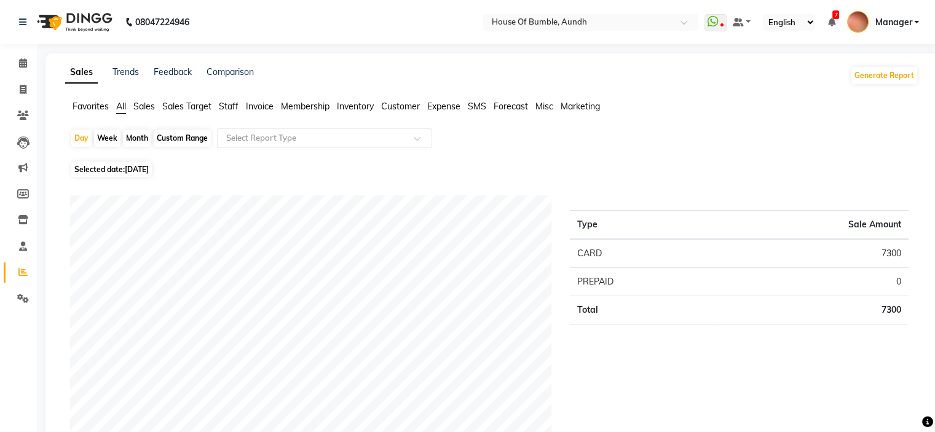
click at [124, 171] on span "Selected date: 05-08-2025" at bounding box center [111, 169] width 81 height 15
select select "8"
select select "2025"
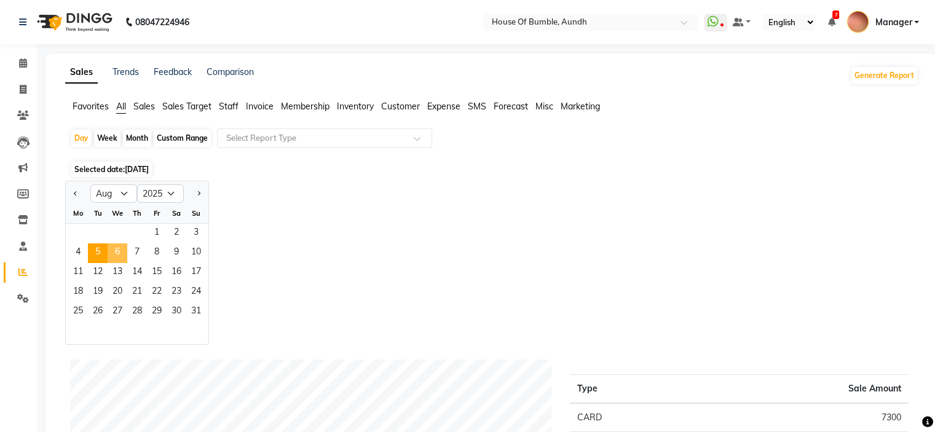
click at [125, 258] on span "6" at bounding box center [118, 254] width 20 height 20
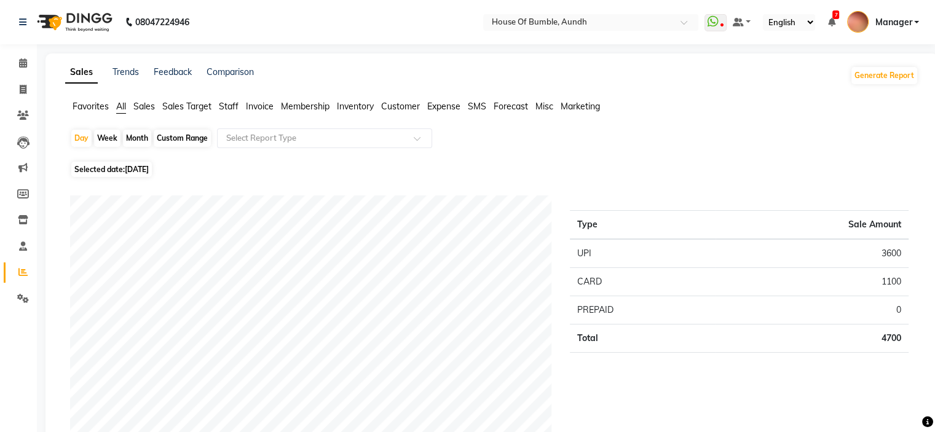
click at [101, 173] on span "Selected date: 06-08-2025" at bounding box center [111, 169] width 81 height 15
select select "8"
select select "2025"
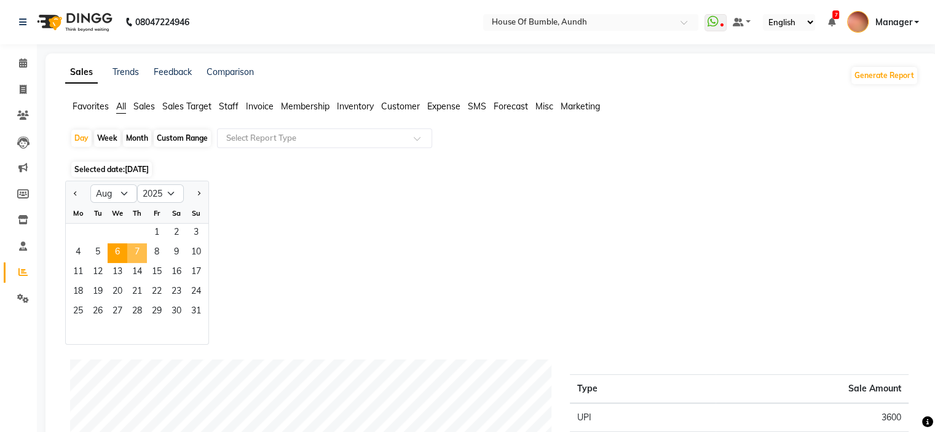
click at [137, 244] on span "7" at bounding box center [137, 254] width 20 height 20
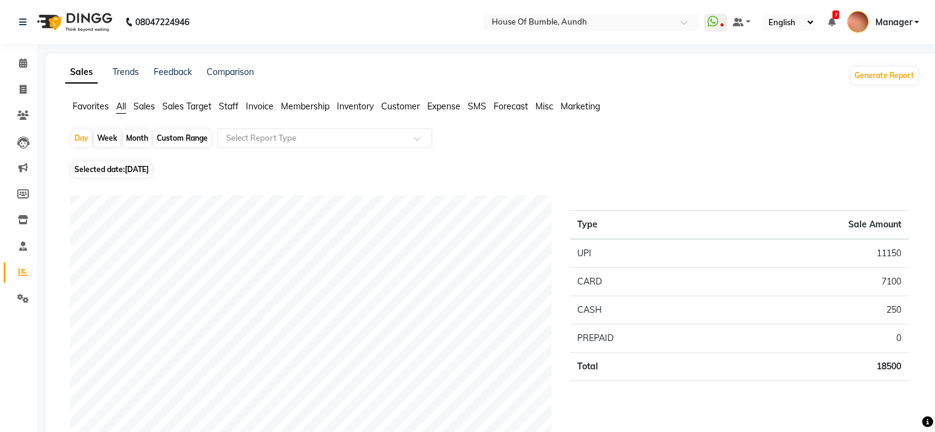
click at [152, 164] on span "Selected date: 07-08-2025" at bounding box center [111, 169] width 81 height 15
select select "8"
select select "2025"
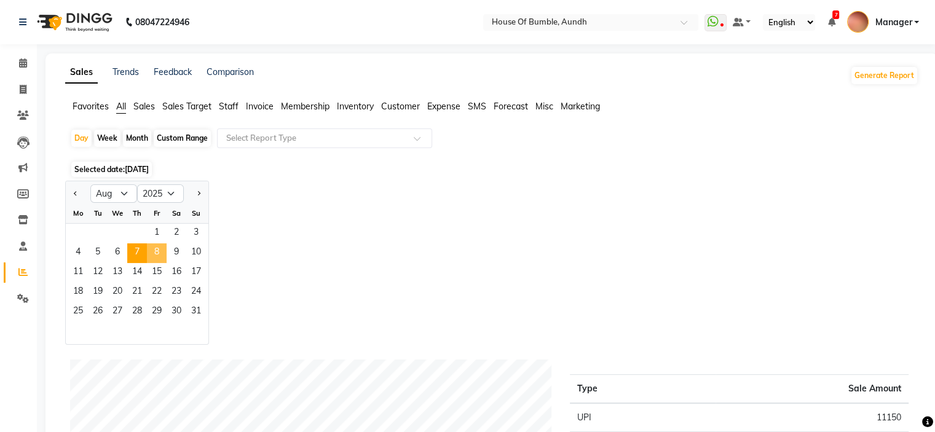
click at [159, 248] on span "8" at bounding box center [157, 254] width 20 height 20
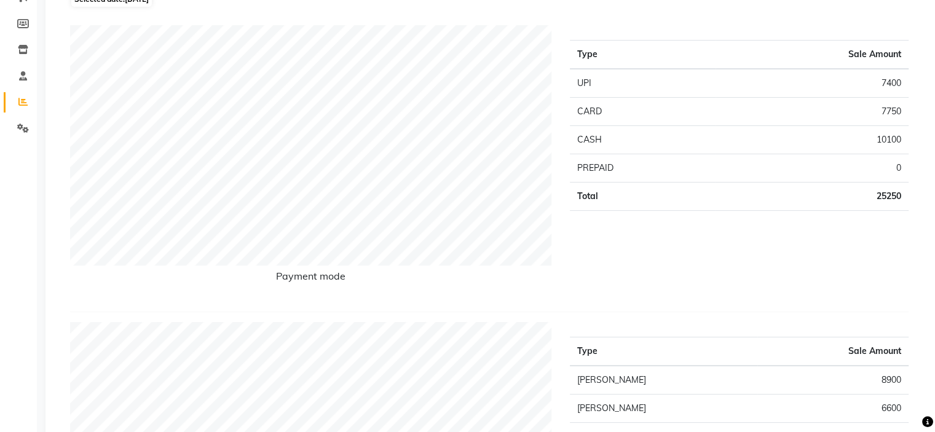
scroll to position [47, 0]
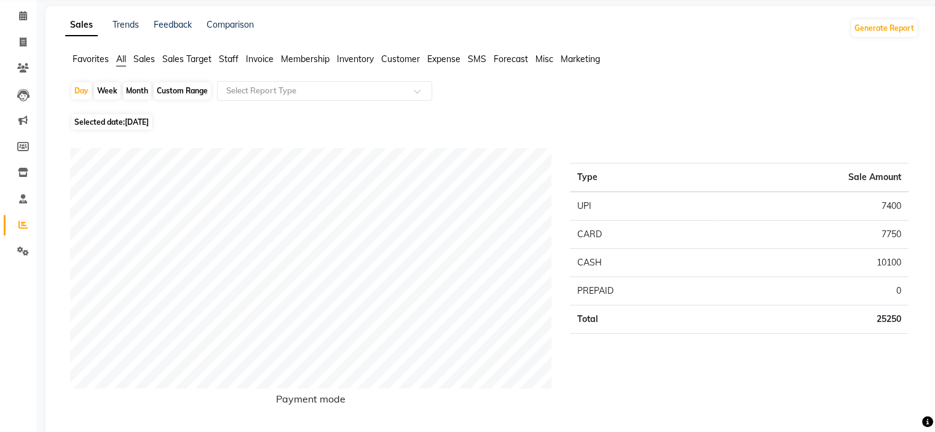
click at [157, 55] on ul "Favorites All Sales Sales Target Staff Invoice Membership Inventory Customer Ex…" at bounding box center [492, 60] width 854 height 14
click at [155, 56] on span "Sales" at bounding box center [144, 58] width 22 height 11
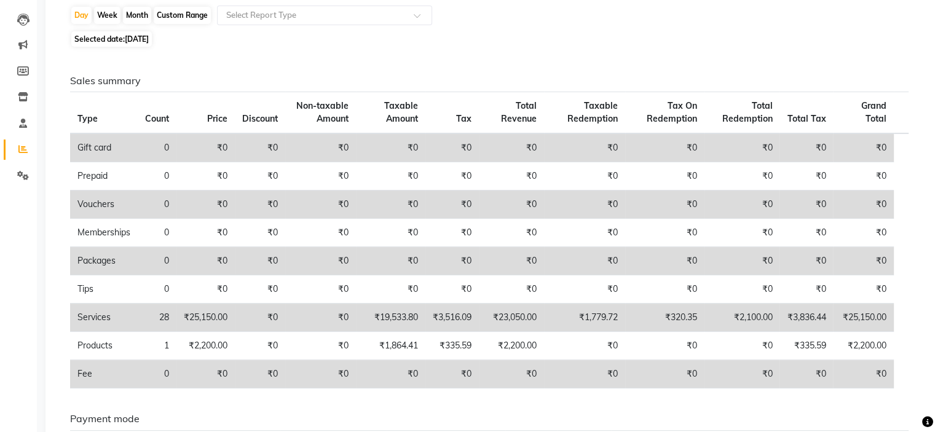
scroll to position [0, 0]
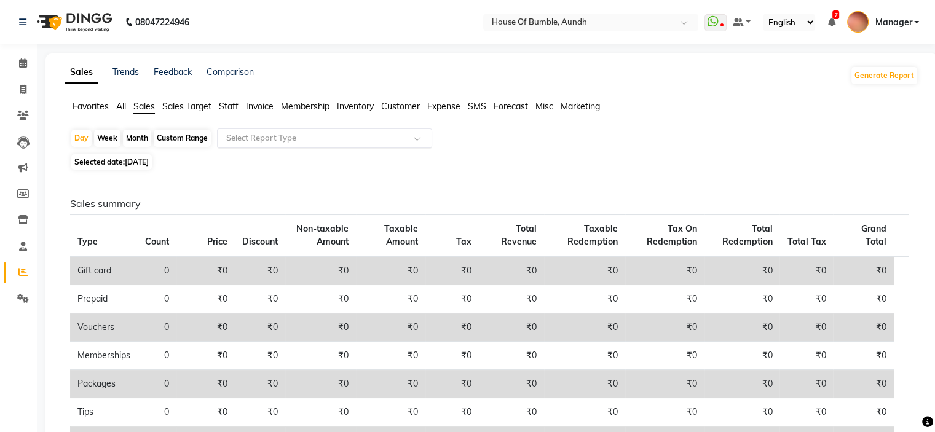
click at [250, 138] on input "text" at bounding box center [312, 138] width 177 height 12
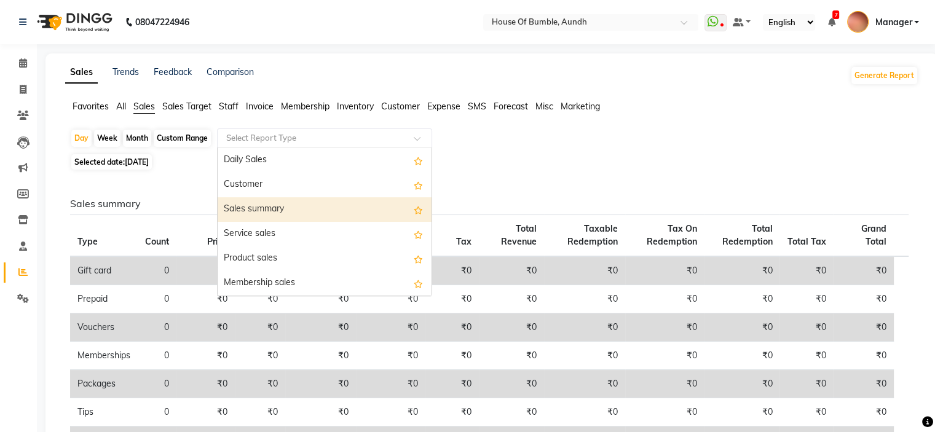
click at [320, 205] on div "Sales summary" at bounding box center [325, 209] width 214 height 25
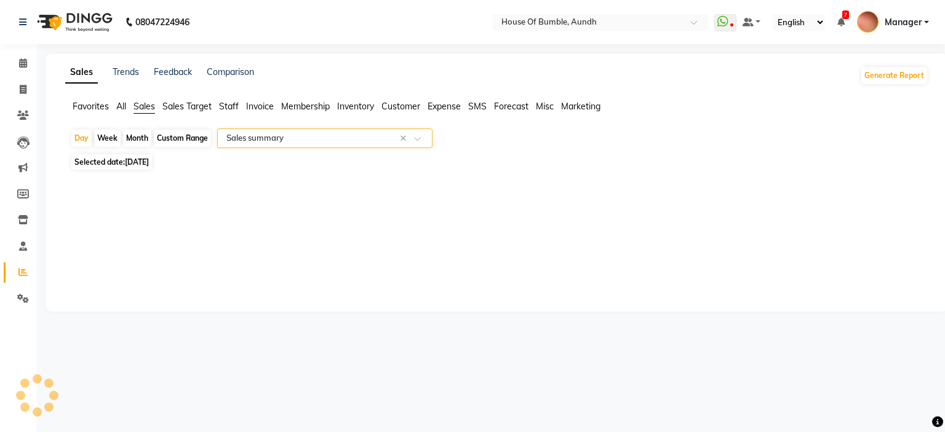
select select "csv"
click at [15, 295] on span at bounding box center [23, 299] width 22 height 14
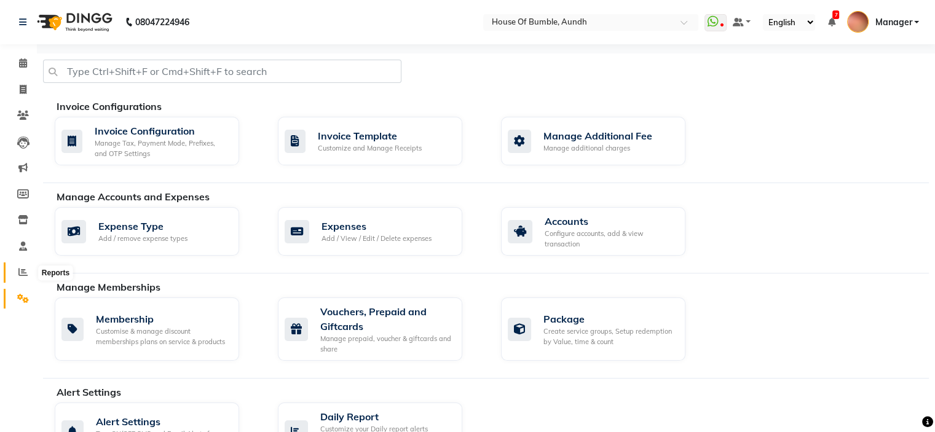
click at [24, 271] on icon at bounding box center [22, 271] width 9 height 9
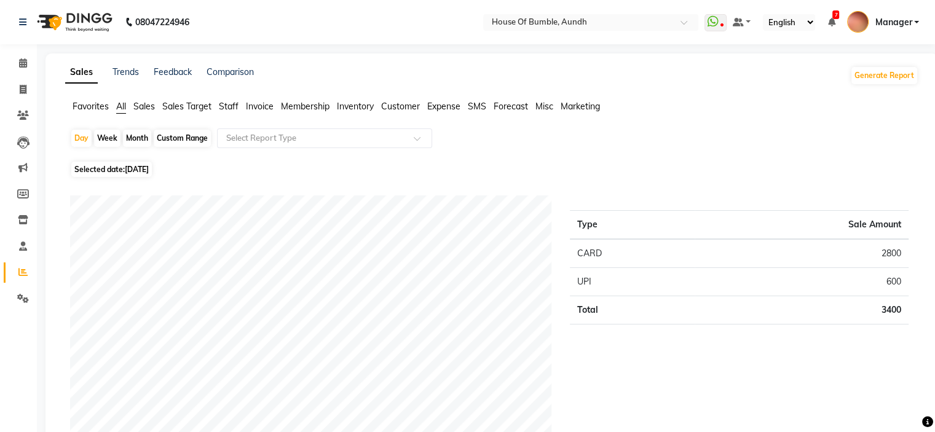
click at [109, 164] on span "Selected date: 03-09-2025" at bounding box center [111, 169] width 81 height 15
select select "9"
select select "2025"
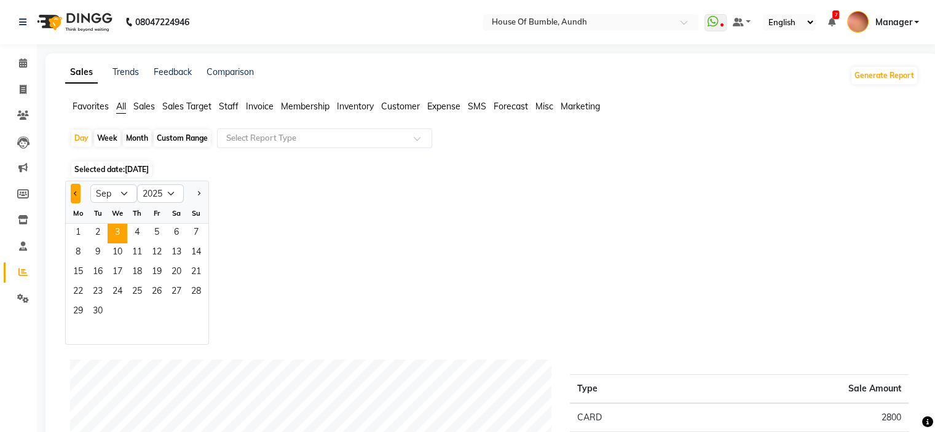
click at [74, 188] on button "Previous month" at bounding box center [76, 194] width 10 height 20
select select "8"
click at [165, 238] on span "1" at bounding box center [157, 234] width 20 height 20
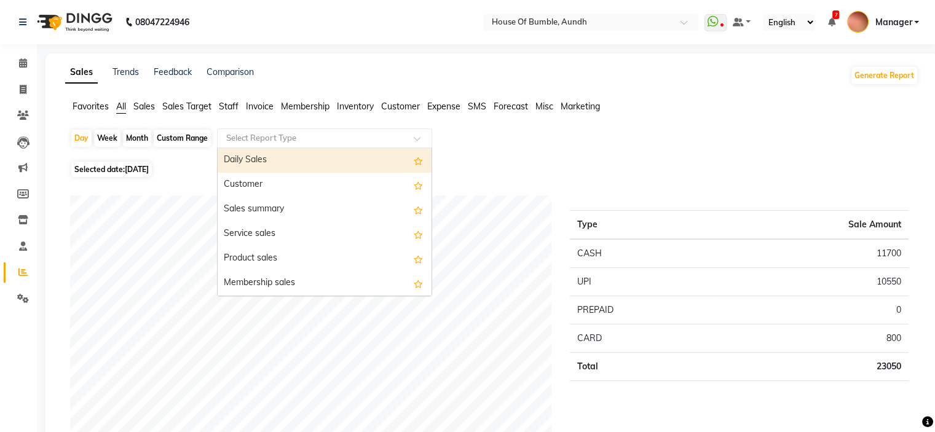
click at [226, 143] on input "text" at bounding box center [312, 138] width 177 height 12
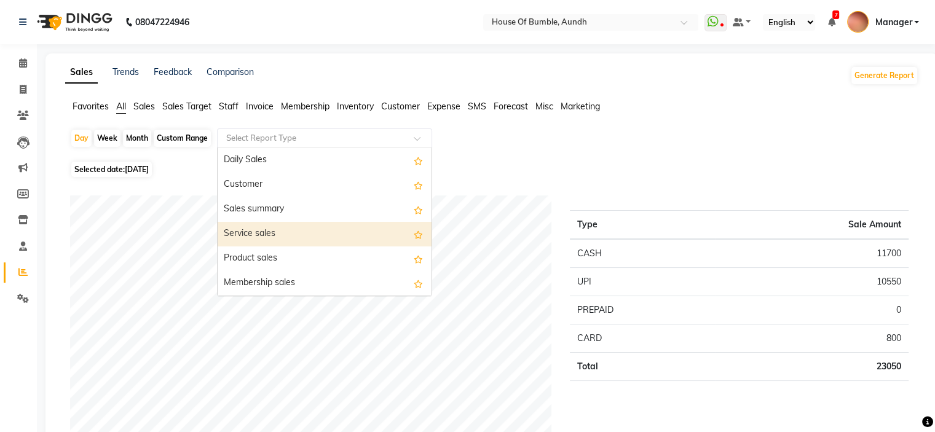
click at [319, 237] on div "Service sales" at bounding box center [325, 234] width 214 height 25
select select "csv"
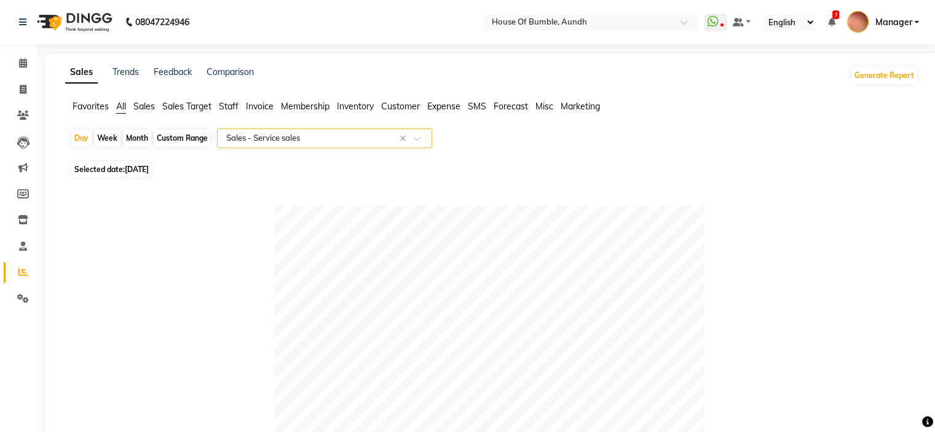
click at [234, 140] on input "text" at bounding box center [312, 138] width 177 height 12
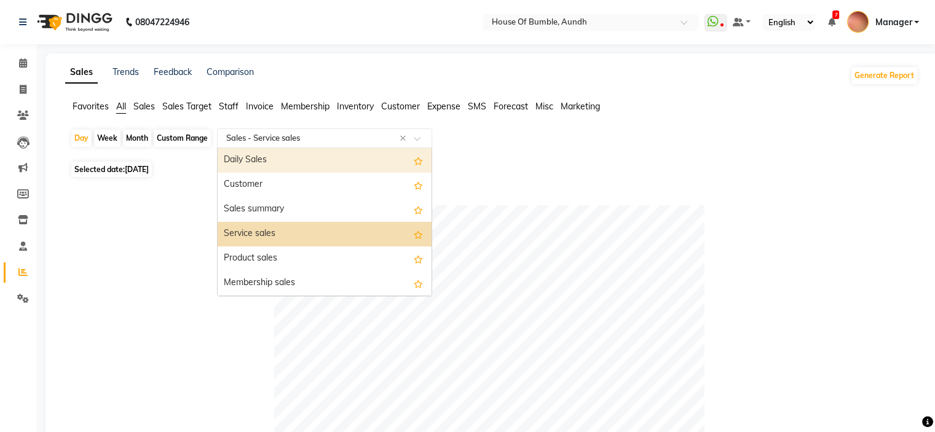
click at [258, 160] on div "Daily Sales" at bounding box center [325, 160] width 214 height 25
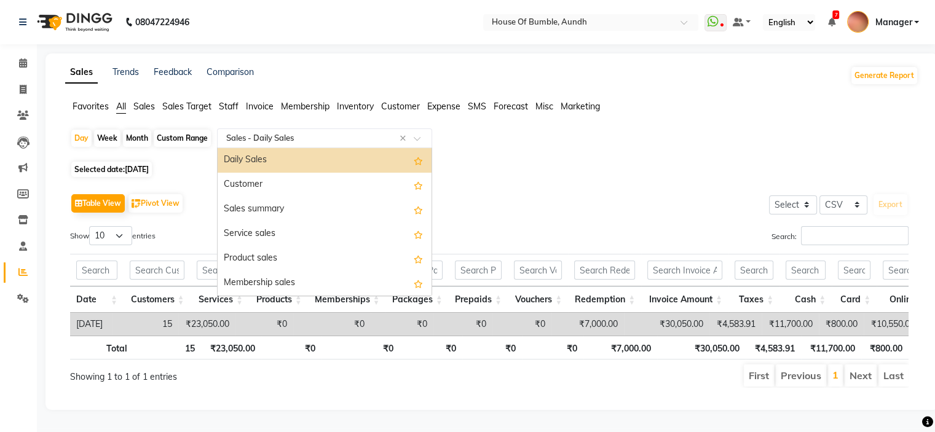
click at [228, 137] on input "text" at bounding box center [312, 138] width 177 height 12
click at [226, 105] on span "Staff" at bounding box center [229, 106] width 20 height 11
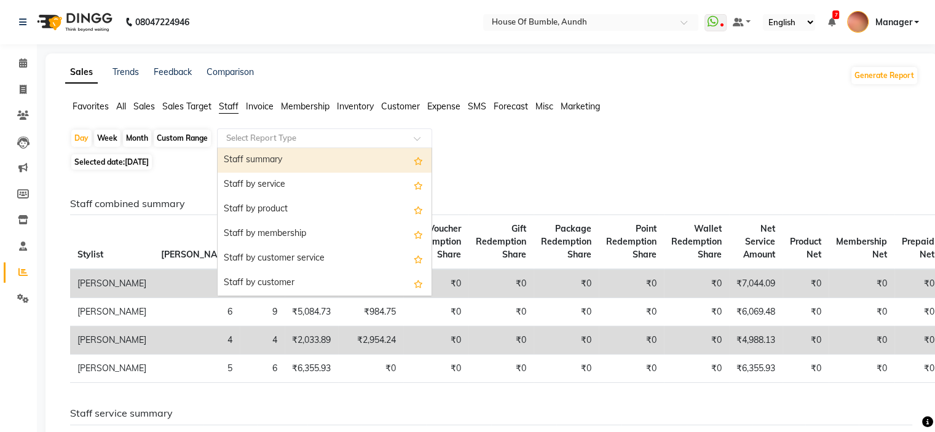
click at [267, 143] on input "text" at bounding box center [312, 138] width 177 height 12
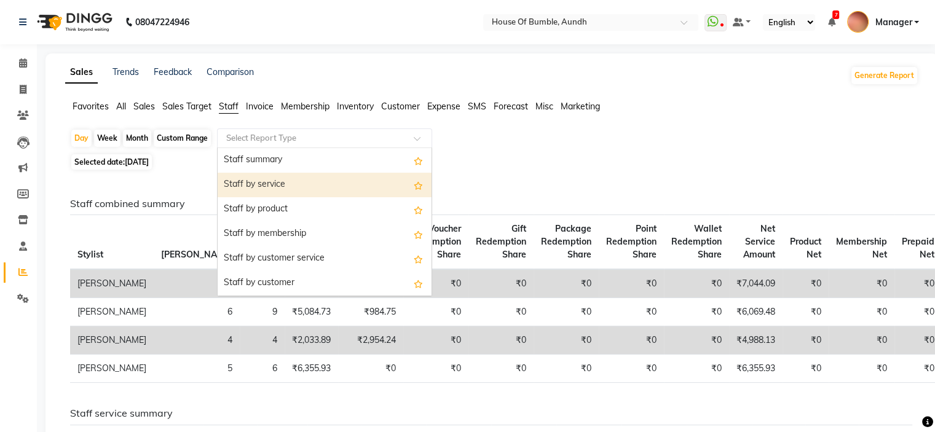
click at [281, 175] on div "Staff by service" at bounding box center [325, 185] width 214 height 25
select select "csv"
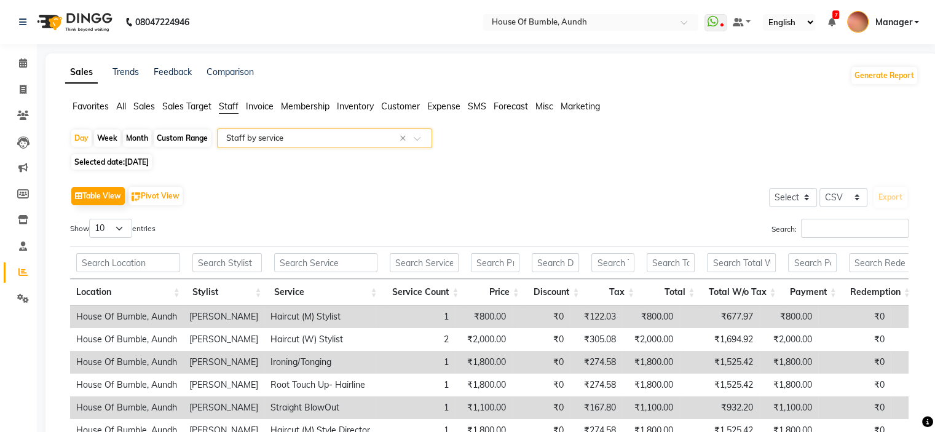
click at [297, 135] on input "text" at bounding box center [312, 138] width 177 height 12
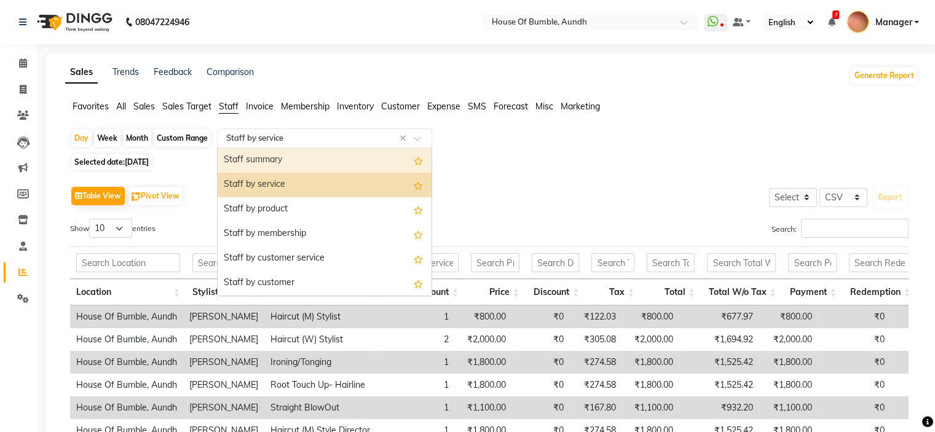
click at [301, 152] on div "Staff summary" at bounding box center [325, 160] width 214 height 25
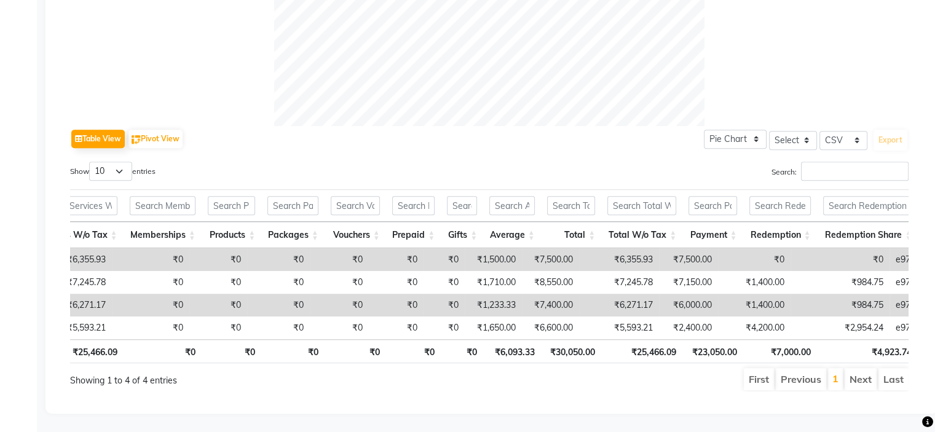
scroll to position [0, 396]
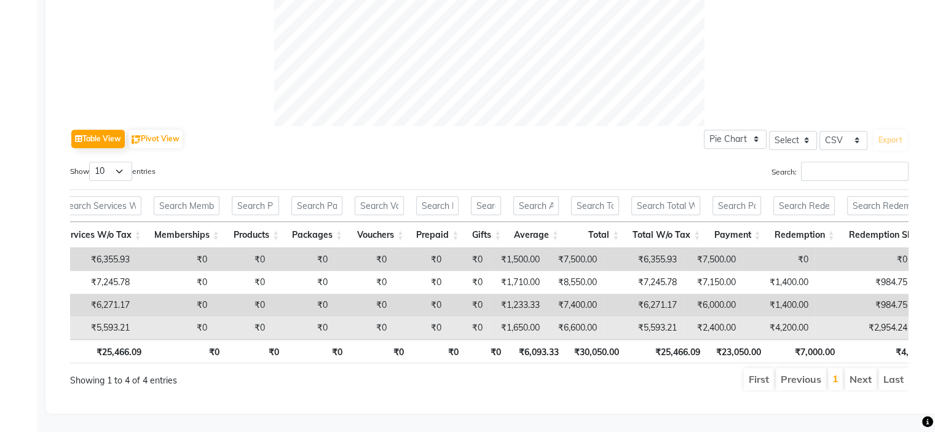
click at [655, 319] on td "₹5,593.21" at bounding box center [643, 328] width 80 height 23
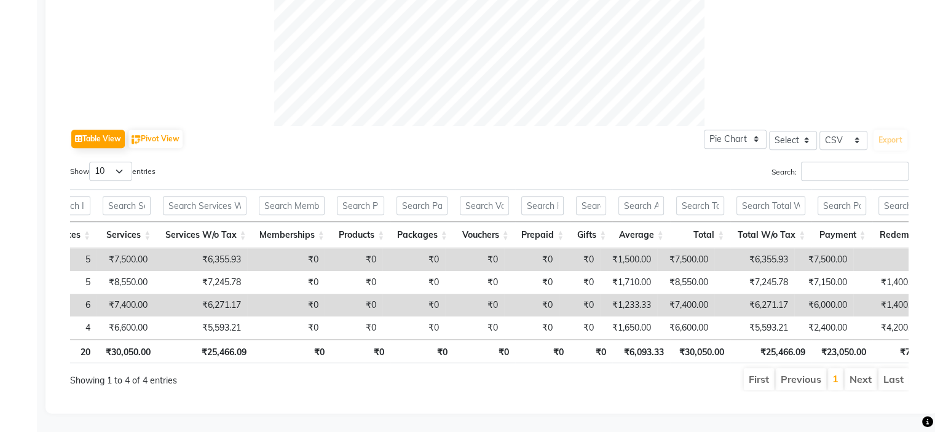
scroll to position [0, 273]
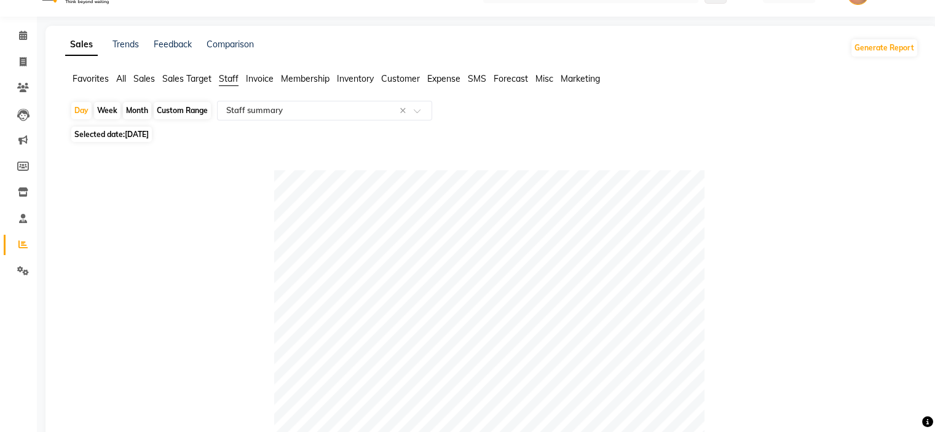
click at [105, 138] on span "Selected date: 01-08-2025" at bounding box center [111, 134] width 81 height 15
select select "8"
select select "2025"
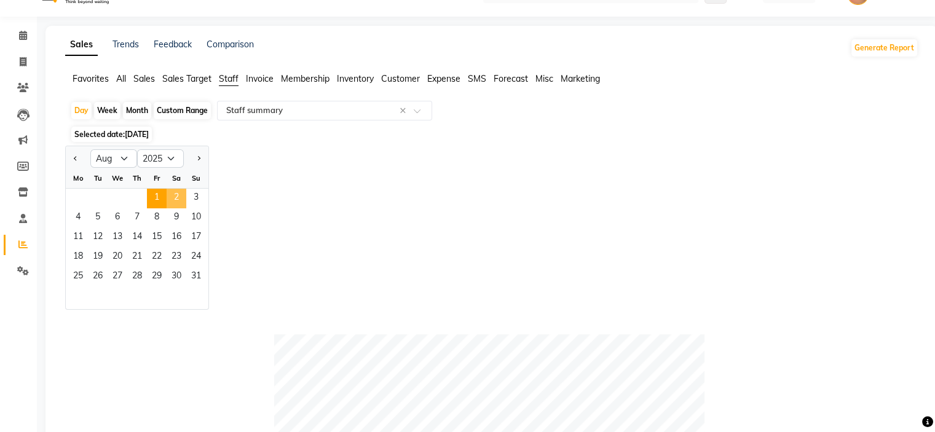
click at [178, 196] on span "2" at bounding box center [177, 199] width 20 height 20
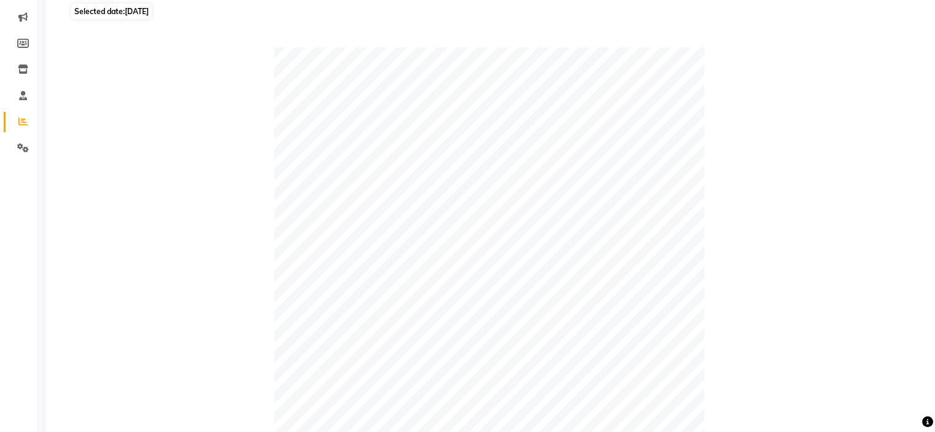
click at [135, 5] on span "Selected date: 02-08-2025" at bounding box center [111, 11] width 81 height 15
select select "8"
select select "2025"
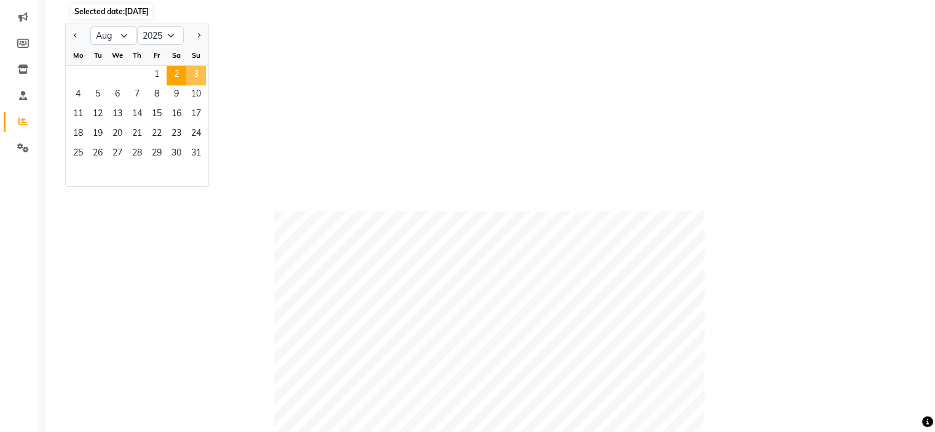
click at [197, 67] on span "3" at bounding box center [196, 76] width 20 height 20
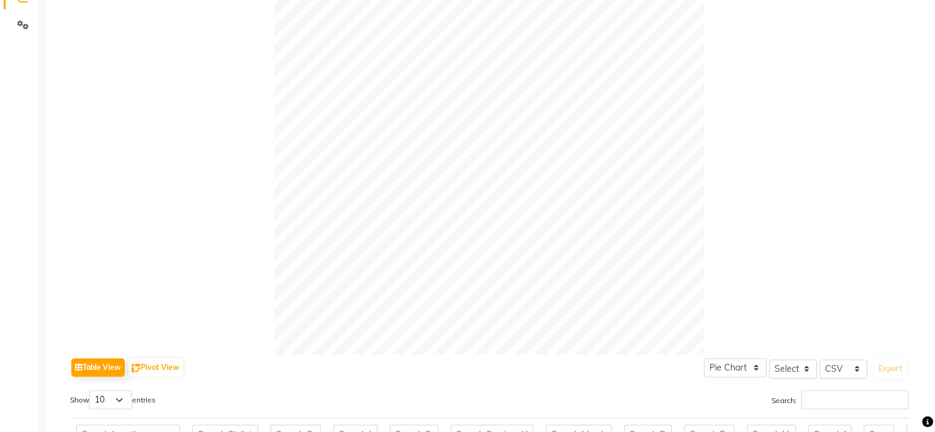
scroll to position [28, 0]
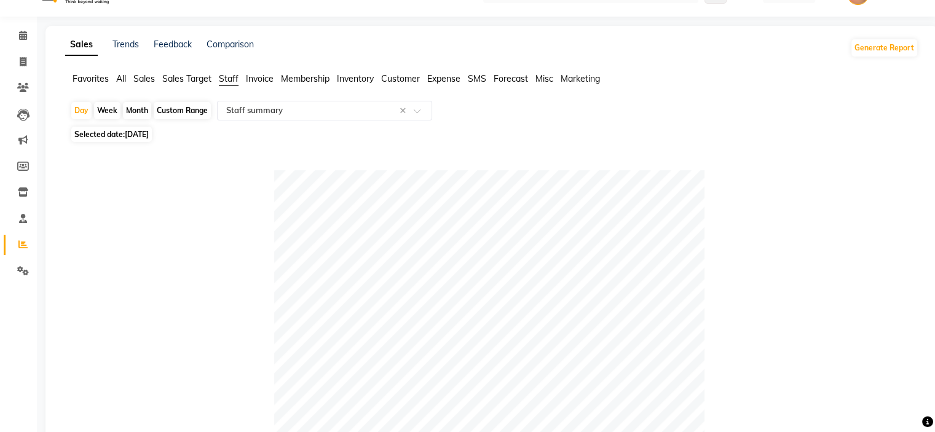
click at [129, 137] on span "03-08-2025" at bounding box center [137, 134] width 24 height 9
select select "8"
select select "2025"
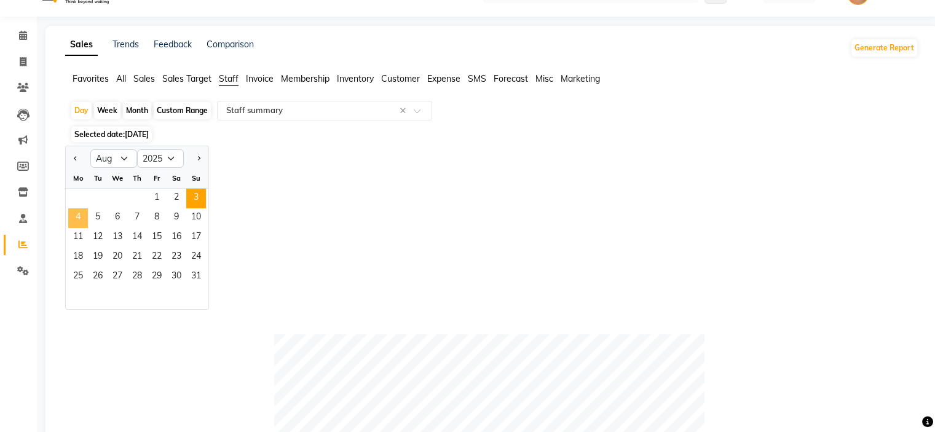
click at [81, 216] on span "4" at bounding box center [78, 218] width 20 height 20
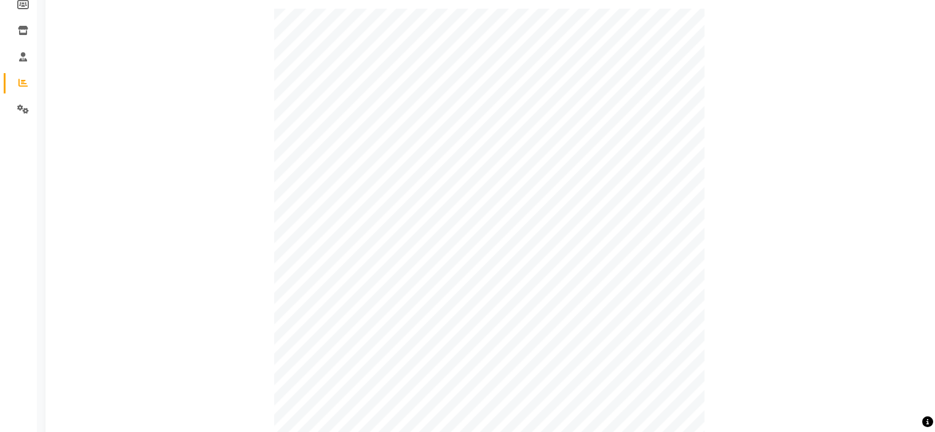
scroll to position [66, 0]
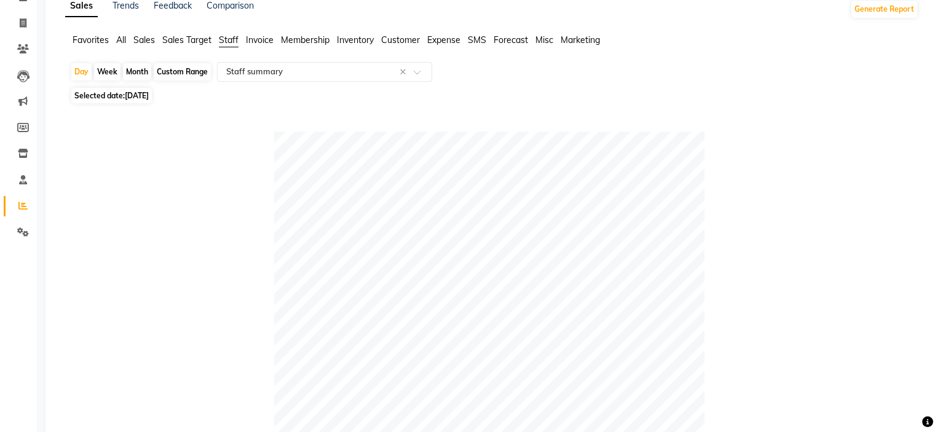
click at [149, 89] on span "Selected date: 04-08-2025" at bounding box center [111, 95] width 81 height 15
select select "8"
select select "2025"
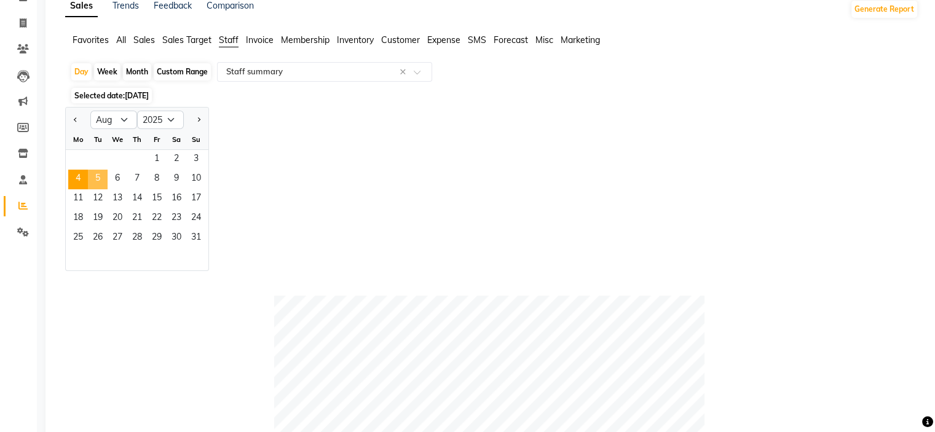
click at [106, 177] on span "5" at bounding box center [98, 180] width 20 height 20
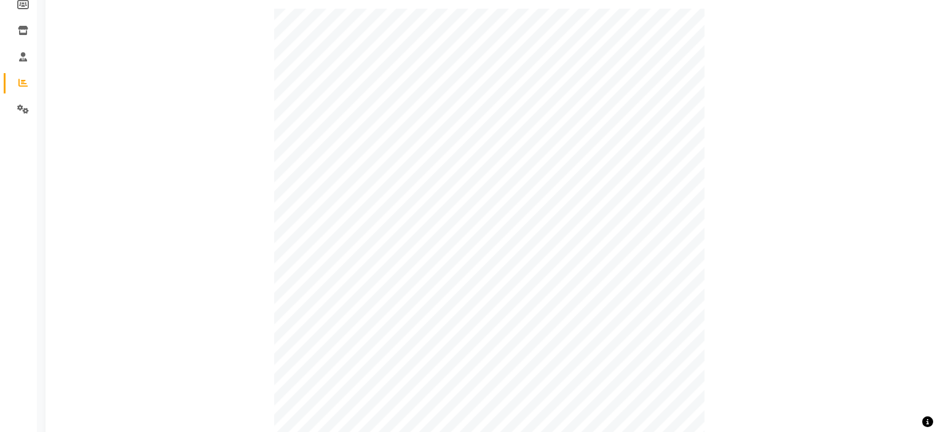
scroll to position [0, 0]
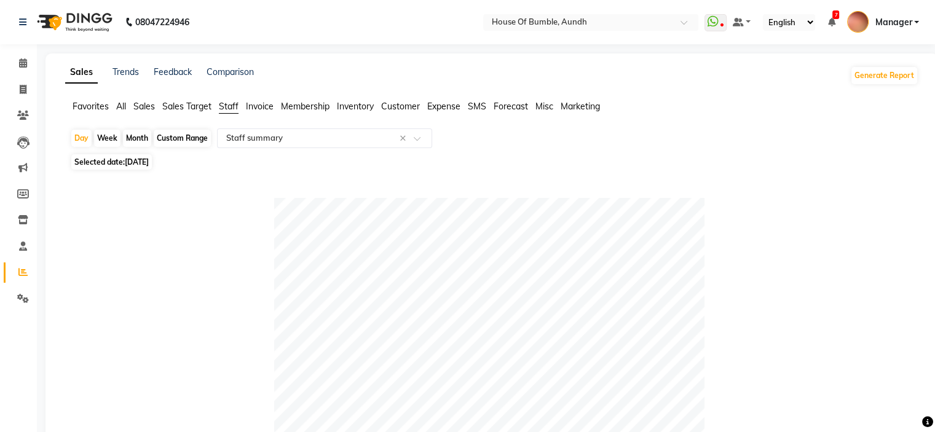
click at [149, 167] on span "05-08-2025" at bounding box center [137, 161] width 24 height 9
select select "8"
select select "2025"
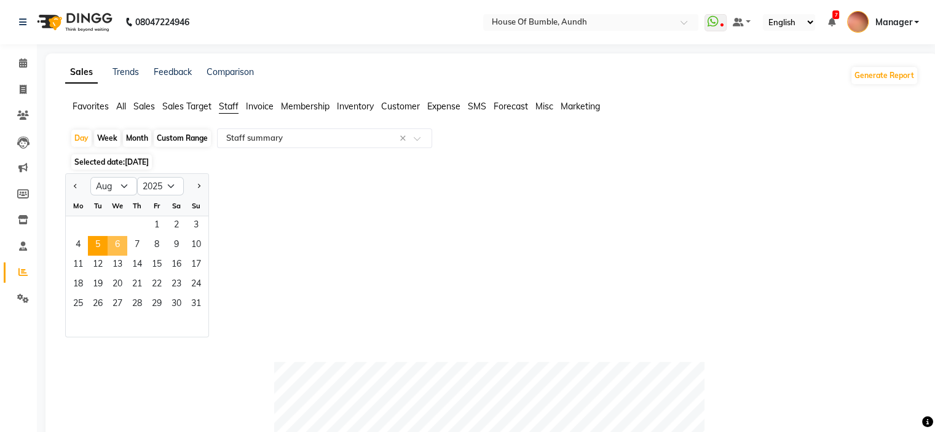
click at [125, 244] on span "6" at bounding box center [118, 246] width 20 height 20
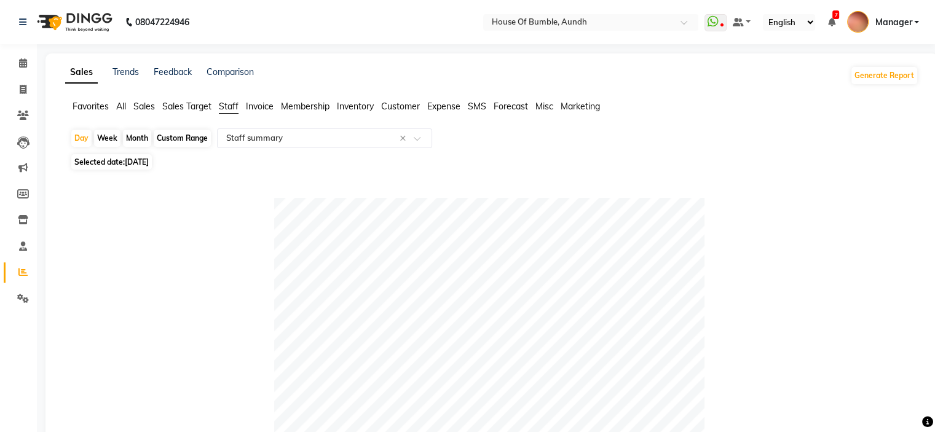
click at [152, 169] on span "Selected date: 06-08-2025" at bounding box center [111, 161] width 81 height 15
select select "8"
select select "2025"
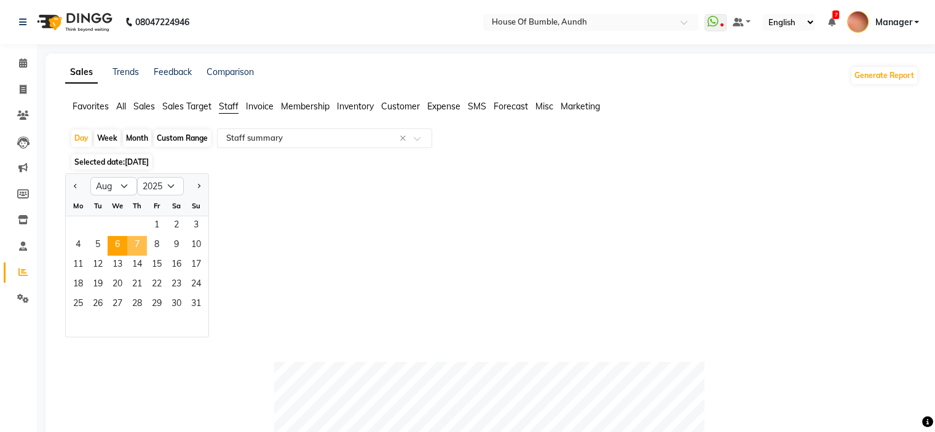
click at [133, 251] on span "7" at bounding box center [137, 246] width 20 height 20
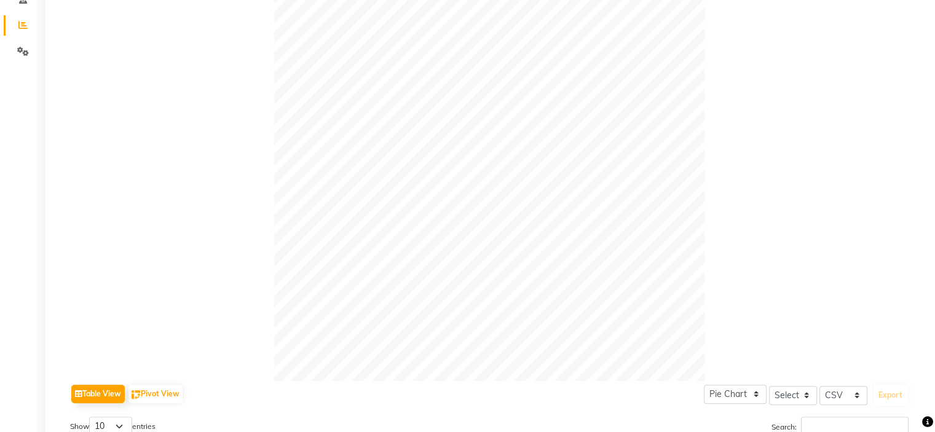
scroll to position [28, 0]
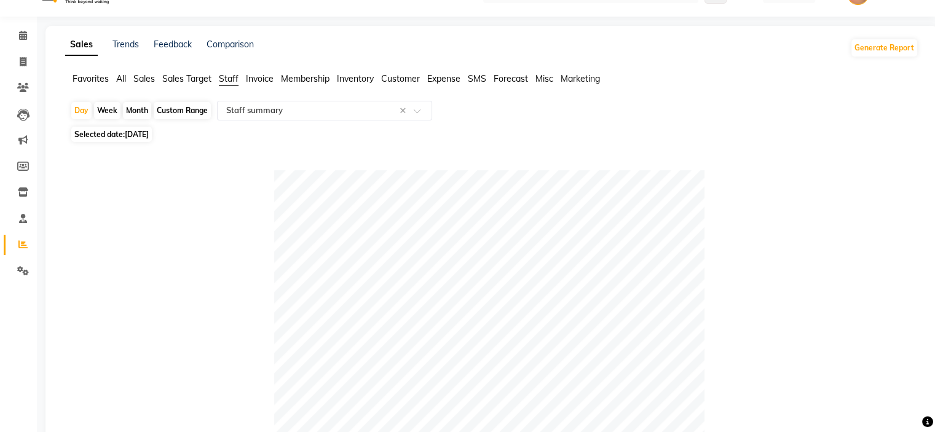
click at [149, 133] on span "07-08-2025" at bounding box center [137, 134] width 24 height 9
select select "8"
select select "2025"
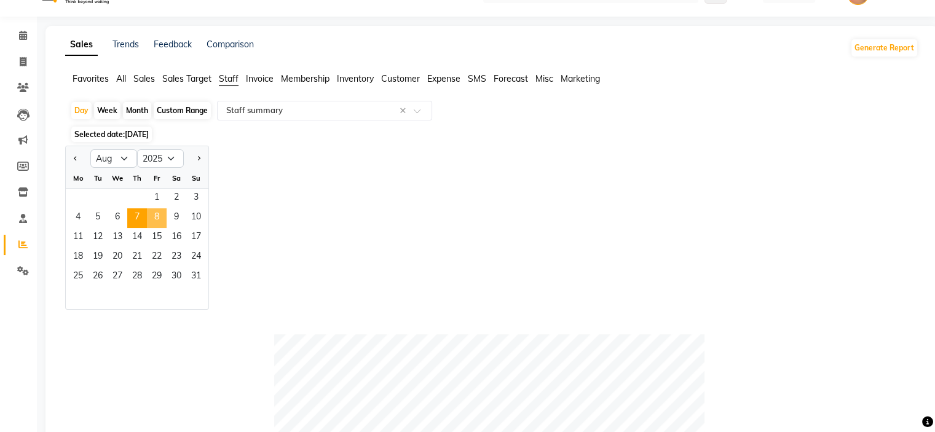
click at [150, 216] on span "8" at bounding box center [157, 218] width 20 height 20
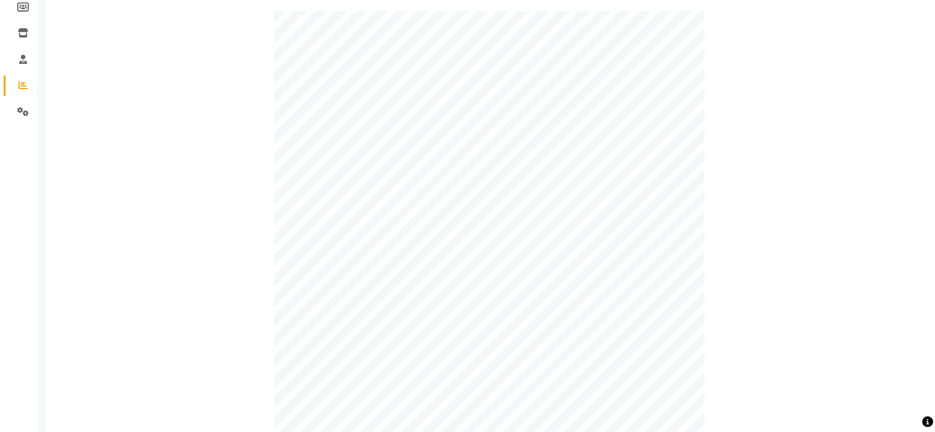
scroll to position [89, 0]
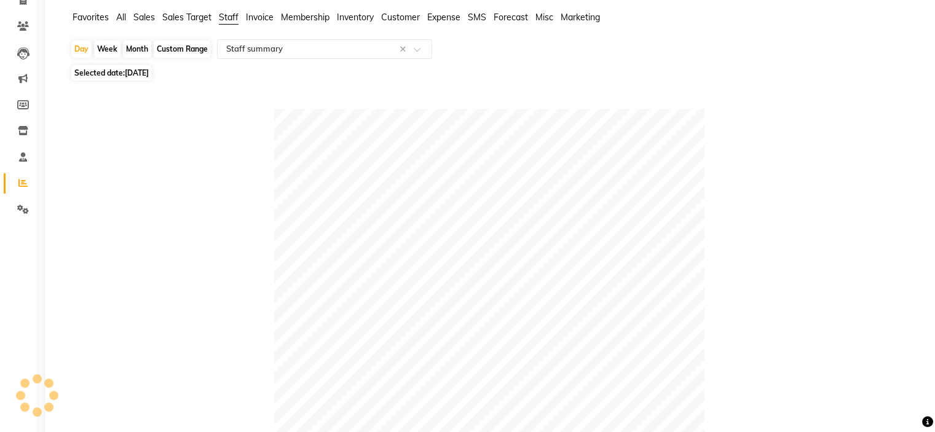
click at [148, 70] on span "08-08-2025" at bounding box center [137, 72] width 24 height 9
select select "8"
select select "2025"
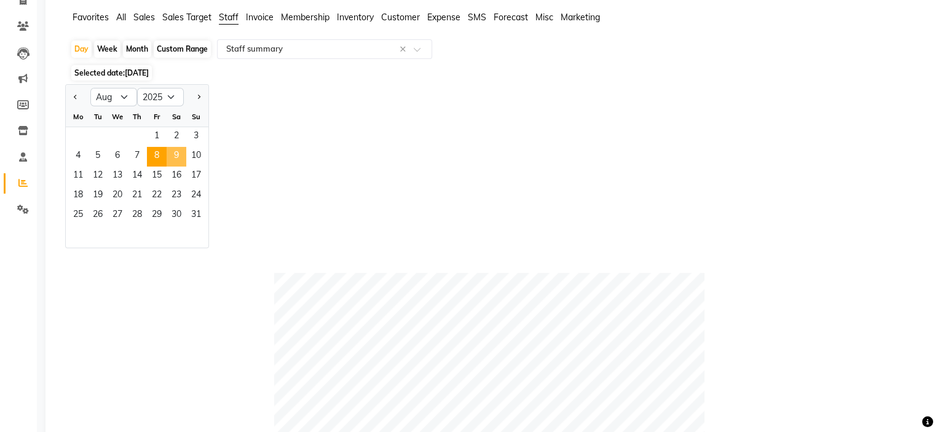
click at [177, 154] on span "9" at bounding box center [177, 157] width 20 height 20
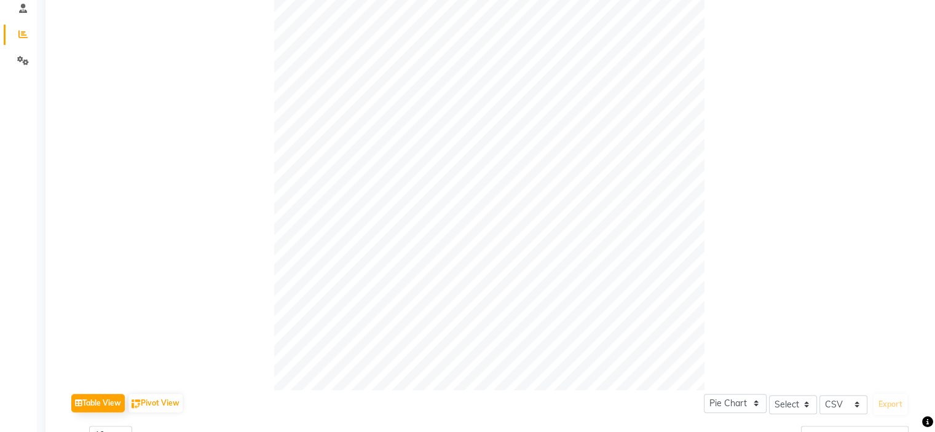
scroll to position [28, 0]
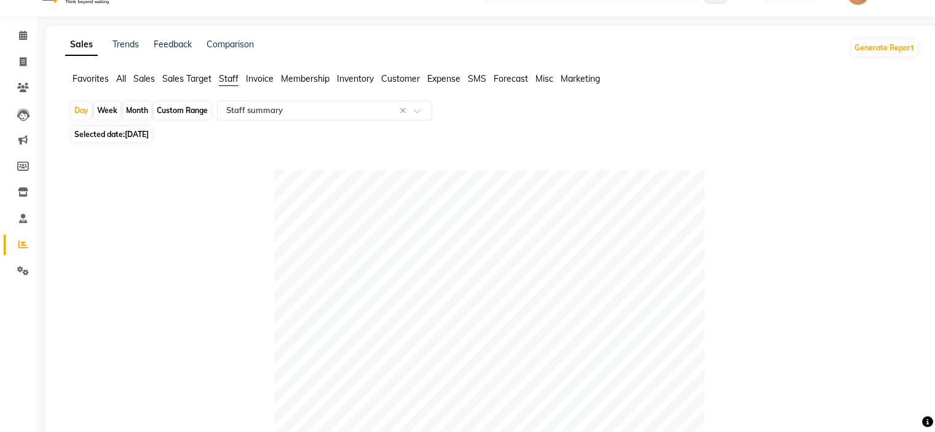
click at [138, 132] on span "09-08-2025" at bounding box center [137, 134] width 24 height 9
select select "8"
select select "2025"
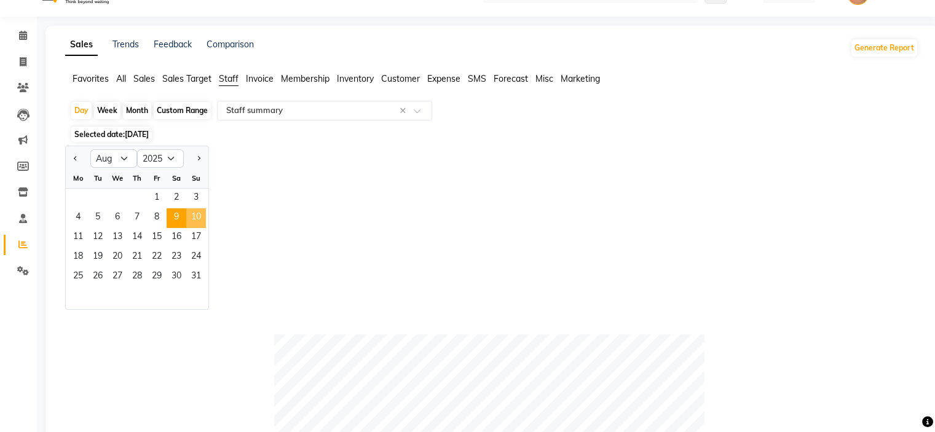
click at [194, 214] on span "10" at bounding box center [196, 218] width 20 height 20
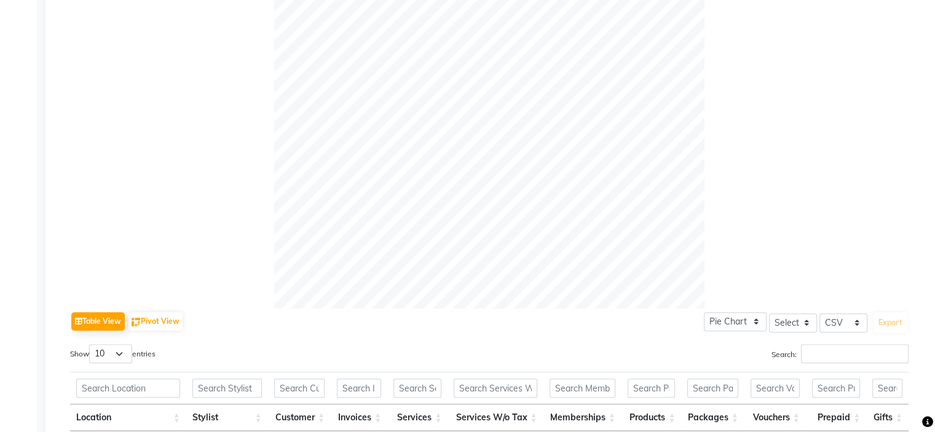
scroll to position [12, 0]
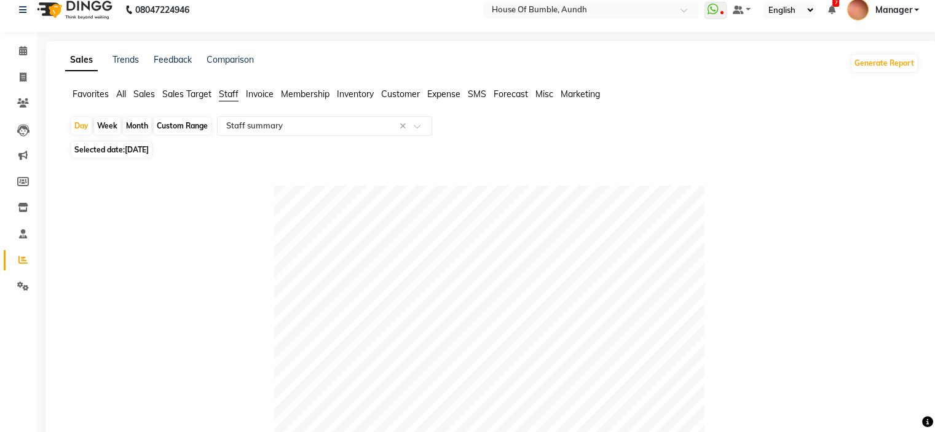
click at [149, 152] on span "10-08-2025" at bounding box center [137, 149] width 24 height 9
select select "8"
select select "2025"
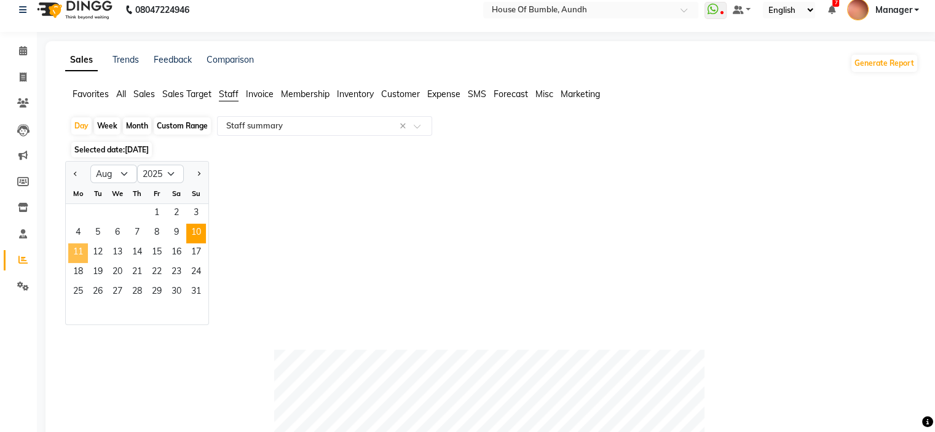
click at [75, 253] on span "11" at bounding box center [78, 254] width 20 height 20
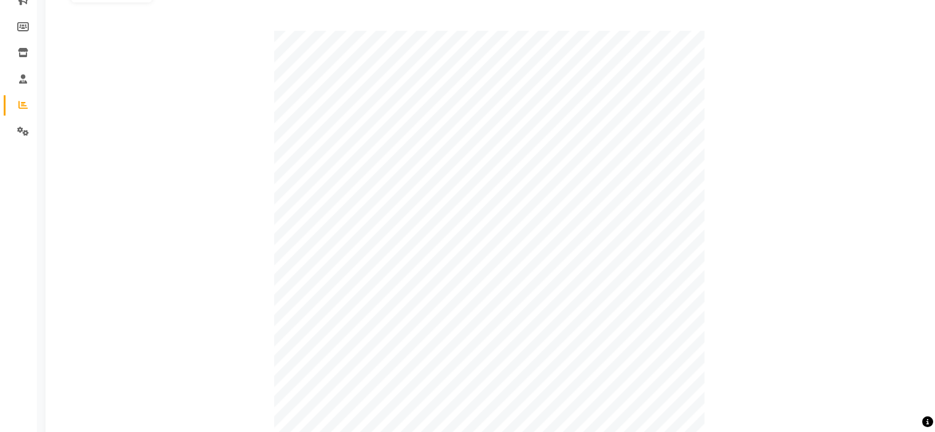
scroll to position [0, 0]
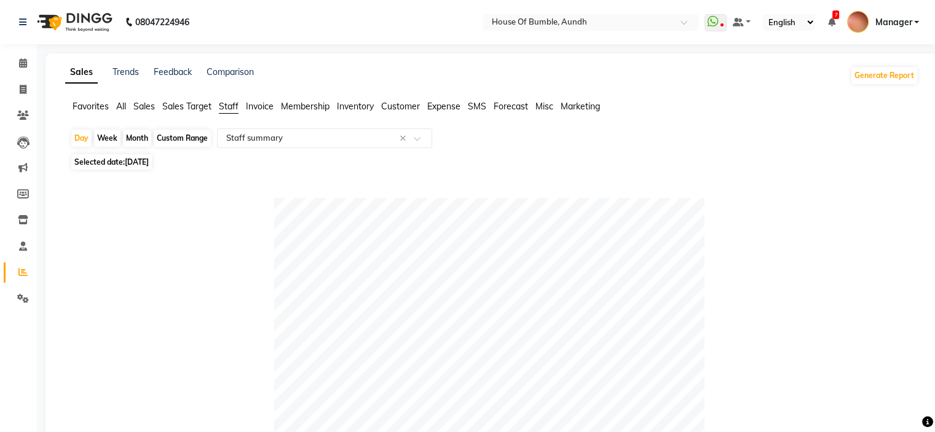
click at [154, 151] on div "Day Week Month Custom Range Select Report Type × Staff summary ×" at bounding box center [492, 140] width 844 height 22
click at [149, 159] on span "11-08-2025" at bounding box center [137, 161] width 24 height 9
select select "8"
select select "2025"
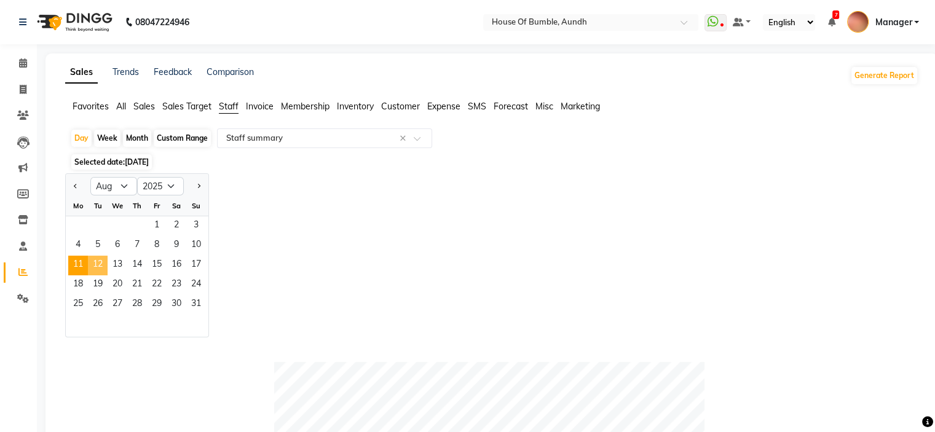
click at [103, 265] on span "12" at bounding box center [98, 266] width 20 height 20
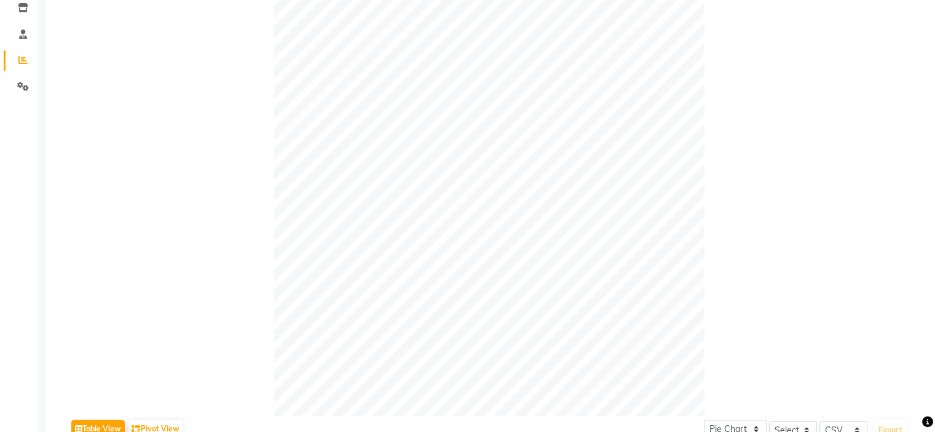
scroll to position [89, 0]
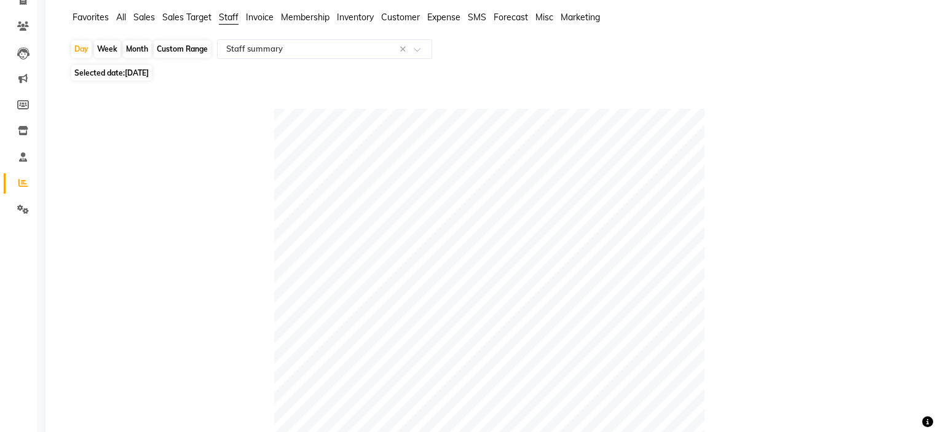
click at [149, 69] on span "12-08-2025" at bounding box center [137, 72] width 24 height 9
select select "8"
select select "2025"
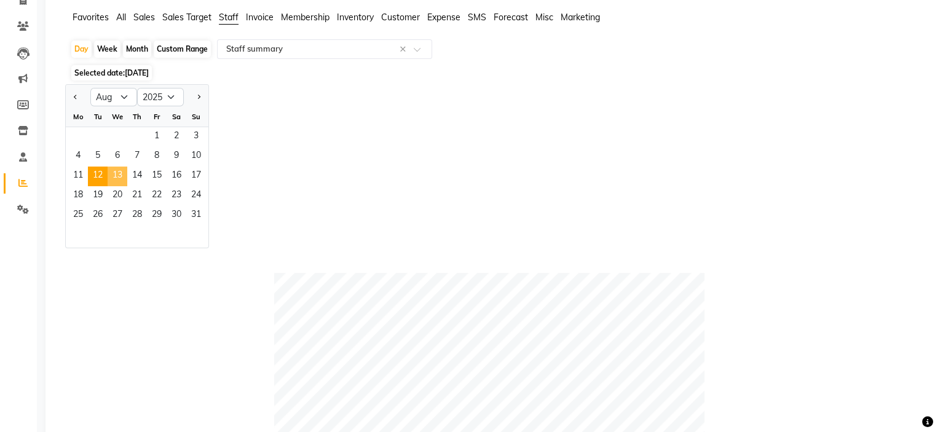
click at [116, 179] on span "13" at bounding box center [118, 177] width 20 height 20
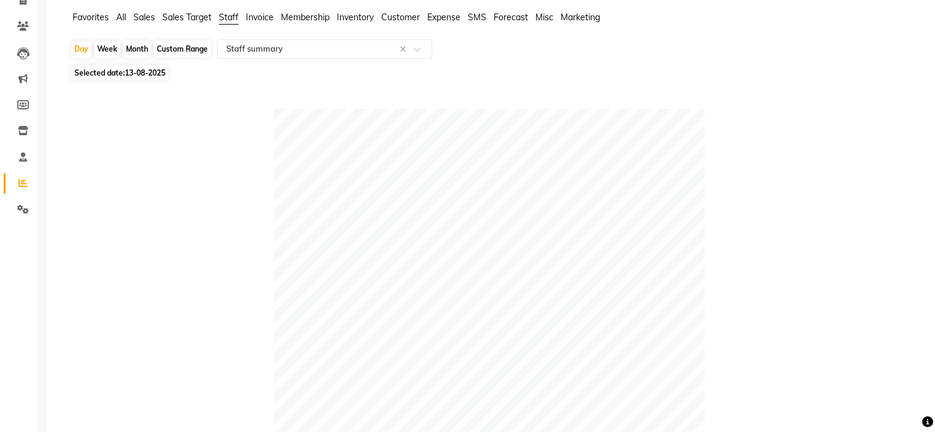
click at [135, 76] on span "13-08-2025" at bounding box center [145, 72] width 41 height 9
select select "8"
select select "2025"
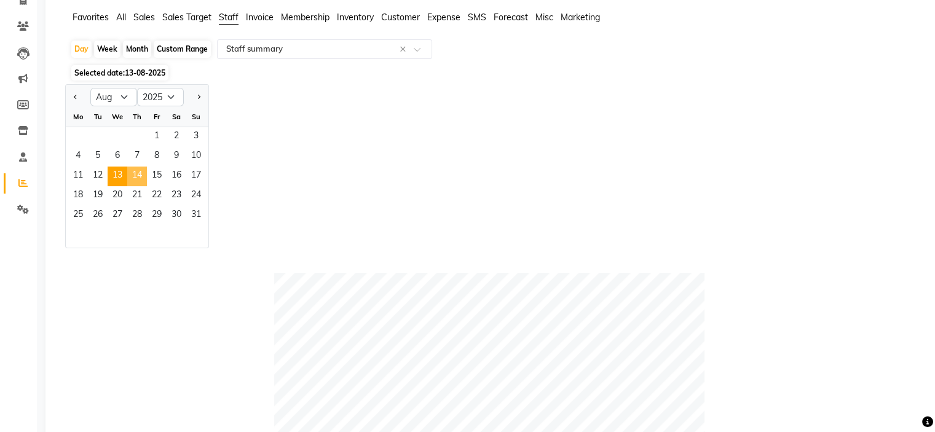
click at [140, 170] on span "14" at bounding box center [137, 177] width 20 height 20
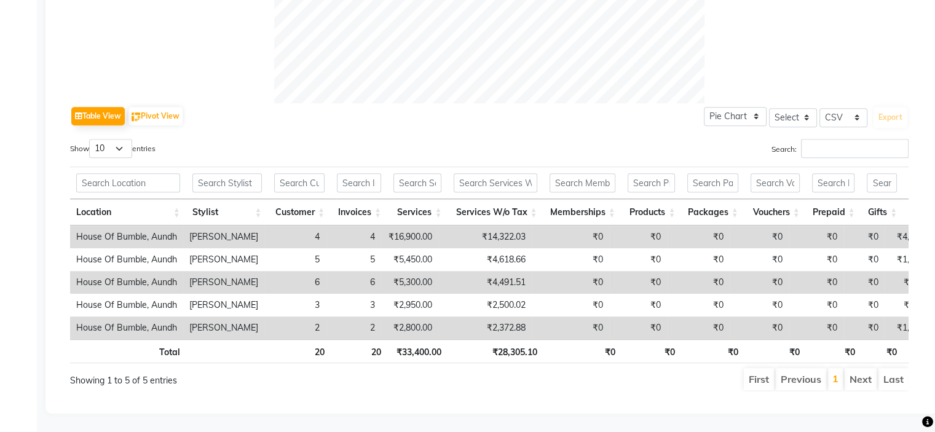
scroll to position [51, 0]
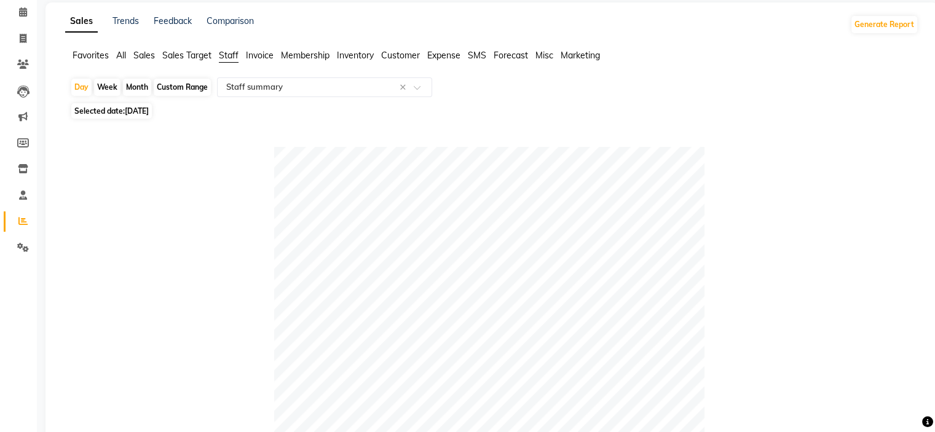
click at [125, 112] on span "[DATE]" at bounding box center [137, 110] width 24 height 9
select select "8"
select select "2025"
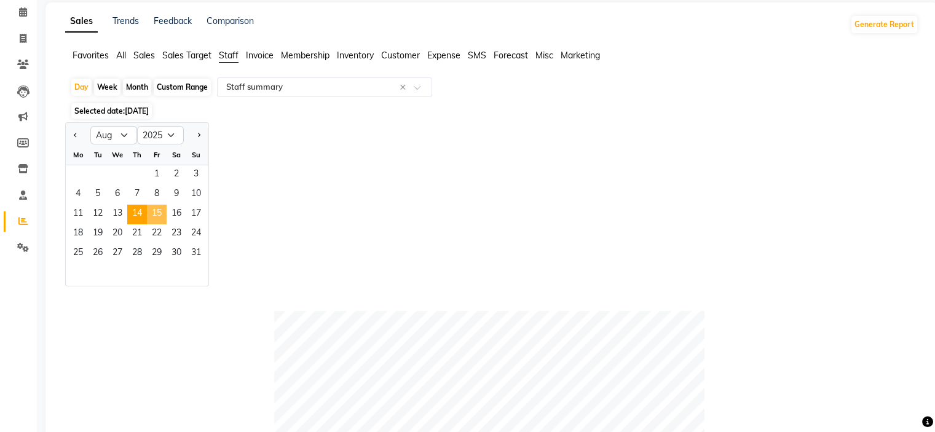
click at [158, 223] on span "15" at bounding box center [157, 215] width 20 height 20
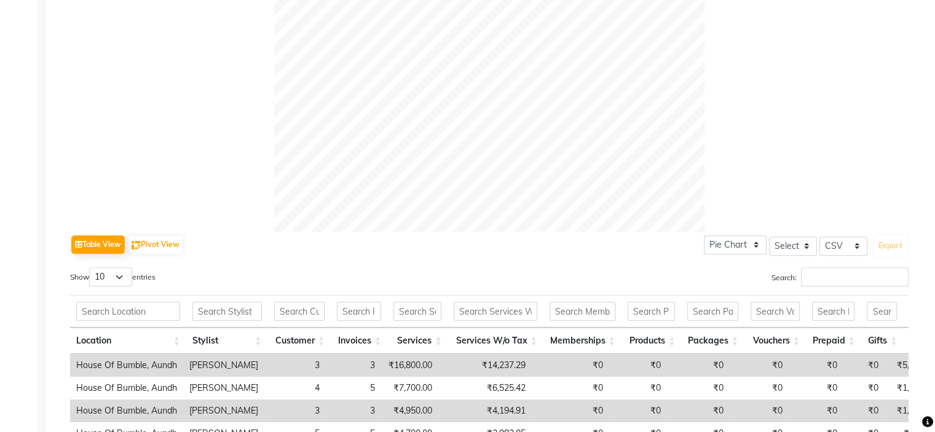
scroll to position [151, 0]
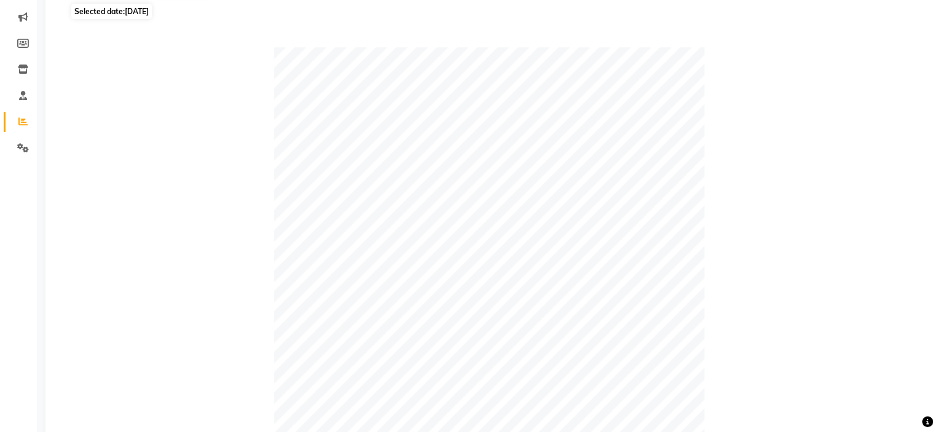
click at [133, 14] on span "15-08-2025" at bounding box center [137, 11] width 24 height 9
select select "8"
select select "2025"
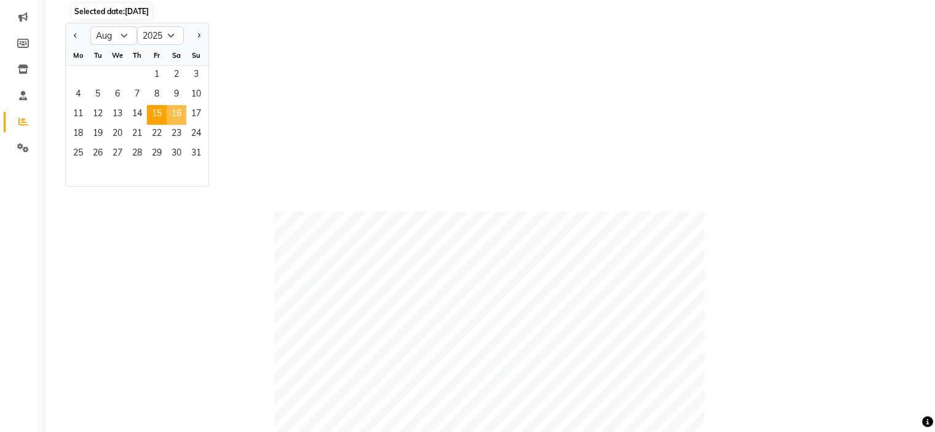
click at [175, 117] on span "16" at bounding box center [177, 115] width 20 height 20
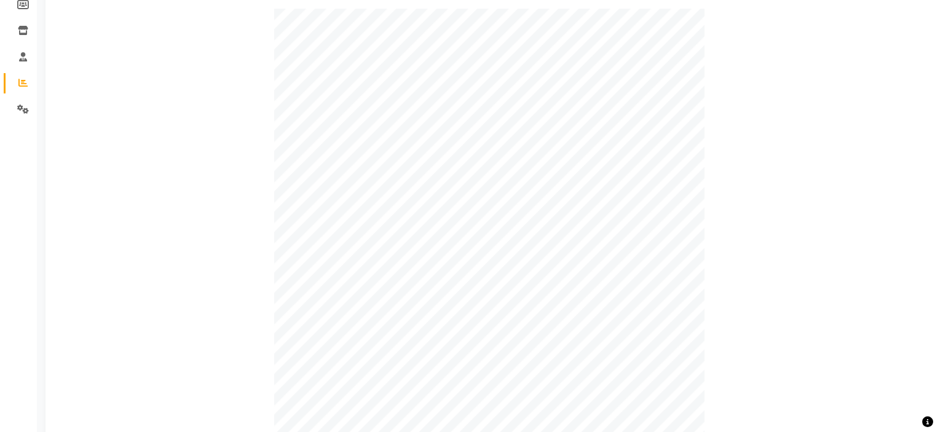
scroll to position [0, 0]
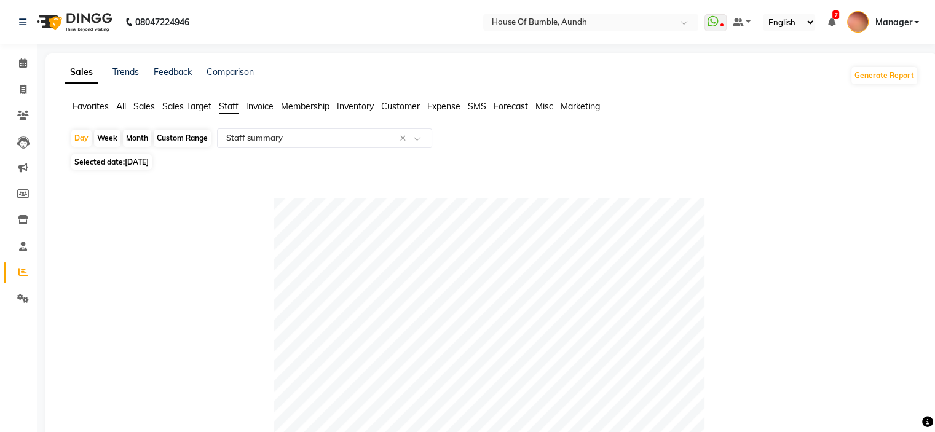
click at [152, 156] on span "Selected date: 16-08-2025" at bounding box center [111, 161] width 81 height 15
select select "8"
select select "2025"
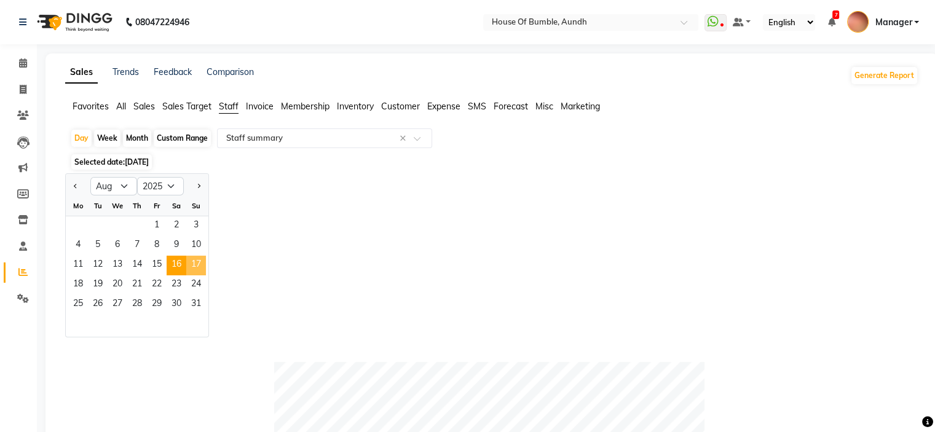
click at [198, 269] on span "17" at bounding box center [196, 266] width 20 height 20
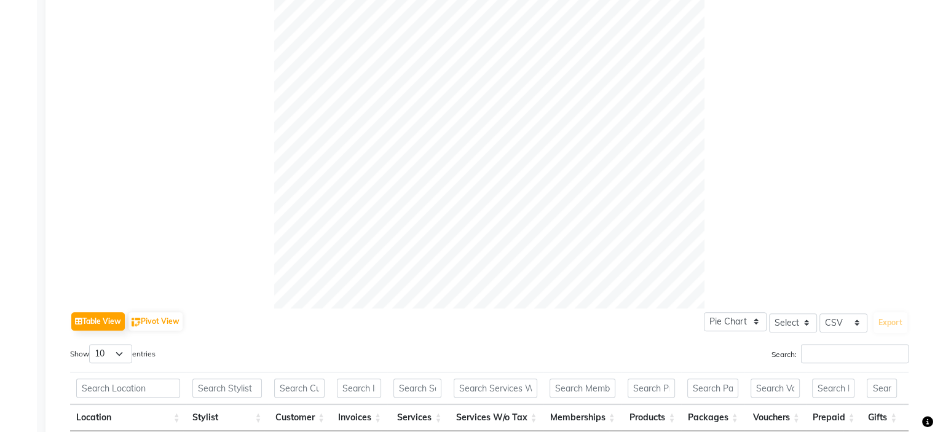
scroll to position [74, 0]
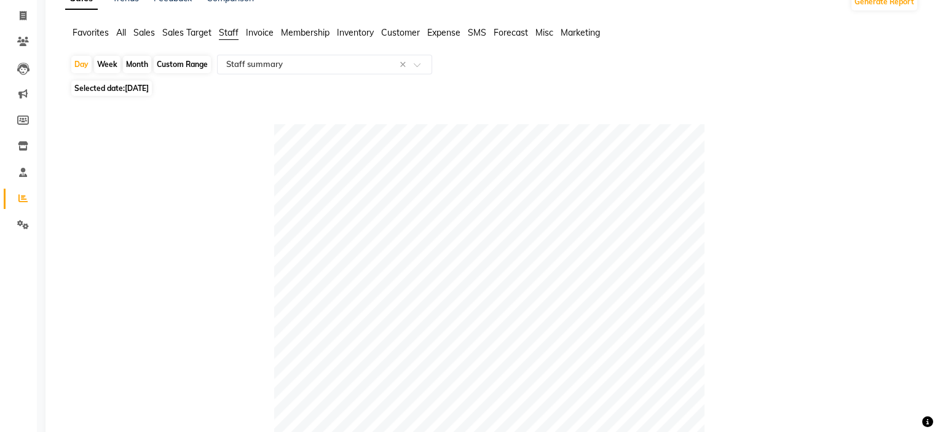
click at [149, 92] on span "[DATE]" at bounding box center [137, 88] width 24 height 9
select select "8"
select select "2025"
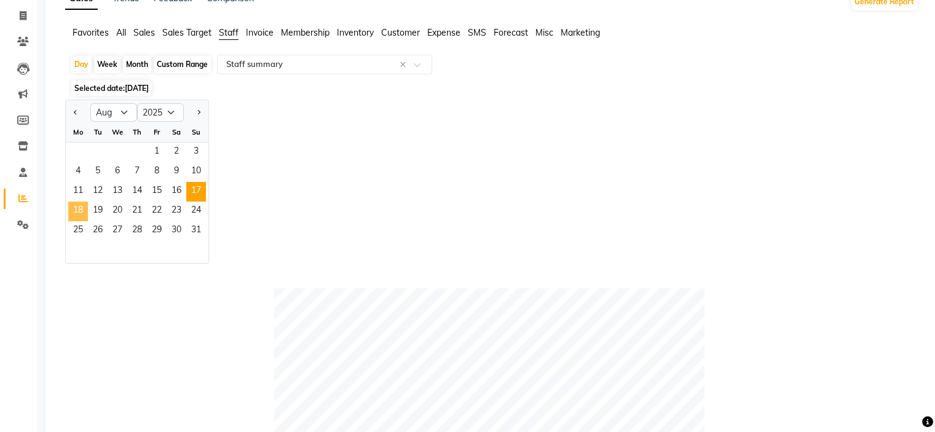
click at [84, 210] on span "18" at bounding box center [78, 212] width 20 height 20
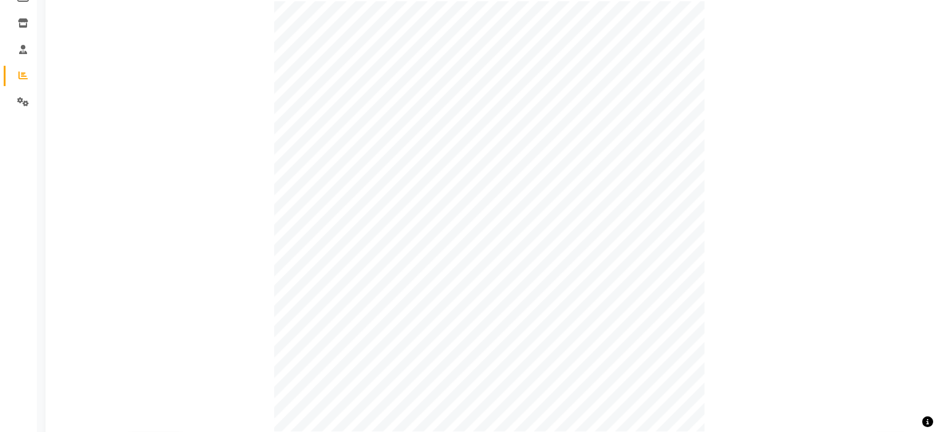
scroll to position [0, 0]
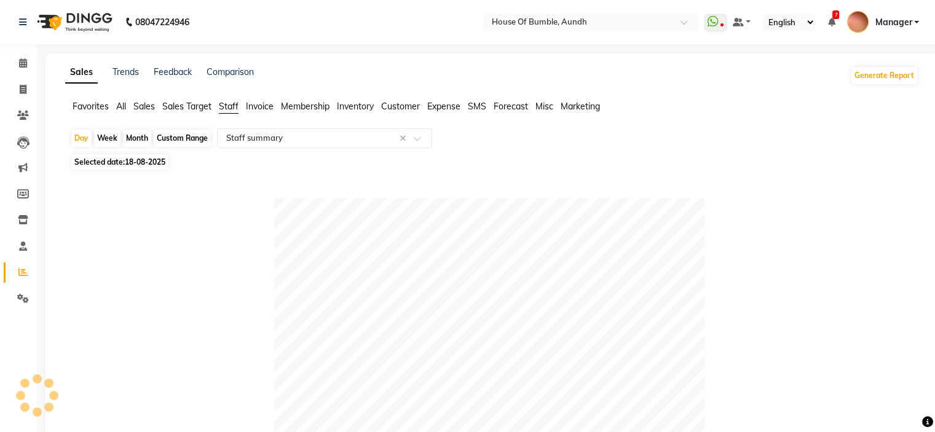
click at [125, 161] on span "18-08-2025" at bounding box center [145, 161] width 41 height 9
select select "8"
select select "2025"
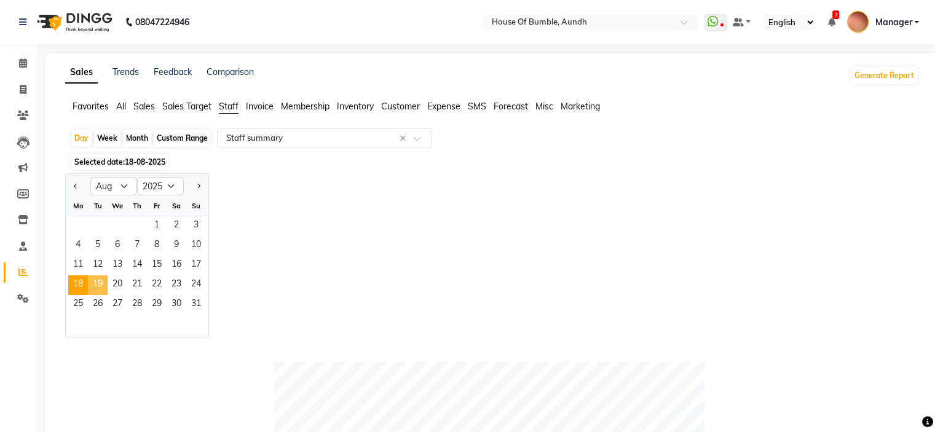
click at [105, 285] on span "19" at bounding box center [98, 285] width 20 height 20
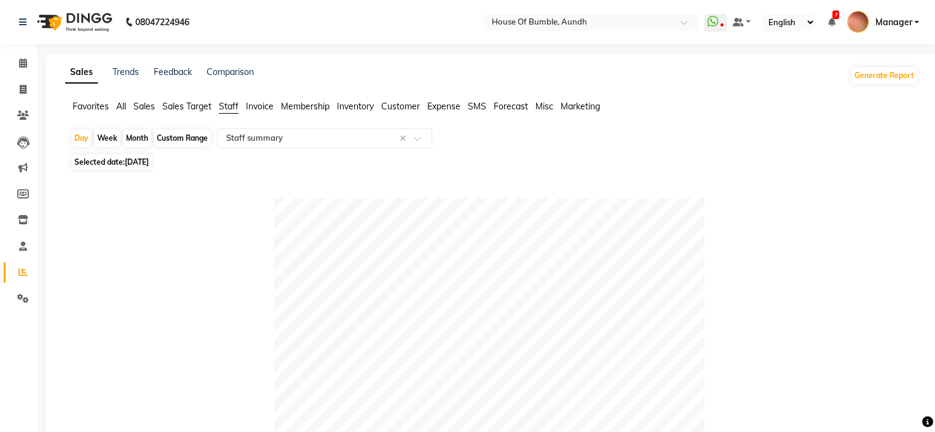
click at [135, 158] on span "19-08-2025" at bounding box center [137, 161] width 24 height 9
select select "8"
select select "2025"
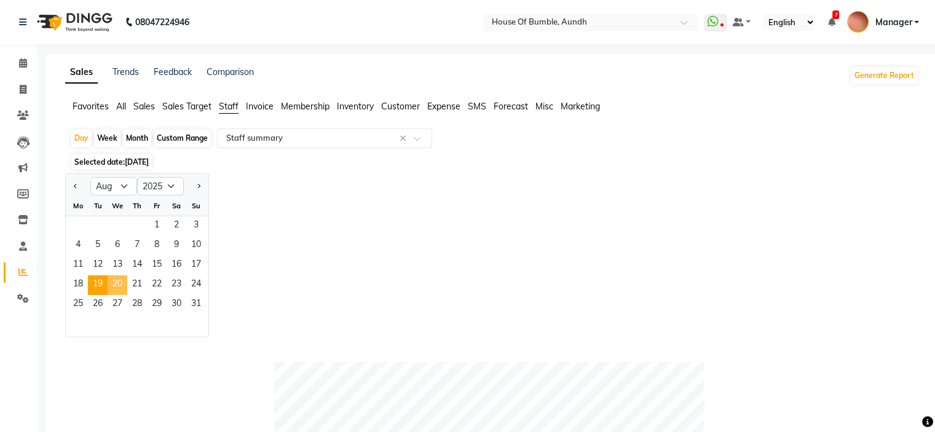
click at [126, 282] on span "20" at bounding box center [118, 285] width 20 height 20
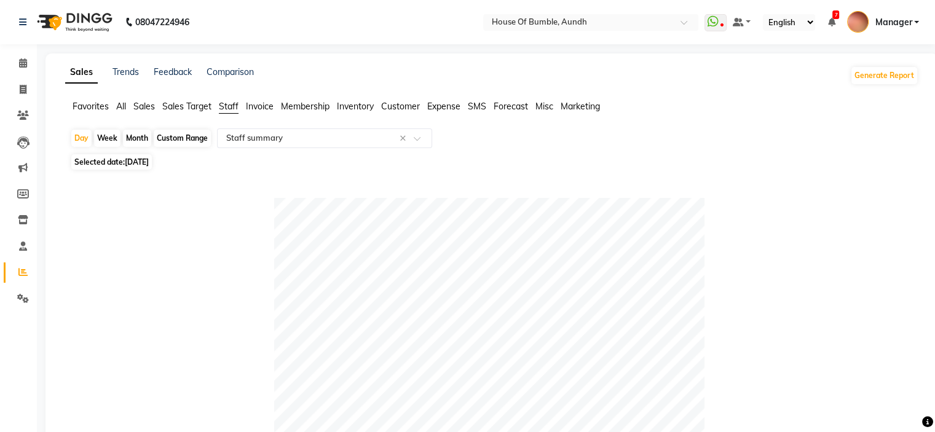
click at [135, 166] on span "20-08-2025" at bounding box center [137, 161] width 24 height 9
select select "8"
select select "2025"
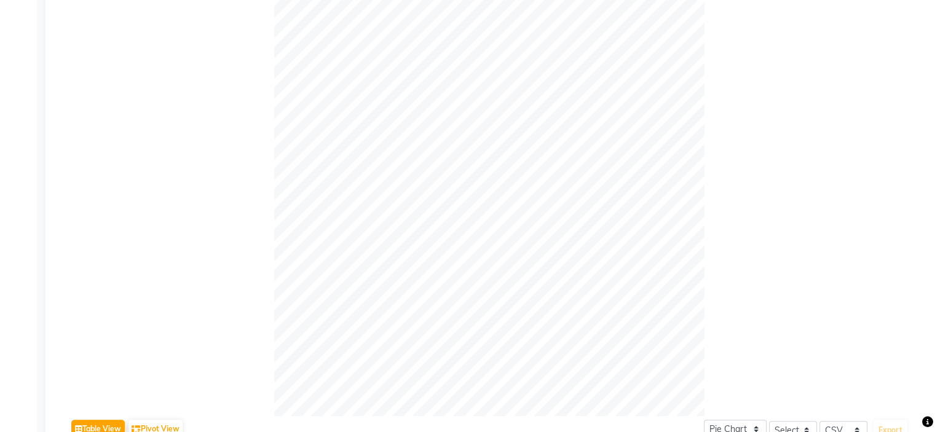
scroll to position [130, 0]
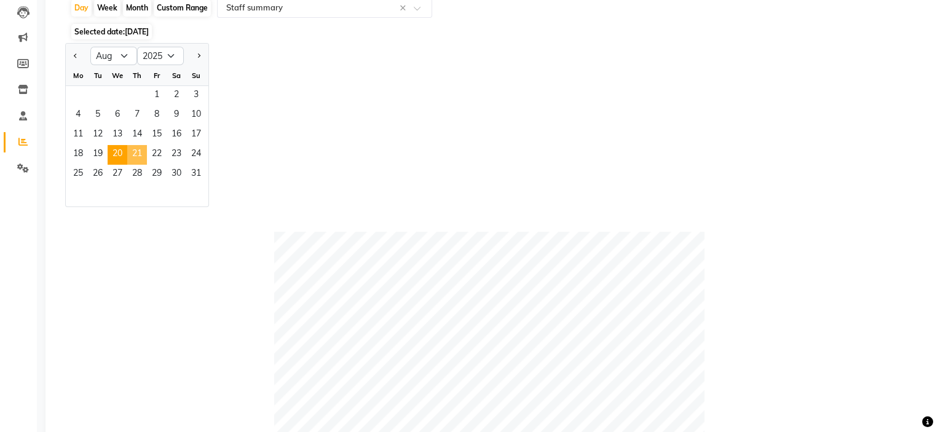
click at [131, 157] on span "21" at bounding box center [137, 155] width 20 height 20
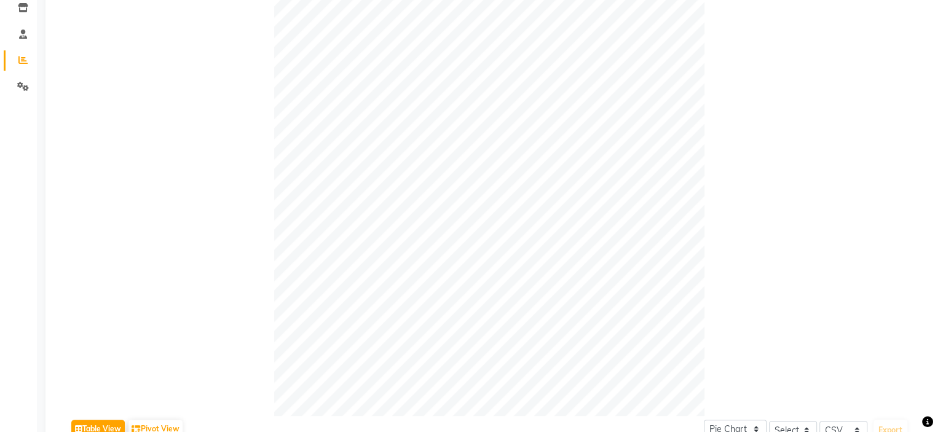
scroll to position [28, 0]
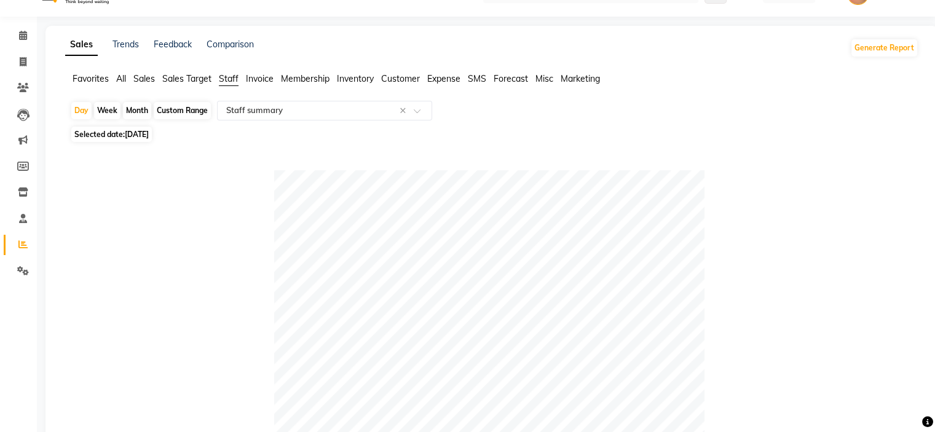
click at [123, 140] on span "Selected date: 21-08-2025" at bounding box center [111, 134] width 81 height 15
select select "8"
select select "2025"
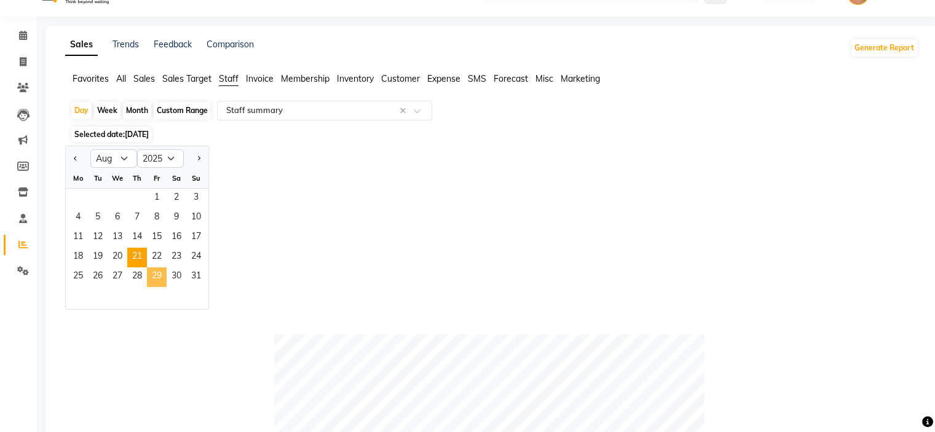
click at [156, 267] on span "29" at bounding box center [157, 277] width 20 height 20
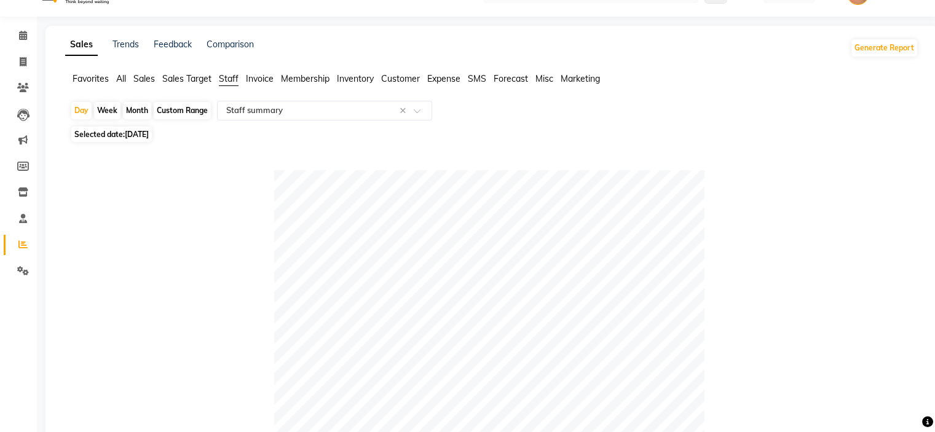
click at [152, 140] on span "Selected date: 29-08-2025" at bounding box center [111, 134] width 81 height 15
select select "8"
select select "2025"
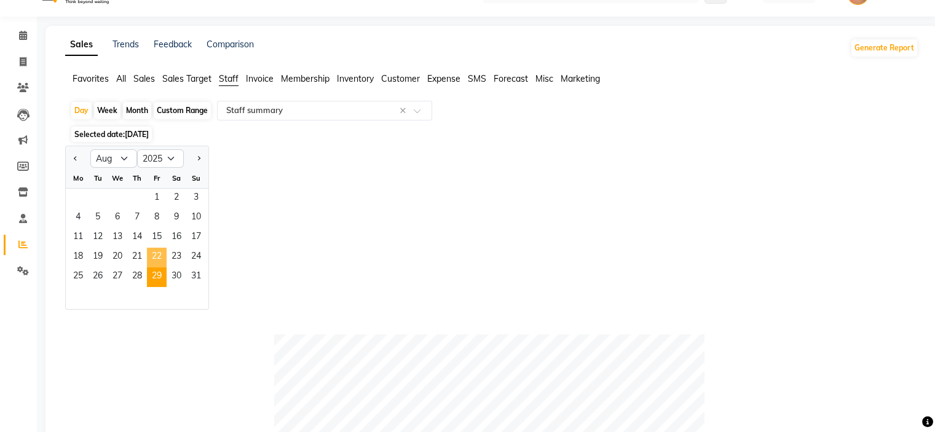
click at [159, 266] on span "22" at bounding box center [157, 258] width 20 height 20
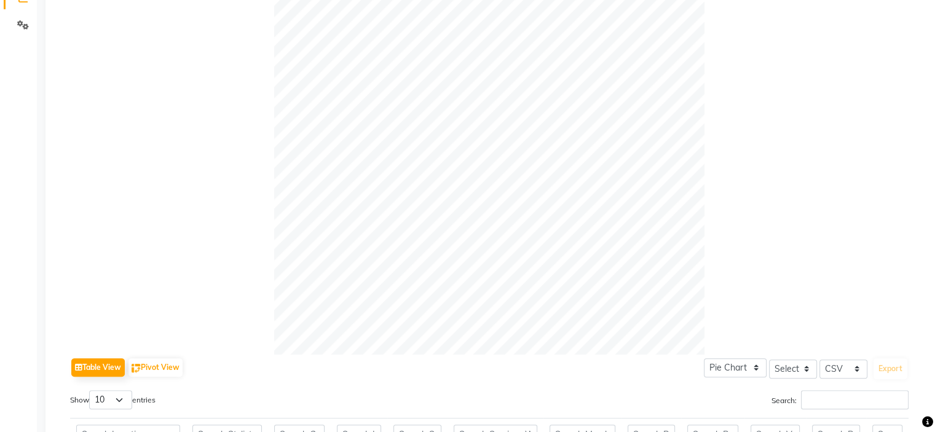
scroll to position [151, 0]
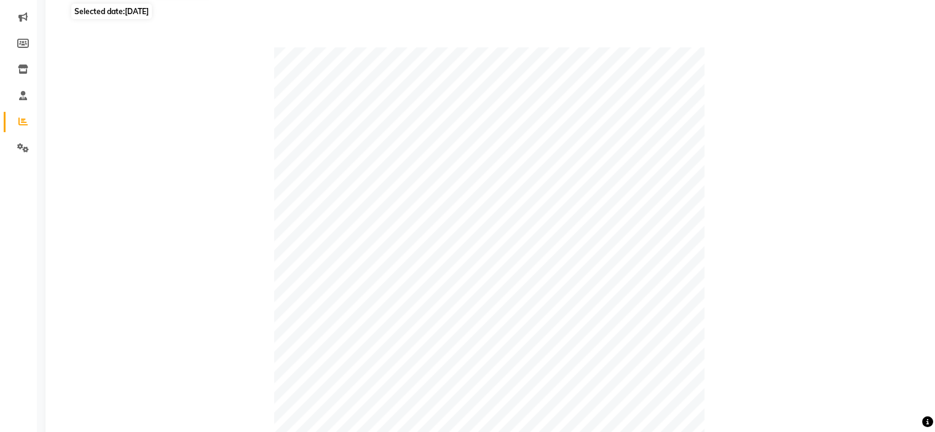
click at [143, 13] on span "22-08-2025" at bounding box center [137, 11] width 24 height 9
select select "8"
select select "2025"
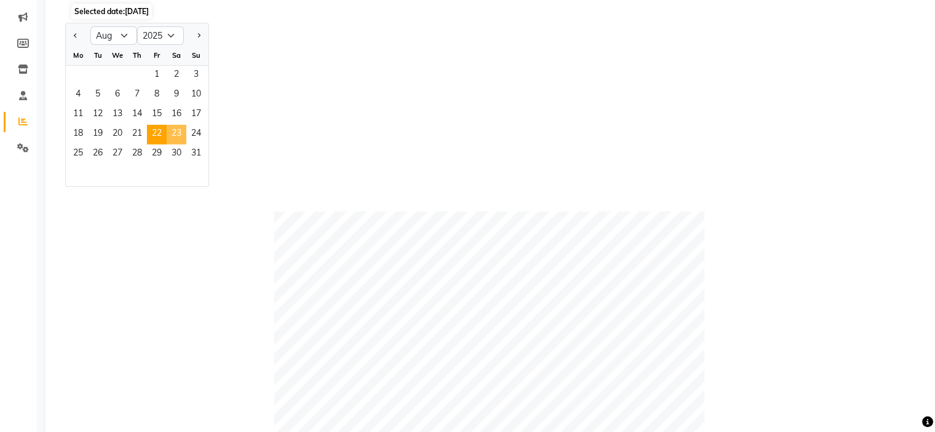
click at [175, 126] on span "23" at bounding box center [177, 135] width 20 height 20
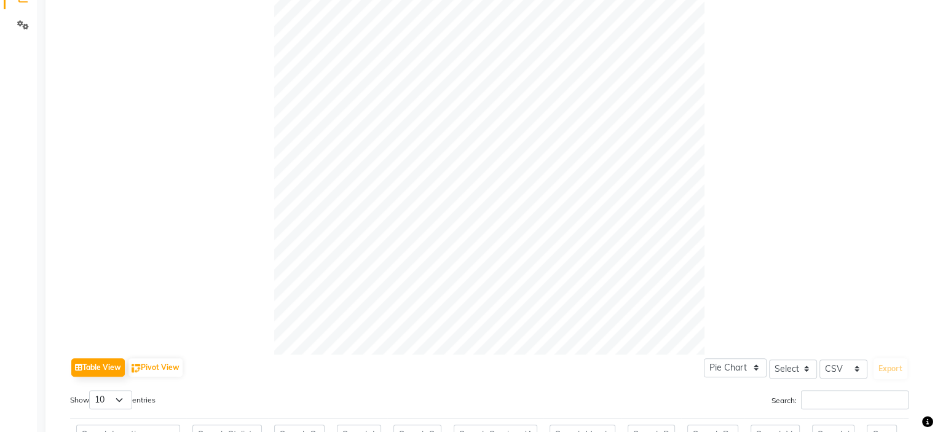
scroll to position [89, 0]
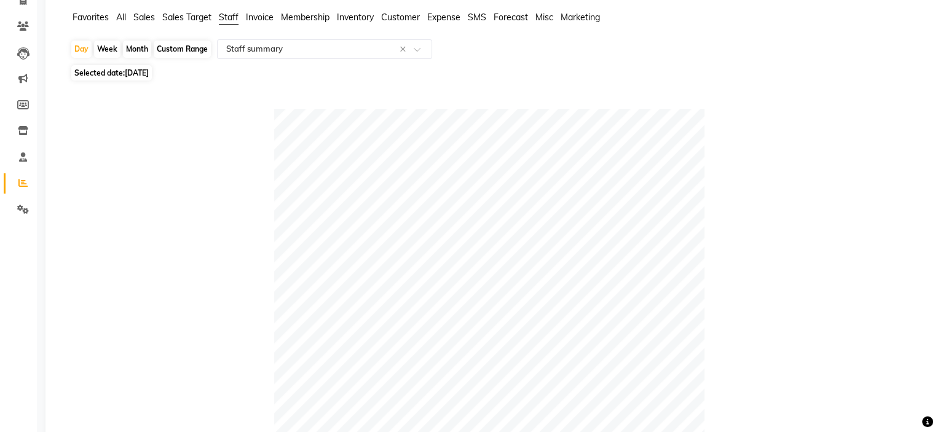
click at [142, 77] on span "23-08-2025" at bounding box center [137, 72] width 24 height 9
select select "8"
select select "2025"
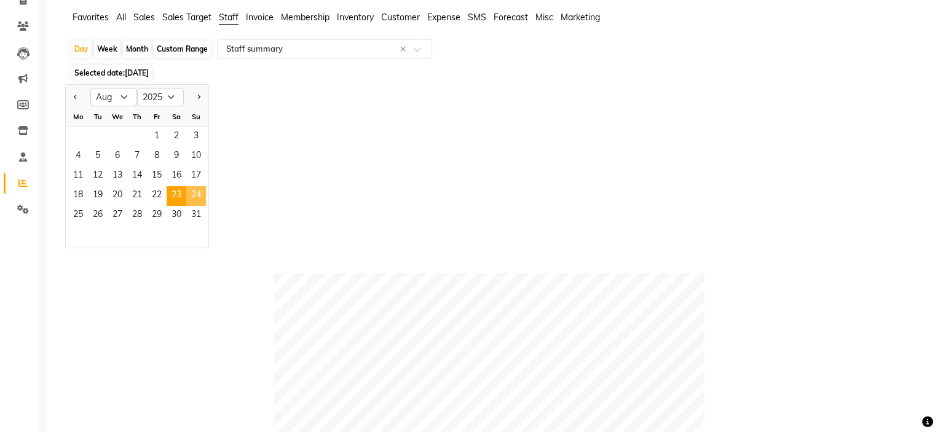
click at [193, 201] on span "24" at bounding box center [196, 196] width 20 height 20
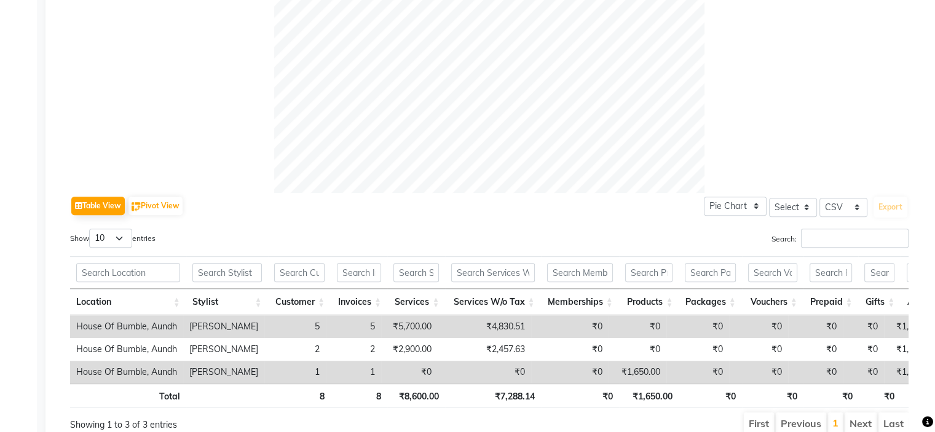
scroll to position [128, 0]
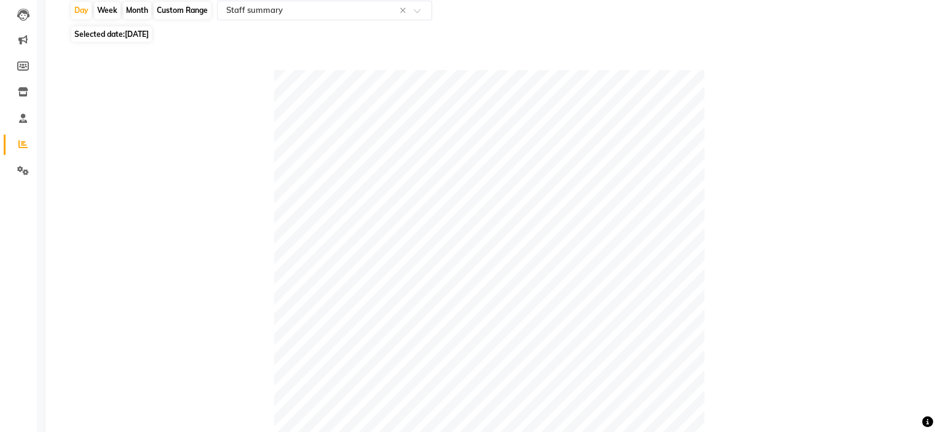
click at [148, 32] on span "24-08-2025" at bounding box center [137, 34] width 24 height 9
select select "8"
select select "2025"
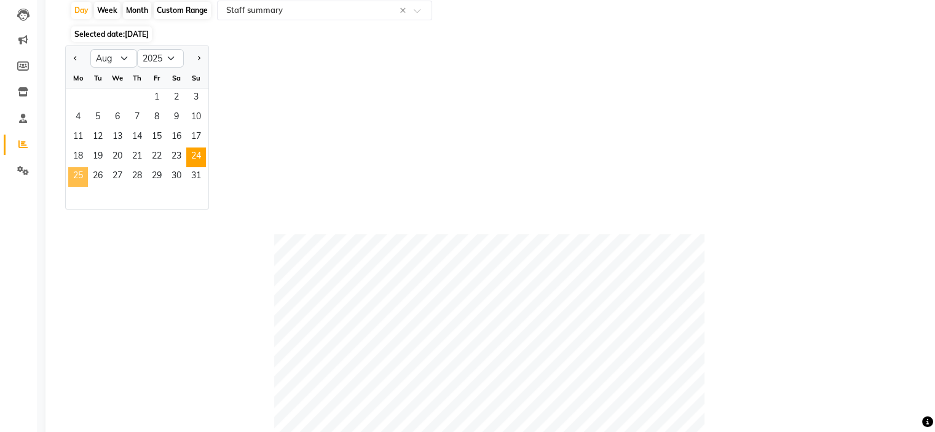
click at [80, 184] on span "25" at bounding box center [78, 177] width 20 height 20
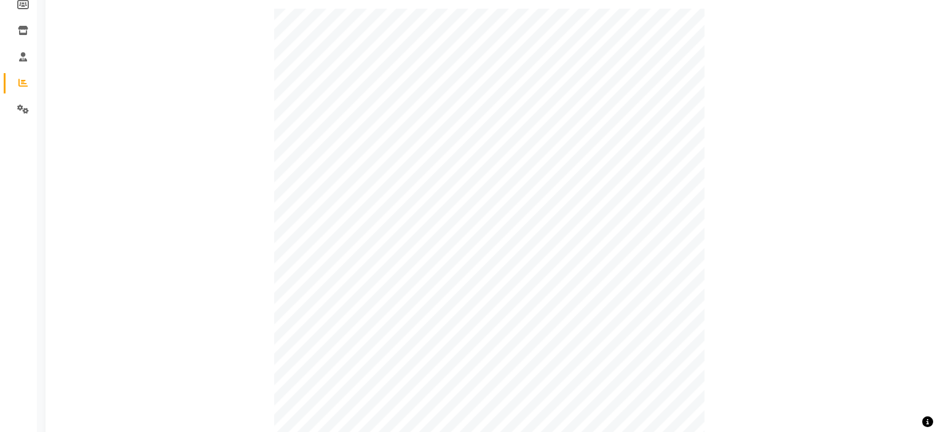
scroll to position [66, 0]
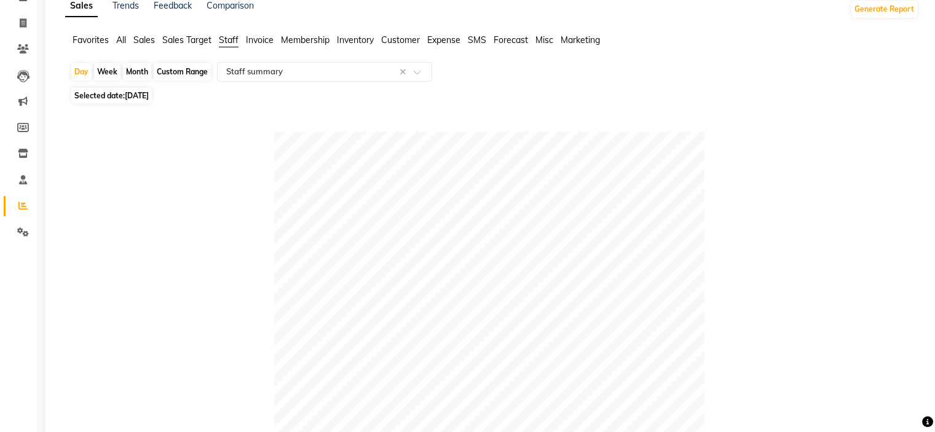
click at [113, 97] on span "Selected date: 25-08-2025" at bounding box center [111, 95] width 81 height 15
select select "8"
select select "2025"
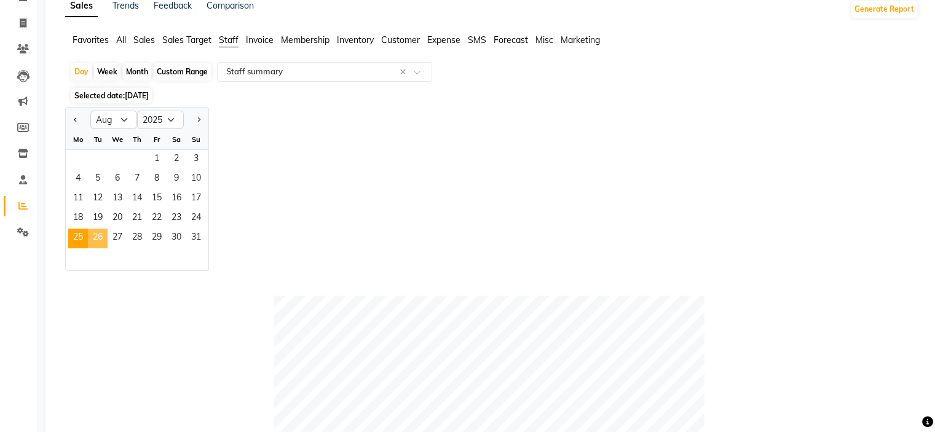
click at [97, 242] on span "26" at bounding box center [98, 239] width 20 height 20
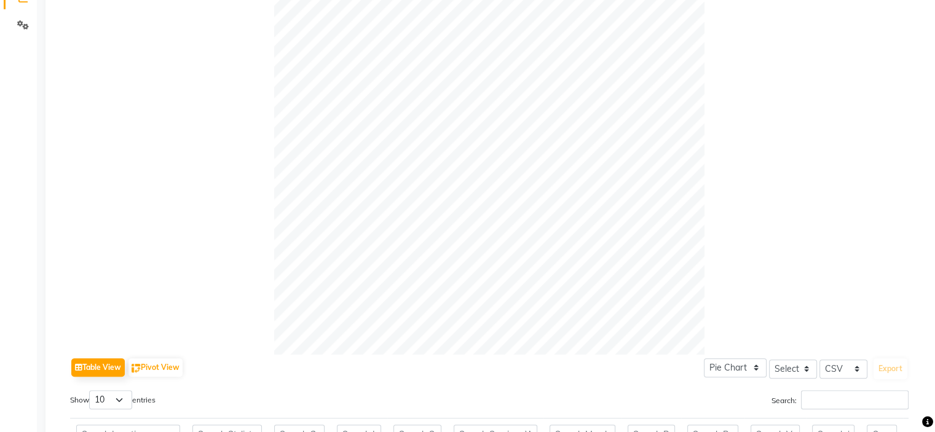
scroll to position [151, 0]
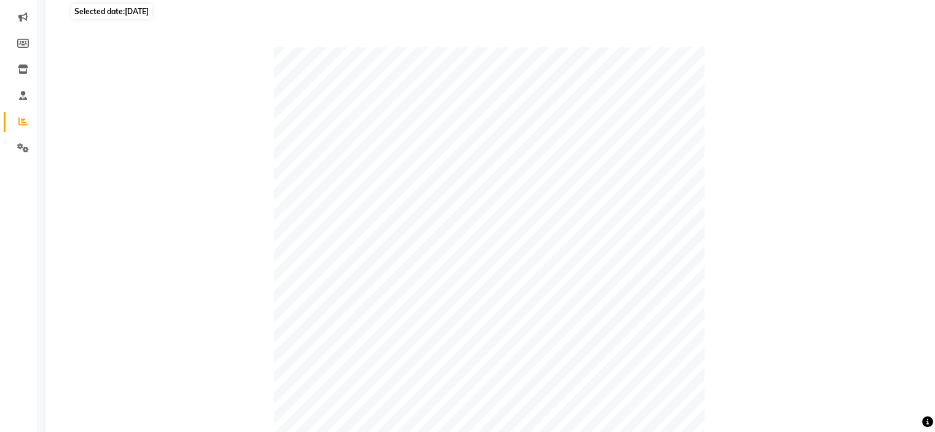
click at [140, 22] on div "Day Week Month Custom Range Select Report Type × Staff summary × Selected date:…" at bounding box center [492, 365] width 854 height 775
click at [143, 12] on span "26-08-2025" at bounding box center [137, 11] width 24 height 9
select select "8"
select select "2025"
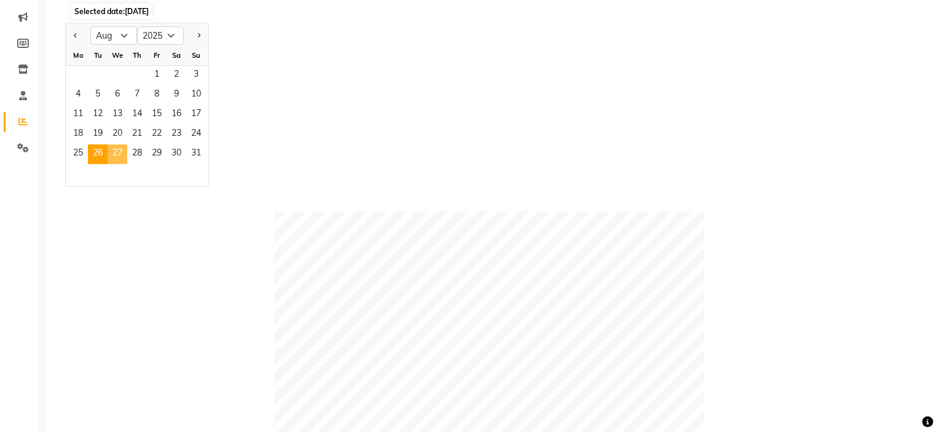
click at [117, 153] on span "27" at bounding box center [118, 155] width 20 height 20
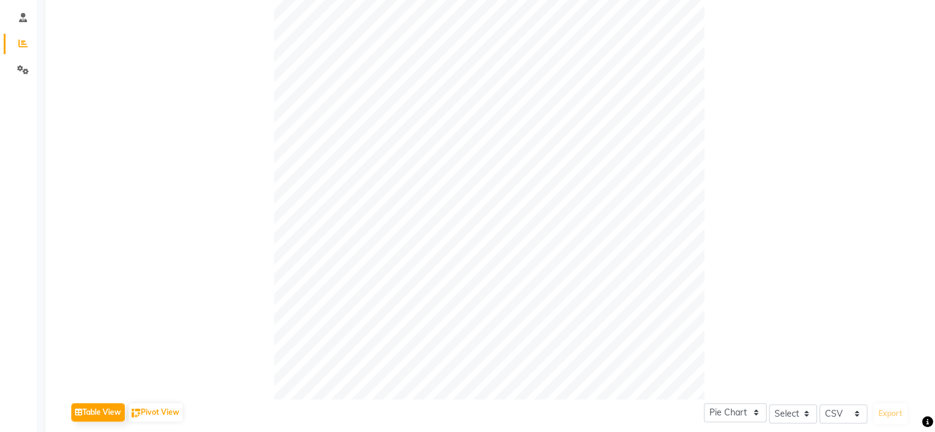
scroll to position [44, 0]
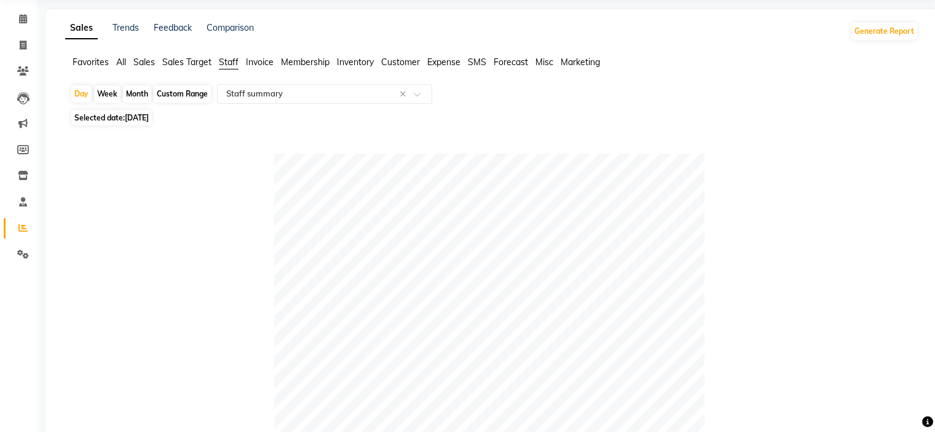
click at [149, 121] on span "27-08-2025" at bounding box center [137, 117] width 24 height 9
select select "8"
select select "2025"
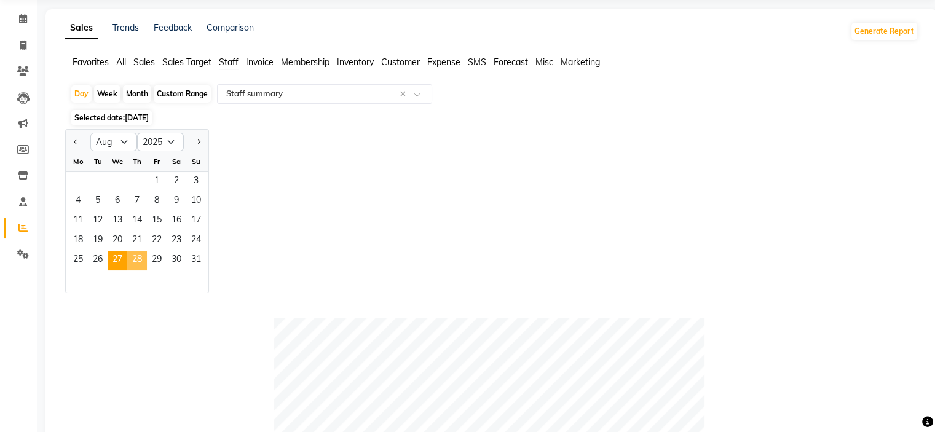
click at [138, 267] on span "28" at bounding box center [137, 261] width 20 height 20
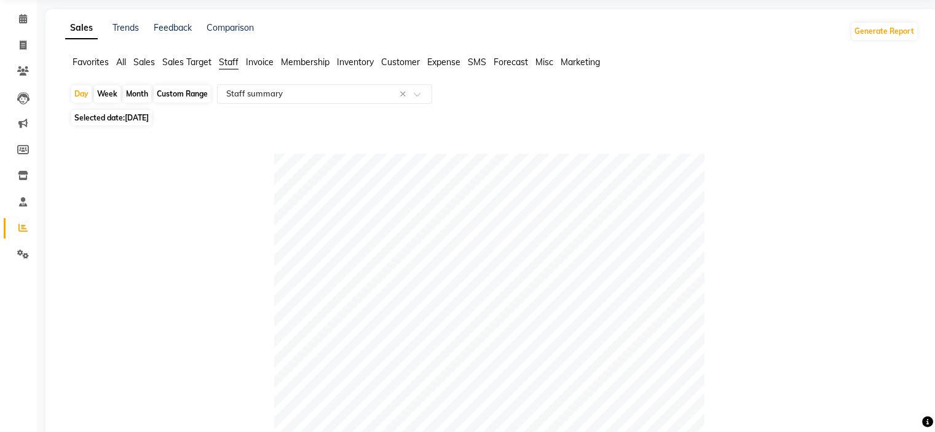
click at [149, 116] on span "28-08-2025" at bounding box center [137, 117] width 24 height 9
select select "8"
select select "2025"
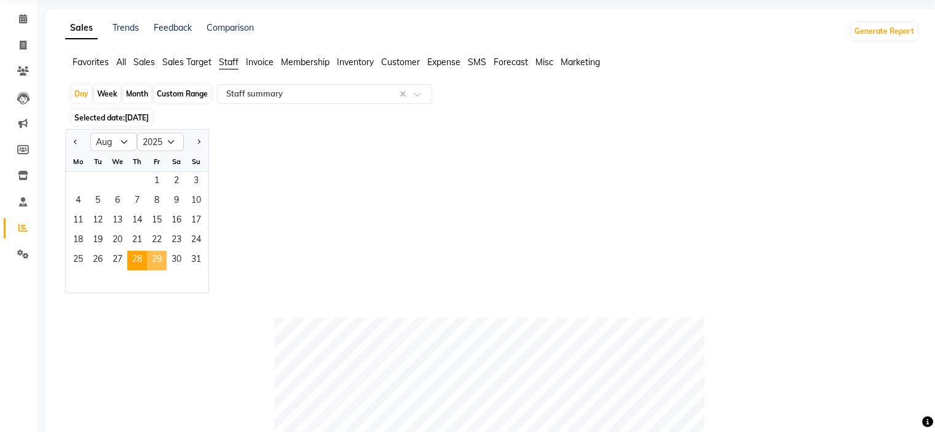
click at [160, 258] on span "29" at bounding box center [157, 261] width 20 height 20
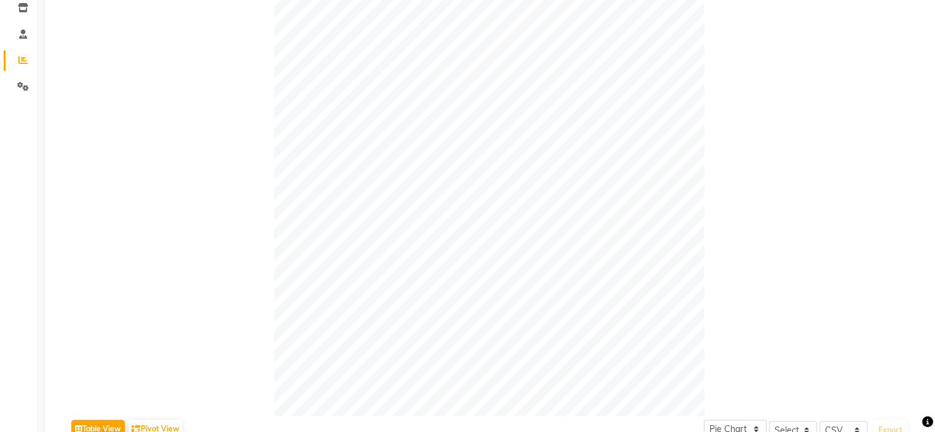
scroll to position [28, 0]
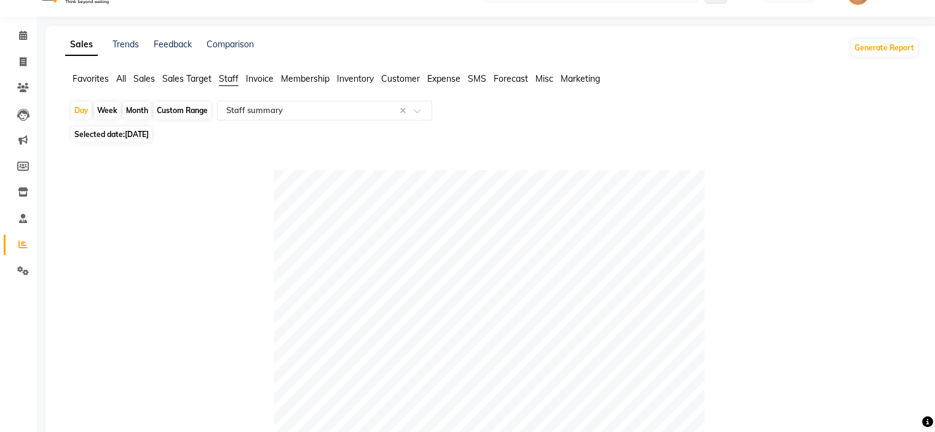
click at [106, 133] on span "Selected date: 29-08-2025" at bounding box center [111, 134] width 81 height 15
select select "8"
select select "2025"
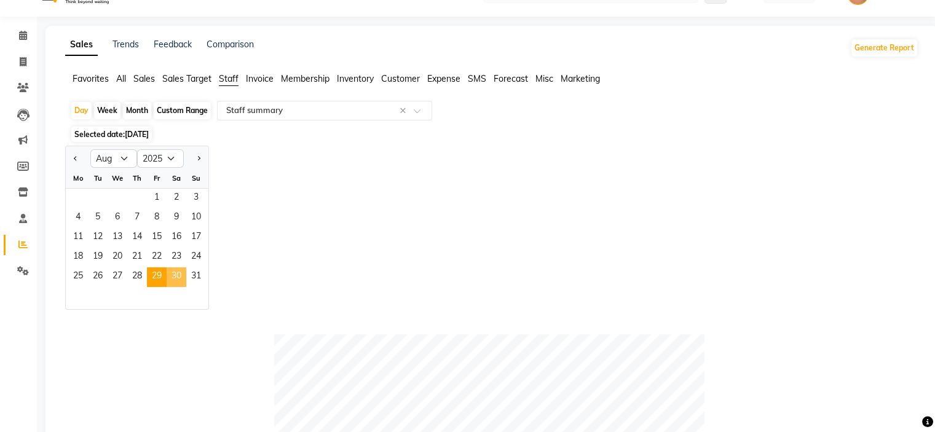
click at [168, 276] on span "30" at bounding box center [177, 277] width 20 height 20
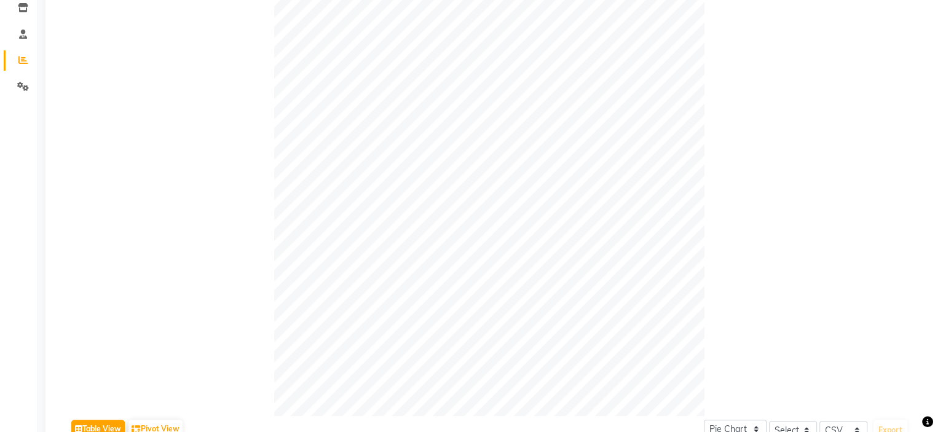
scroll to position [89, 0]
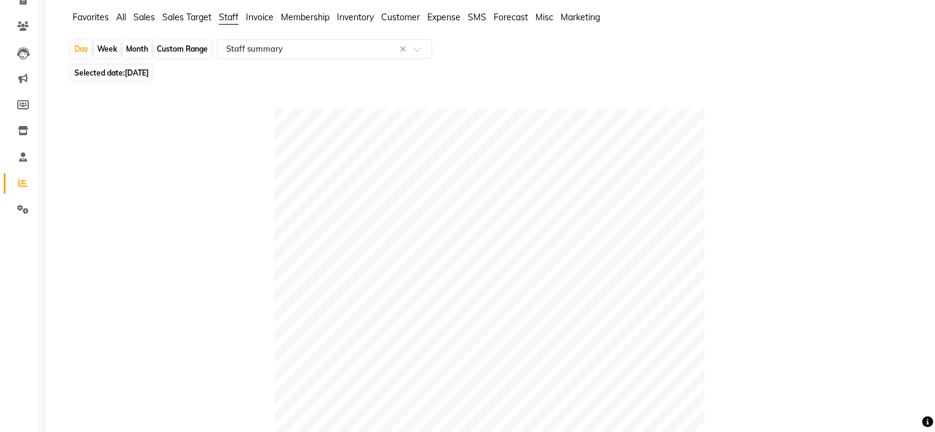
click at [152, 79] on span "Selected date: 30-08-2025" at bounding box center [111, 72] width 81 height 15
select select "8"
select select "2025"
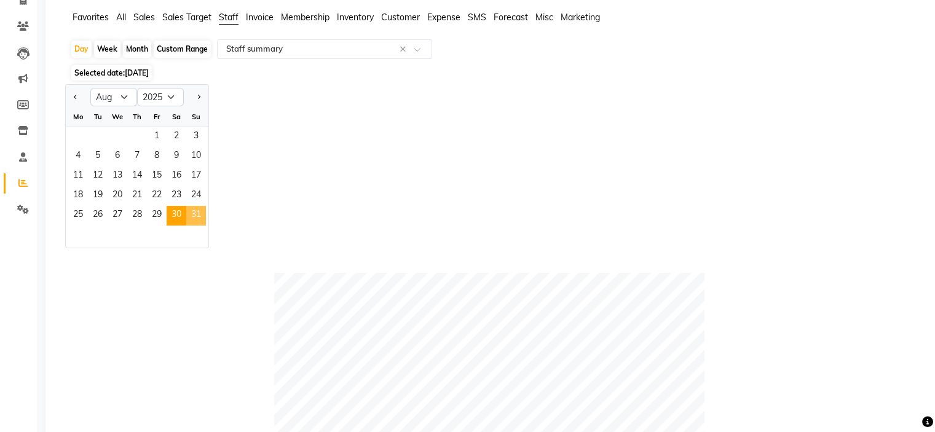
click at [200, 211] on span "31" at bounding box center [196, 216] width 20 height 20
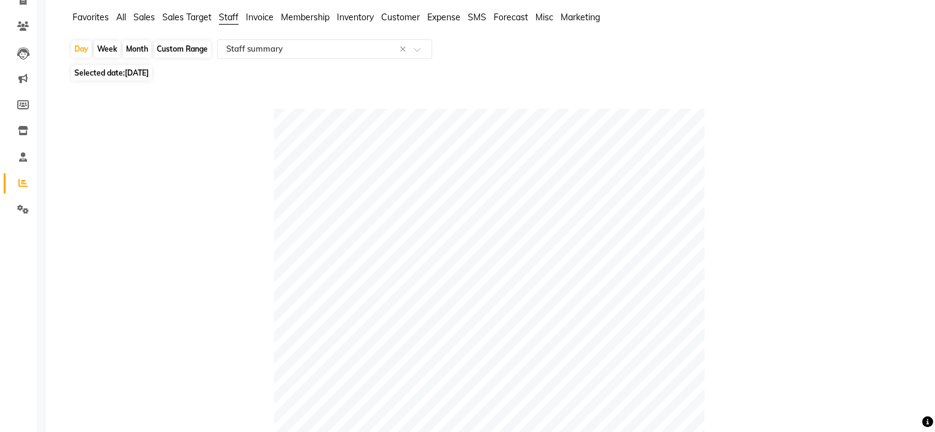
click at [125, 80] on span "Selected date: 31-08-2025" at bounding box center [111, 72] width 81 height 15
select select "8"
select select "2025"
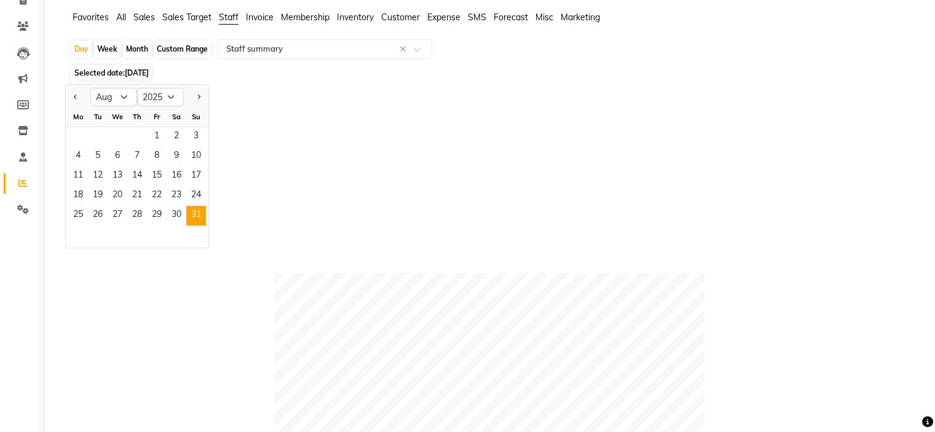
click at [141, 57] on div "Month" at bounding box center [137, 49] width 28 height 17
select select "8"
select select "2025"
click at [152, 140] on span "1" at bounding box center [157, 137] width 20 height 20
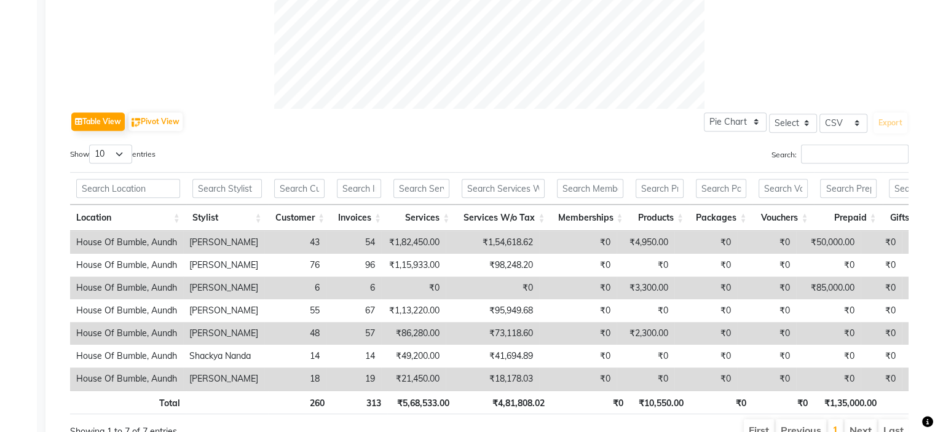
scroll to position [588, 0]
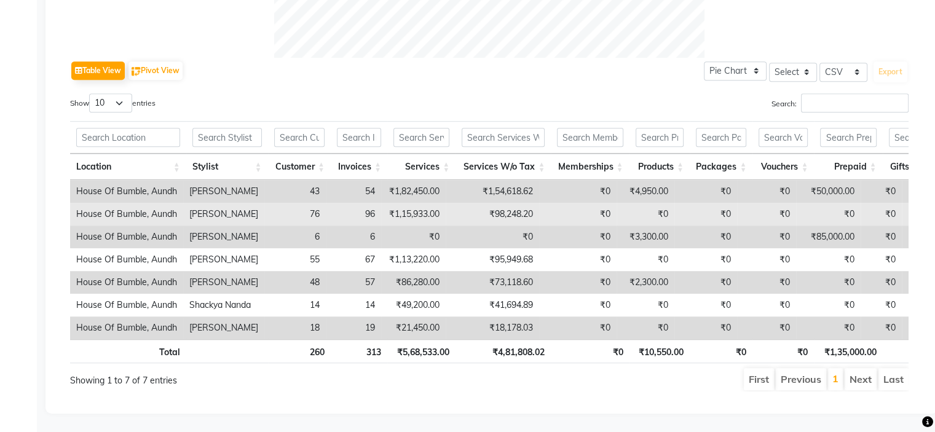
click at [430, 203] on td "₹1,15,933.00" at bounding box center [413, 214] width 65 height 23
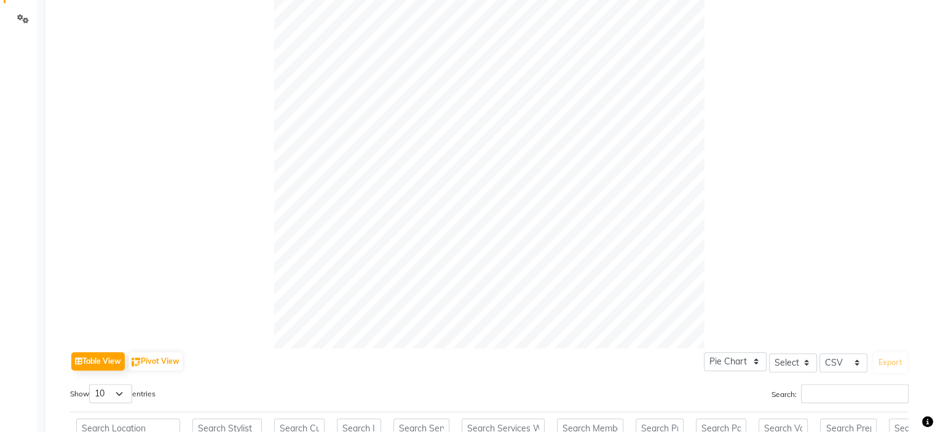
scroll to position [96, 0]
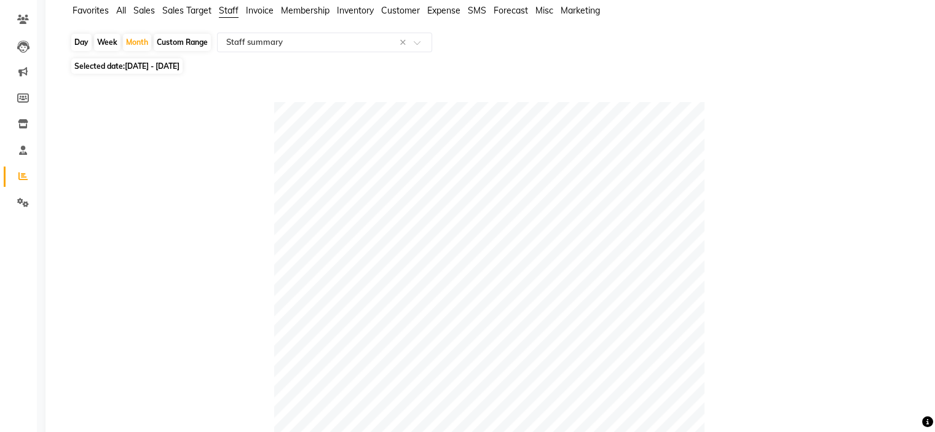
click at [180, 66] on span "01-08-2025 - 31-08-2025" at bounding box center [152, 65] width 55 height 9
select select "8"
select select "2025"
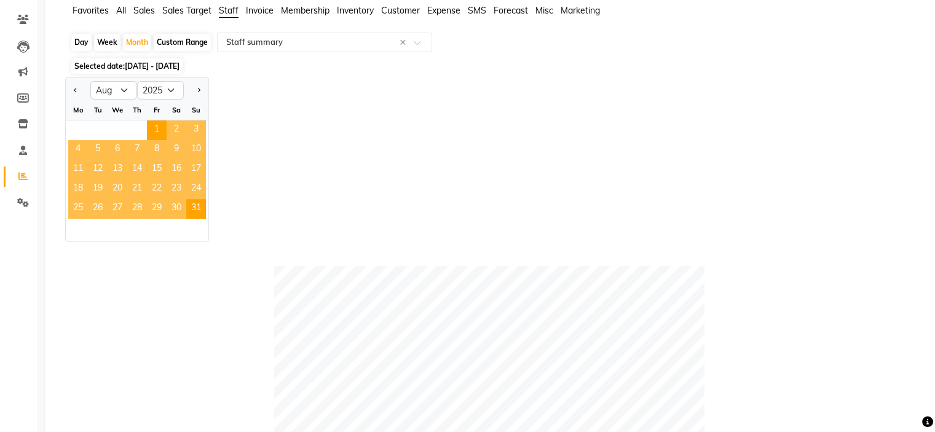
click at [76, 40] on div "Day" at bounding box center [81, 42] width 20 height 17
select select "8"
select select "2025"
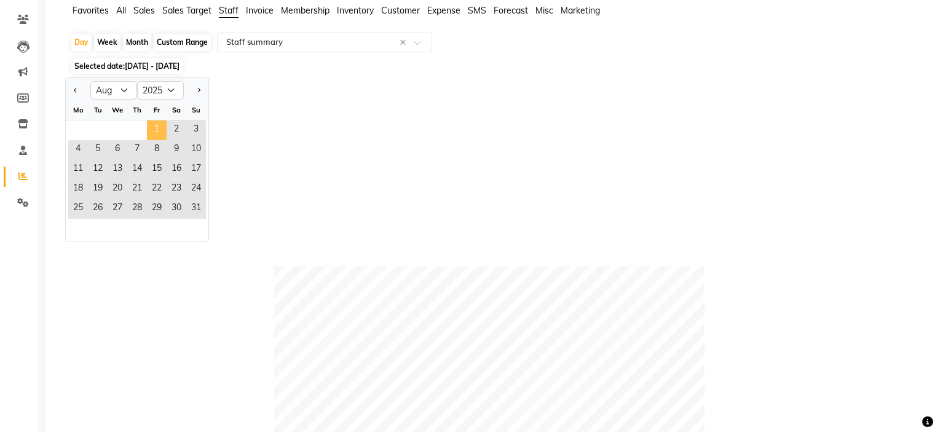
click at [155, 127] on span "1" at bounding box center [157, 131] width 20 height 20
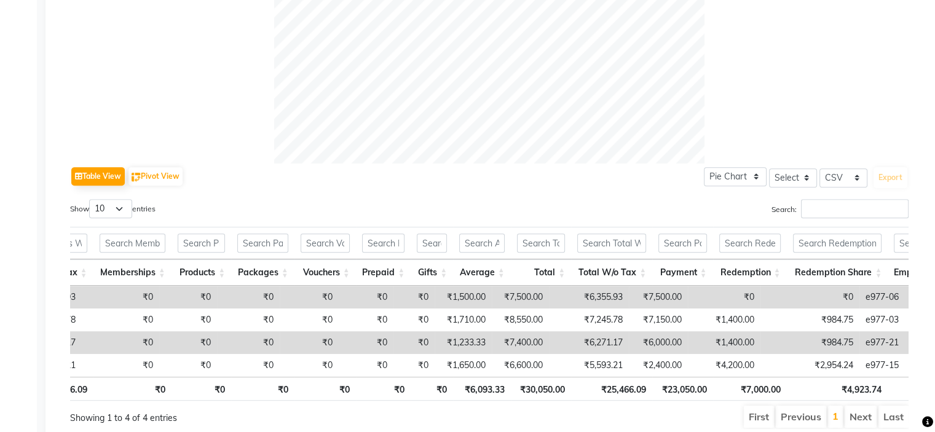
scroll to position [0, 468]
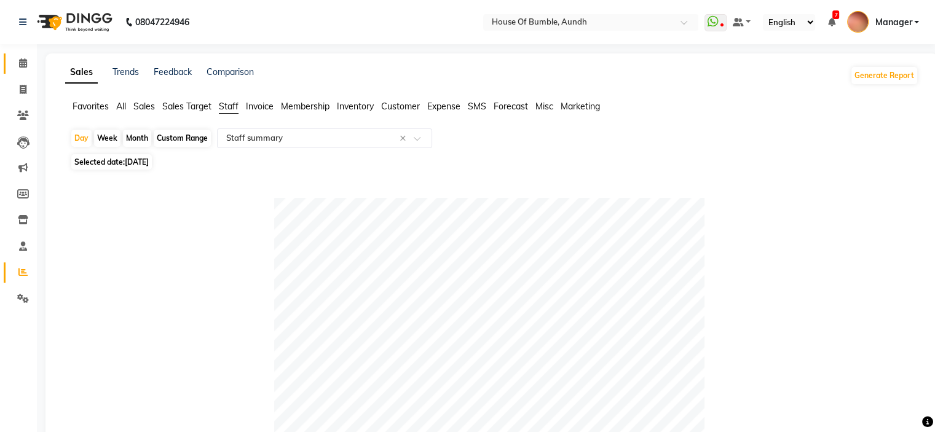
click at [20, 72] on link "Calendar" at bounding box center [19, 63] width 30 height 20
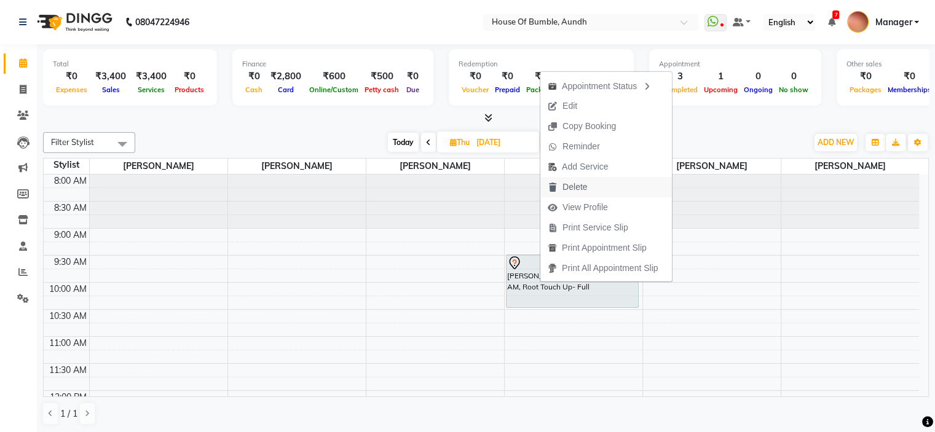
click at [581, 184] on span "Delete" at bounding box center [575, 187] width 25 height 13
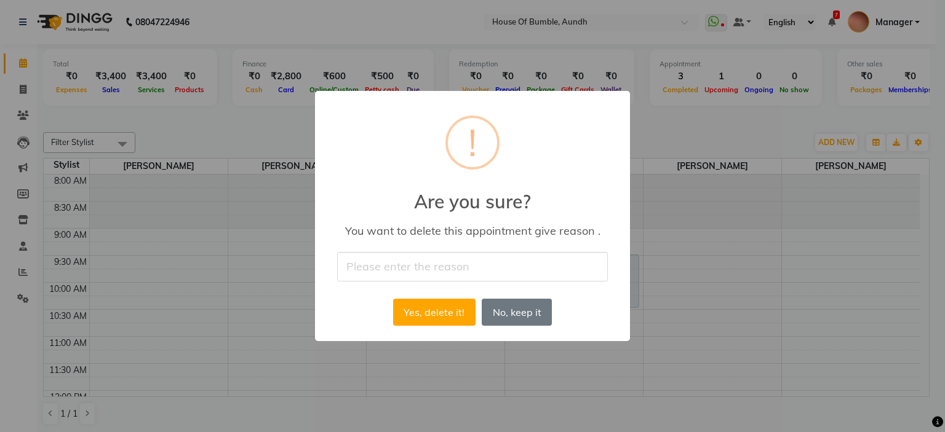
click at [485, 249] on div "× ! Are you sure? You want to delete this appointment give reason . Yes, delete…" at bounding box center [472, 216] width 315 height 250
click at [478, 260] on input "text" at bounding box center [472, 266] width 271 height 29
type input "cancelled"
click at [446, 307] on button "Yes, delete it!" at bounding box center [434, 312] width 82 height 27
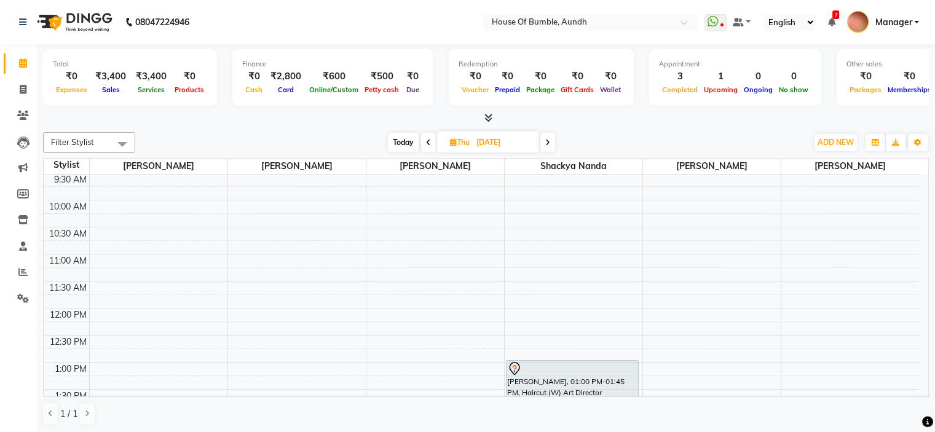
scroll to position [61, 0]
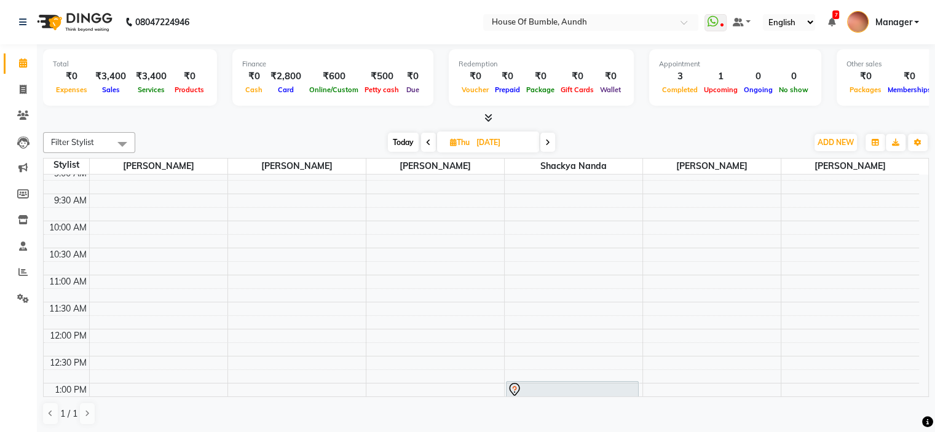
click at [397, 149] on span "Today" at bounding box center [403, 142] width 31 height 19
type input "[DATE]"
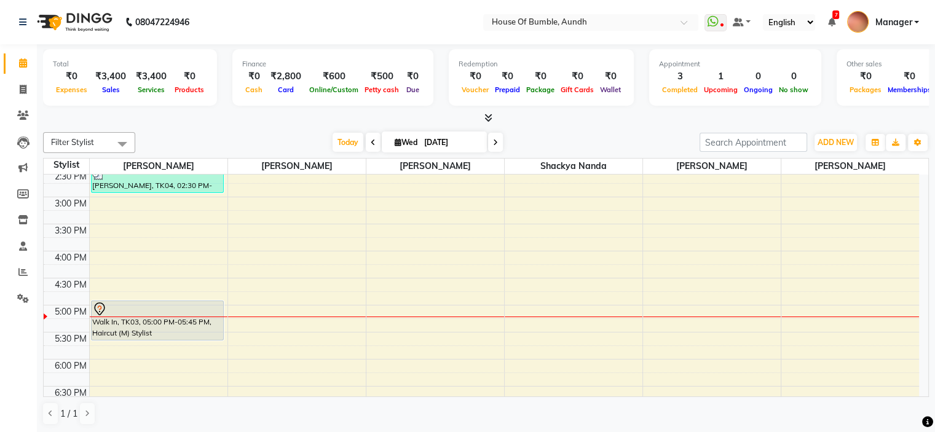
scroll to position [351, 0]
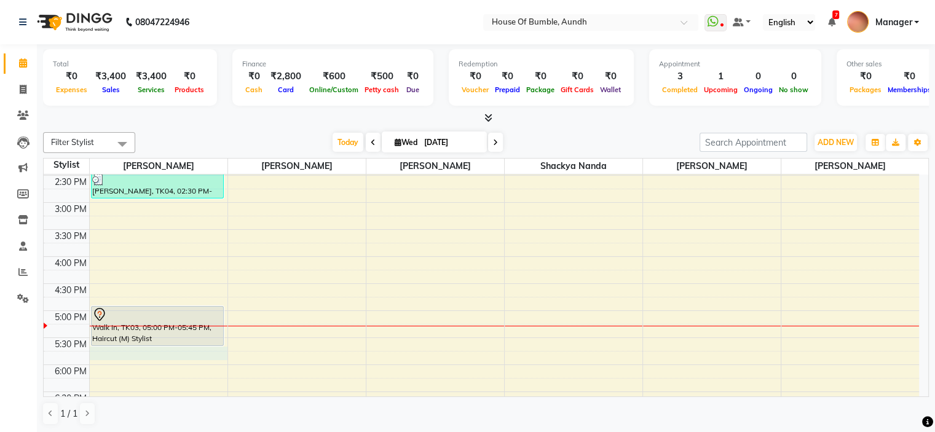
click at [156, 351] on div "8:00 AM 8:30 AM 9:00 AM 9:30 AM 10:00 AM 10:30 AM 11:00 AM 11:30 AM 12:00 PM 12…" at bounding box center [482, 175] width 876 height 703
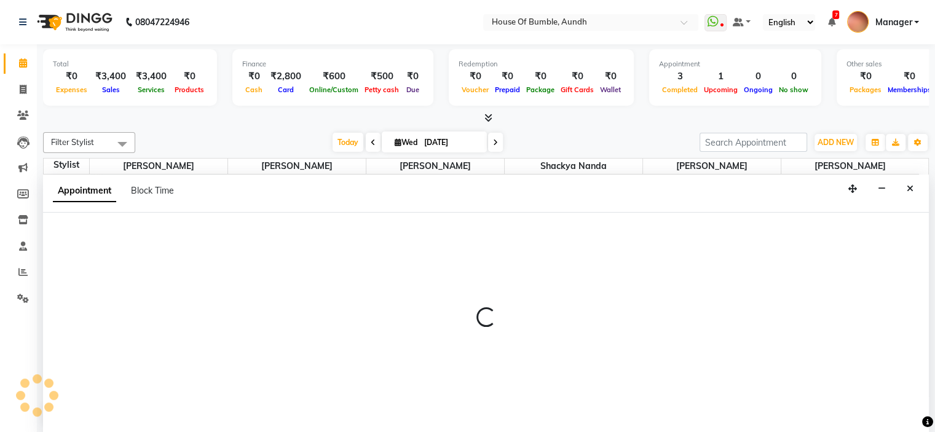
select select "7795"
select select "1065"
select select "tentative"
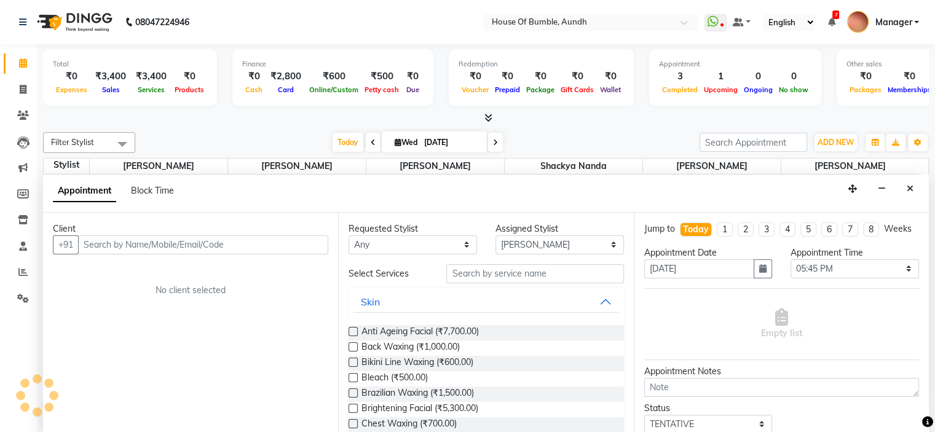
scroll to position [0, 0]
click at [907, 189] on icon "Close" at bounding box center [910, 188] width 7 height 9
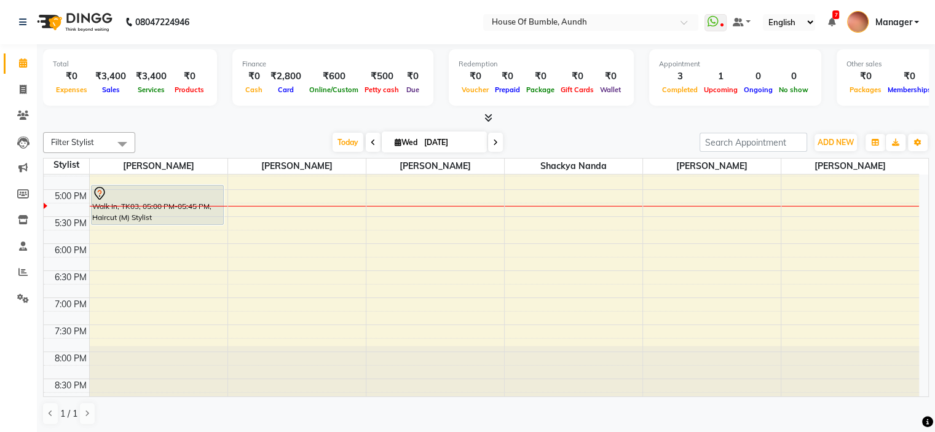
scroll to position [473, 0]
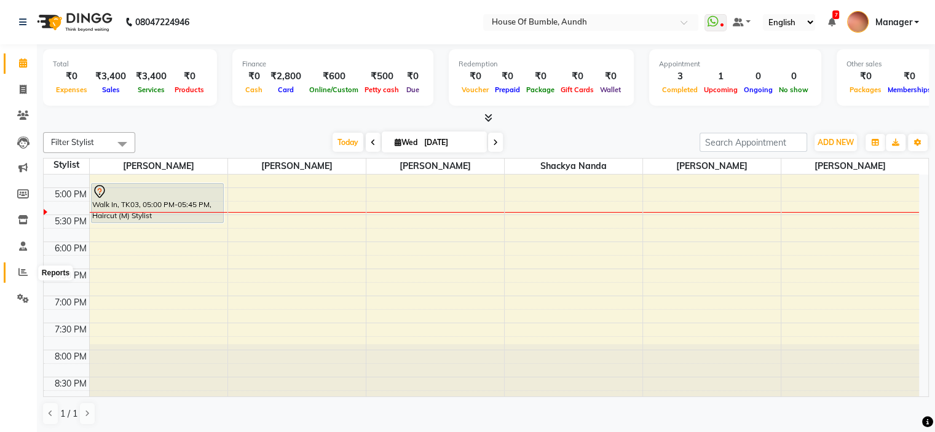
click at [15, 270] on span at bounding box center [23, 273] width 22 height 14
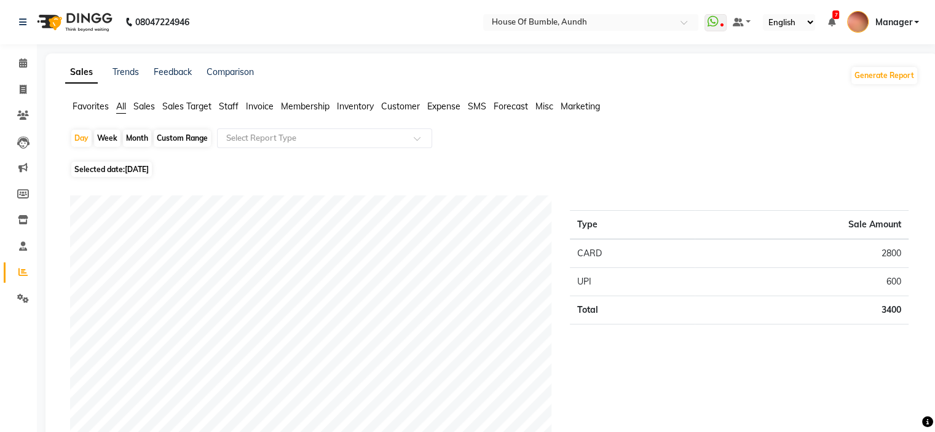
click at [142, 142] on div "Month" at bounding box center [137, 138] width 28 height 17
select select "9"
select select "2025"
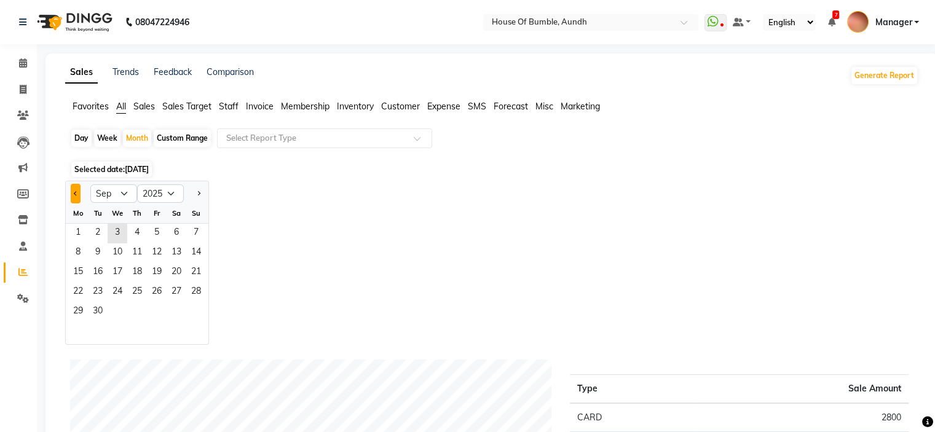
click at [76, 194] on span "Previous month" at bounding box center [76, 193] width 4 height 4
click at [150, 224] on span "1" at bounding box center [157, 234] width 20 height 20
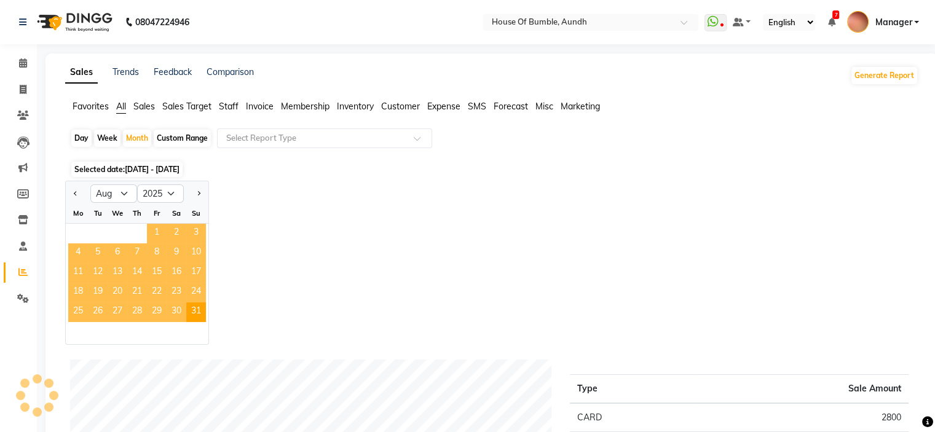
click at [161, 236] on span "1" at bounding box center [157, 234] width 20 height 20
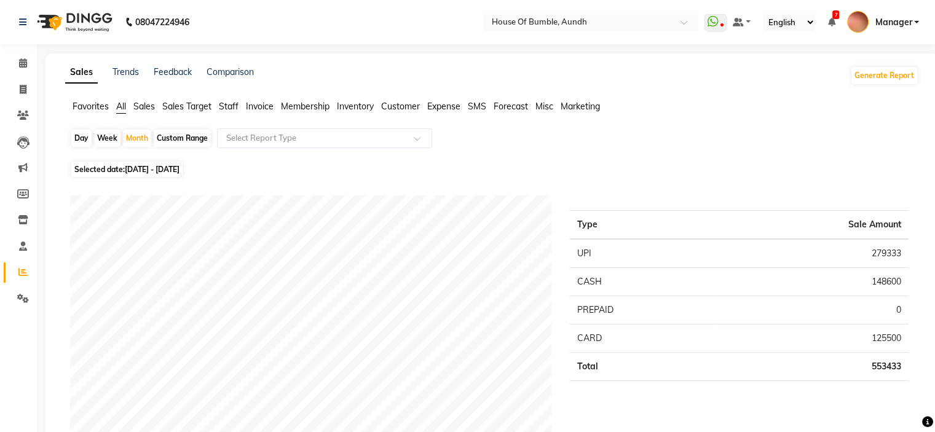
click at [75, 137] on div "Day" at bounding box center [81, 138] width 20 height 17
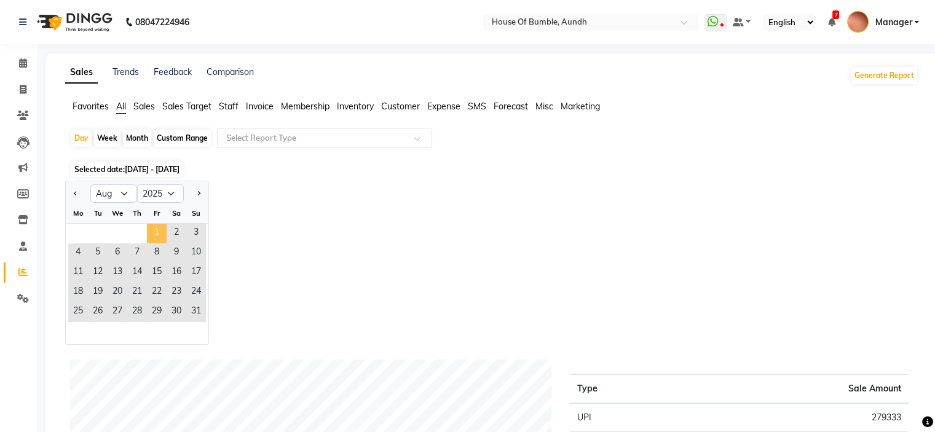
click at [164, 232] on span "1" at bounding box center [157, 234] width 20 height 20
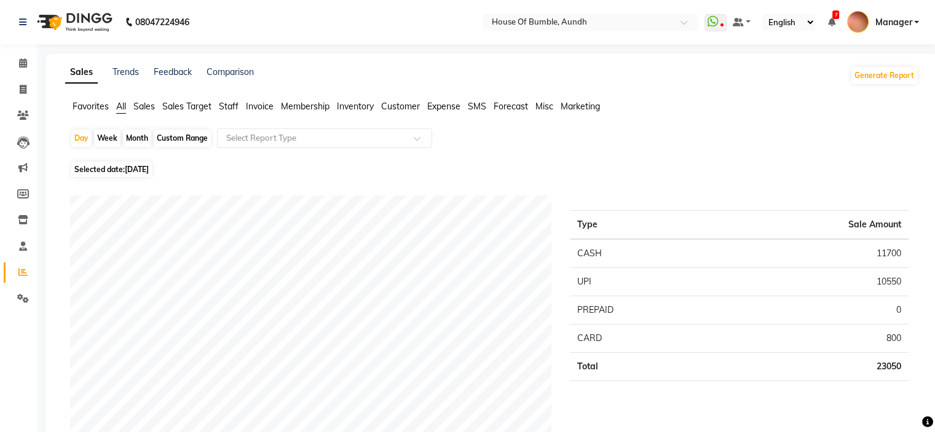
click at [235, 108] on span "Staff" at bounding box center [229, 106] width 20 height 11
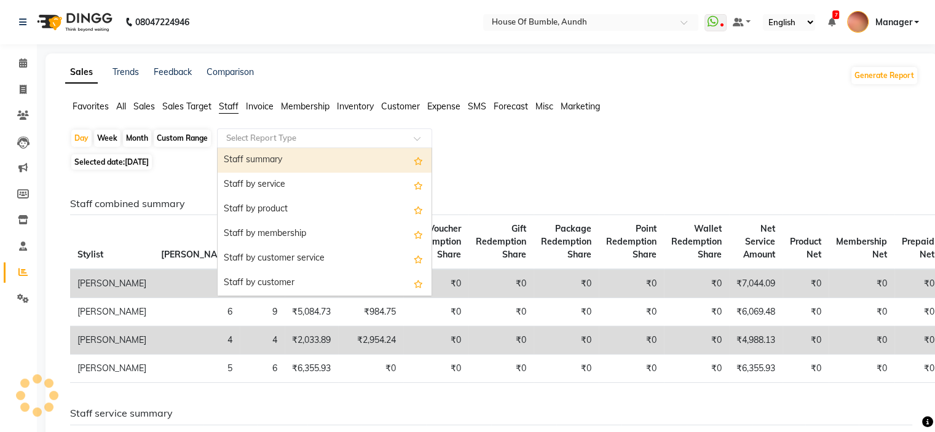
click at [252, 147] on div "Select Report Type" at bounding box center [324, 139] width 215 height 20
click at [253, 172] on div "Staff summary" at bounding box center [325, 160] width 214 height 25
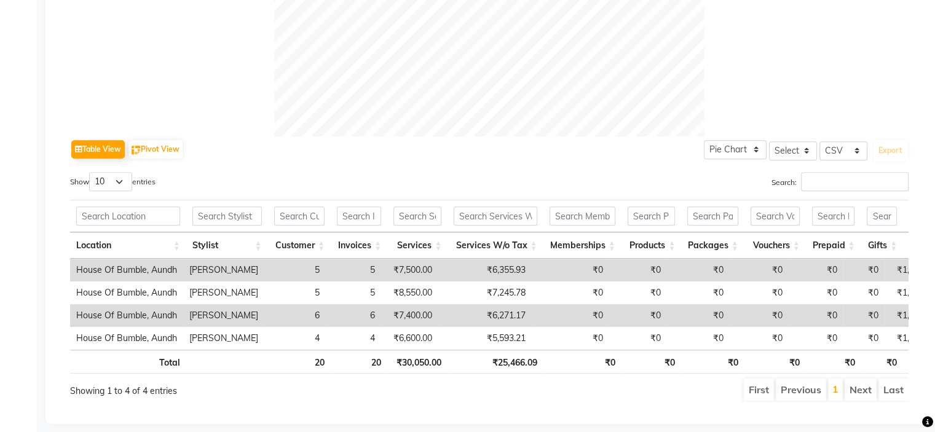
scroll to position [520, 0]
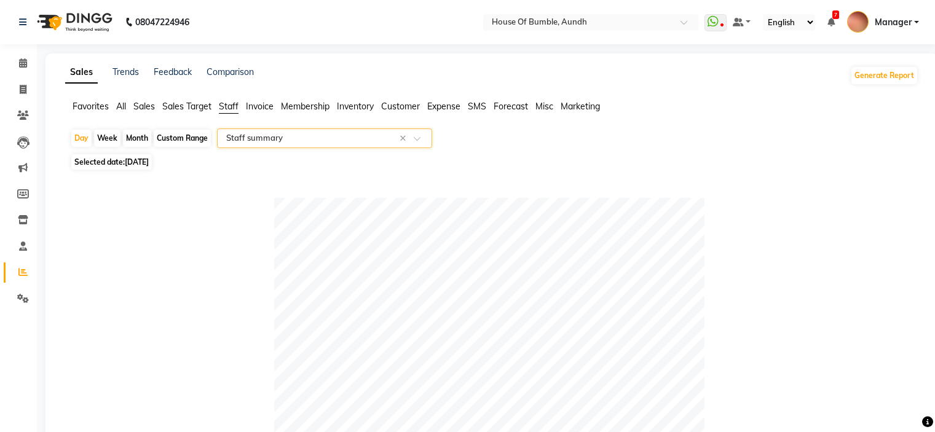
select select "csv"
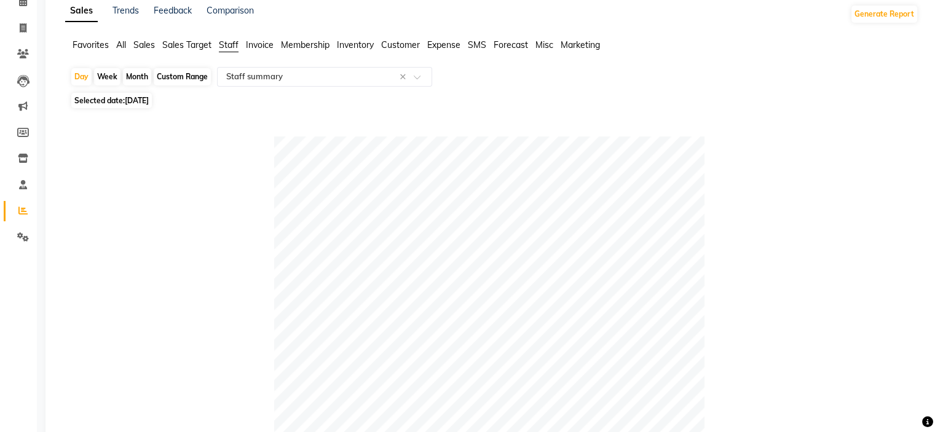
click at [133, 71] on div "Month" at bounding box center [137, 76] width 28 height 17
select select "8"
select select "2025"
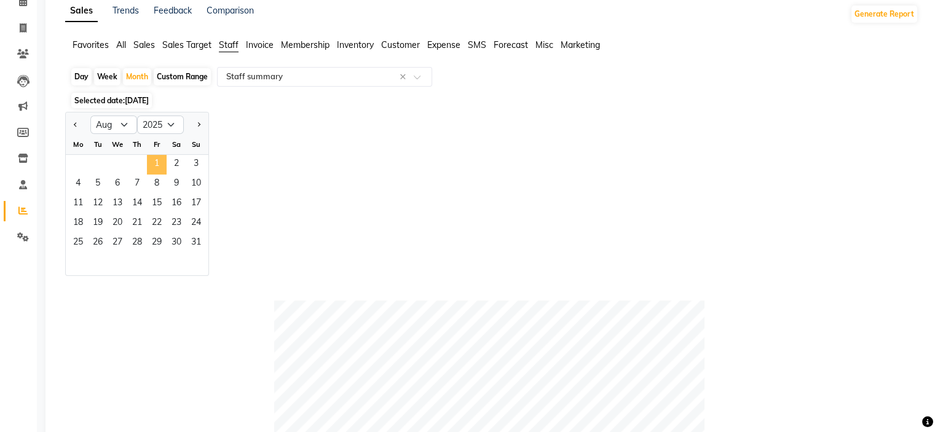
click at [150, 165] on span "1" at bounding box center [157, 165] width 20 height 20
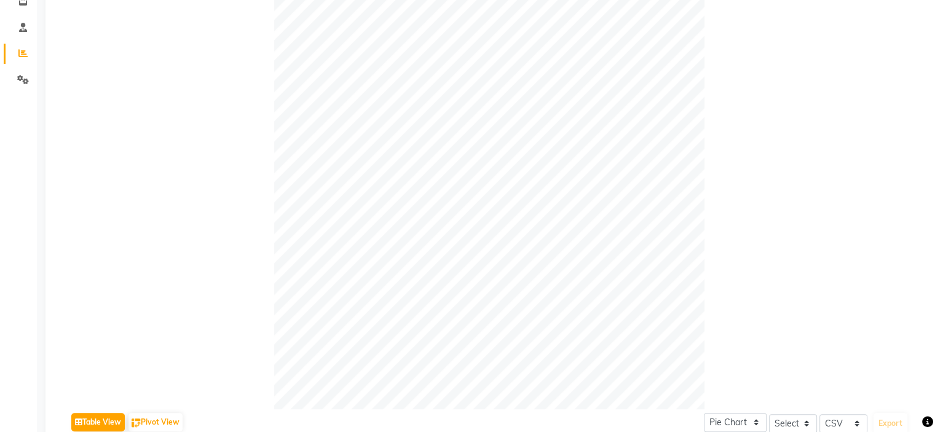
scroll to position [34, 0]
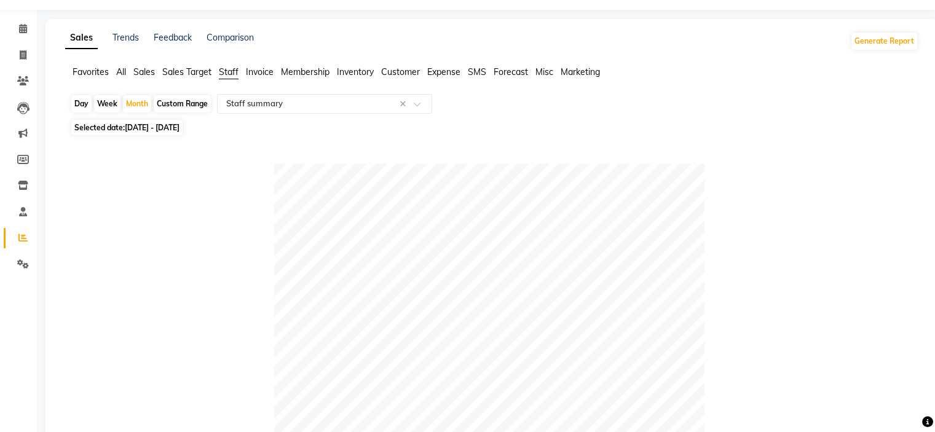
click at [85, 108] on div "Day" at bounding box center [81, 103] width 20 height 17
select select "8"
select select "2025"
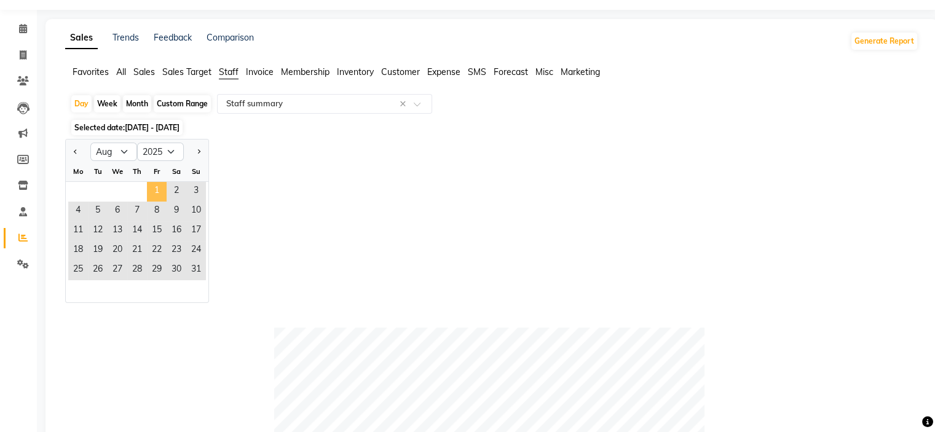
click at [157, 196] on span "1" at bounding box center [157, 192] width 20 height 20
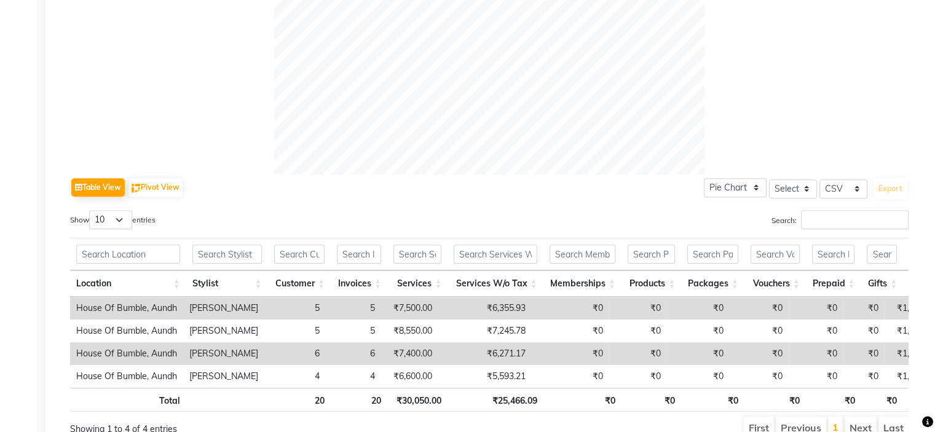
scroll to position [520, 0]
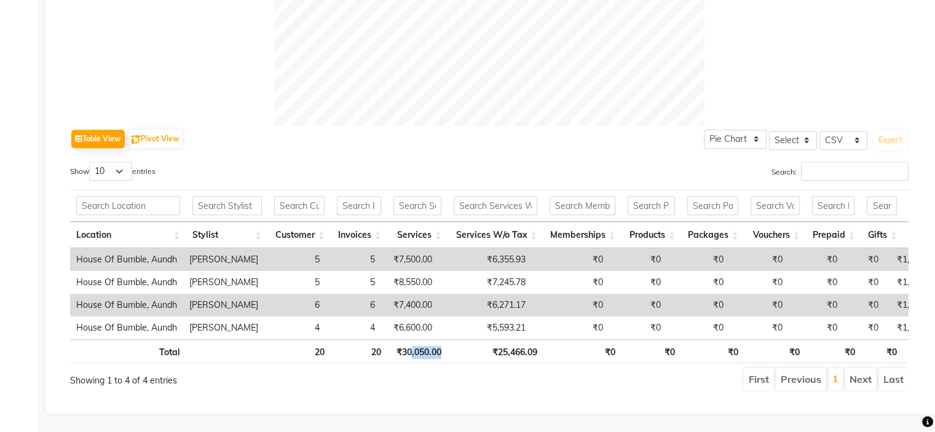
drag, startPoint x: 408, startPoint y: 331, endPoint x: 467, endPoint y: 343, distance: 60.2
click at [467, 343] on tr "Total 20 20 ₹30,050.00 ₹25,466.09 ₹0 ₹0 ₹0 ₹0 ₹0 ₹0 ₹6,093.33 ₹30,050.00 ₹25,46…" at bounding box center [736, 351] width 1333 height 24
click at [462, 339] on th "₹25,466.09" at bounding box center [495, 351] width 95 height 24
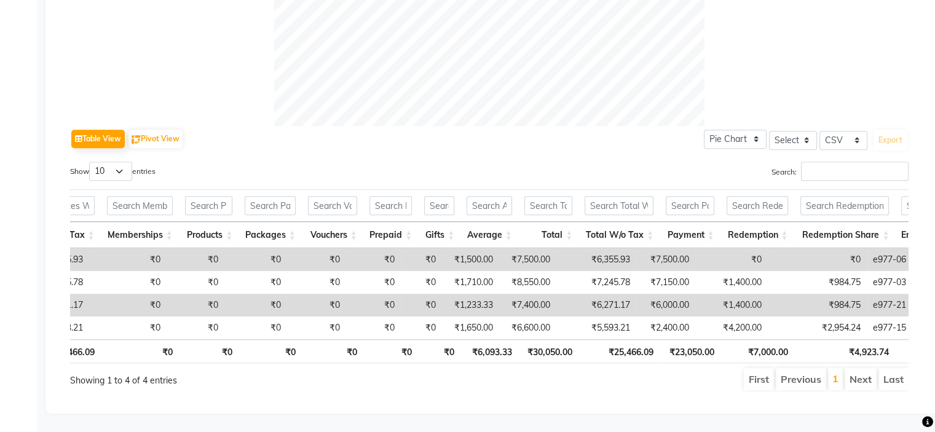
scroll to position [0, 418]
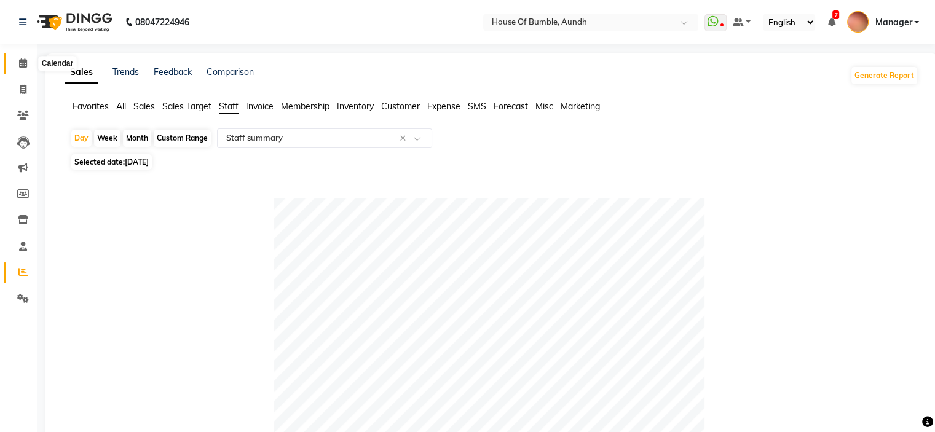
click at [26, 60] on icon at bounding box center [23, 62] width 8 height 9
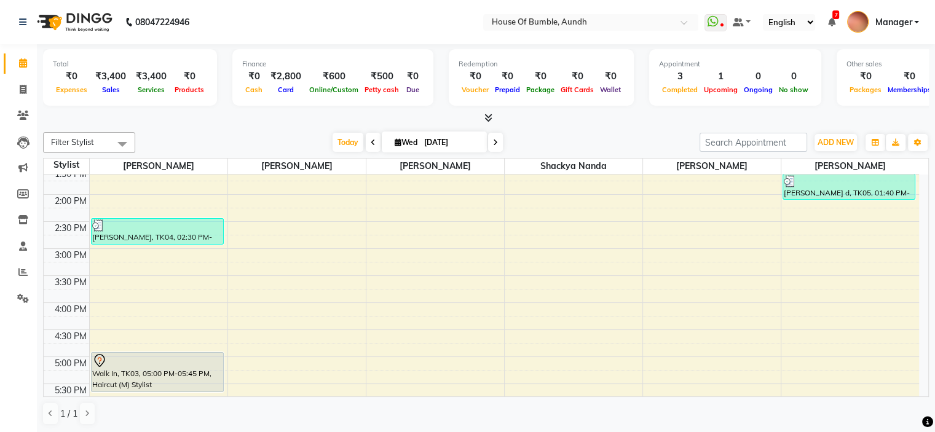
scroll to position [369, 0]
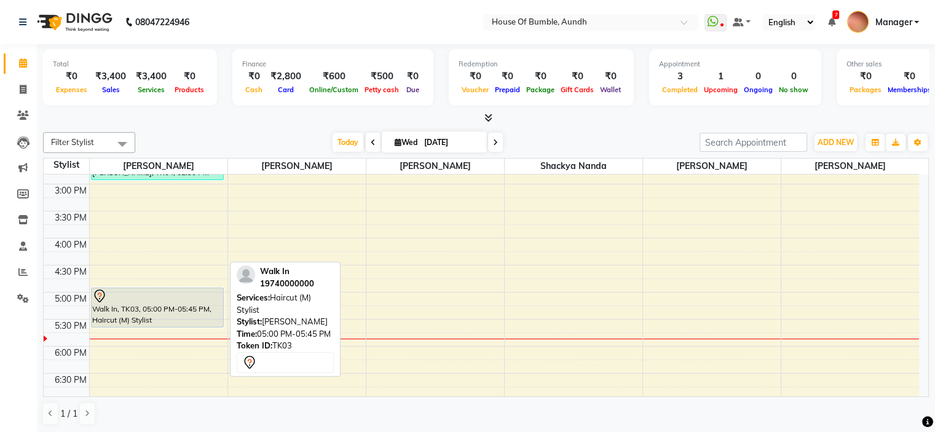
click at [176, 298] on div at bounding box center [157, 296] width 130 height 15
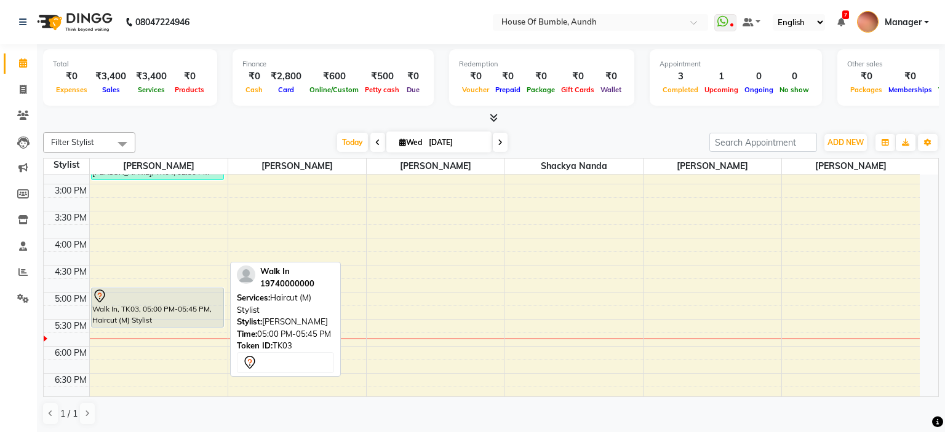
select select "7"
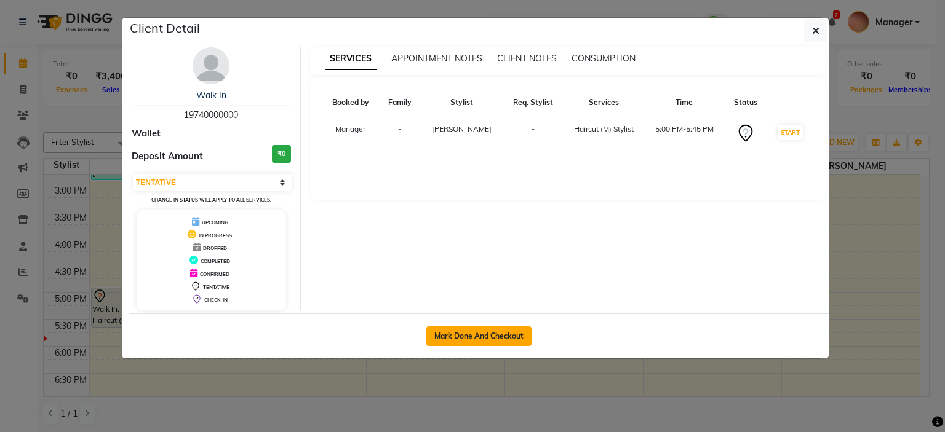
click at [499, 331] on button "Mark Done And Checkout" at bounding box center [478, 337] width 105 height 20
select select "service"
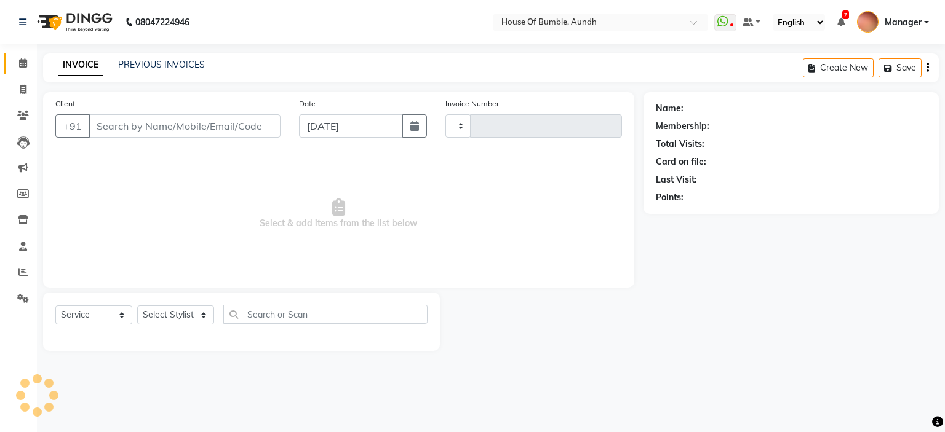
type input "1287"
select select "581"
type input "19*******00"
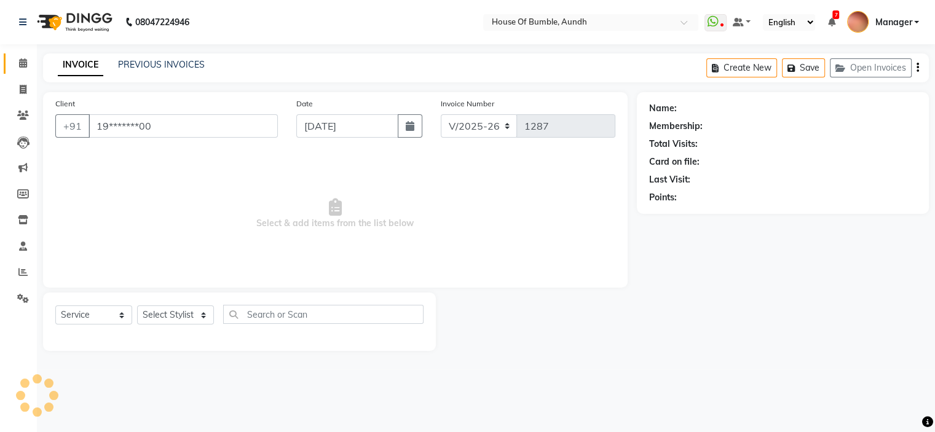
select select "7795"
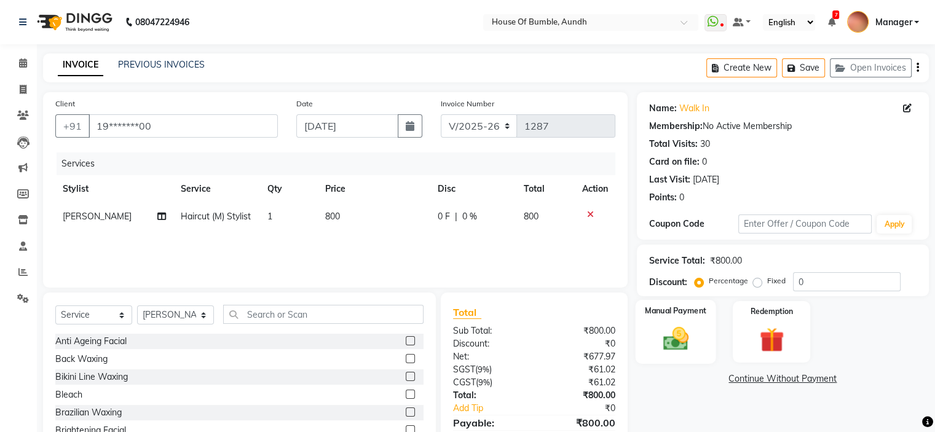
click at [686, 341] on img at bounding box center [675, 340] width 41 height 30
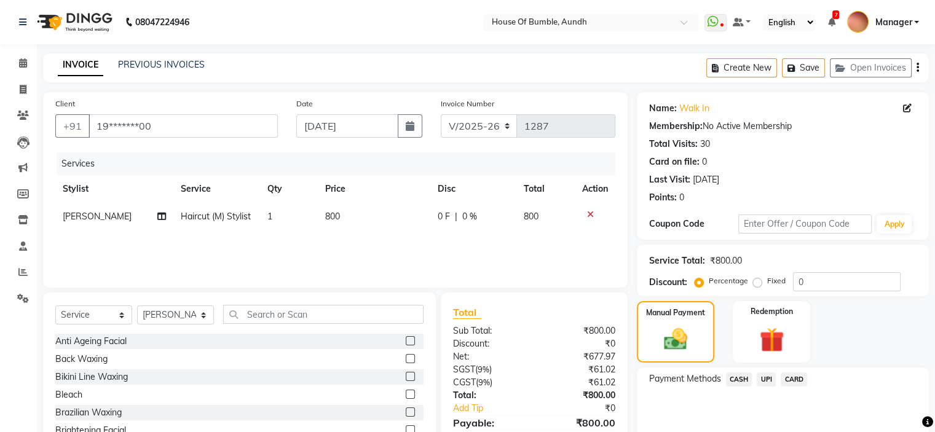
click at [749, 379] on span "CASH" at bounding box center [739, 380] width 26 height 14
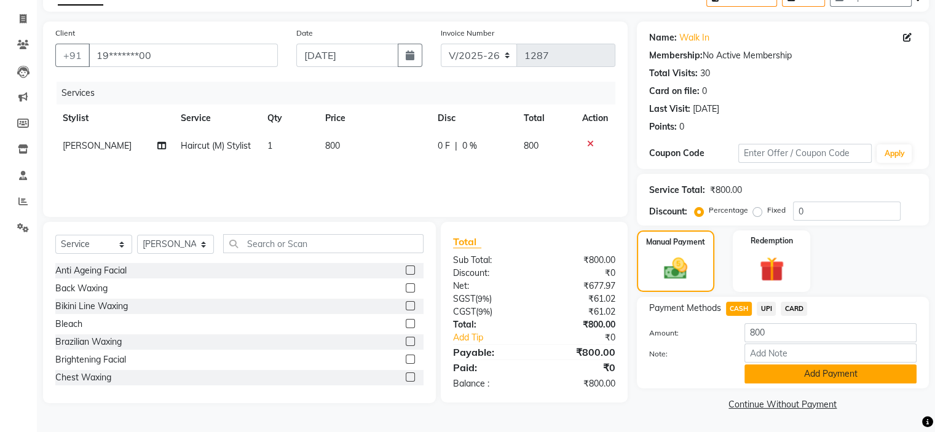
click at [798, 371] on button "Add Payment" at bounding box center [831, 374] width 172 height 19
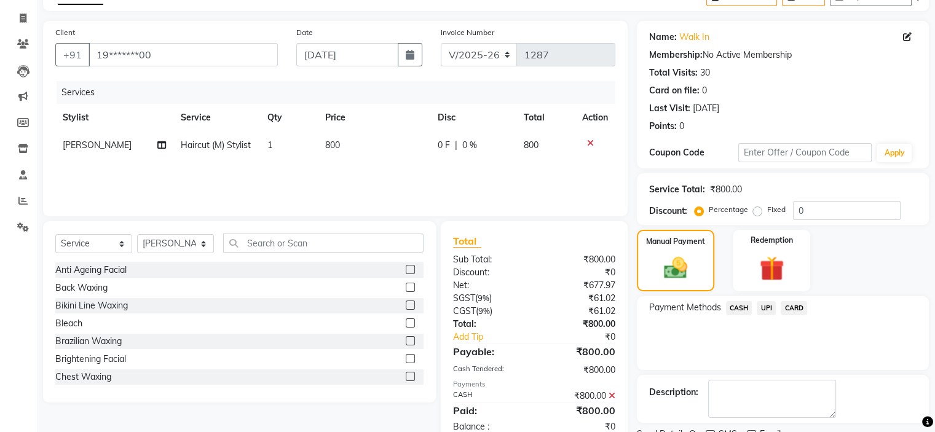
scroll to position [121, 0]
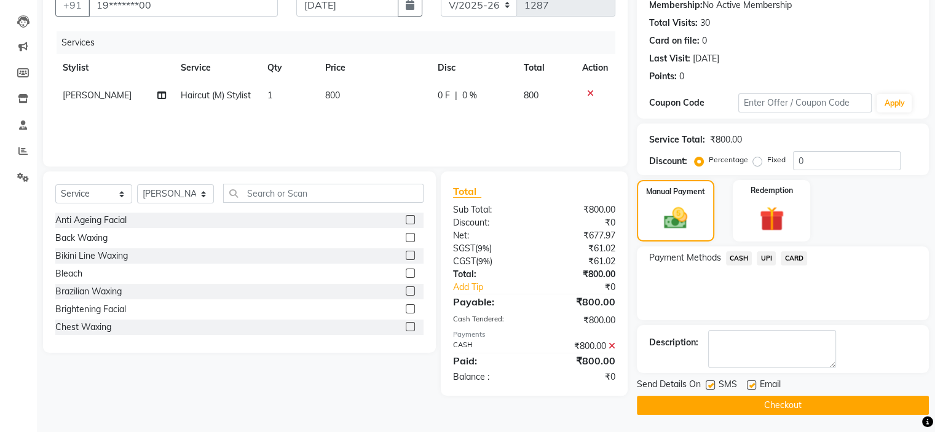
drag, startPoint x: 771, startPoint y: 403, endPoint x: 771, endPoint y: 410, distance: 7.4
click at [771, 410] on button "Checkout" at bounding box center [783, 405] width 292 height 19
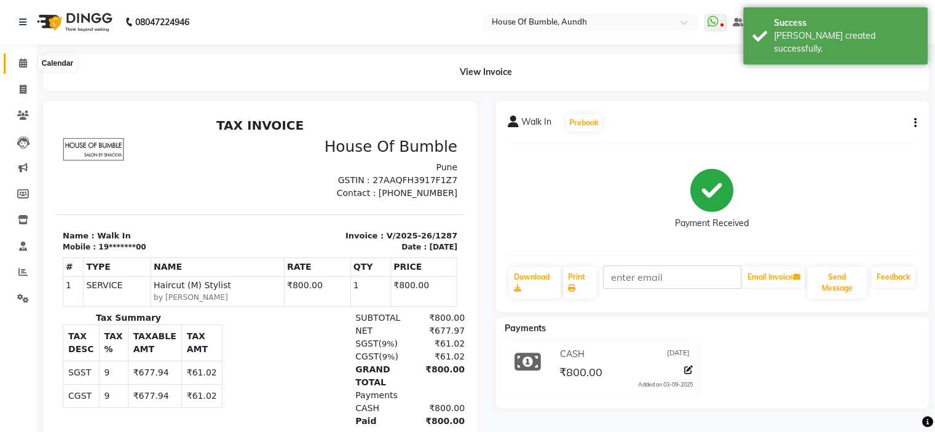
click at [24, 66] on icon at bounding box center [23, 62] width 8 height 9
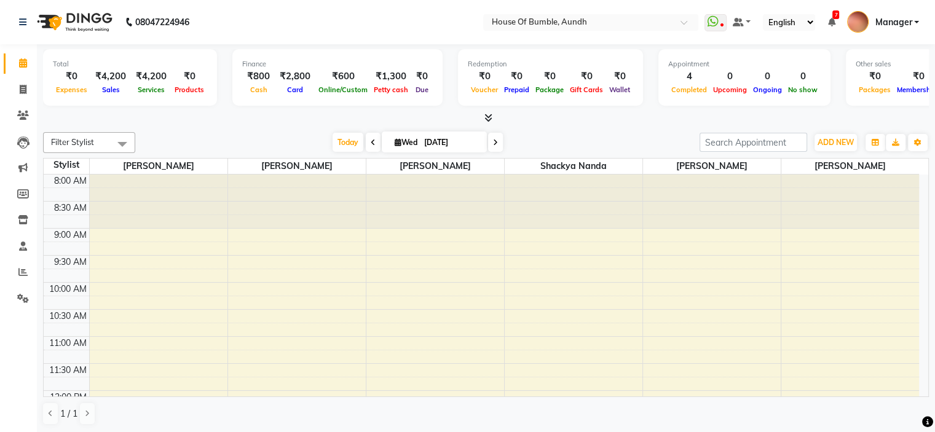
click at [488, 143] on span at bounding box center [495, 142] width 15 height 19
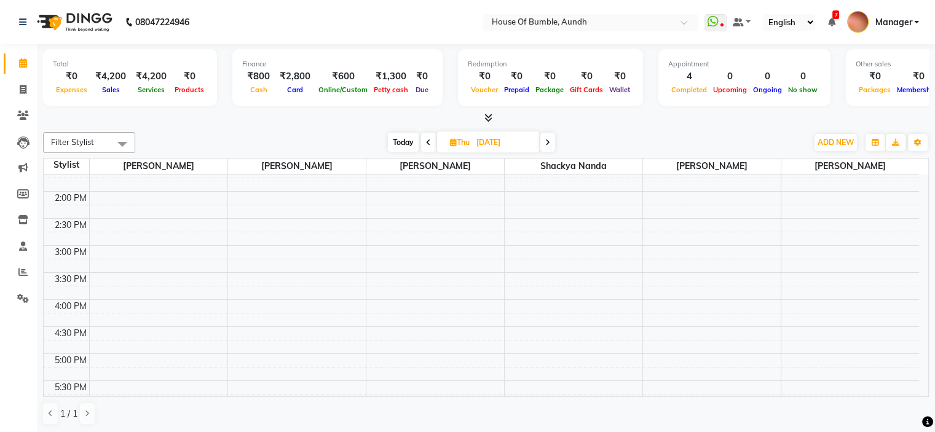
scroll to position [184, 0]
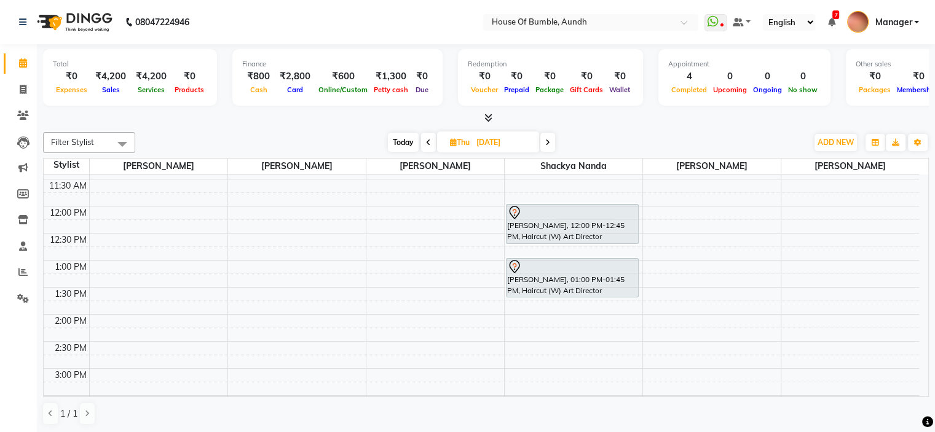
click at [401, 138] on span "Today" at bounding box center [403, 142] width 31 height 19
type input "[DATE]"
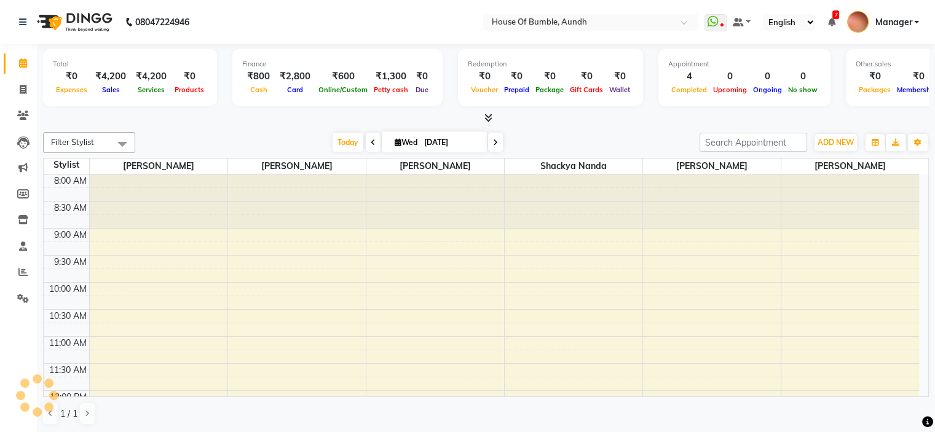
scroll to position [473, 0]
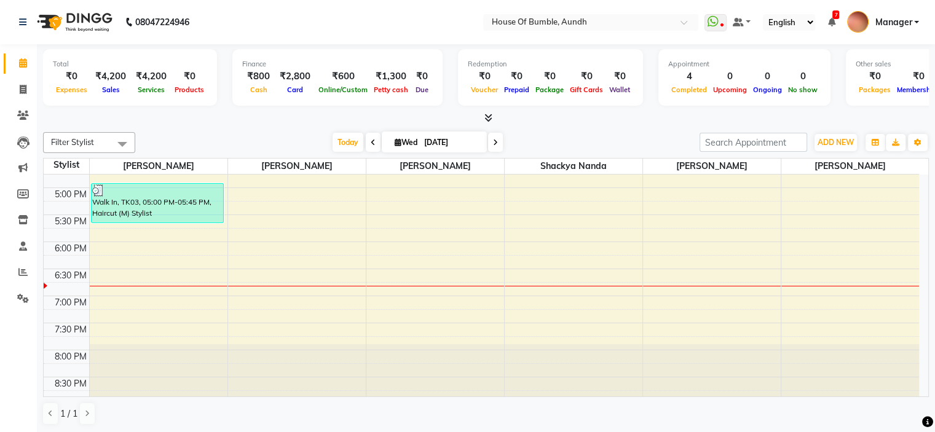
click at [627, 205] on div "8:00 AM 8:30 AM 9:00 AM 9:30 AM 10:00 AM 10:30 AM 11:00 AM 11:30 AM 12:00 PM 12…" at bounding box center [482, 52] width 876 height 703
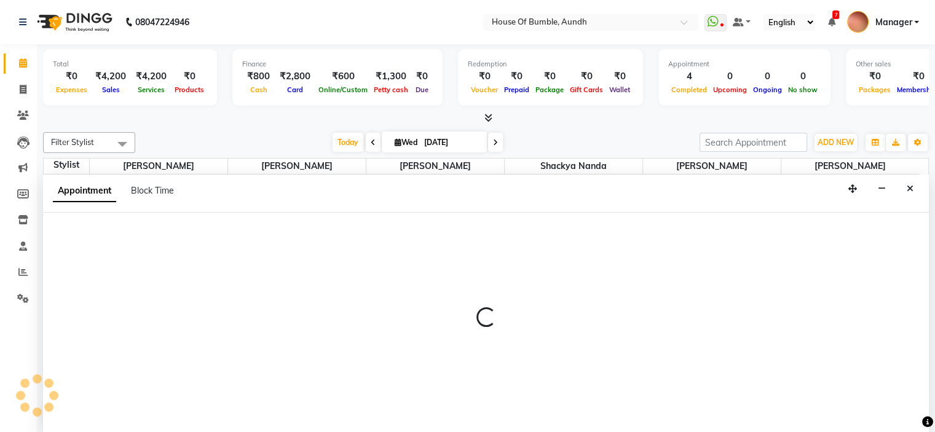
select select "7918"
select select "tentative"
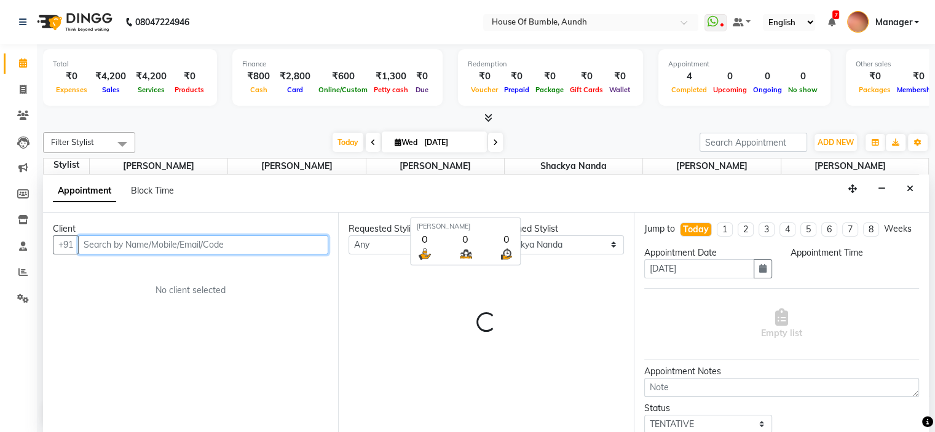
select select "1035"
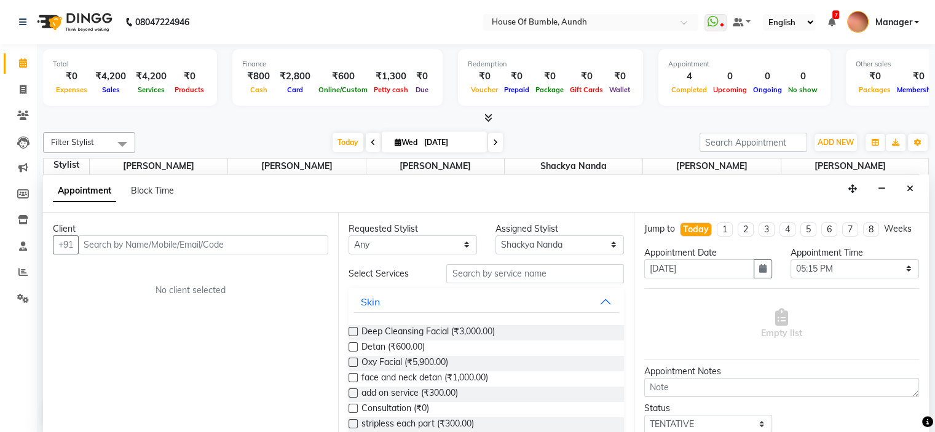
click at [421, 148] on input "[DATE]" at bounding box center [451, 142] width 61 height 18
select select "9"
select select "2025"
click at [903, 196] on button "Close" at bounding box center [910, 189] width 18 height 19
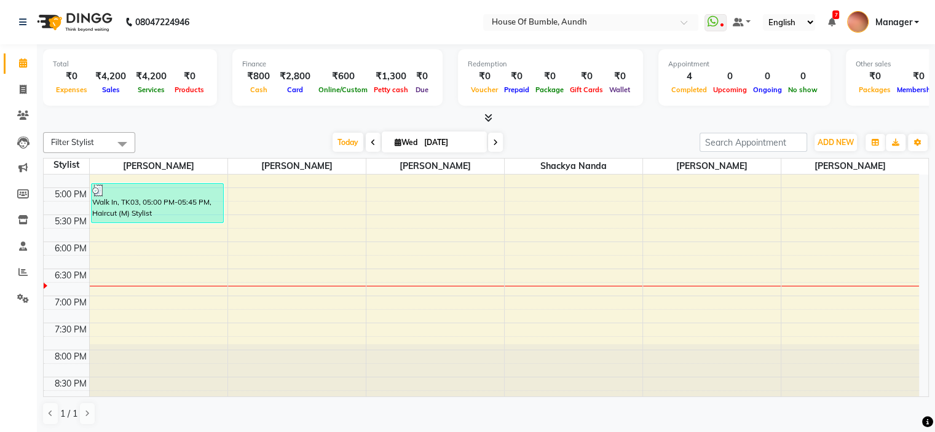
click at [440, 140] on input "[DATE]" at bounding box center [451, 142] width 61 height 18
select select "9"
select select "2025"
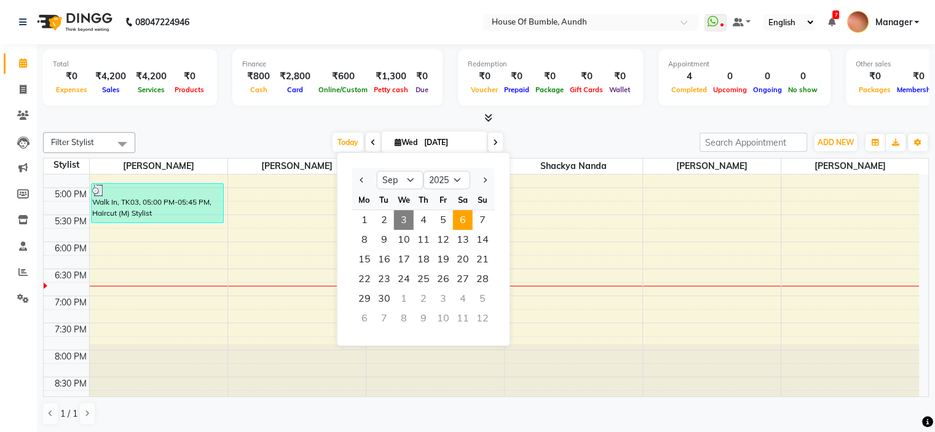
click at [468, 216] on span "6" at bounding box center [463, 220] width 20 height 20
type input "06-09-2025"
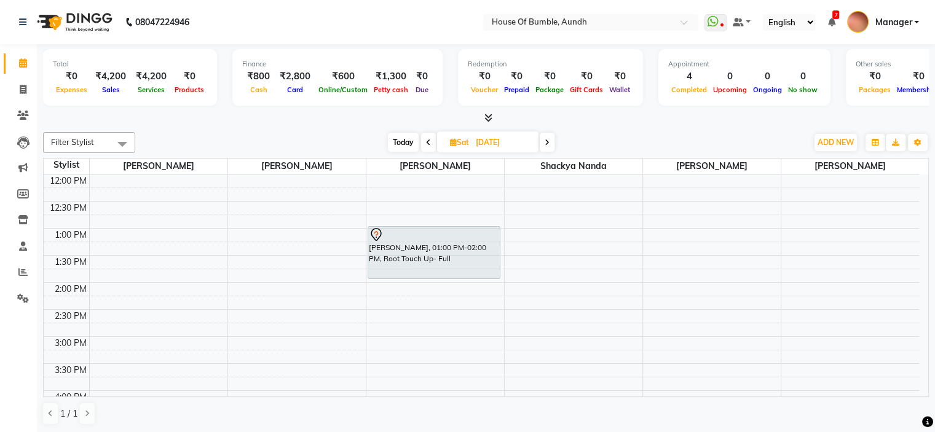
scroll to position [228, 0]
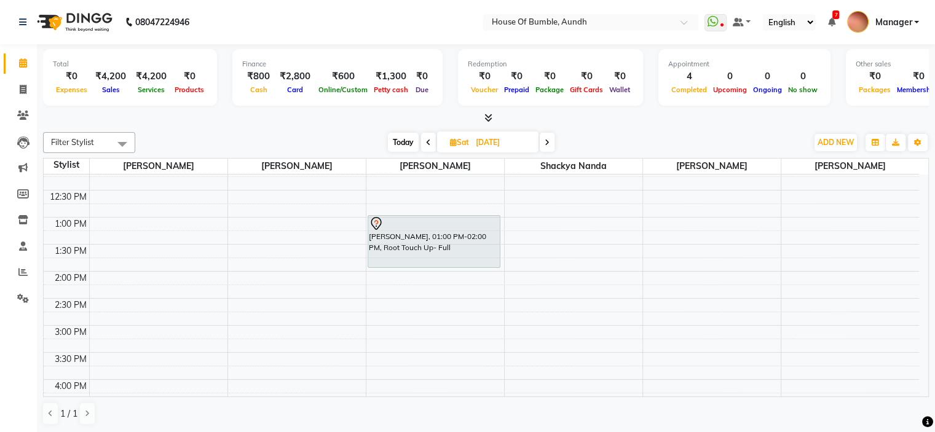
click at [435, 302] on div "8:00 AM 8:30 AM 9:00 AM 9:30 AM 10:00 AM 10:30 AM 11:00 AM 11:30 AM 12:00 PM 12…" at bounding box center [482, 298] width 876 height 703
select select "8141"
select select "tentative"
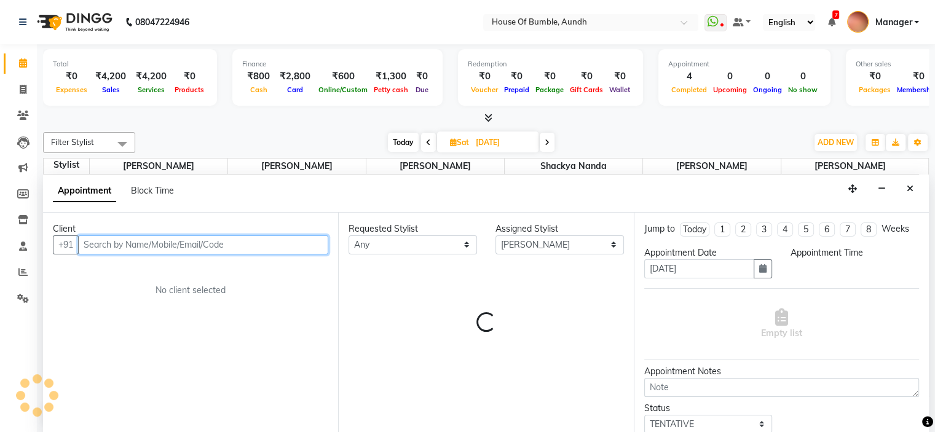
select select "870"
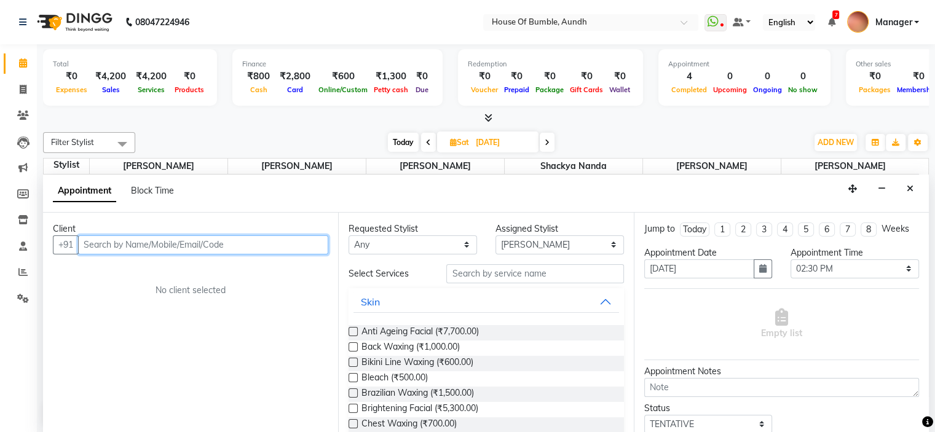
click at [236, 244] on input "text" at bounding box center [203, 245] width 250 height 19
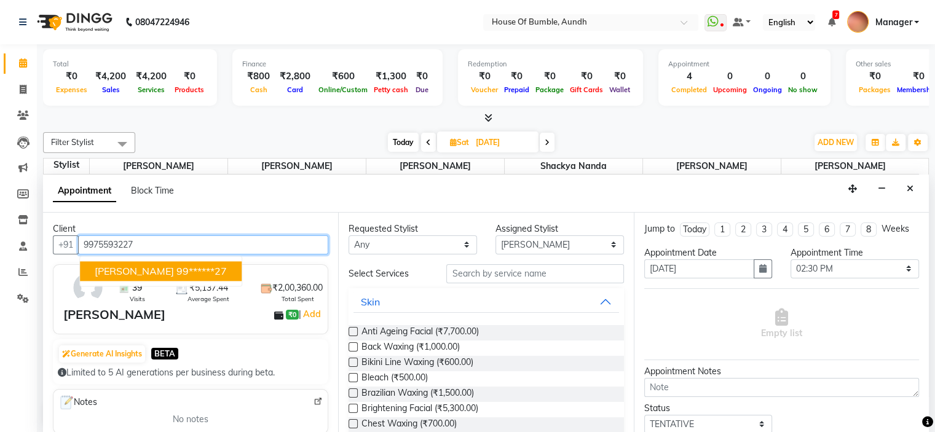
click at [190, 272] on ngb-highlight "99******27" at bounding box center [201, 271] width 50 height 12
type input "99******27"
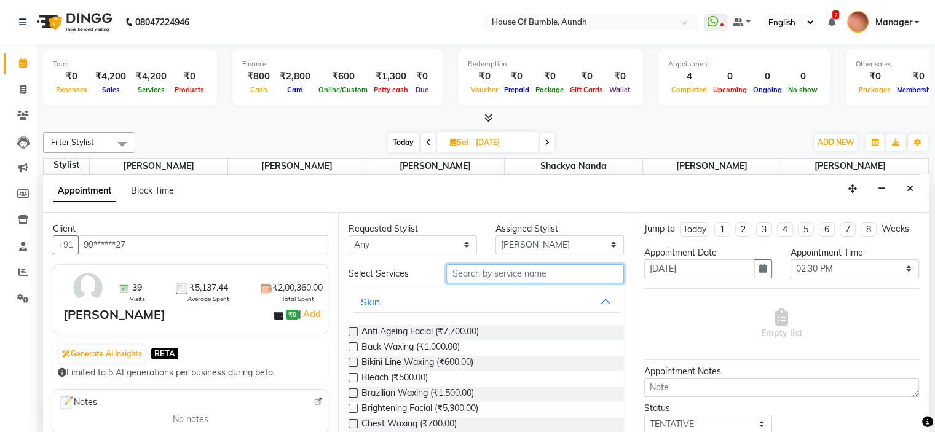
click at [520, 278] on input "text" at bounding box center [534, 273] width 177 height 19
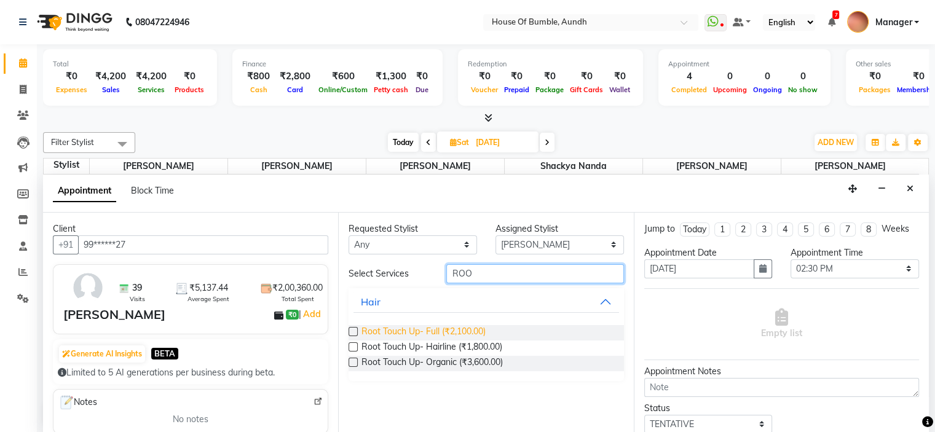
type input "ROO"
drag, startPoint x: 451, startPoint y: 323, endPoint x: 458, endPoint y: 312, distance: 13.0
click at [451, 325] on span "Root Touch Up- Full (₹2,100.00)" at bounding box center [424, 332] width 124 height 15
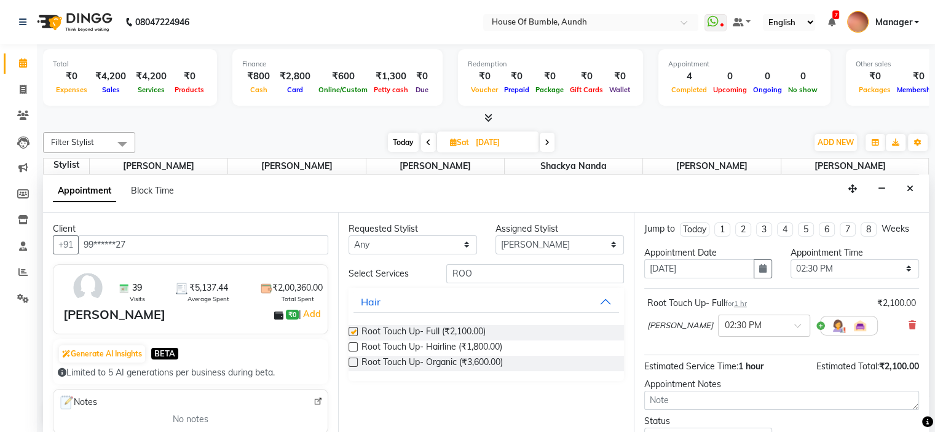
checkbox input "false"
click at [504, 270] on input "ROO" at bounding box center [534, 273] width 177 height 19
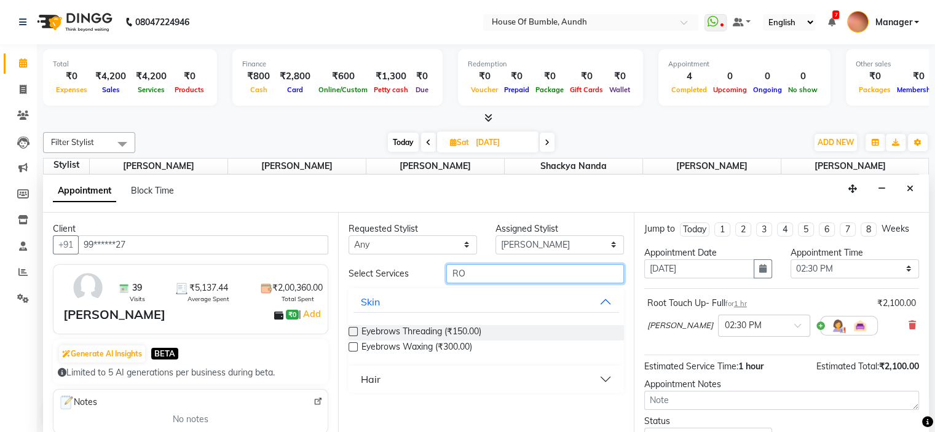
type input "R"
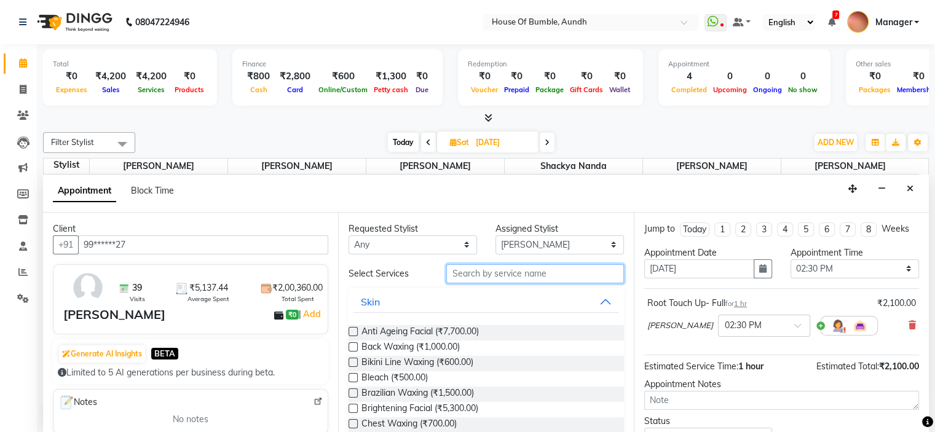
type input "H"
type input "STY"
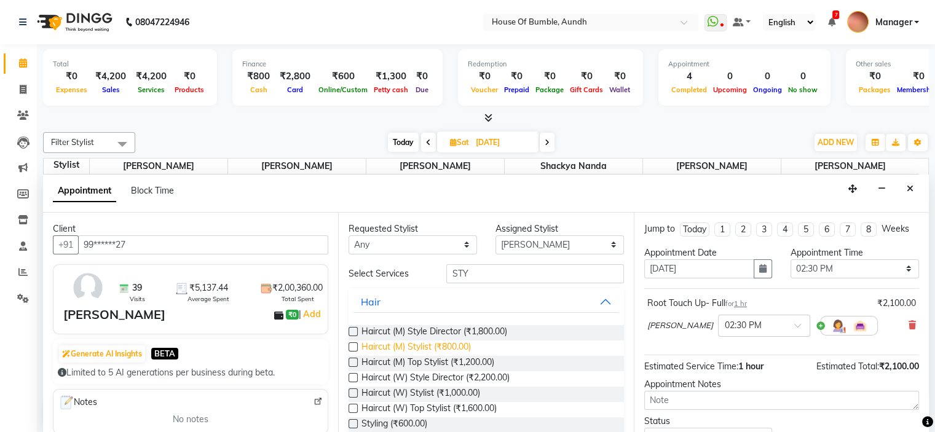
drag, startPoint x: 410, startPoint y: 371, endPoint x: 423, endPoint y: 343, distance: 31.7
click at [410, 371] on span "Haircut (W) Style Director (₹2,200.00)" at bounding box center [436, 378] width 148 height 15
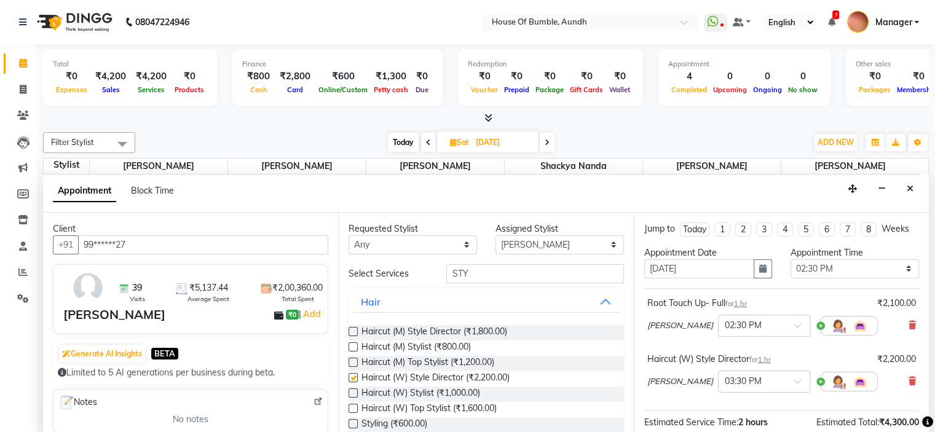
checkbox input "false"
click at [526, 237] on select "Select [PERSON_NAME] [PERSON_NAME] [PERSON_NAME] [PERSON_NAME] Pooja Kalbhor Sh…" at bounding box center [560, 245] width 129 height 19
select select "7792"
click at [496, 236] on select "Select [PERSON_NAME] [PERSON_NAME] [PERSON_NAME] [PERSON_NAME] Pooja Kalbhor Sh…" at bounding box center [560, 245] width 129 height 19
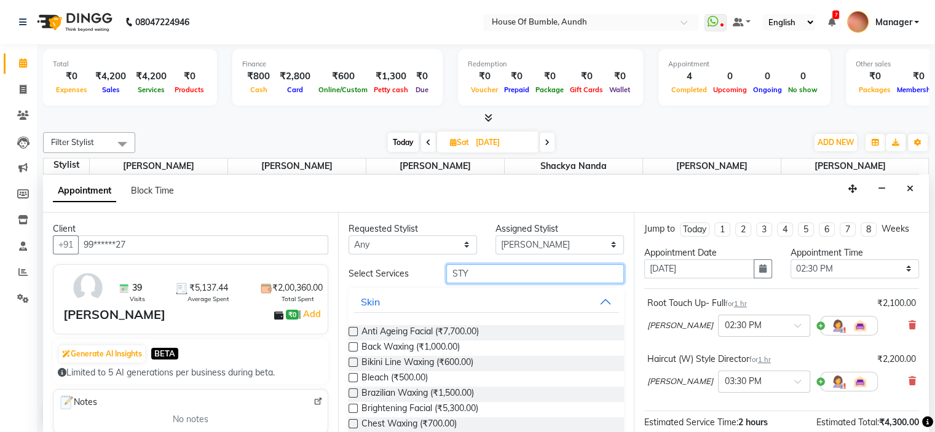
click at [480, 272] on input "STY" at bounding box center [534, 273] width 177 height 19
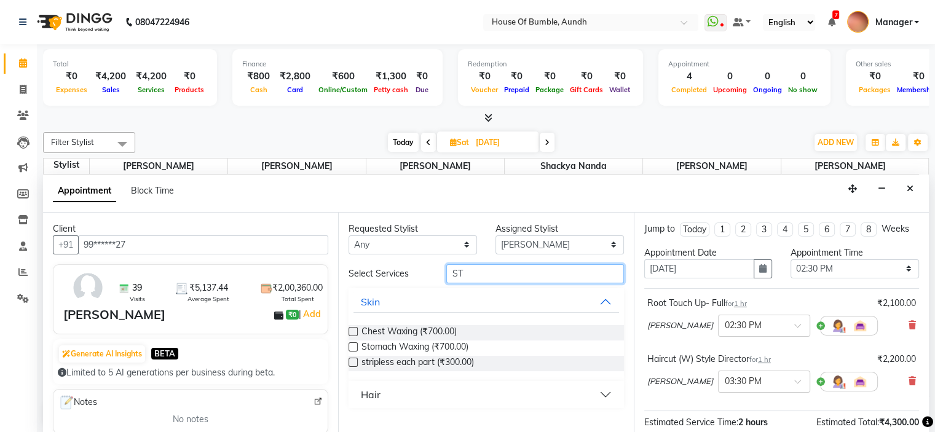
type input "S"
type input "ARMS"
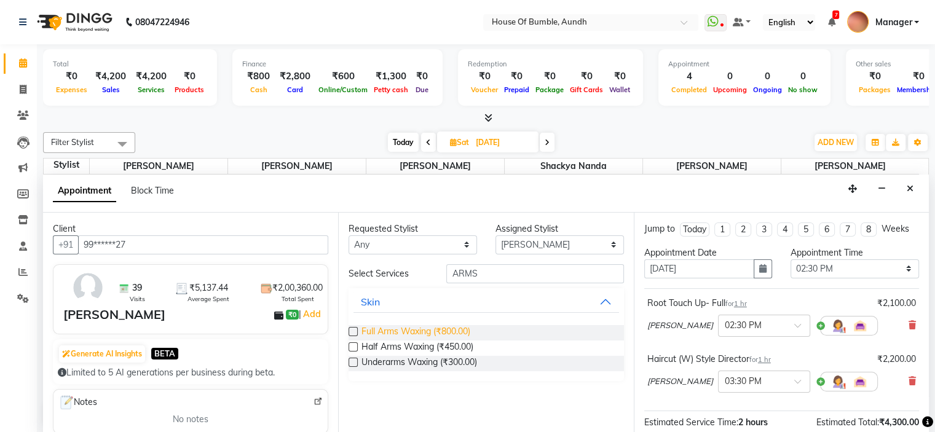
drag, startPoint x: 406, startPoint y: 330, endPoint x: 432, endPoint y: 326, distance: 26.8
click at [406, 330] on span "Full Arms Waxing (₹800.00)" at bounding box center [416, 332] width 109 height 15
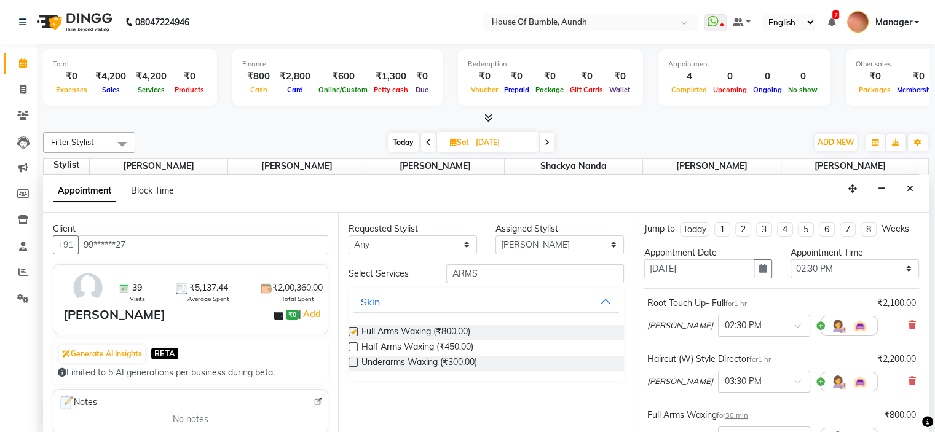
checkbox input "false"
click at [494, 268] on input "ARMS" at bounding box center [534, 273] width 177 height 19
click at [423, 356] on span "Underarms Waxing (₹300.00)" at bounding box center [420, 363] width 116 height 15
checkbox input "false"
click at [484, 266] on input "ARMS" at bounding box center [534, 273] width 177 height 19
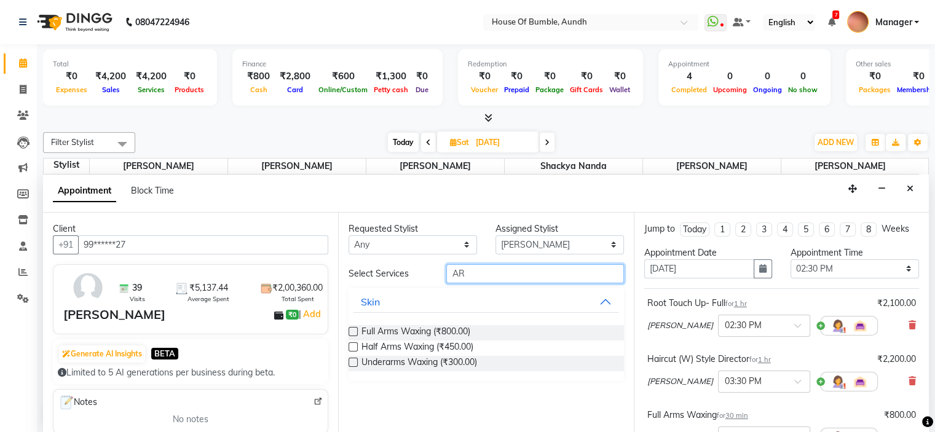
type input "A"
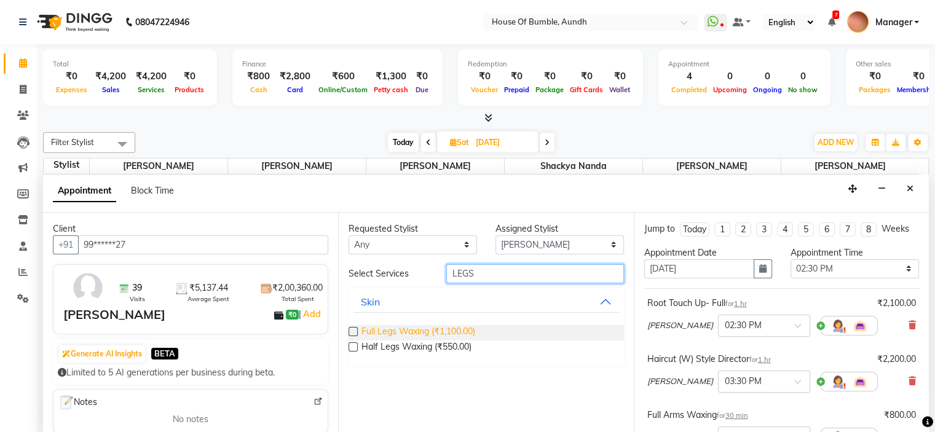
type input "LEGS"
click at [418, 327] on span "Full Legs Waxing (₹1,100.00)" at bounding box center [419, 332] width 114 height 15
checkbox input "false"
click at [528, 280] on input "LEGS" at bounding box center [534, 273] width 177 height 19
type input "L"
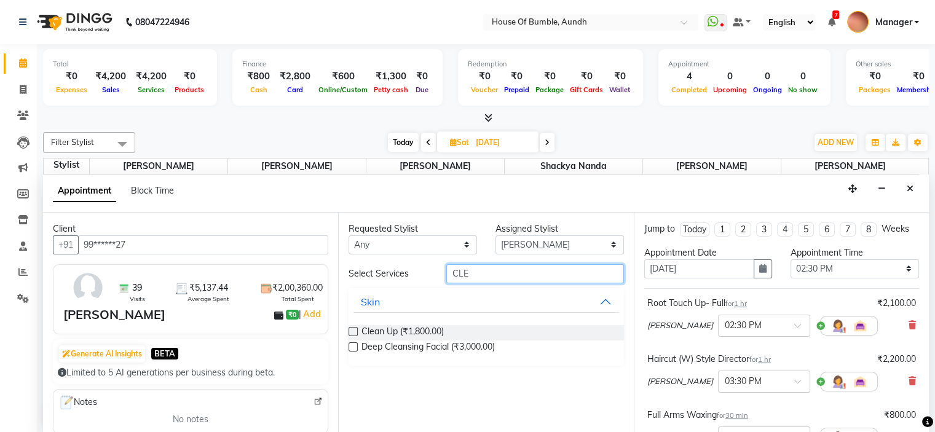
type input "CLE"
click at [358, 328] on div "Clean Up (₹1,800.00)" at bounding box center [486, 332] width 275 height 15
click at [350, 330] on label at bounding box center [353, 331] width 9 height 9
click at [350, 330] on input "checkbox" at bounding box center [353, 333] width 8 height 8
checkbox input "false"
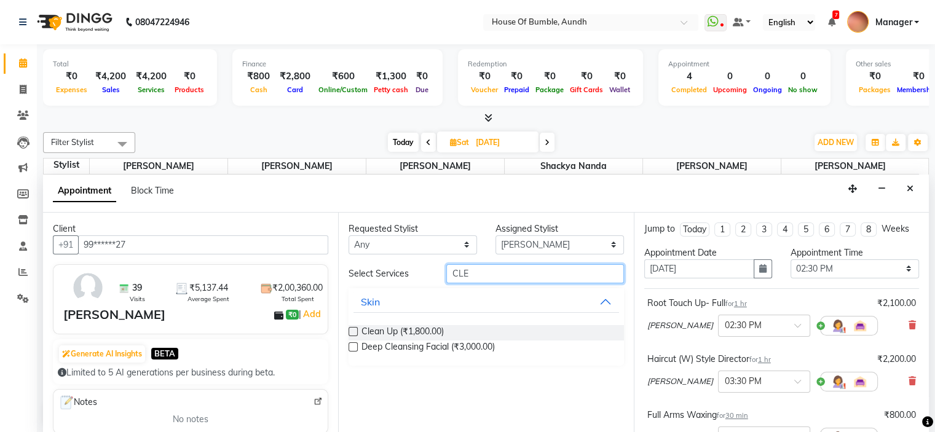
click at [510, 269] on input "CLE" at bounding box center [534, 273] width 177 height 19
type input "C"
type input "EYE"
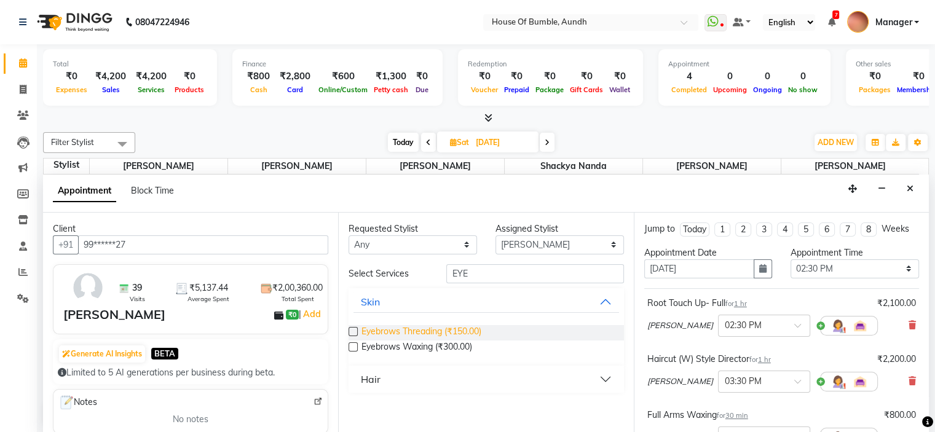
click at [420, 329] on span "Eyebrows Threading (₹150.00)" at bounding box center [422, 332] width 120 height 15
checkbox input "false"
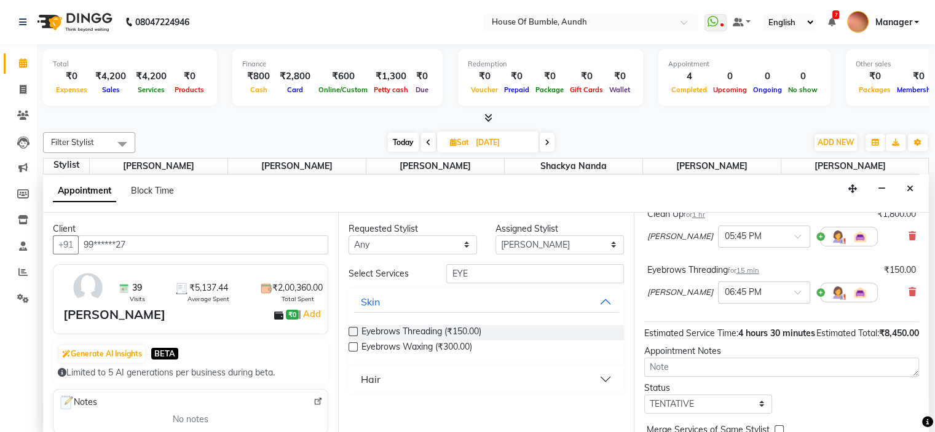
scroll to position [450, 0]
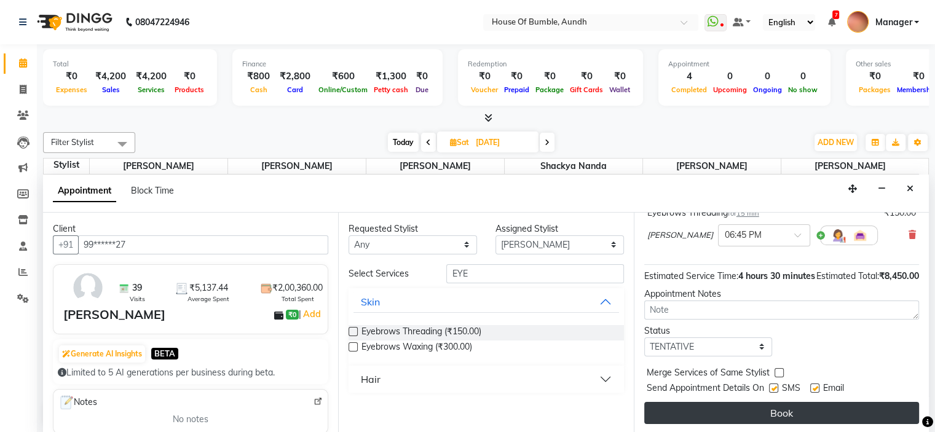
click at [709, 410] on button "Book" at bounding box center [781, 413] width 275 height 22
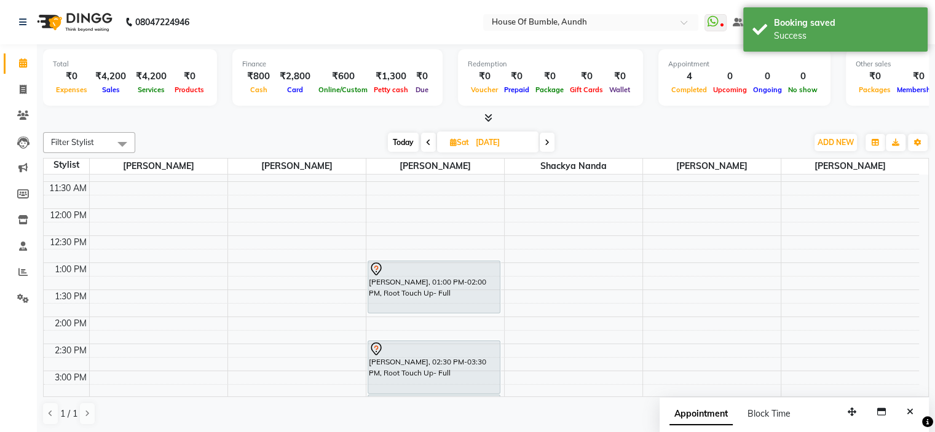
scroll to position [166, 0]
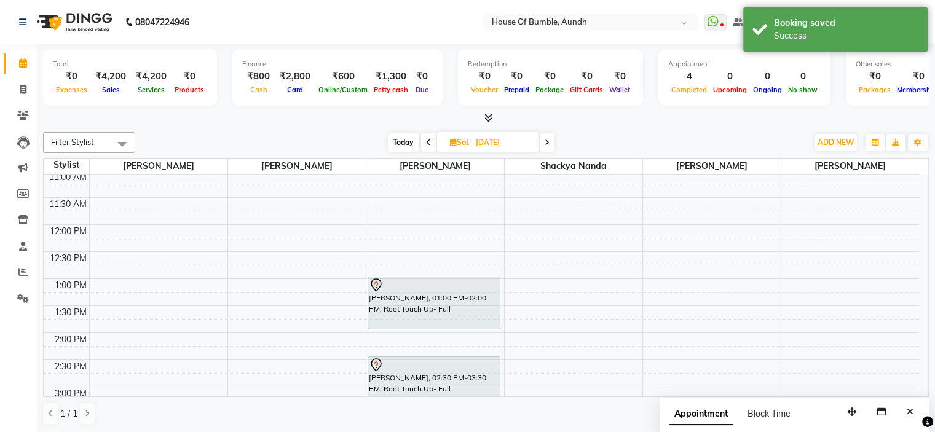
click at [398, 140] on span "Today" at bounding box center [403, 142] width 31 height 19
type input "[DATE]"
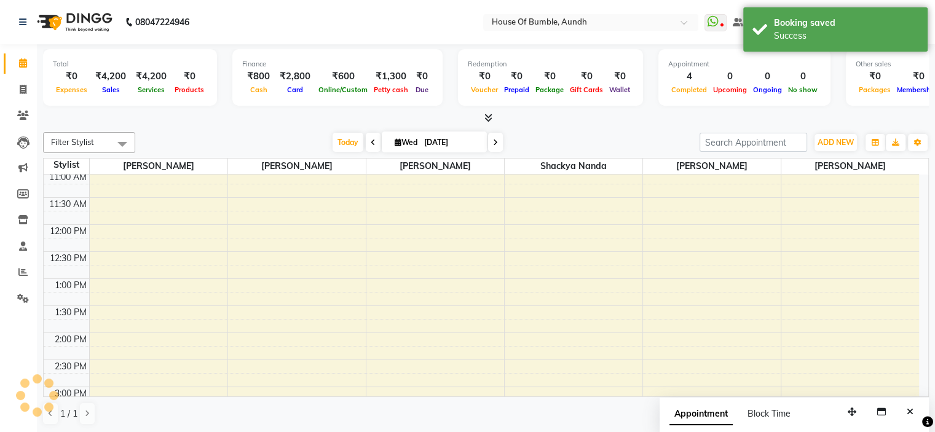
scroll to position [473, 0]
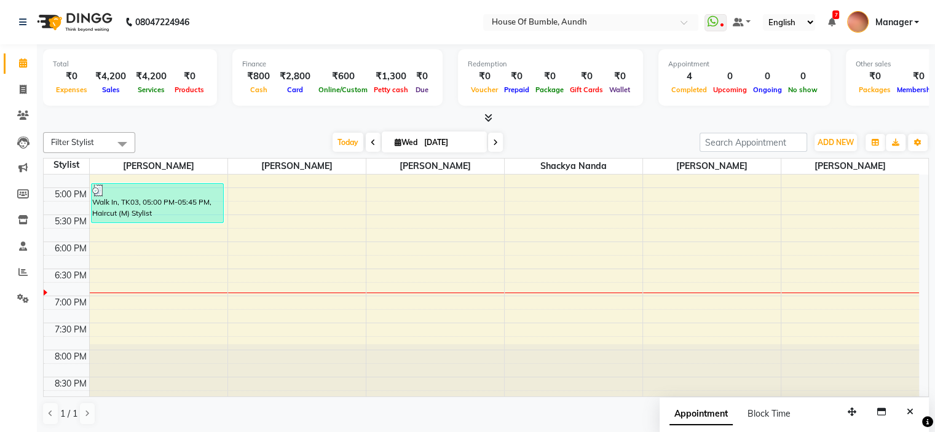
click at [428, 133] on input "[DATE]" at bounding box center [451, 142] width 61 height 18
select select "9"
select select "2025"
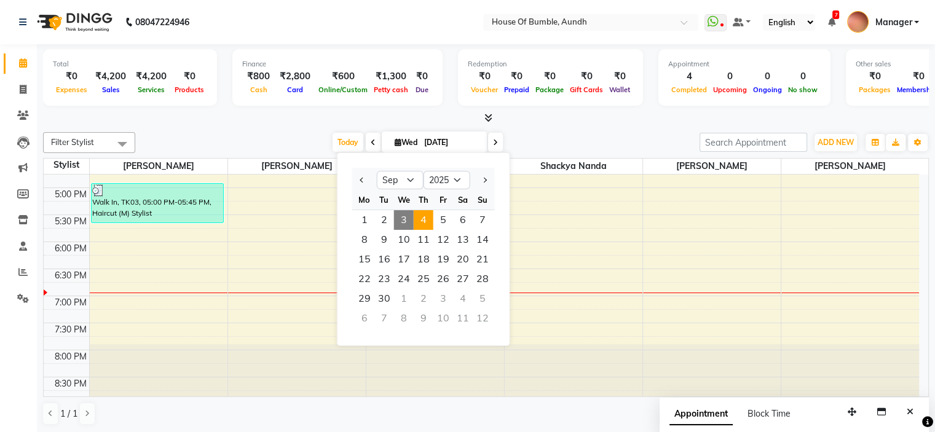
click at [430, 217] on span "4" at bounding box center [424, 220] width 20 height 20
type input "[DATE]"
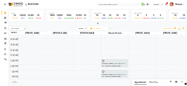
scroll to position [166, 0]
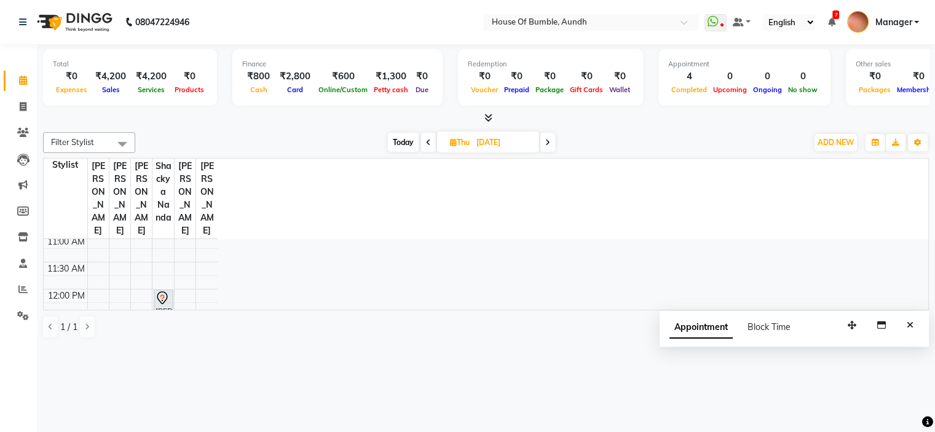
click at [763, 31] on select "English ENGLISH Español العربية मराठी हिंदी ગુજરાતી தமிழ் 中文" at bounding box center [789, 22] width 52 height 17
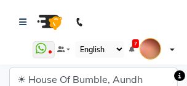
click at [176, 26] on nav "08047224946 Select Location × House Of Bumble, Aundh WhatsApp Status ✕ Status: …" at bounding box center [93, 32] width 187 height 65
click at [22, 22] on icon at bounding box center [22, 22] width 7 height 9
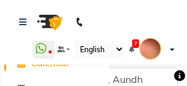
click at [171, 49] on link "Manager" at bounding box center [157, 49] width 35 height 20
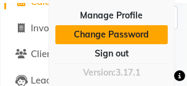
scroll to position [74, 0]
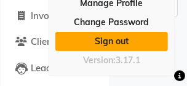
click at [138, 41] on link "Sign out" at bounding box center [111, 41] width 113 height 19
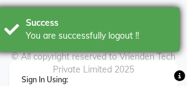
type input "7998919891"
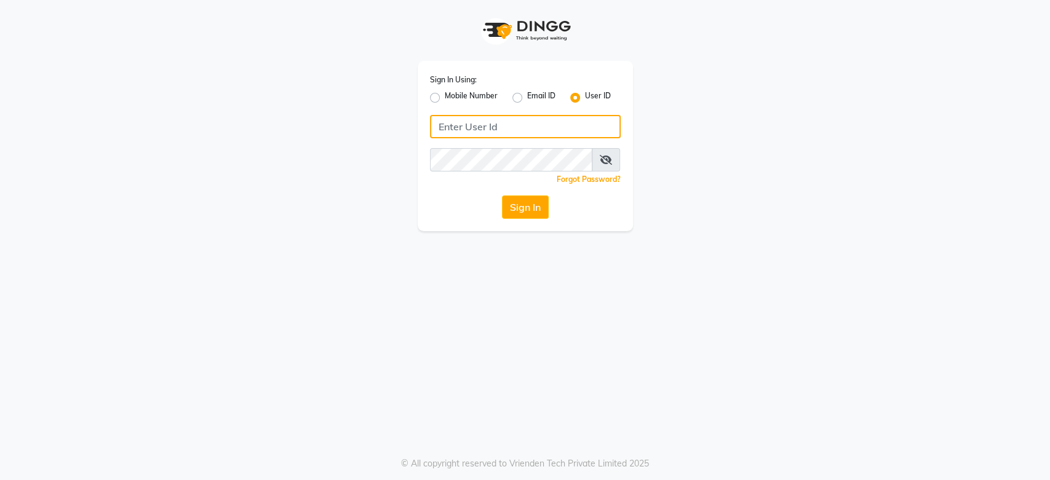
type input "7998919891"
drag, startPoint x: 101, startPoint y: 1, endPoint x: 471, endPoint y: 250, distance: 446.5
click at [186, 85] on div "Sign In Using: Mobile Number Email ID User ID 7998919891 Remember me Forgot Pas…" at bounding box center [525, 240] width 1050 height 480
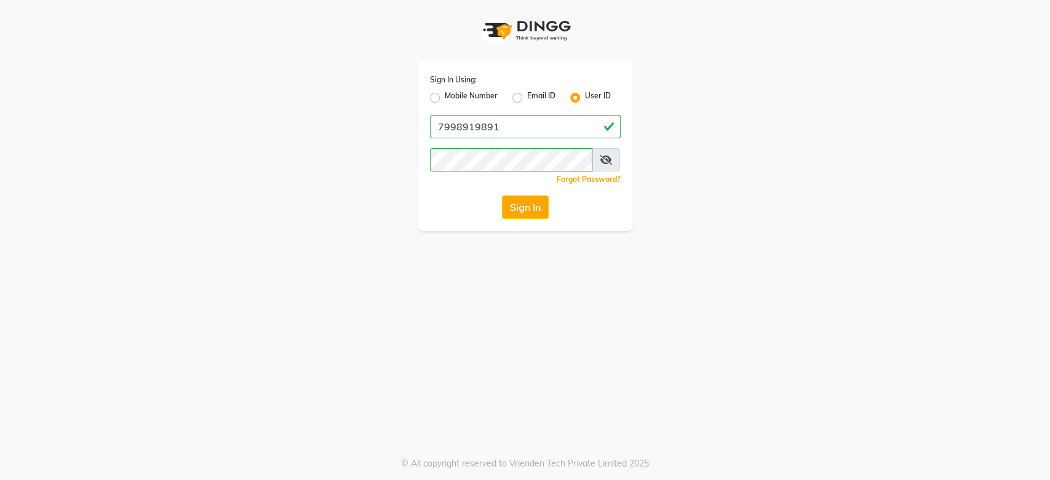
click at [186, 85] on div "Sign In Using: Mobile Number Email ID User ID 7998919891 Remember me Forgot Pas…" at bounding box center [525, 146] width 215 height 170
click at [186, 85] on label "Mobile Number" at bounding box center [471, 97] width 53 height 15
click at [186, 85] on input "Mobile Number" at bounding box center [449, 94] width 8 height 8
radio input "true"
radio input "false"
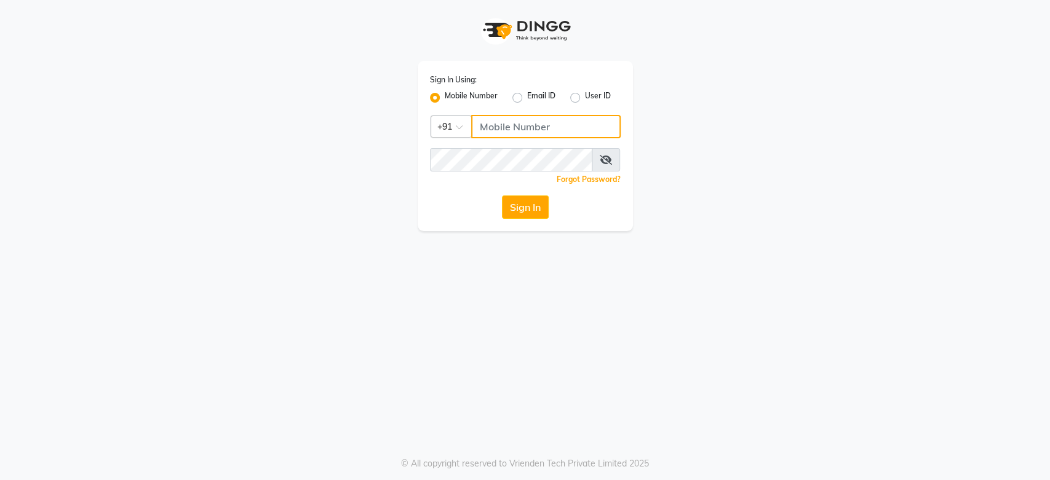
click at [186, 85] on input "Username" at bounding box center [545, 126] width 149 height 23
type input "7998919891"
click at [186, 85] on button "Sign In" at bounding box center [525, 207] width 47 height 23
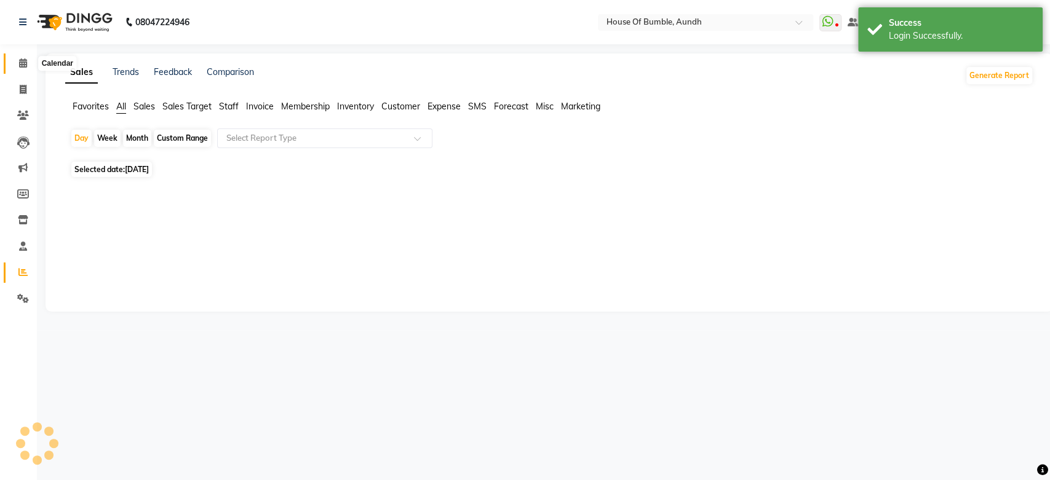
click at [21, 63] on icon at bounding box center [23, 62] width 8 height 9
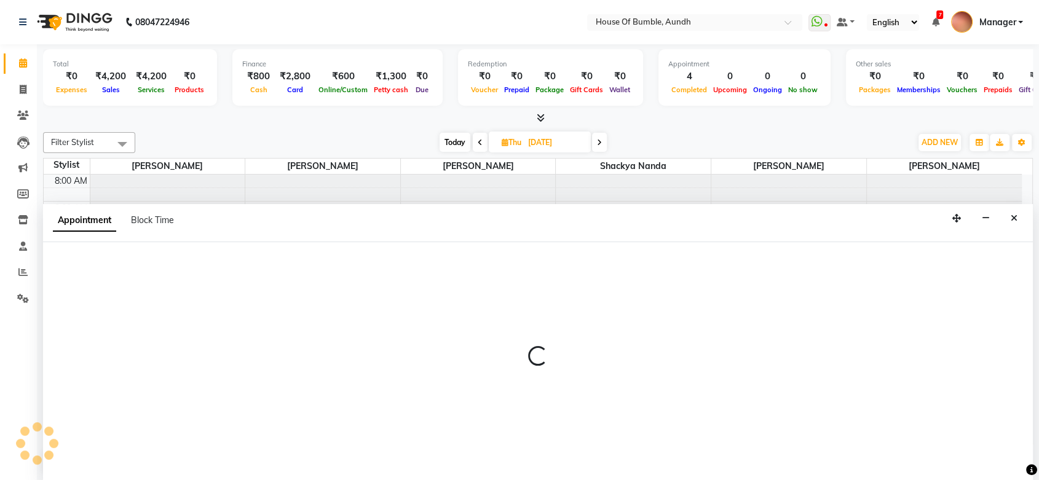
select select "7918"
select select "tentative"
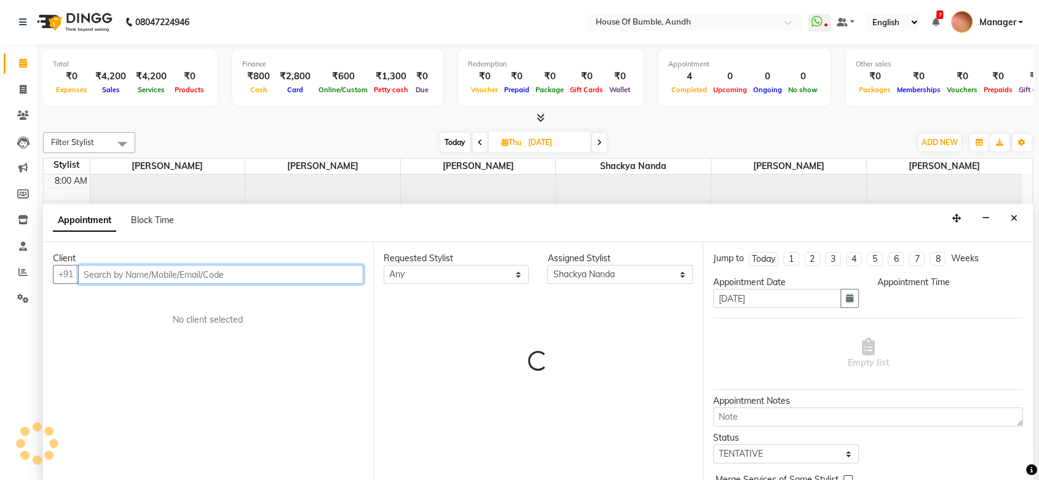
select select "645"
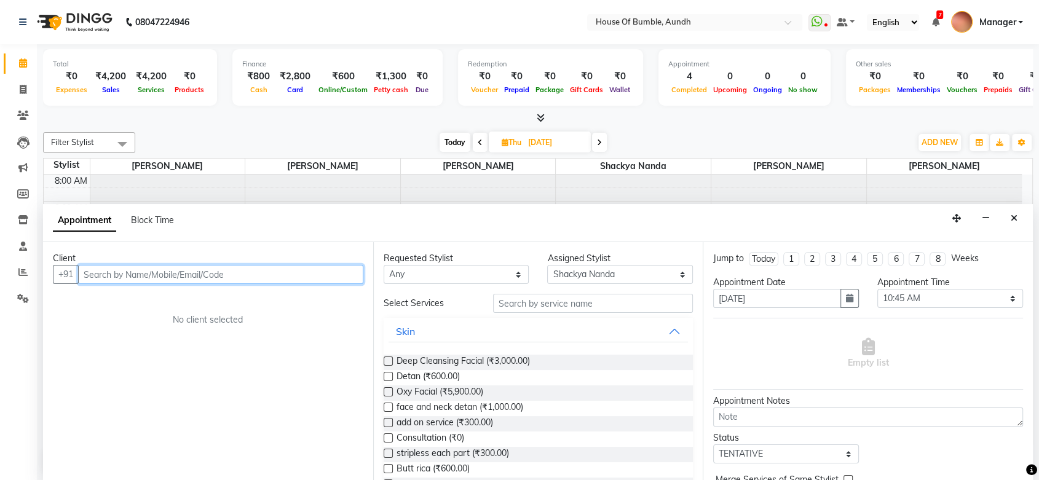
click at [162, 85] on input "text" at bounding box center [220, 274] width 285 height 19
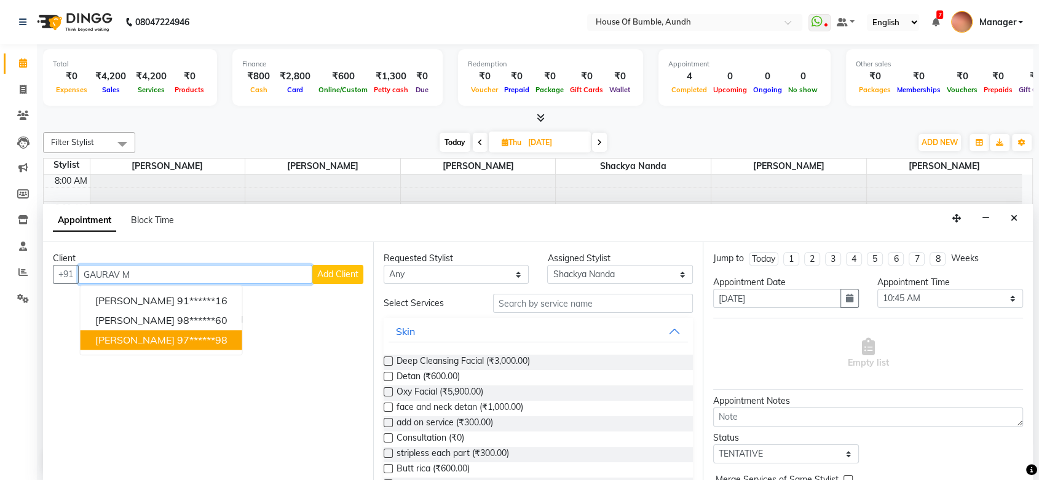
click at [182, 85] on button "[PERSON_NAME] 97******98" at bounding box center [162, 341] width 162 height 20
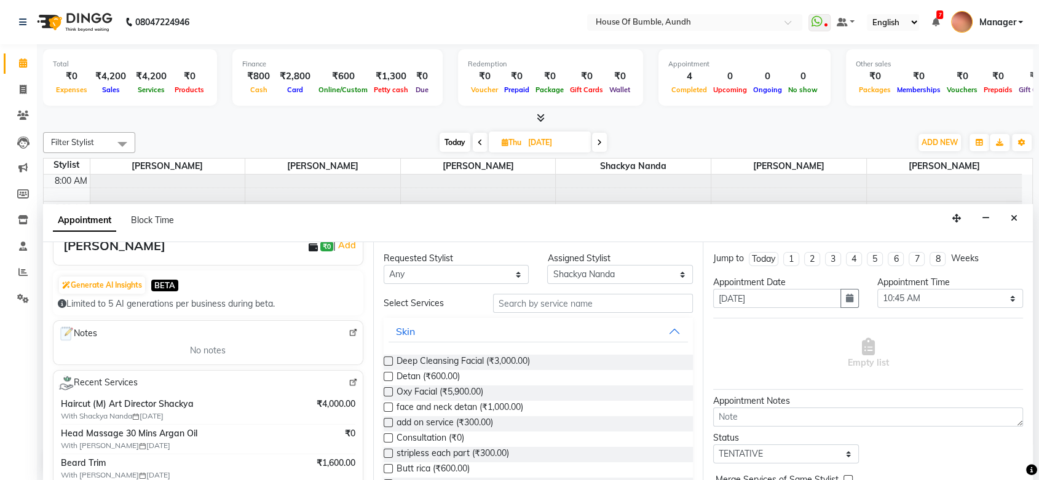
scroll to position [68, 0]
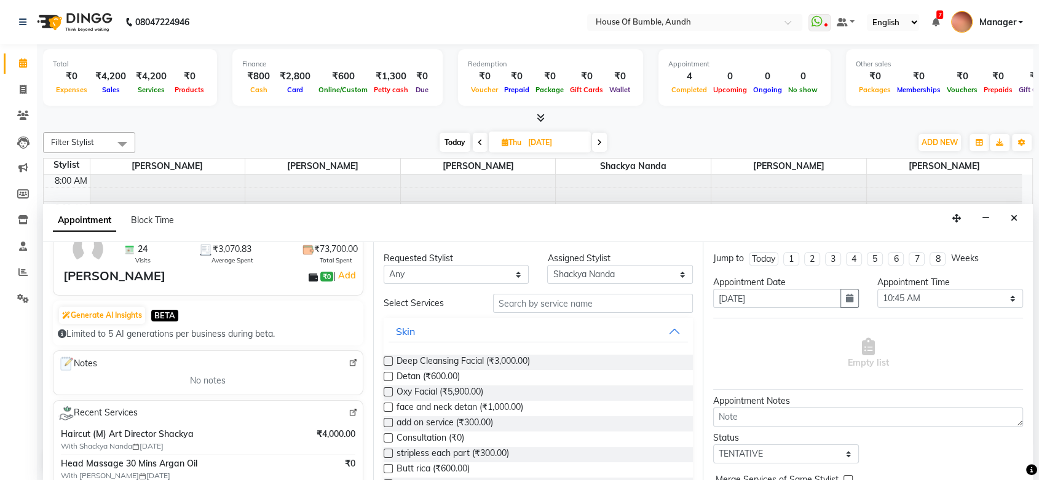
type input "97******98"
click at [186, 85] on icon "Close" at bounding box center [1014, 218] width 7 height 9
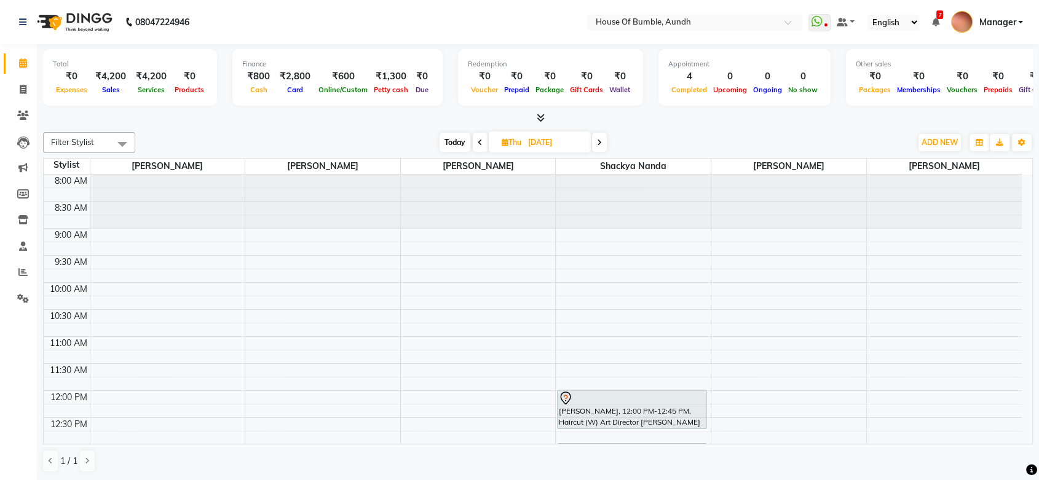
click at [186, 85] on span "Today" at bounding box center [455, 142] width 31 height 19
type input "[DATE]"
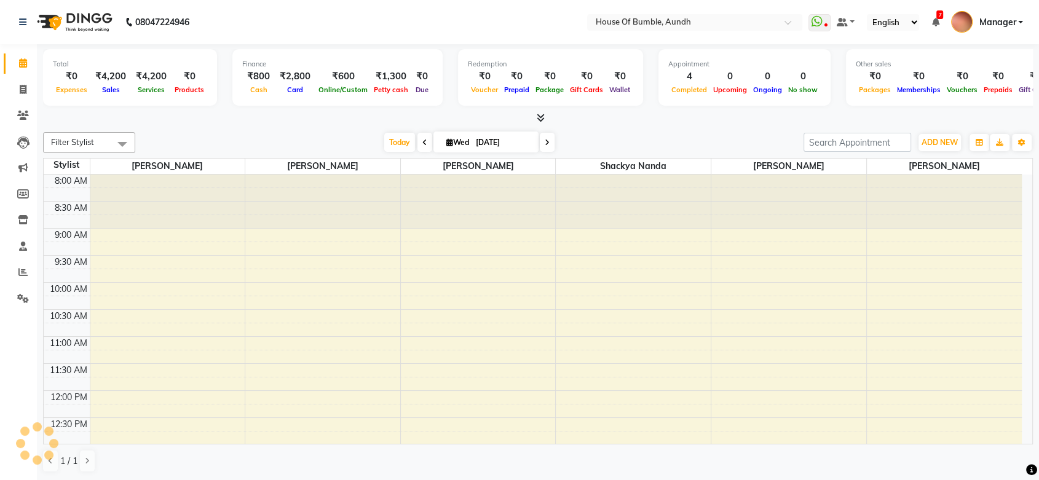
scroll to position [429, 0]
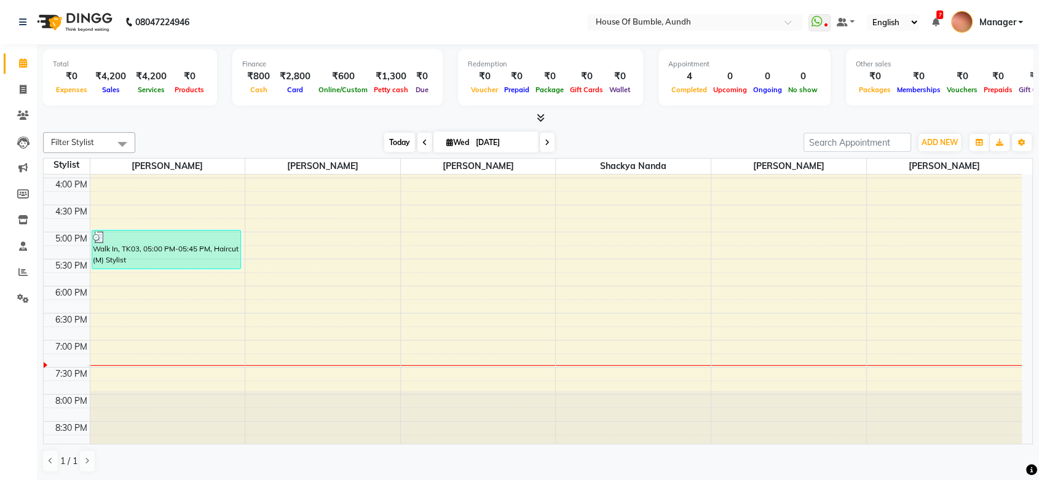
click at [186, 85] on span "Today" at bounding box center [399, 142] width 31 height 19
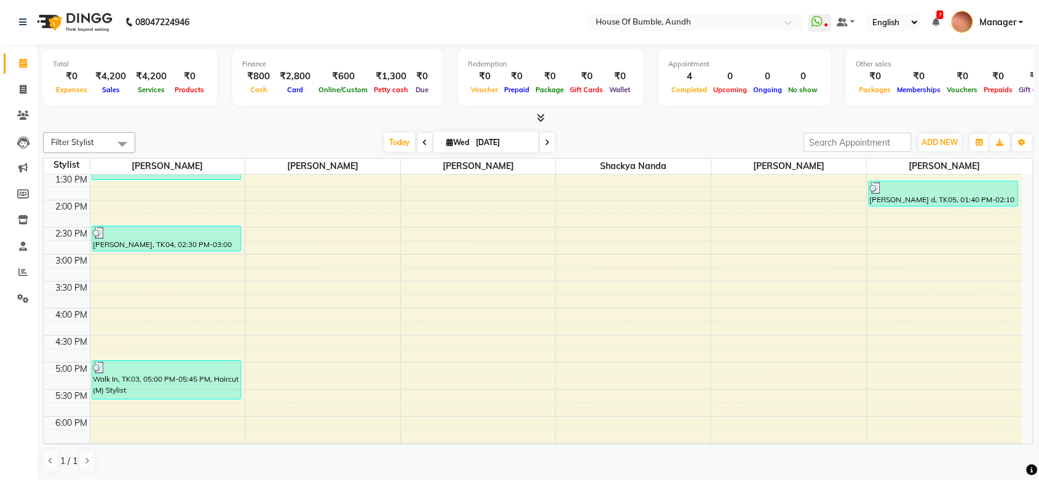
scroll to position [293, 0]
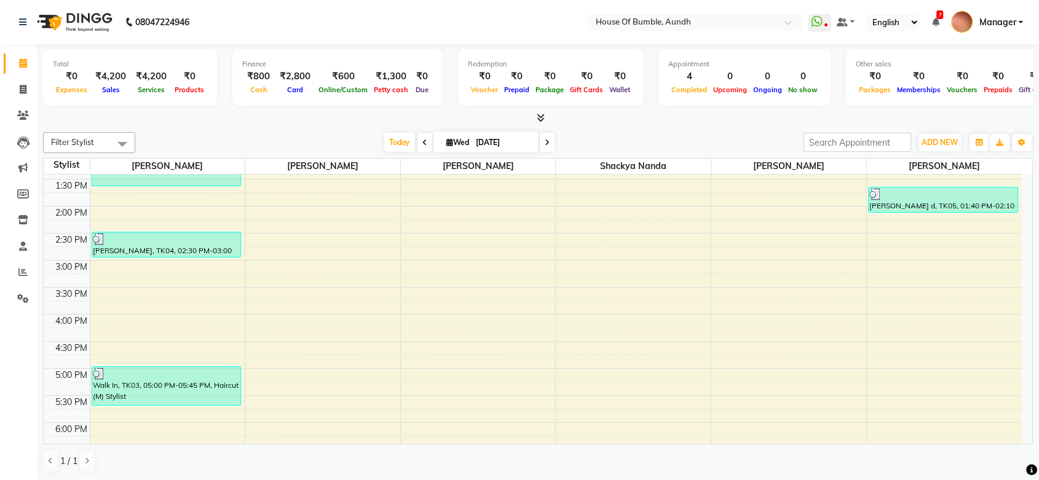
click at [186, 85] on span "[DATE]" at bounding box center [486, 142] width 105 height 21
click at [186, 85] on input "[DATE]" at bounding box center [502, 142] width 61 height 18
select select "9"
select select "2025"
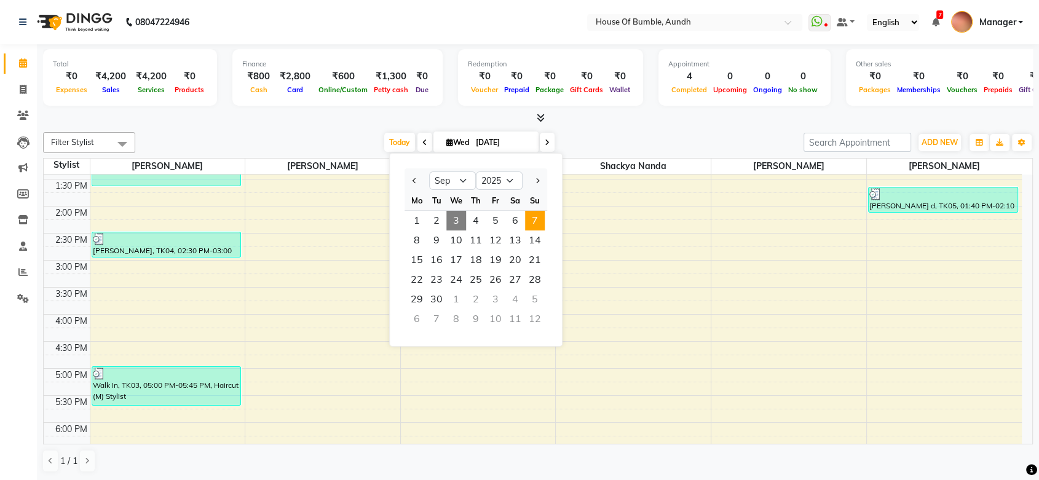
click at [186, 85] on span "7" at bounding box center [535, 221] width 20 height 20
type input "[DATE]"
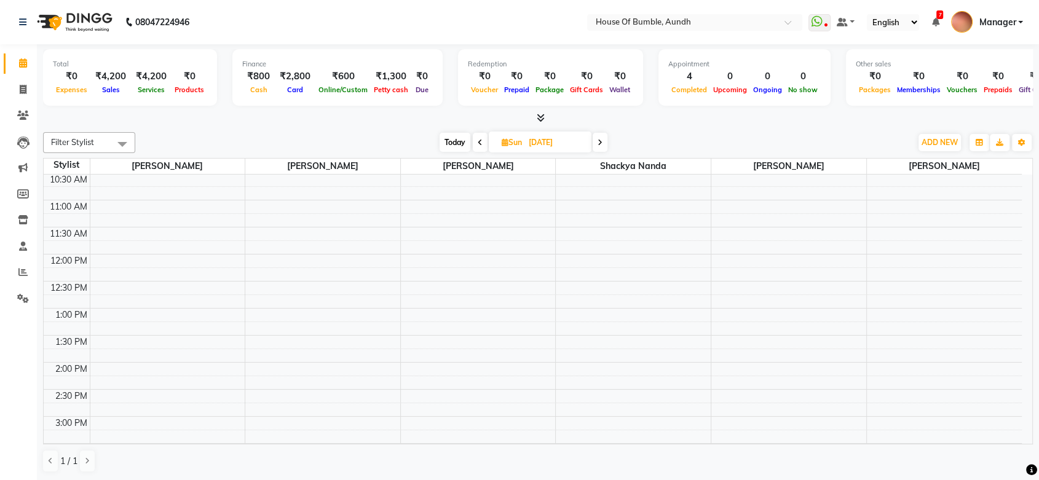
scroll to position [68, 0]
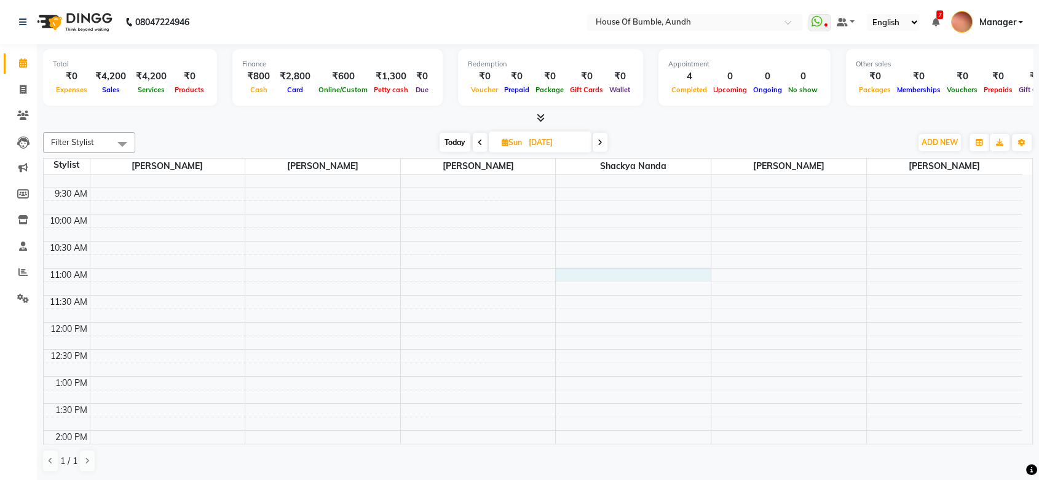
click at [186, 85] on div "8:00 AM 8:30 AM 9:00 AM 9:30 AM 10:00 AM 10:30 AM 11:00 AM 11:30 AM 12:00 PM 12…" at bounding box center [533, 457] width 978 height 703
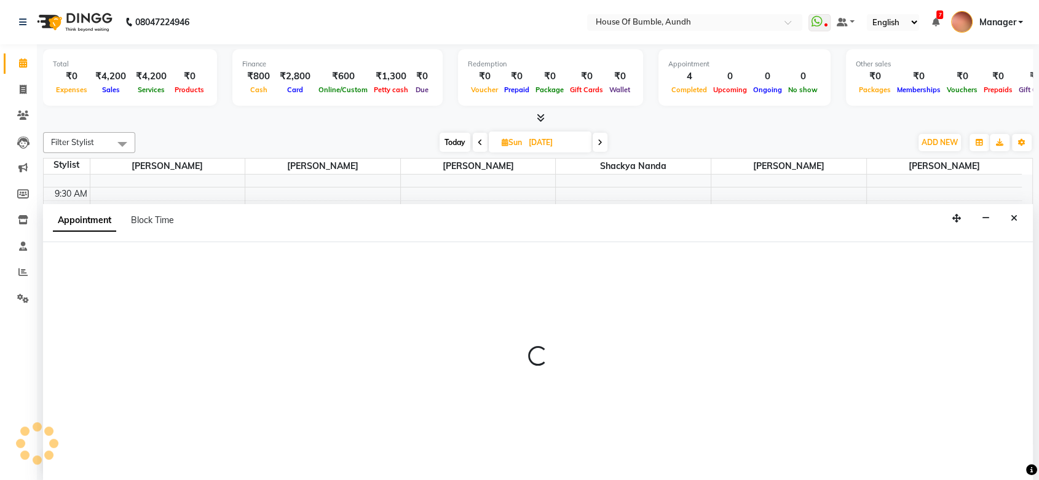
scroll to position [0, 0]
select select "7918"
select select "660"
select select "tentative"
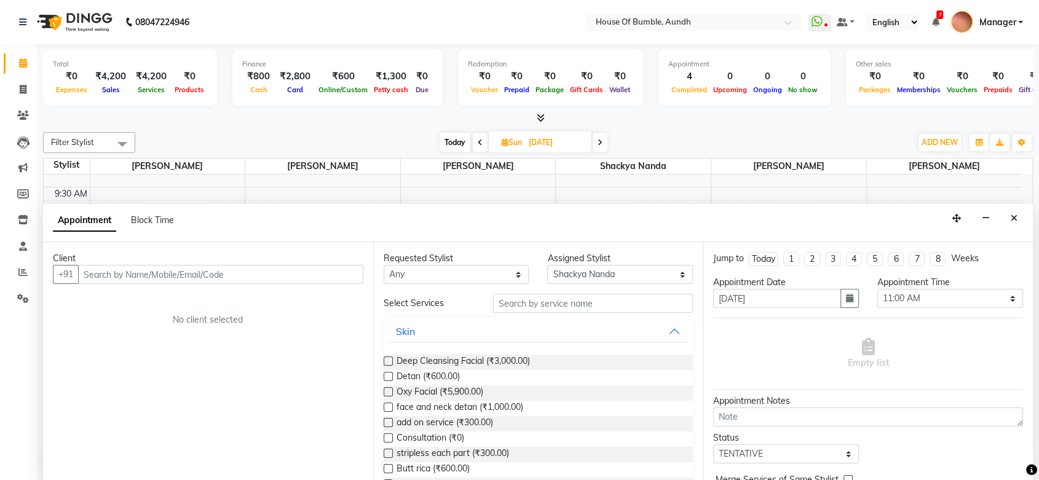
click at [186, 85] on input "text" at bounding box center [220, 274] width 285 height 19
type input "G"
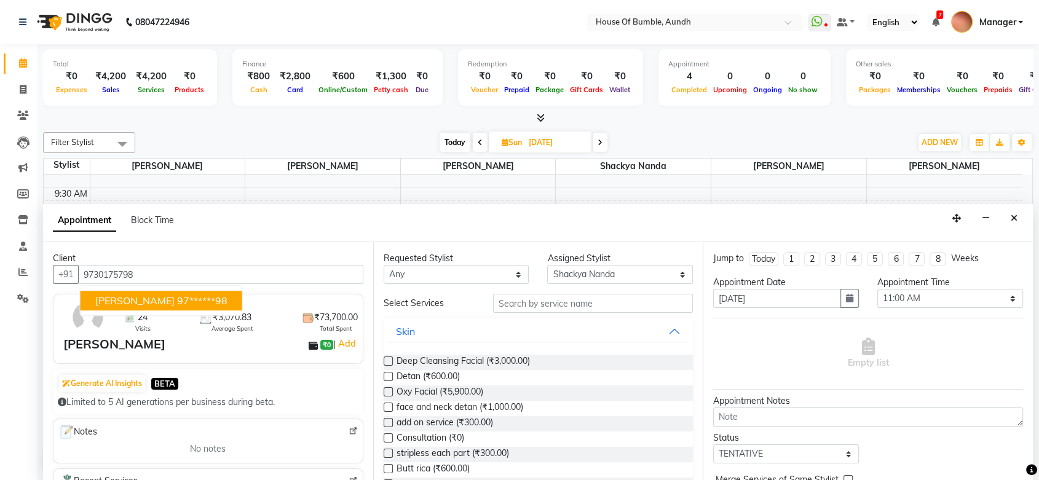
click at [186, 85] on ngb-highlight "97******98" at bounding box center [202, 301] width 50 height 12
type input "97******98"
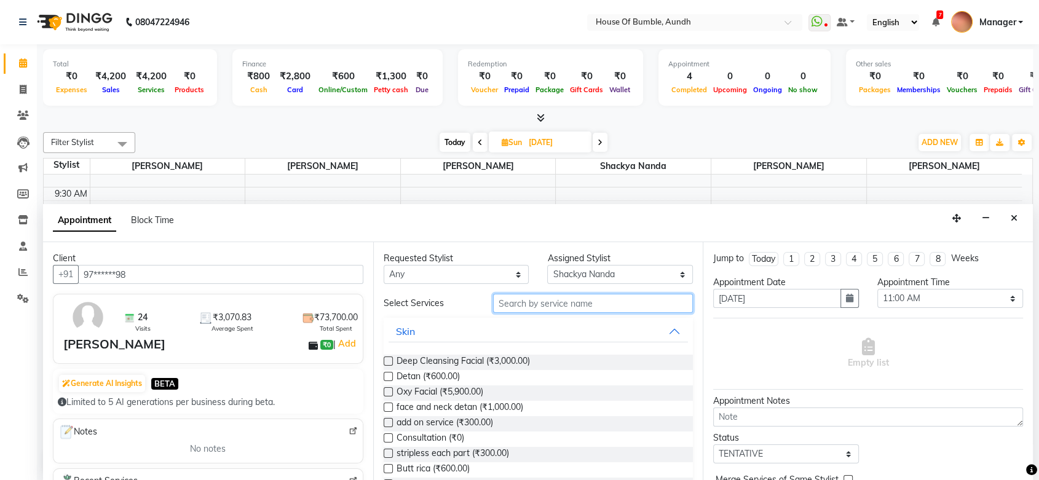
click at [186, 85] on input "text" at bounding box center [593, 303] width 200 height 19
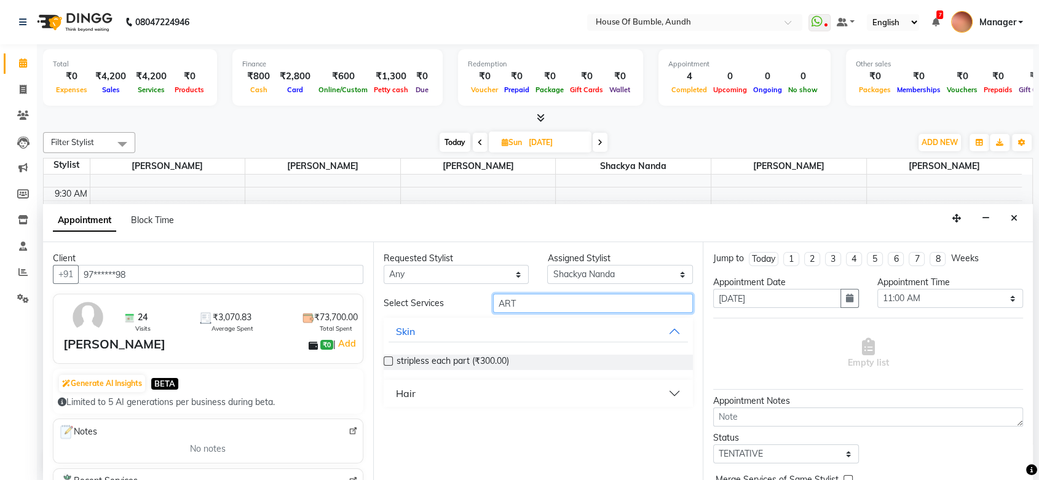
type input "ART"
click at [186, 85] on button "Hair" at bounding box center [539, 393] width 300 height 22
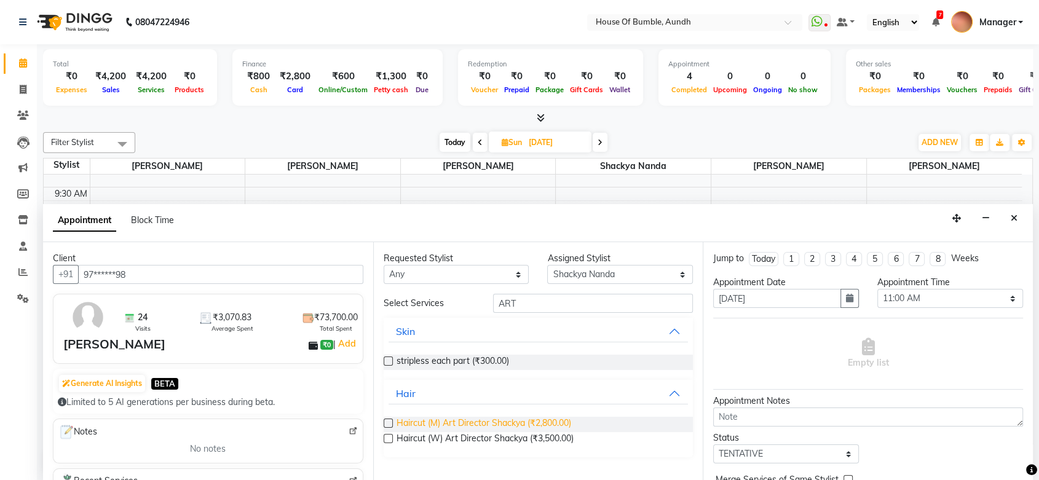
click at [186, 85] on span "Haircut (M) Art Director Shackya (₹2,800.00)" at bounding box center [484, 424] width 175 height 15
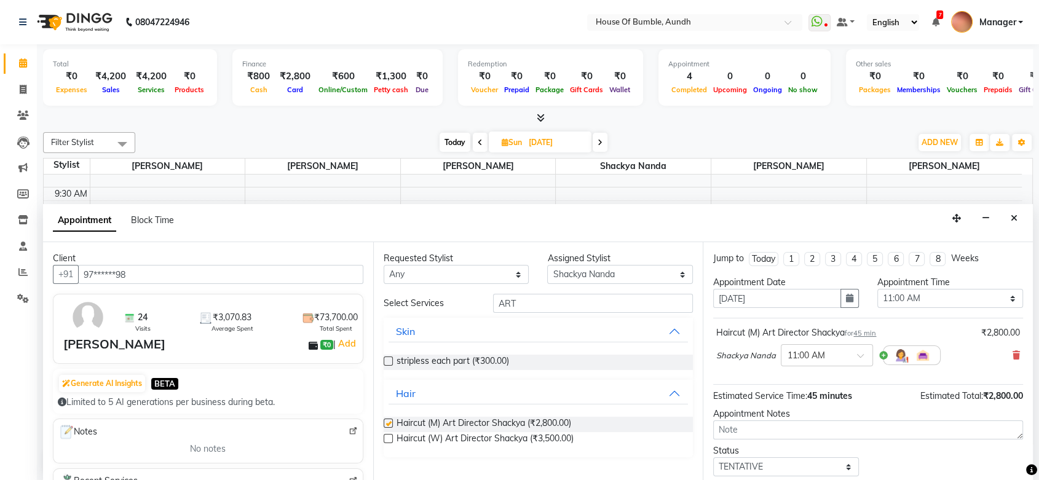
checkbox input "false"
click at [186, 85] on select "Select [PERSON_NAME] [PERSON_NAME] [PERSON_NAME] [PERSON_NAME] Pooja Kalbhor Sh…" at bounding box center [620, 274] width 146 height 19
select select "12465"
click at [186, 85] on select "Select [PERSON_NAME] [PERSON_NAME] [PERSON_NAME] [PERSON_NAME] Pooja Kalbhor Sh…" at bounding box center [620, 274] width 146 height 19
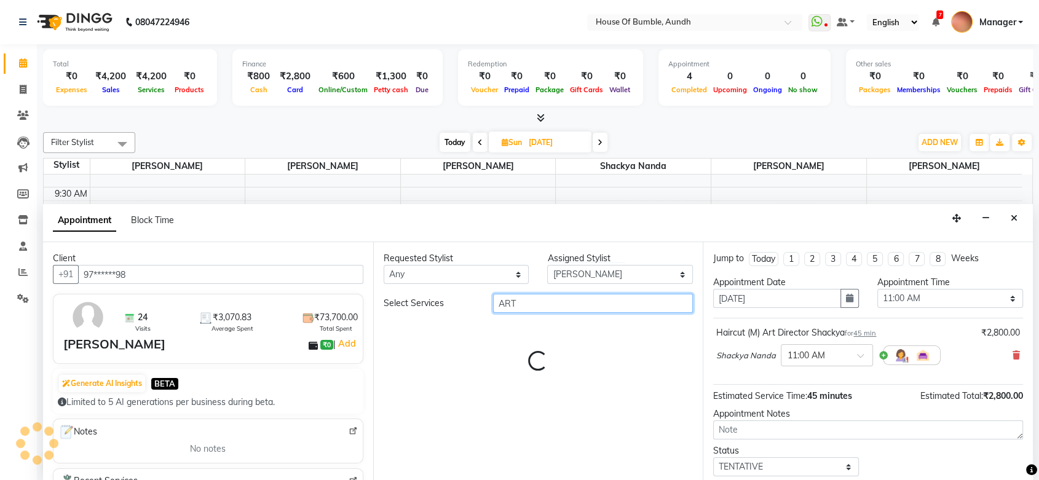
click at [186, 85] on input "ART" at bounding box center [593, 303] width 200 height 19
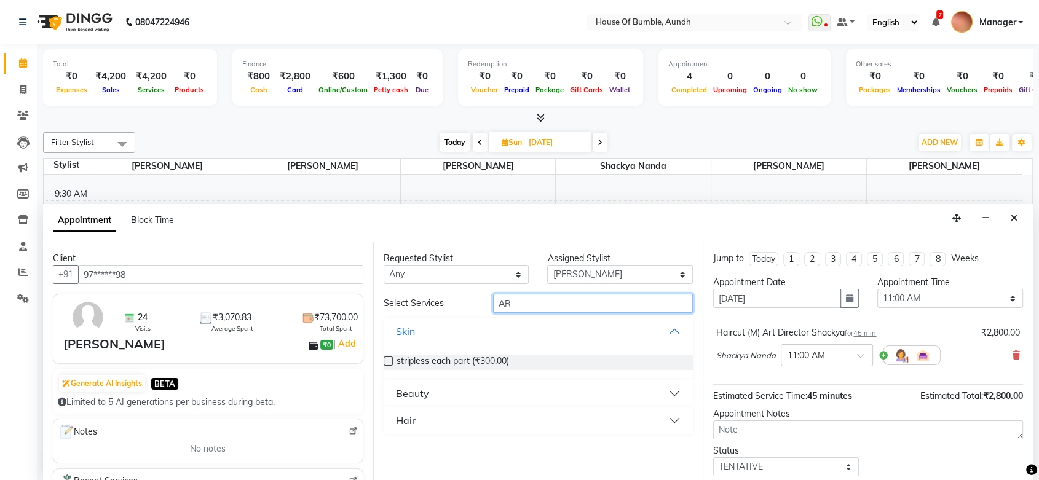
type input "A"
type input "BEAR"
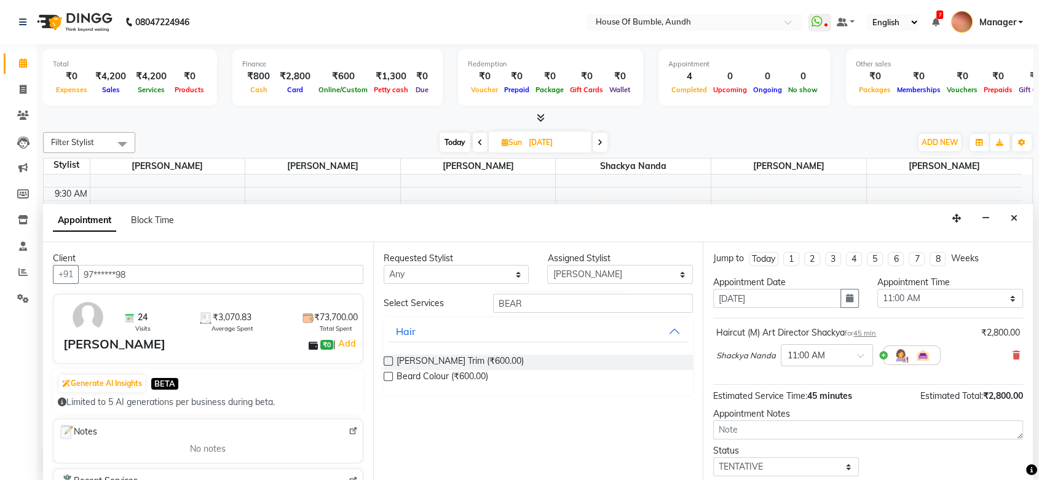
click at [186, 85] on div "[PERSON_NAME] Trim (₹600.00)" at bounding box center [539, 362] width 310 height 15
click at [186, 85] on span "[PERSON_NAME] Trim (₹600.00)" at bounding box center [460, 362] width 127 height 15
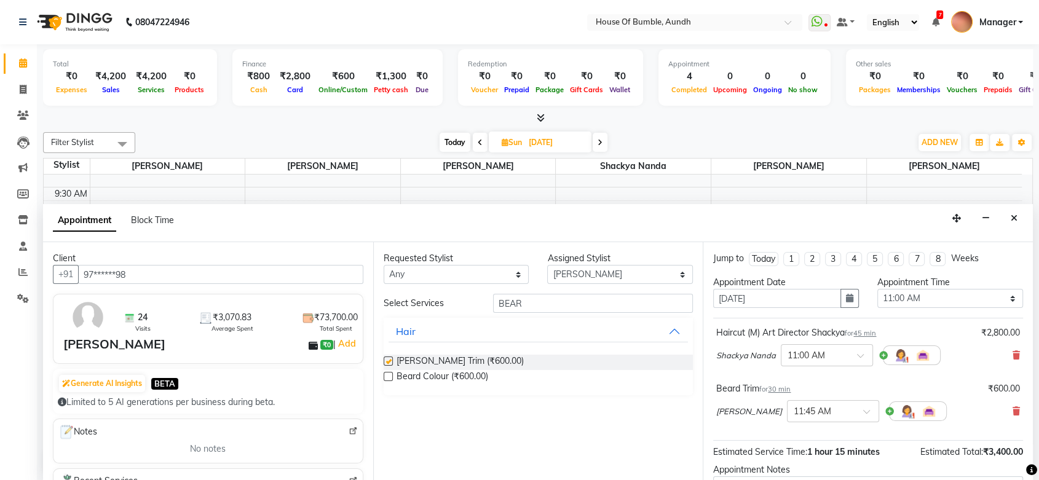
checkbox input "false"
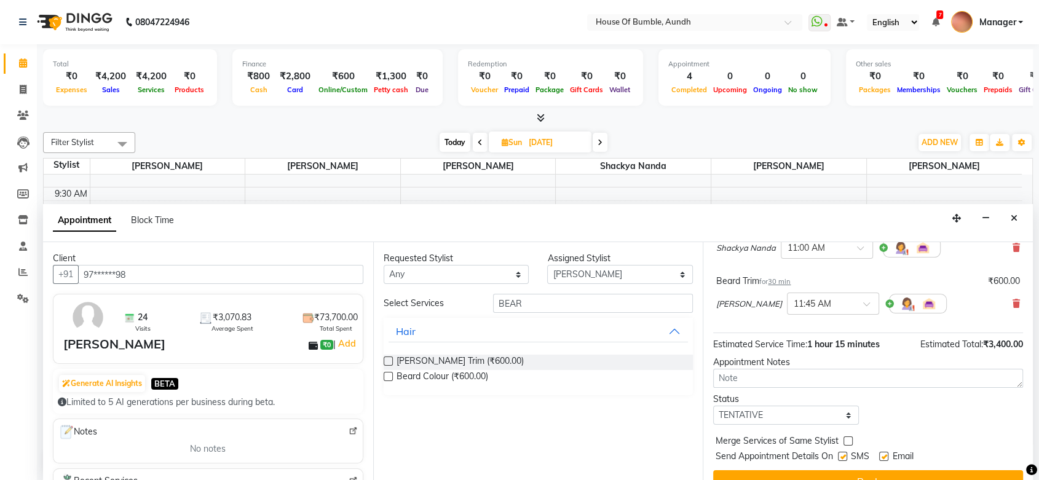
scroll to position [128, 0]
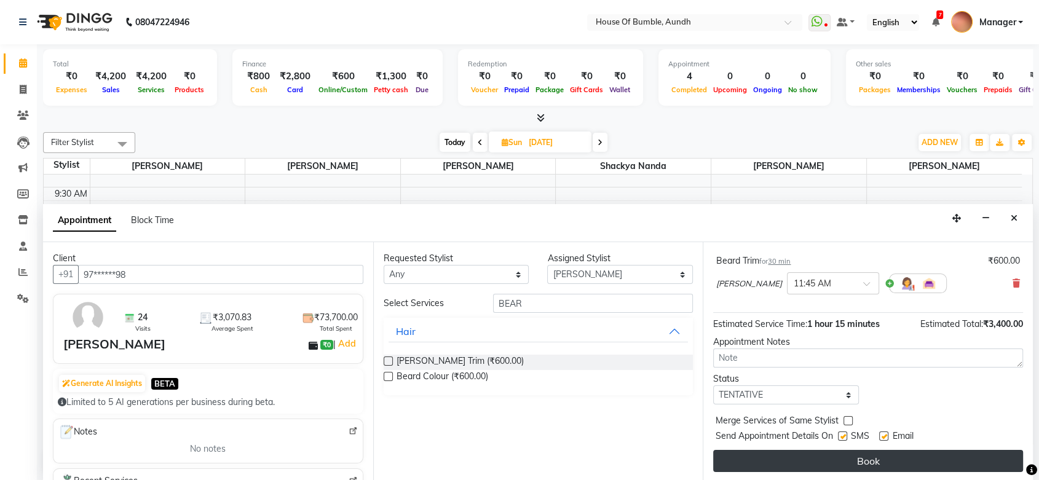
click at [186, 85] on button "Book" at bounding box center [868, 461] width 310 height 22
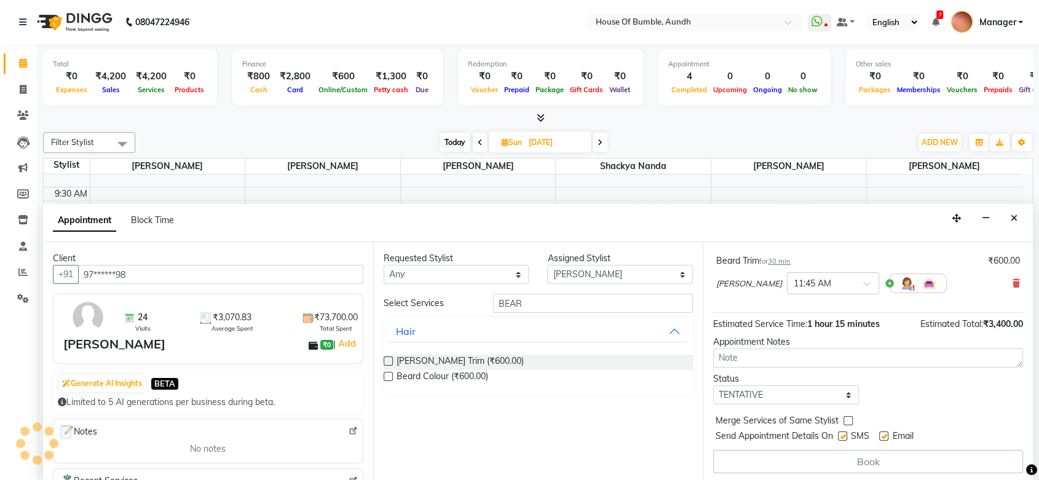
click at [186, 85] on span "Today" at bounding box center [455, 142] width 31 height 19
type input "[DATE]"
select select "660"
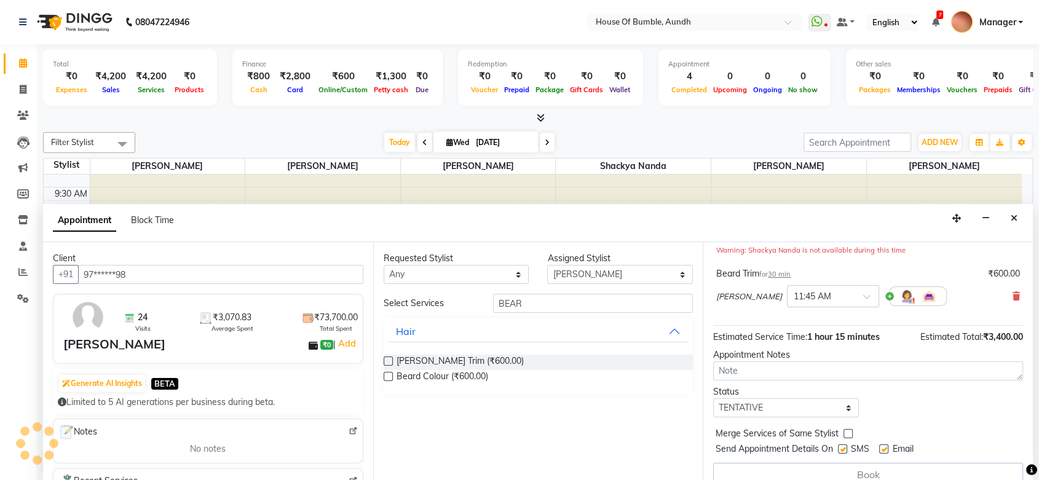
scroll to position [0, 0]
click at [186, 85] on icon "Close" at bounding box center [1014, 218] width 7 height 9
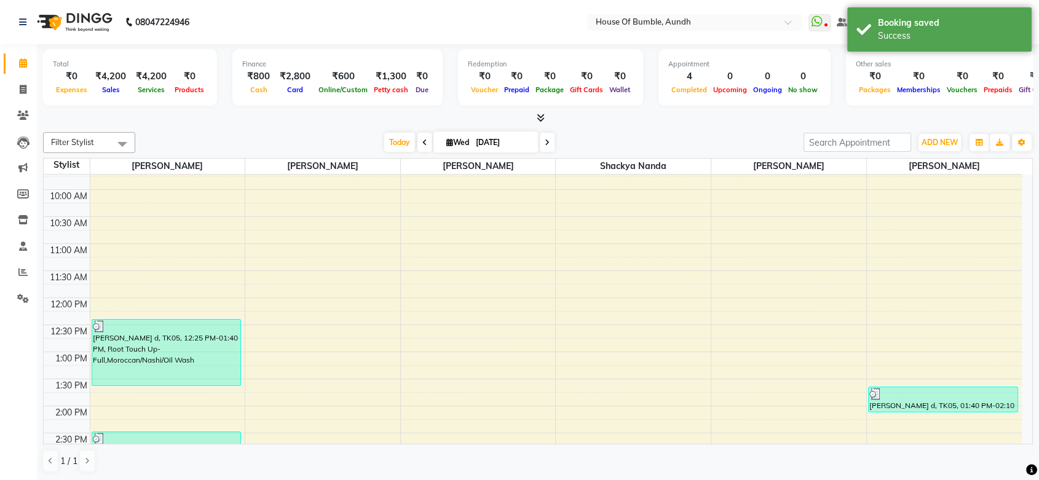
scroll to position [88, 0]
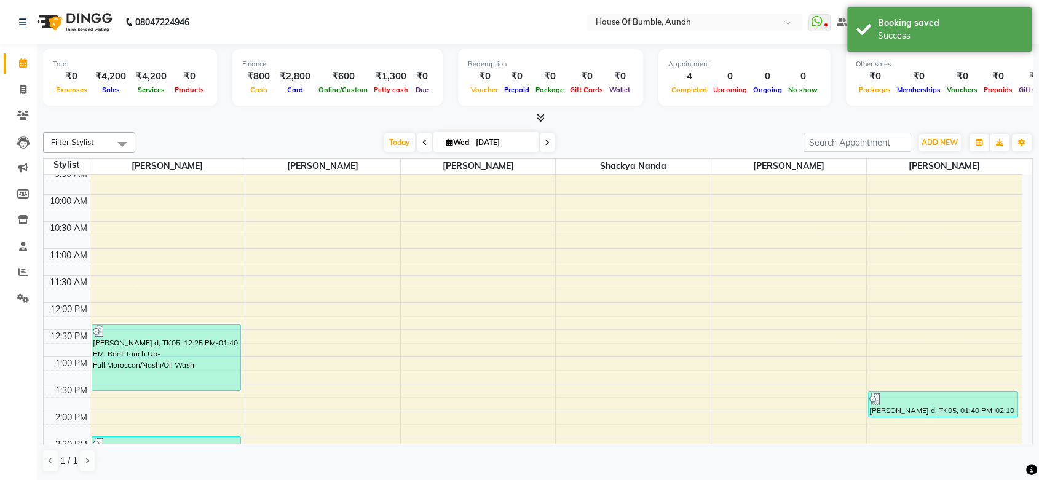
click at [186, 85] on span "Wed" at bounding box center [457, 142] width 29 height 9
select select "9"
select select "2025"
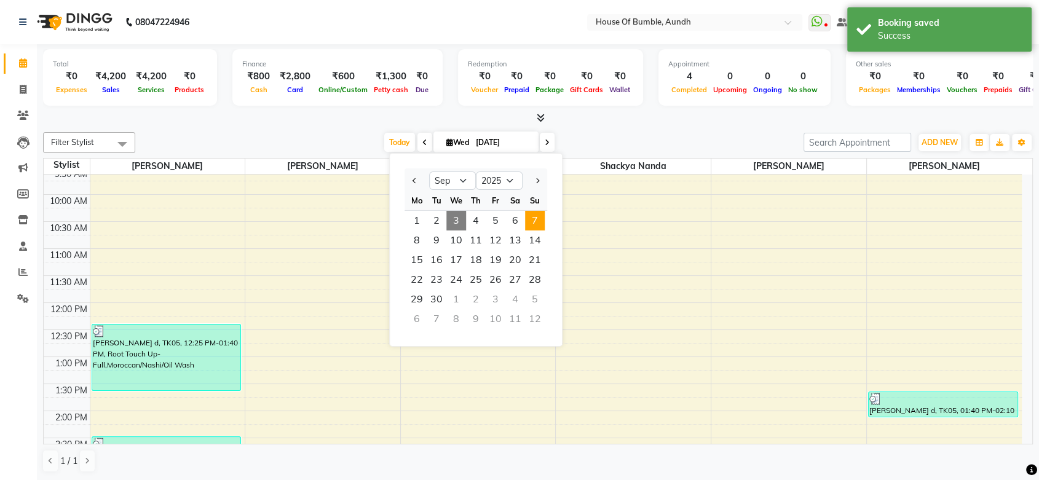
click at [186, 85] on span "7" at bounding box center [535, 221] width 20 height 20
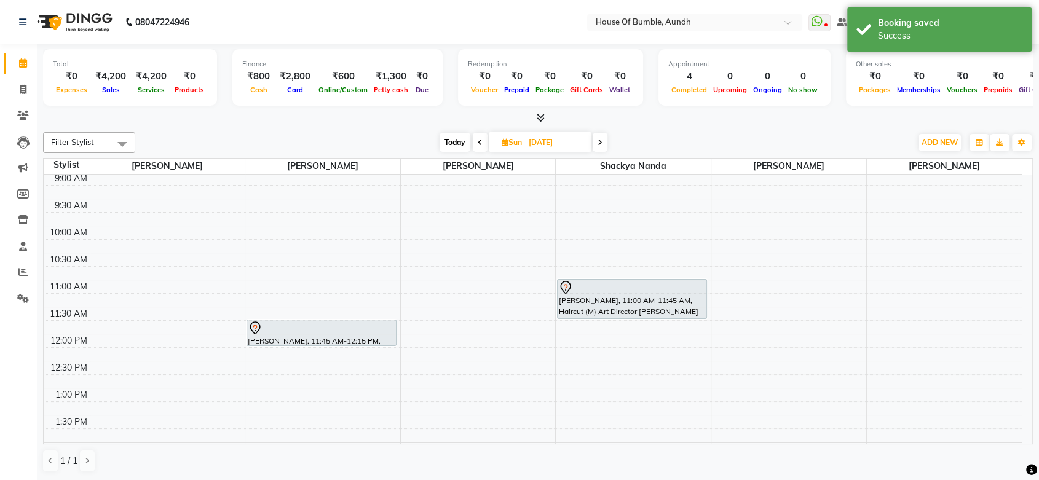
scroll to position [20, 0]
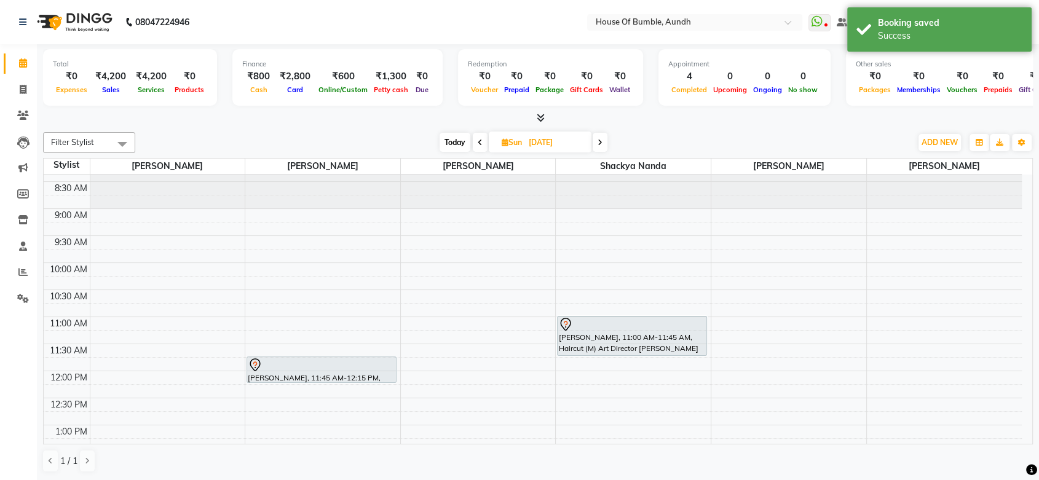
click at [186, 85] on span "Today" at bounding box center [455, 142] width 31 height 19
type input "[DATE]"
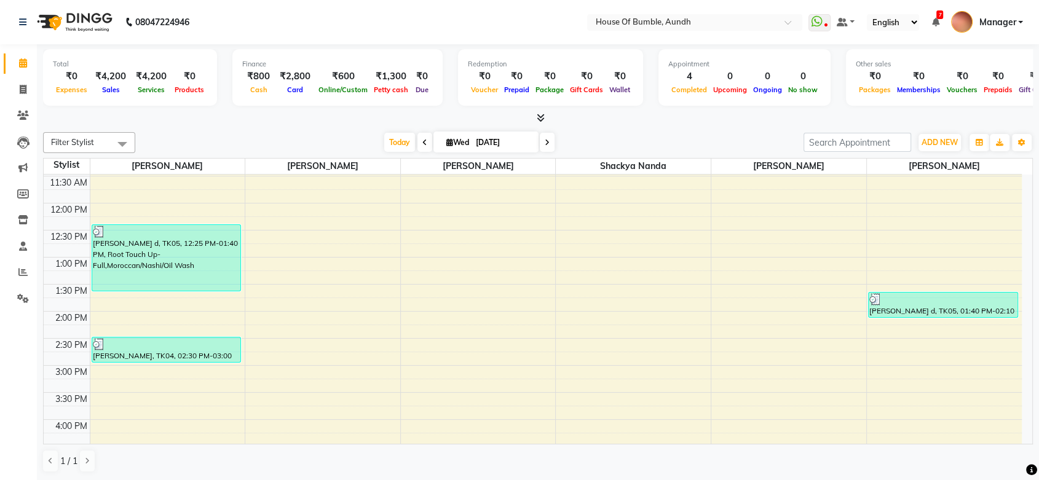
scroll to position [156, 0]
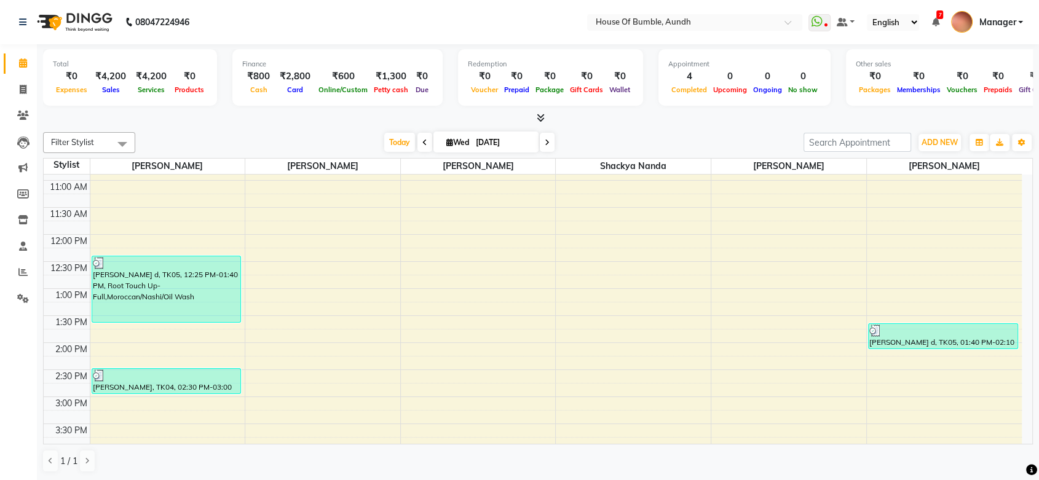
click at [186, 28] on span "Manager" at bounding box center [997, 22] width 37 height 13
click at [186, 82] on link "Sign out" at bounding box center [960, 88] width 113 height 19
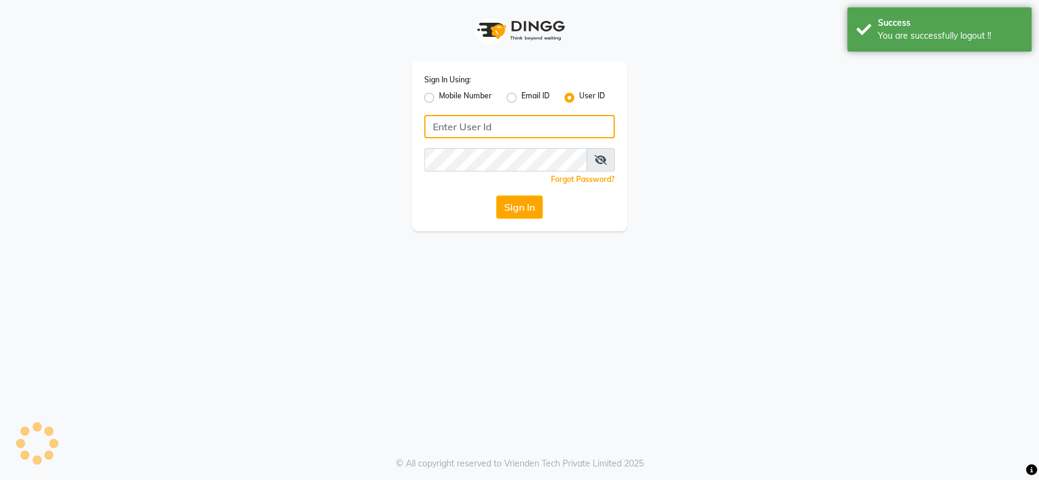
type input "7998919891"
